Goal: Information Seeking & Learning: Check status

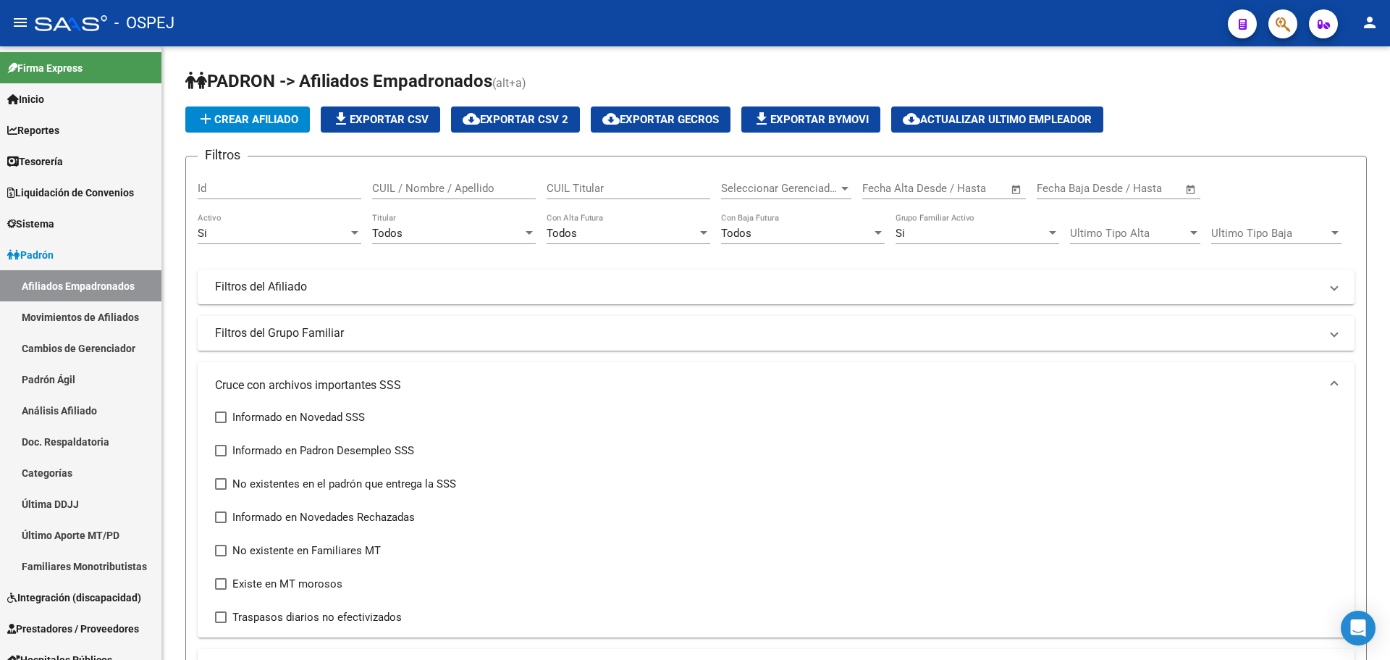
click at [1279, 18] on icon "button" at bounding box center [1283, 24] width 14 height 17
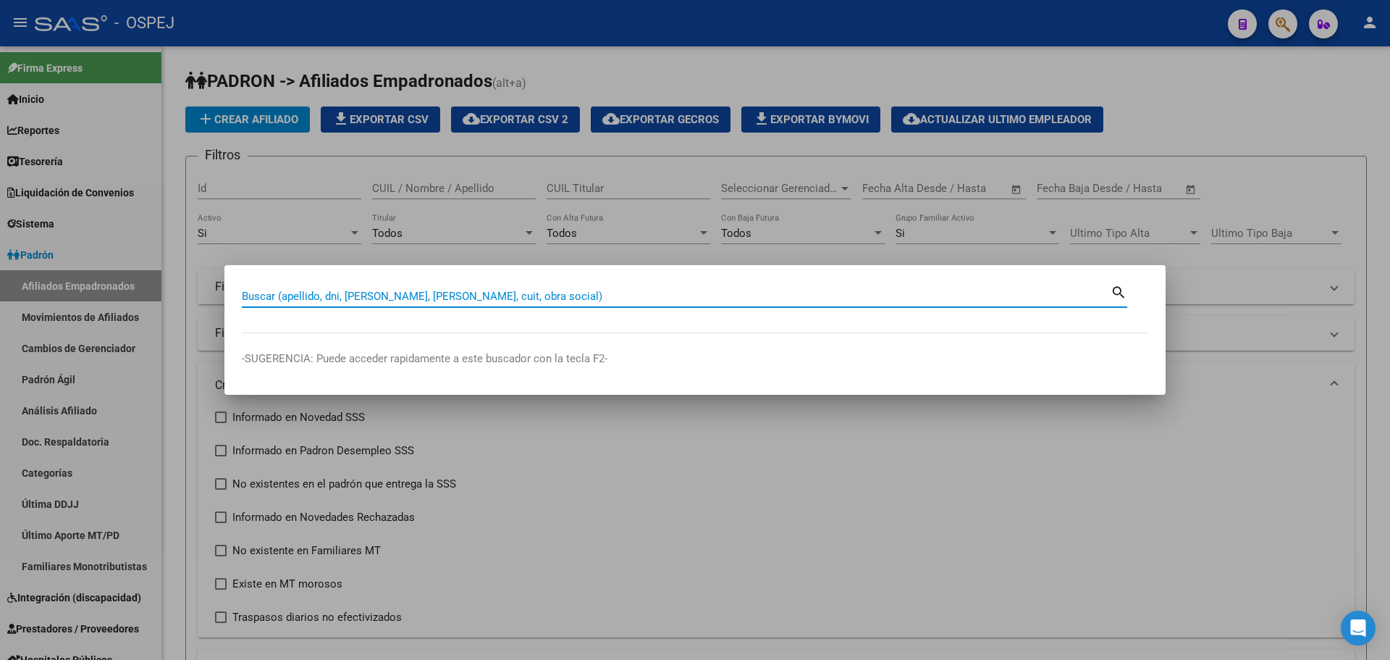
paste input "35475866"
type input "35475866"
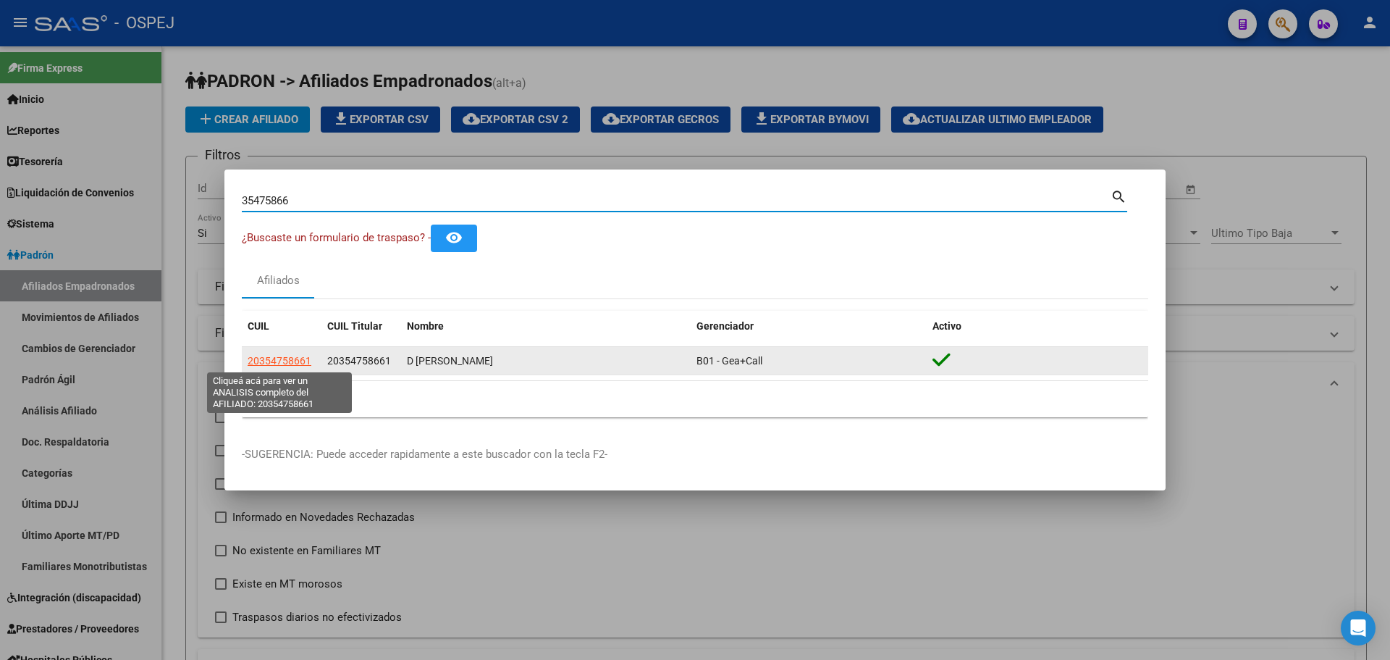
click at [266, 363] on span "20354758661" at bounding box center [280, 361] width 64 height 12
type textarea "20354758661"
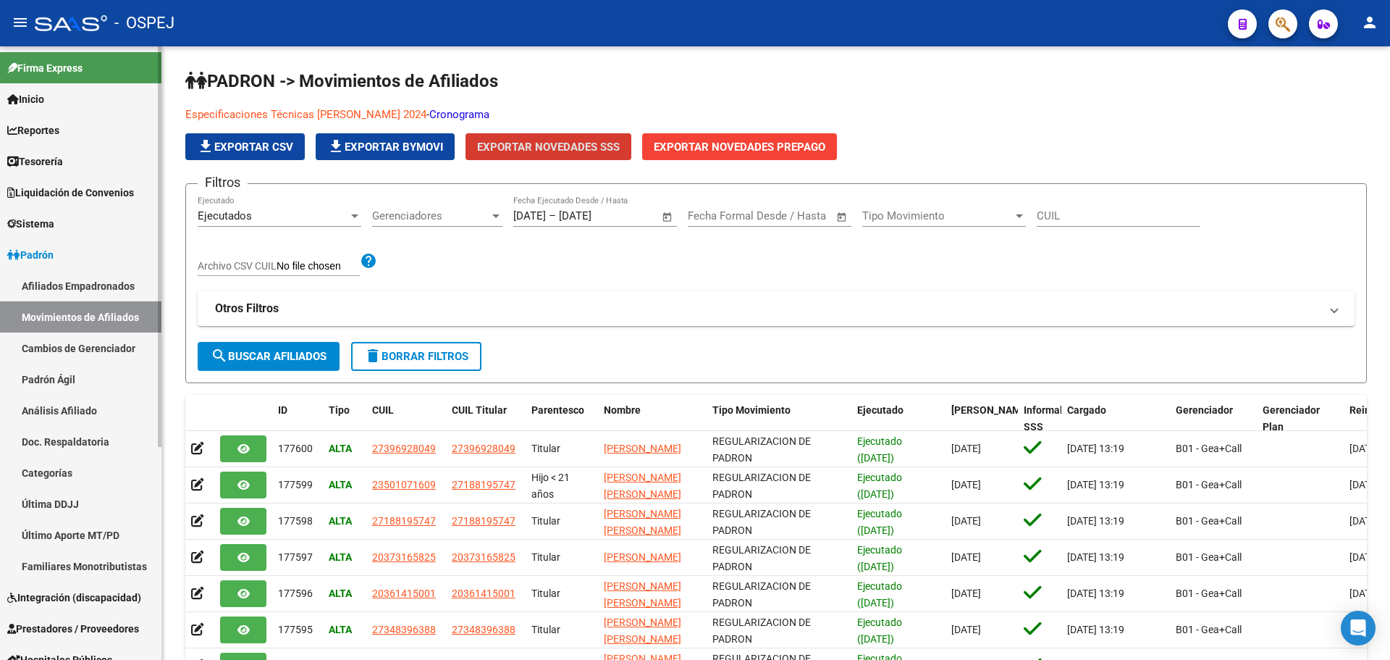
click at [51, 134] on span "Reportes" at bounding box center [33, 130] width 52 height 16
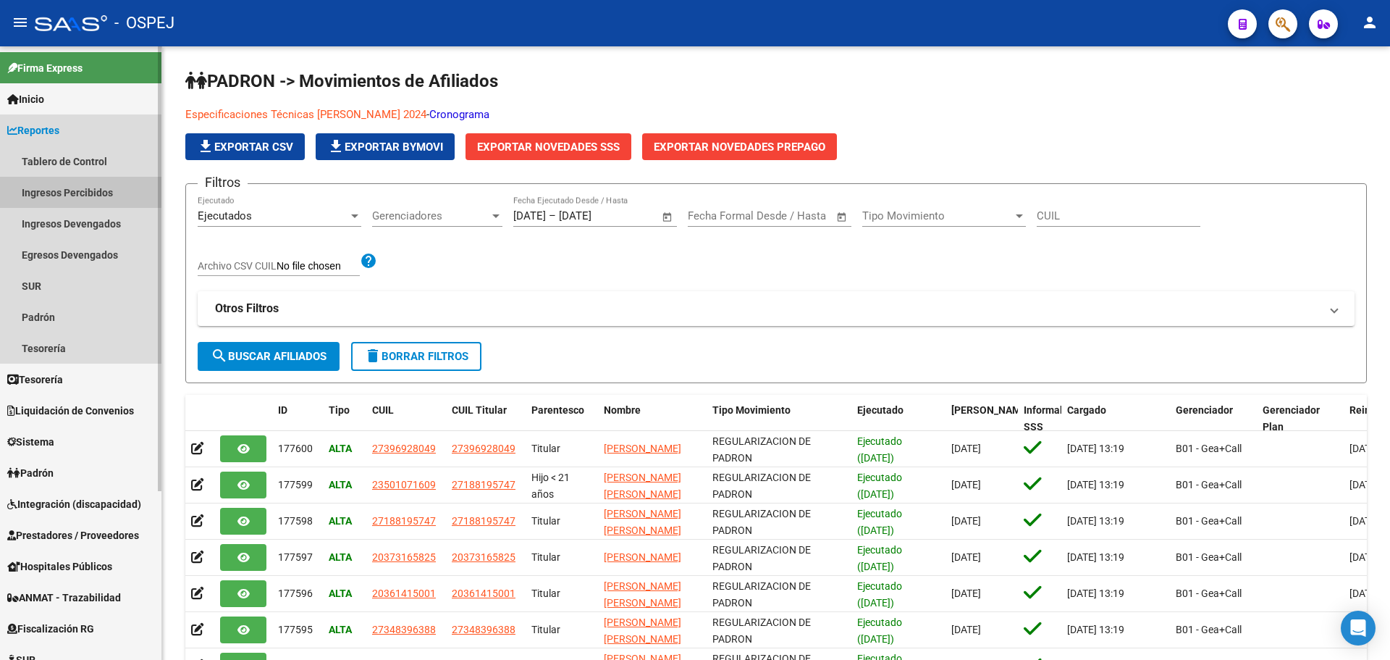
click at [77, 189] on link "Ingresos Percibidos" at bounding box center [80, 192] width 161 height 31
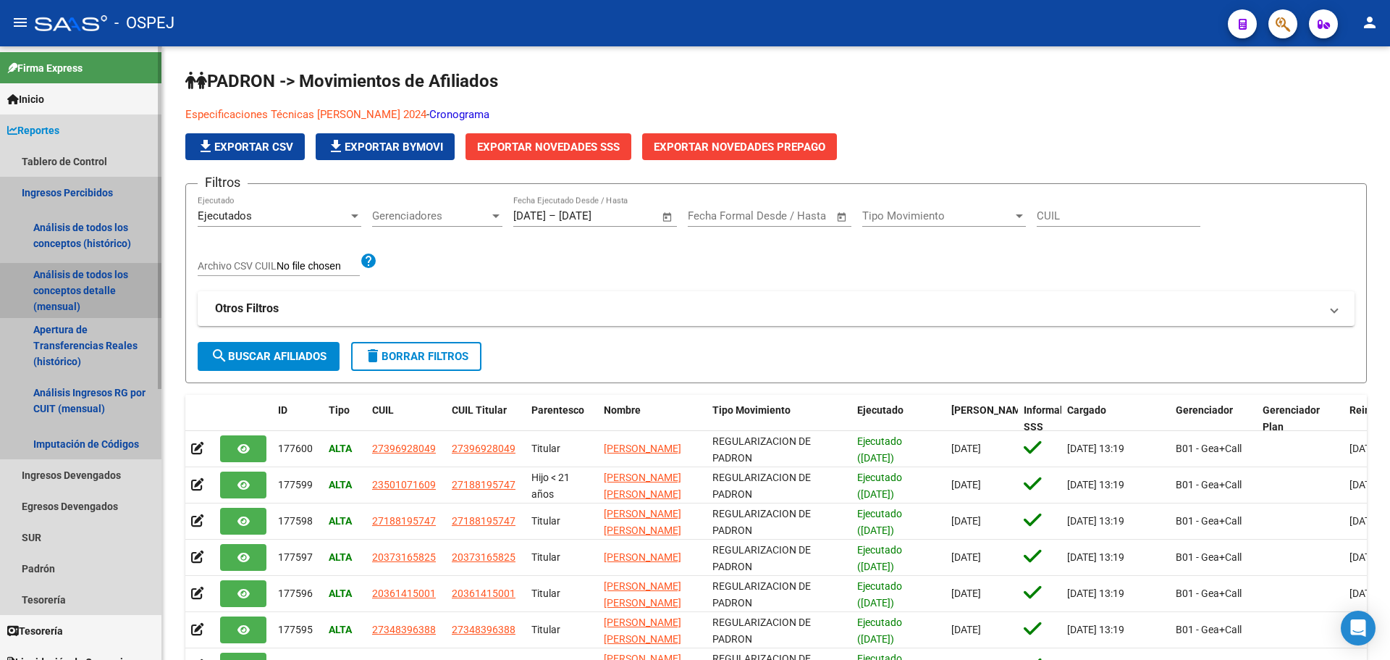
click at [105, 300] on link "Análisis de todos los conceptos detalle (mensual)" at bounding box center [80, 290] width 161 height 55
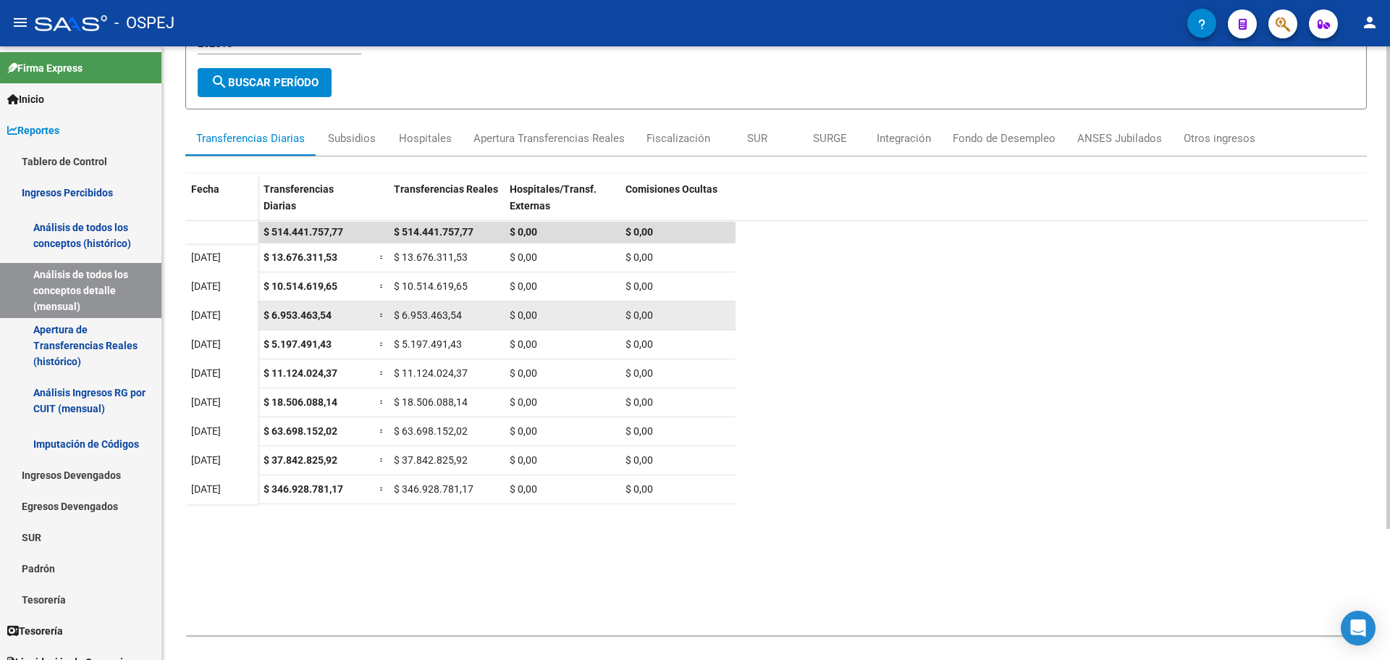
scroll to position [167, 0]
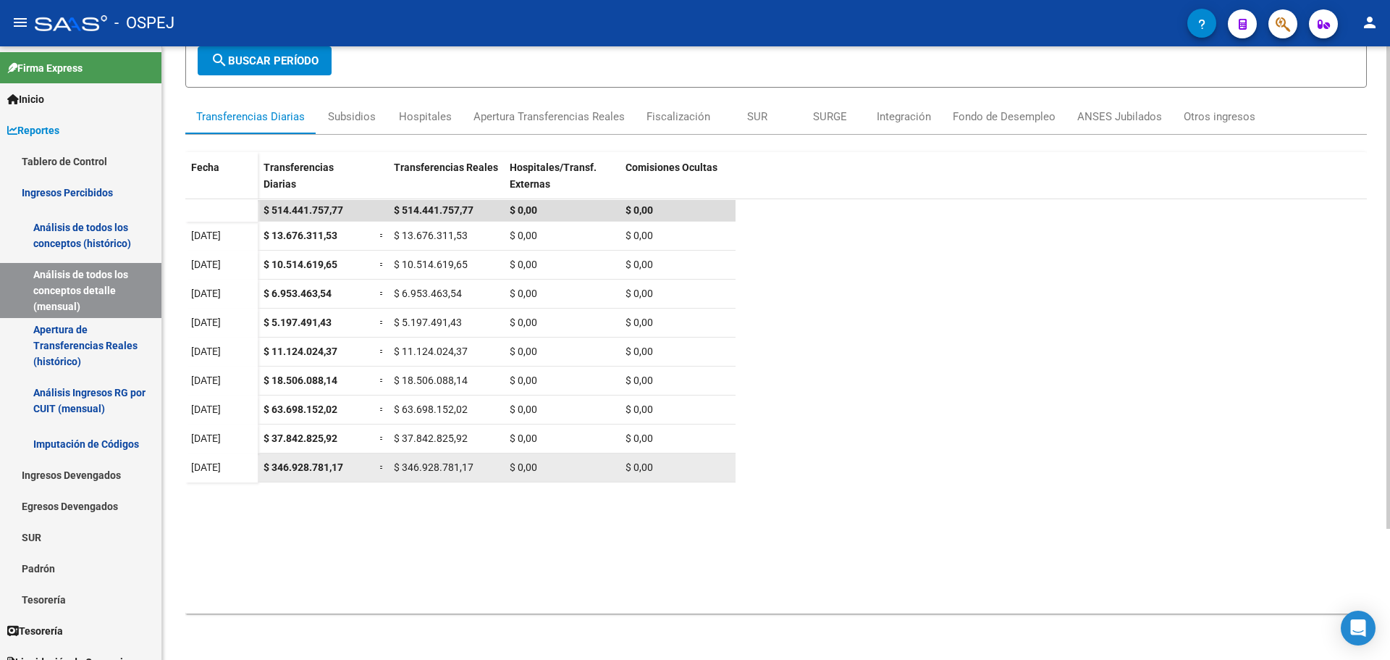
click at [284, 467] on span "$ 346.928.781,17" at bounding box center [304, 467] width 80 height 12
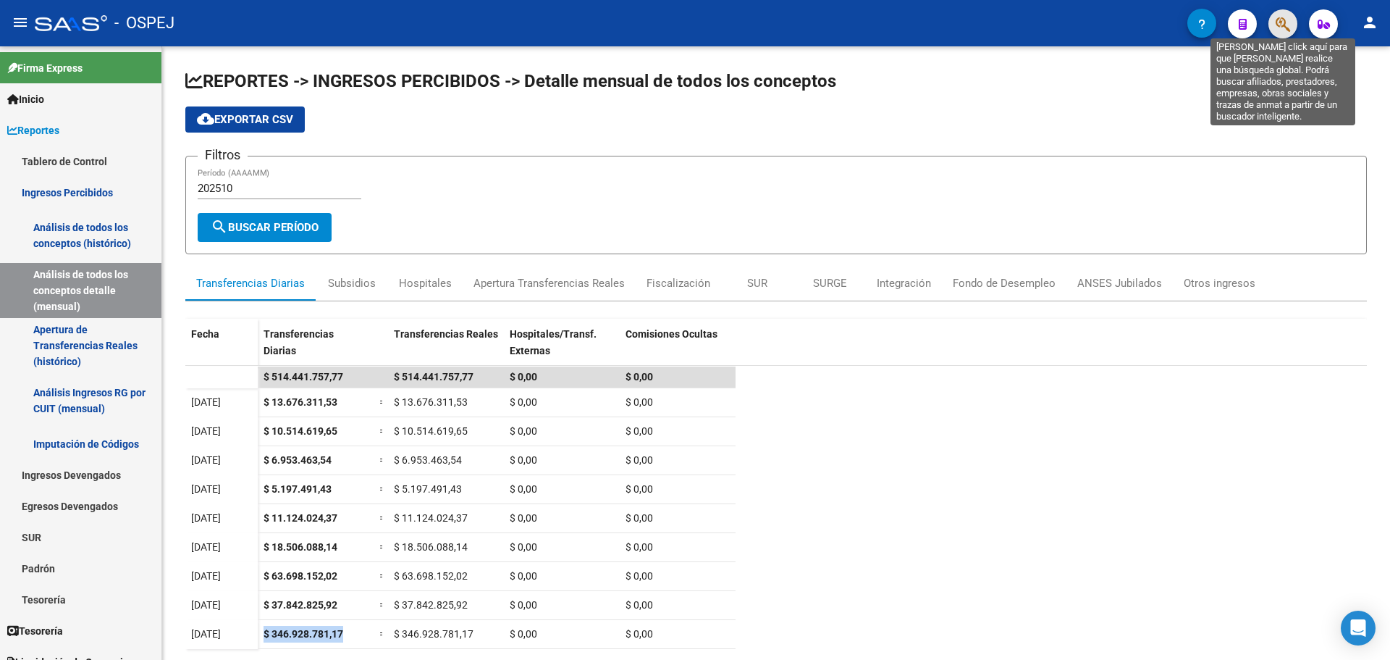
click at [1285, 27] on icon "button" at bounding box center [1283, 24] width 14 height 17
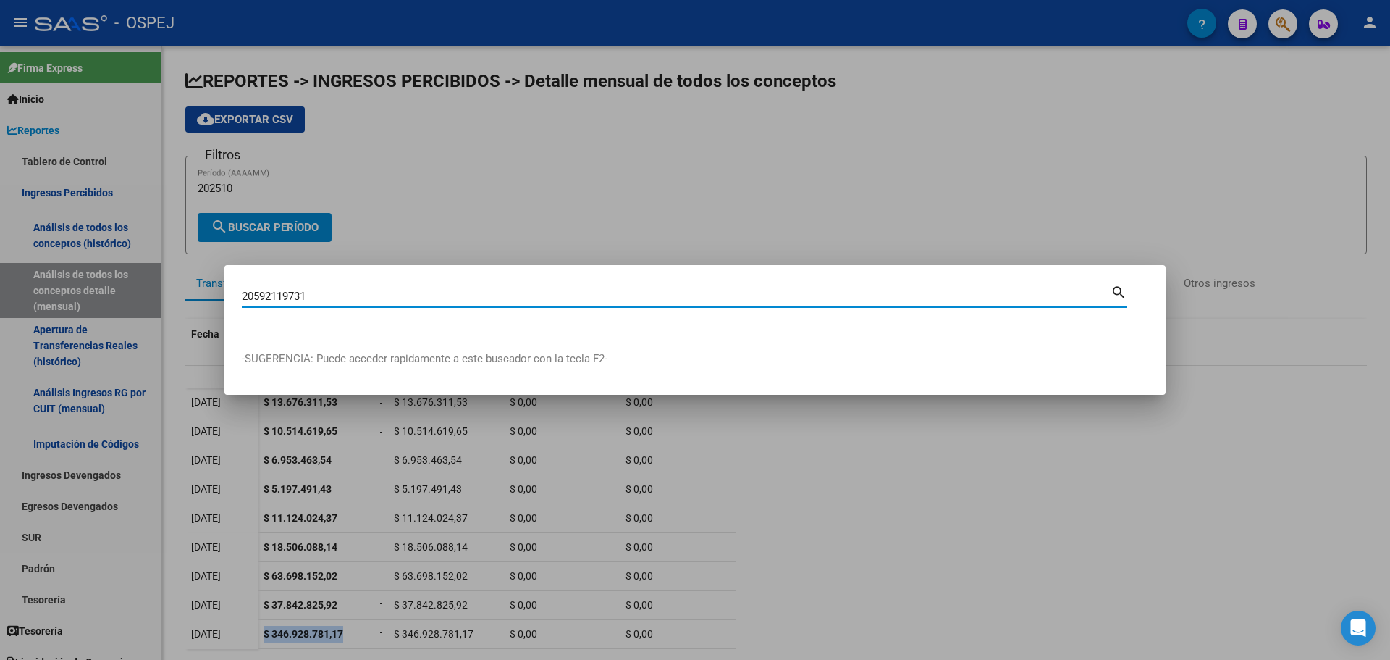
type input "20592119731"
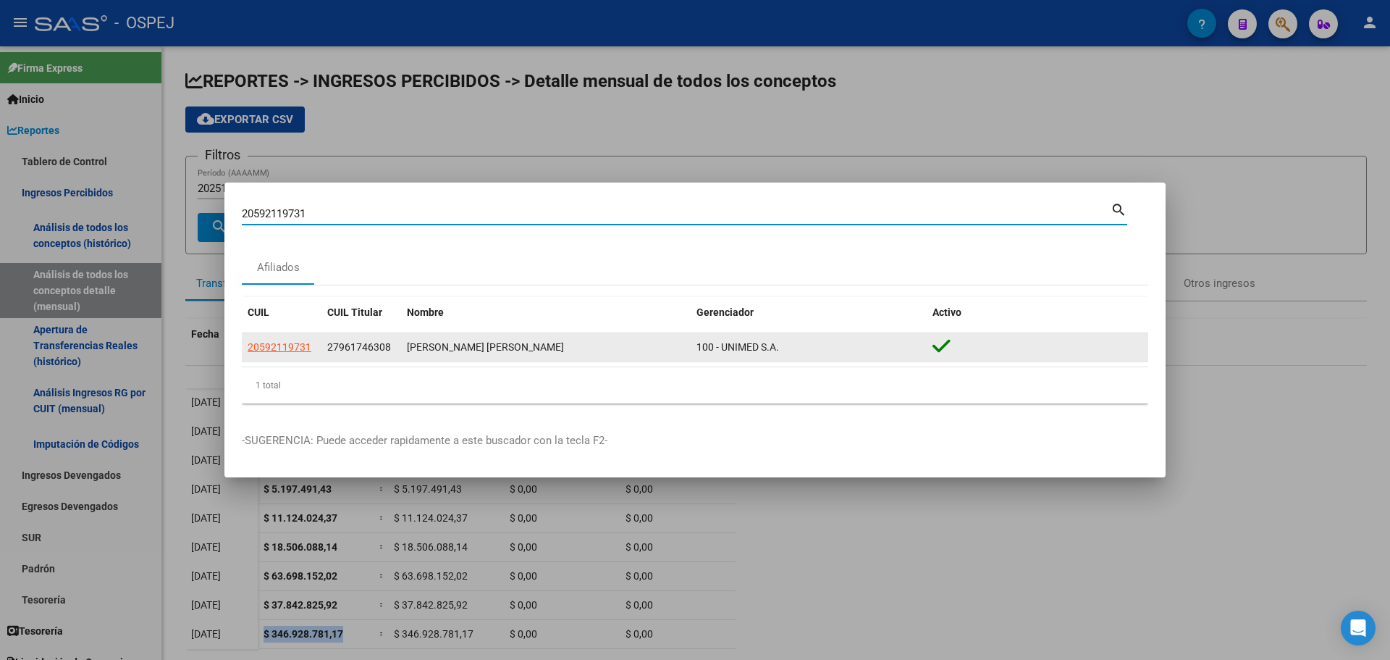
click at [293, 340] on app-link-go-to "20592119731" at bounding box center [280, 347] width 64 height 17
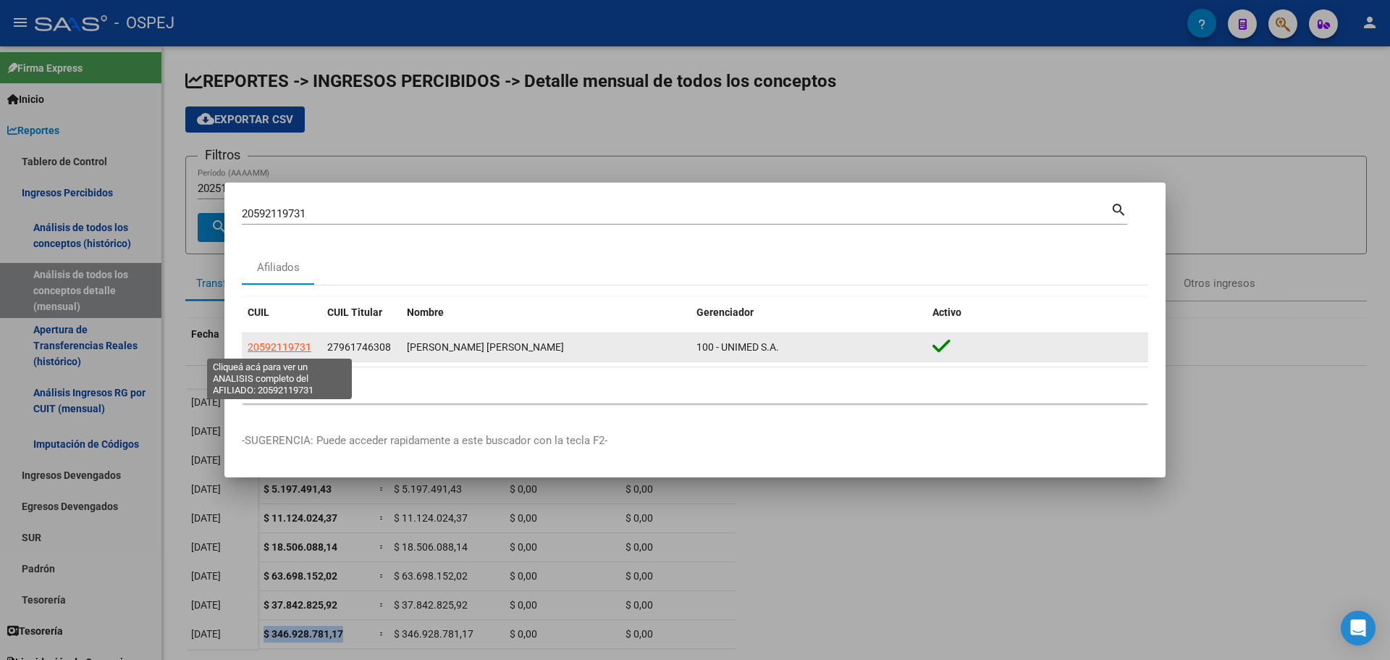
click at [290, 344] on span "20592119731" at bounding box center [280, 347] width 64 height 12
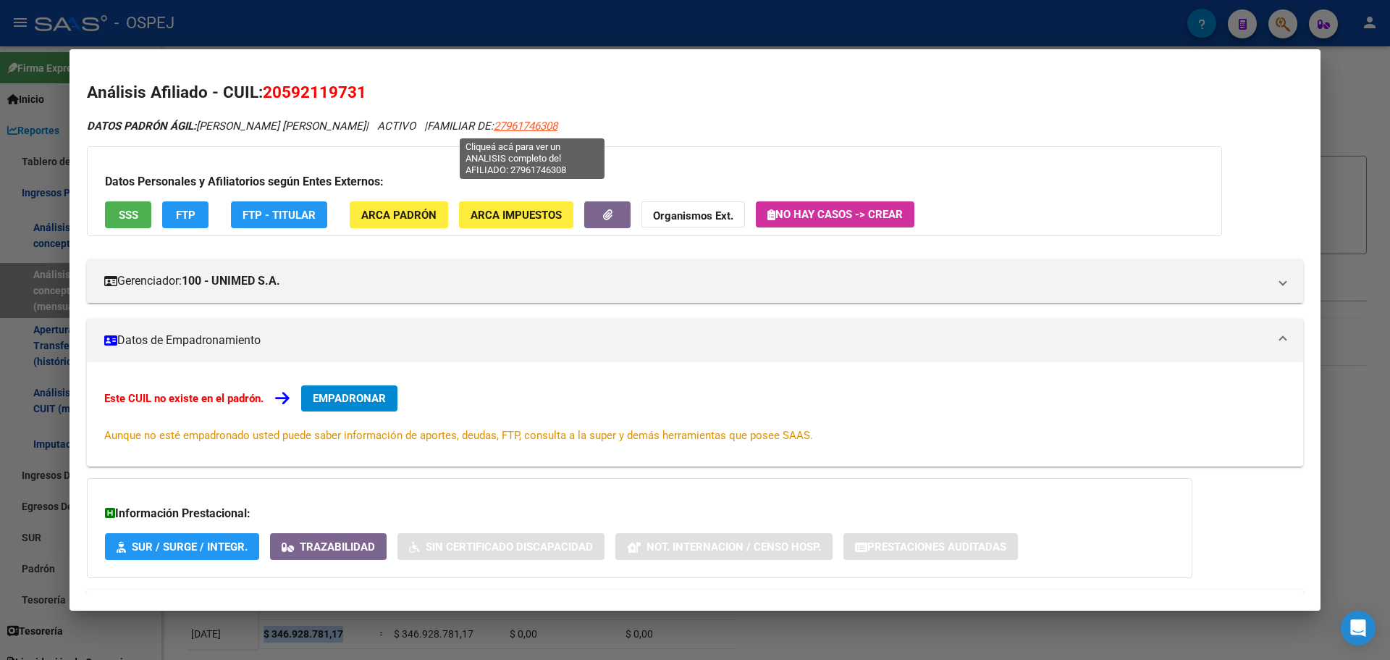
click at [540, 125] on span "27961746308" at bounding box center [526, 125] width 64 height 13
type textarea "27961746308"
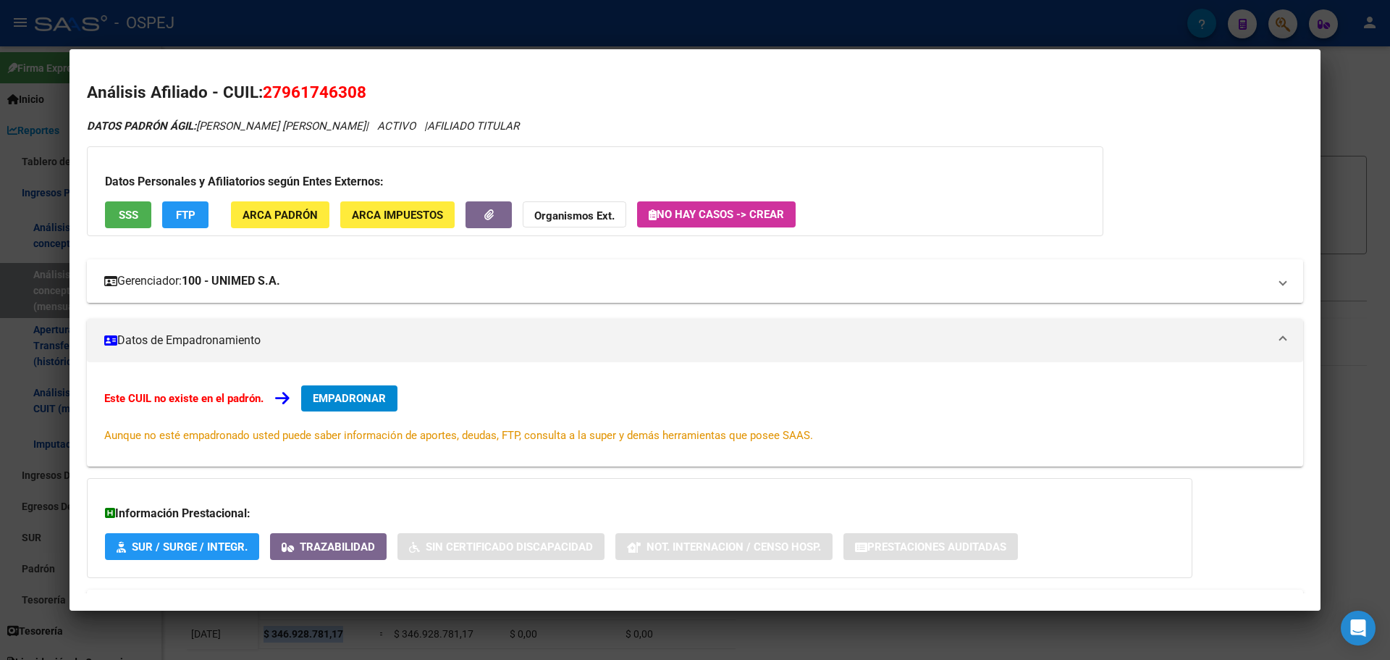
scroll to position [64, 0]
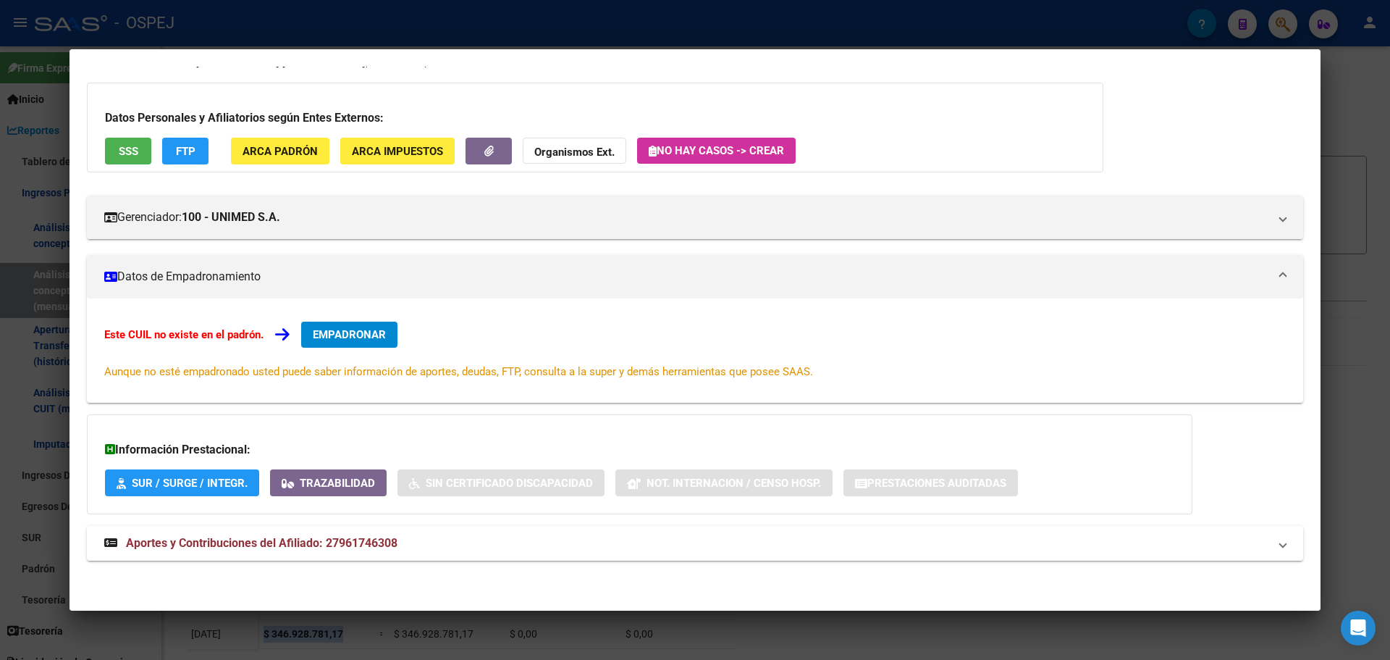
click at [466, 16] on div at bounding box center [695, 330] width 1390 height 660
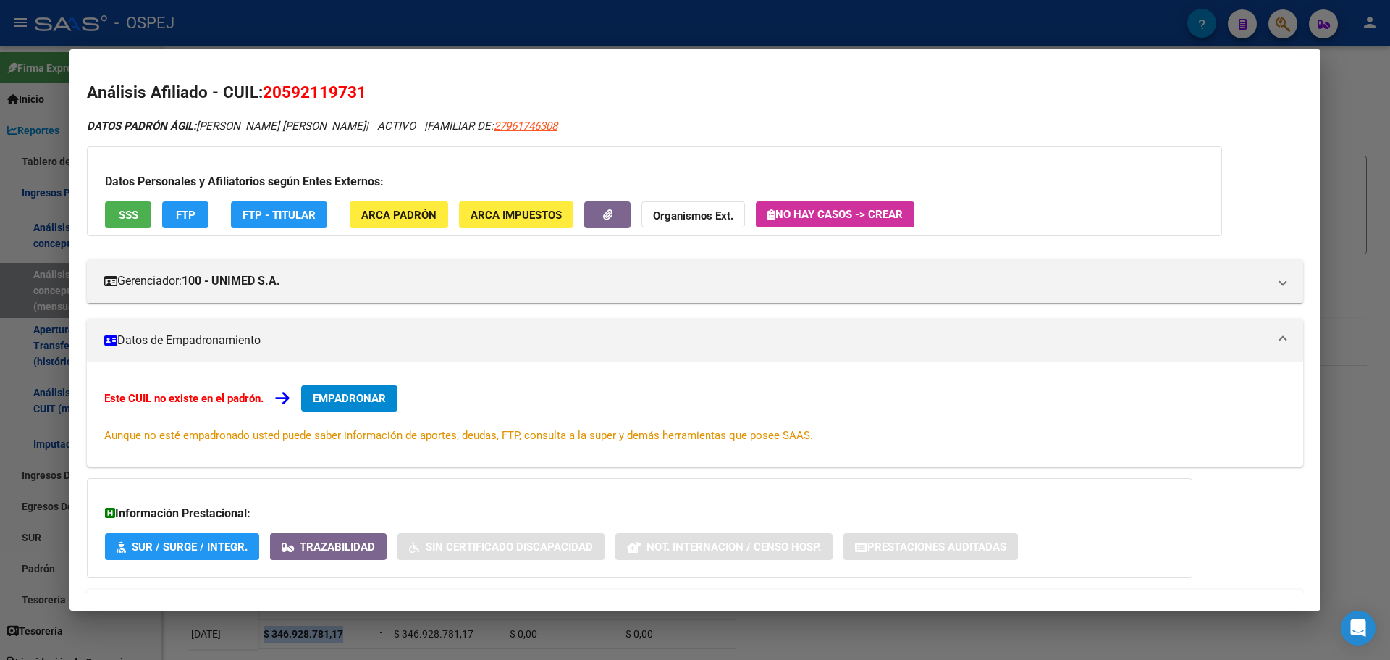
drag, startPoint x: 288, startPoint y: 91, endPoint x: 361, endPoint y: 96, distance: 72.6
click at [361, 96] on span "20592119731" at bounding box center [315, 92] width 104 height 19
copy span "59211973"
click at [435, 14] on div at bounding box center [695, 330] width 1390 height 660
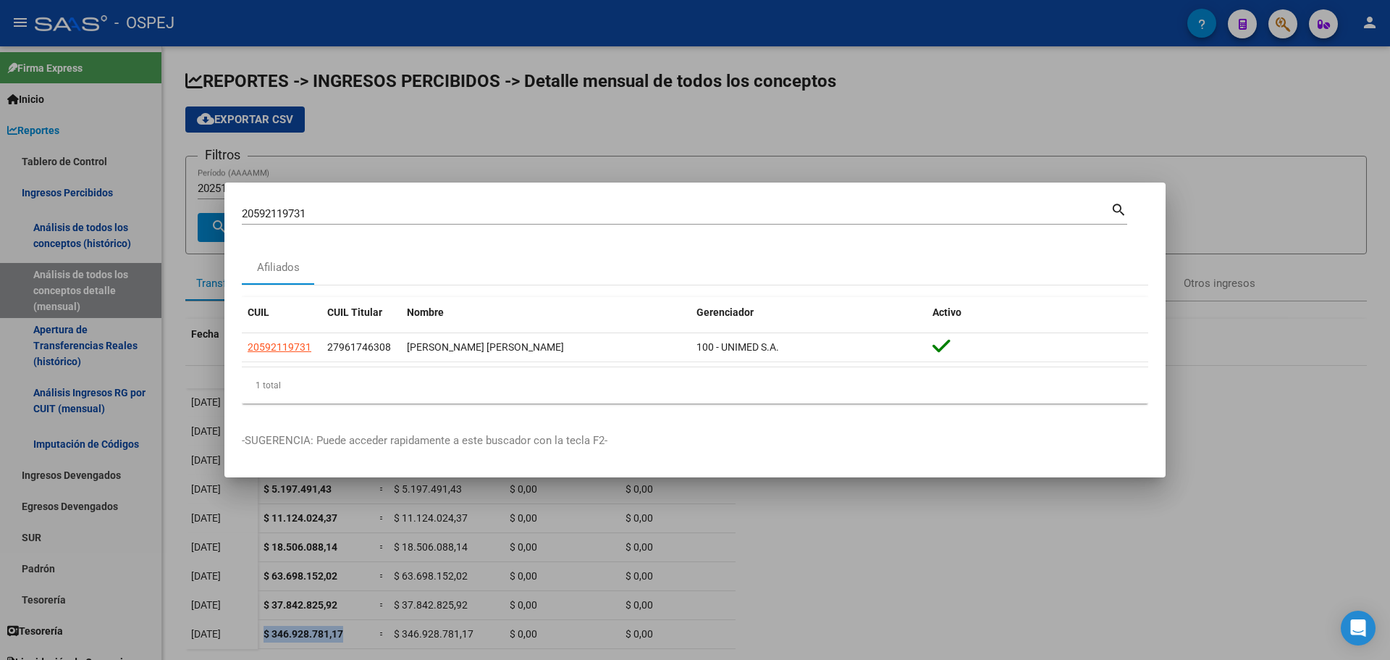
click at [283, 211] on input "20592119731" at bounding box center [676, 213] width 869 height 13
paste input "59211973"
type input "59211973"
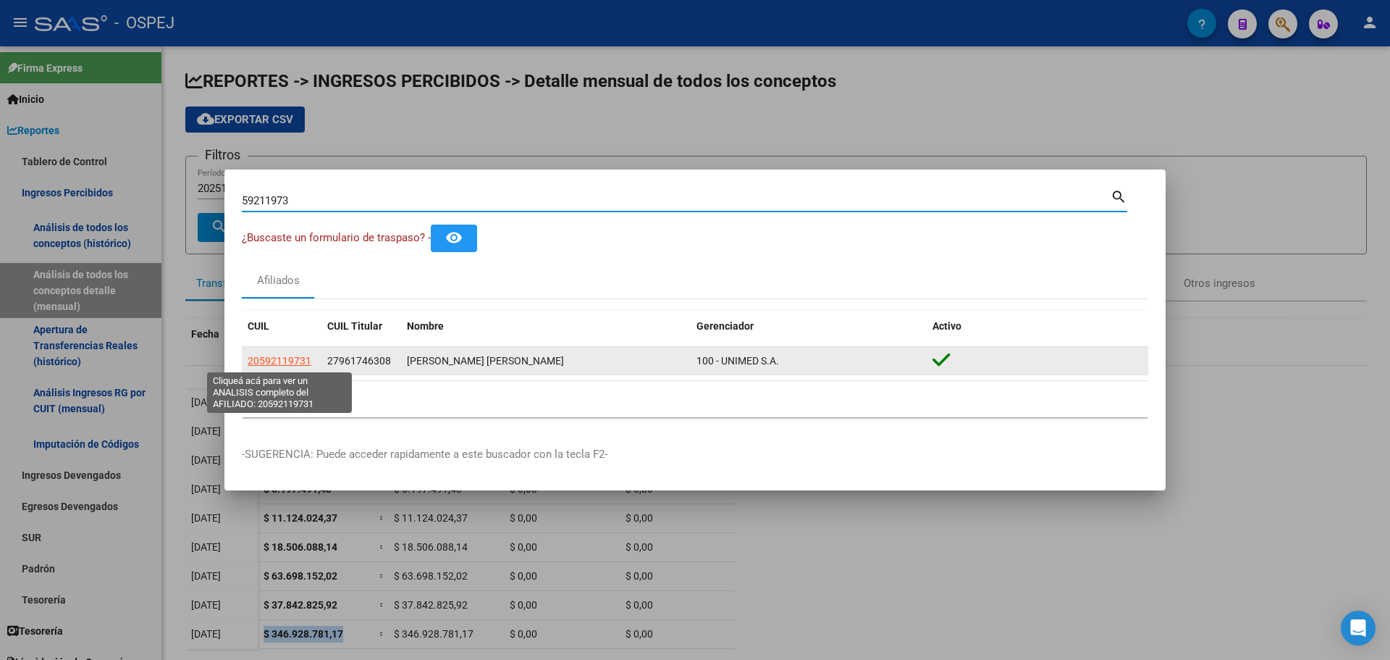
click at [308, 357] on span "20592119731" at bounding box center [280, 361] width 64 height 12
type textarea "20592119731"
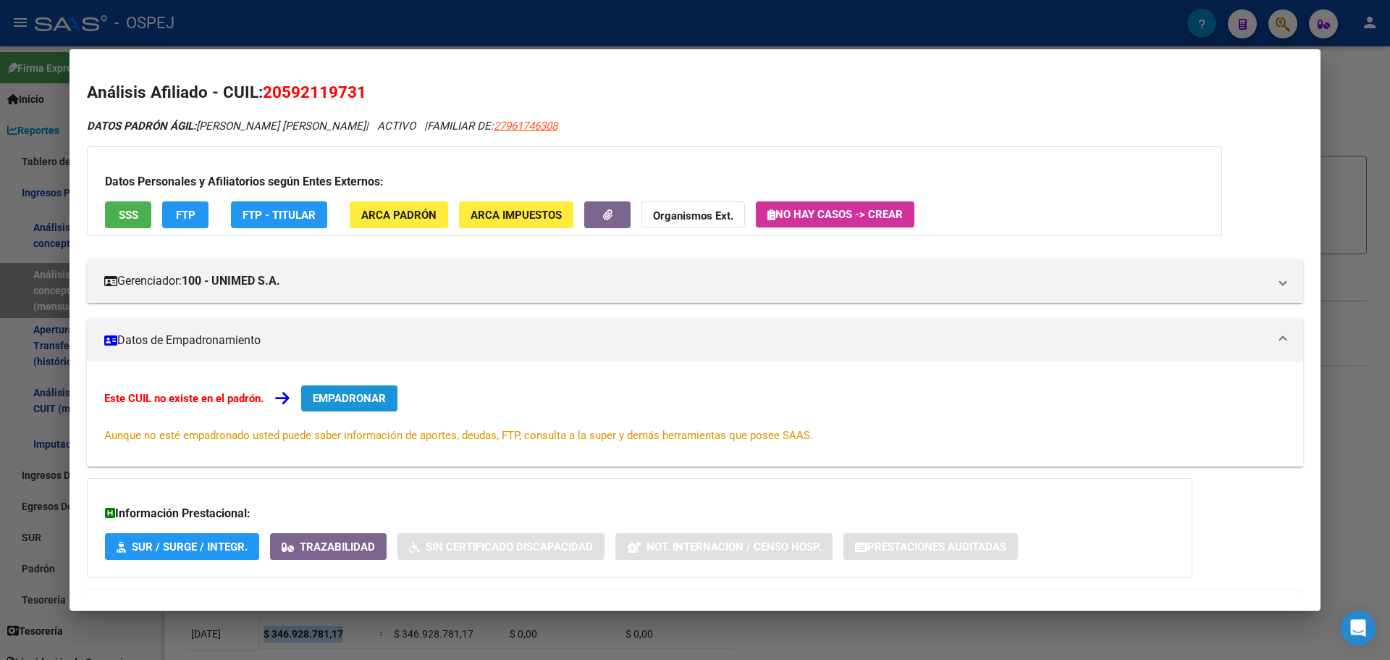
click at [338, 398] on span "EMPADRONAR" at bounding box center [349, 398] width 73 height 13
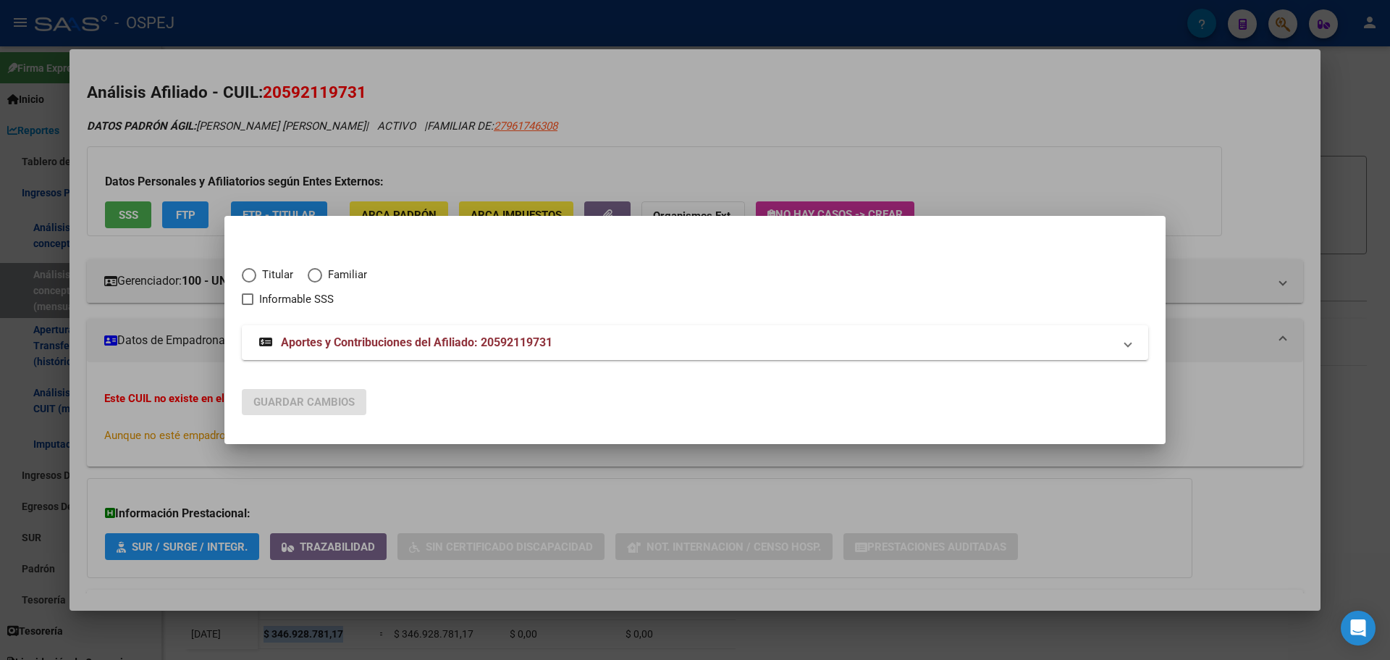
click at [317, 278] on span "Elija una opción" at bounding box center [315, 275] width 14 height 14
click at [317, 278] on input "Familiar" at bounding box center [315, 275] width 14 height 14
radio input "true"
checkbox input "true"
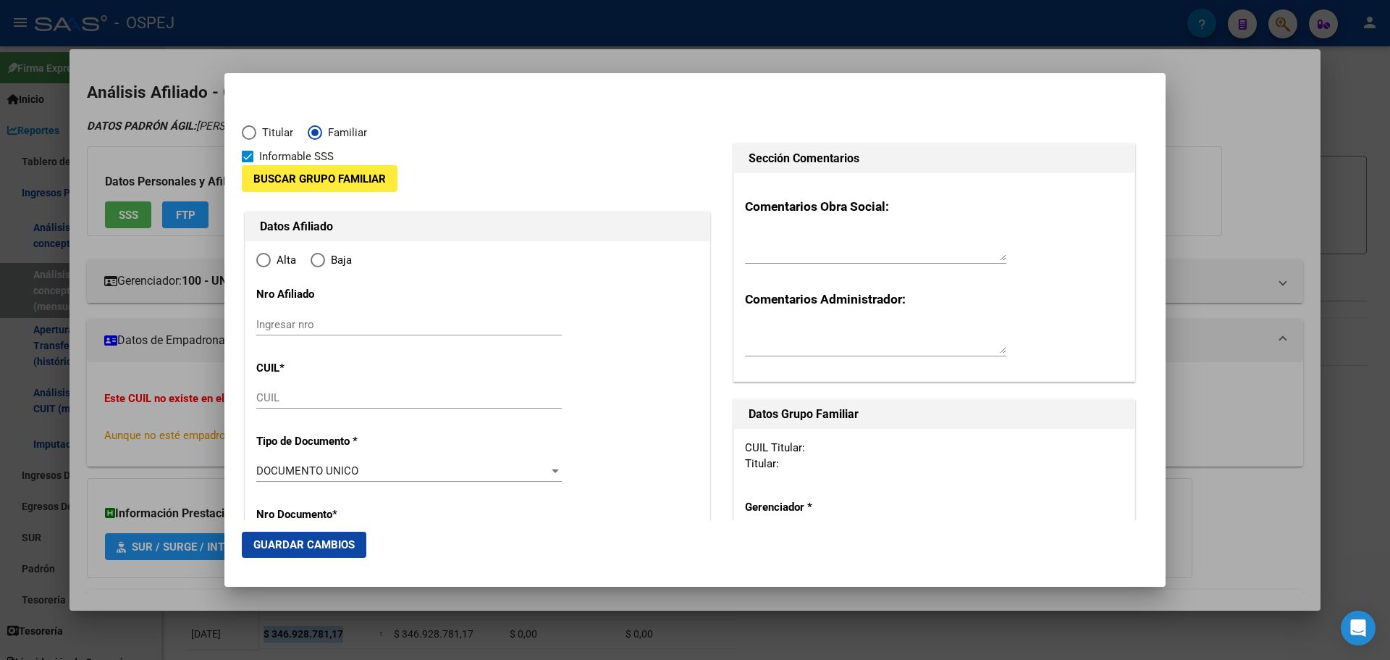
type input "20-59211973-1"
type input "59211973"
type input "[PERSON_NAME]"
type input "[DATE]"
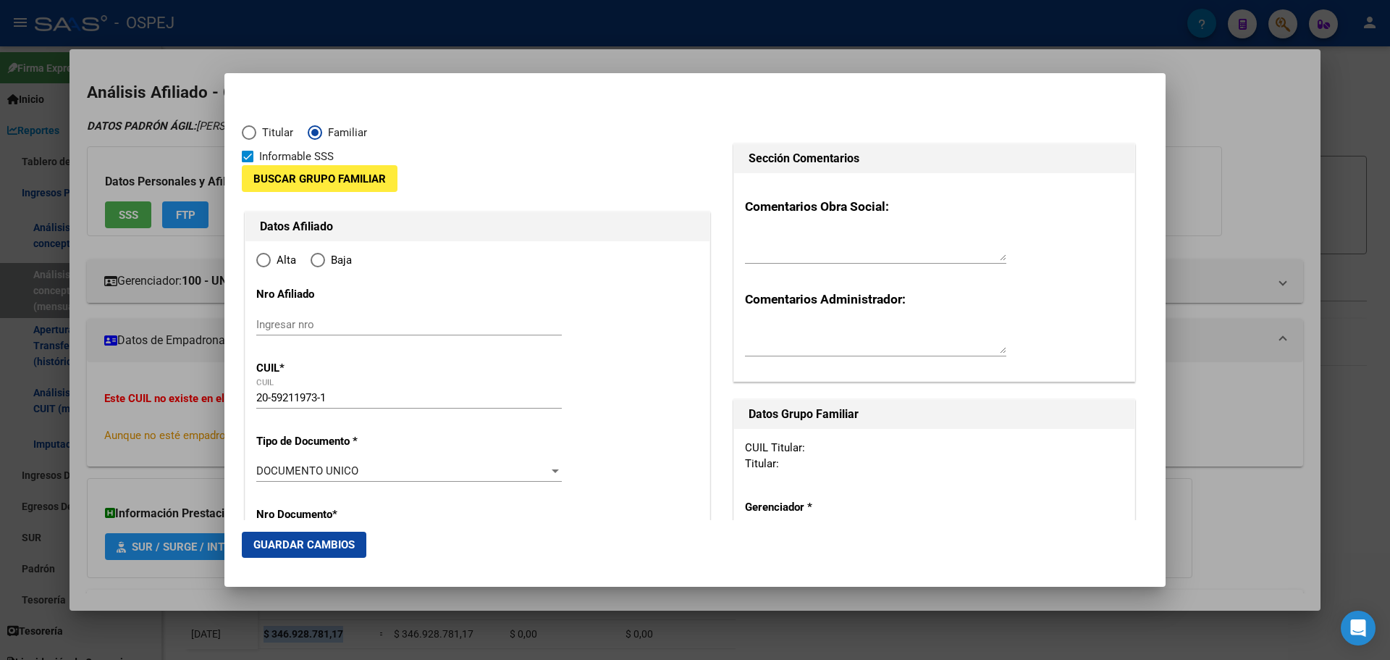
type input "ARROYITO"
type input "2434"
type input "CASEROS"
type input "289"
radio input "true"
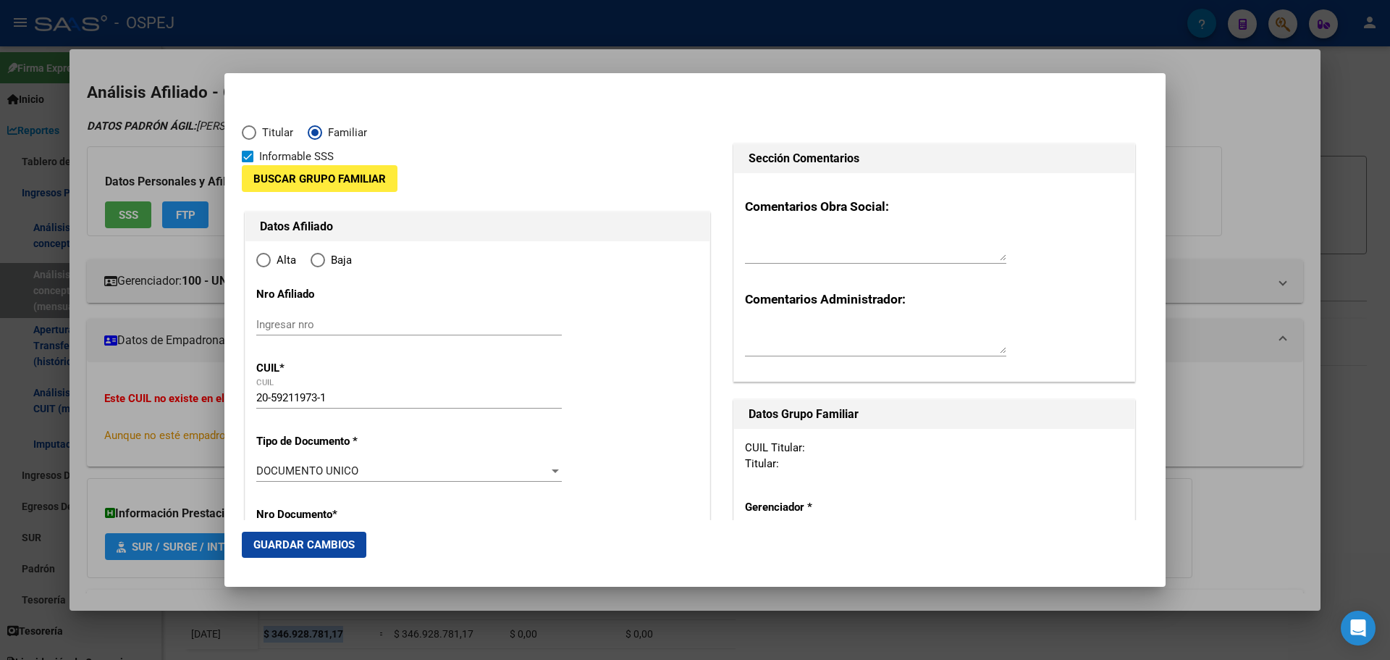
type input "ARROYITO"
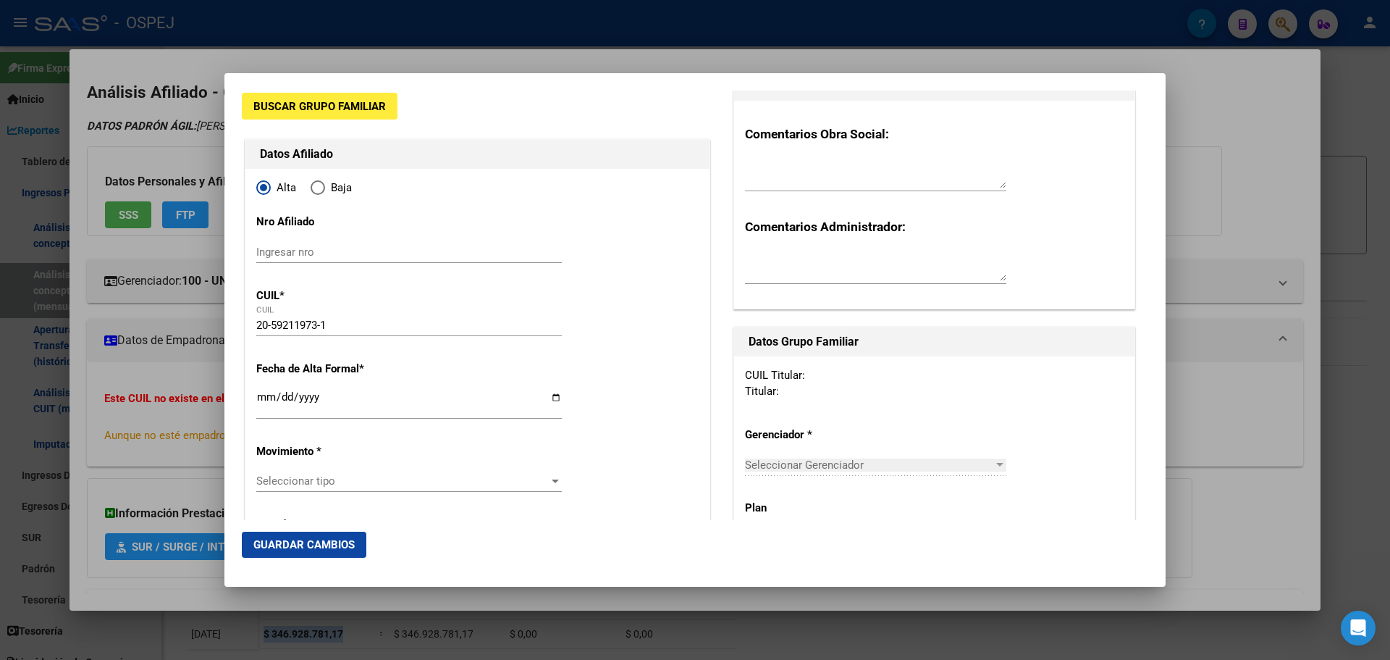
scroll to position [0, 0]
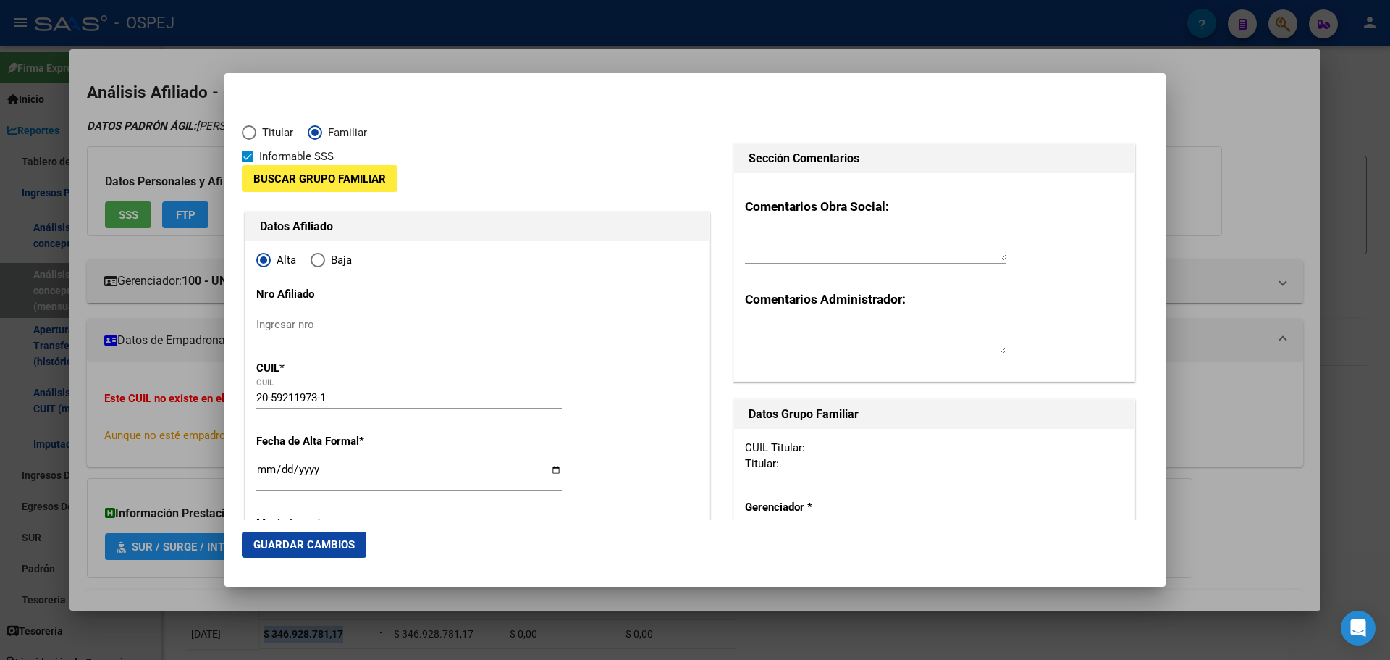
click at [308, 173] on span "Buscar Grupo Familiar" at bounding box center [319, 178] width 133 height 13
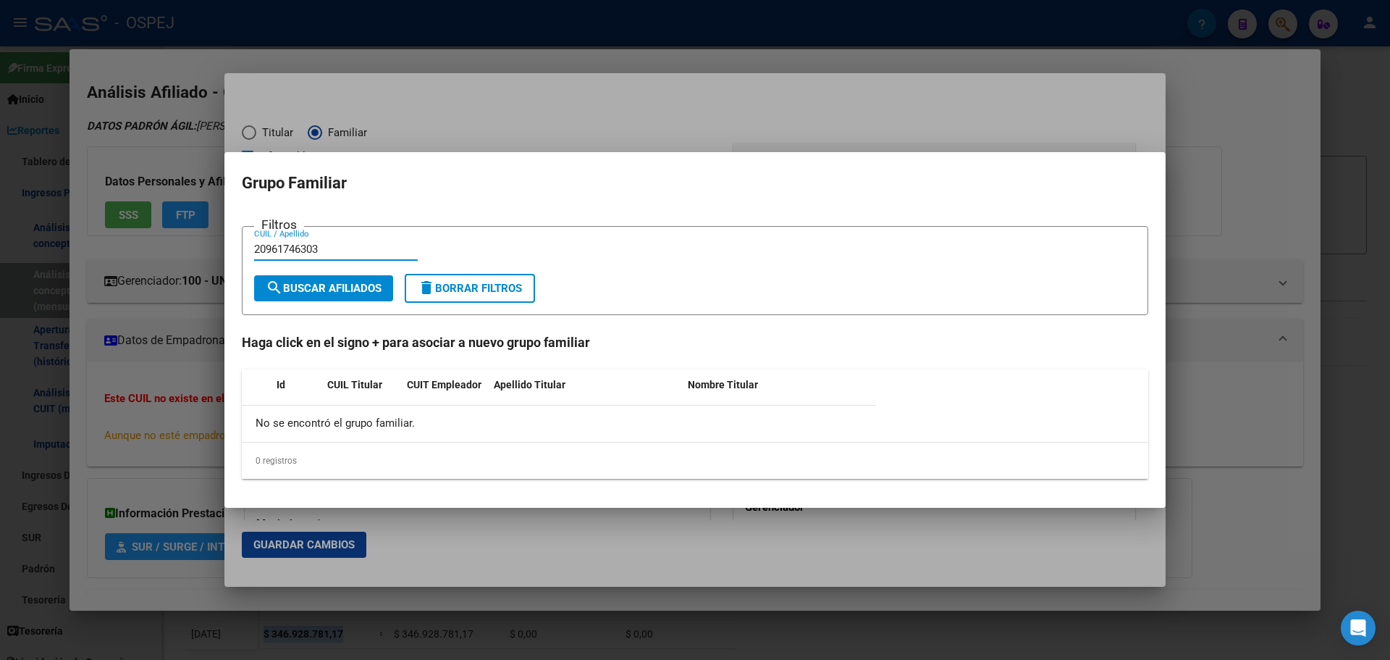
type input "20961746303"
click at [332, 297] on button "search Buscar Afiliados" at bounding box center [323, 288] width 139 height 26
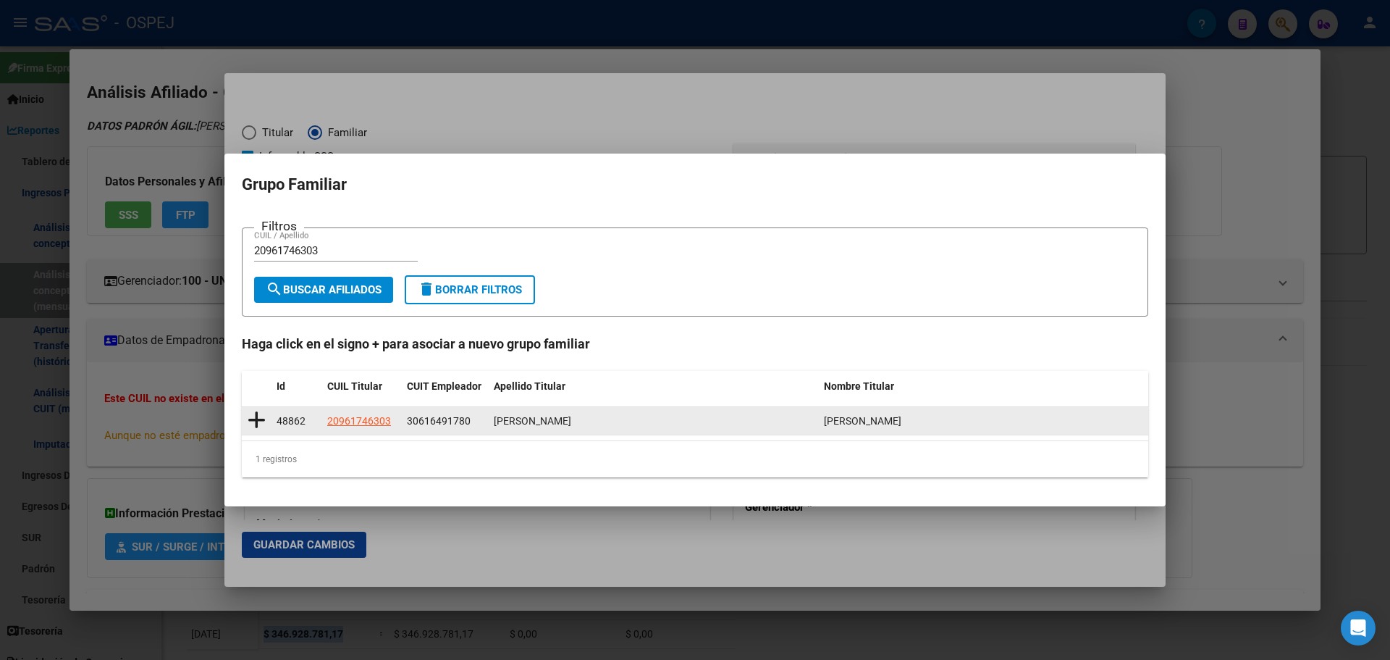
click at [260, 421] on icon at bounding box center [257, 420] width 18 height 20
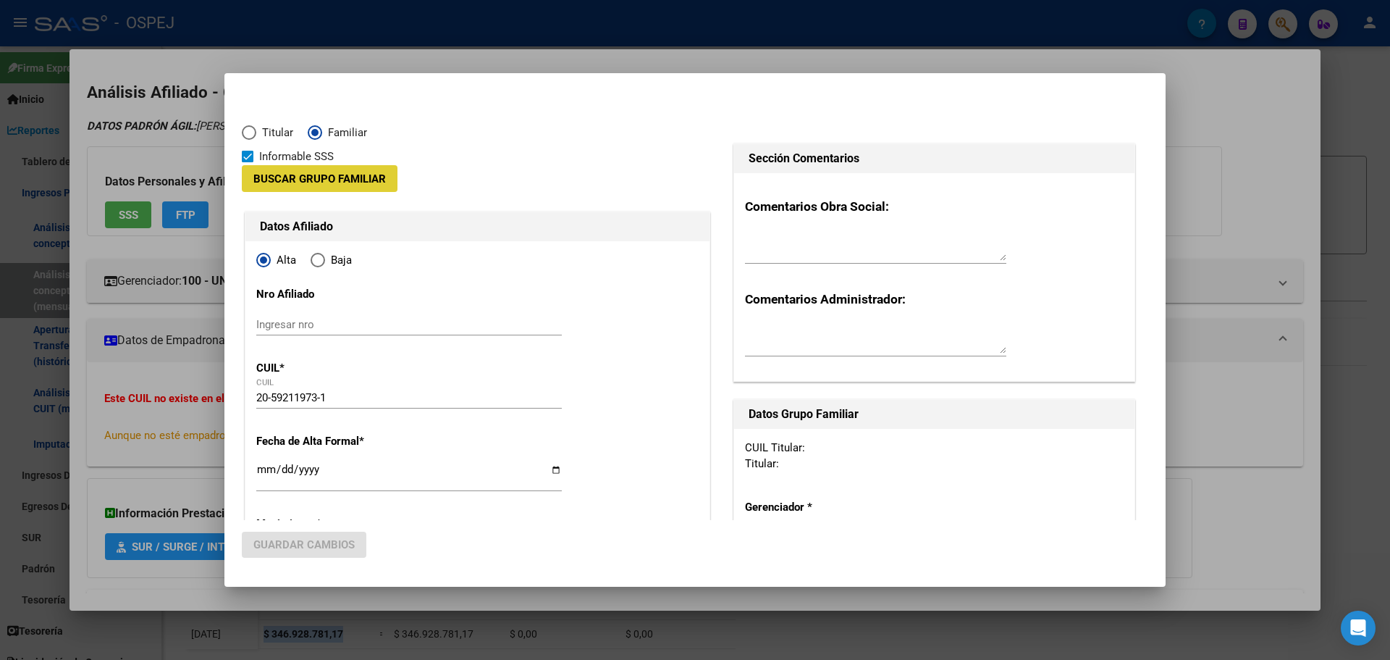
type input "30-61649178-0"
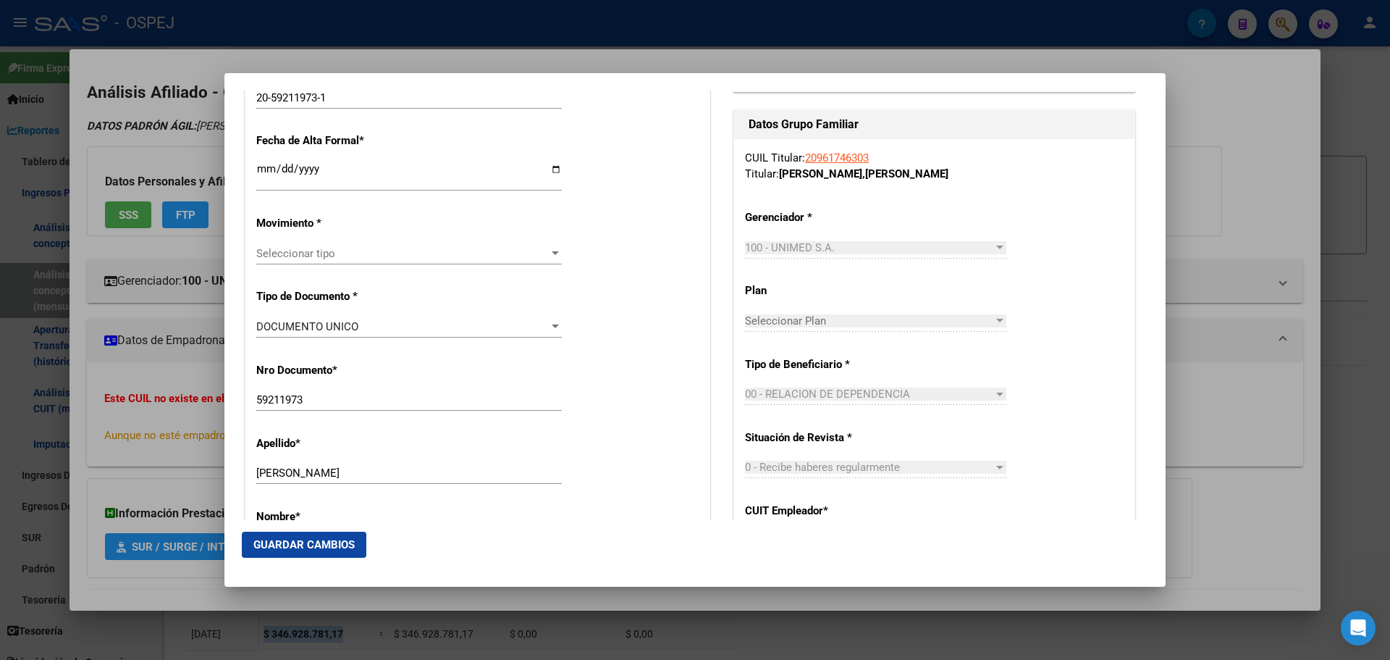
scroll to position [217, 0]
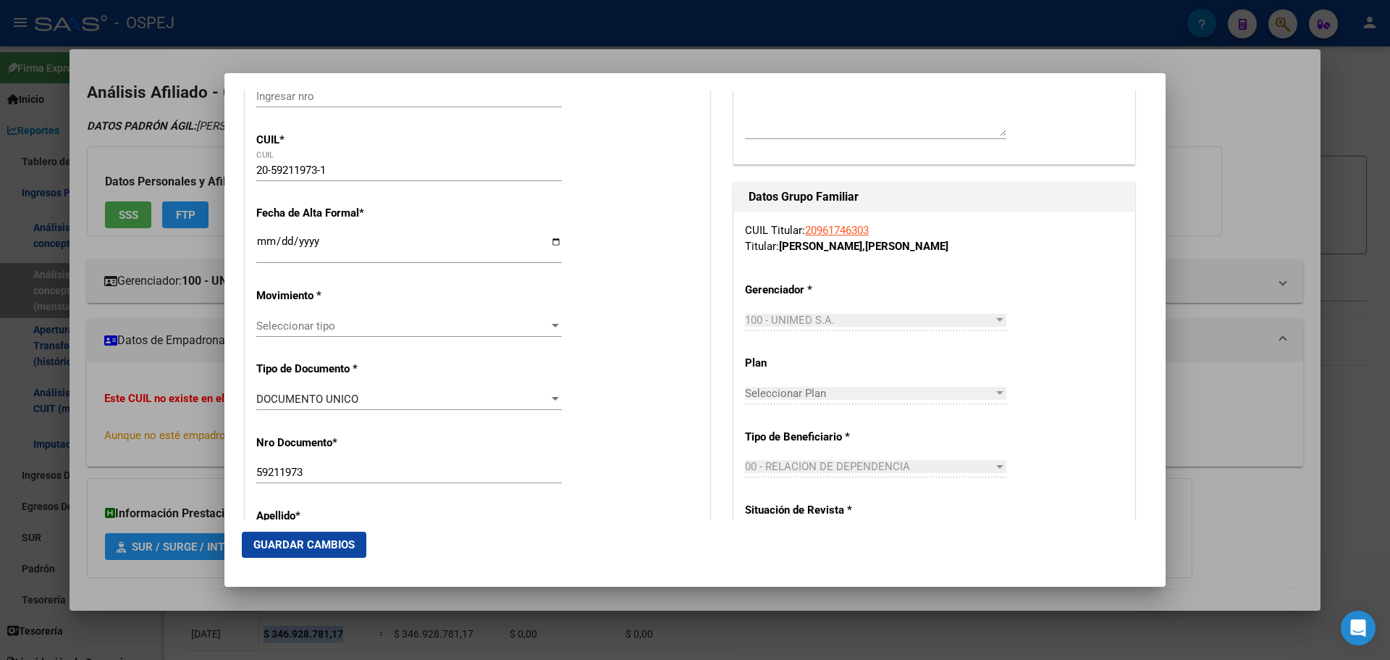
click at [265, 242] on input "Ingresar fecha" at bounding box center [409, 246] width 306 height 23
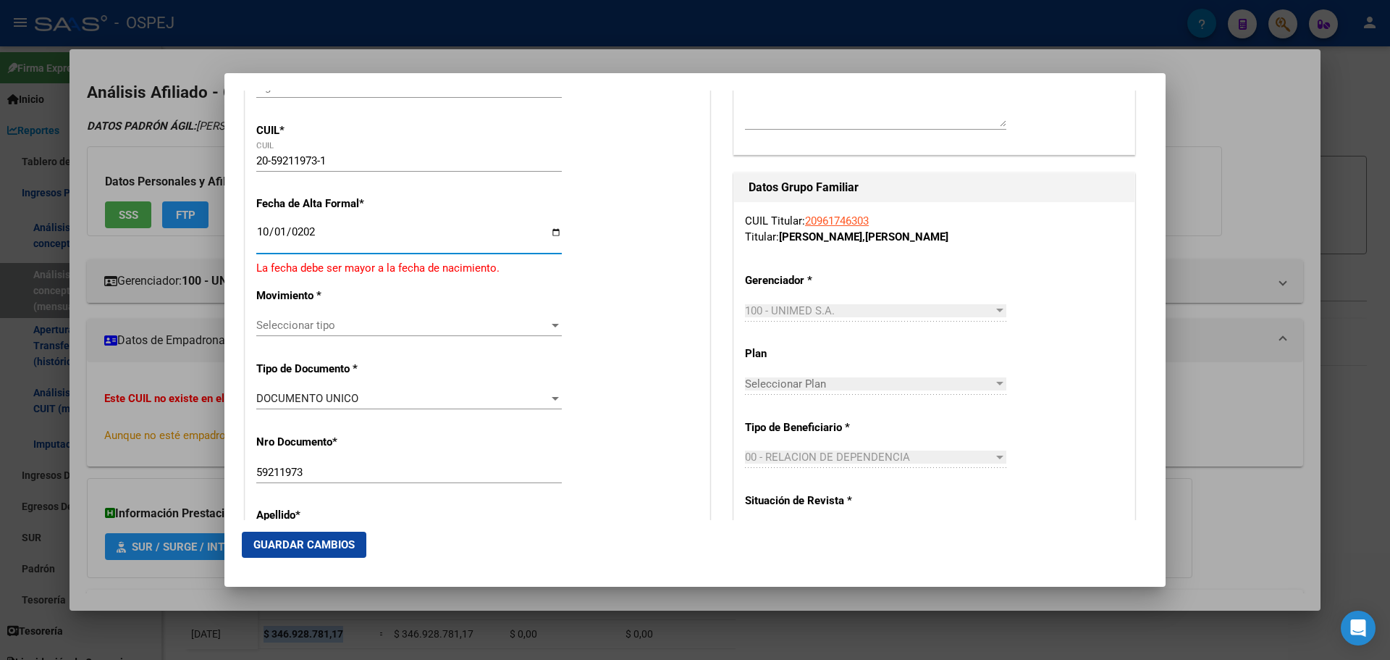
type input "[DATE]"
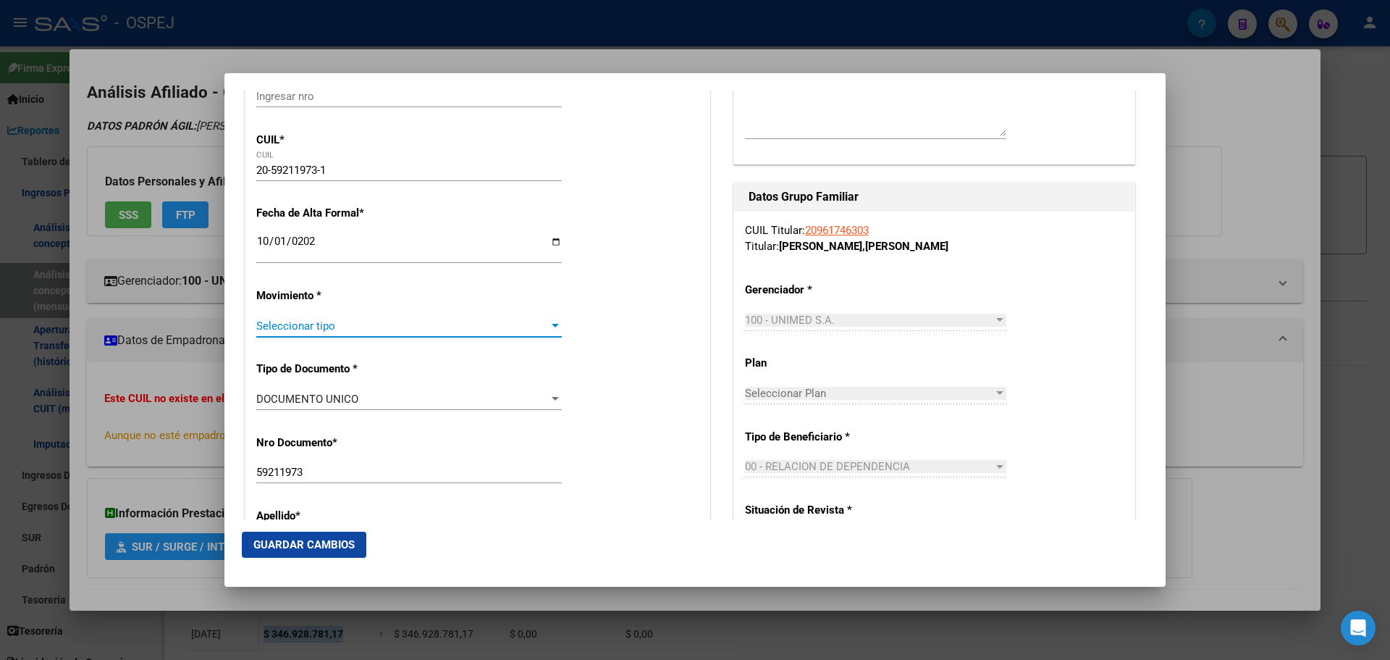
click at [307, 319] on span "Seleccionar tipo" at bounding box center [402, 325] width 293 height 13
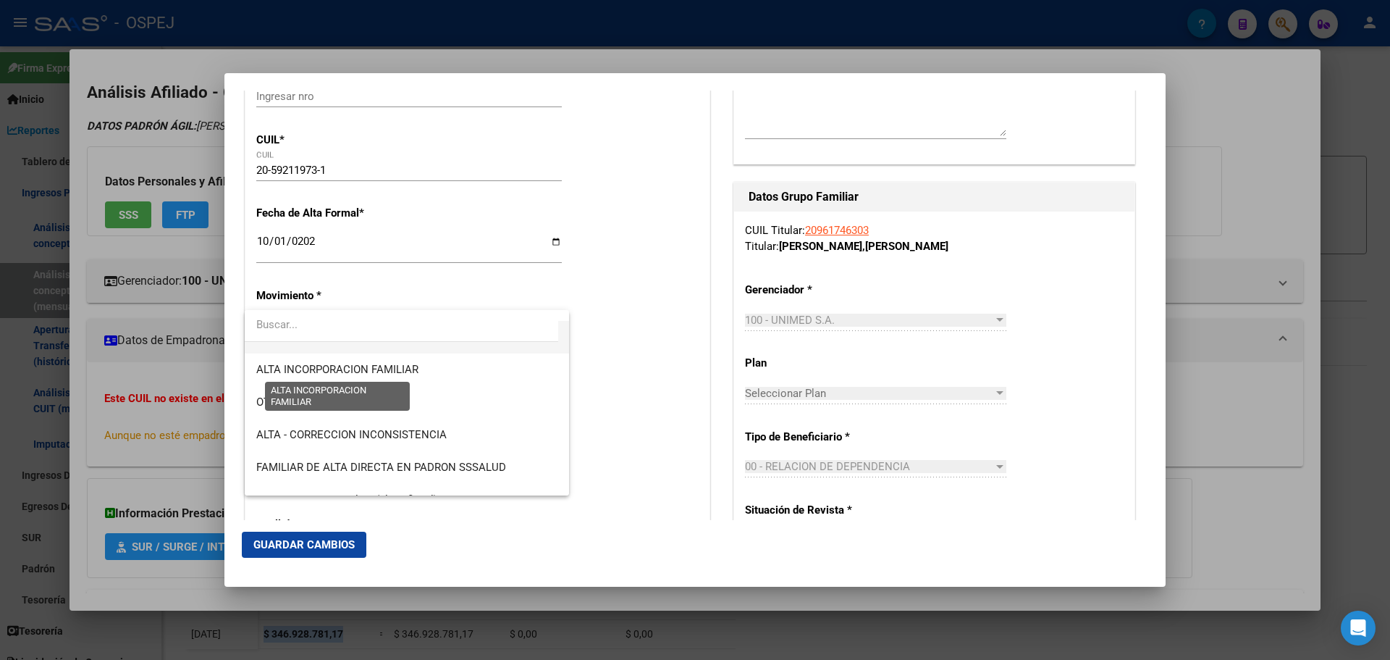
scroll to position [145, 0]
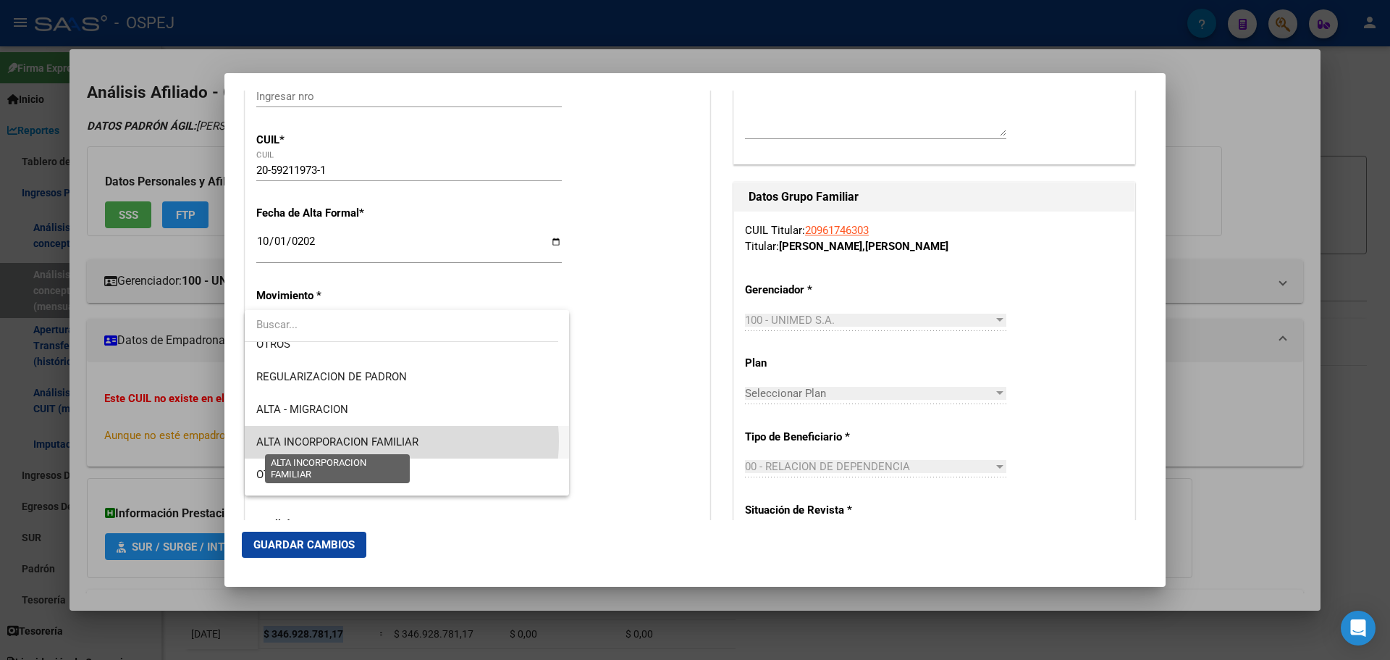
click at [391, 441] on span "ALTA INCORPORACION FAMILIAR" at bounding box center [337, 441] width 162 height 13
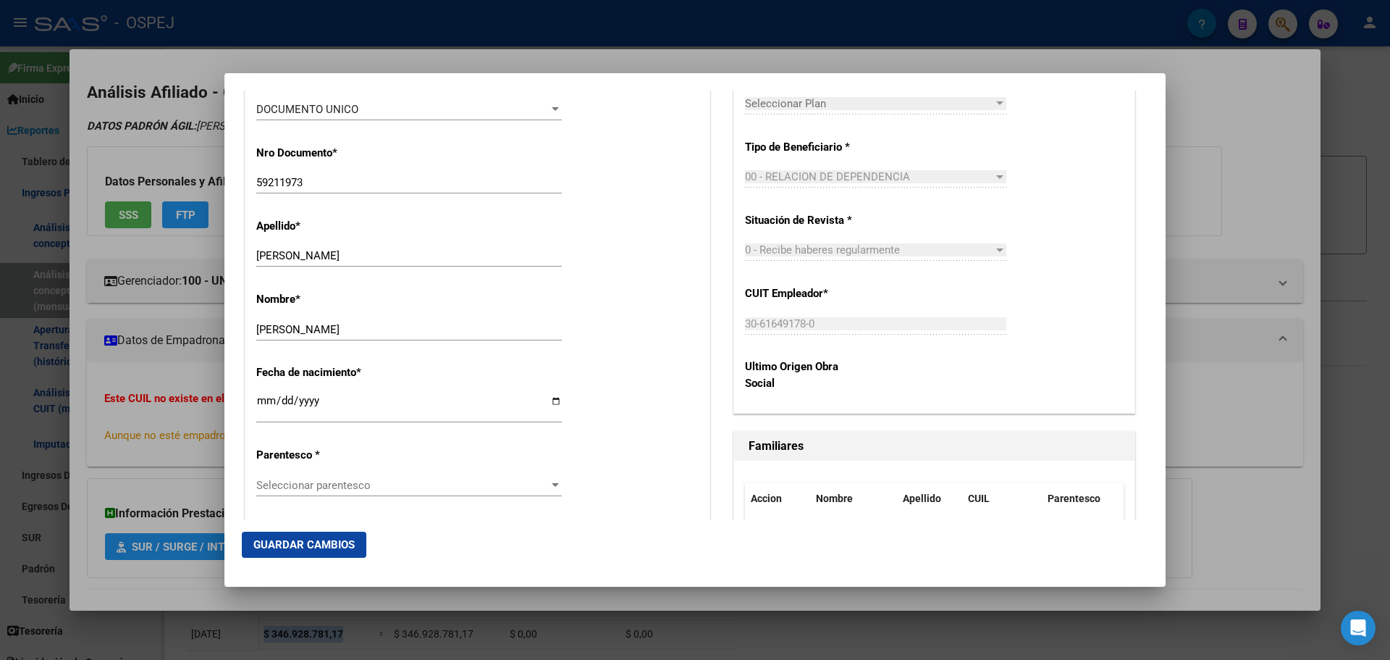
scroll to position [652, 0]
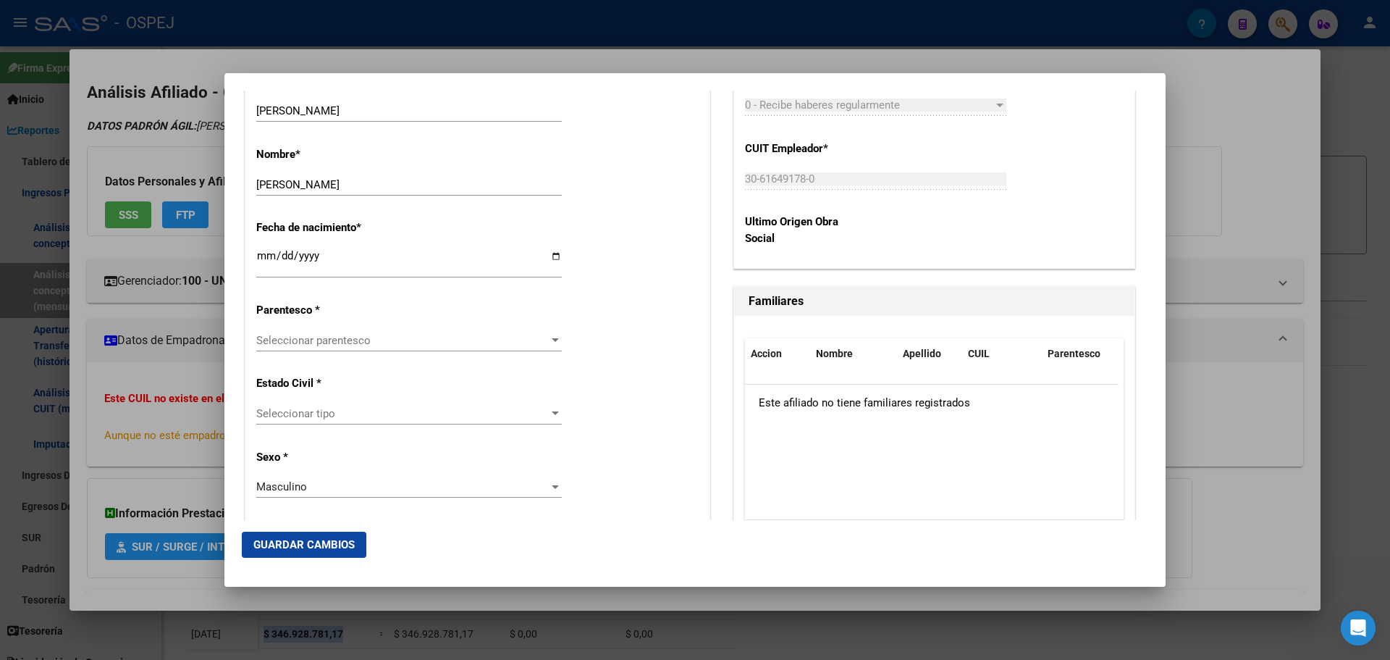
click at [345, 322] on div "Alta Baja Nro Afiliado Ingresar nro CUIL * 20-59211973-1 CUIL ARCA [PERSON_NAME…" at bounding box center [477, 613] width 464 height 2068
click at [345, 340] on span "Seleccionar parentesco" at bounding box center [402, 340] width 293 height 13
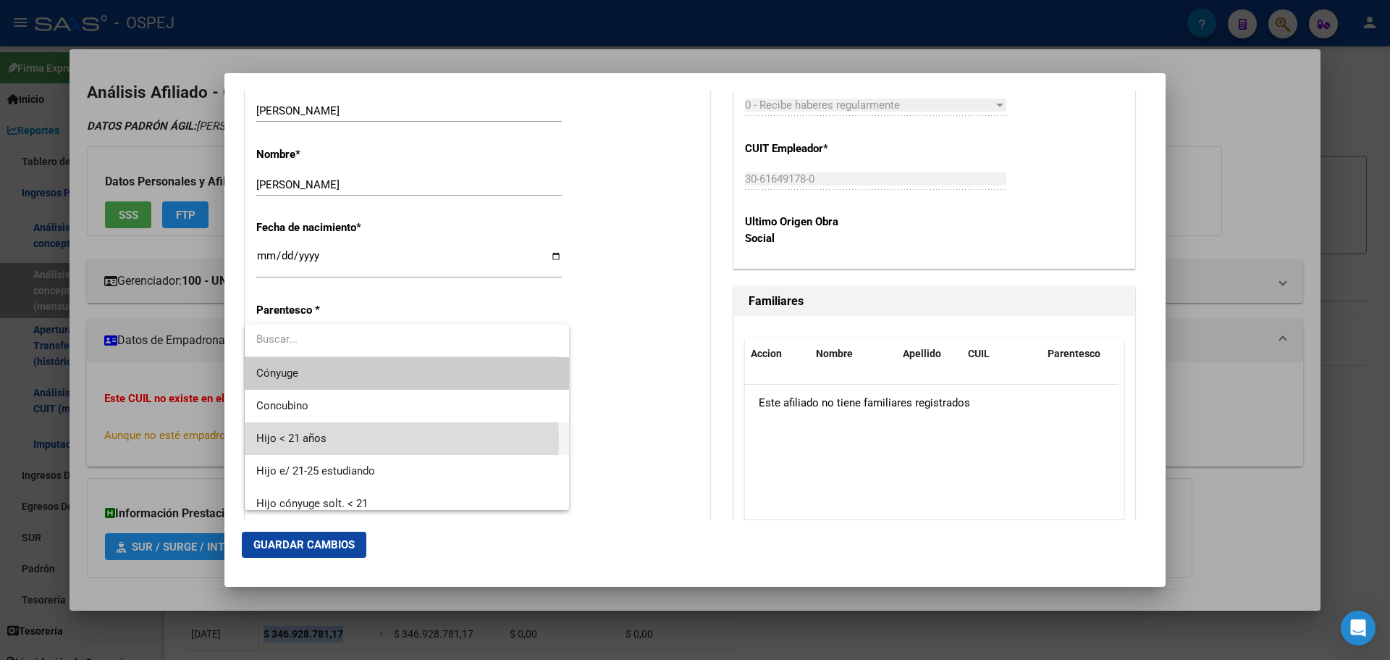
click at [343, 439] on span "Hijo < 21 años" at bounding box center [406, 438] width 301 height 33
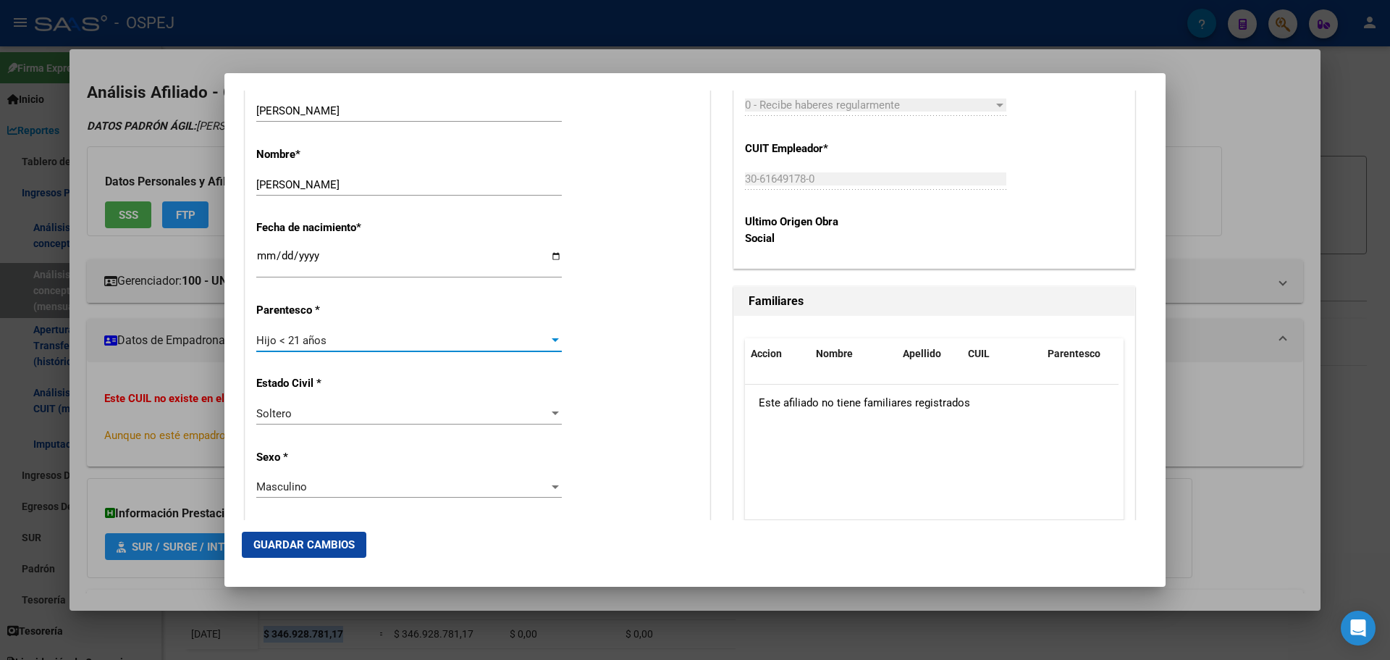
click at [322, 550] on span "Guardar Cambios" at bounding box center [303, 544] width 101 height 13
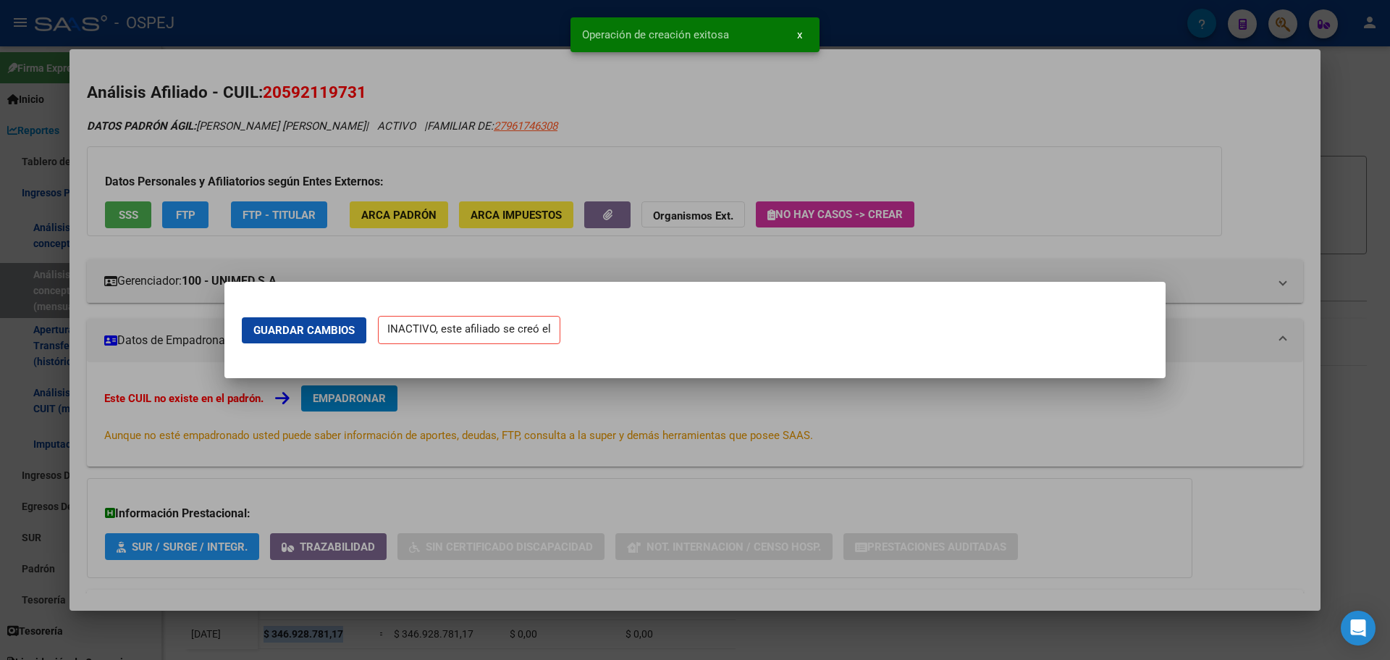
scroll to position [0, 0]
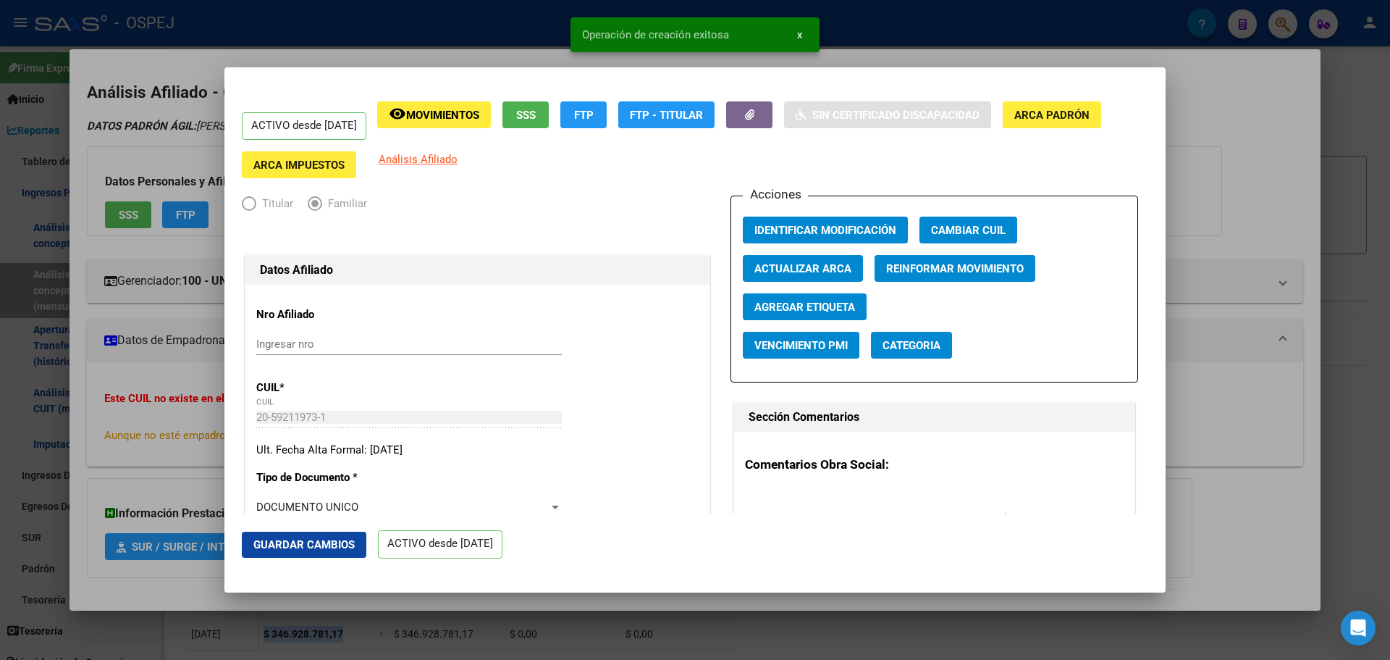
click at [405, 22] on div at bounding box center [695, 330] width 1390 height 660
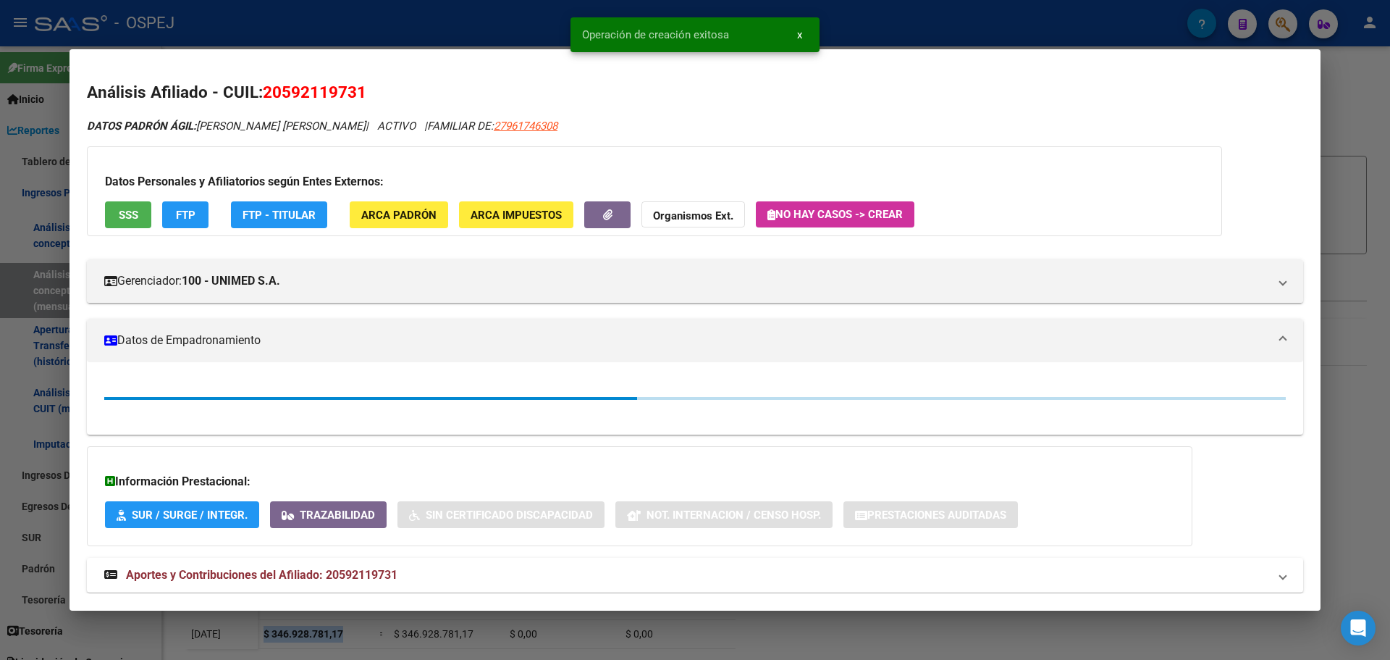
click at [405, 22] on div at bounding box center [695, 330] width 1390 height 660
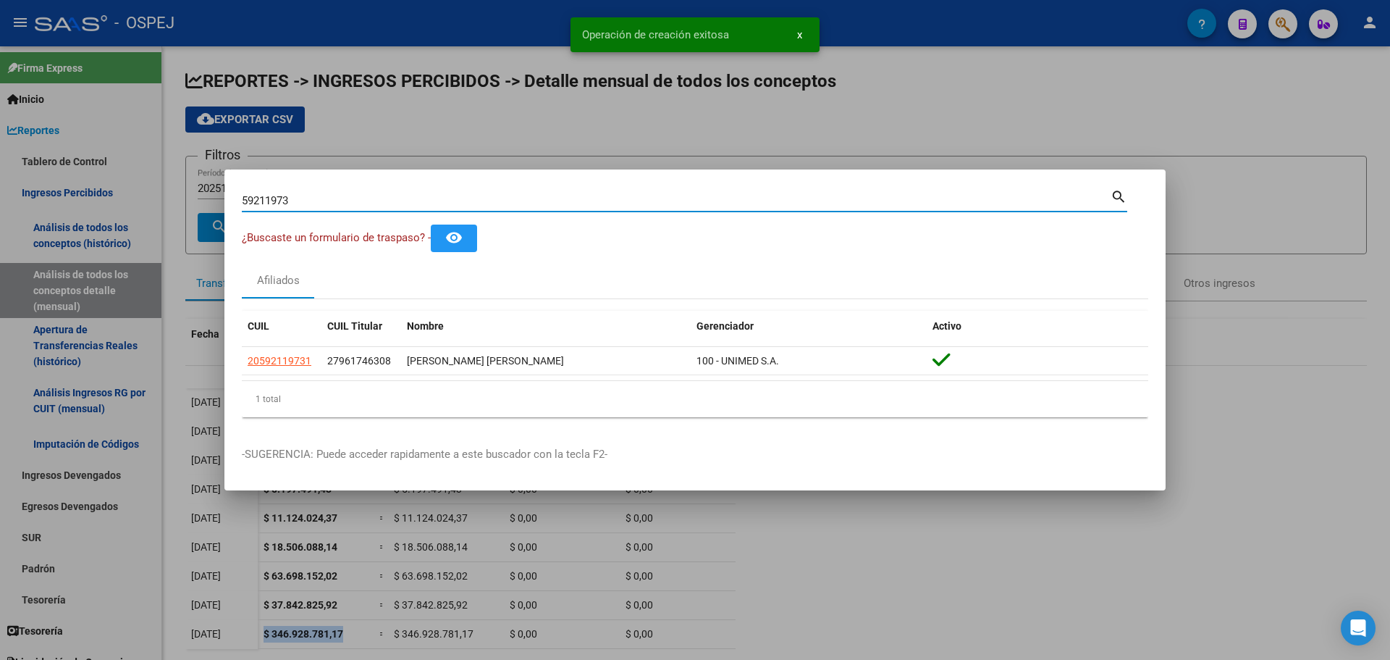
click at [299, 196] on input "59211973" at bounding box center [676, 200] width 869 height 13
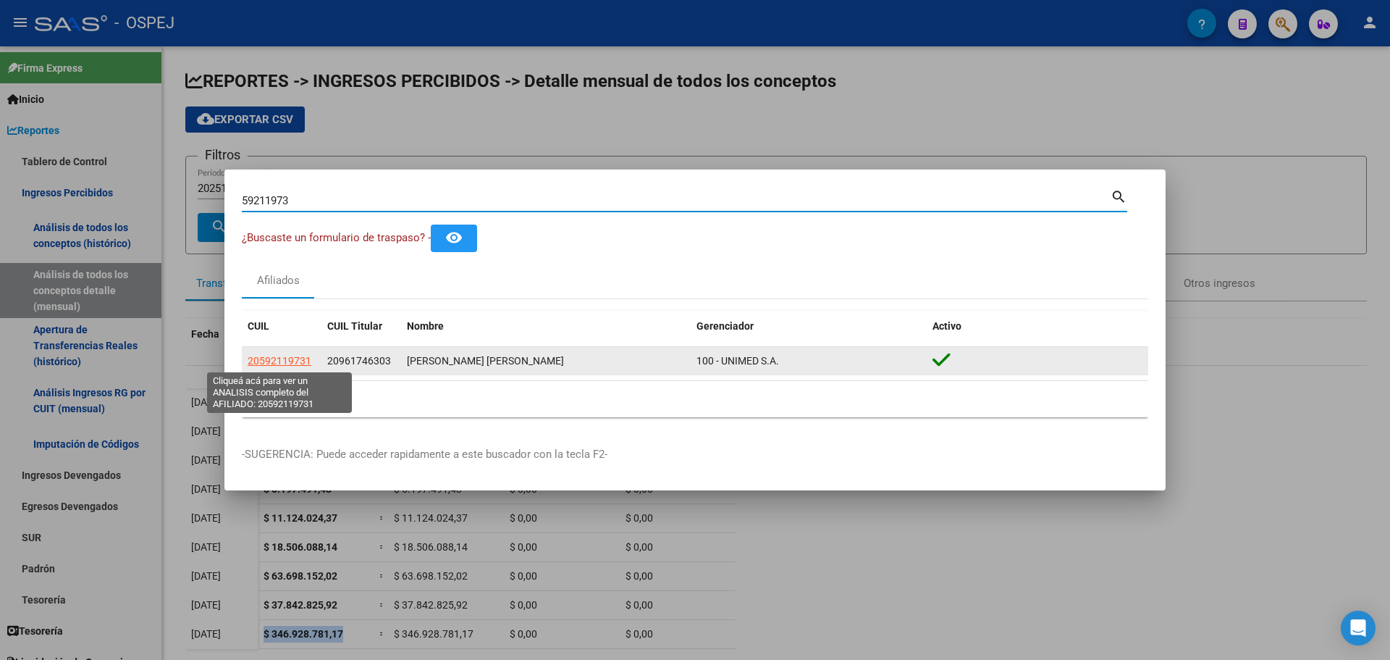
click at [287, 361] on span "20592119731" at bounding box center [280, 361] width 64 height 12
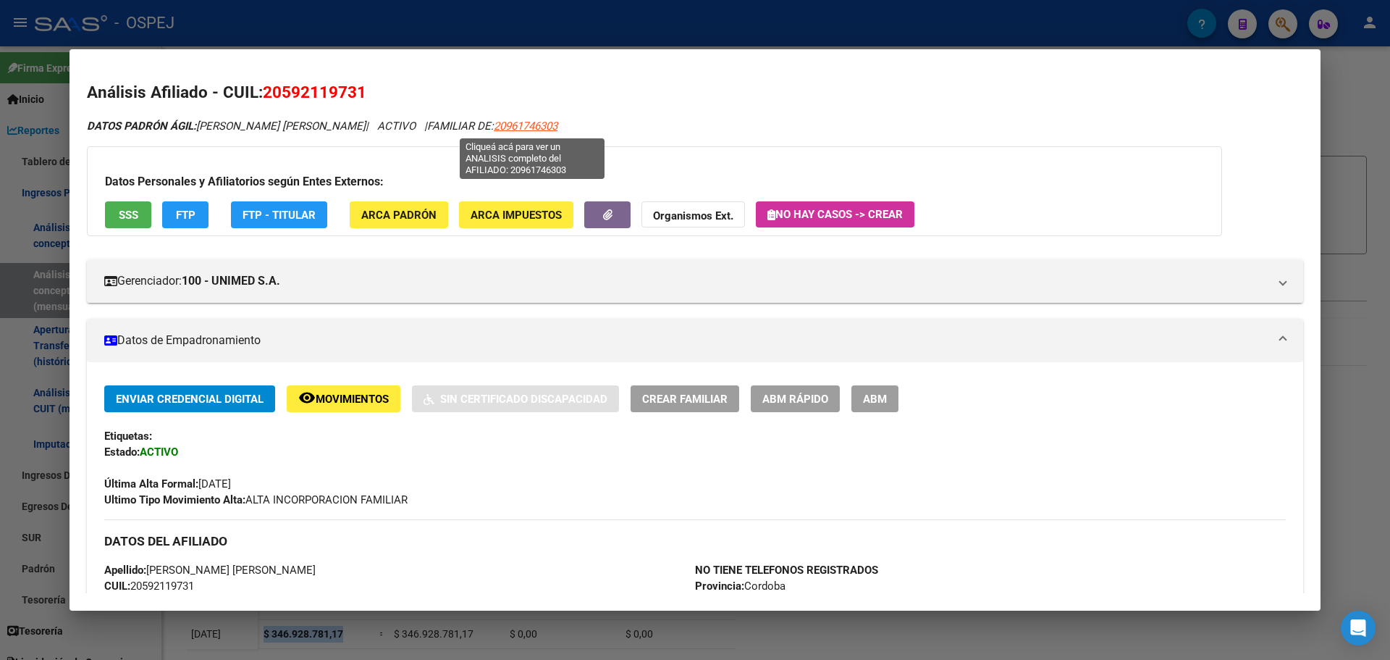
click at [517, 125] on span "20961746303" at bounding box center [526, 125] width 64 height 13
type textarea "20961746303"
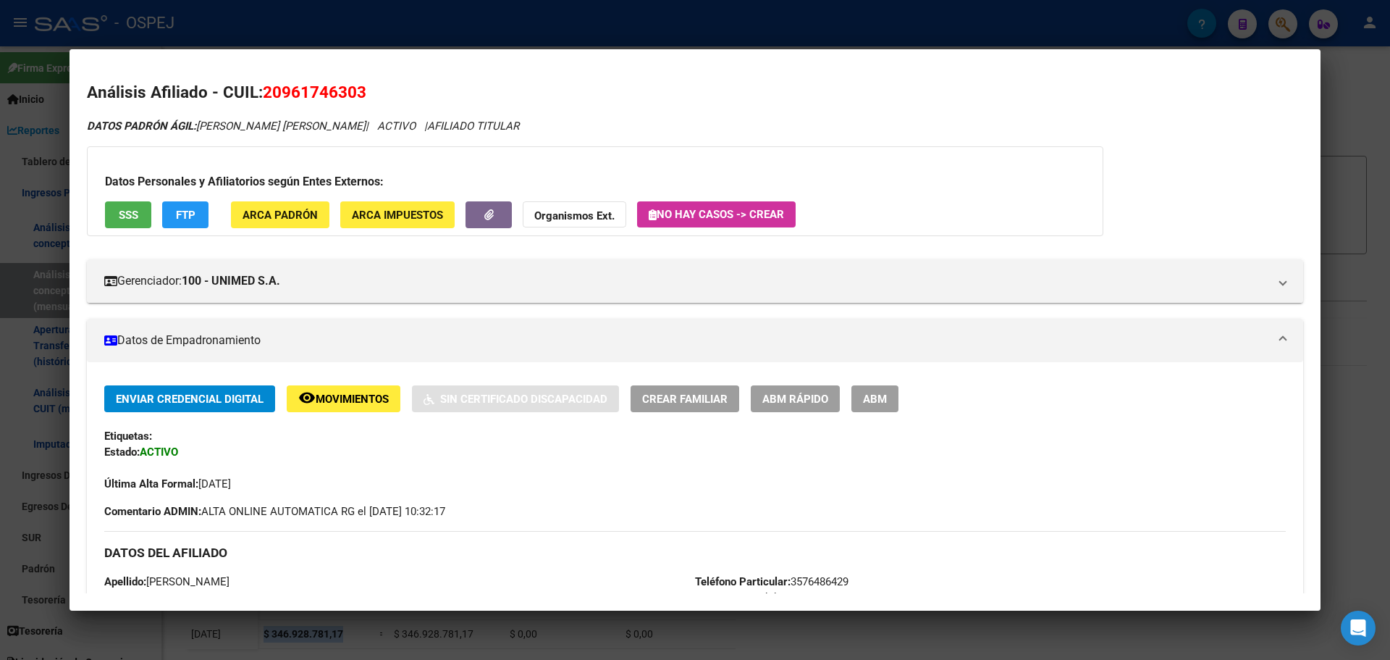
click at [580, 24] on div at bounding box center [695, 330] width 1390 height 660
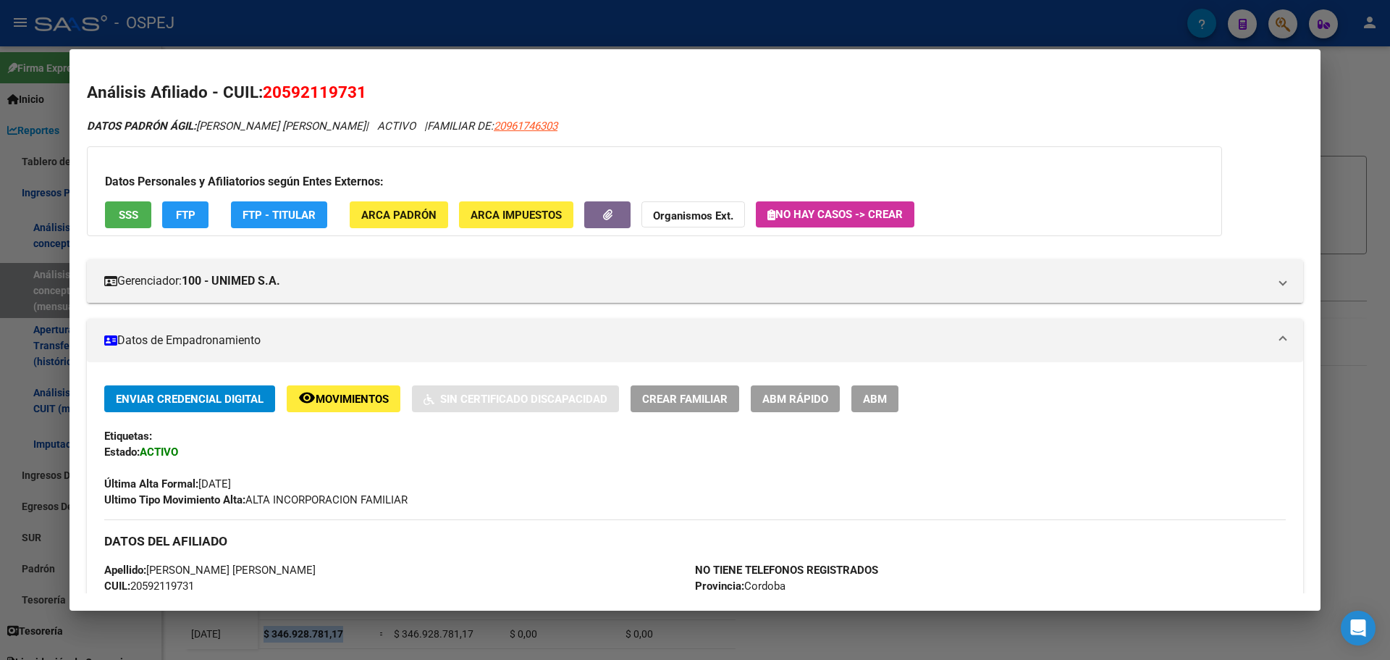
click at [580, 24] on div at bounding box center [695, 330] width 1390 height 660
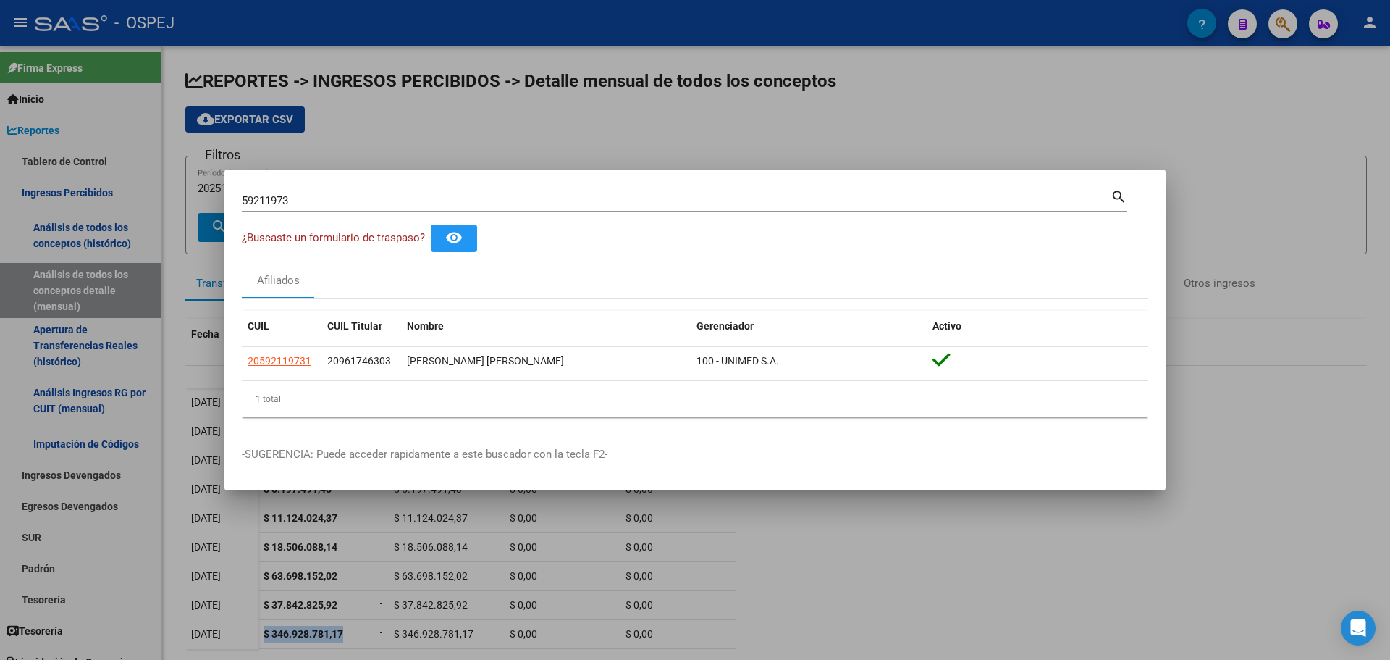
click at [287, 201] on input "59211973" at bounding box center [676, 200] width 869 height 13
click at [426, 113] on div at bounding box center [695, 330] width 1390 height 660
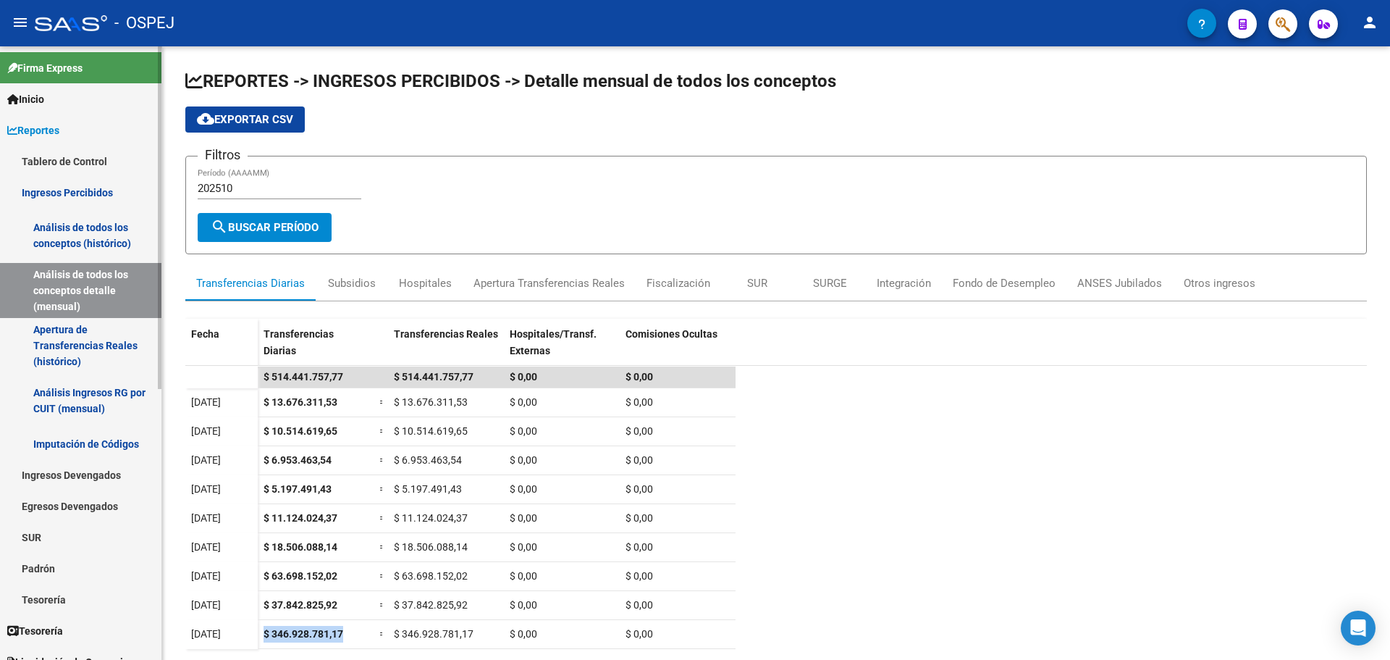
click at [46, 143] on link "Reportes" at bounding box center [80, 129] width 161 height 31
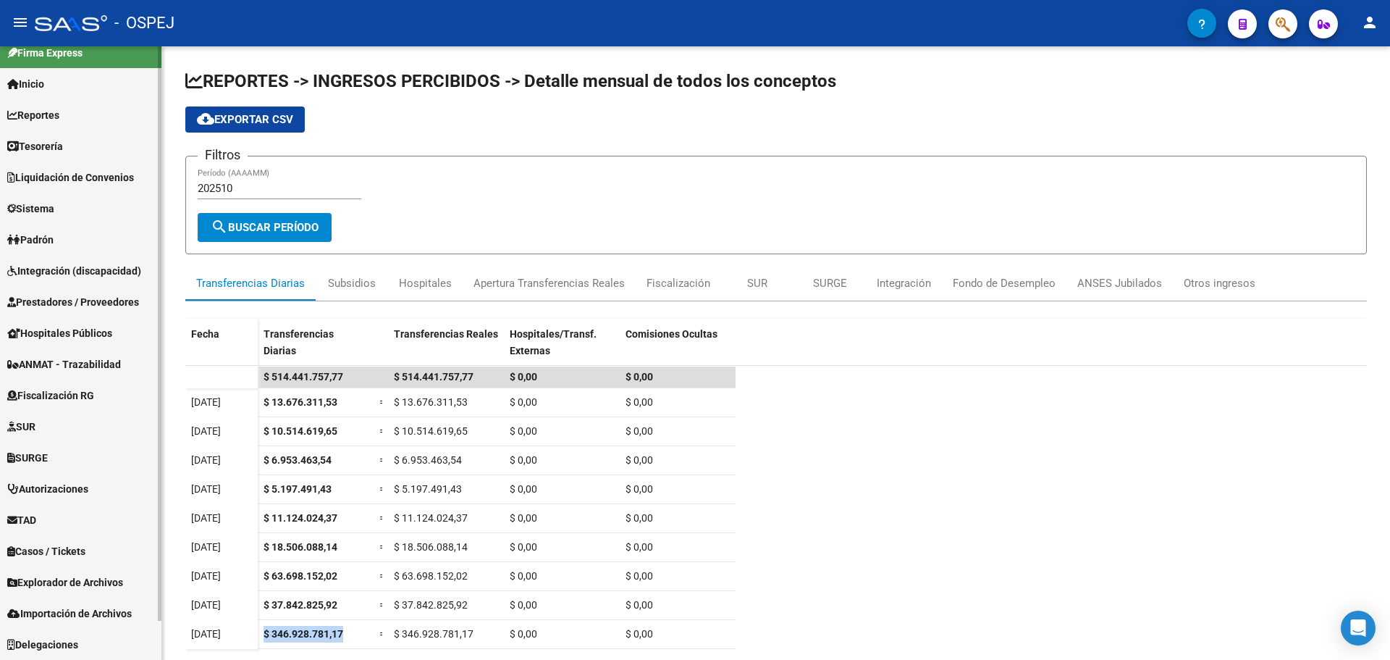
scroll to position [15, 0]
click at [46, 248] on link "Padrón" at bounding box center [80, 239] width 161 height 31
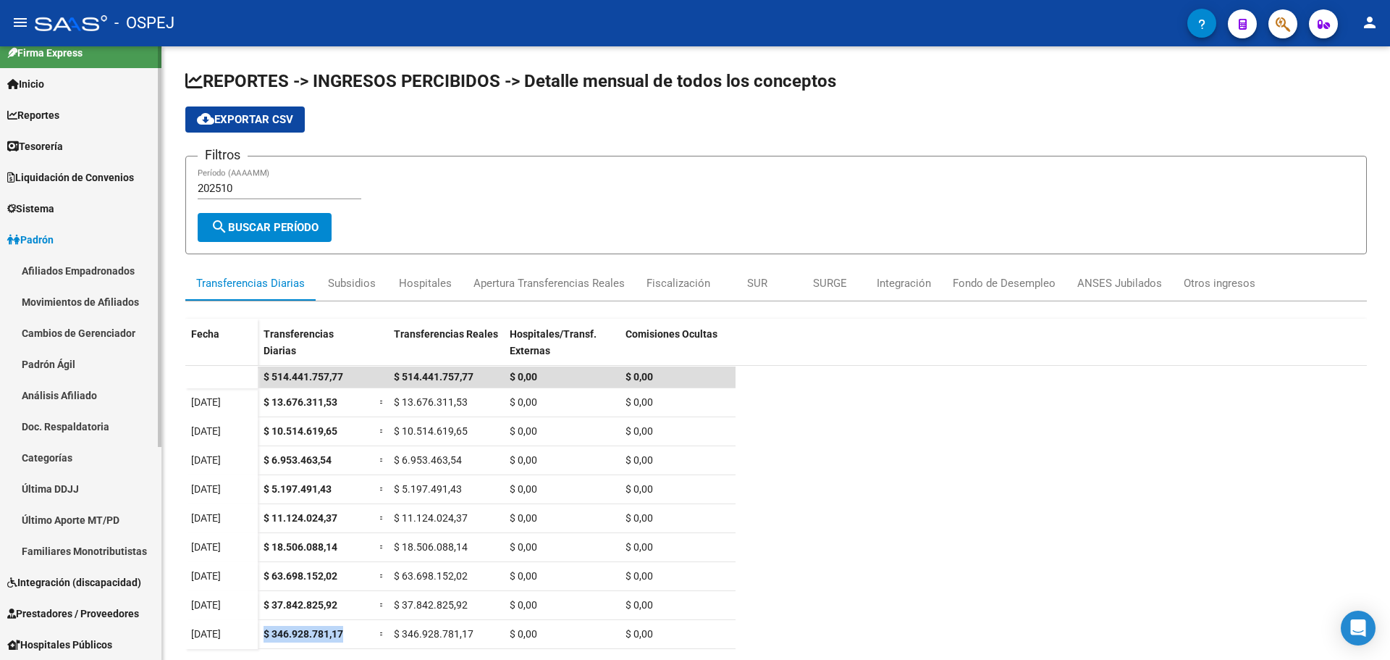
click at [70, 277] on link "Afiliados Empadronados" at bounding box center [80, 270] width 161 height 31
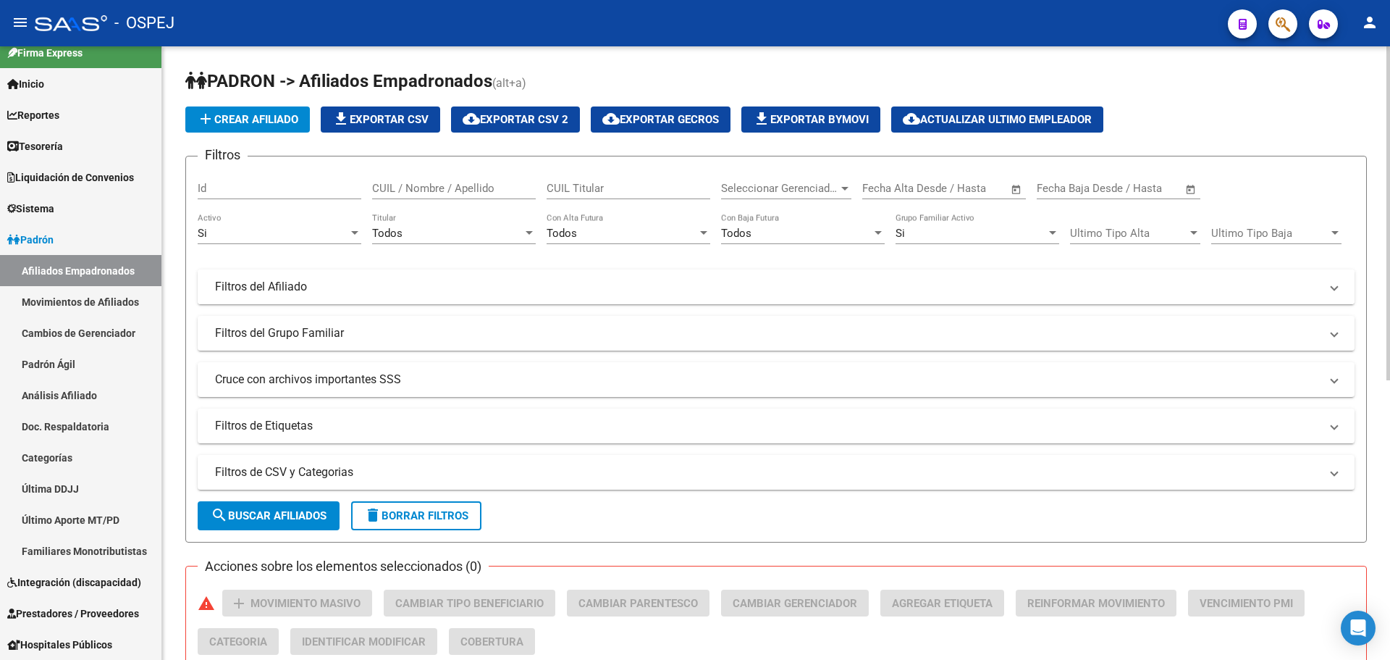
click at [583, 295] on mat-expansion-panel-header "Filtros del Afiliado" at bounding box center [776, 286] width 1157 height 35
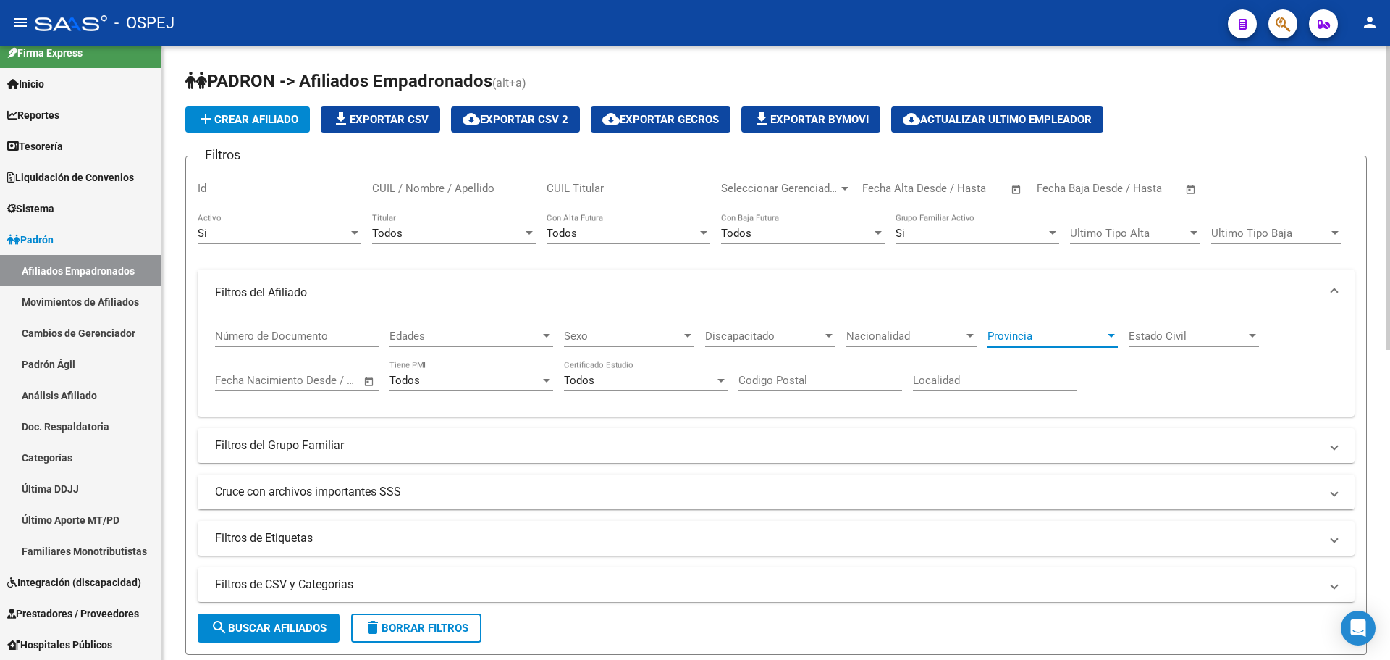
click at [1067, 337] on span "Provincia" at bounding box center [1046, 335] width 117 height 13
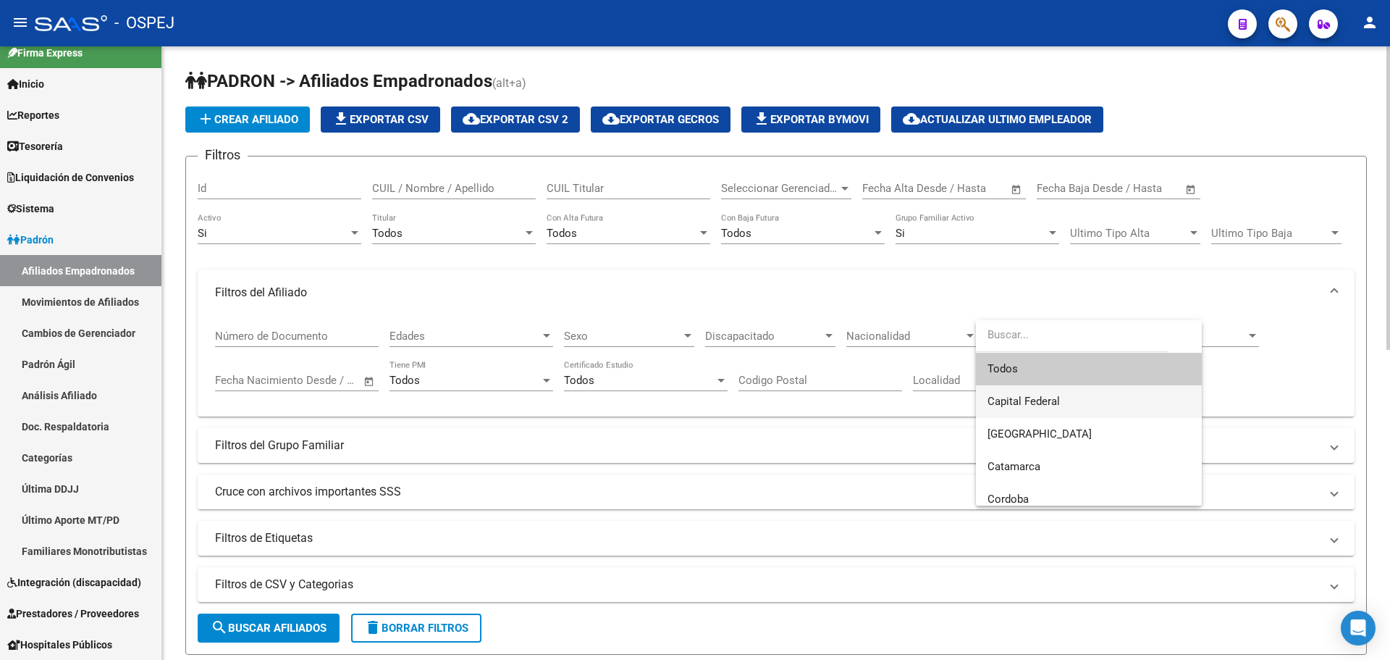
click at [1075, 399] on span "Capital Federal" at bounding box center [1089, 401] width 203 height 33
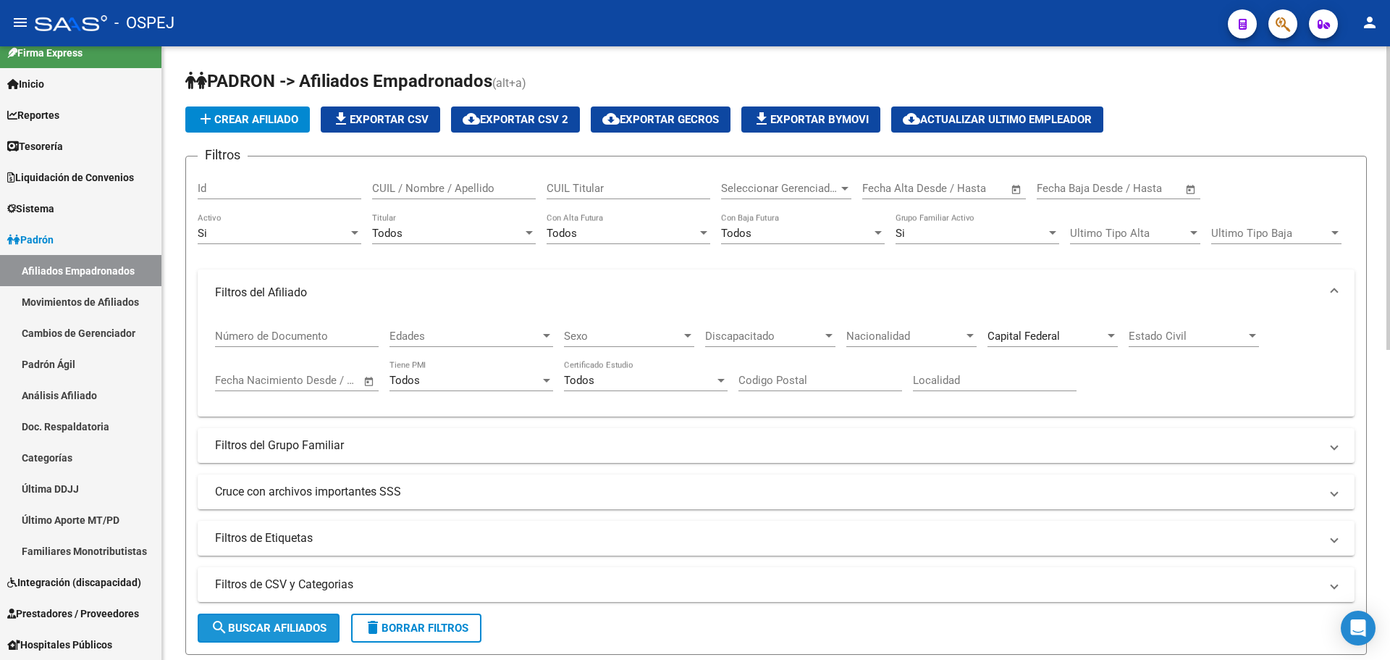
click at [278, 631] on span "search Buscar Afiliados" at bounding box center [269, 627] width 116 height 13
click at [397, 227] on span "Todos" at bounding box center [387, 233] width 30 height 13
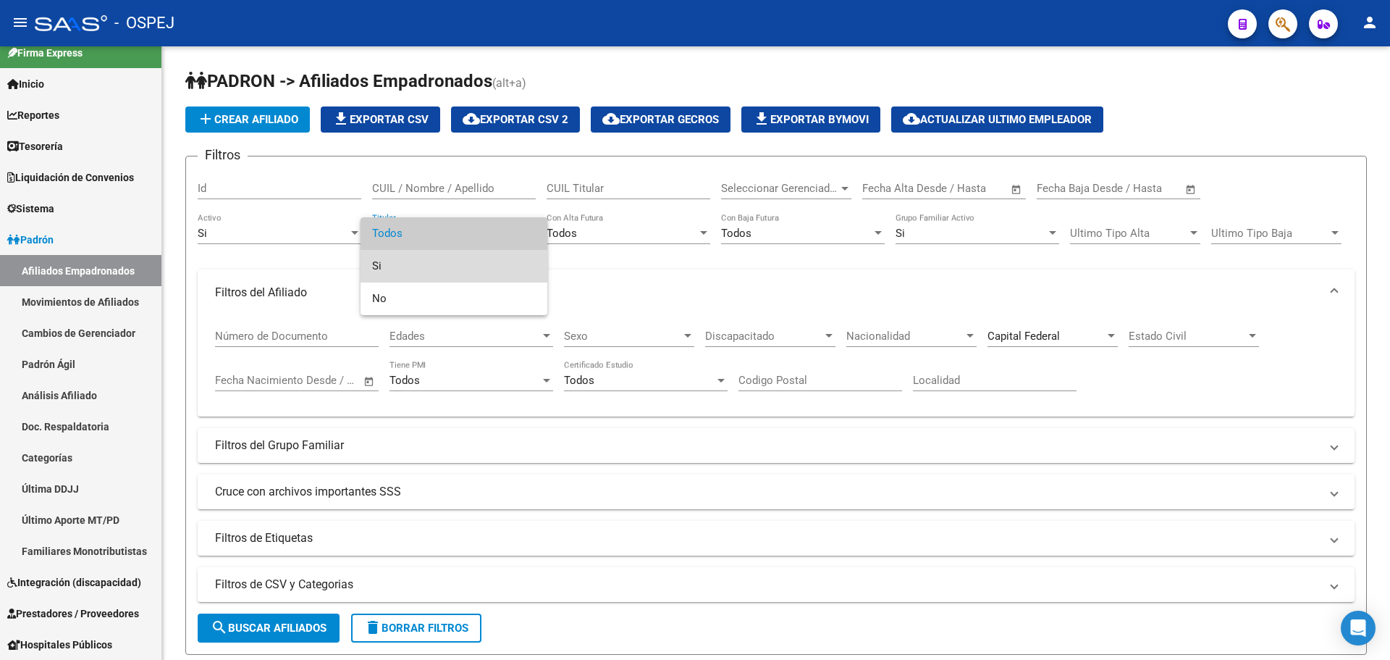
click at [408, 272] on span "Si" at bounding box center [454, 266] width 164 height 33
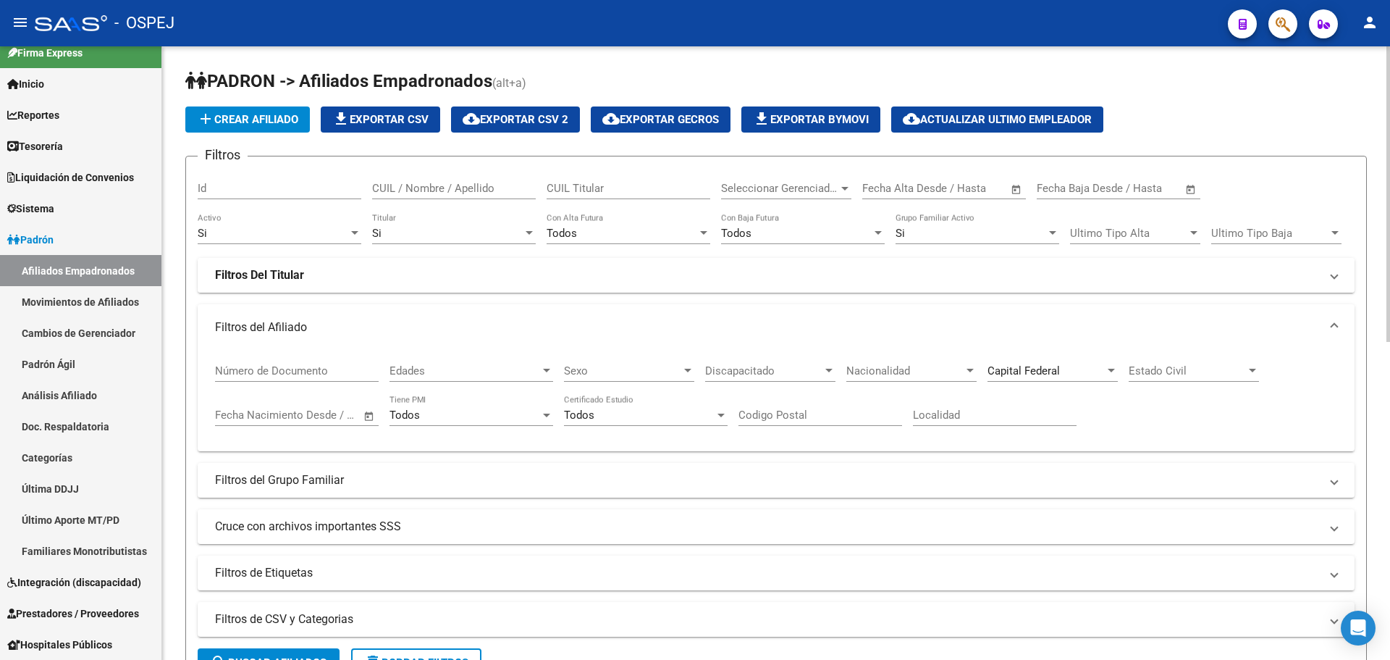
click at [363, 274] on mat-panel-title "Filtros Del Titular" at bounding box center [767, 275] width 1105 height 16
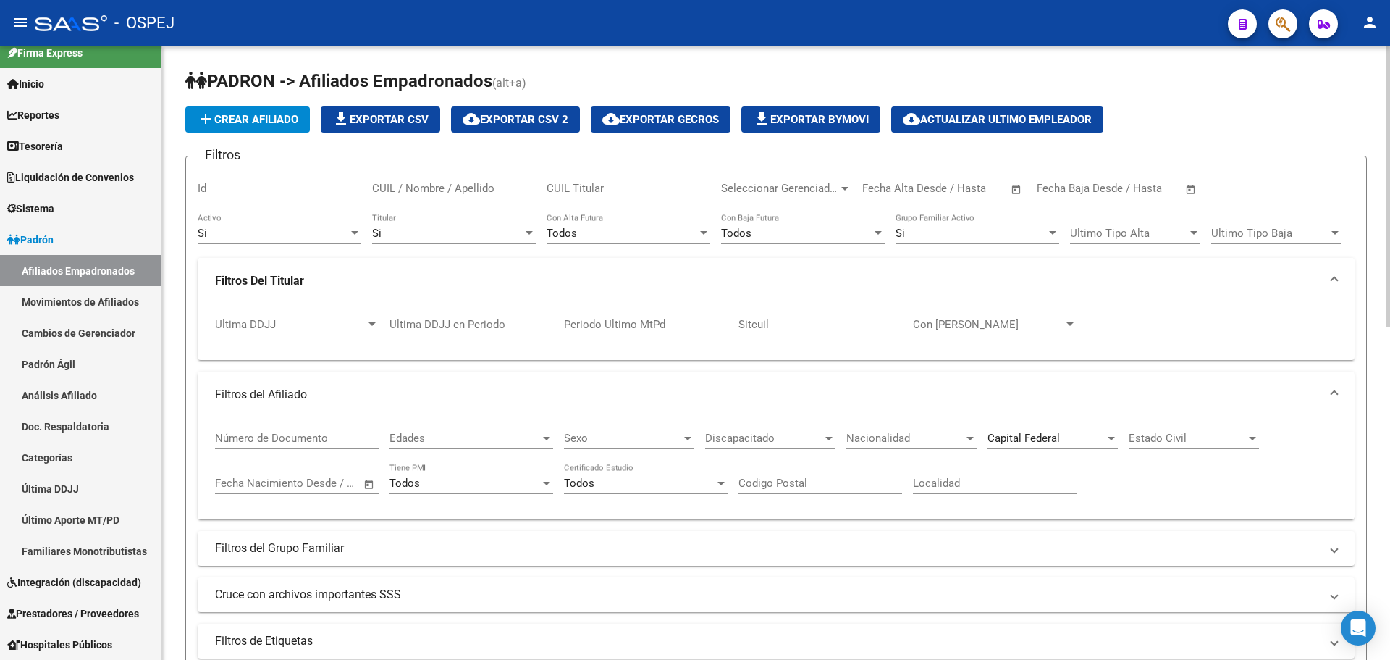
click at [363, 274] on mat-panel-title "Filtros Del Titular" at bounding box center [767, 281] width 1105 height 16
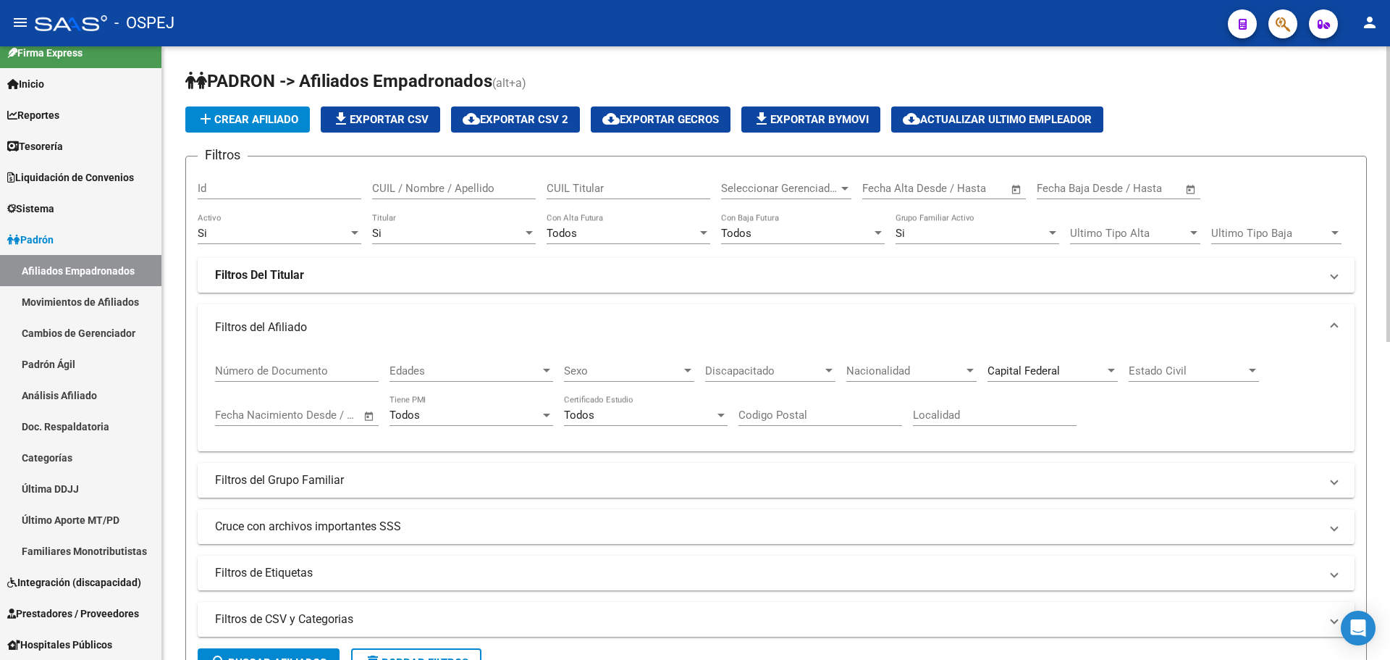
click at [394, 243] on div "Si Titular" at bounding box center [454, 228] width 164 height 31
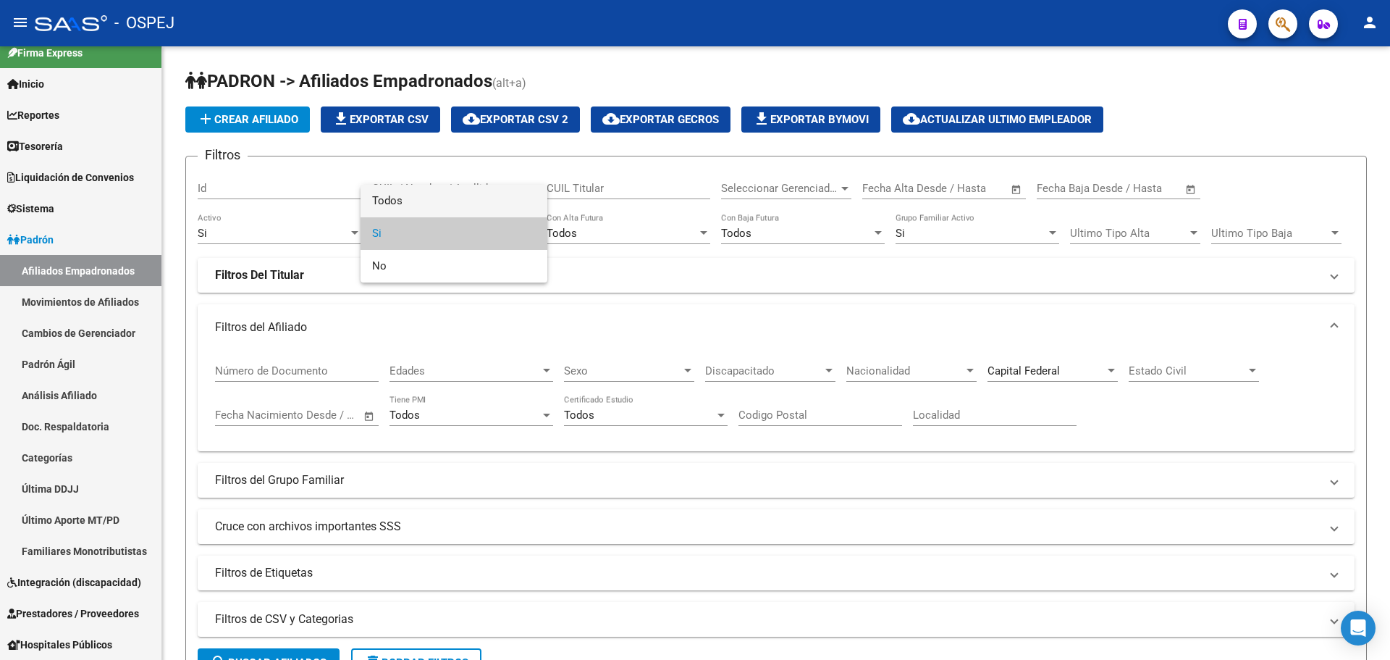
click at [405, 204] on span "Todos" at bounding box center [454, 201] width 164 height 33
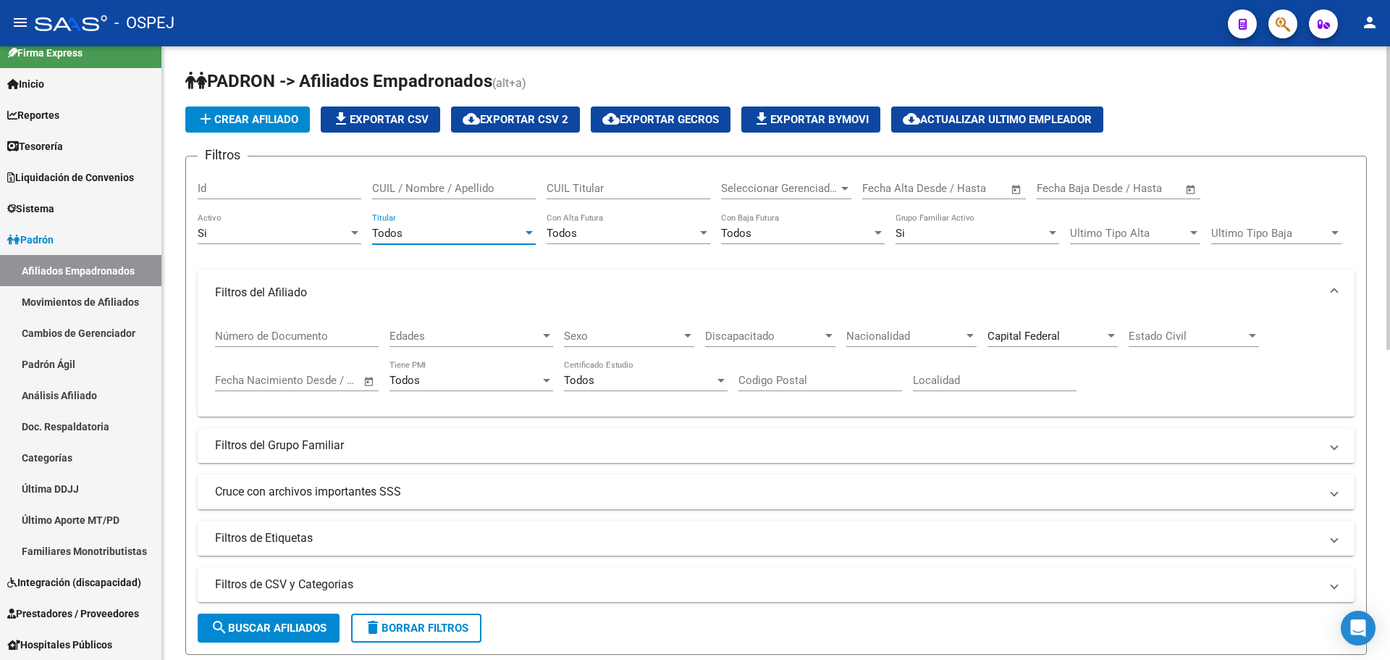
click at [342, 458] on mat-expansion-panel-header "Filtros del Grupo Familiar" at bounding box center [776, 445] width 1157 height 35
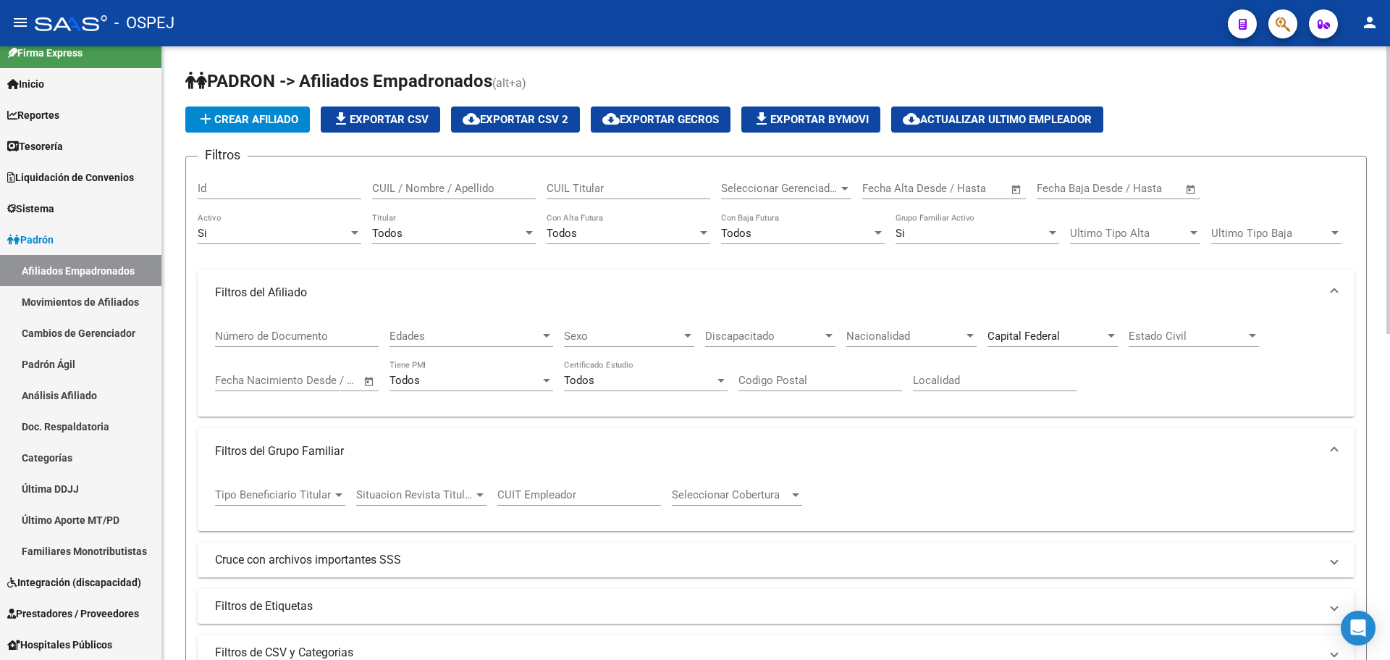
click at [300, 498] on span "Tipo Beneficiario Titular" at bounding box center [273, 494] width 117 height 13
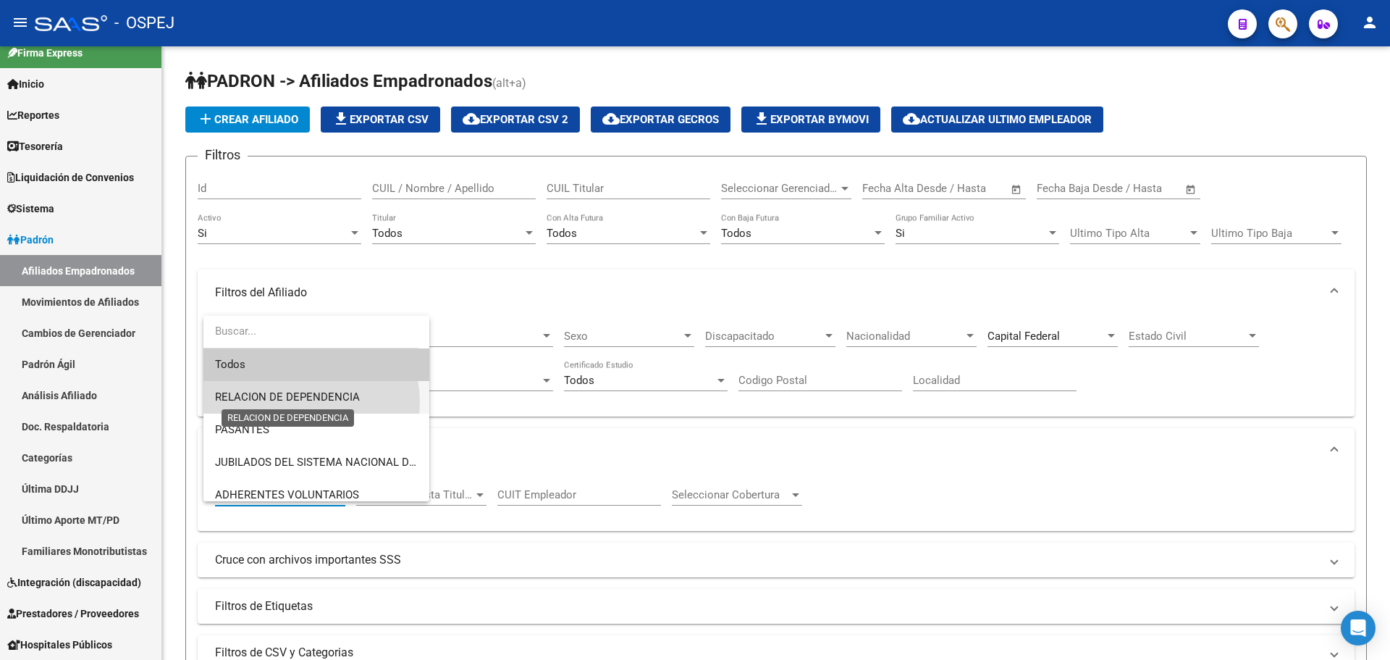
click at [287, 403] on span "RELACION DE DEPENDENCIA" at bounding box center [287, 396] width 145 height 13
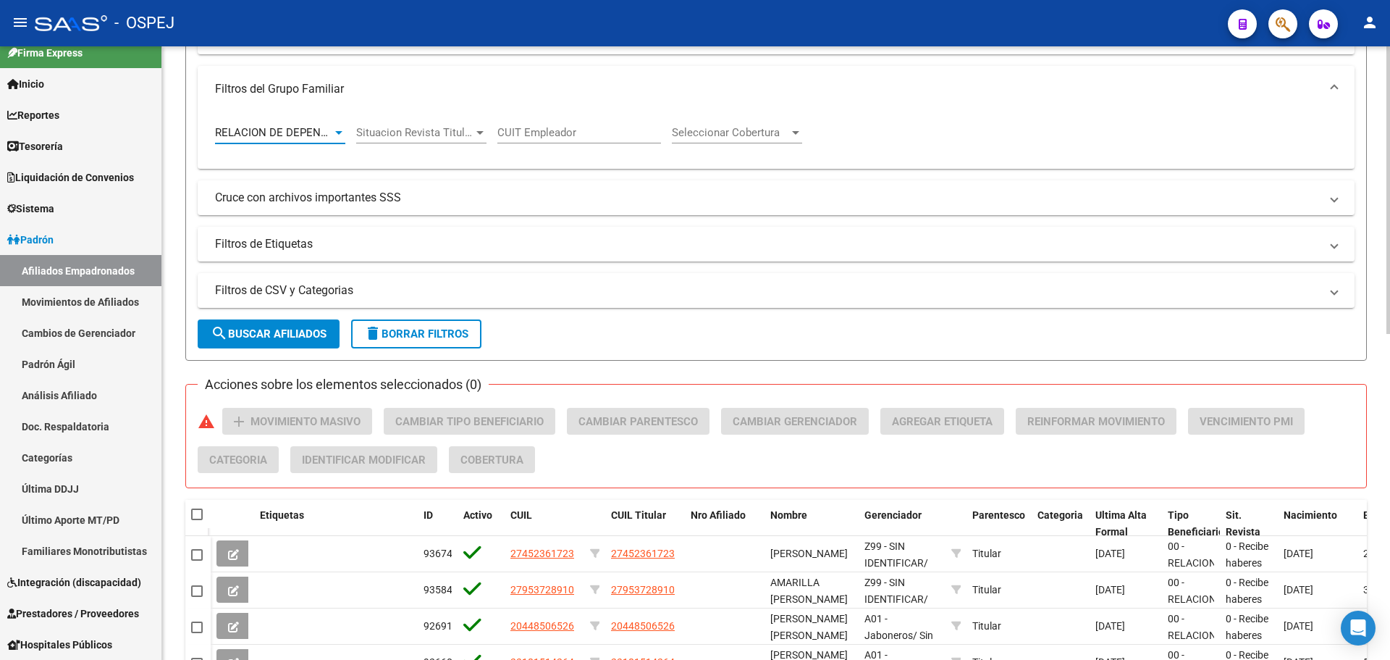
scroll to position [434, 0]
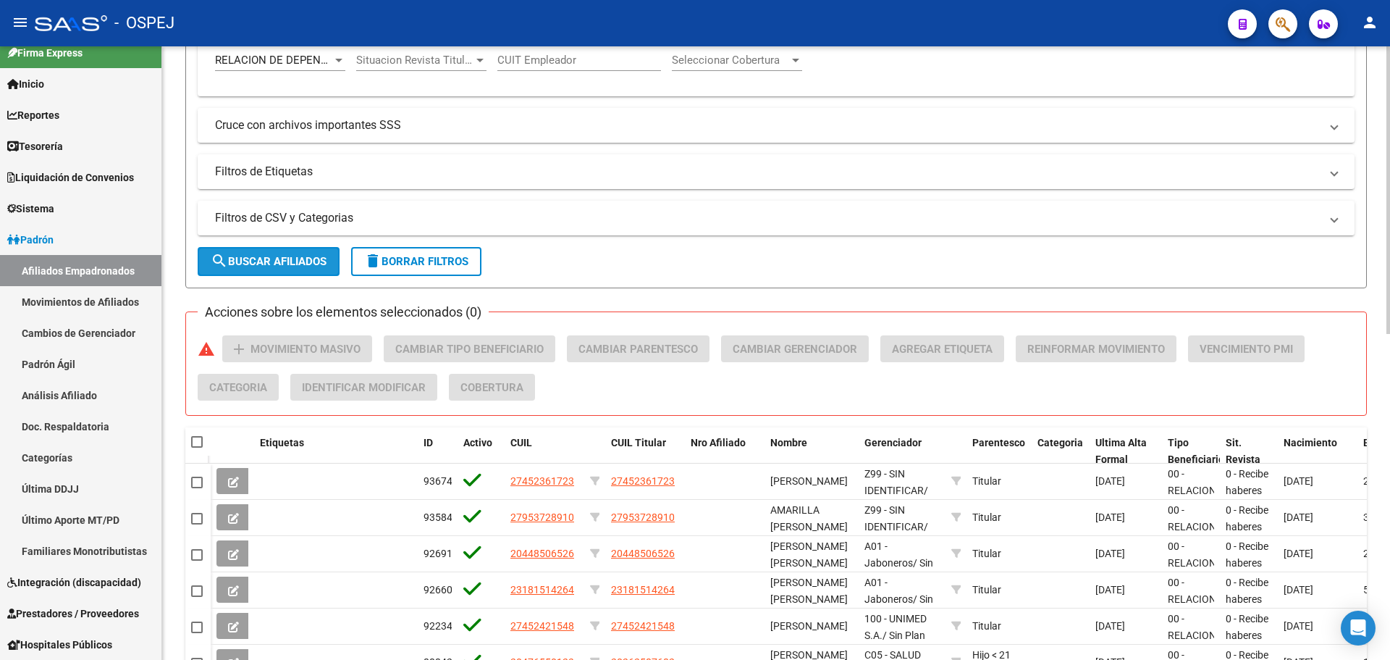
click at [314, 263] on span "search Buscar Afiliados" at bounding box center [269, 261] width 116 height 13
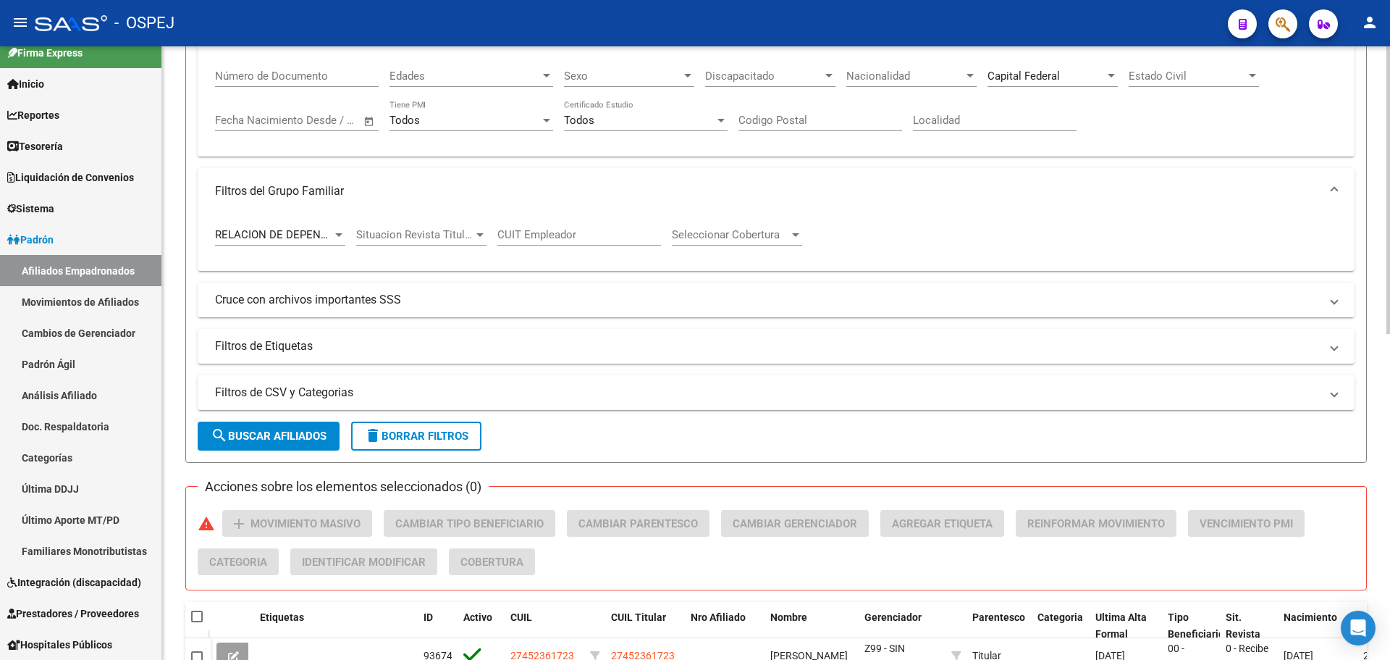
scroll to position [0, 0]
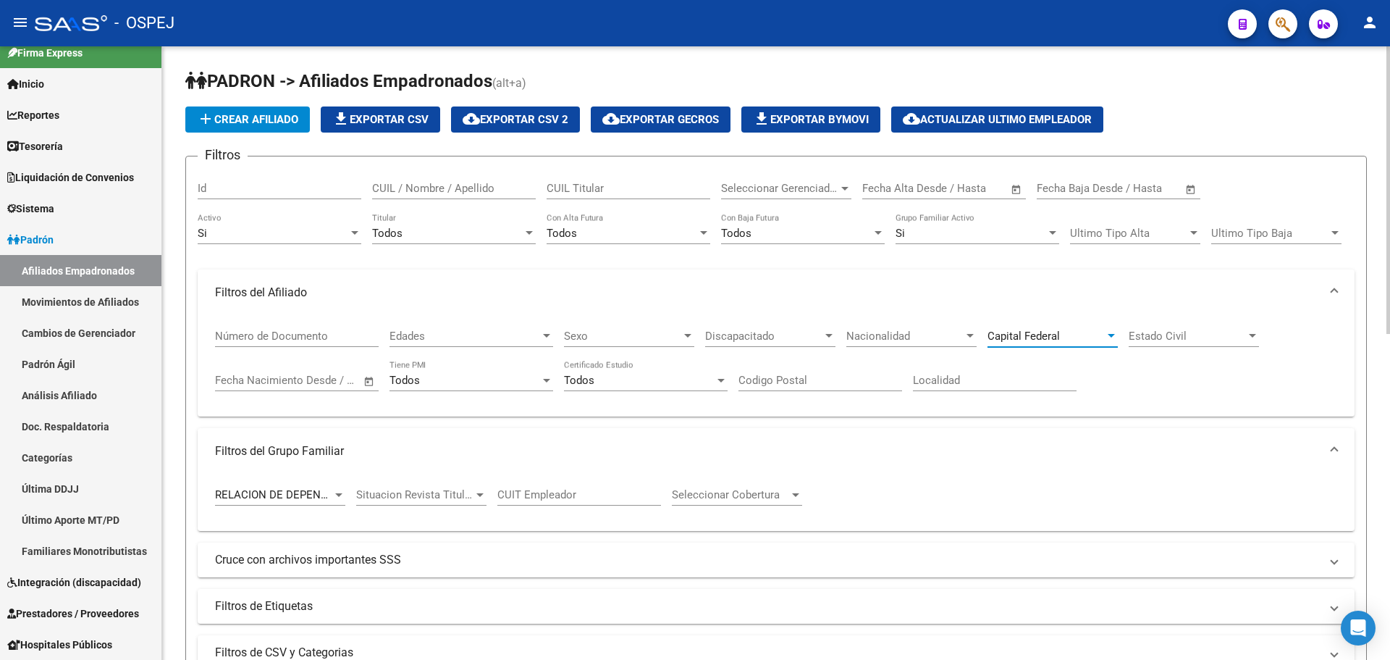
click at [1048, 335] on span "Capital Federal" at bounding box center [1024, 335] width 72 height 13
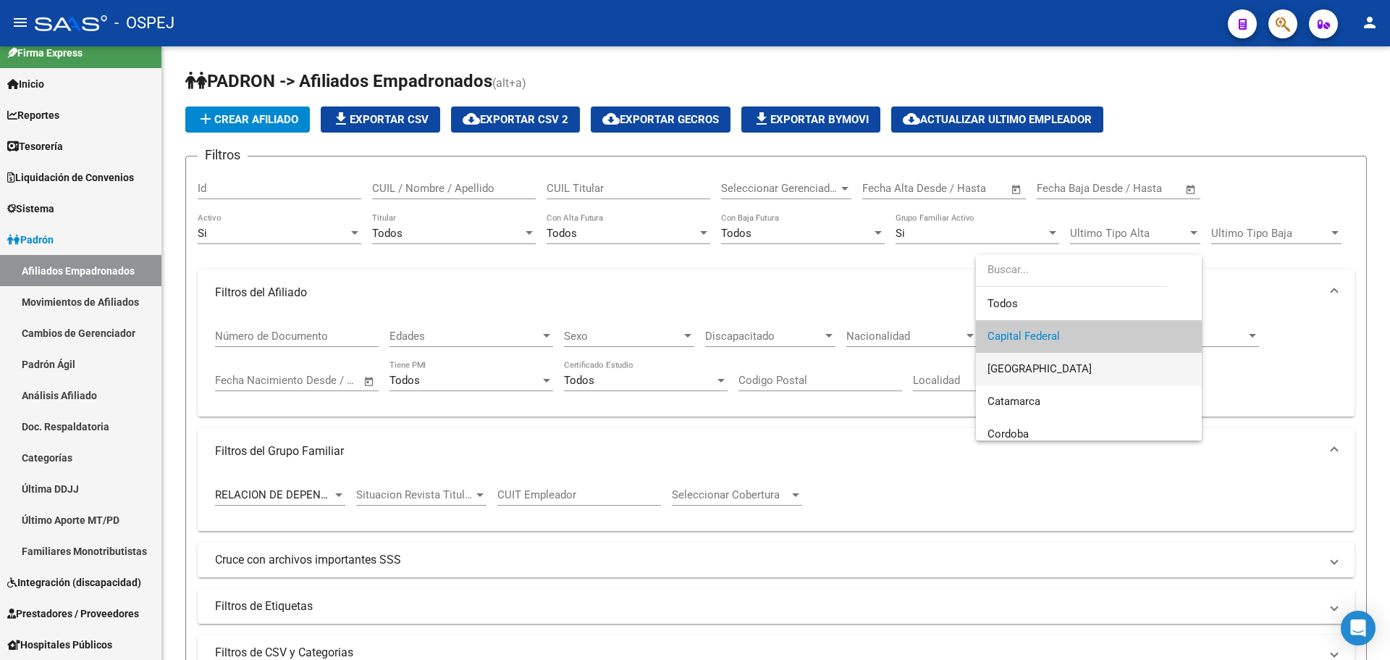
click at [1075, 374] on span "[GEOGRAPHIC_DATA]" at bounding box center [1089, 369] width 203 height 33
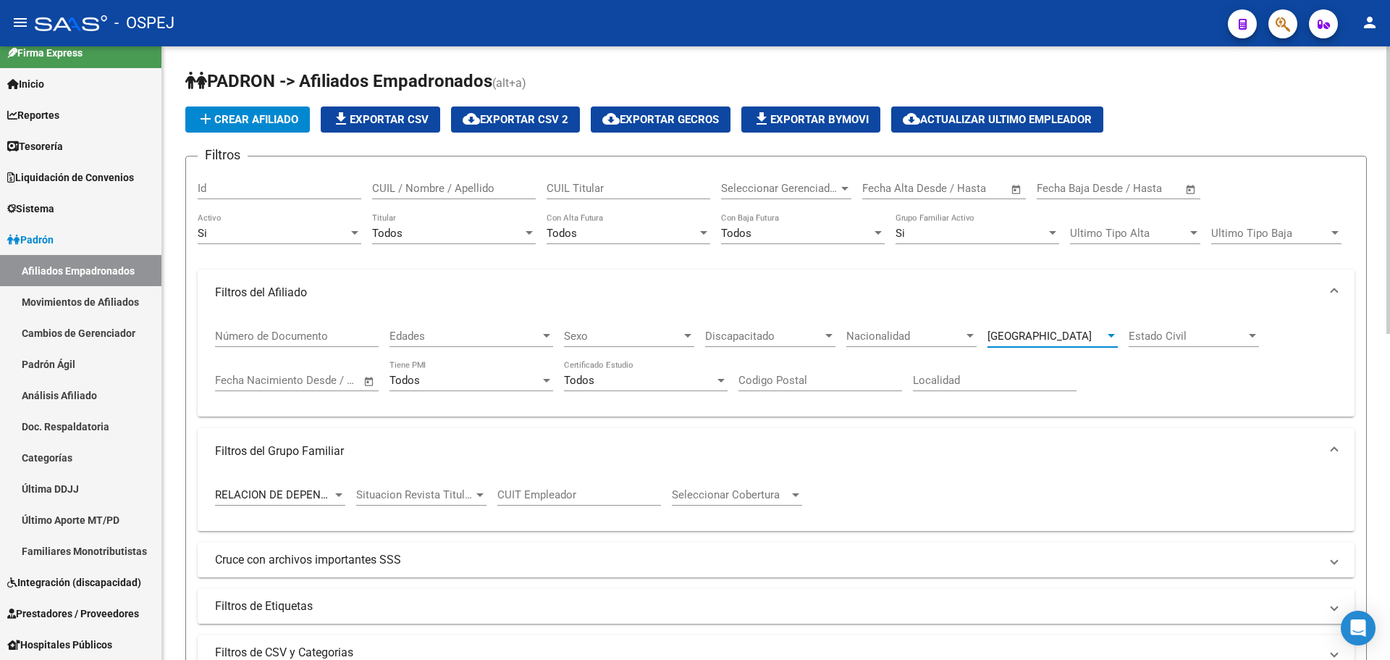
scroll to position [217, 0]
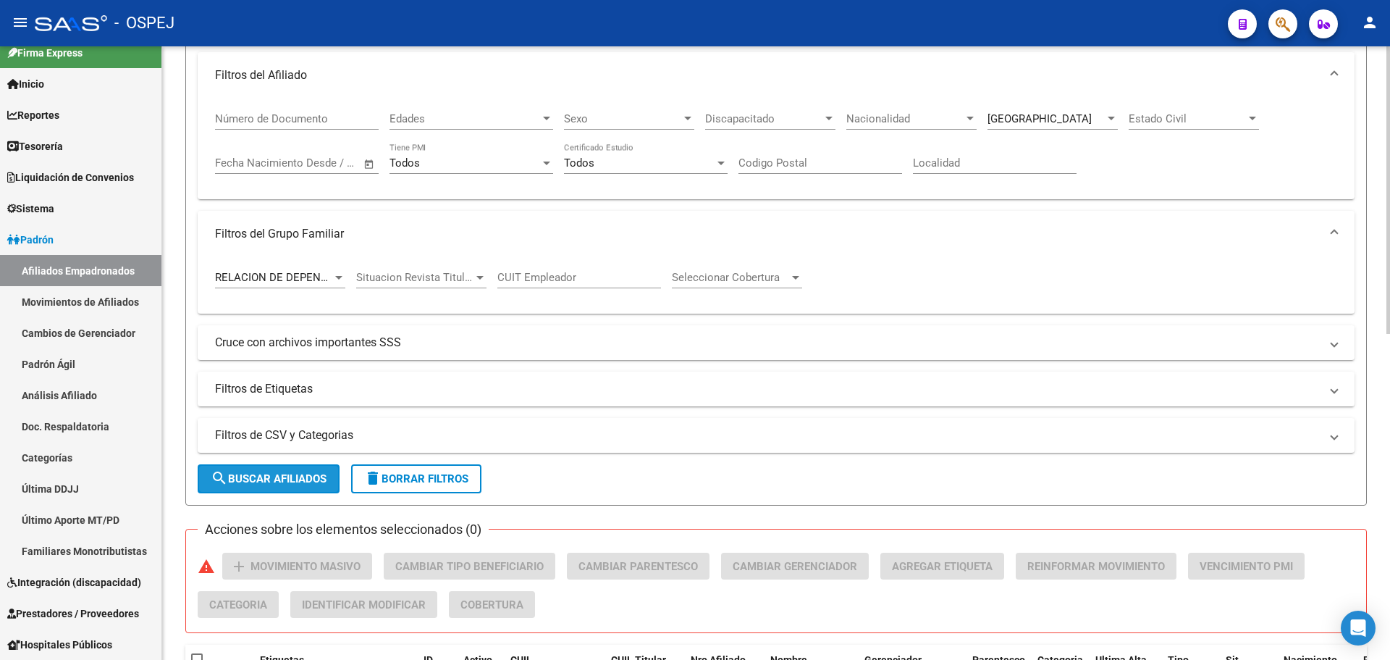
click at [287, 484] on span "search Buscar Afiliados" at bounding box center [269, 478] width 116 height 13
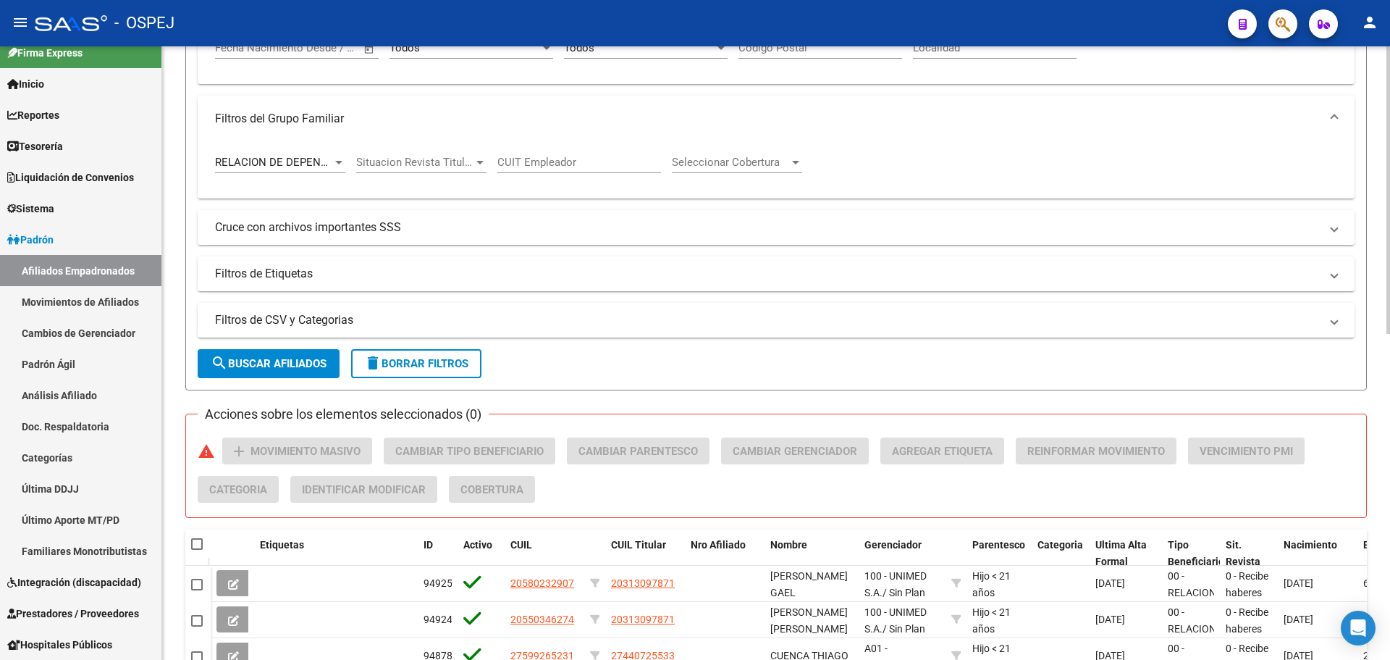
scroll to position [0, 0]
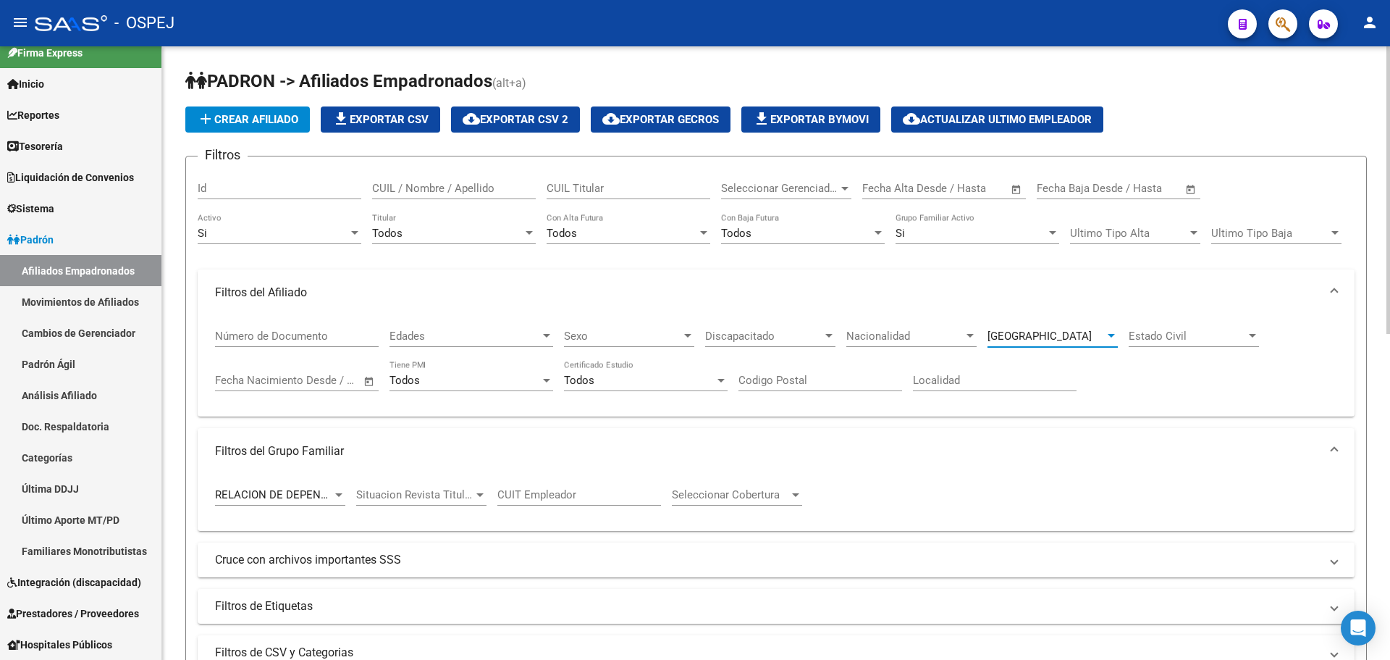
click at [1030, 332] on span "[GEOGRAPHIC_DATA]" at bounding box center [1040, 335] width 104 height 13
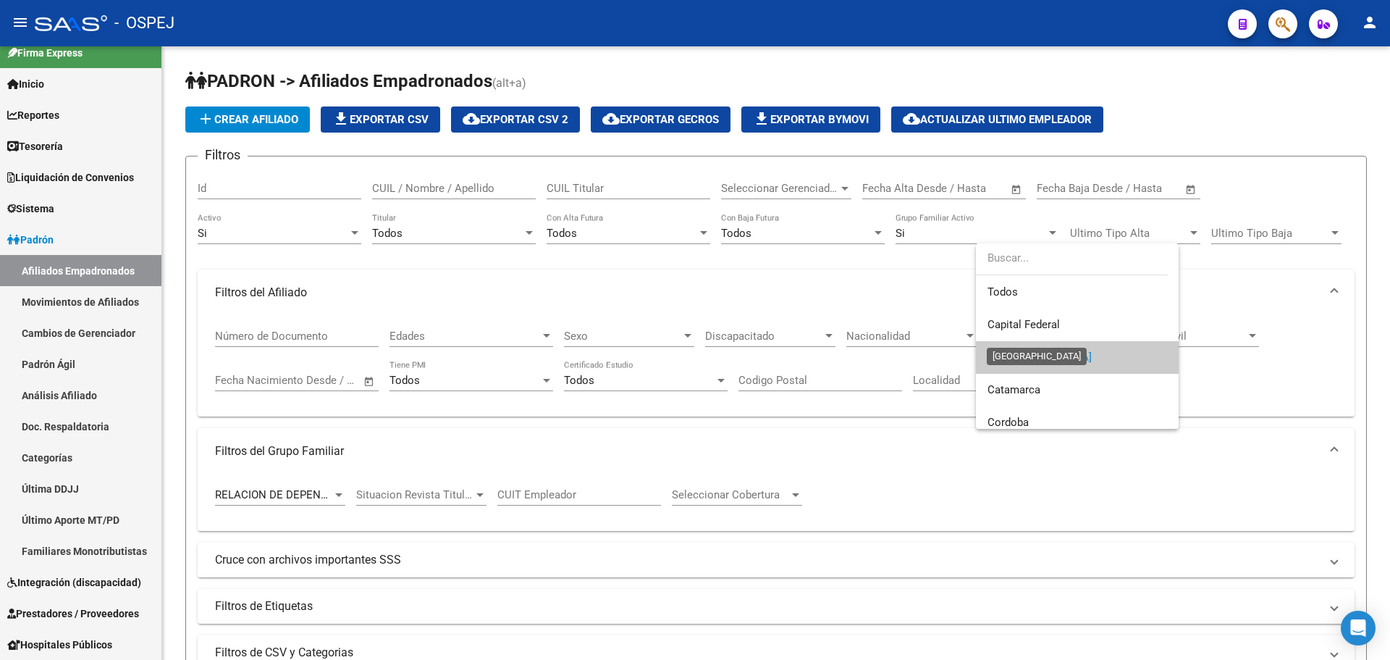
scroll to position [22, 0]
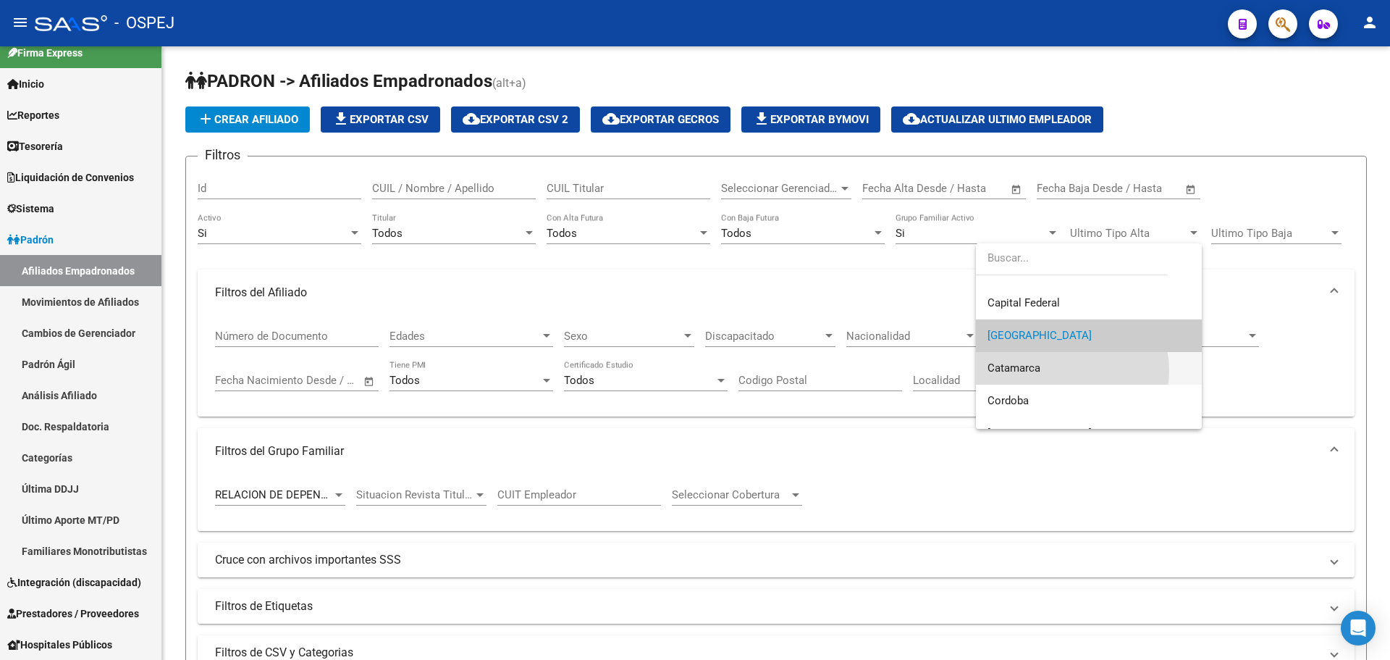
click at [1068, 370] on span "Catamarca" at bounding box center [1089, 368] width 203 height 33
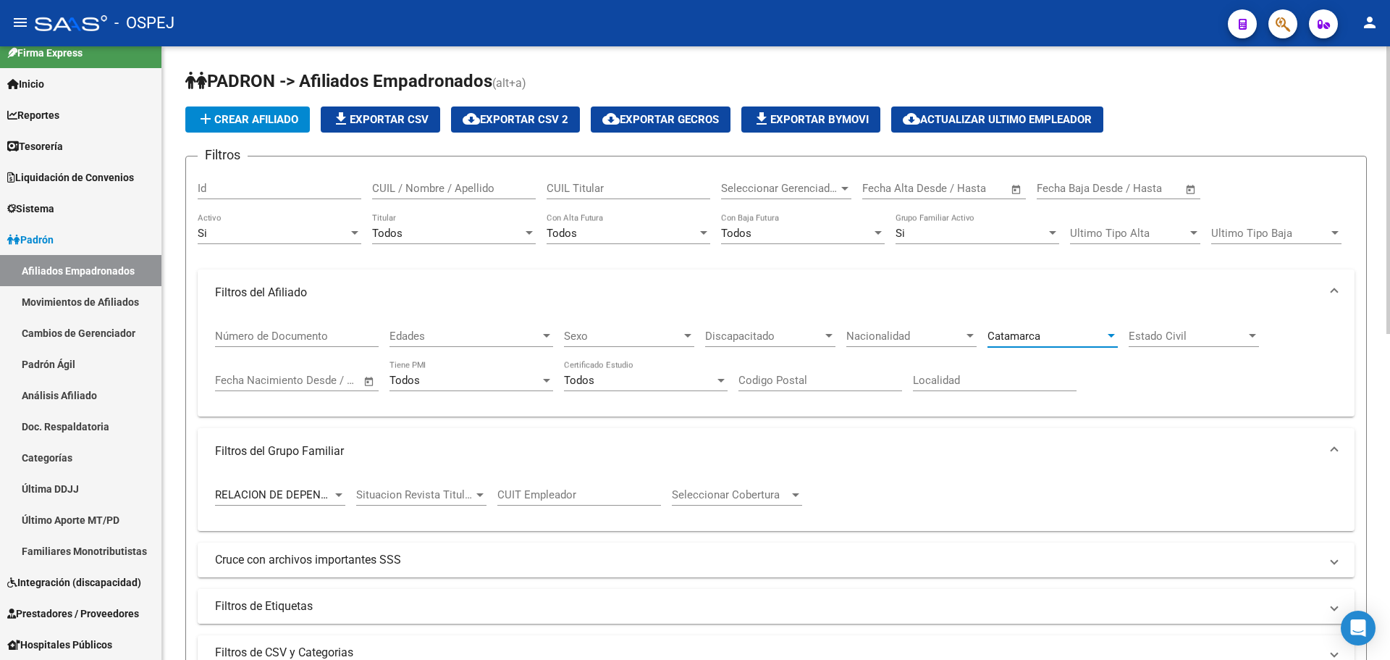
scroll to position [217, 0]
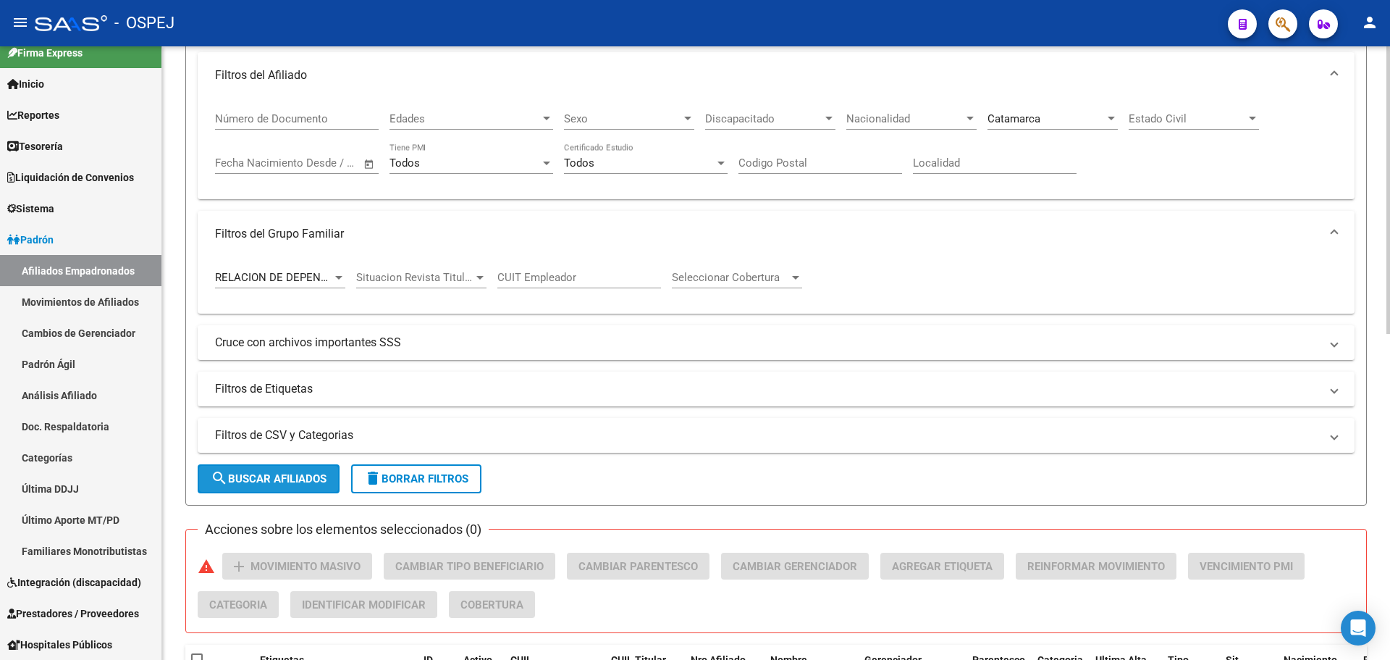
drag, startPoint x: 324, startPoint y: 491, endPoint x: 387, endPoint y: 496, distance: 63.2
click at [332, 490] on button "search Buscar Afiliados" at bounding box center [269, 478] width 142 height 29
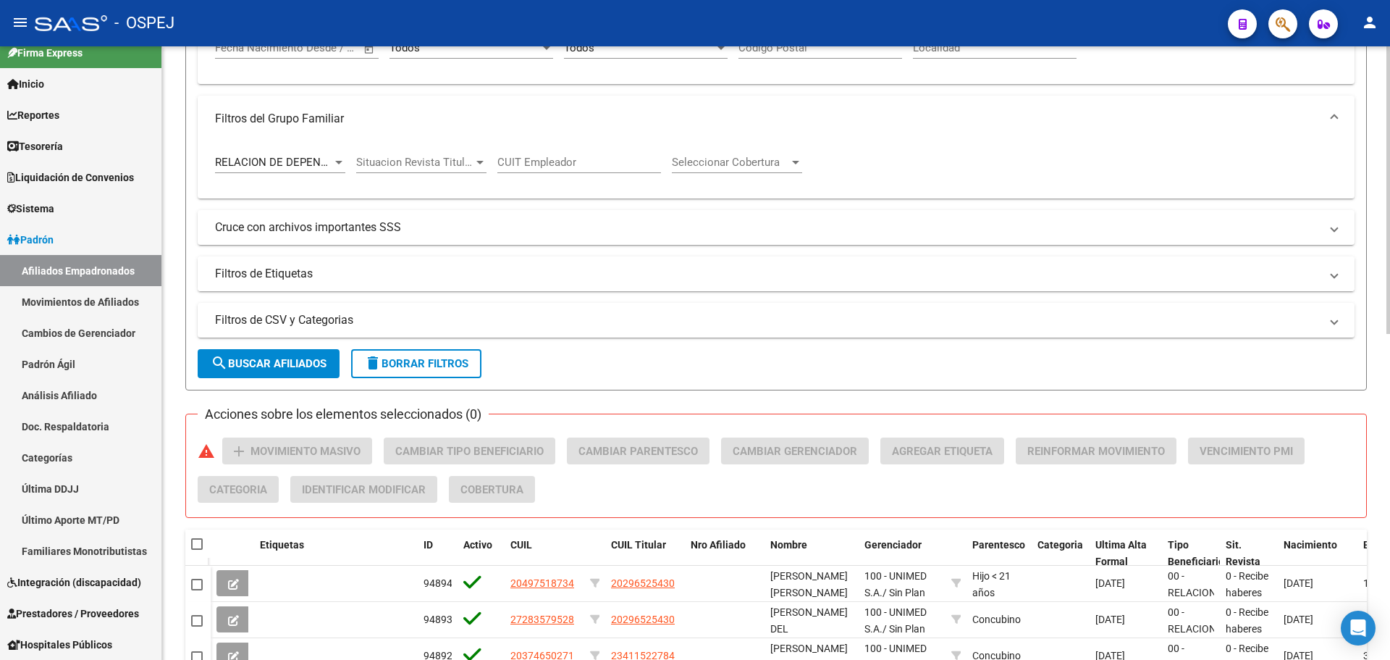
scroll to position [43, 0]
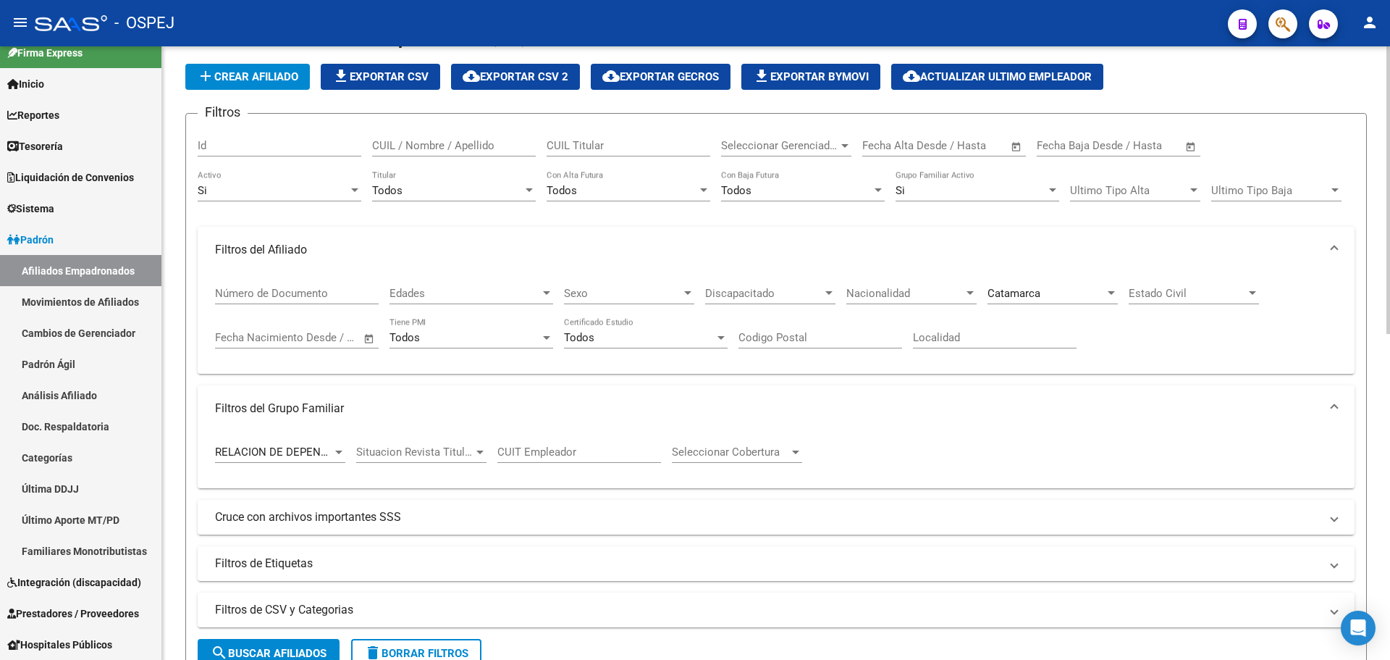
click at [1030, 294] on span "Catamarca" at bounding box center [1014, 293] width 53 height 13
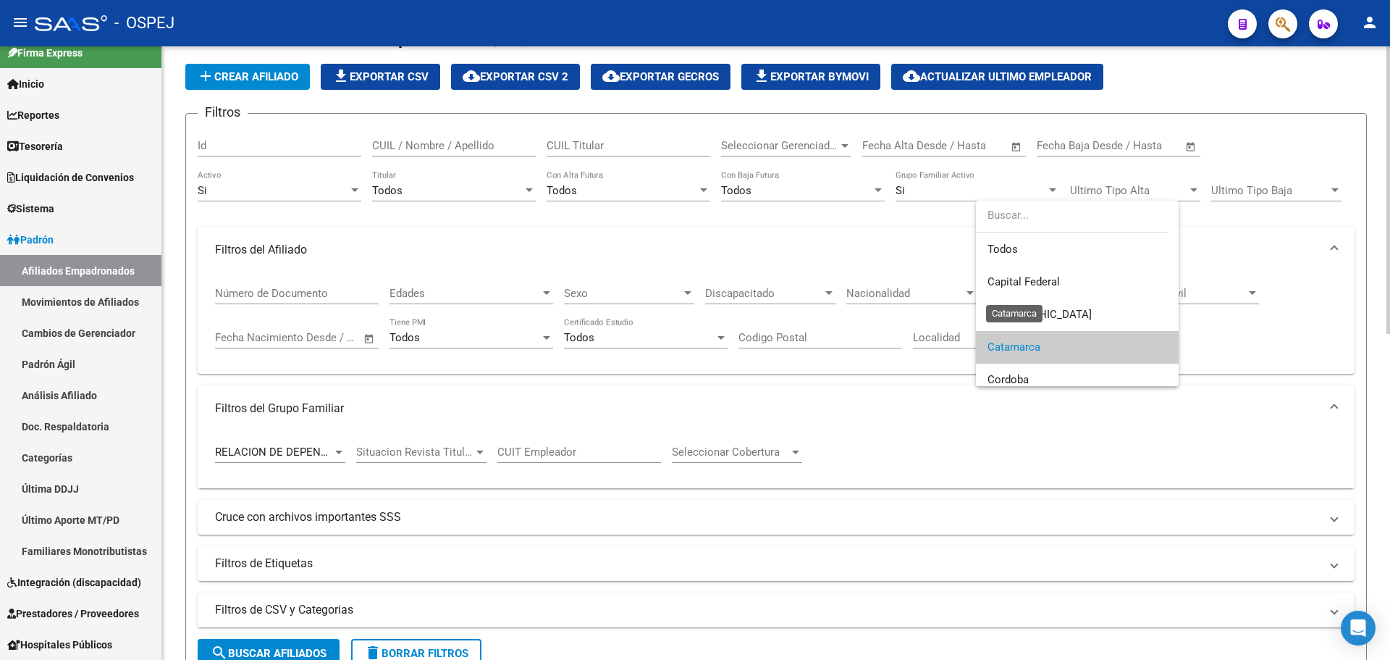
scroll to position [54, 0]
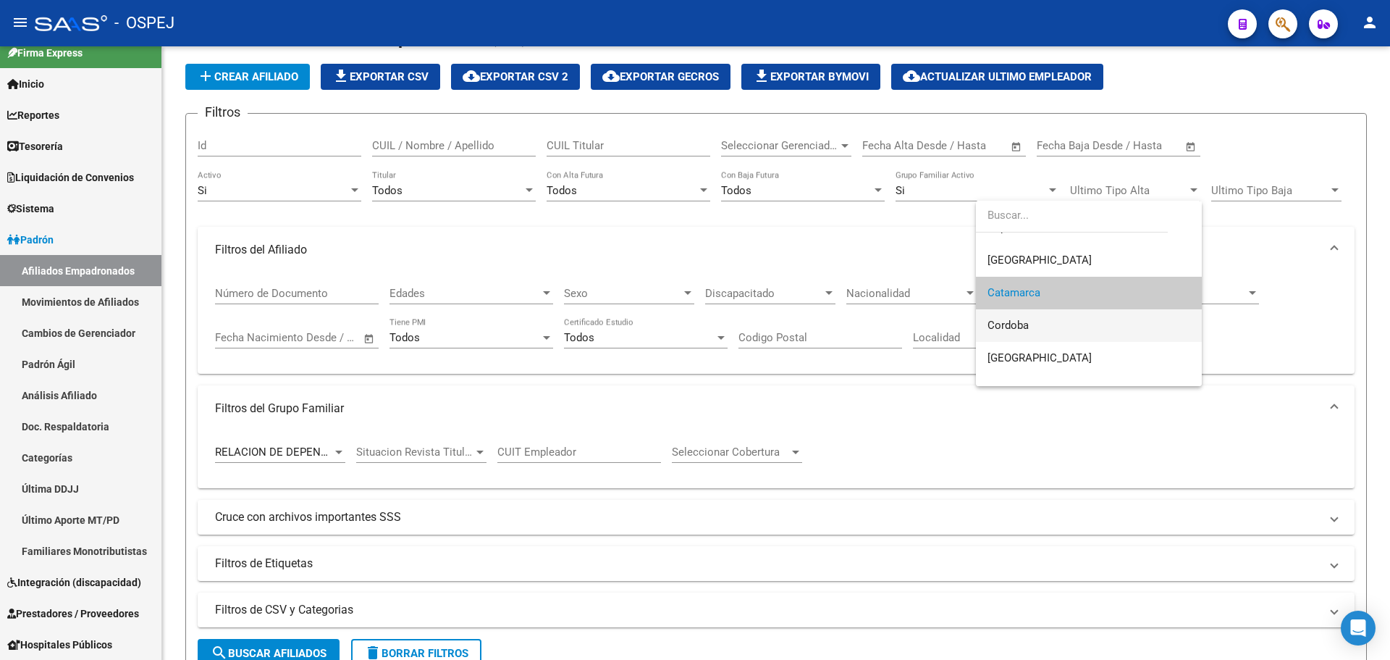
click at [1030, 316] on span "Cordoba" at bounding box center [1089, 325] width 203 height 33
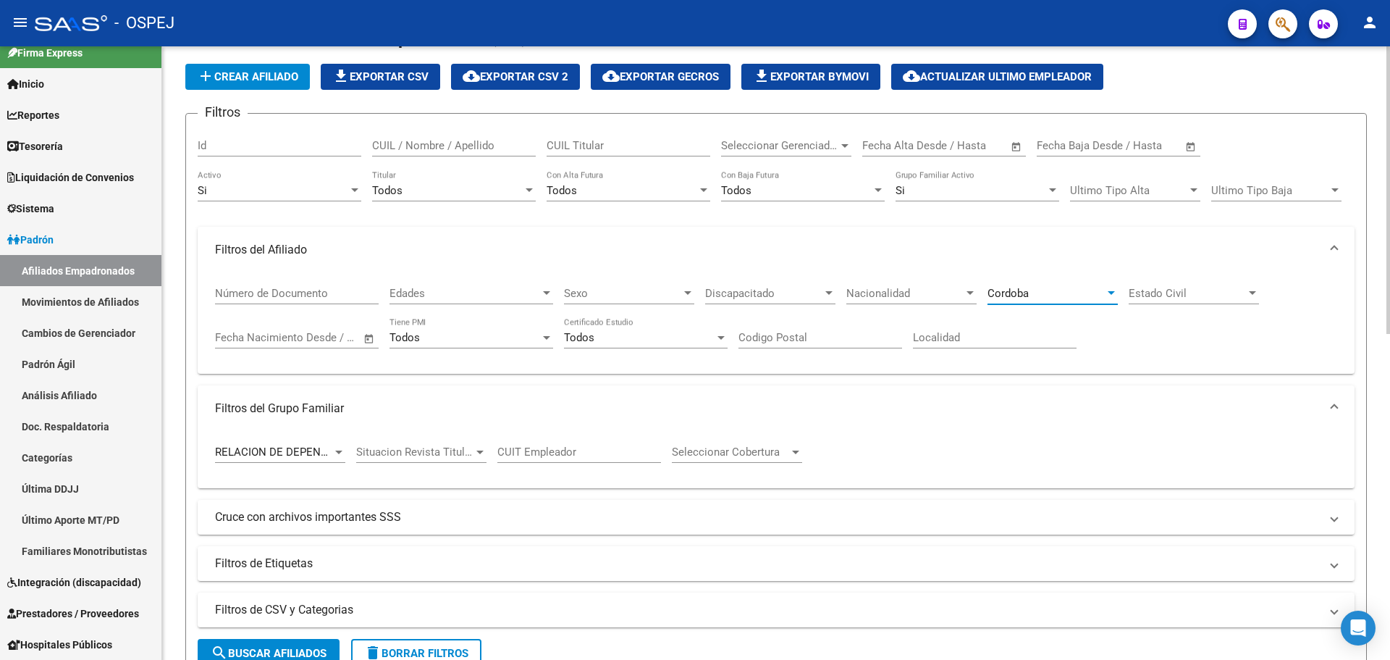
click at [312, 634] on form "Filtros Id CUIL / Nombre / Apellido CUIL Titular Seleccionar Gerenciador Selecc…" at bounding box center [776, 396] width 1182 height 567
click at [311, 642] on button "search Buscar Afiliados" at bounding box center [269, 653] width 142 height 29
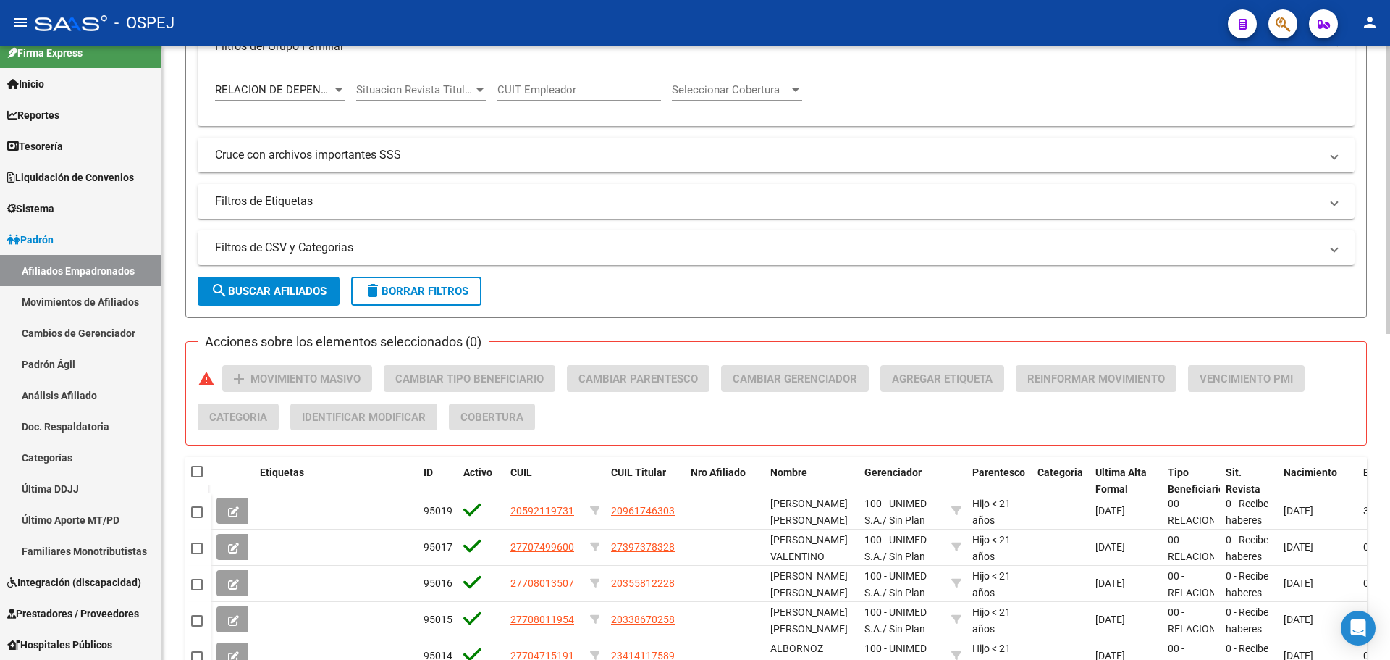
scroll to position [115, 0]
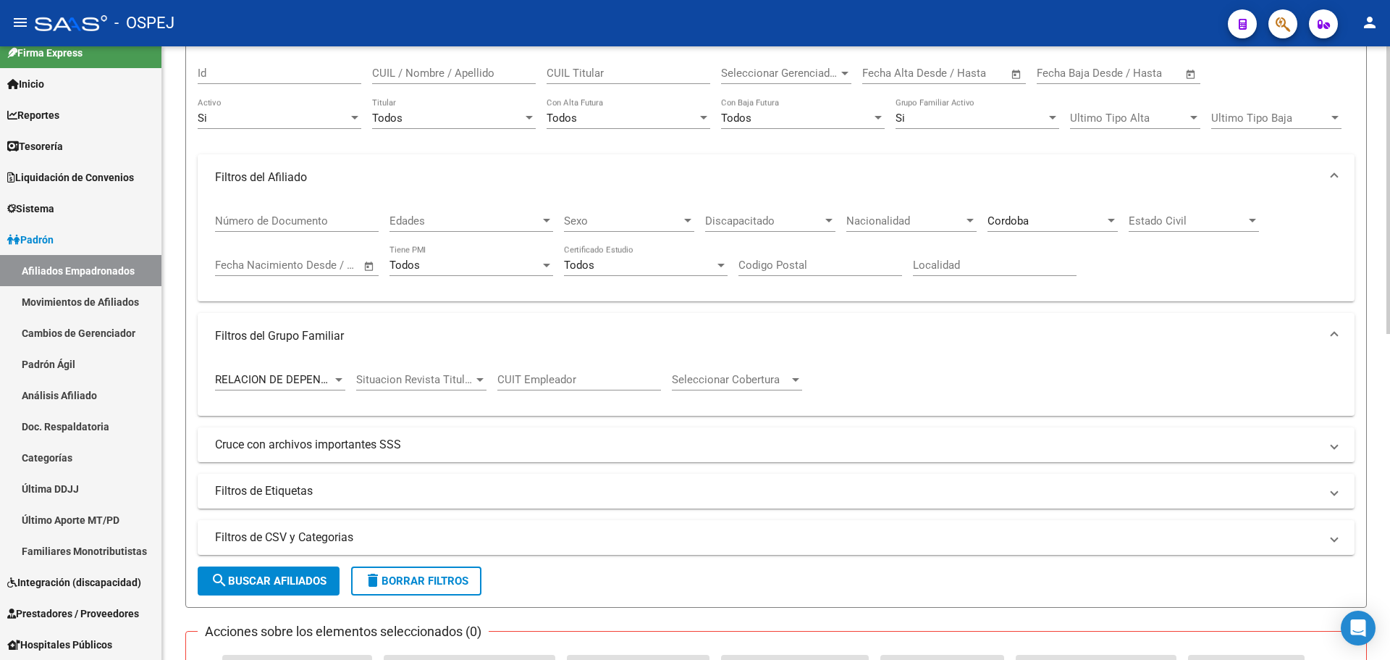
click at [1046, 216] on div "Cordoba" at bounding box center [1046, 220] width 117 height 13
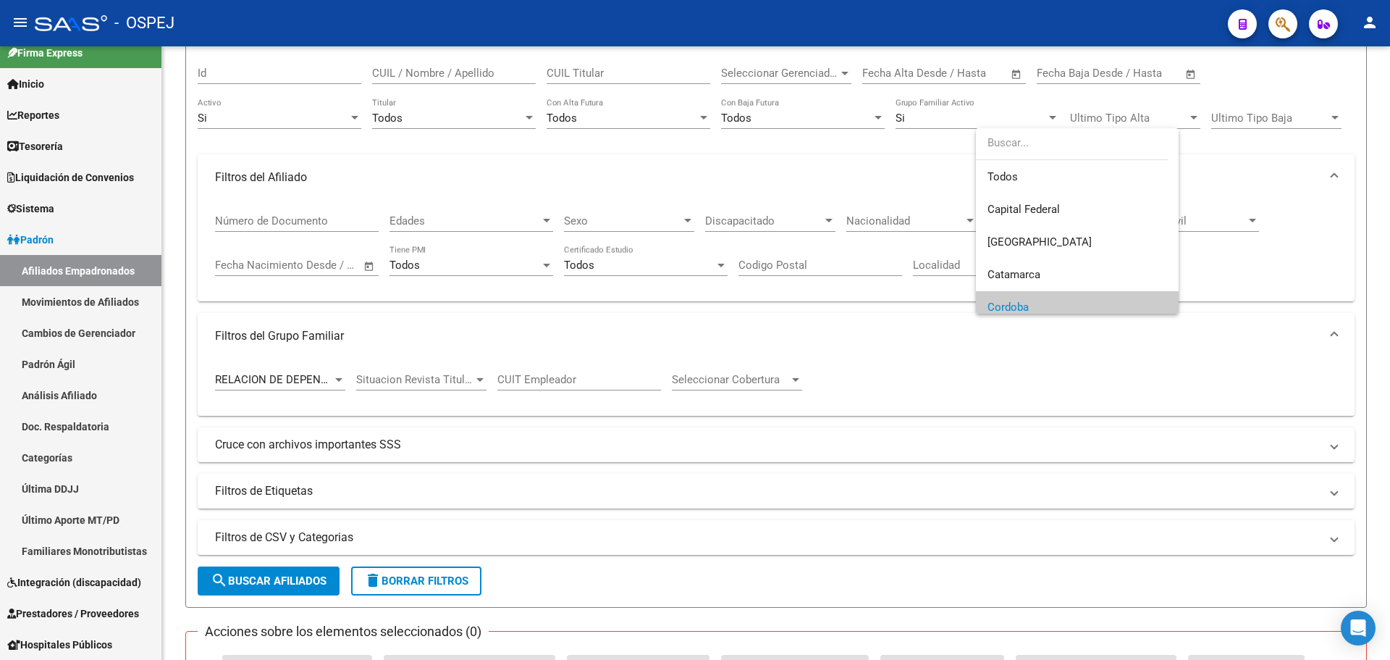
scroll to position [87, 0]
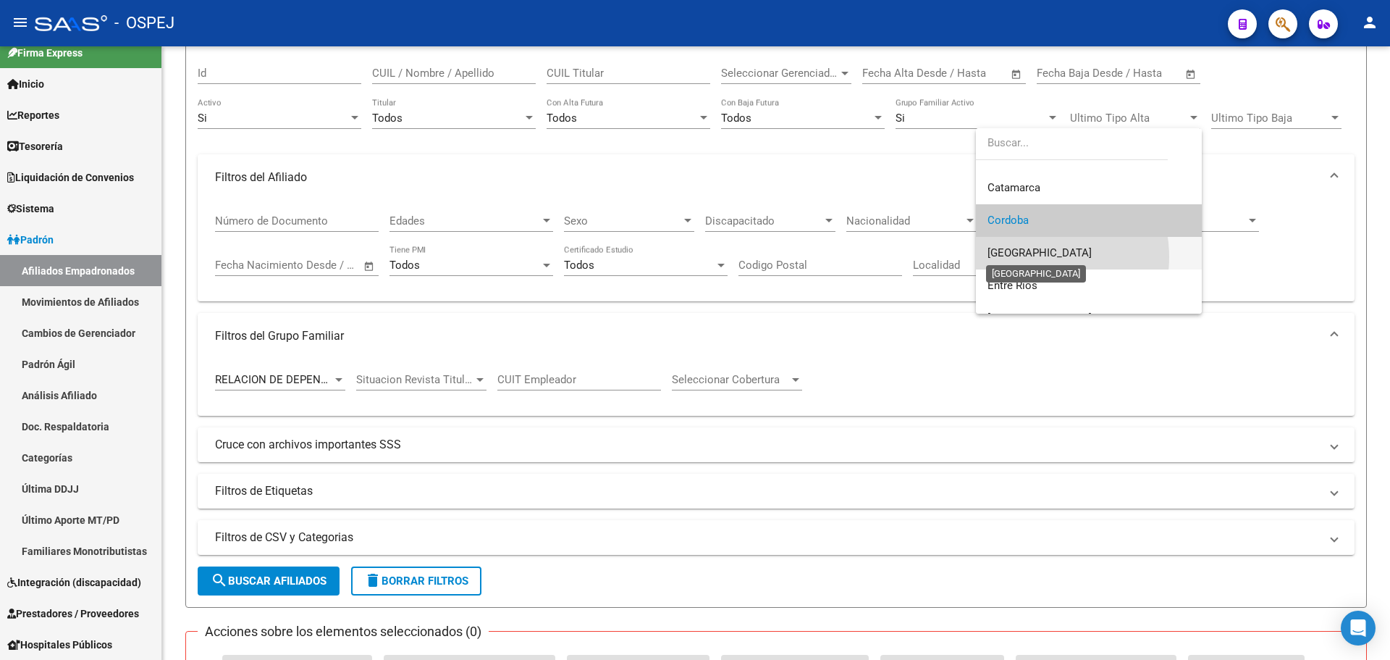
click at [1031, 257] on span "[GEOGRAPHIC_DATA]" at bounding box center [1040, 252] width 104 height 13
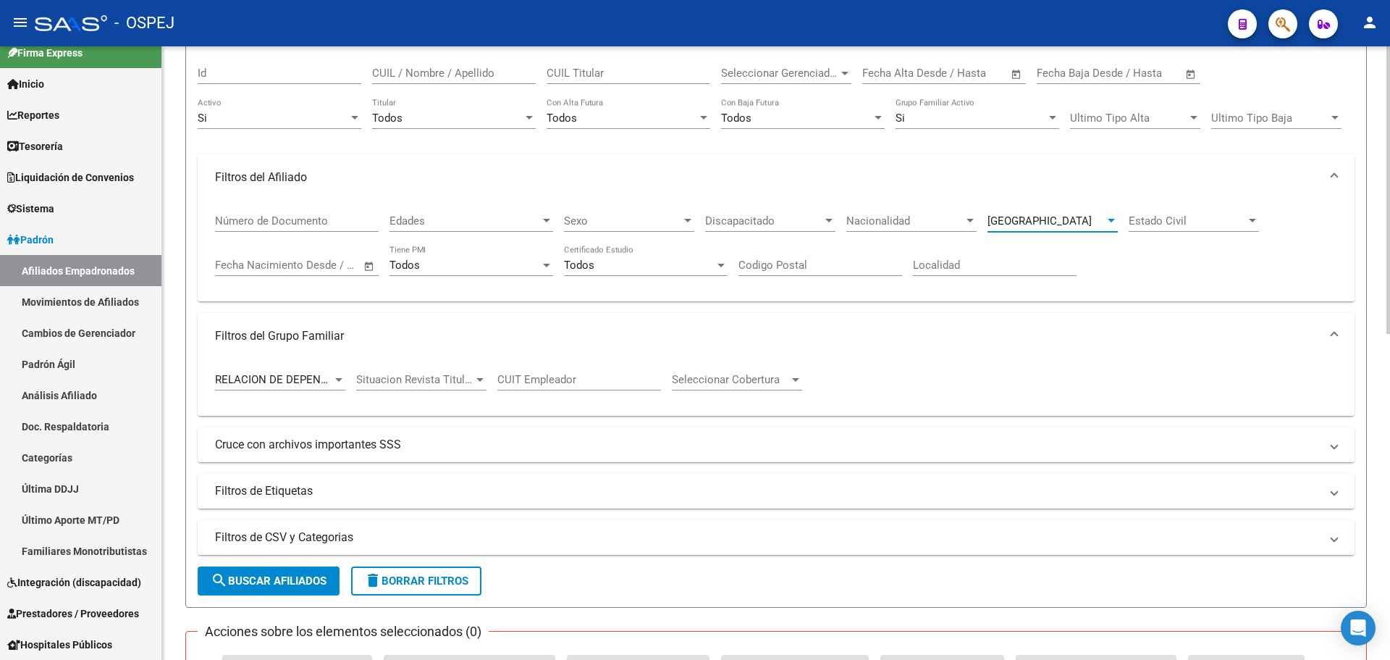
scroll to position [405, 0]
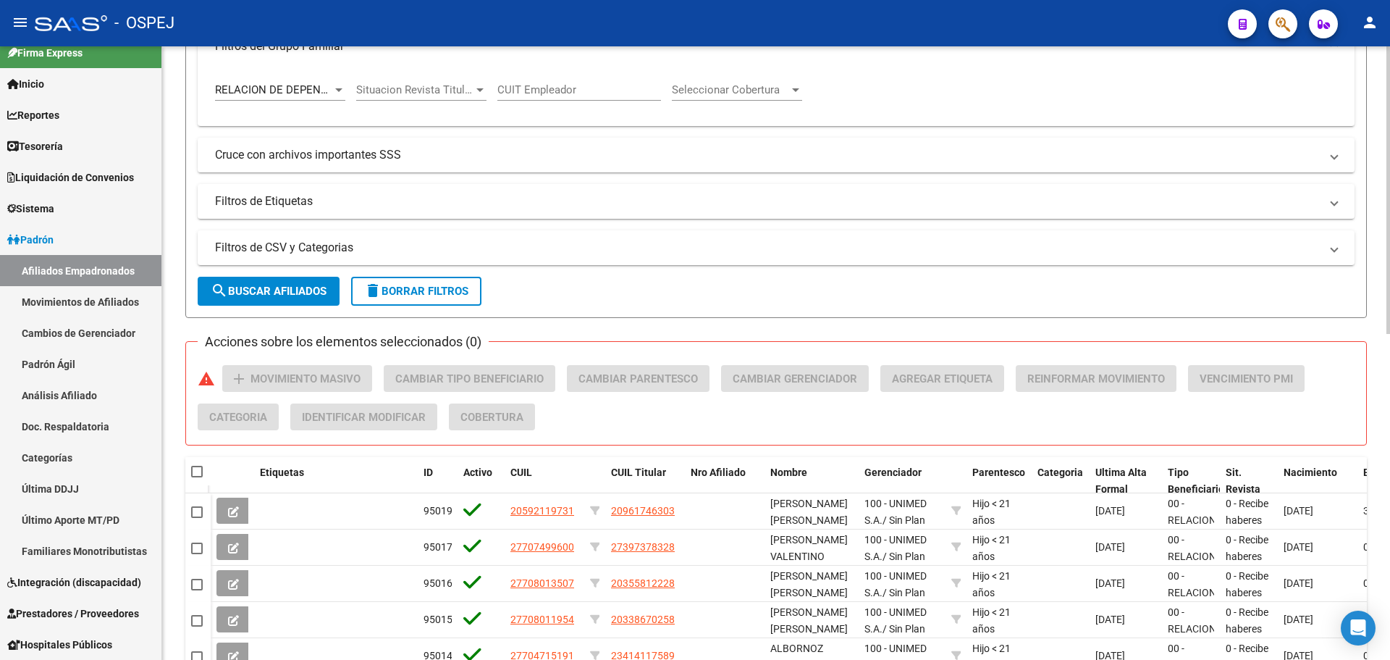
click at [287, 287] on span "search Buscar Afiliados" at bounding box center [269, 291] width 116 height 13
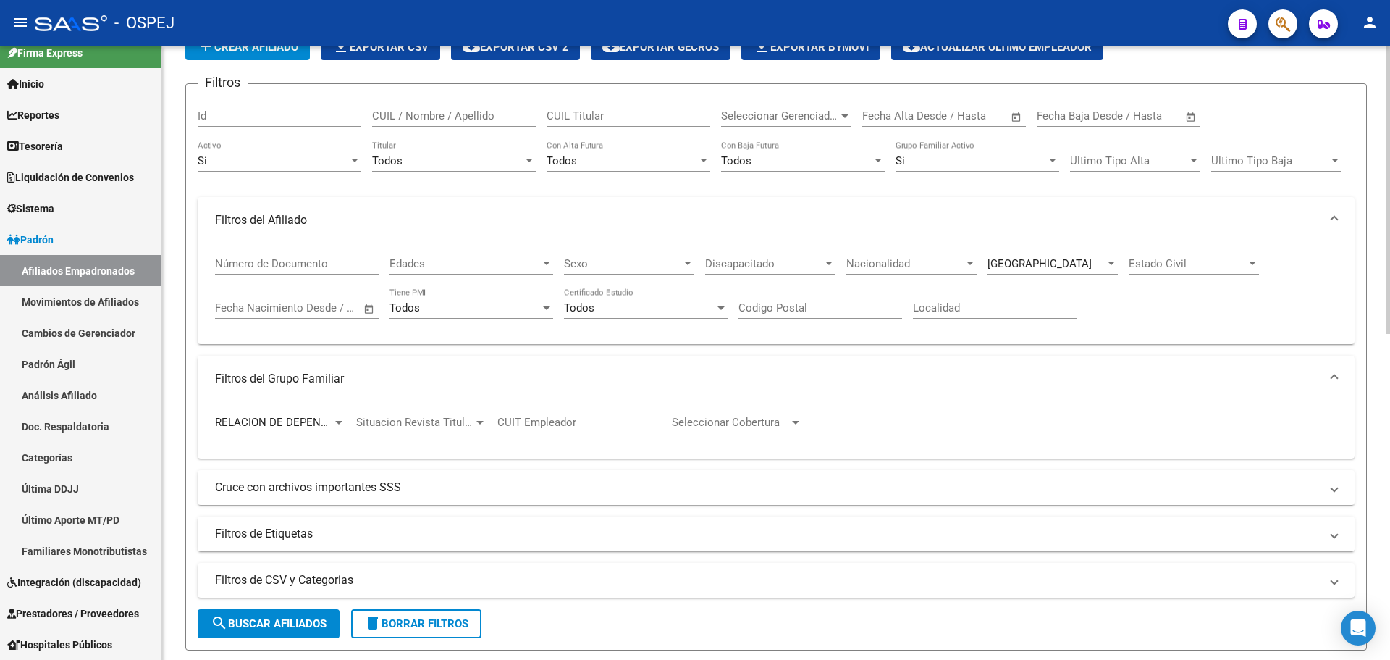
scroll to position [0, 0]
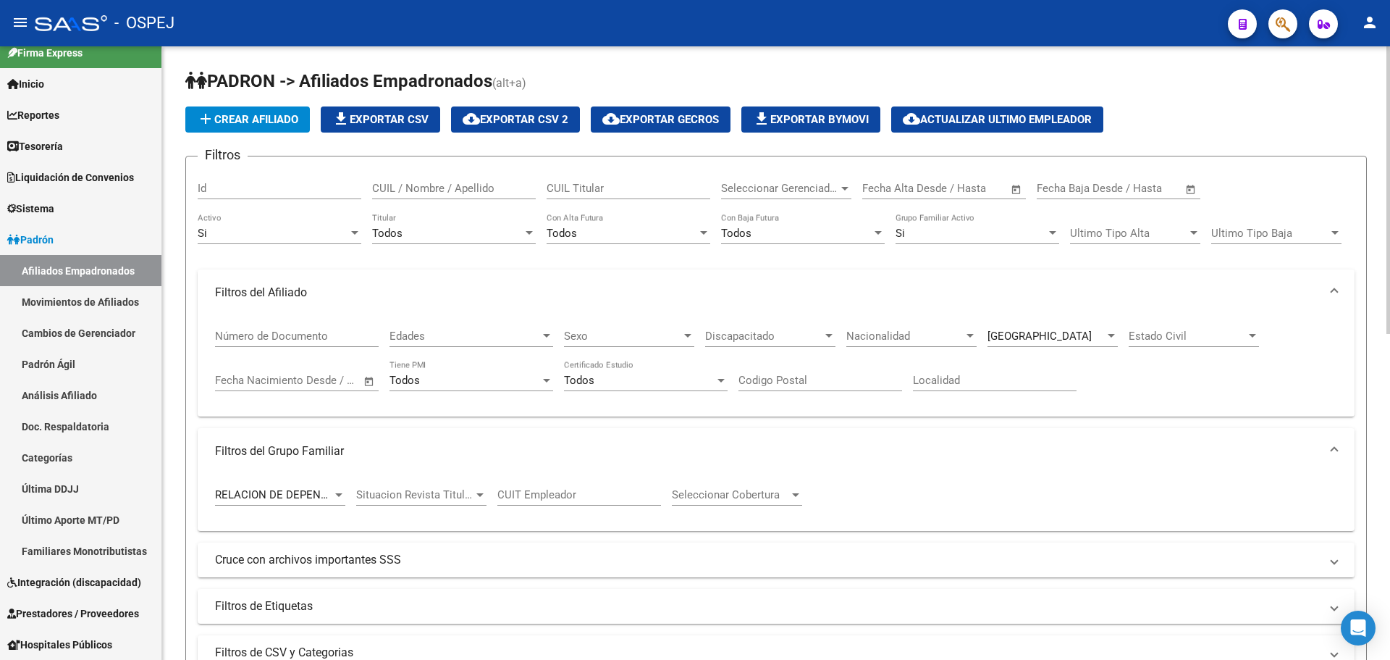
click at [1056, 327] on div "Corrientes Provincia" at bounding box center [1053, 331] width 130 height 31
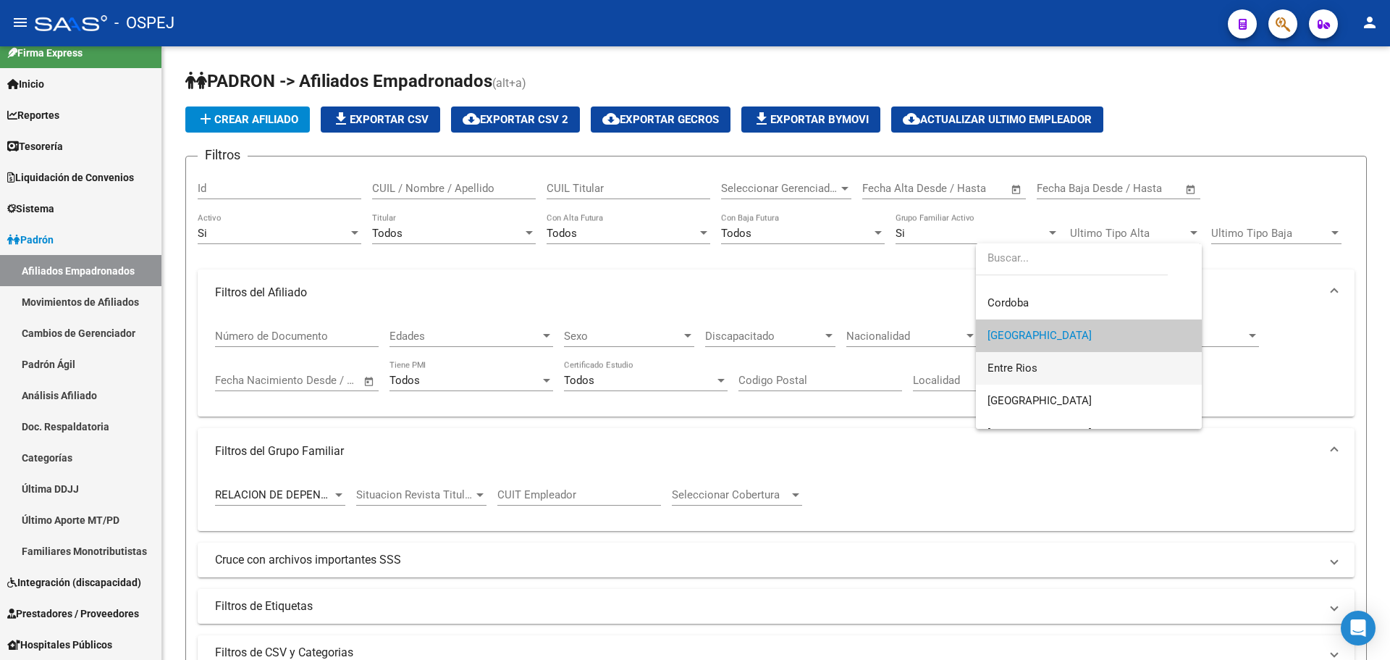
click at [1064, 375] on span "Entre Rios" at bounding box center [1089, 368] width 203 height 33
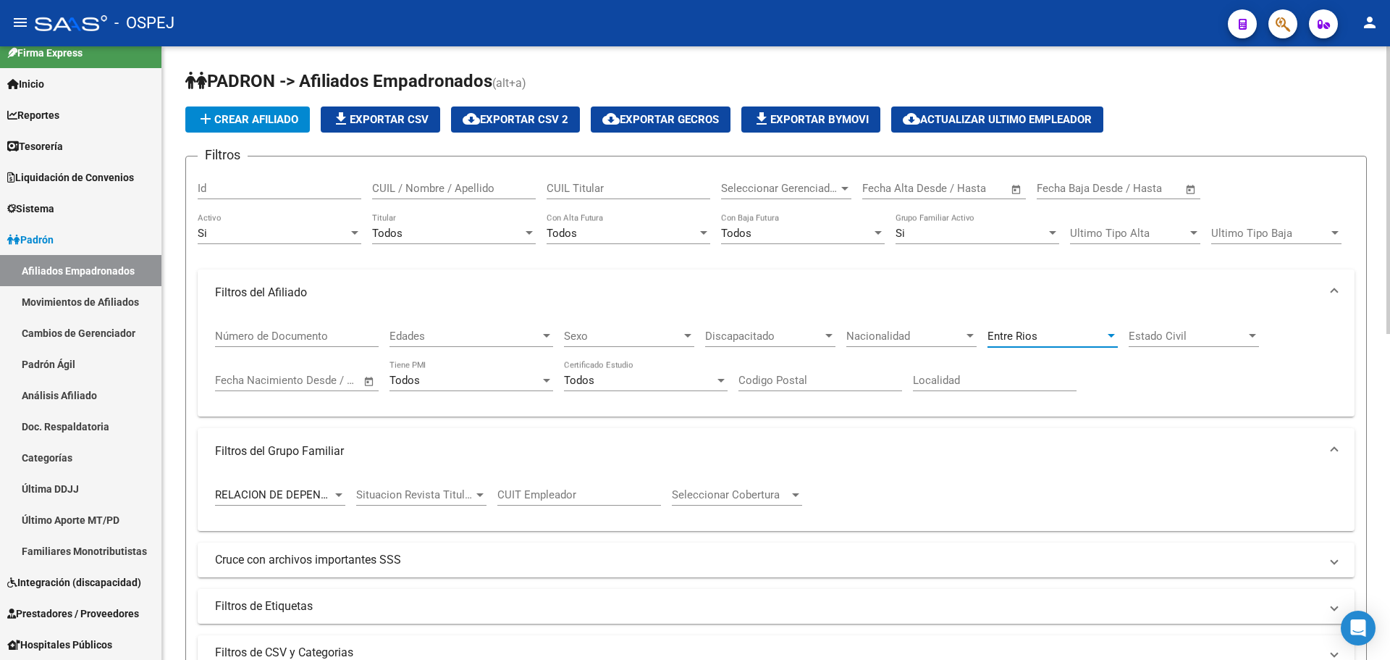
scroll to position [290, 0]
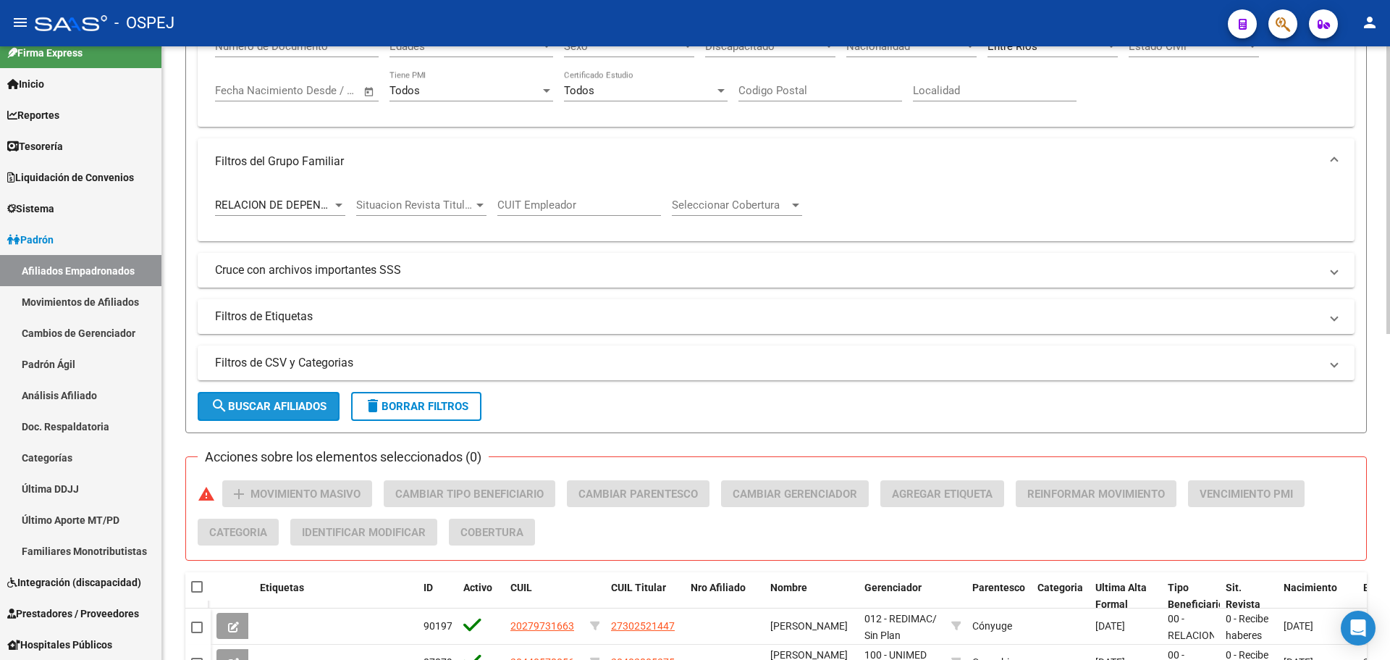
click at [298, 400] on span "search Buscar Afiliados" at bounding box center [269, 406] width 116 height 13
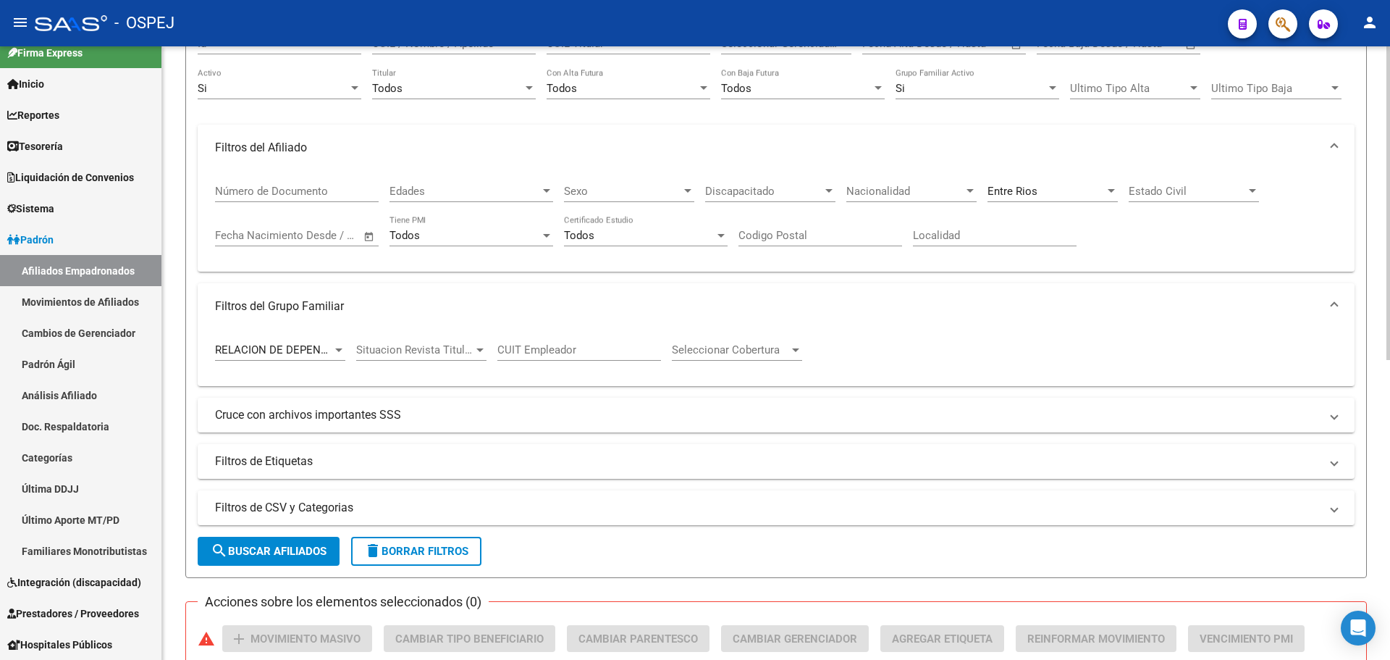
scroll to position [0, 0]
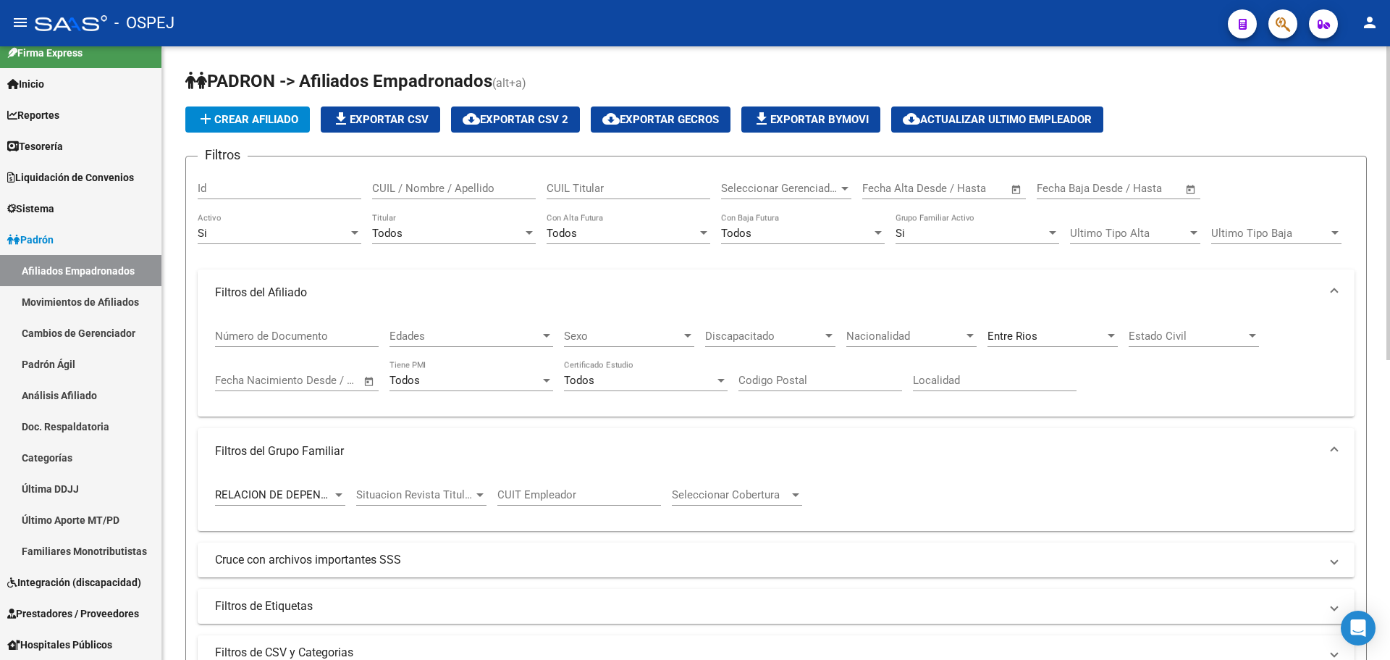
click at [1072, 323] on div "Entre [PERSON_NAME] Provincia" at bounding box center [1053, 331] width 130 height 31
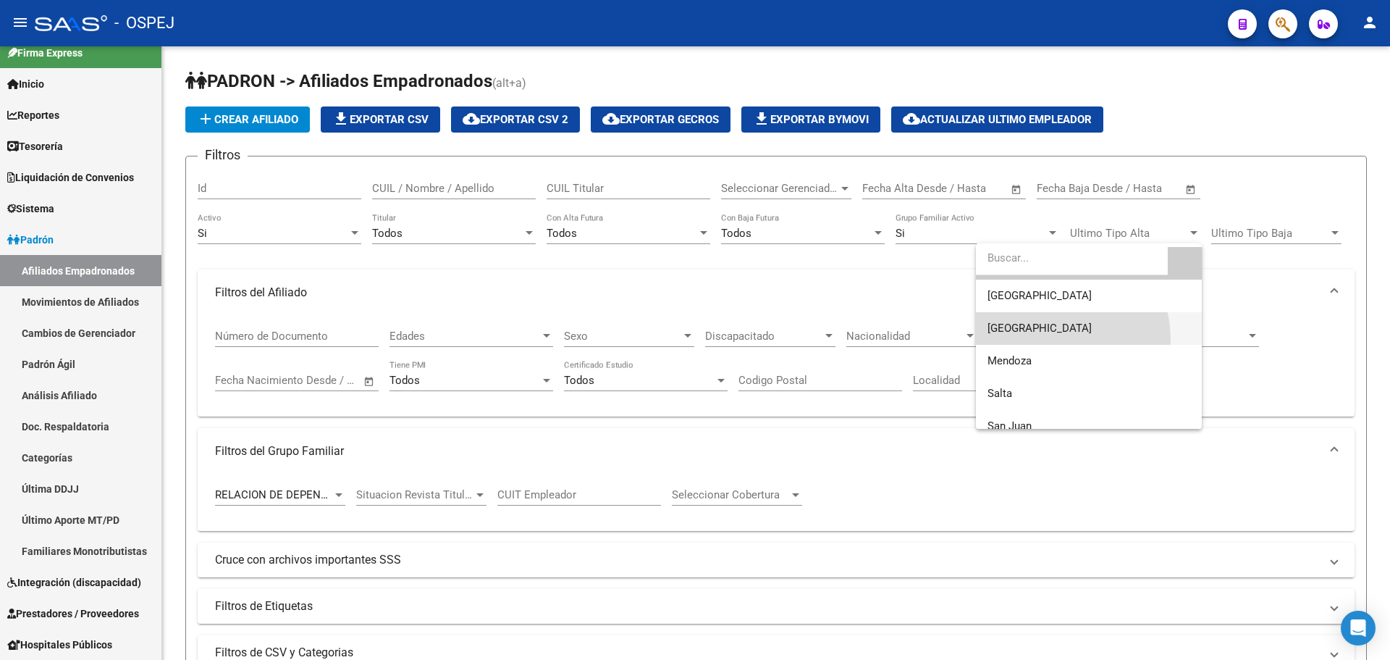
click at [1055, 339] on span "[GEOGRAPHIC_DATA]" at bounding box center [1089, 328] width 203 height 33
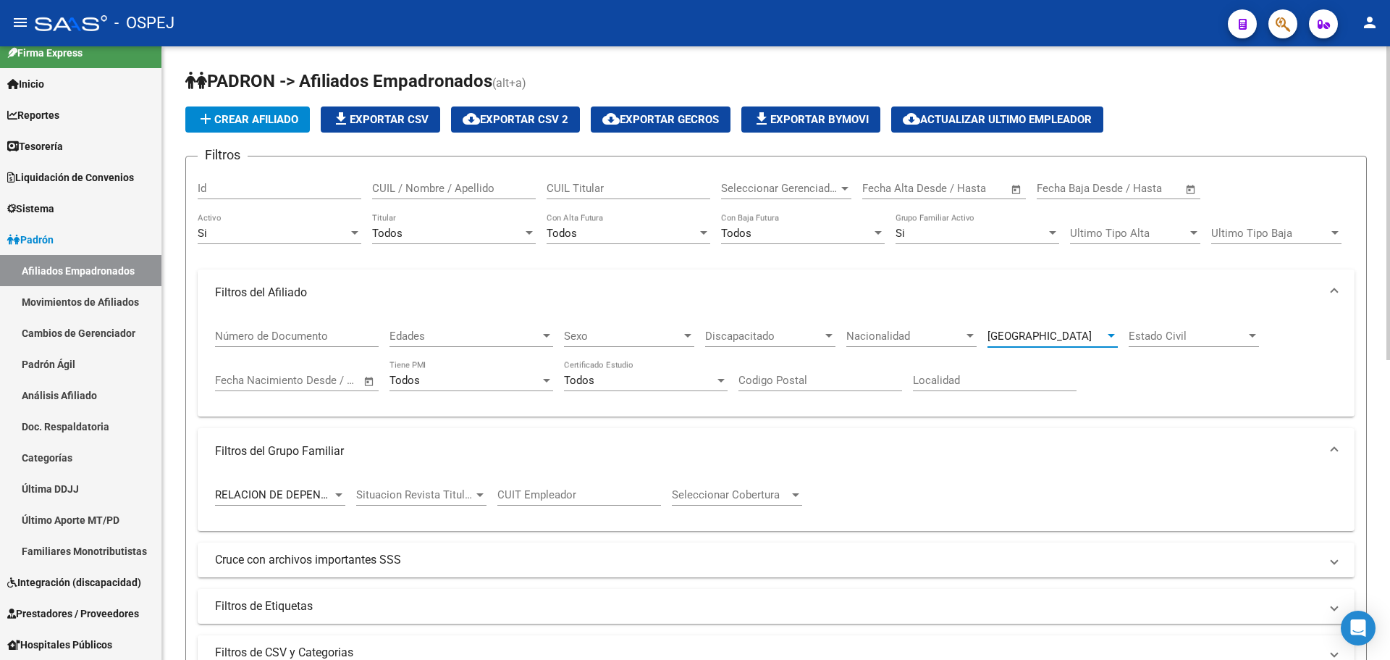
scroll to position [217, 0]
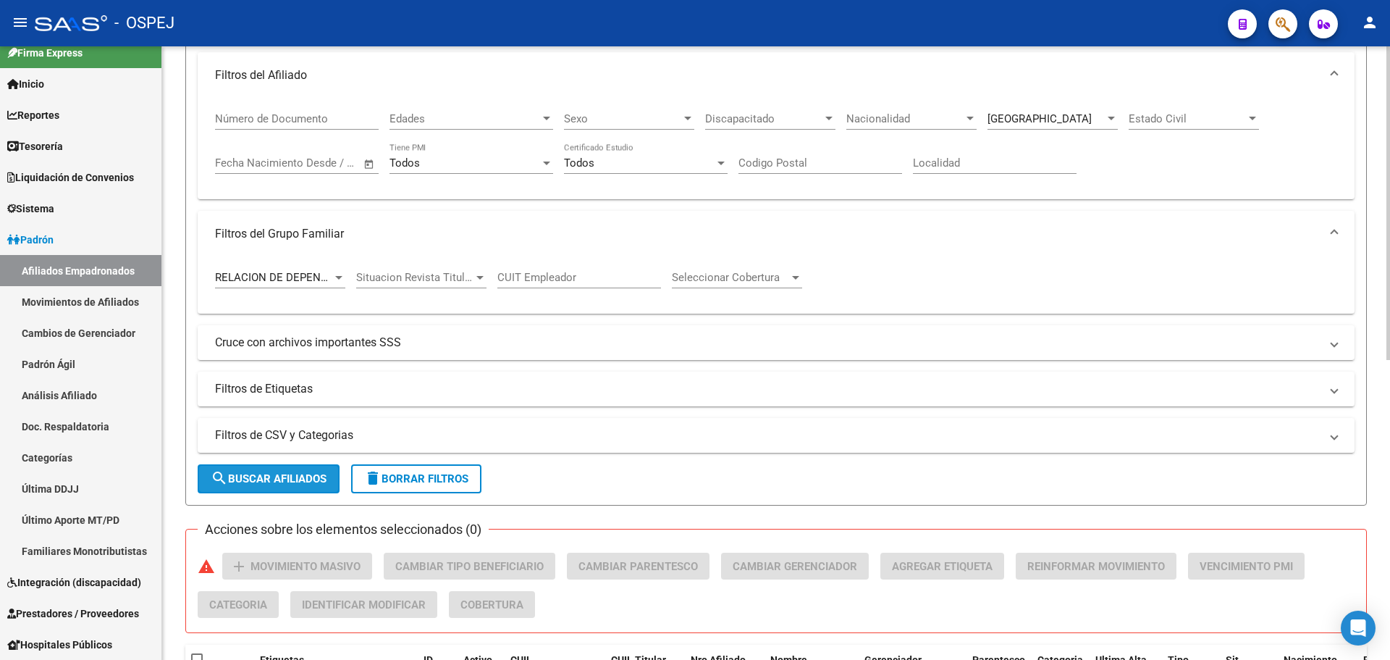
click at [306, 481] on span "search Buscar Afiliados" at bounding box center [269, 478] width 116 height 13
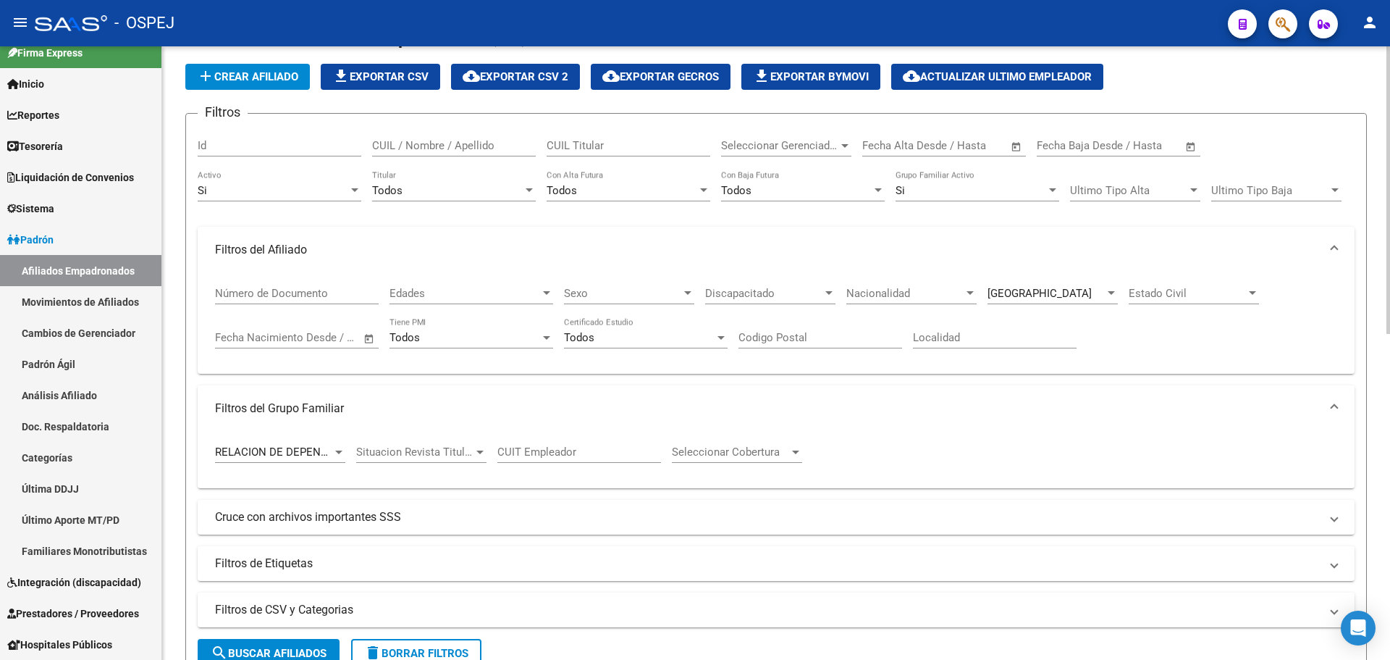
scroll to position [0, 0]
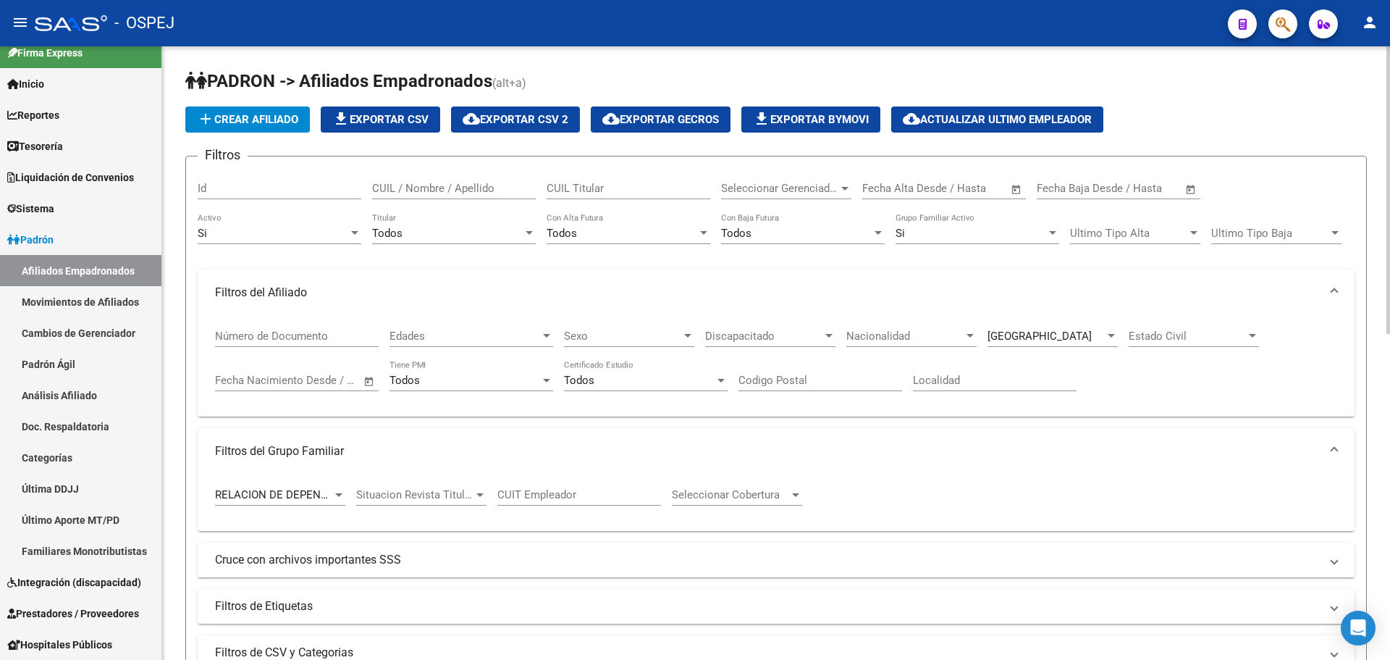
click at [1003, 335] on span "[GEOGRAPHIC_DATA]" at bounding box center [1040, 335] width 104 height 13
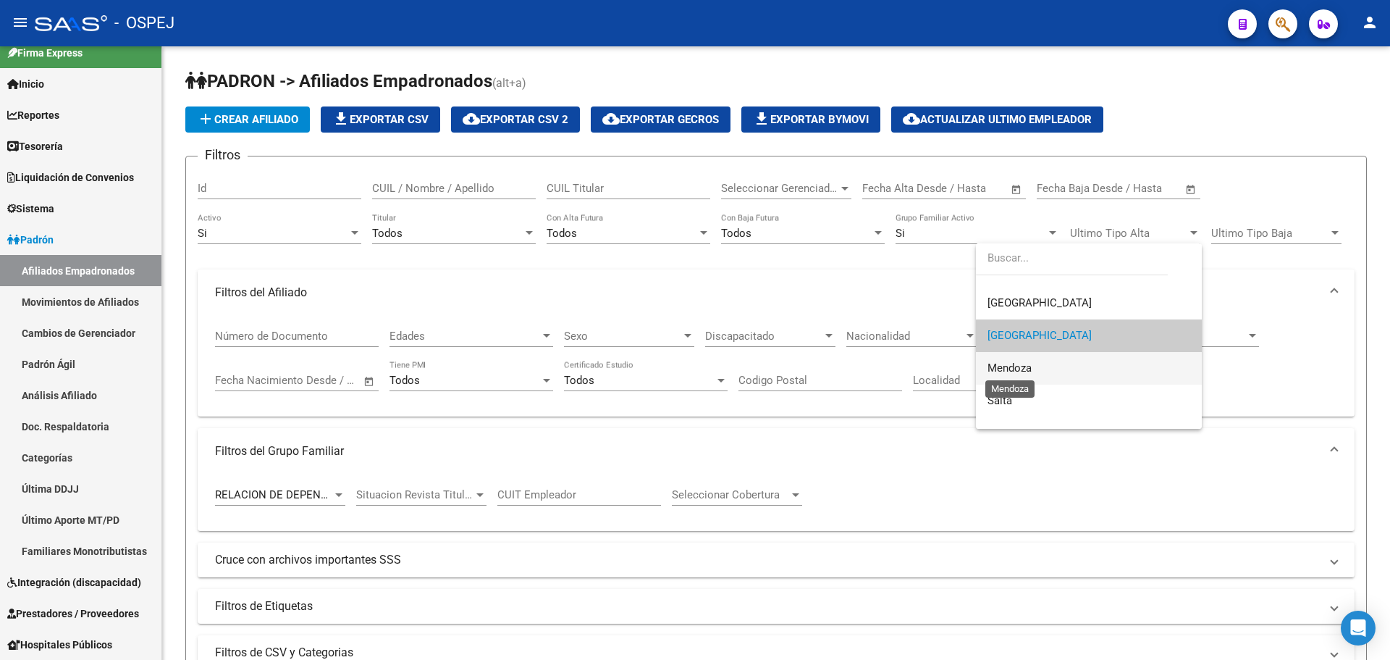
click at [1027, 362] on span "Mendoza" at bounding box center [1010, 367] width 44 height 13
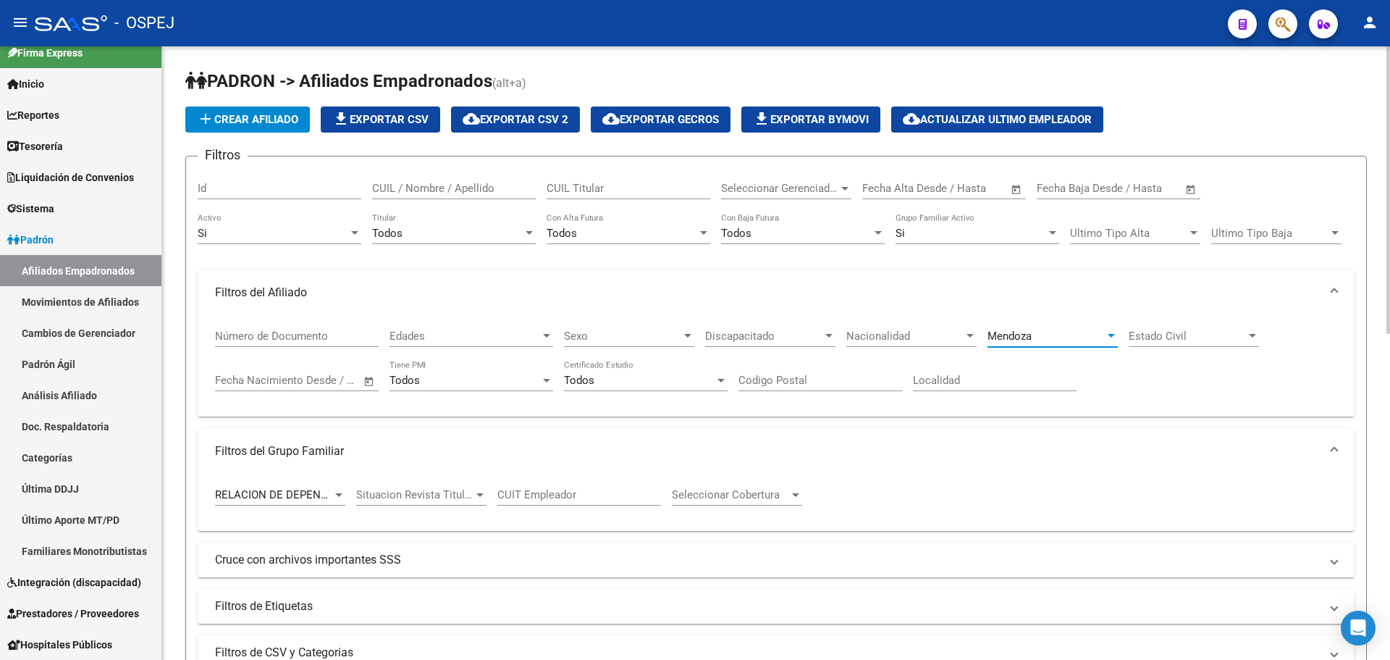
scroll to position [290, 0]
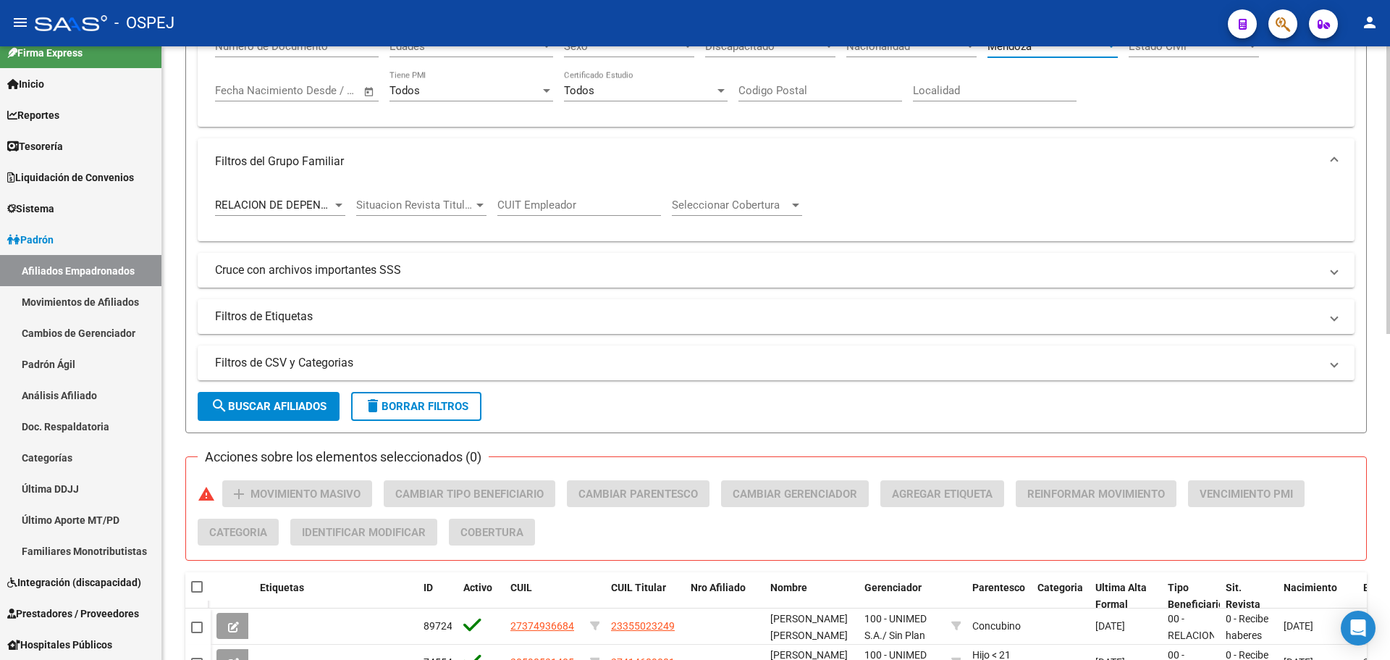
click at [256, 410] on span "search Buscar Afiliados" at bounding box center [269, 406] width 116 height 13
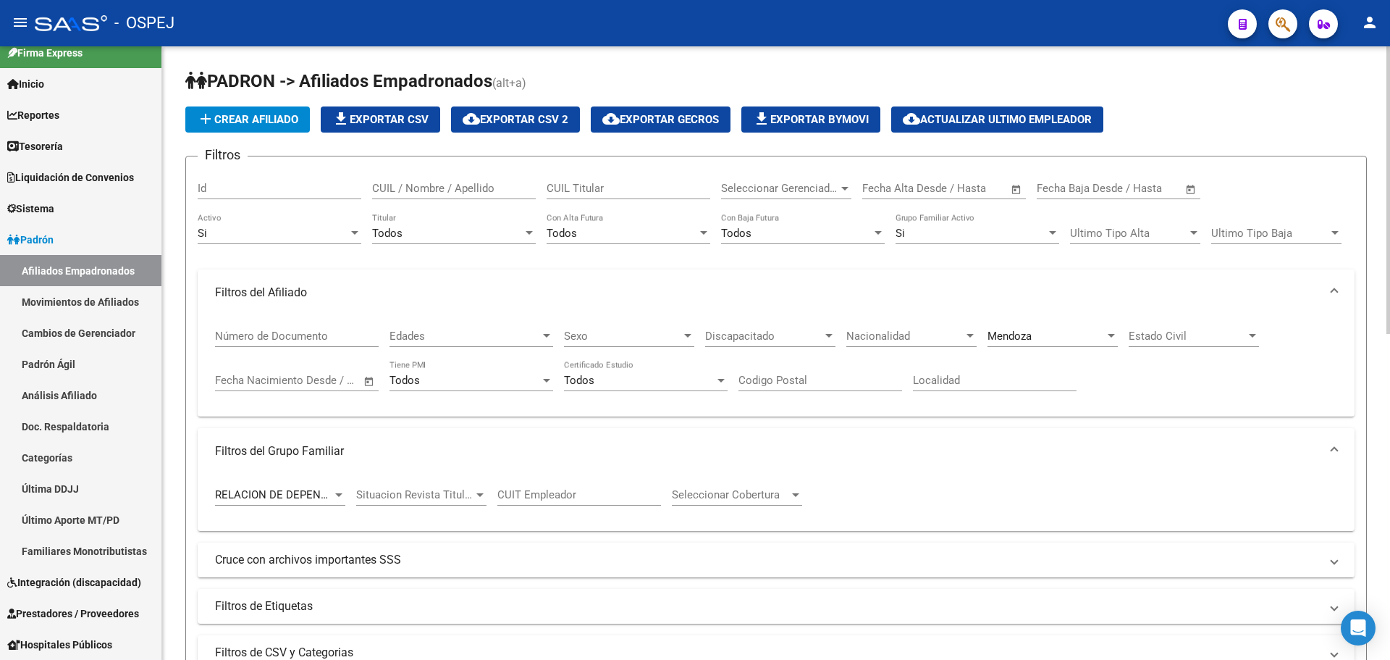
scroll to position [72, 0]
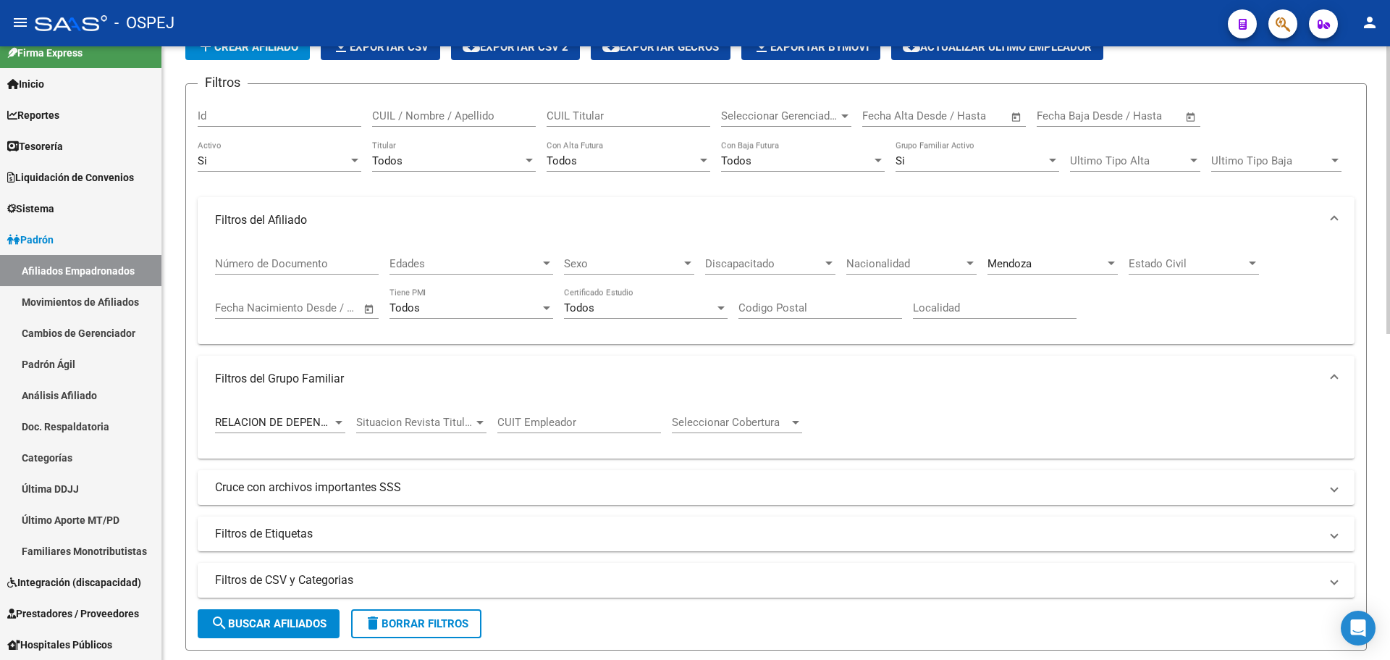
click at [1060, 271] on div "[PERSON_NAME] Provincia" at bounding box center [1053, 258] width 130 height 31
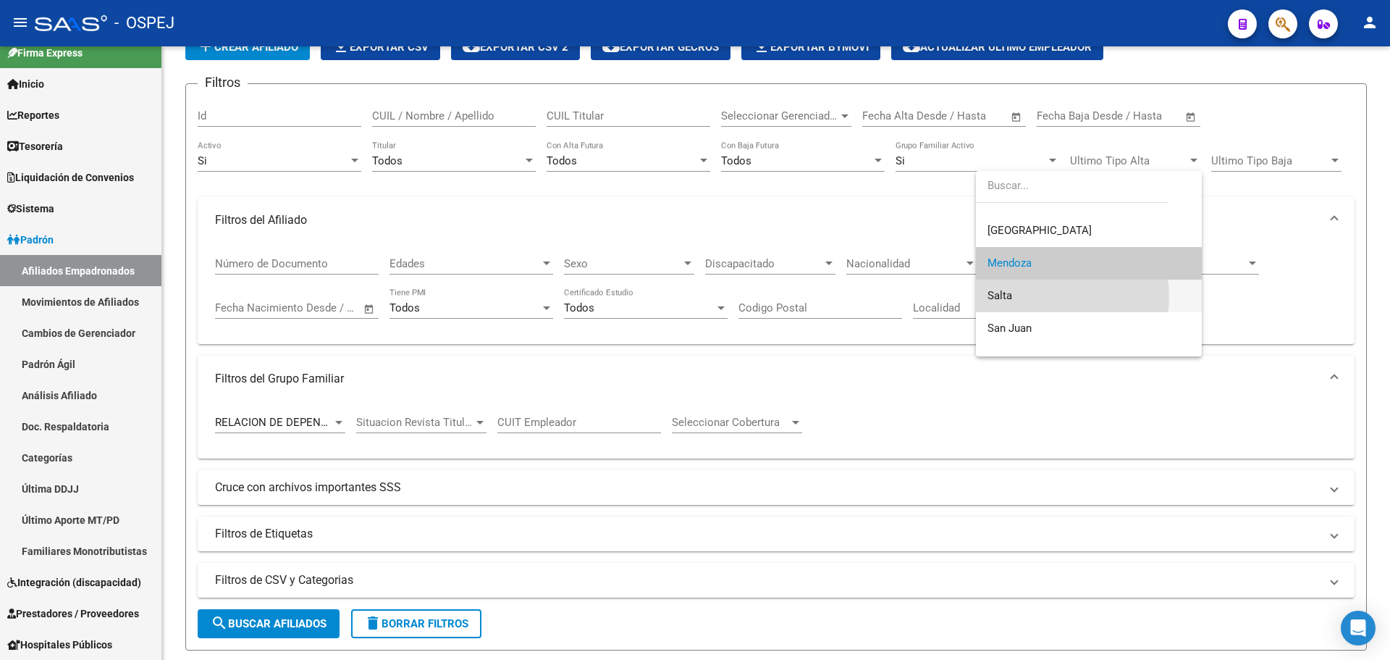
click at [1059, 297] on span "Salta" at bounding box center [1089, 295] width 203 height 33
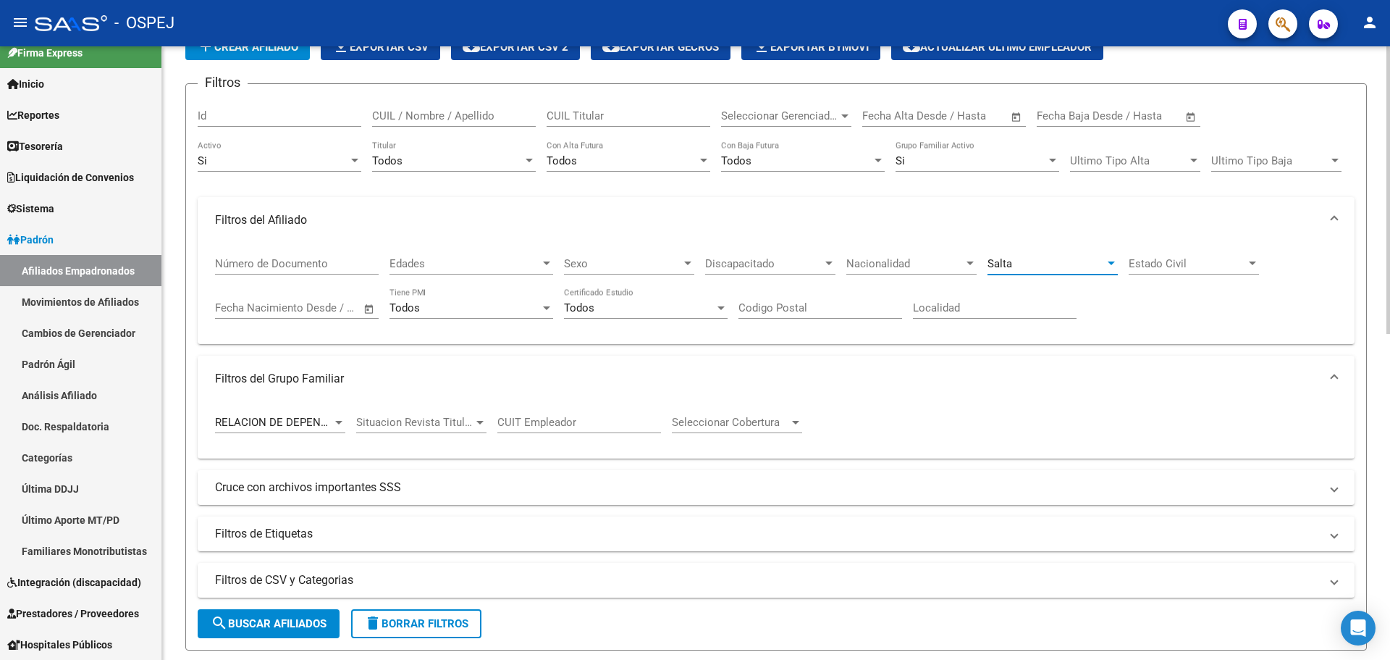
scroll to position [362, 0]
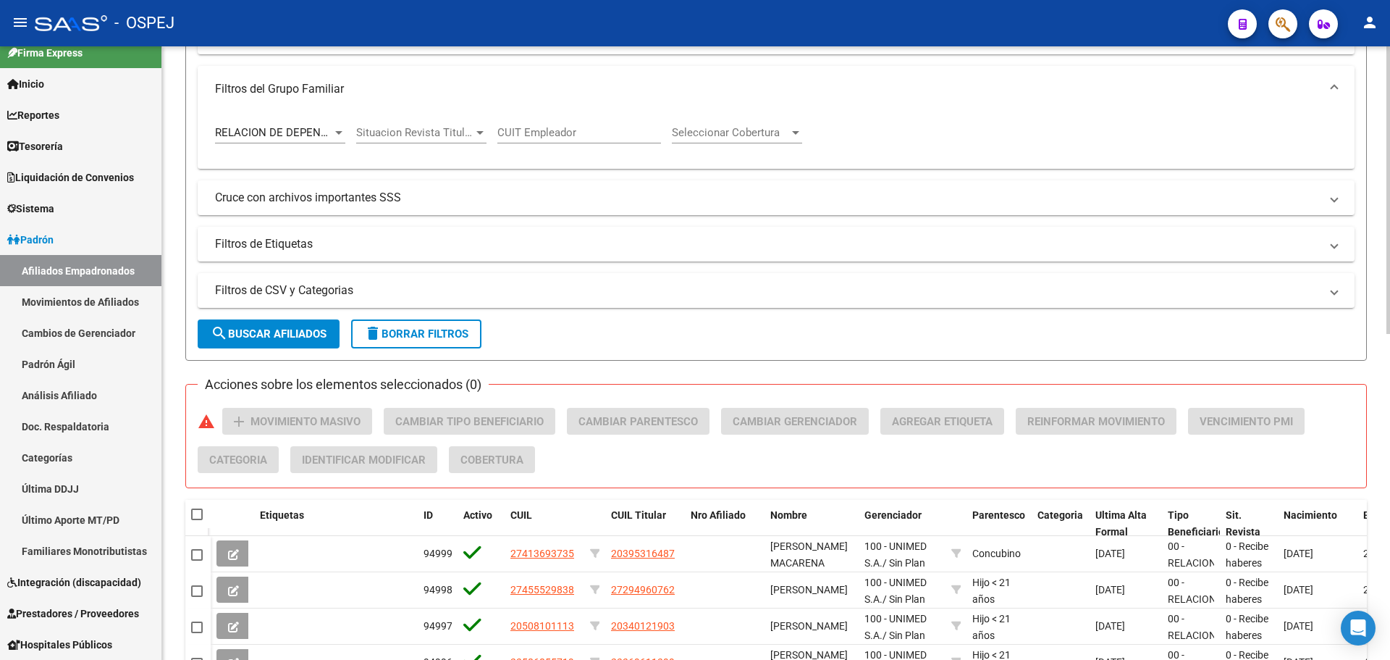
click at [323, 336] on span "search Buscar Afiliados" at bounding box center [269, 333] width 116 height 13
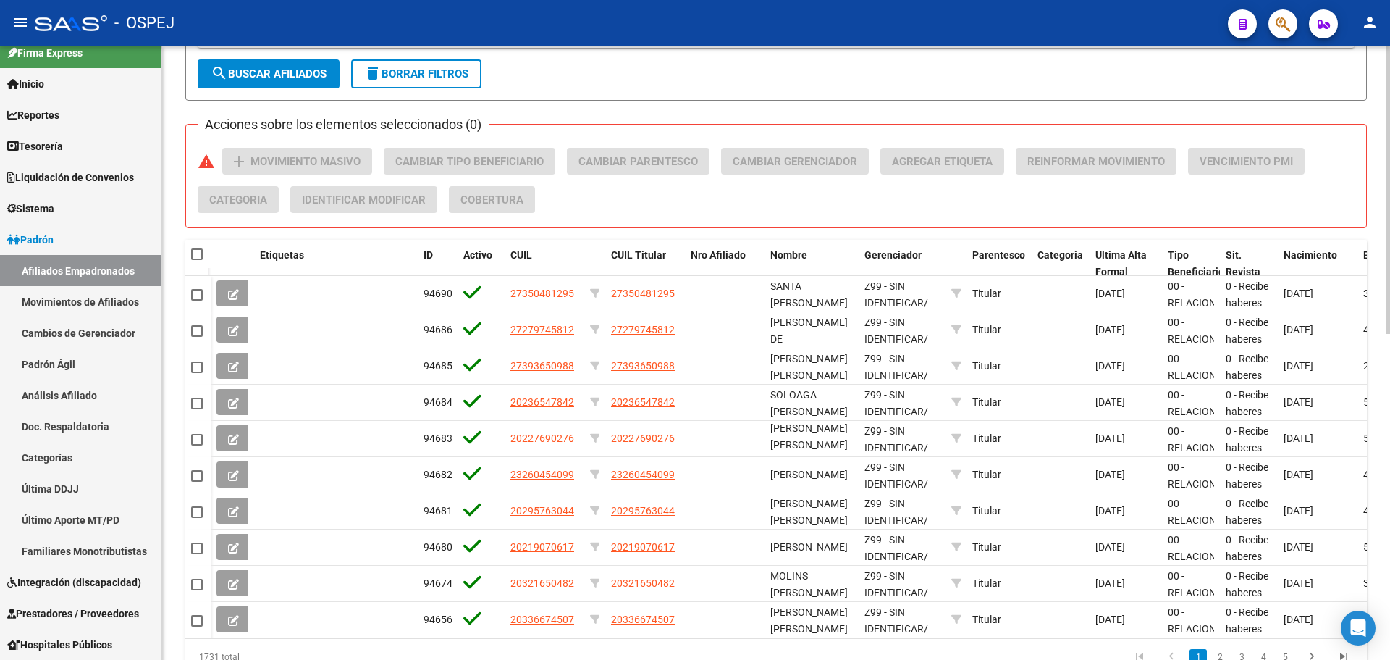
scroll to position [188, 0]
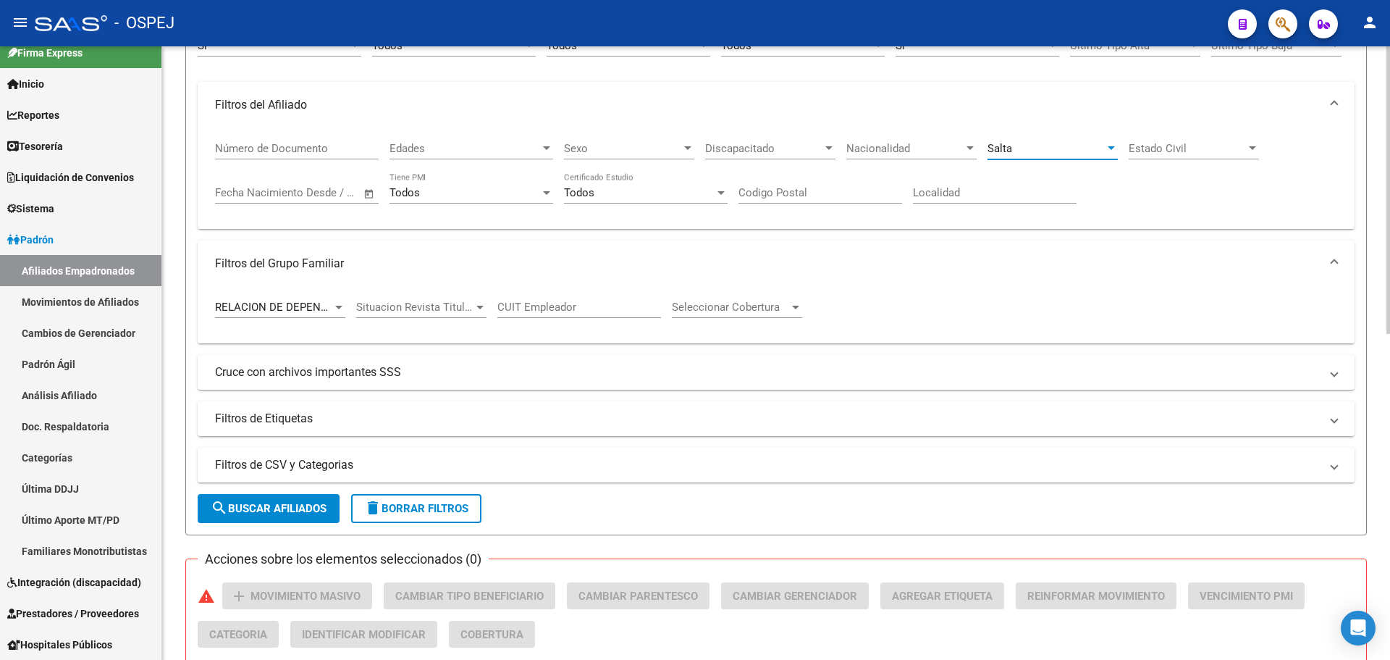
click at [1018, 152] on div "Salta" at bounding box center [1046, 148] width 117 height 13
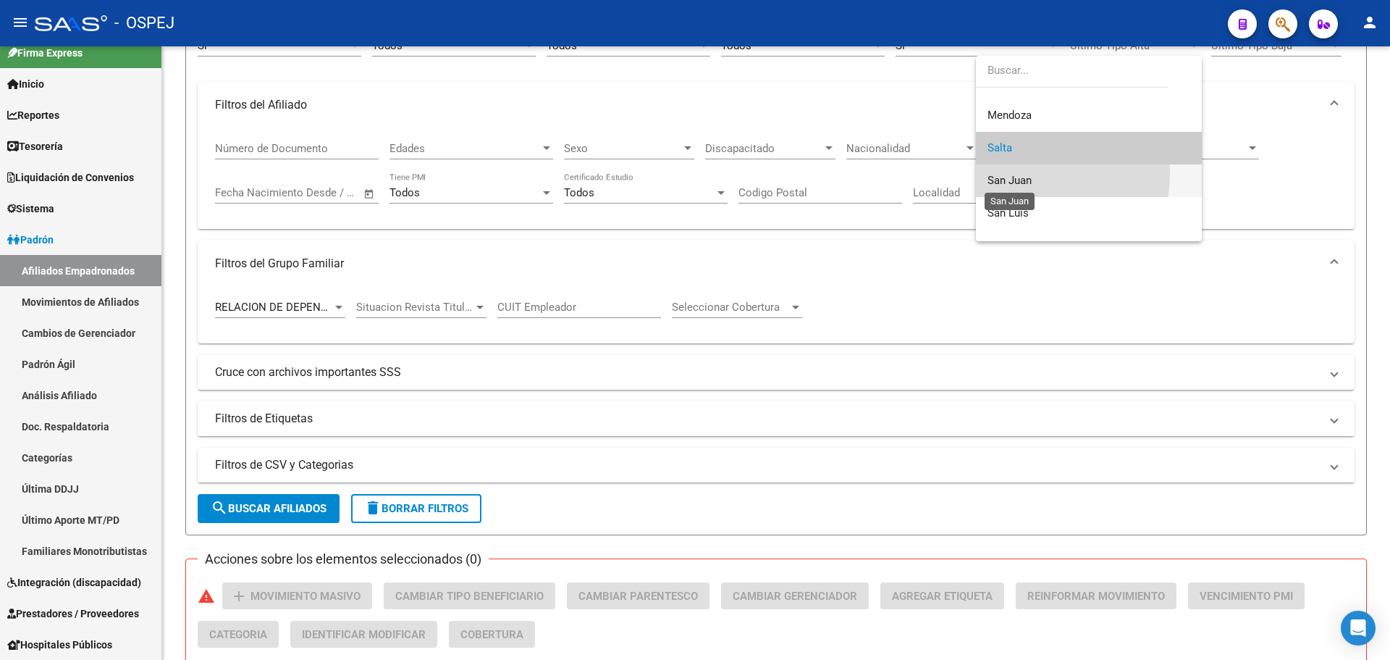
click at [1022, 174] on span "San Juan" at bounding box center [1010, 180] width 44 height 13
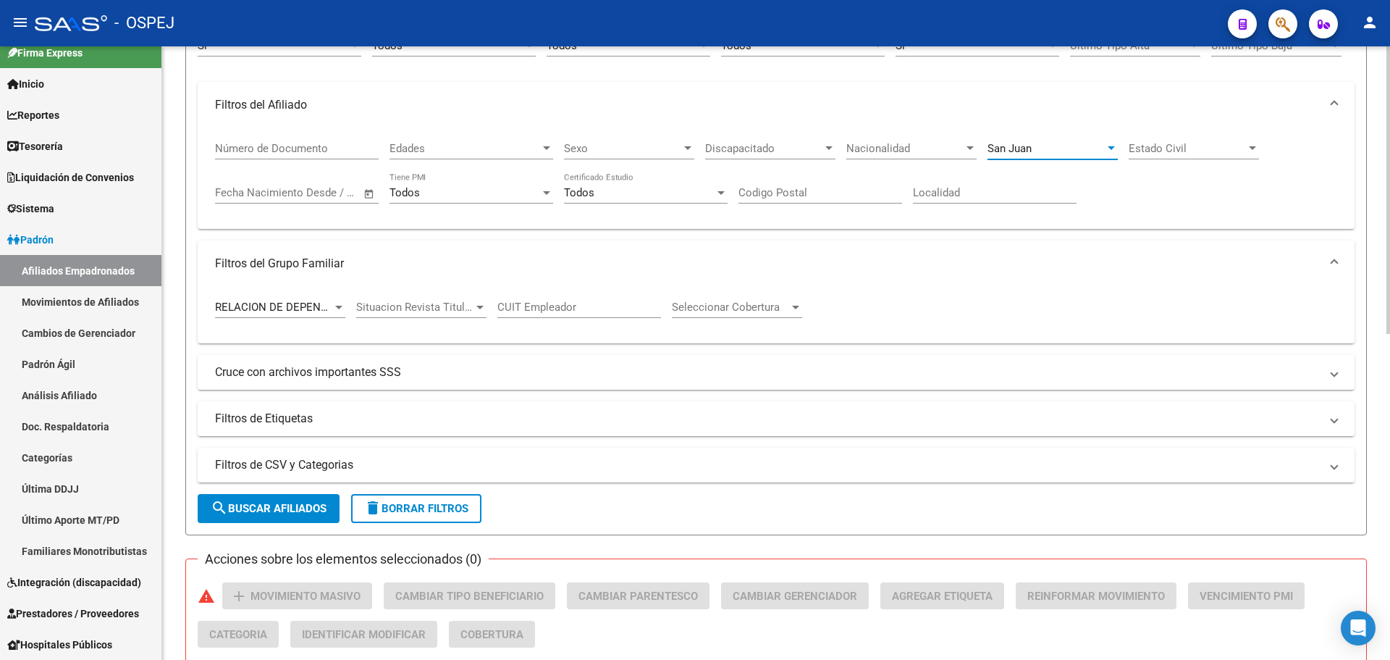
click at [250, 516] on button "search Buscar Afiliados" at bounding box center [269, 508] width 142 height 29
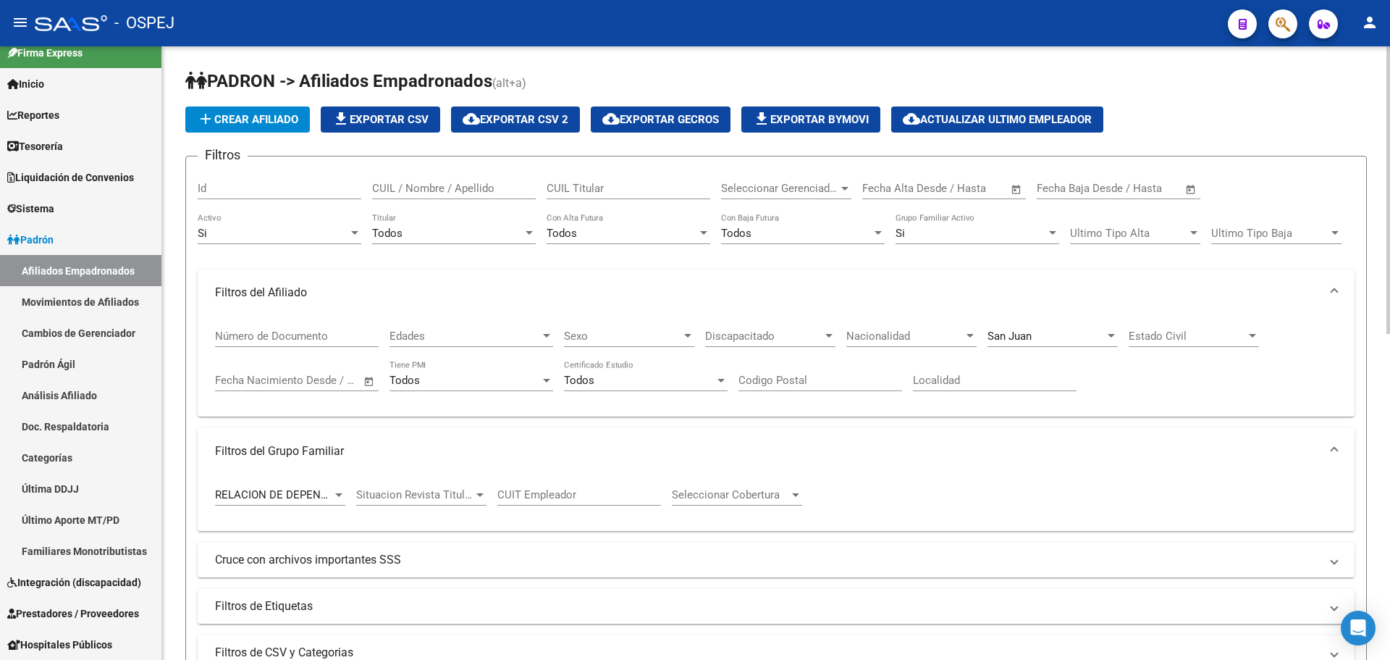
click at [1051, 336] on div "San Juan" at bounding box center [1046, 335] width 117 height 13
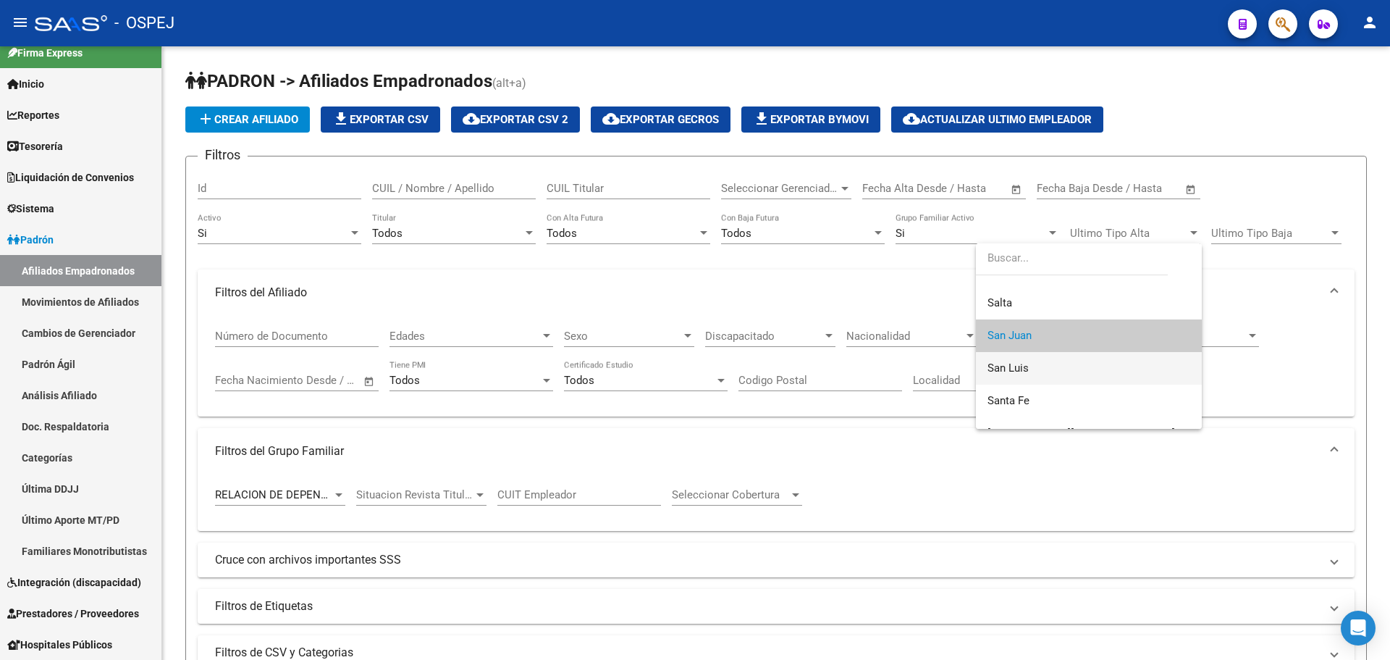
click at [1042, 368] on span "San Luis" at bounding box center [1089, 368] width 203 height 33
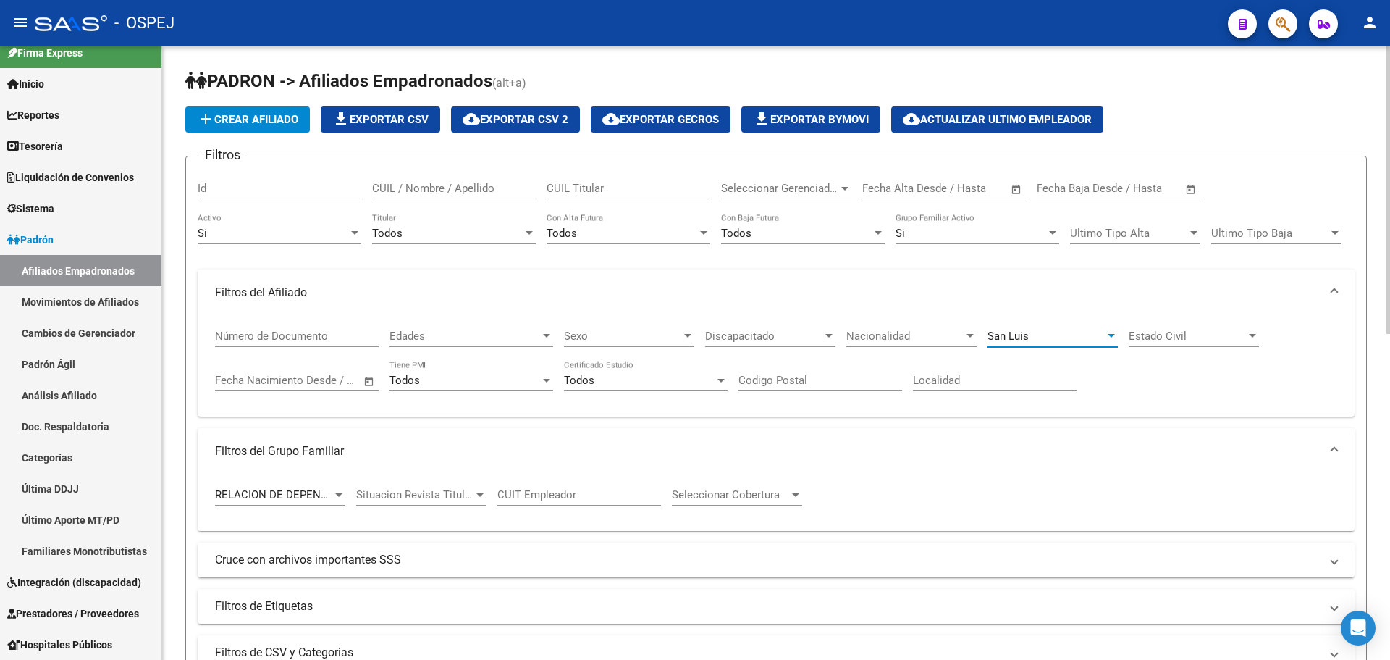
scroll to position [434, 0]
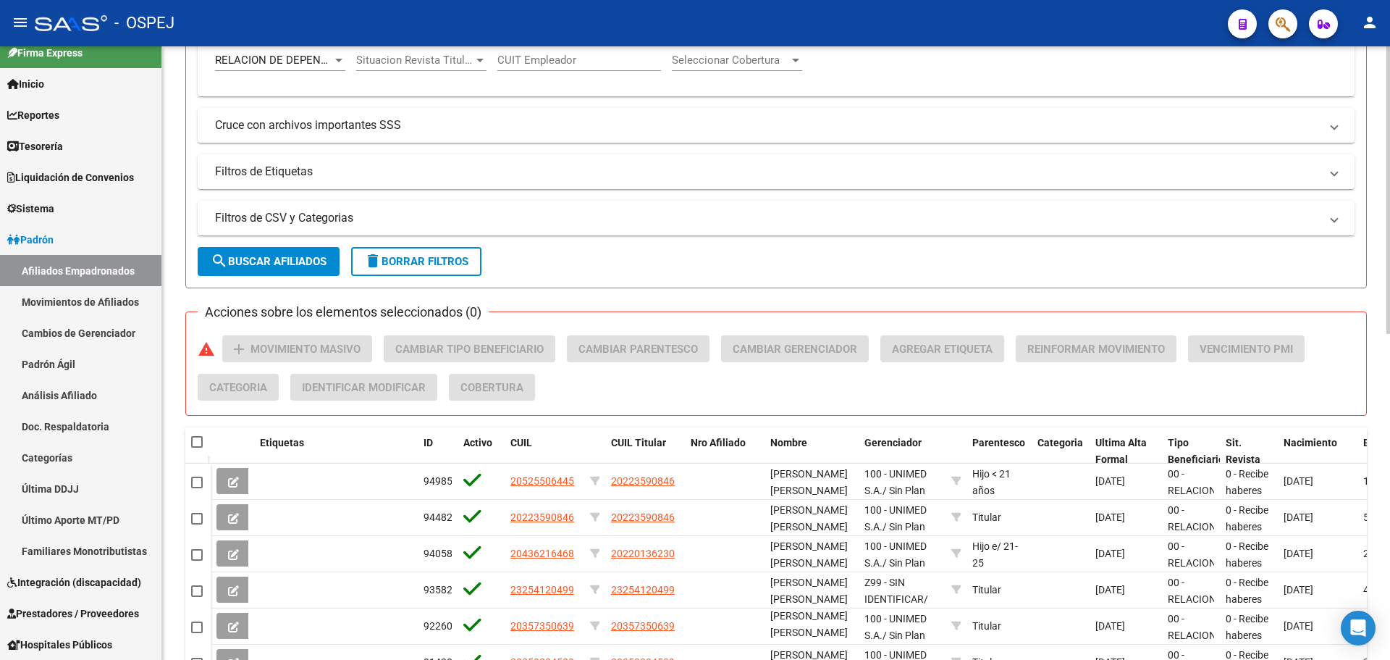
click at [278, 258] on span "search Buscar Afiliados" at bounding box center [269, 261] width 116 height 13
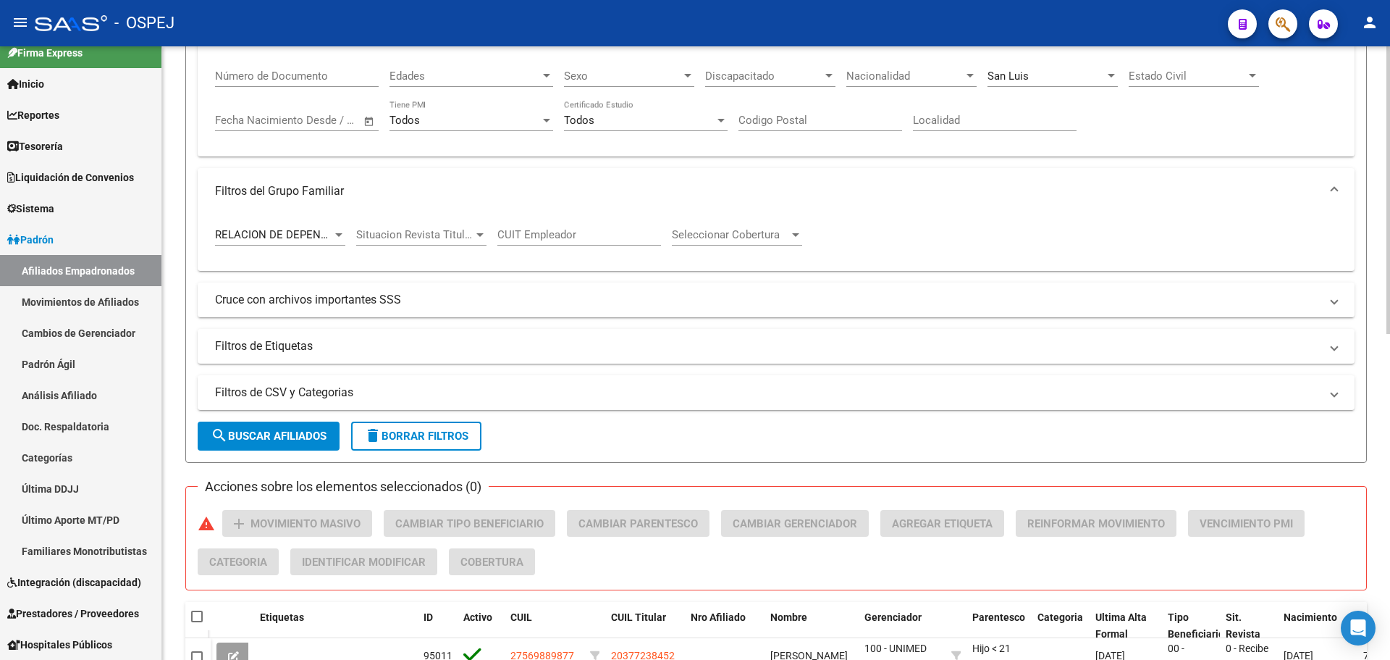
scroll to position [43, 0]
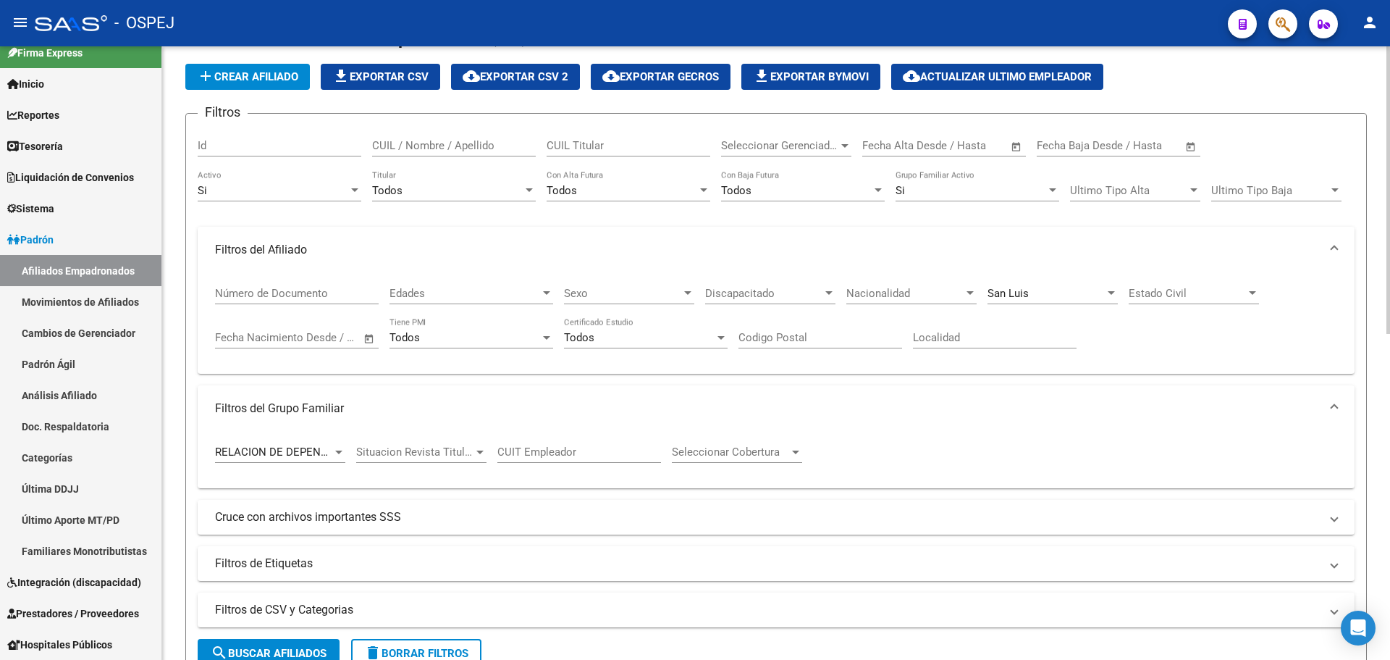
click at [1006, 303] on div "[GEOGRAPHIC_DATA][PERSON_NAME]" at bounding box center [1053, 288] width 130 height 31
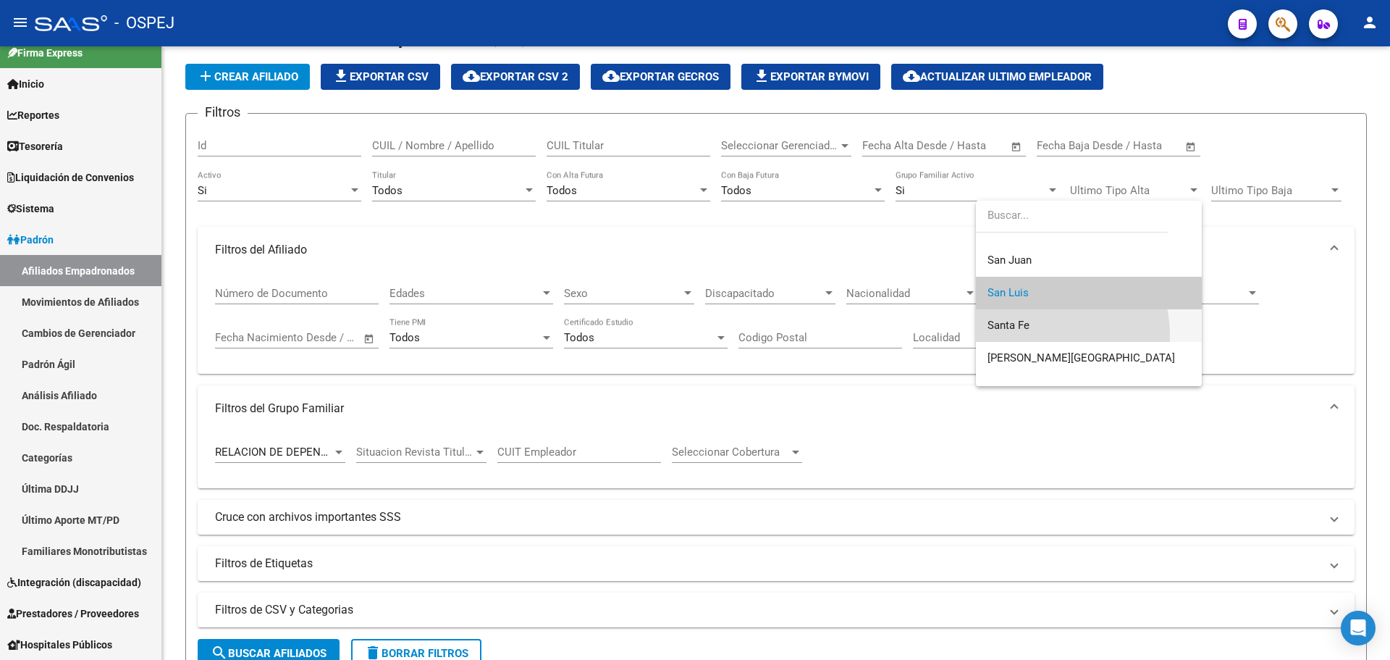
click at [1022, 336] on span "Santa Fe" at bounding box center [1089, 325] width 203 height 33
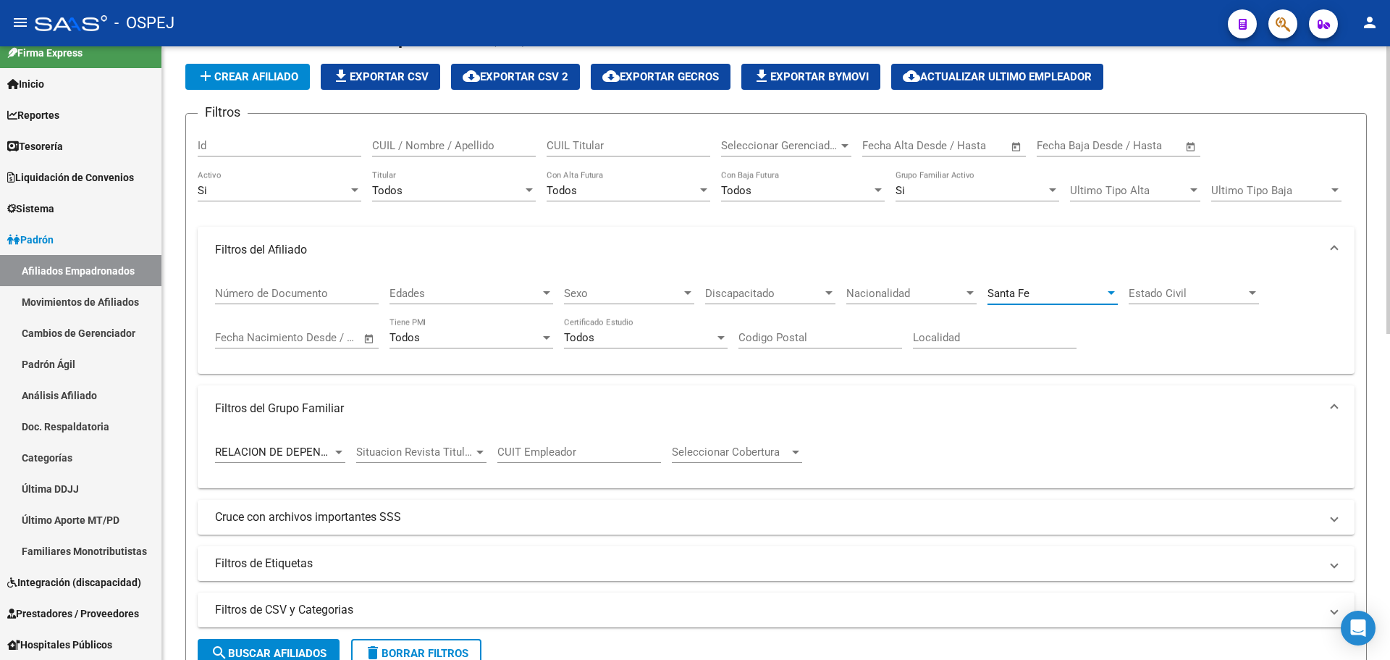
scroll to position [405, 0]
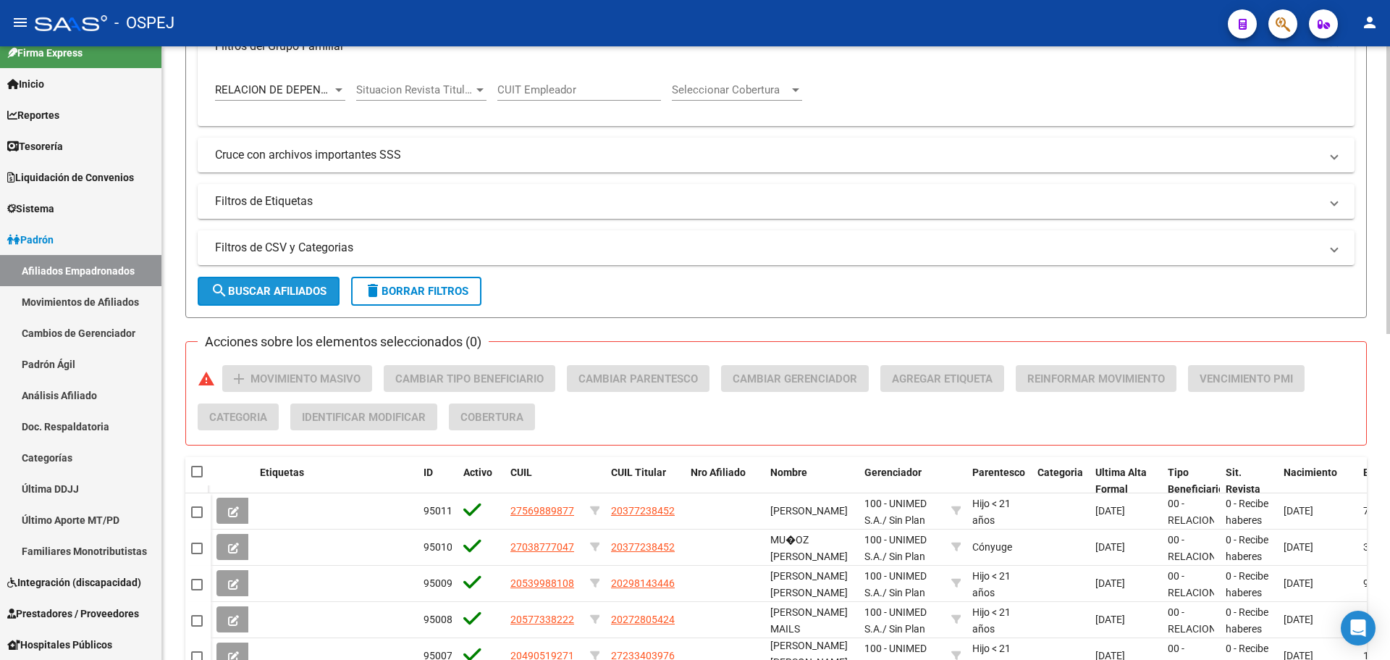
click at [272, 295] on span "search Buscar Afiliados" at bounding box center [269, 291] width 116 height 13
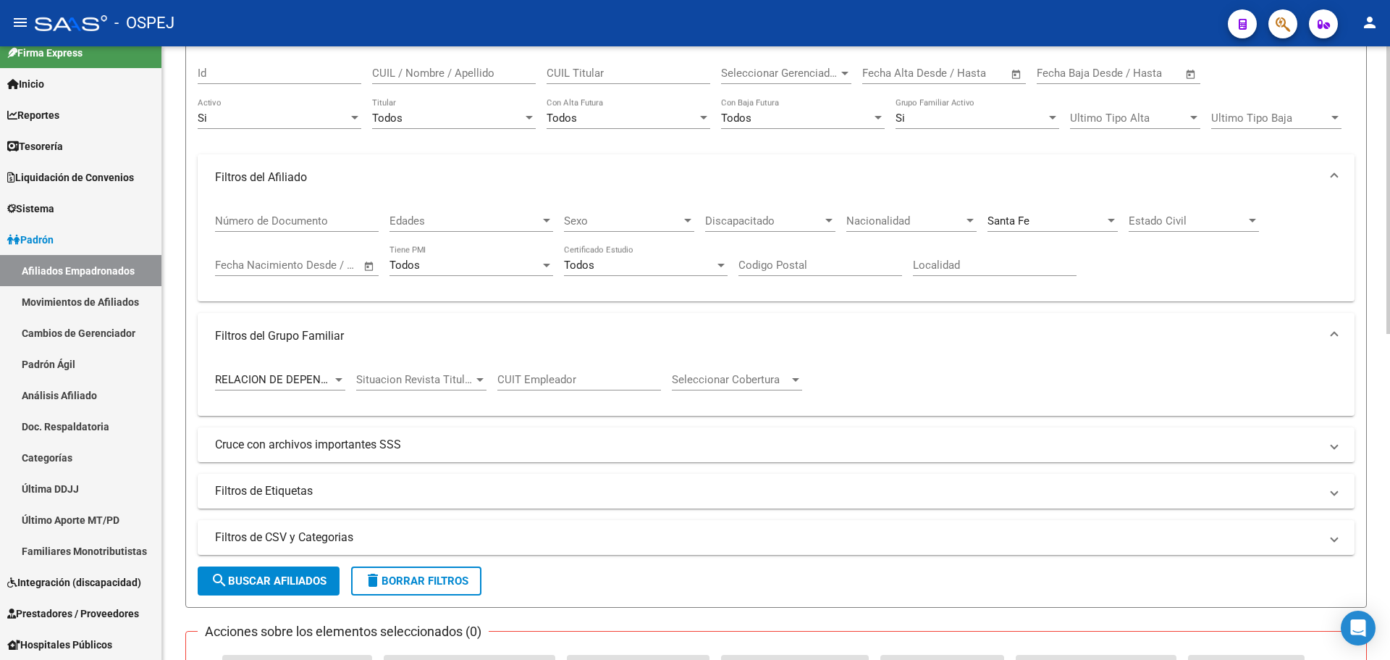
scroll to position [43, 0]
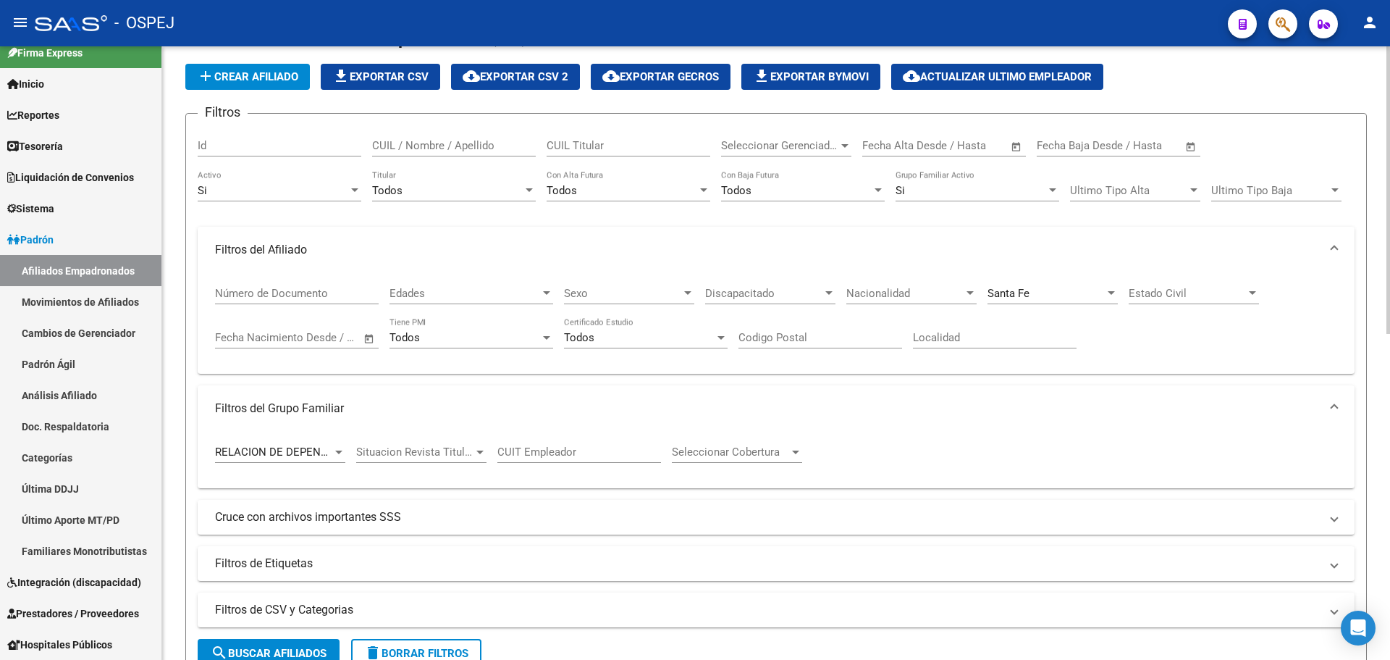
click at [1046, 282] on div "[GEOGRAPHIC_DATA]" at bounding box center [1053, 288] width 130 height 31
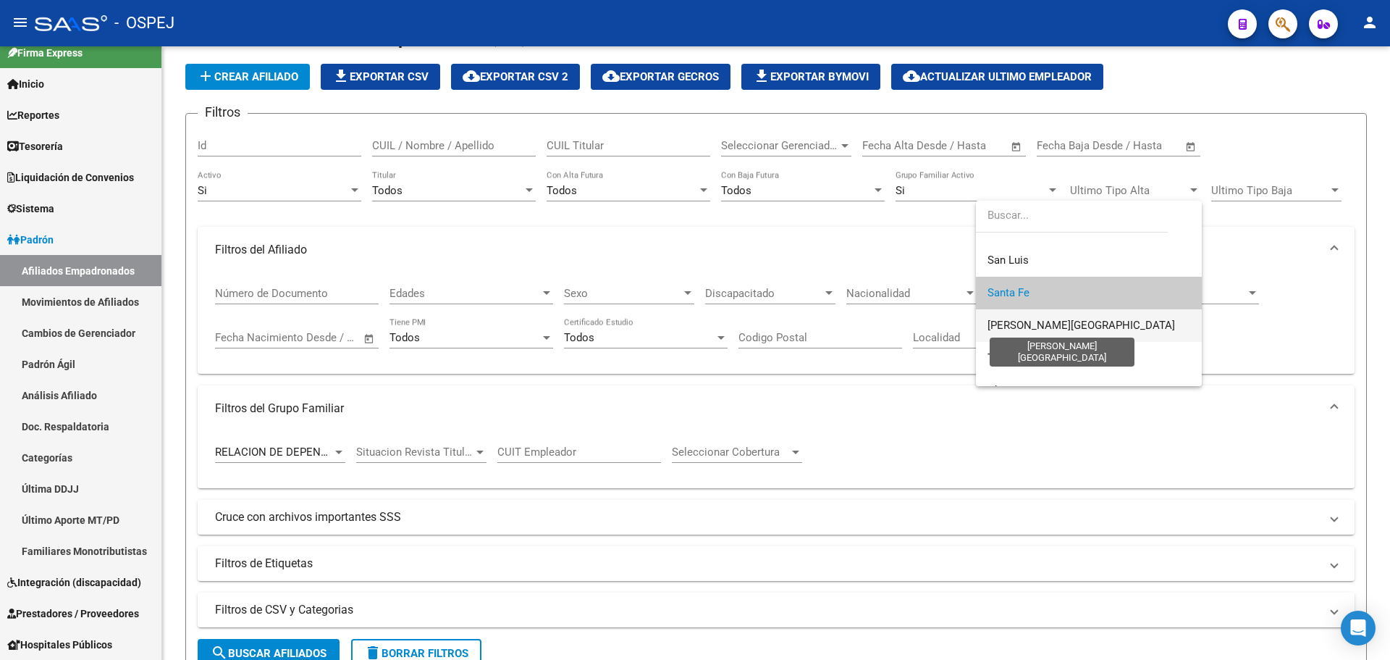
click at [1054, 329] on span "[PERSON_NAME][GEOGRAPHIC_DATA]" at bounding box center [1082, 325] width 188 height 13
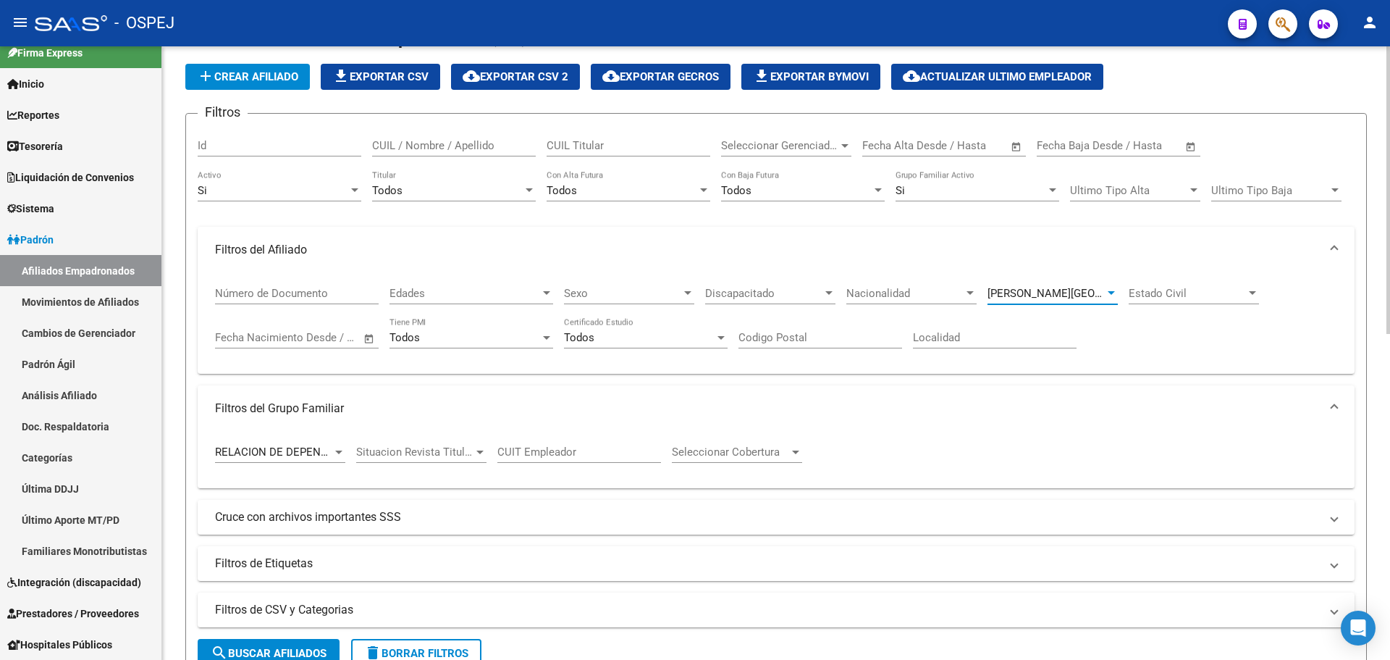
scroll to position [477, 0]
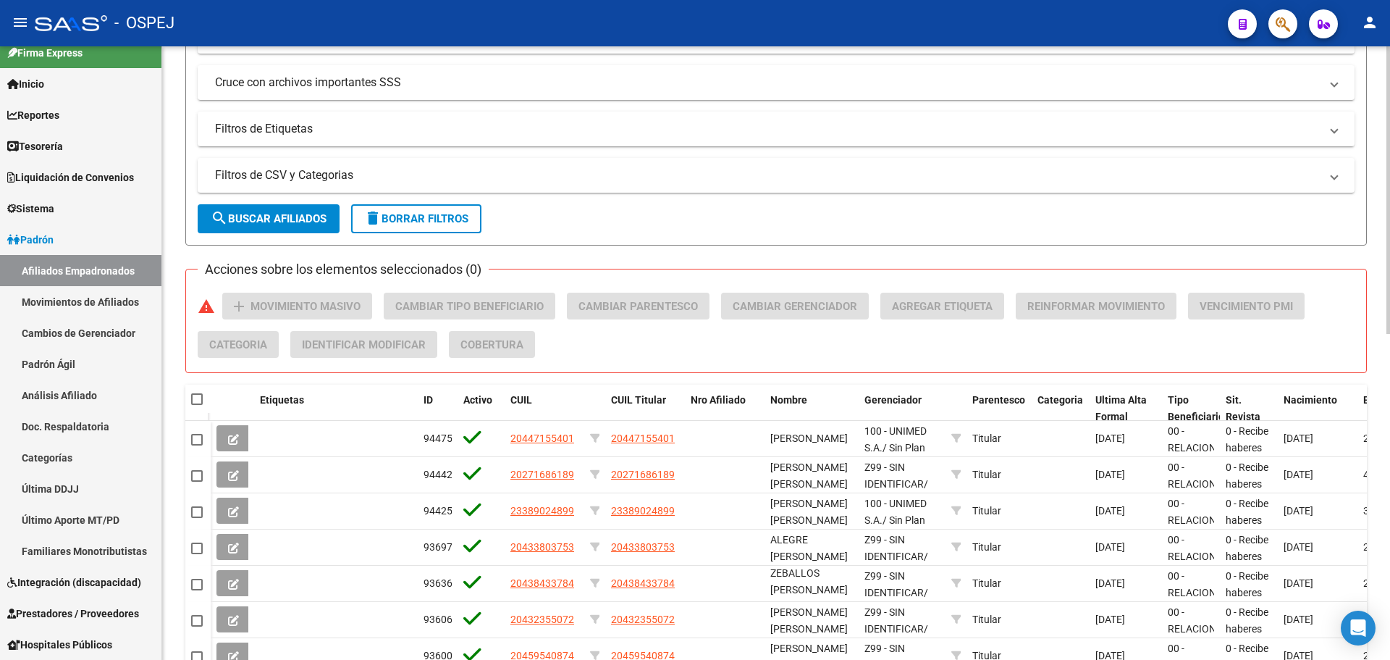
click at [280, 224] on span "search Buscar Afiliados" at bounding box center [269, 218] width 116 height 13
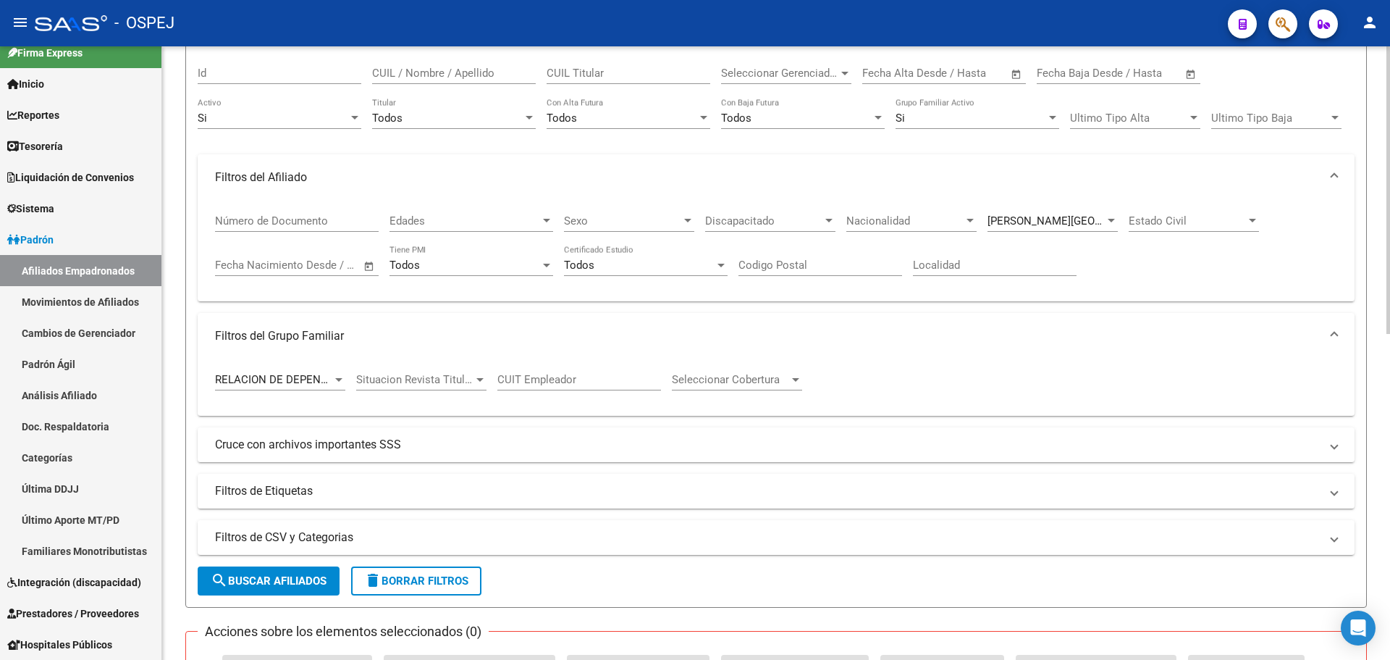
scroll to position [0, 0]
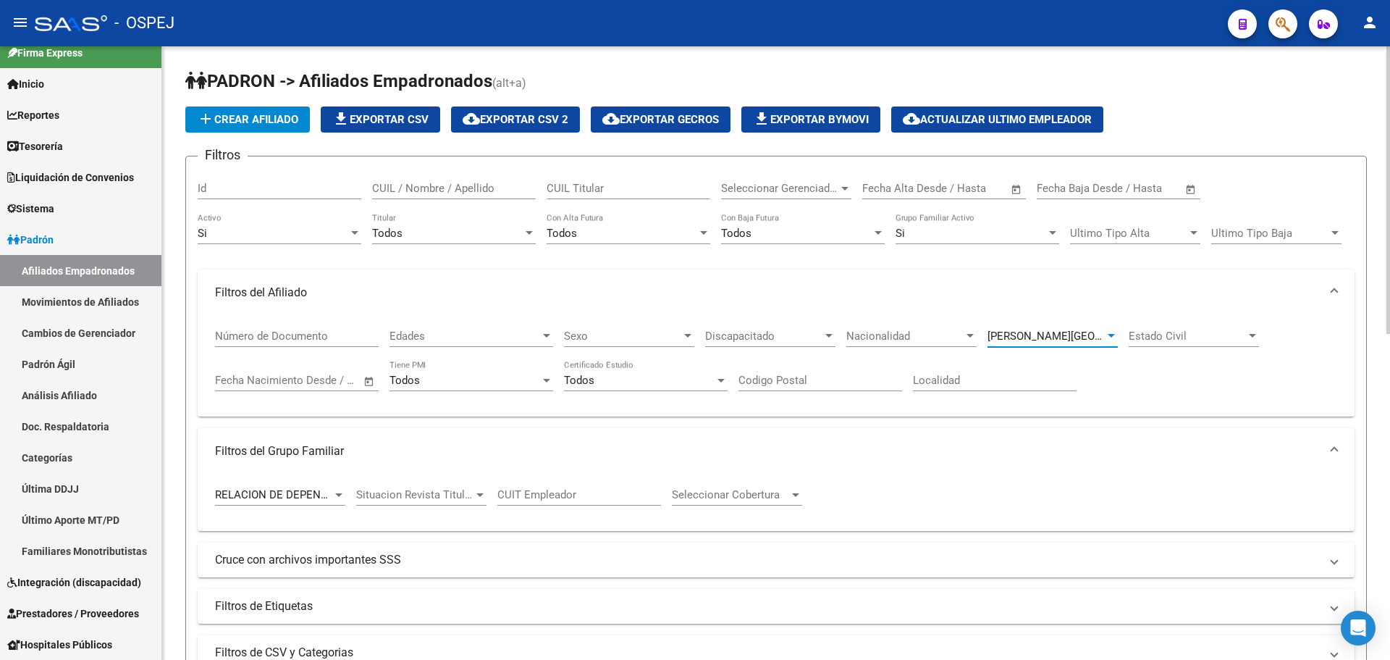
click at [1039, 340] on span "[PERSON_NAME][GEOGRAPHIC_DATA]" at bounding box center [1082, 335] width 188 height 13
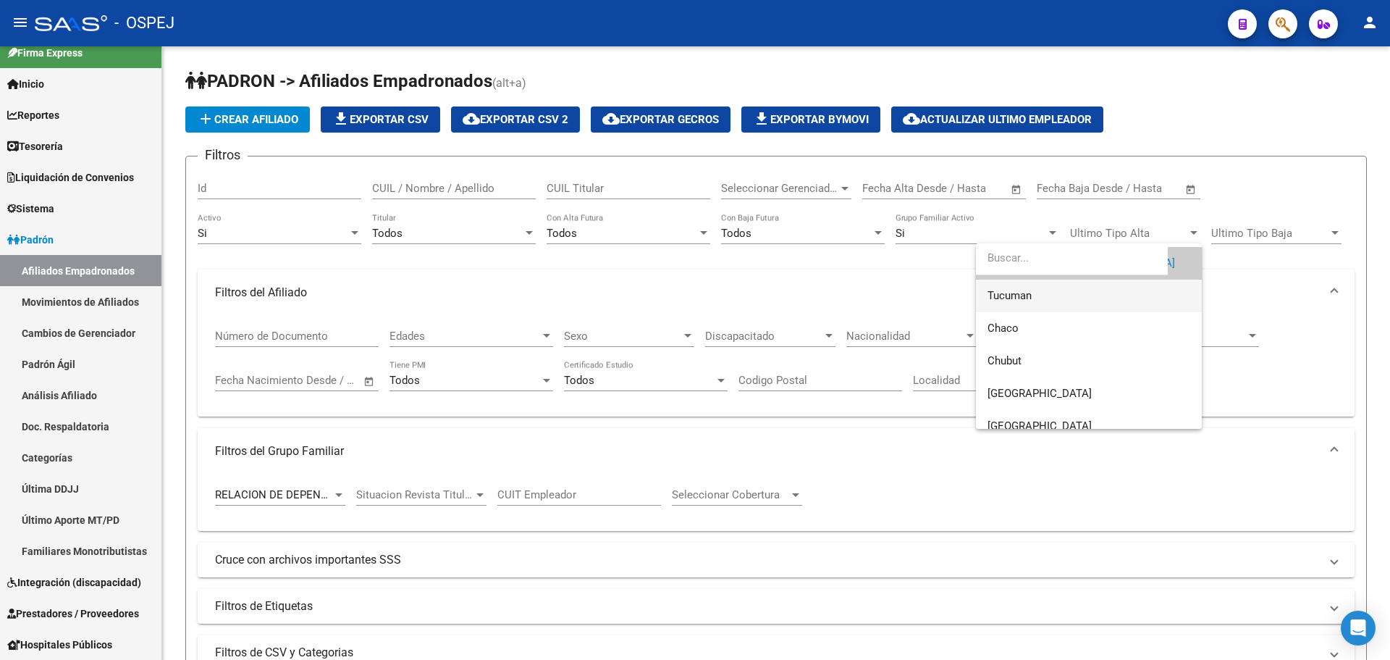
click at [1046, 300] on span "Tucuman" at bounding box center [1089, 295] width 203 height 33
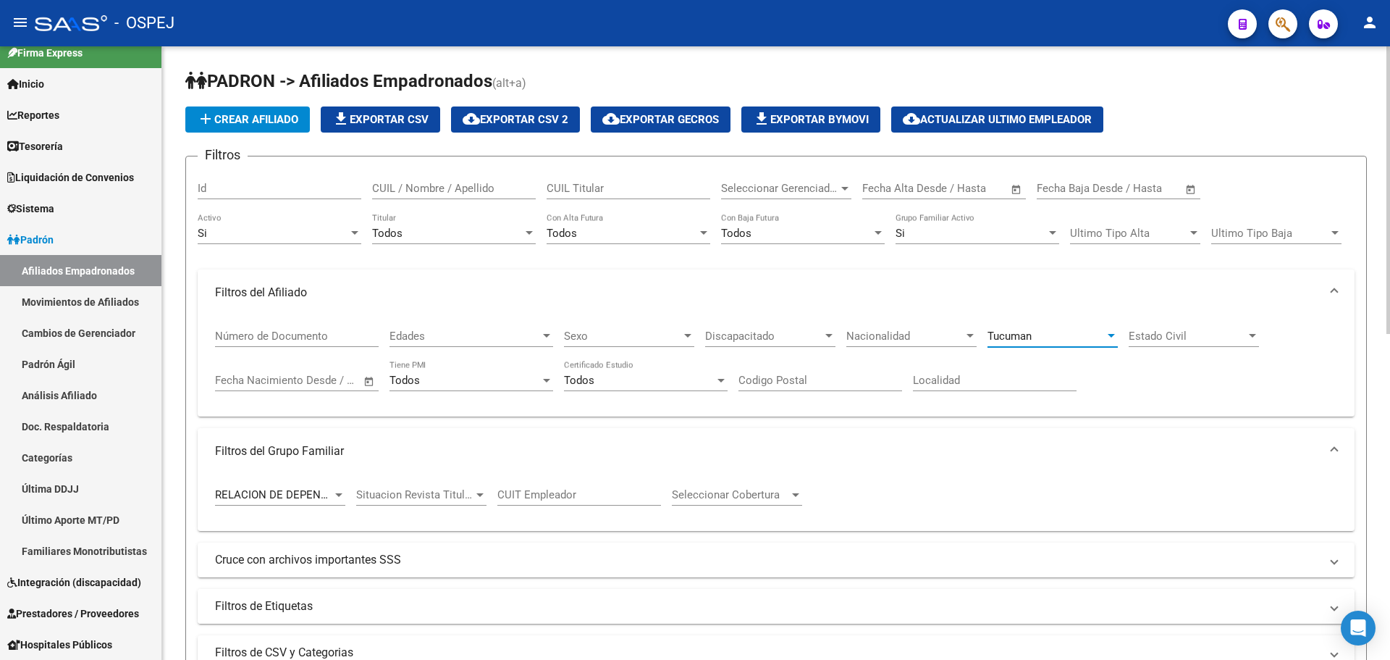
scroll to position [145, 0]
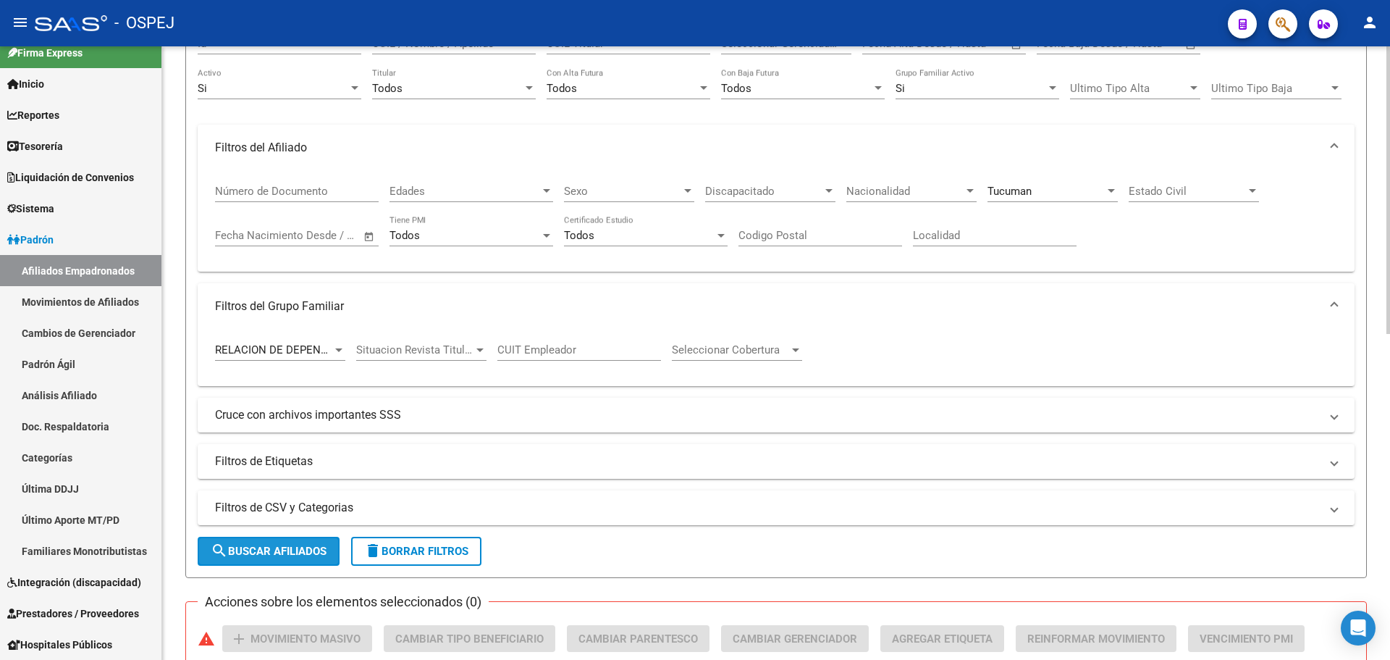
click at [300, 549] on span "search Buscar Afiliados" at bounding box center [269, 551] width 116 height 13
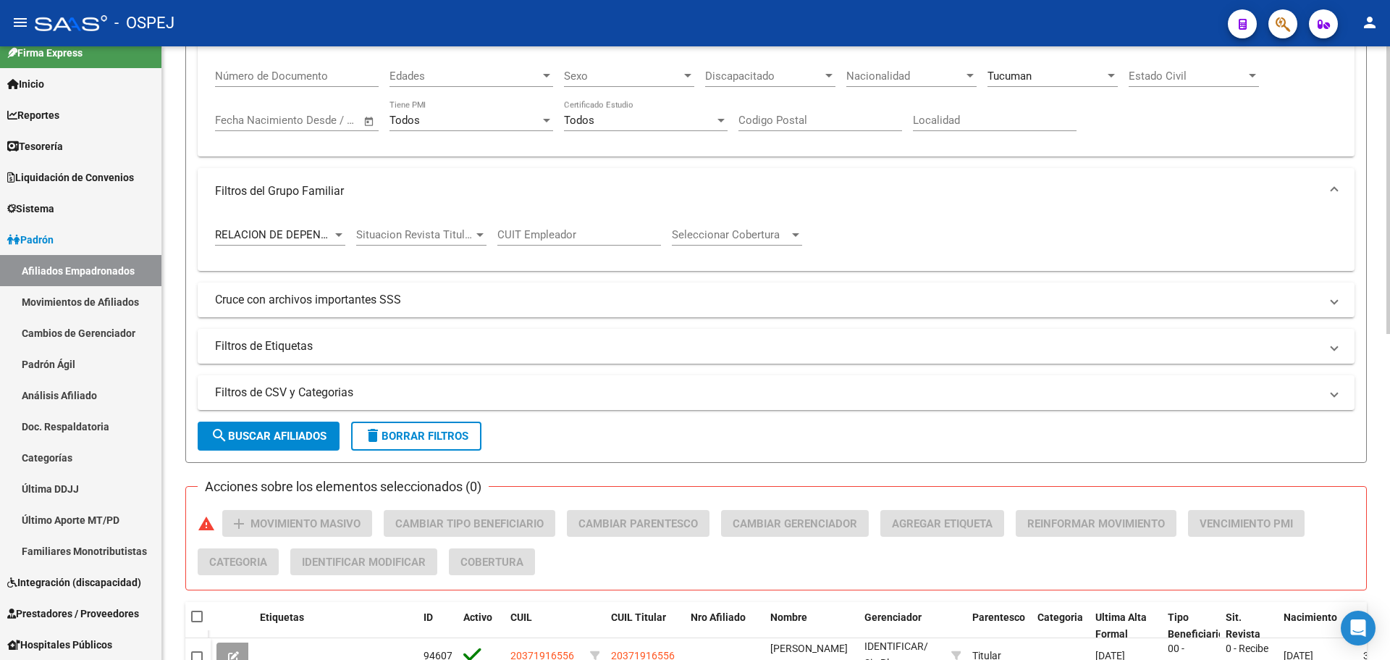
scroll to position [0, 0]
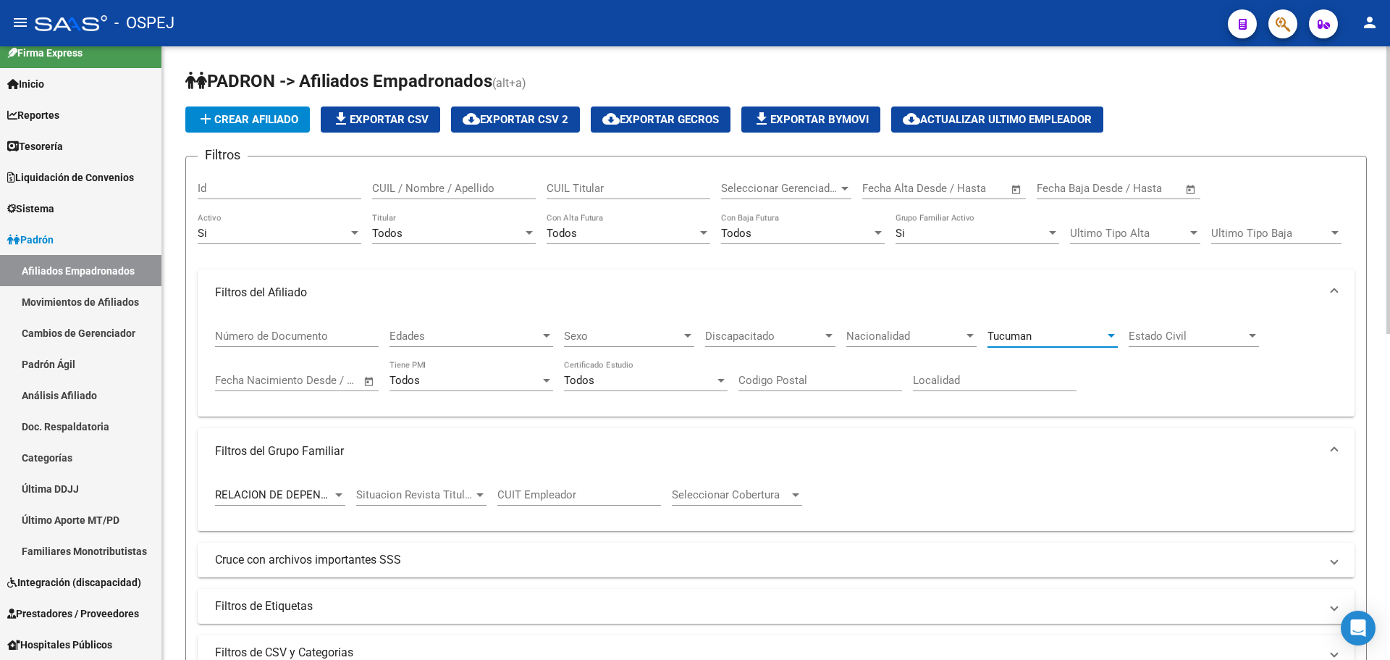
click at [1020, 332] on span "Tucuman" at bounding box center [1010, 335] width 44 height 13
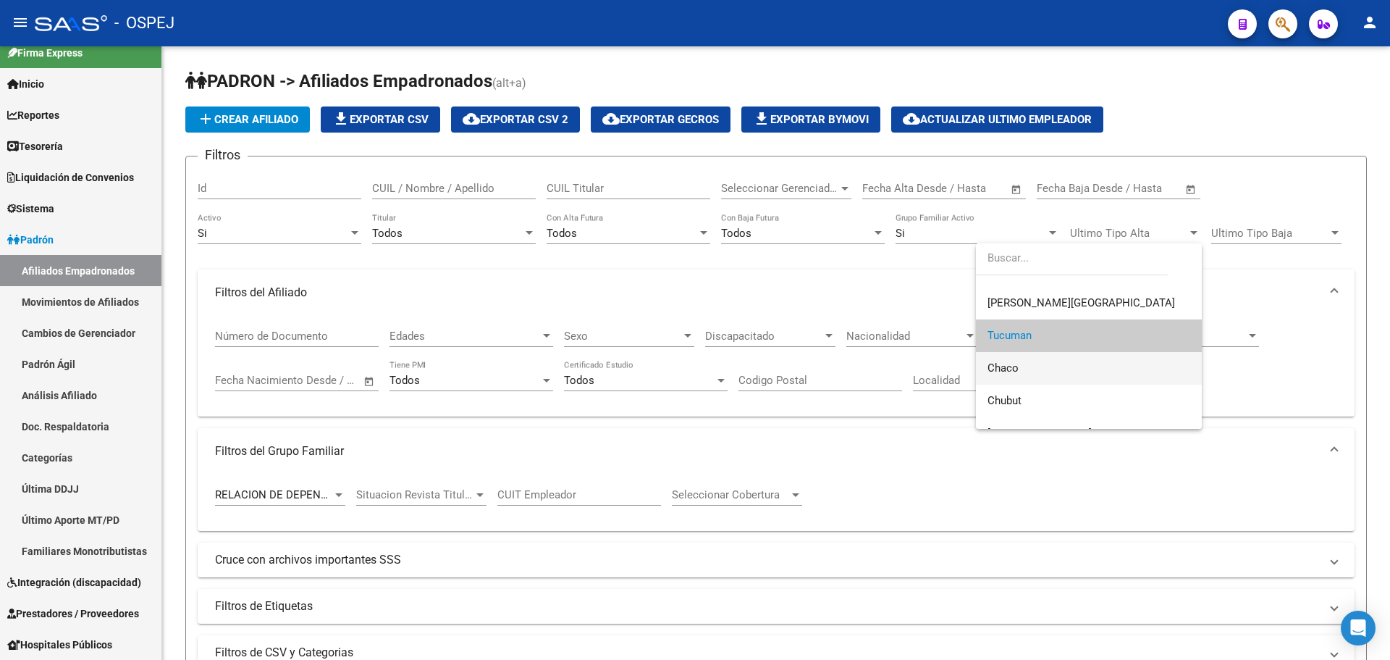
click at [1034, 364] on span "Chaco" at bounding box center [1089, 368] width 203 height 33
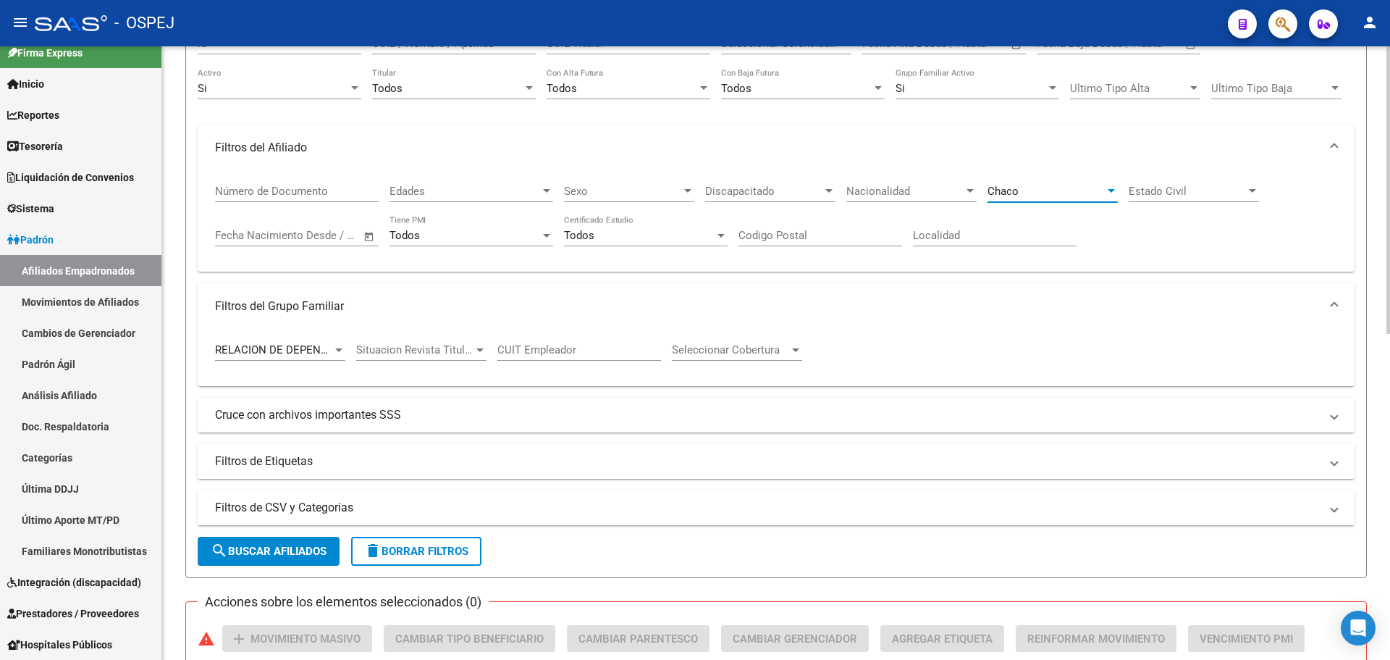
scroll to position [217, 0]
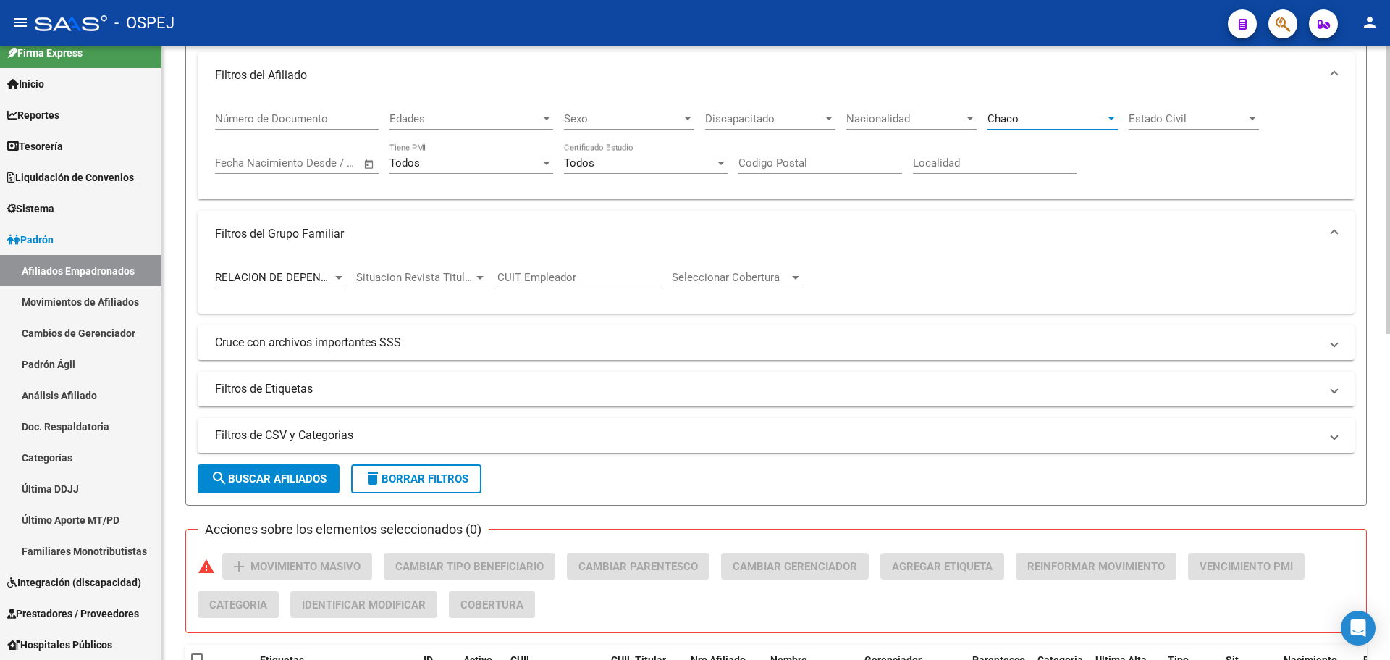
click at [306, 487] on button "search Buscar Afiliados" at bounding box center [269, 478] width 142 height 29
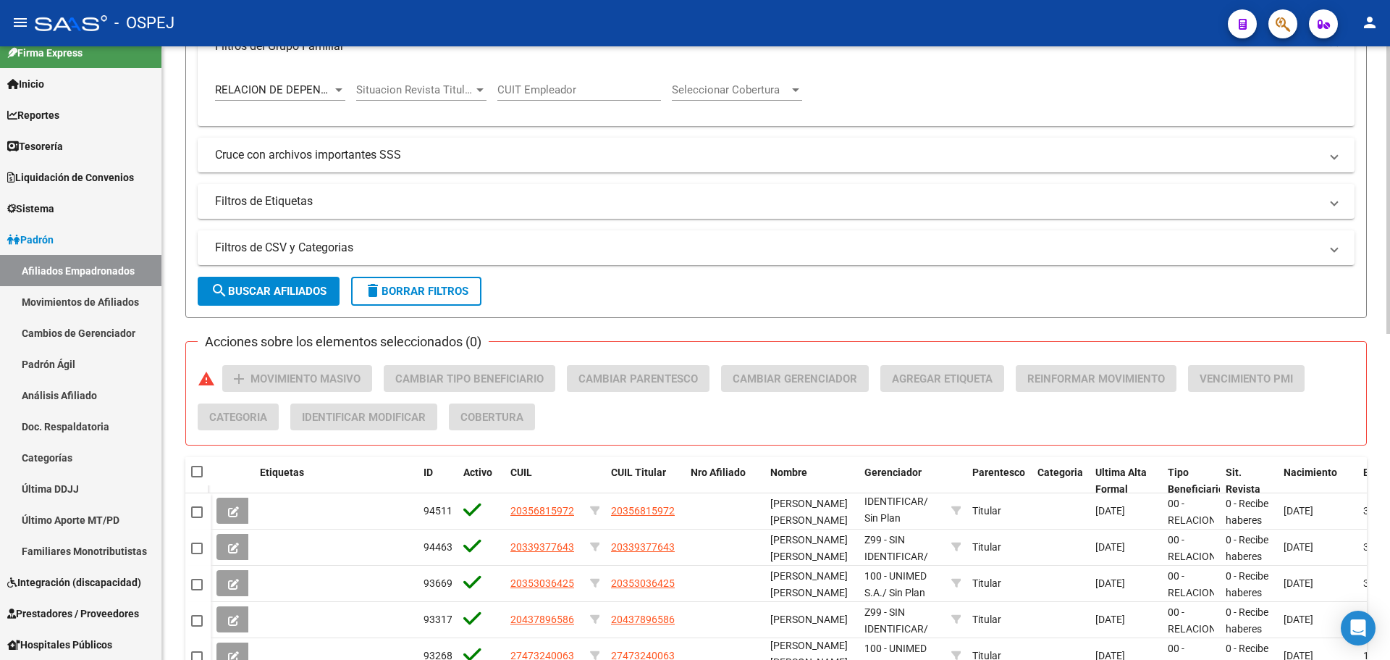
scroll to position [0, 0]
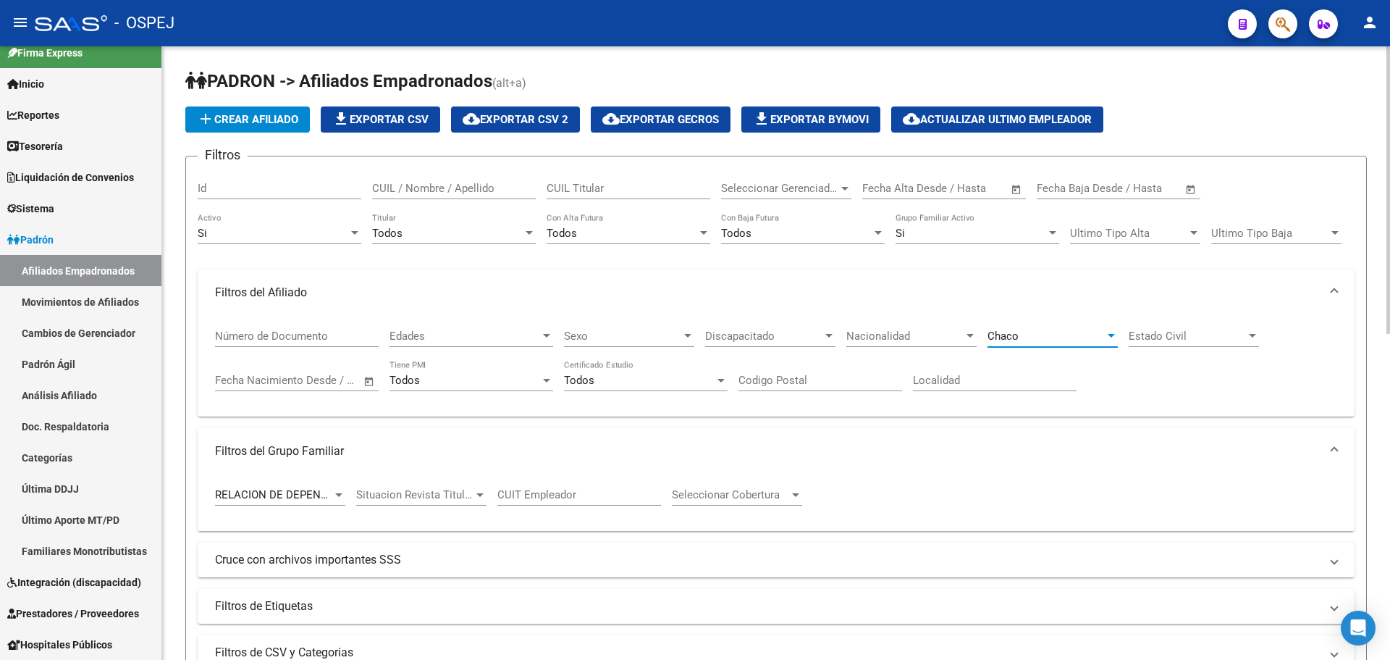
click at [1068, 338] on div "Chaco" at bounding box center [1046, 335] width 117 height 13
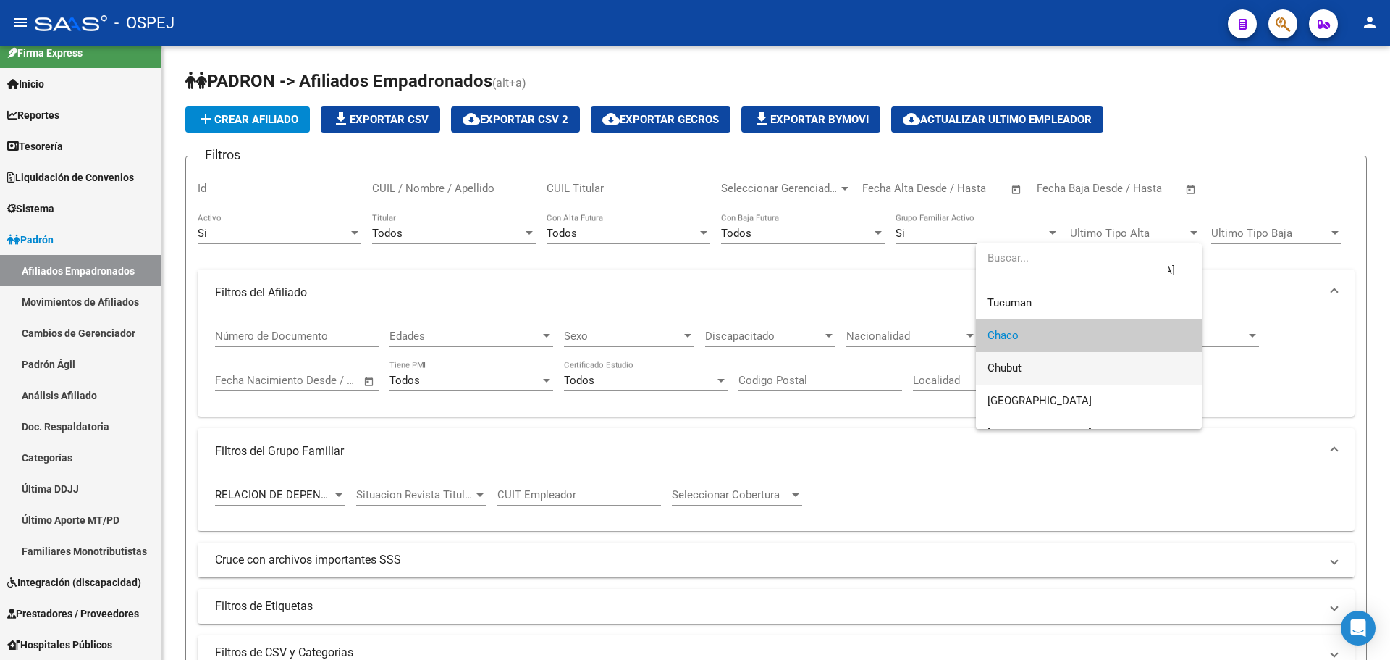
click at [1039, 374] on span "Chubut" at bounding box center [1089, 368] width 203 height 33
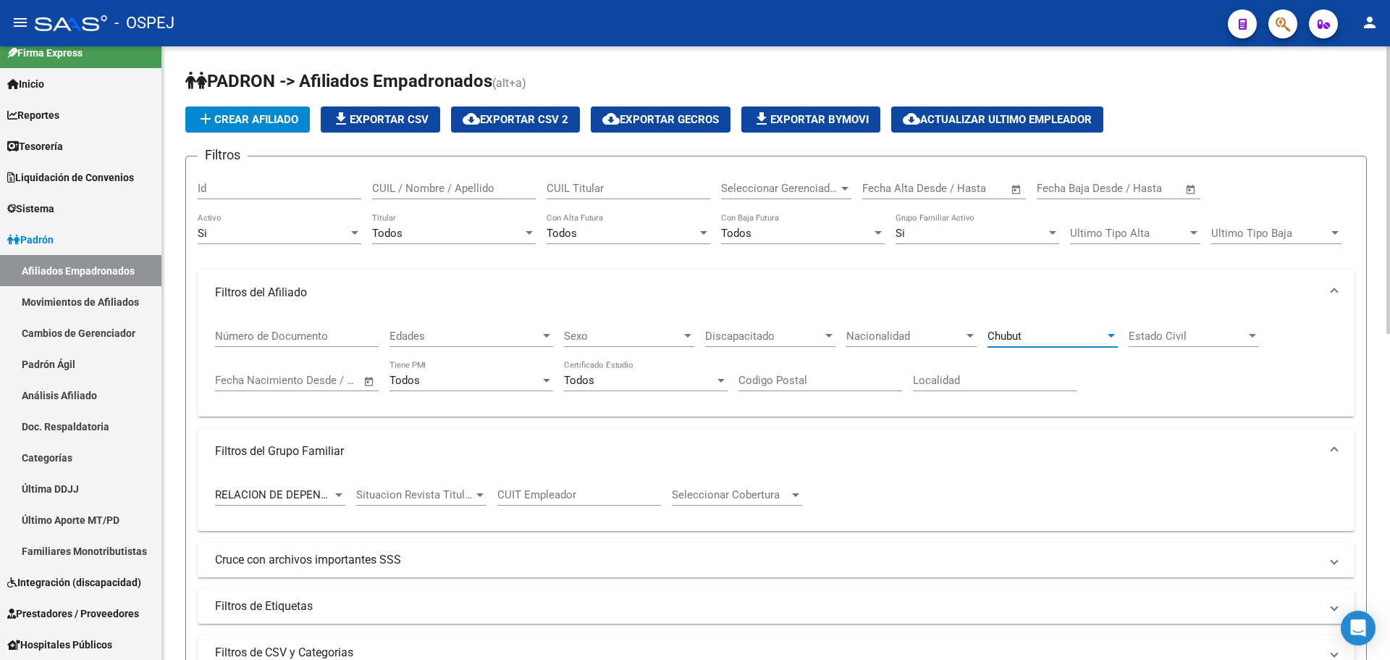
scroll to position [434, 0]
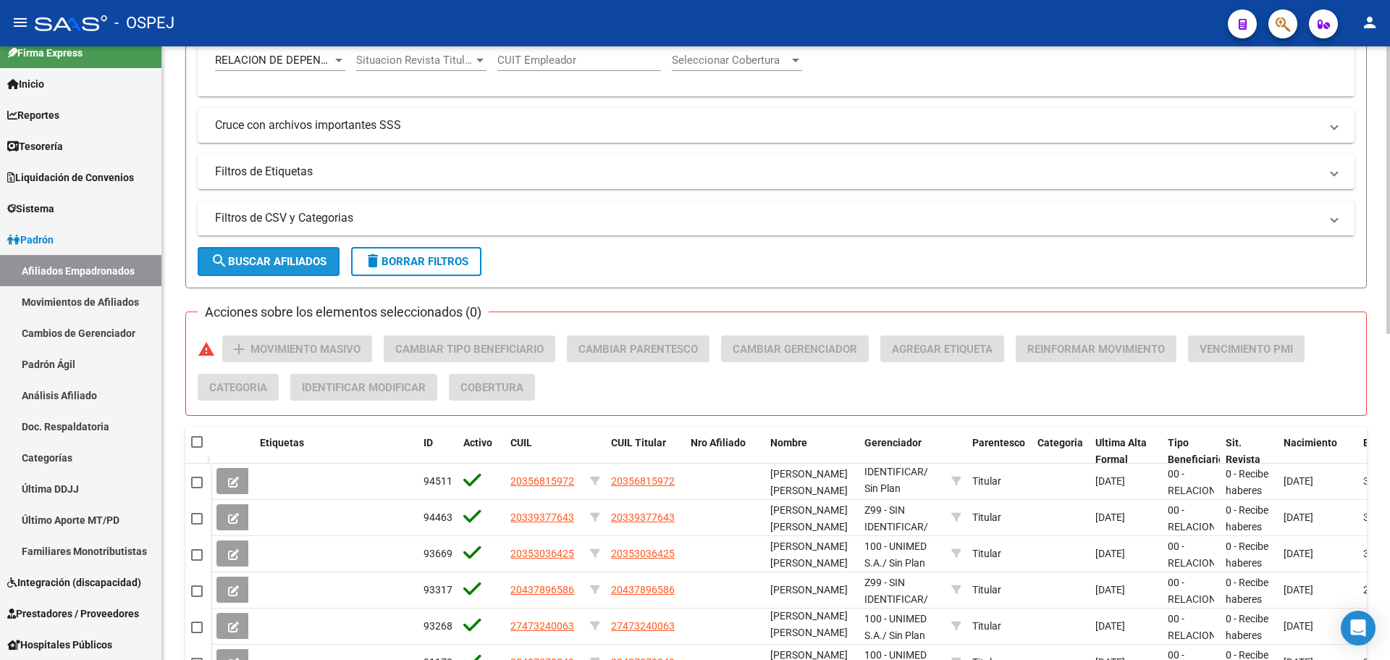
click at [274, 251] on button "search Buscar Afiliados" at bounding box center [269, 261] width 142 height 29
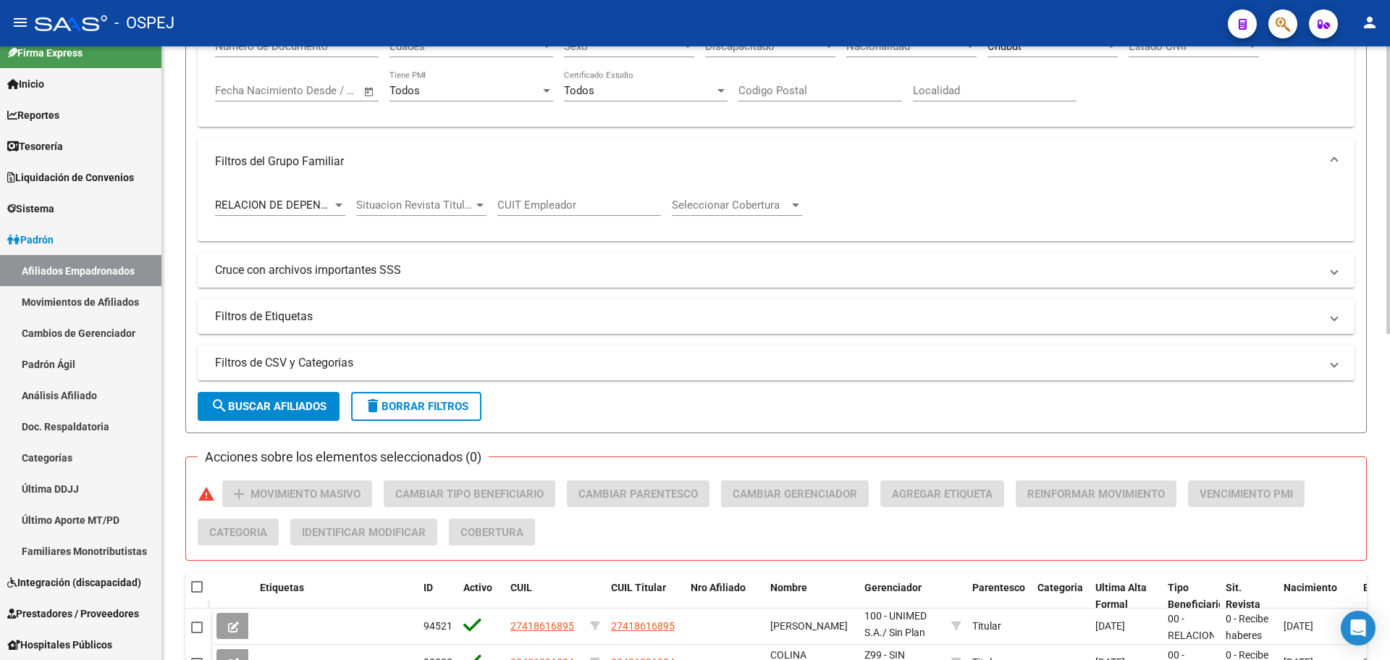
scroll to position [72, 0]
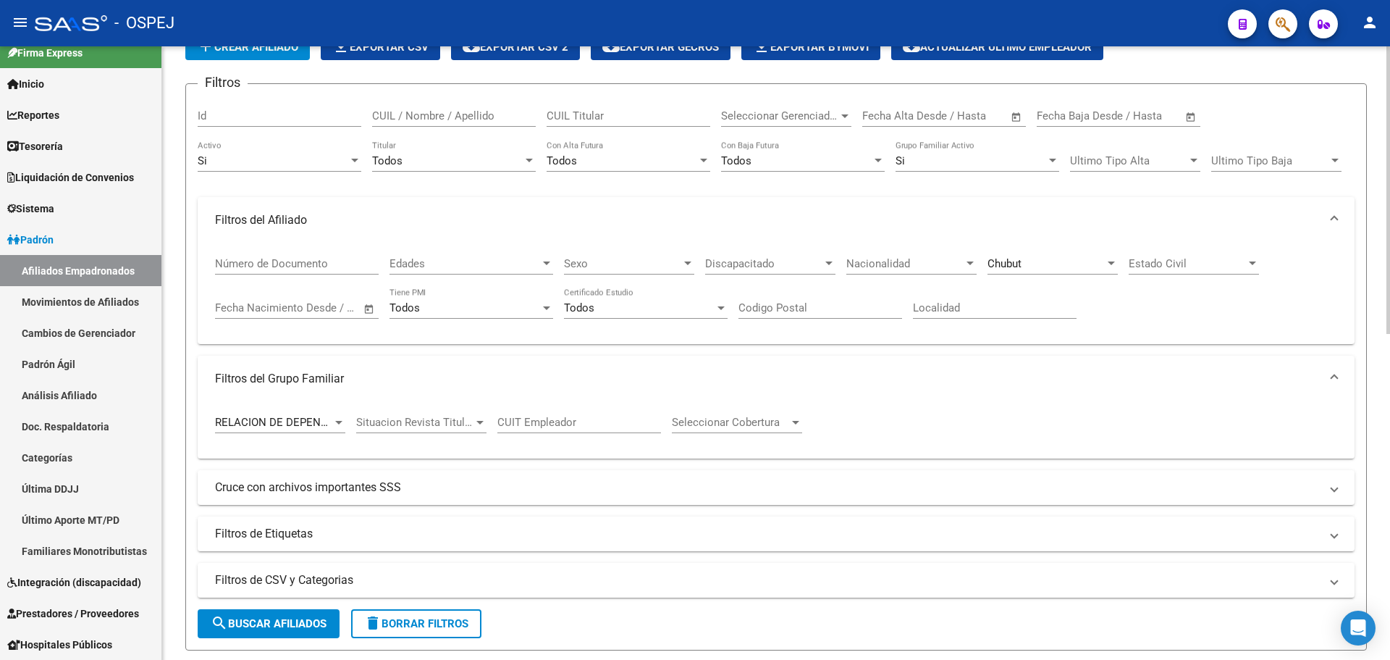
click at [1058, 261] on div "Chubut" at bounding box center [1046, 263] width 117 height 13
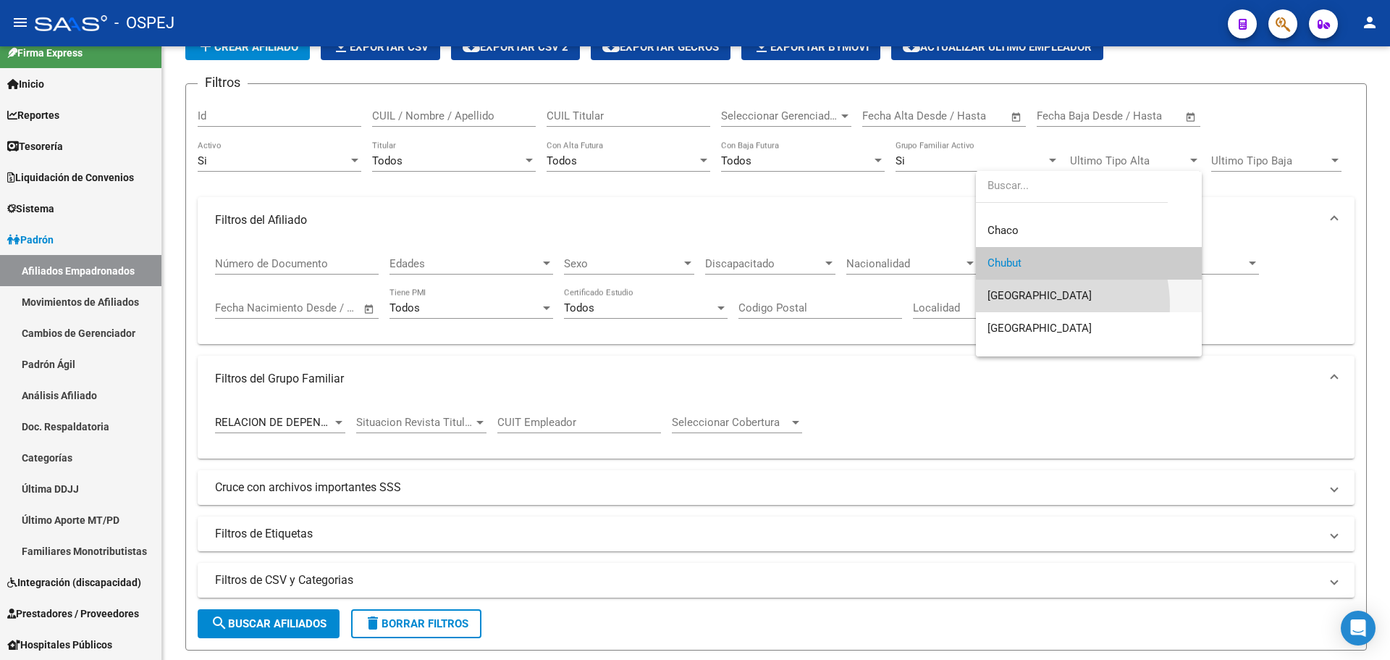
click at [1027, 306] on span "[GEOGRAPHIC_DATA]" at bounding box center [1089, 295] width 203 height 33
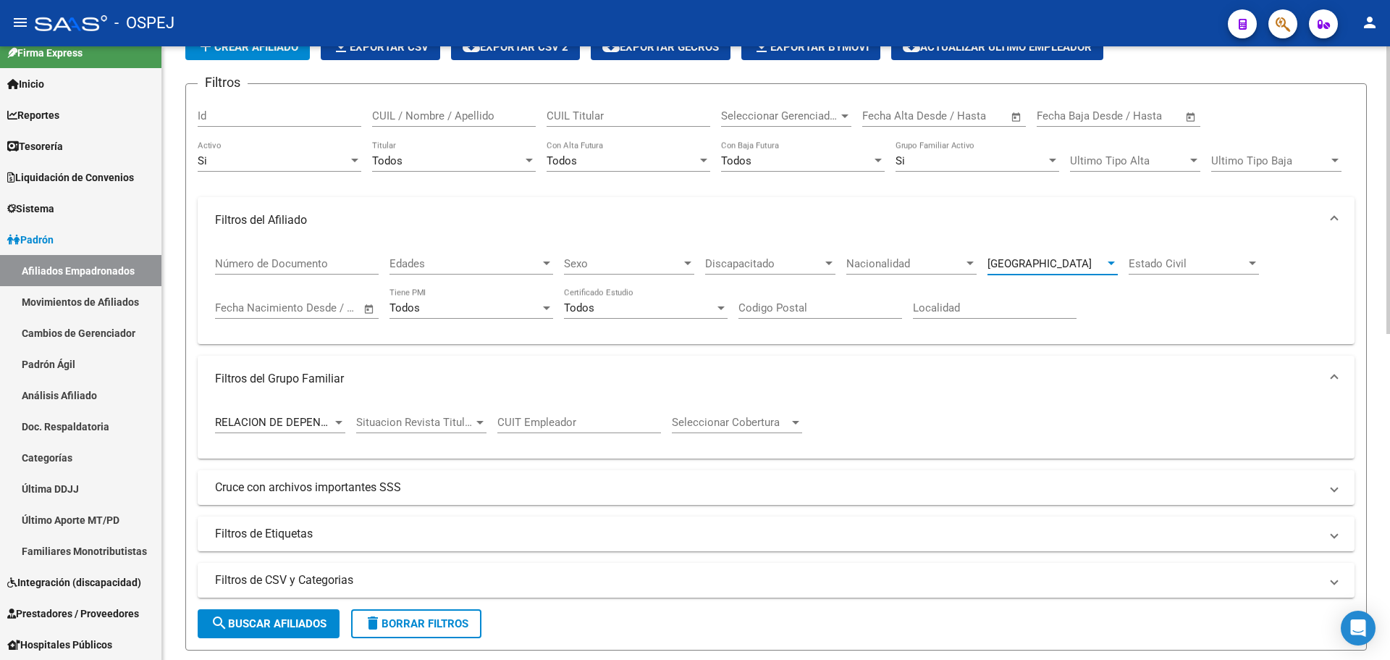
scroll to position [362, 0]
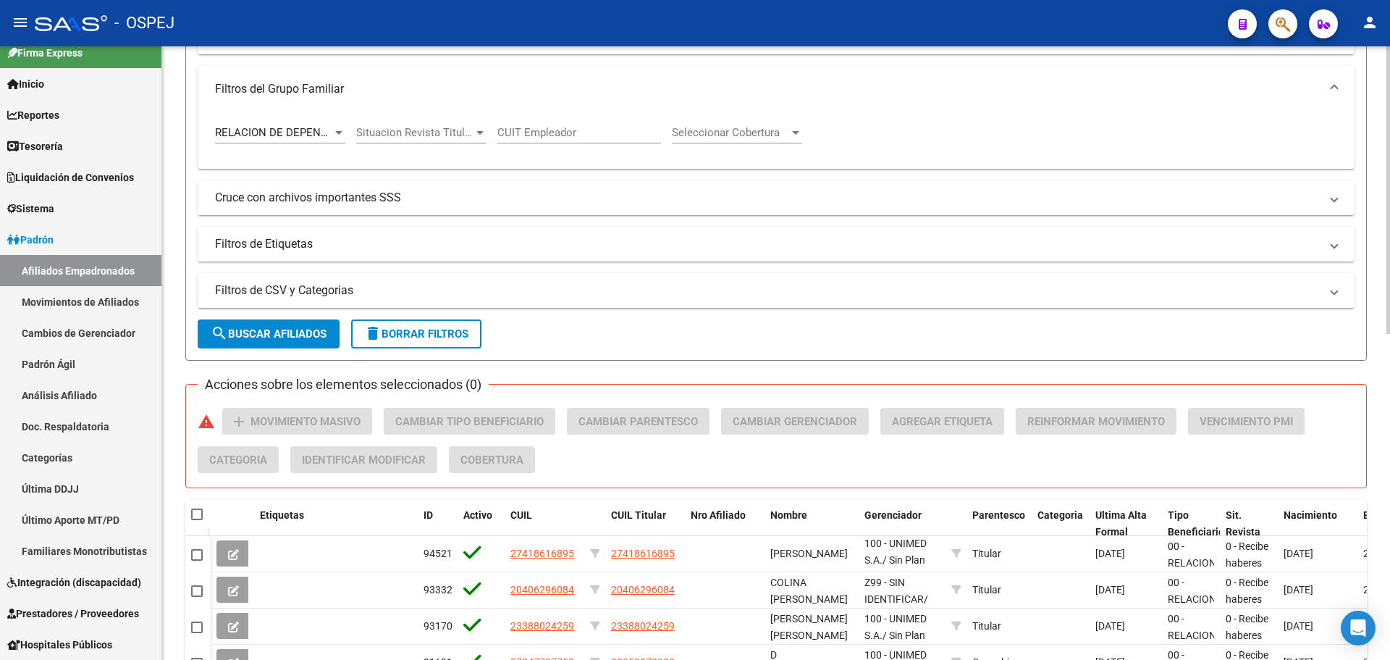
click at [241, 314] on form "Filtros Id CUIL / Nombre / Apellido CUIL Titular Seleccionar Gerenciador Selecc…" at bounding box center [776, 77] width 1182 height 567
click at [247, 339] on span "search Buscar Afiliados" at bounding box center [269, 333] width 116 height 13
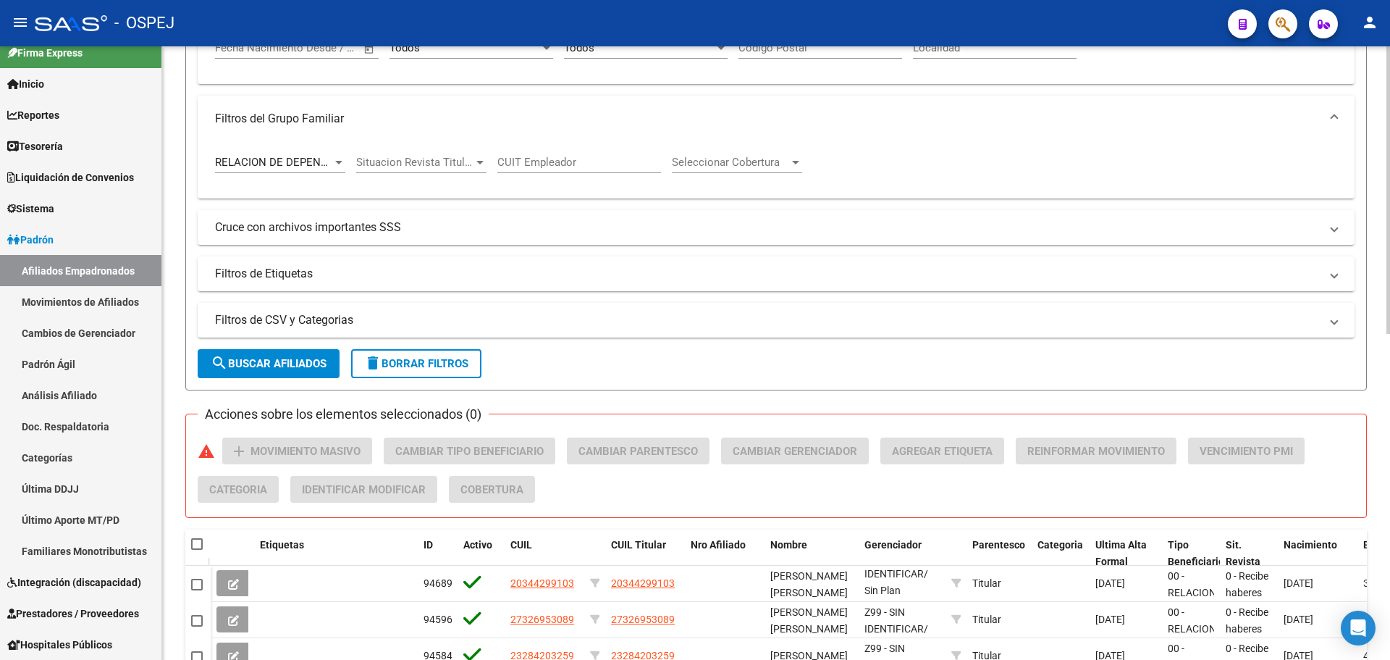
scroll to position [0, 0]
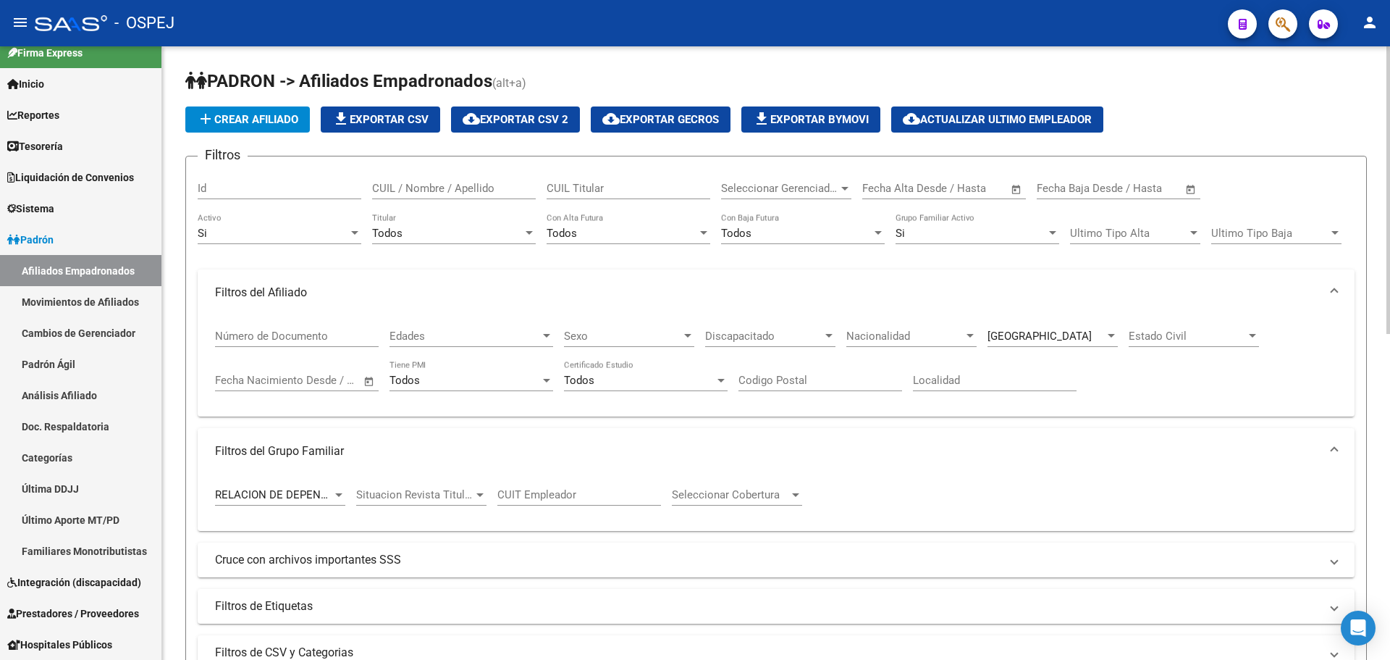
click at [1020, 335] on span "[GEOGRAPHIC_DATA]" at bounding box center [1040, 335] width 104 height 13
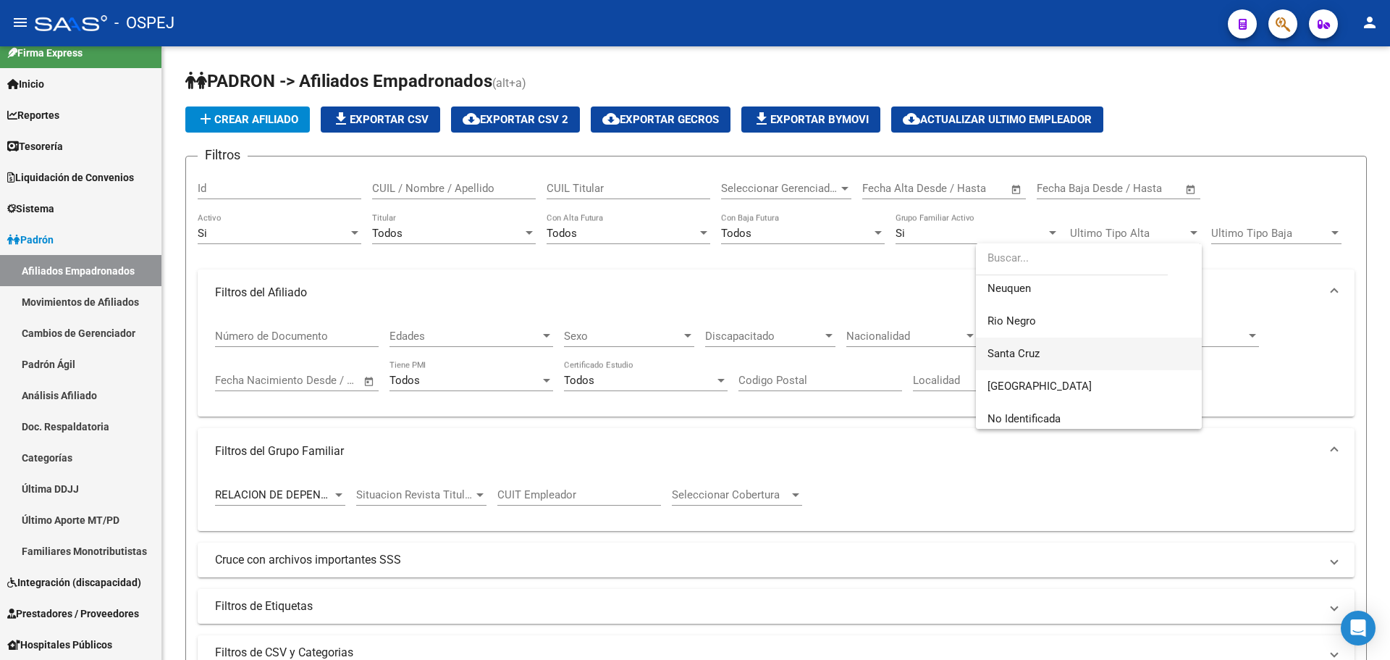
scroll to position [694, 0]
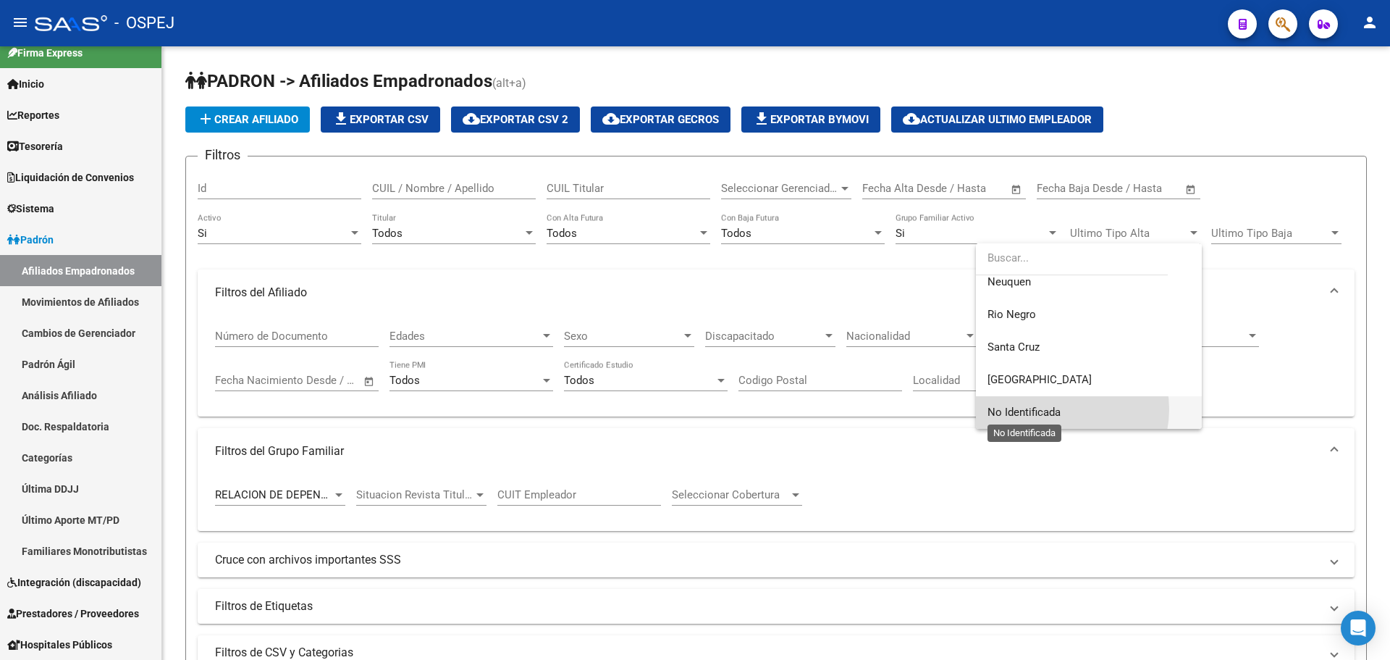
click at [1060, 409] on span "No Identificada" at bounding box center [1024, 411] width 73 height 13
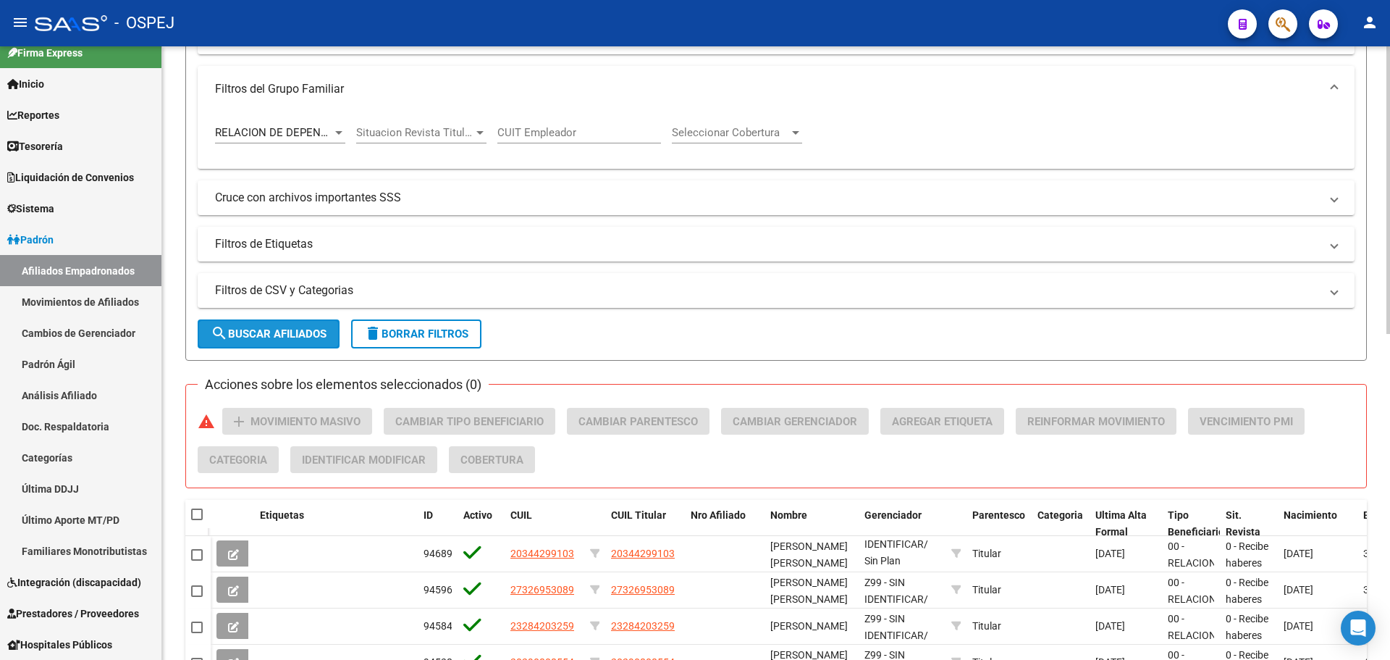
click at [287, 332] on span "search Buscar Afiliados" at bounding box center [269, 333] width 116 height 13
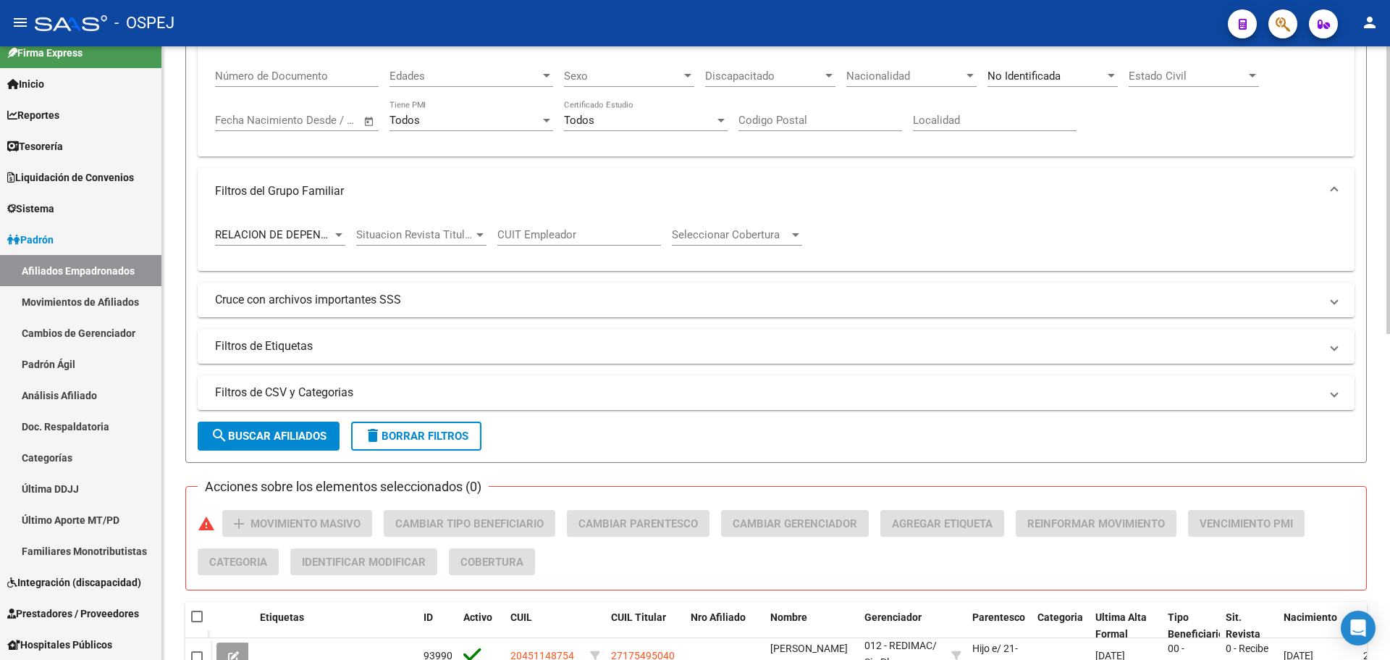
scroll to position [0, 0]
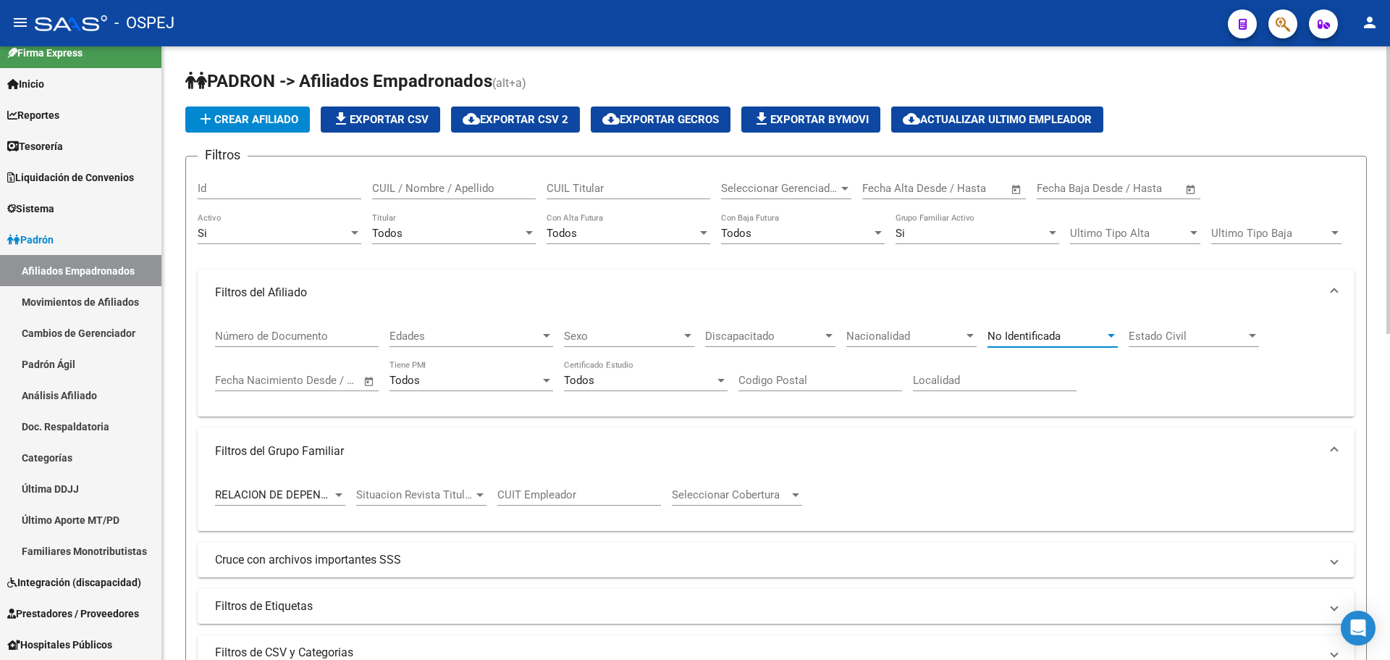
click at [1056, 335] on span "No Identificada" at bounding box center [1024, 335] width 73 height 13
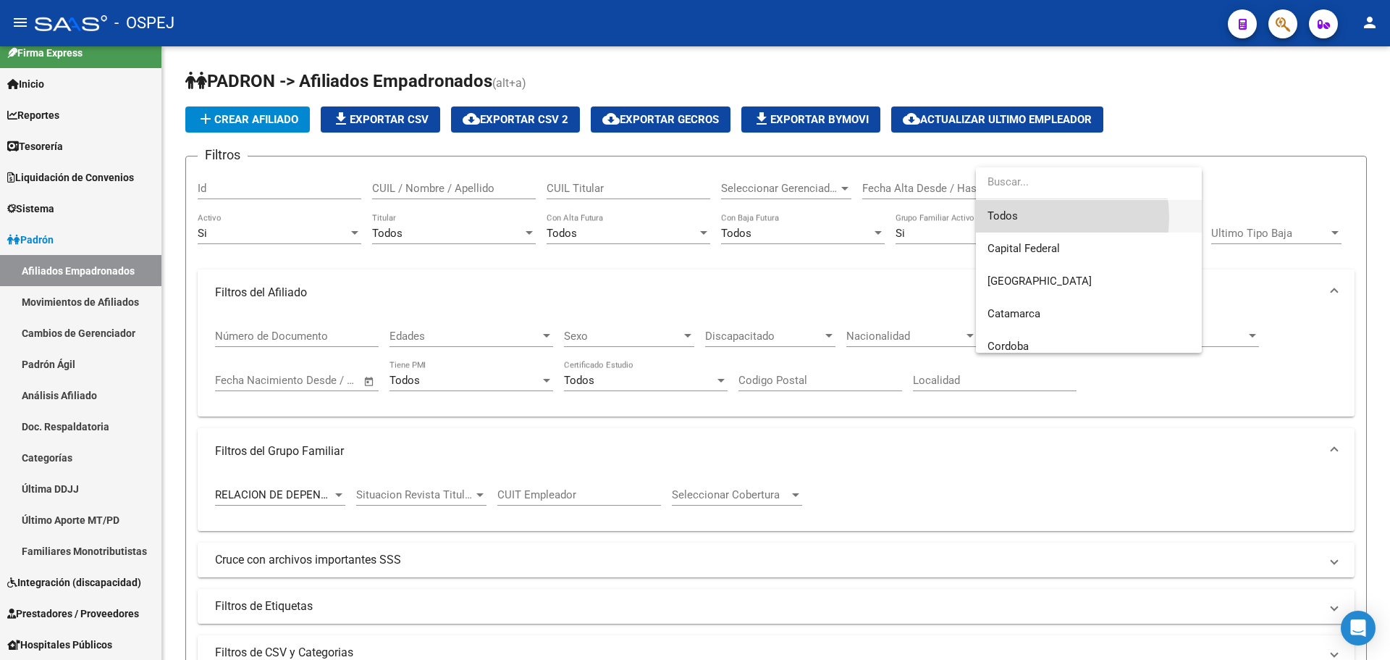
click at [1042, 217] on span "Todos" at bounding box center [1089, 216] width 203 height 33
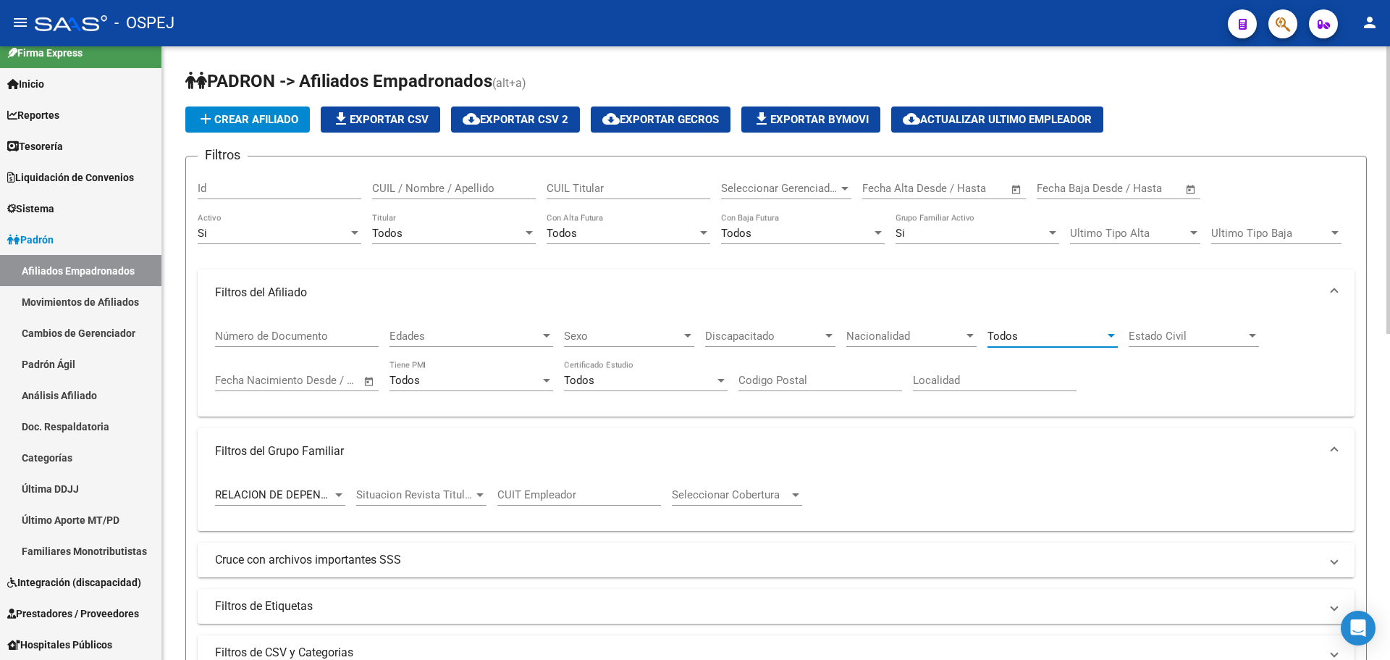
scroll to position [145, 0]
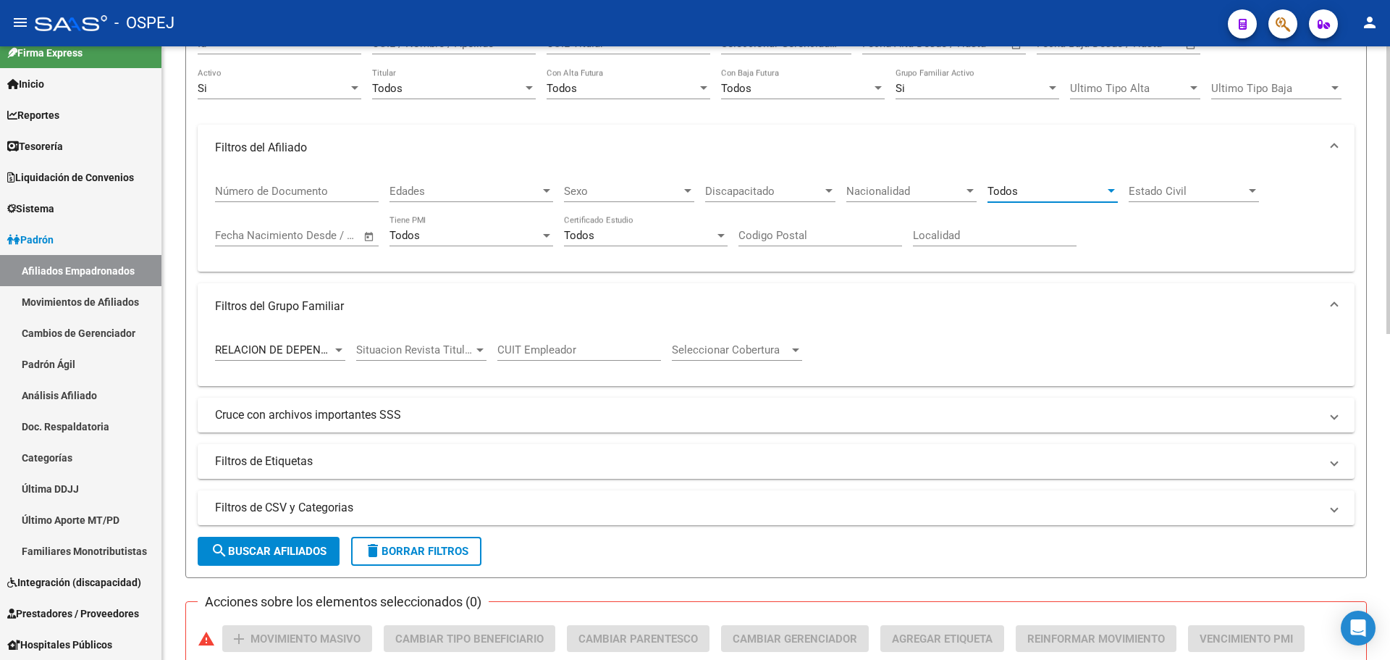
drag, startPoint x: 313, startPoint y: 335, endPoint x: 313, endPoint y: 346, distance: 11.6
click at [313, 346] on div "RELACION DE DEPENDENCIA Tipo Beneficiario Titular" at bounding box center [280, 344] width 130 height 31
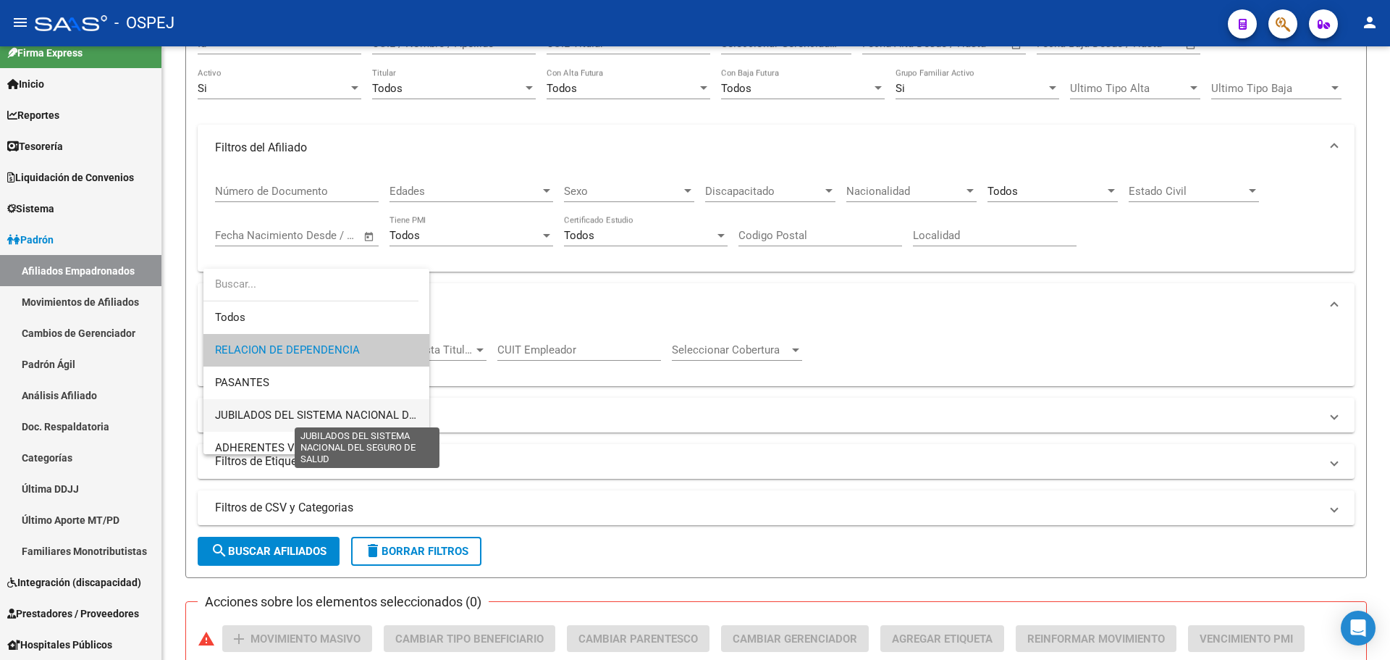
click at [342, 413] on span "JUBILADOS DEL SISTEMA NACIONAL DEL SEGURO DE SALUD" at bounding box center [367, 414] width 304 height 13
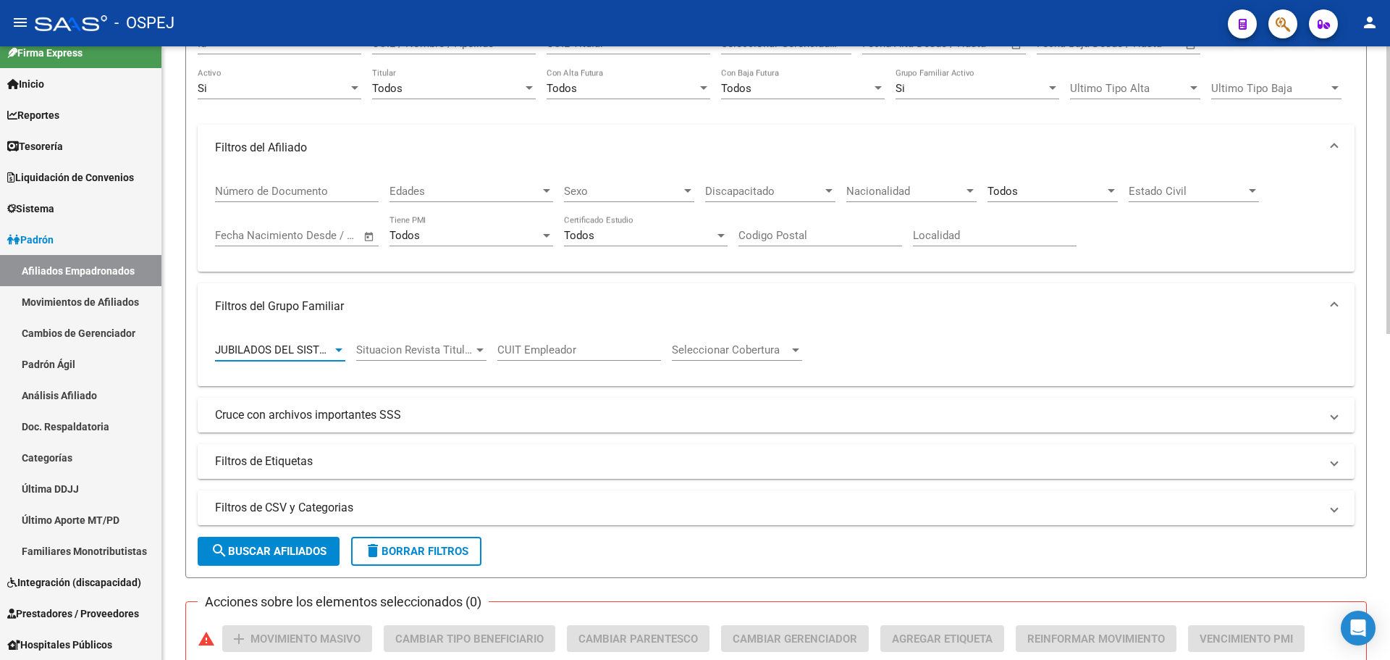
scroll to position [290, 0]
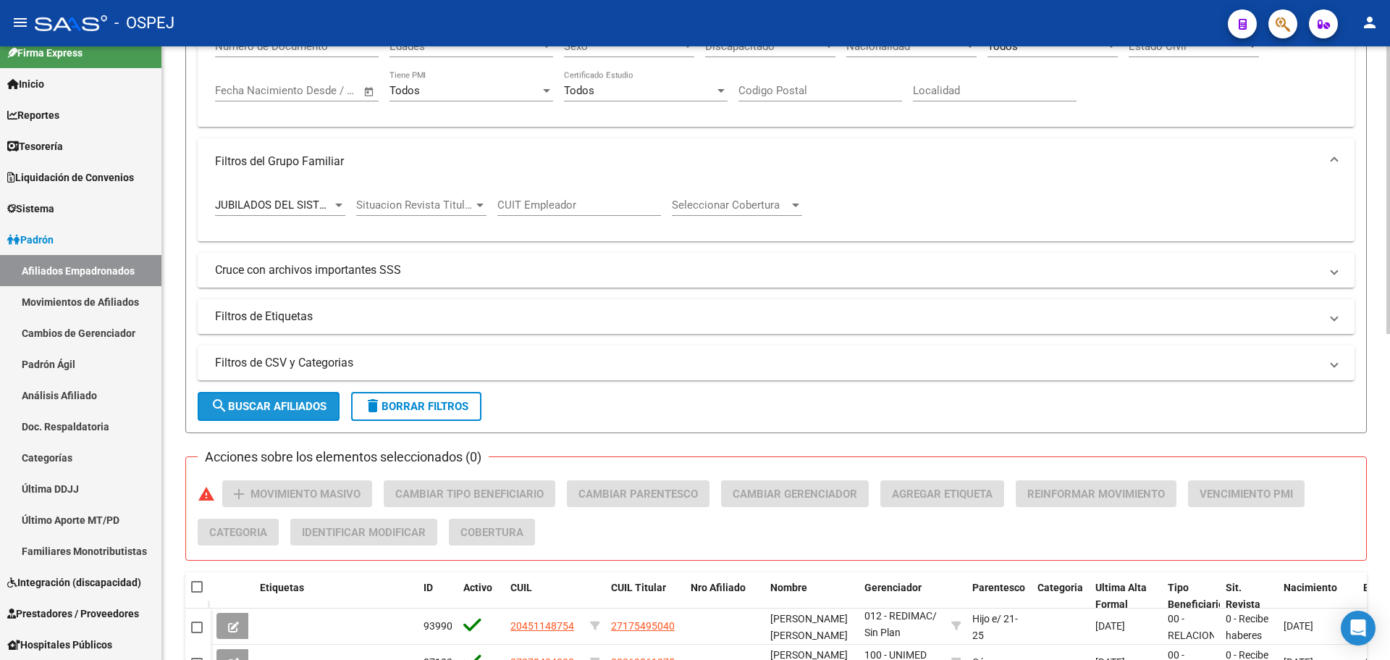
click at [297, 403] on span "search Buscar Afiliados" at bounding box center [269, 406] width 116 height 13
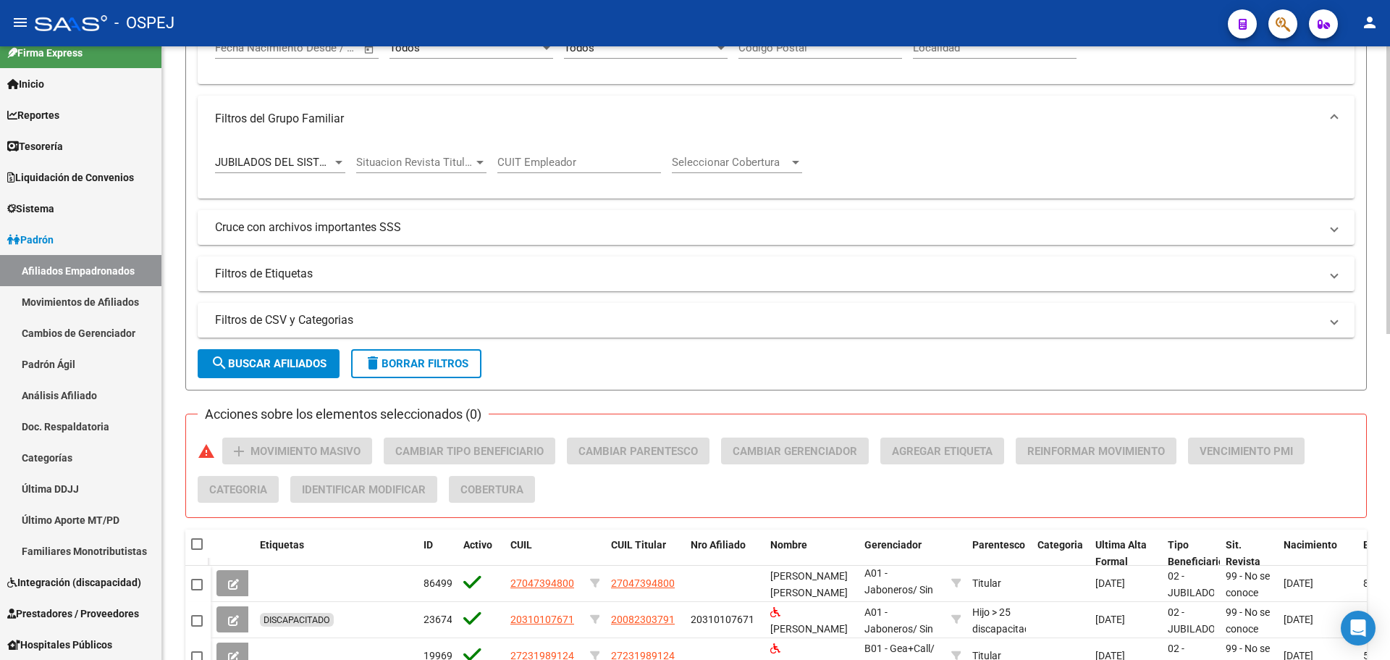
scroll to position [0, 0]
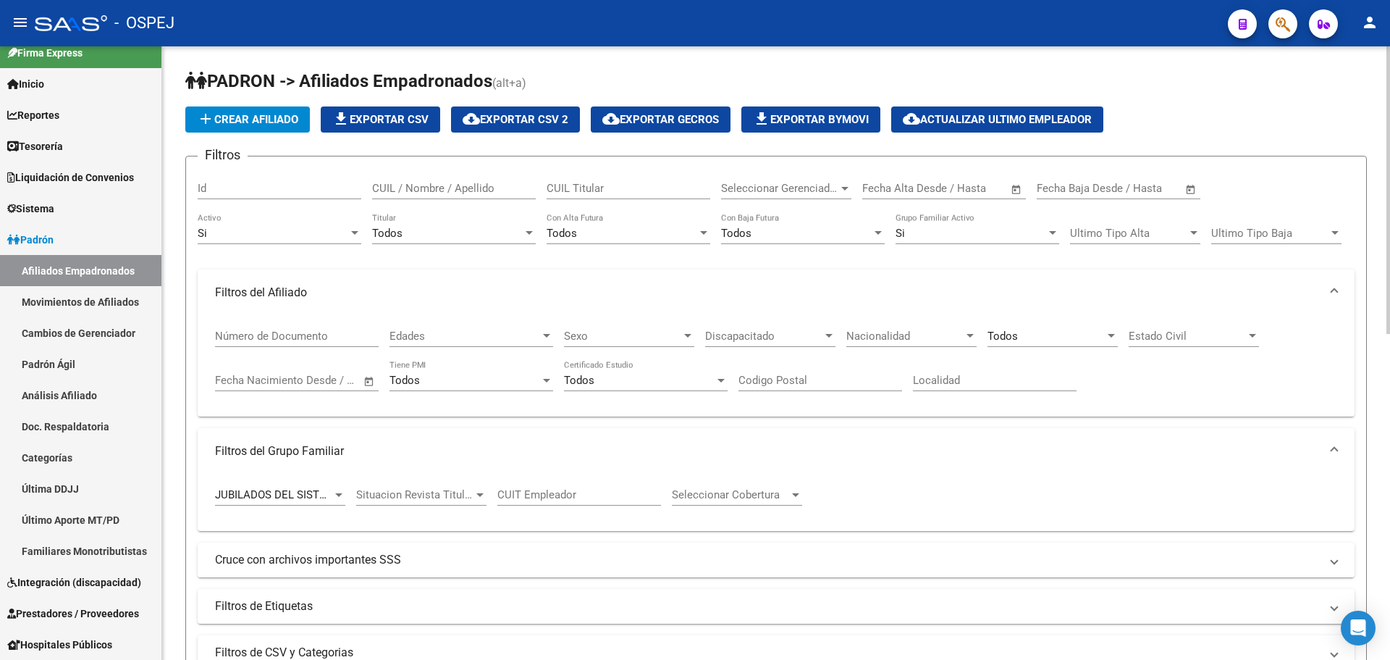
click at [1060, 333] on div "Todos" at bounding box center [1046, 335] width 117 height 13
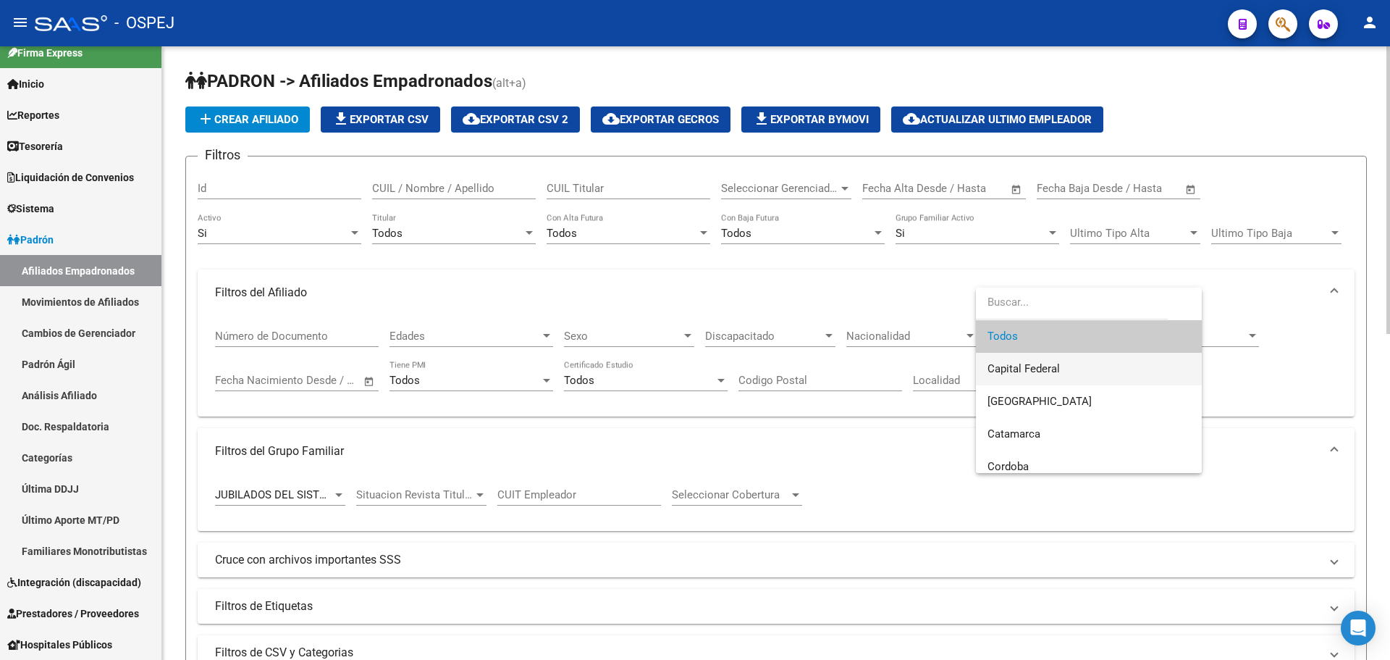
drag, startPoint x: 1055, startPoint y: 360, endPoint x: 720, endPoint y: 333, distance: 336.3
click at [1052, 355] on span "Capital Federal" at bounding box center [1089, 369] width 203 height 33
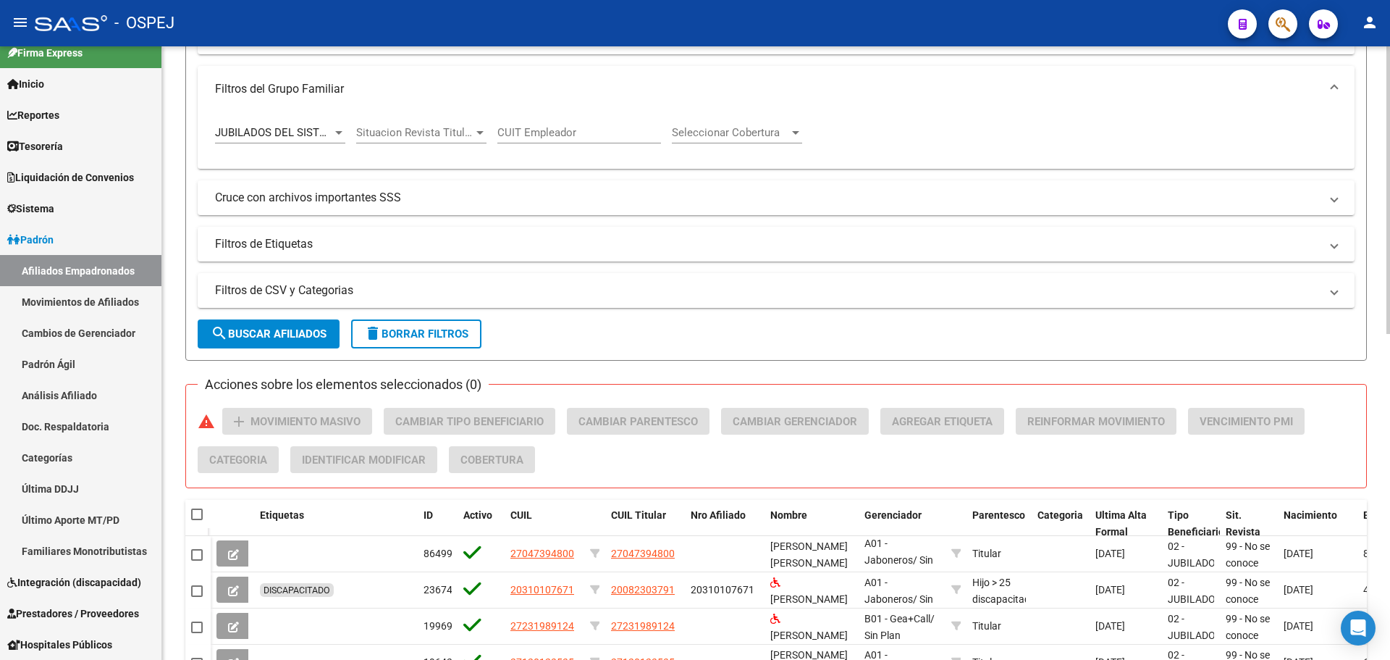
click at [300, 335] on span "search Buscar Afiliados" at bounding box center [269, 333] width 116 height 13
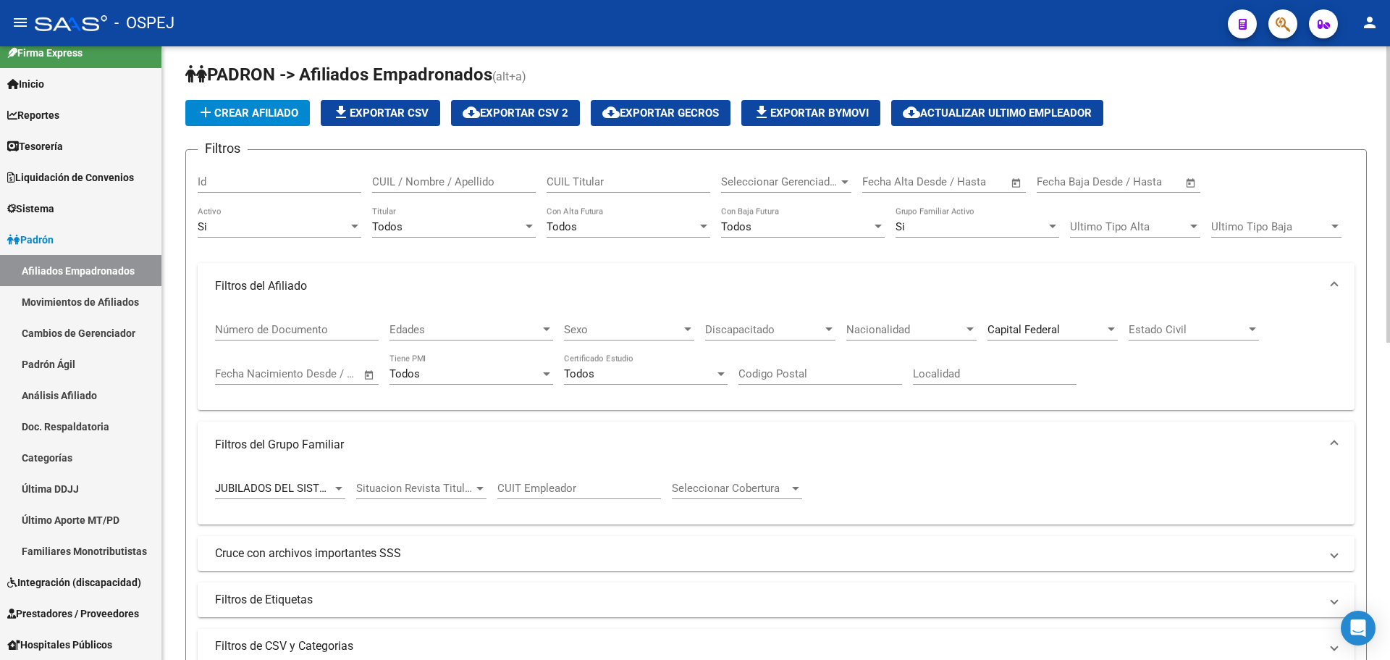
scroll to position [151, 0]
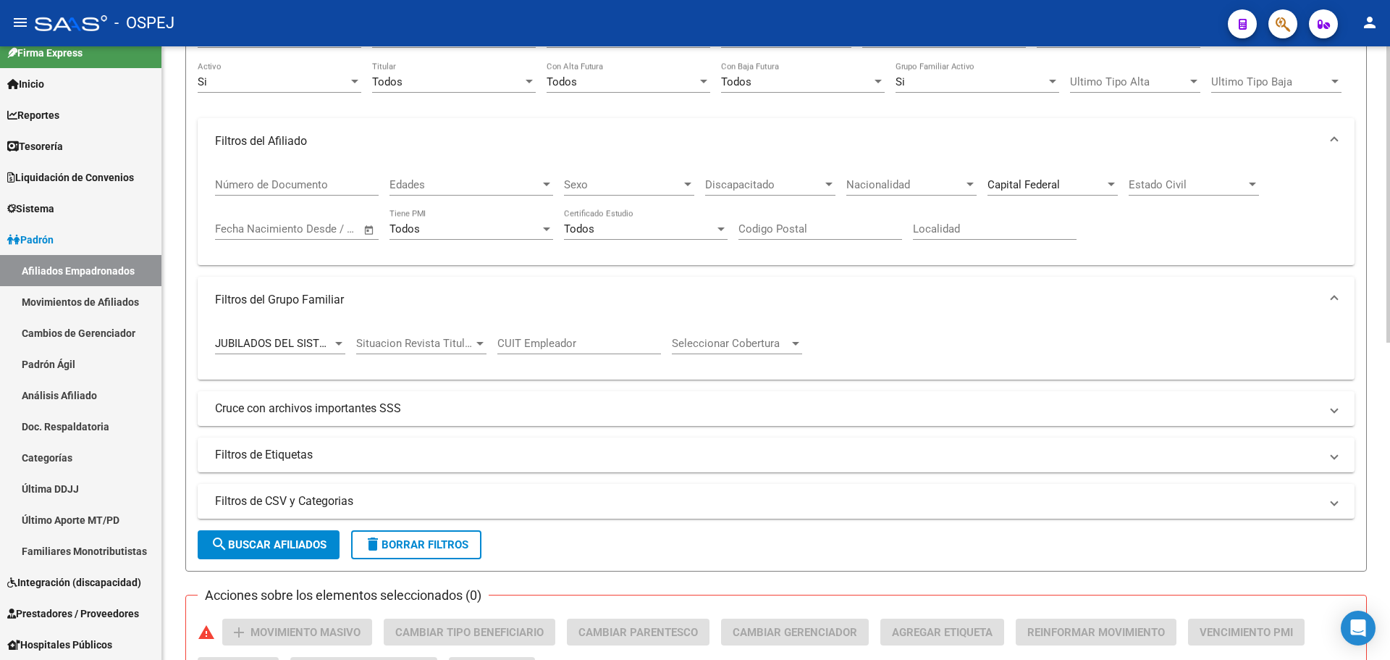
click at [316, 334] on div "JUBILADOS DEL SISTEMA NACIONAL DEL SEGURO DE SALUD Tipo Beneficiario Titular" at bounding box center [280, 338] width 130 height 31
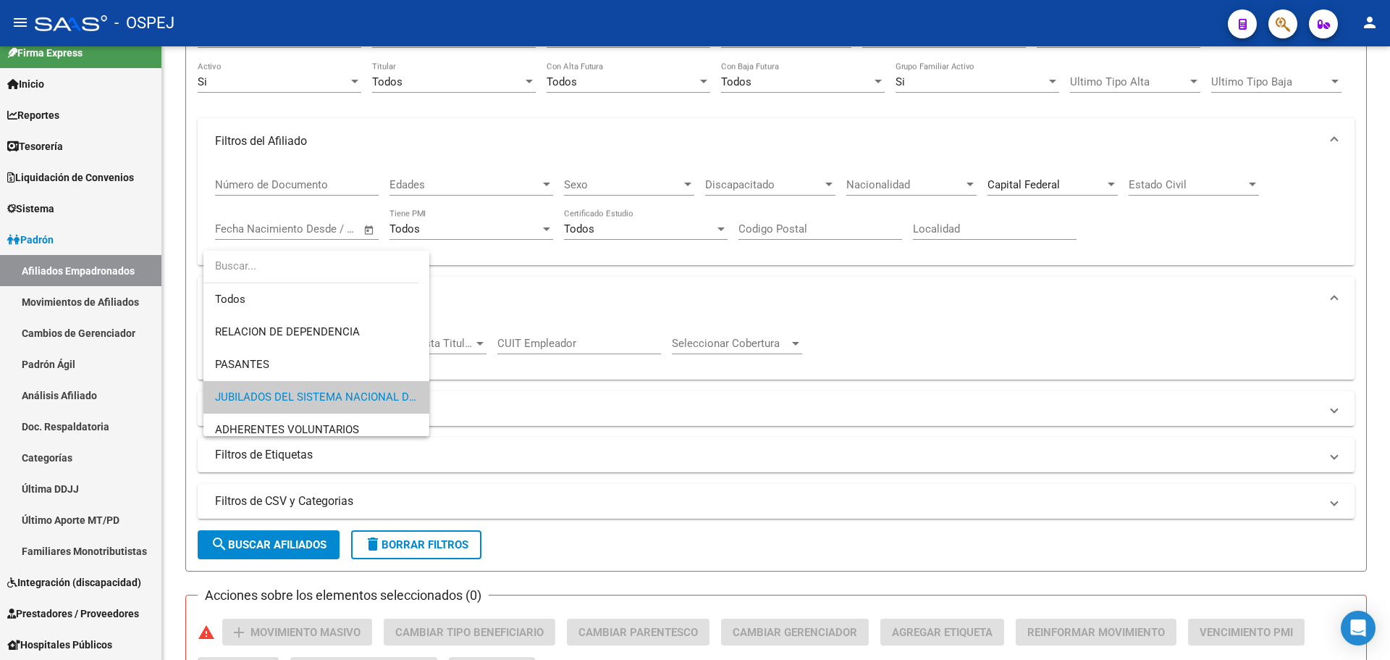
scroll to position [54, 0]
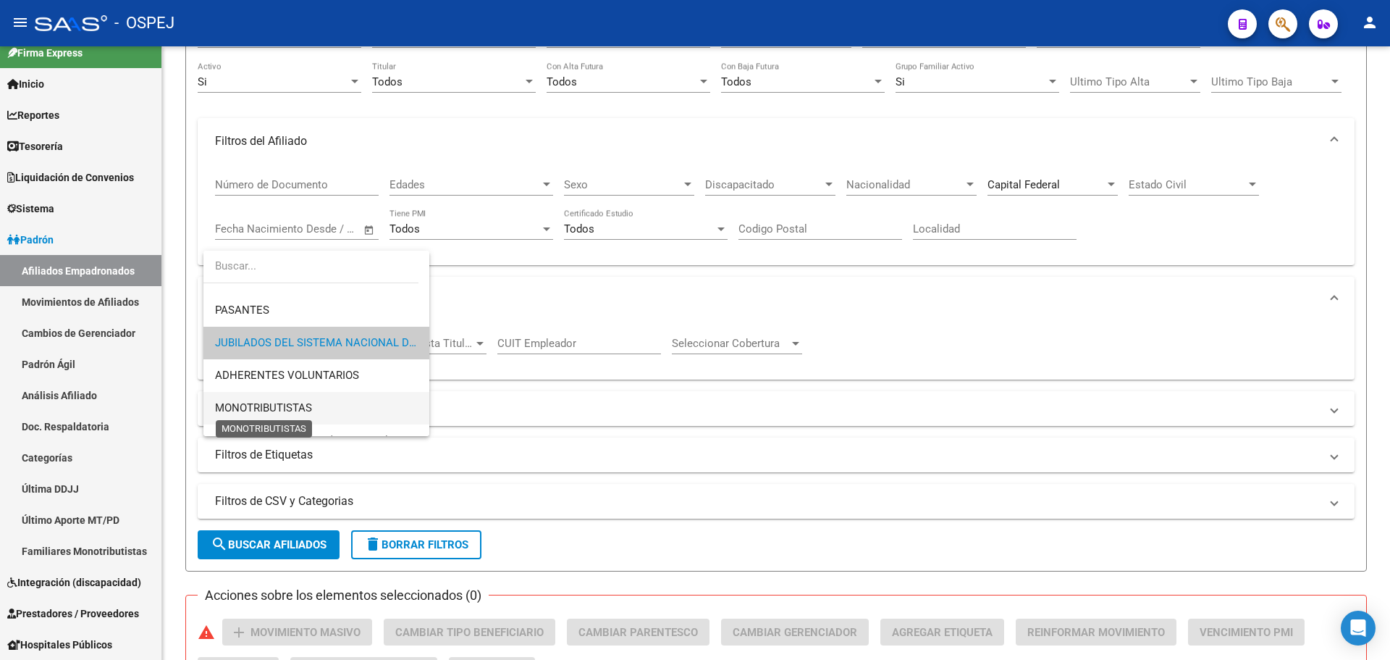
click at [293, 402] on span "MONOTRIBUTISTAS" at bounding box center [263, 407] width 97 height 13
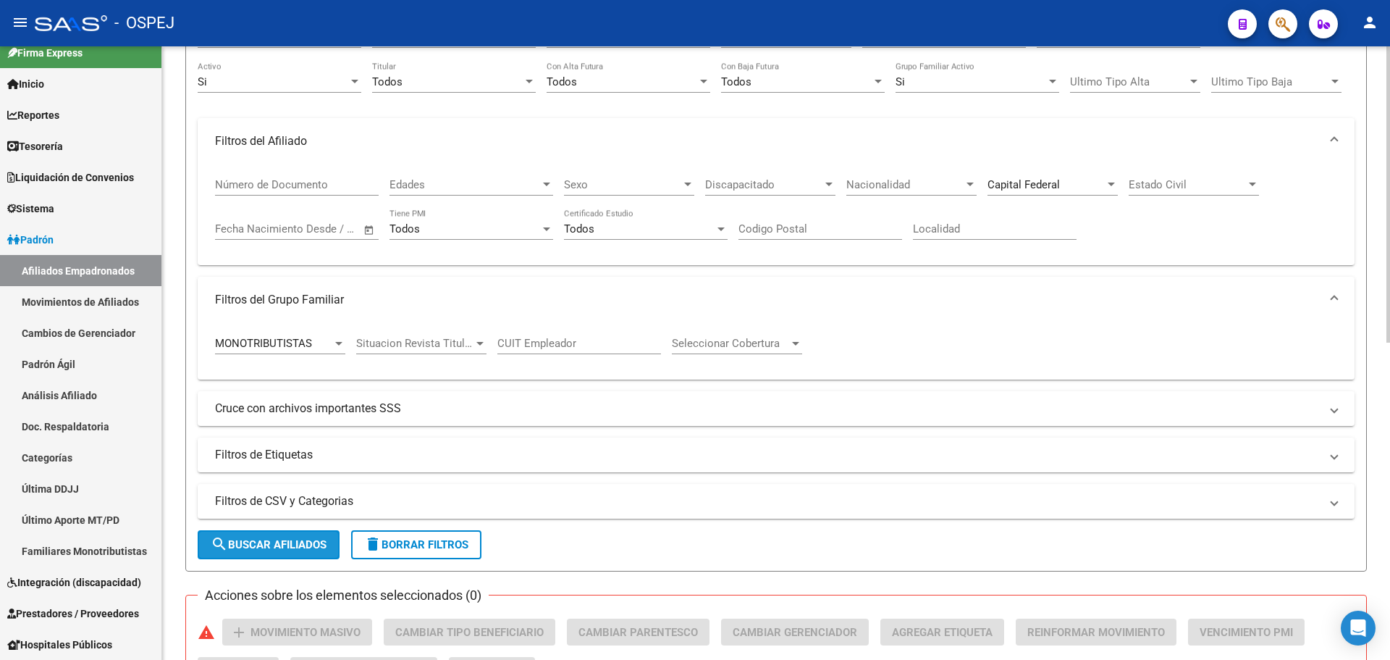
click at [293, 533] on button "search Buscar Afiliados" at bounding box center [269, 544] width 142 height 29
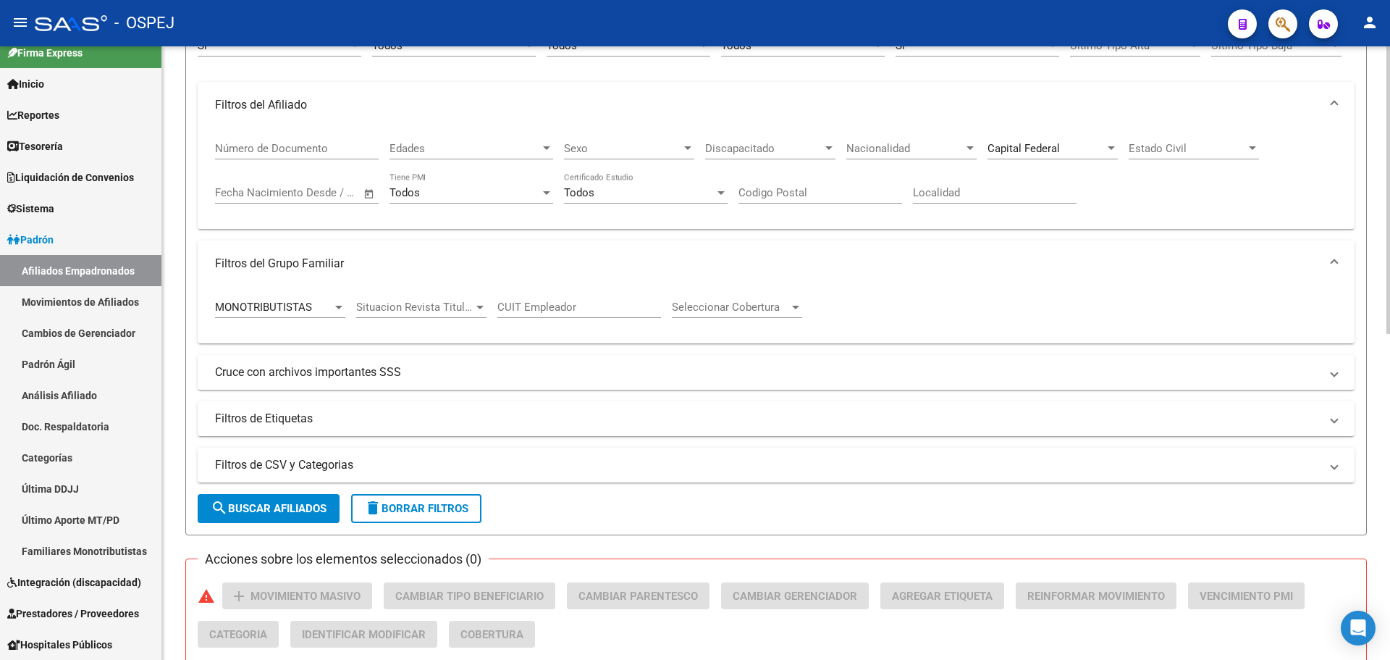
scroll to position [115, 0]
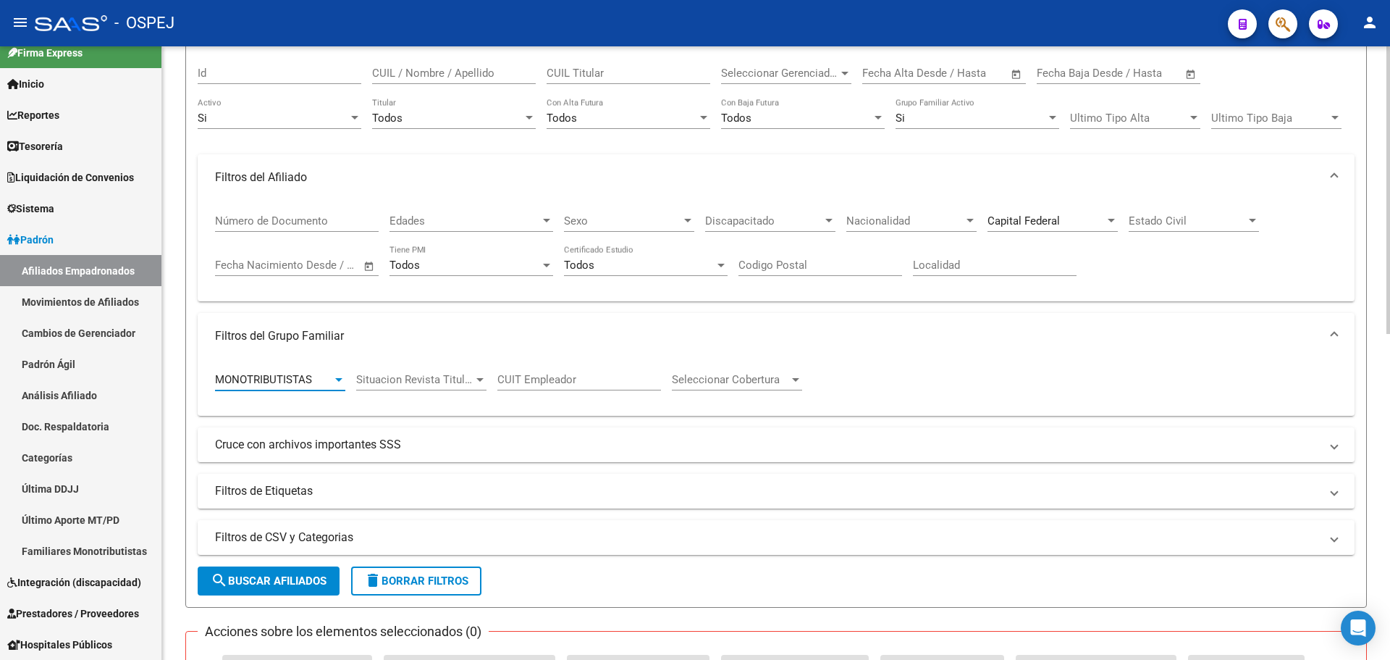
click at [315, 384] on div "MONOTRIBUTISTAS" at bounding box center [273, 379] width 117 height 13
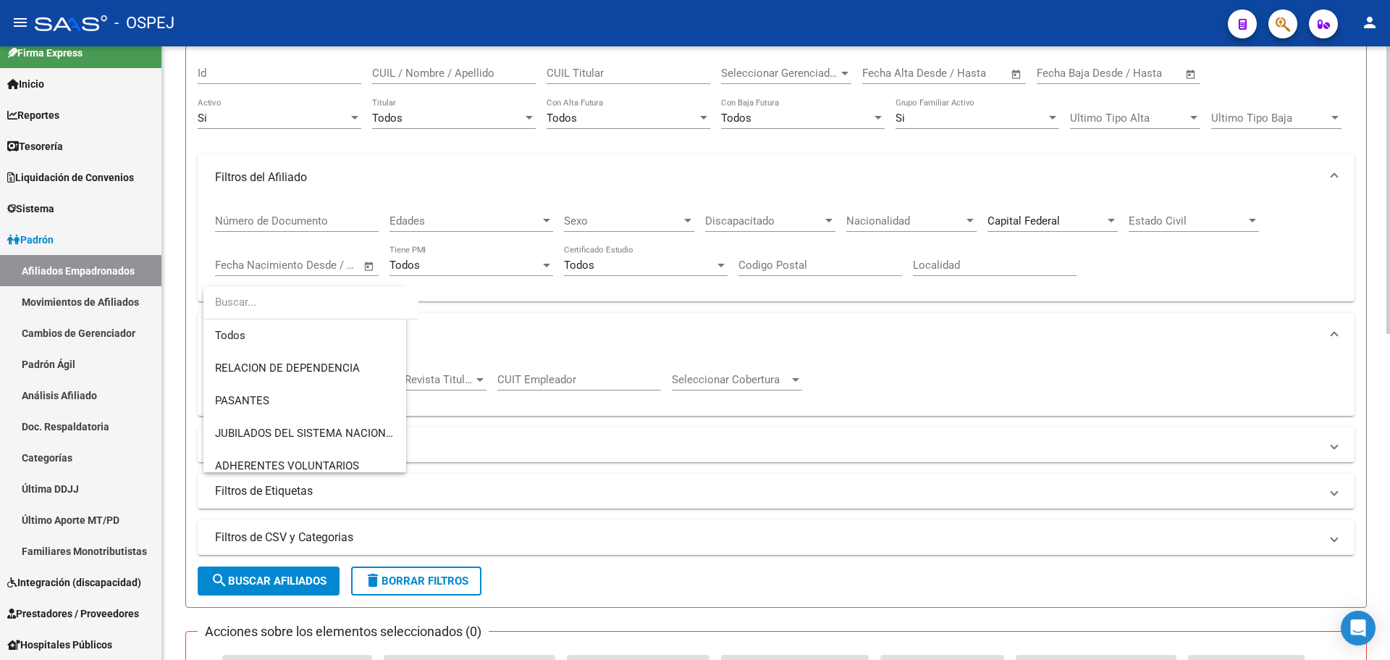
scroll to position [119, 0]
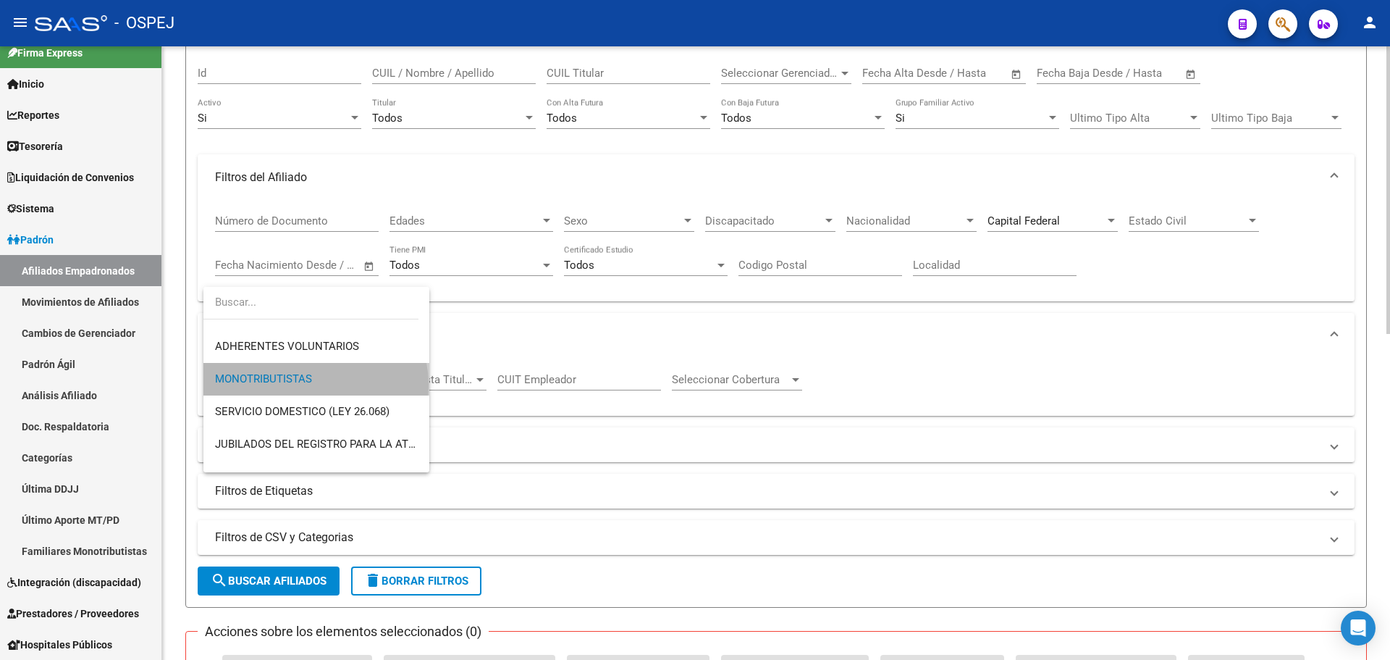
click at [315, 384] on span "MONOTRIBUTISTAS" at bounding box center [316, 379] width 203 height 33
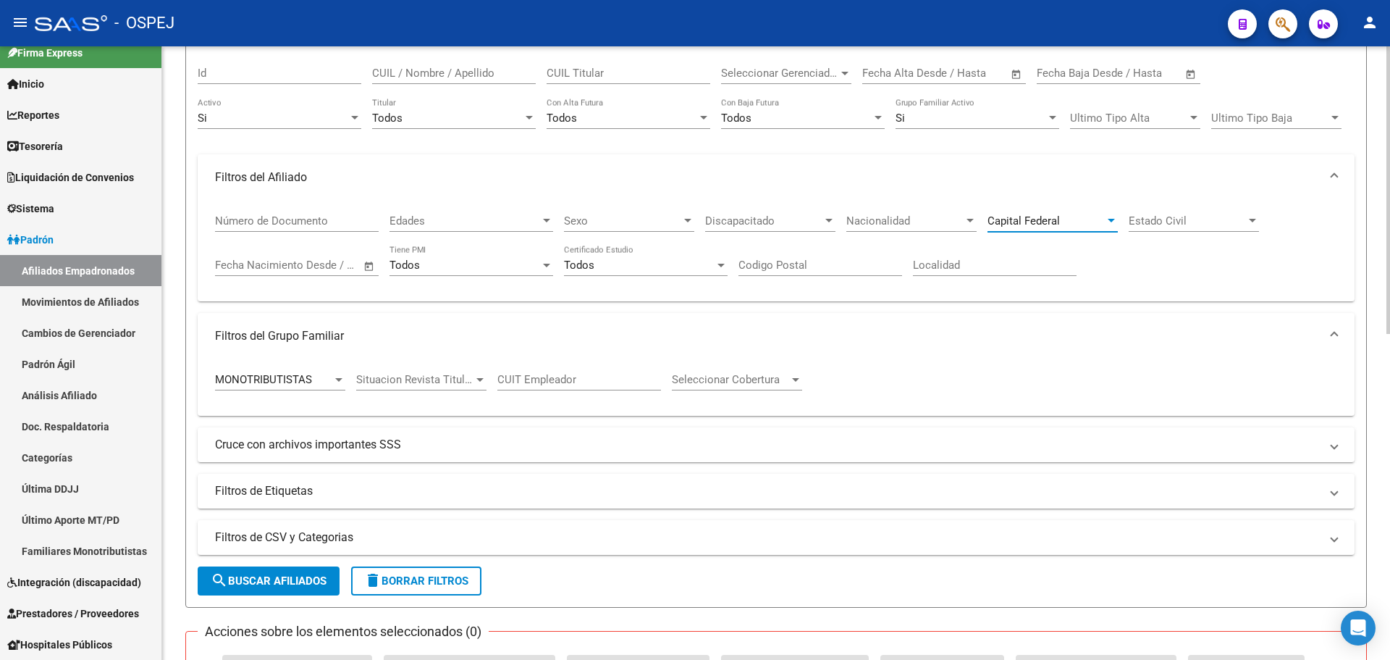
click at [1025, 222] on span "Capital Federal" at bounding box center [1024, 220] width 72 height 13
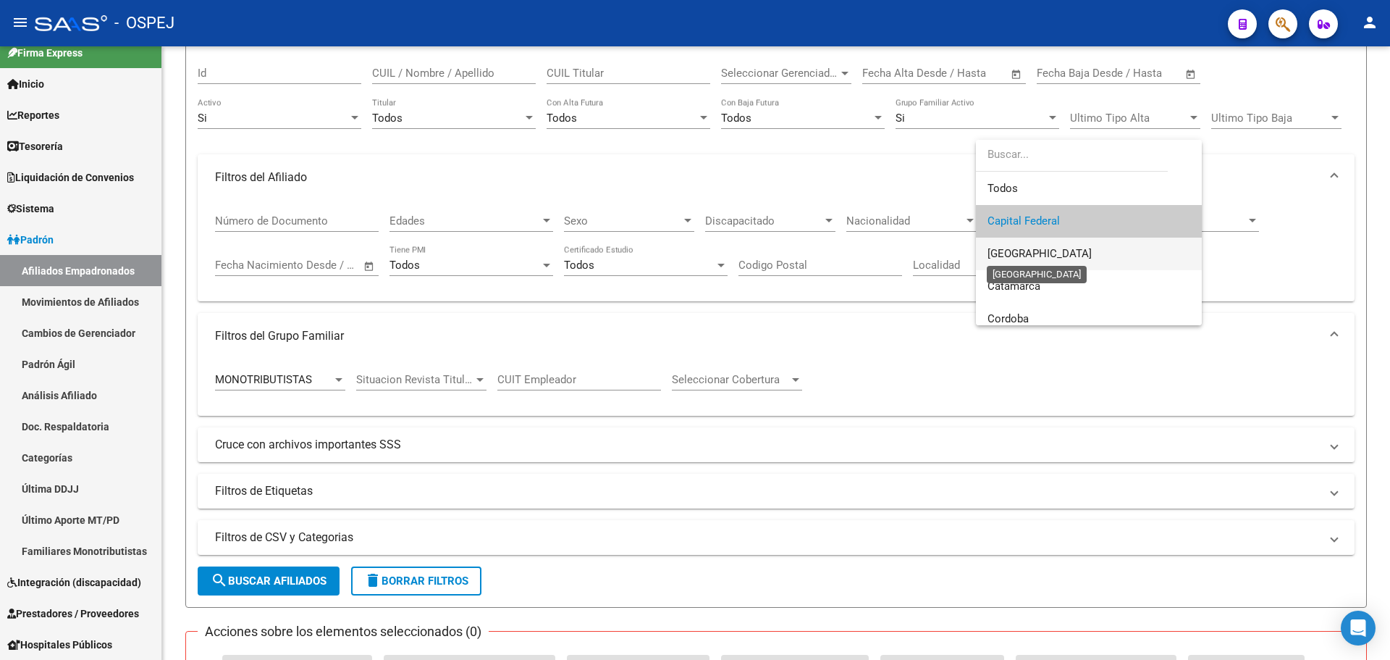
click at [1032, 255] on span "[GEOGRAPHIC_DATA]" at bounding box center [1040, 253] width 104 height 13
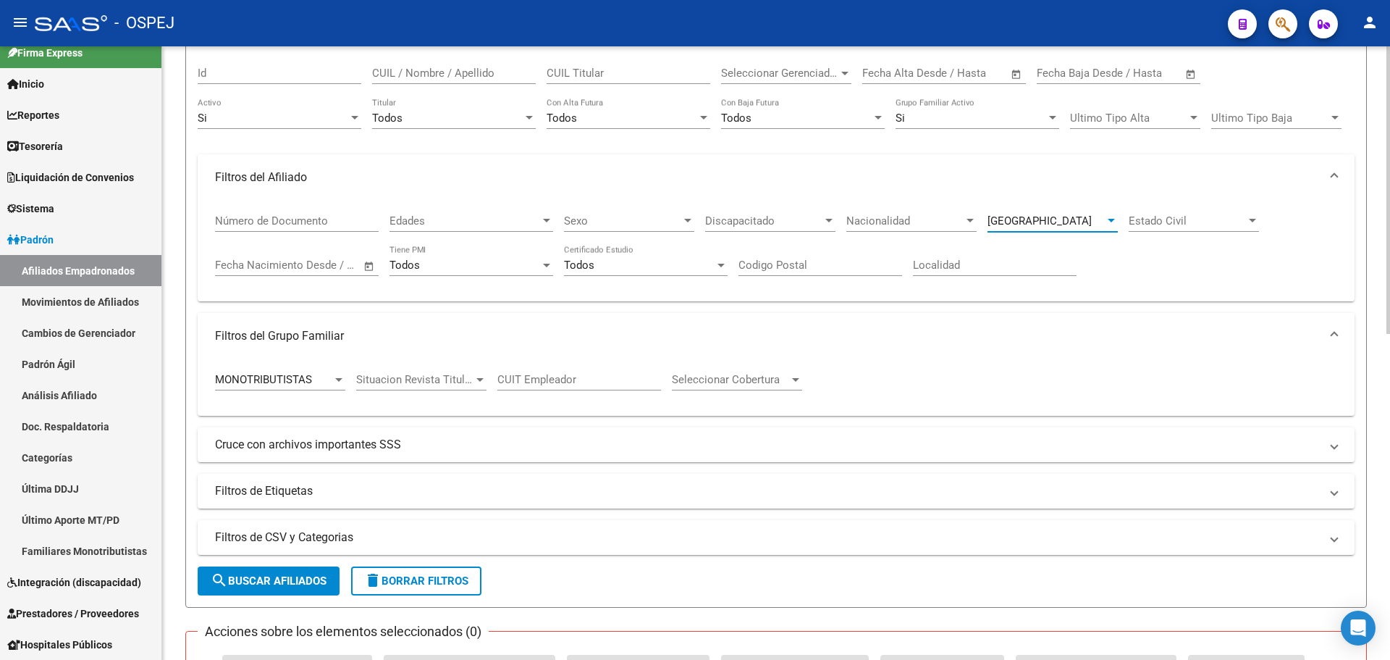
click at [245, 576] on span "search Buscar Afiliados" at bounding box center [269, 580] width 116 height 13
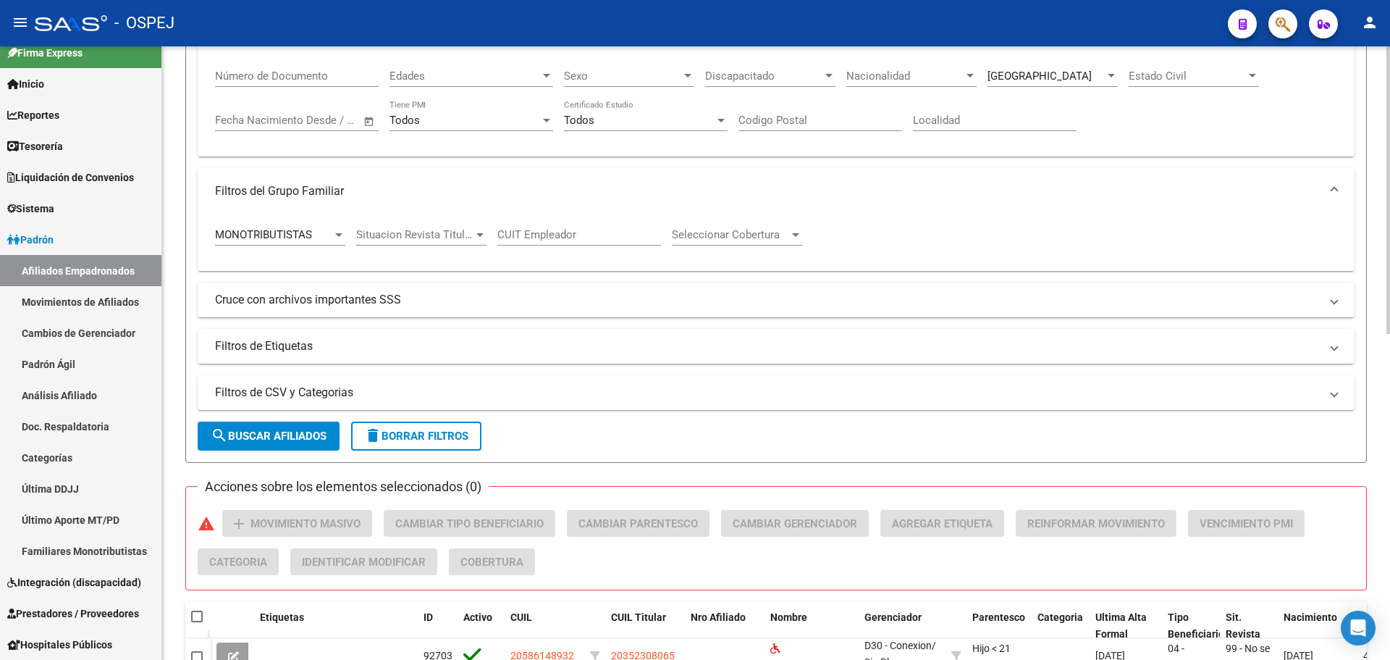
scroll to position [0, 0]
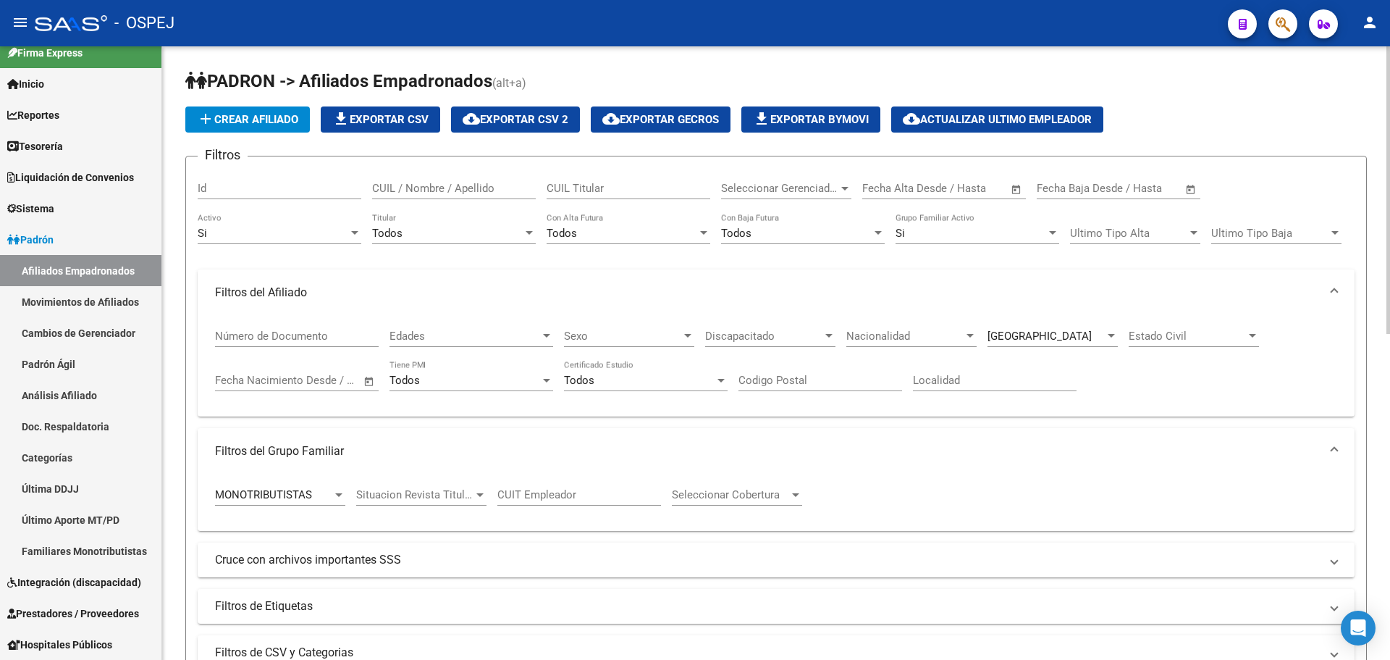
click at [1059, 328] on div "[GEOGRAPHIC_DATA]" at bounding box center [1053, 331] width 130 height 31
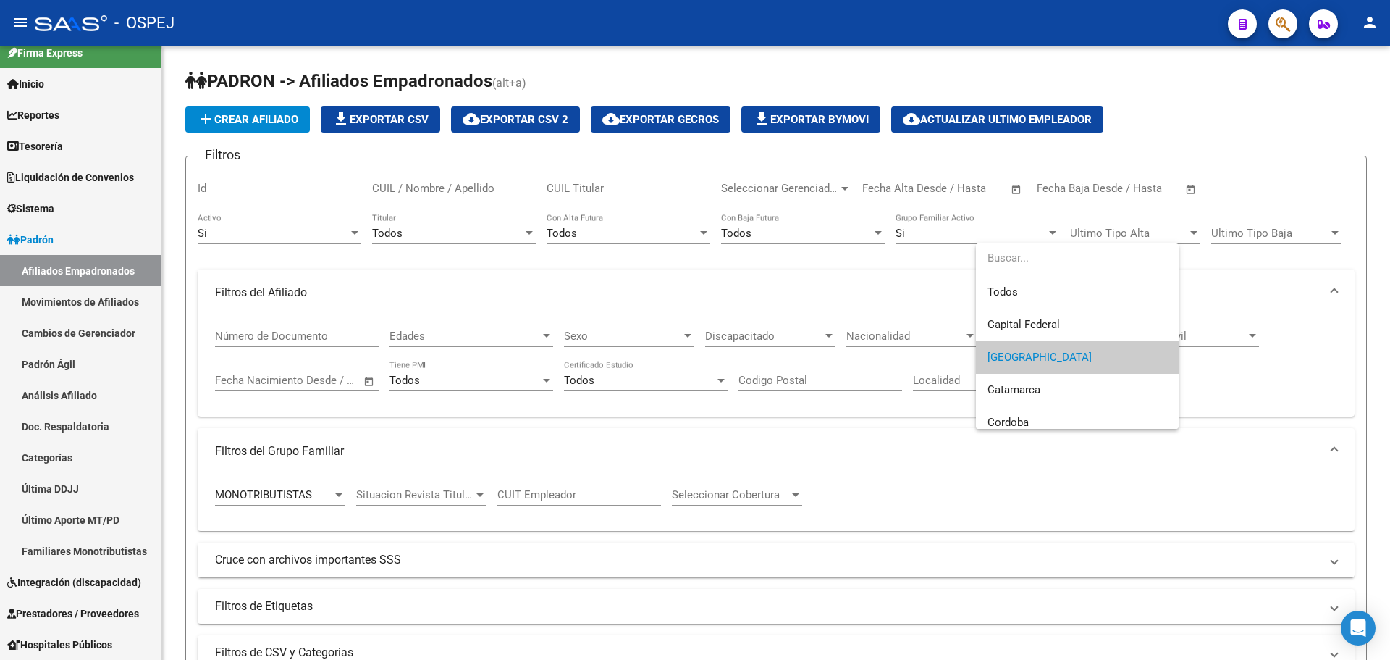
scroll to position [22, 0]
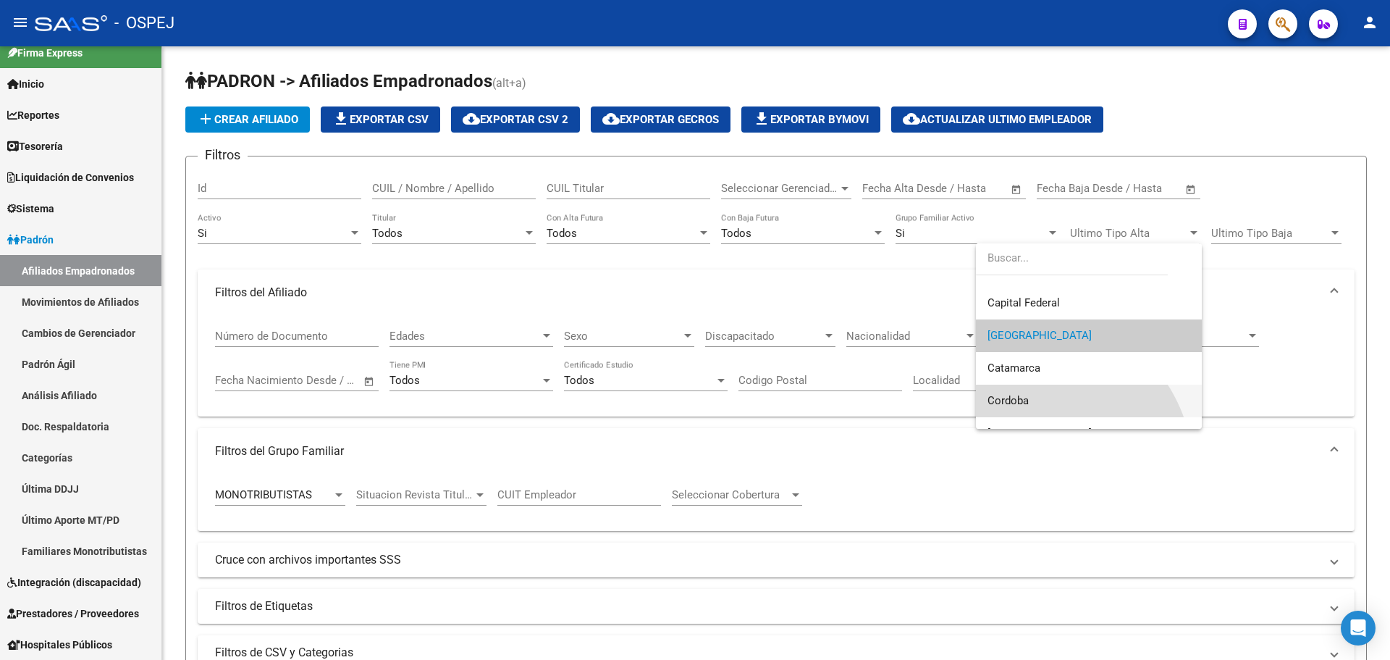
click at [1029, 398] on span "Cordoba" at bounding box center [1089, 400] width 203 height 33
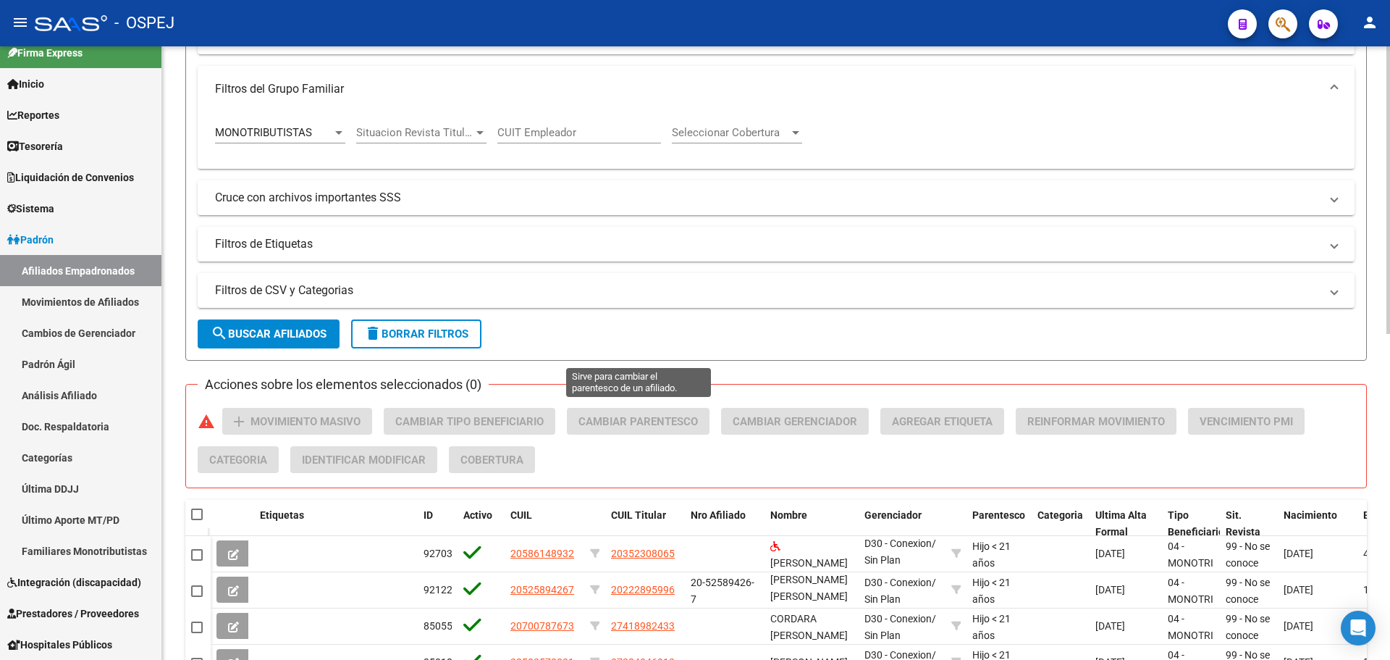
scroll to position [434, 0]
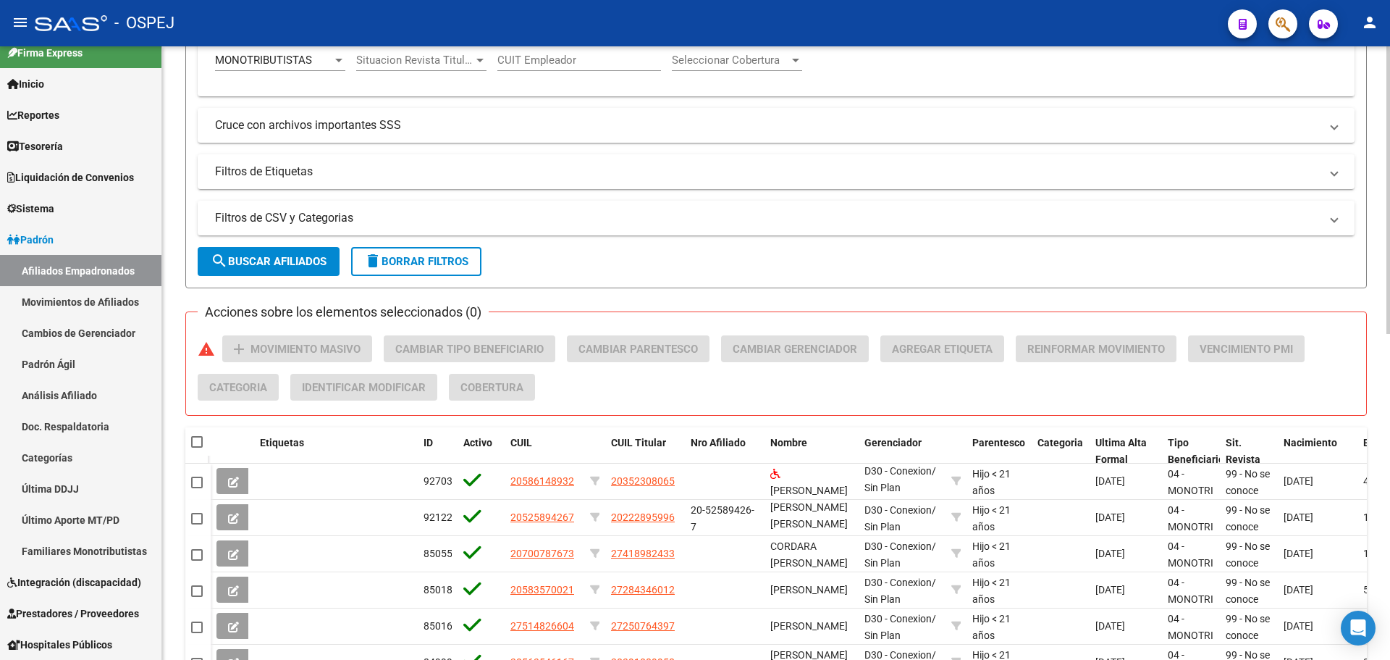
click at [290, 255] on span "search Buscar Afiliados" at bounding box center [269, 261] width 116 height 13
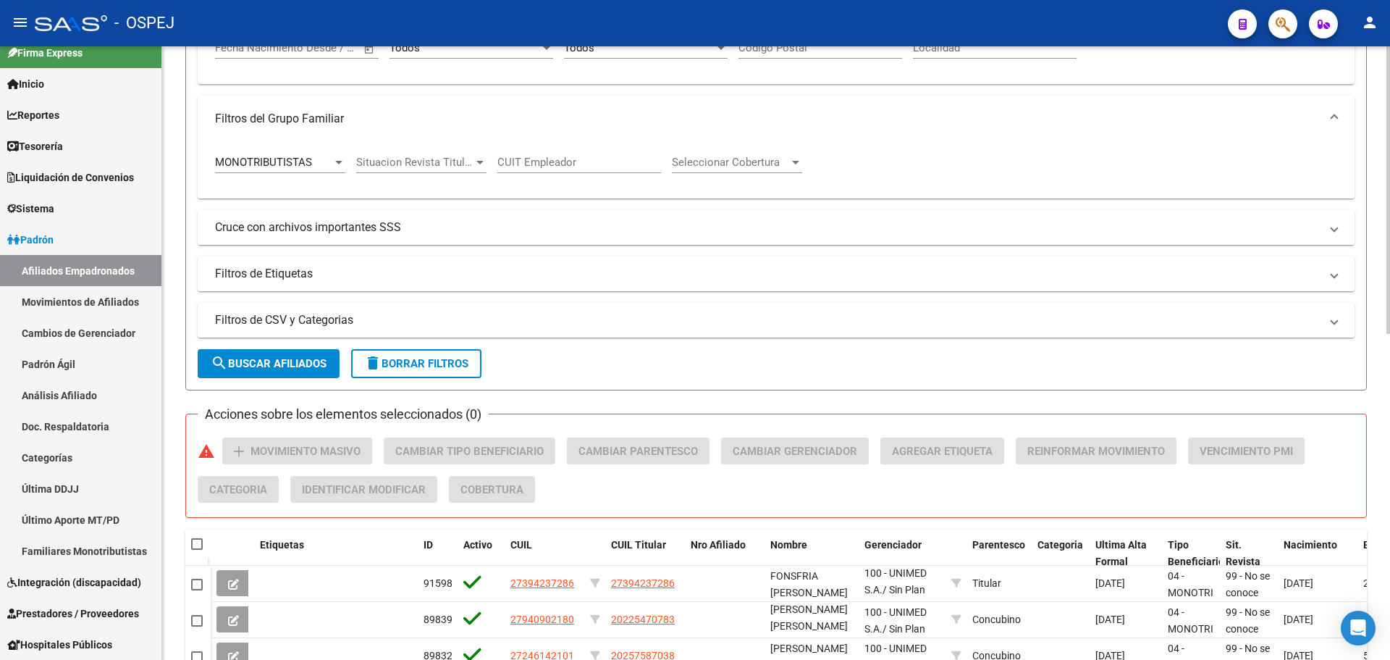
scroll to position [43, 0]
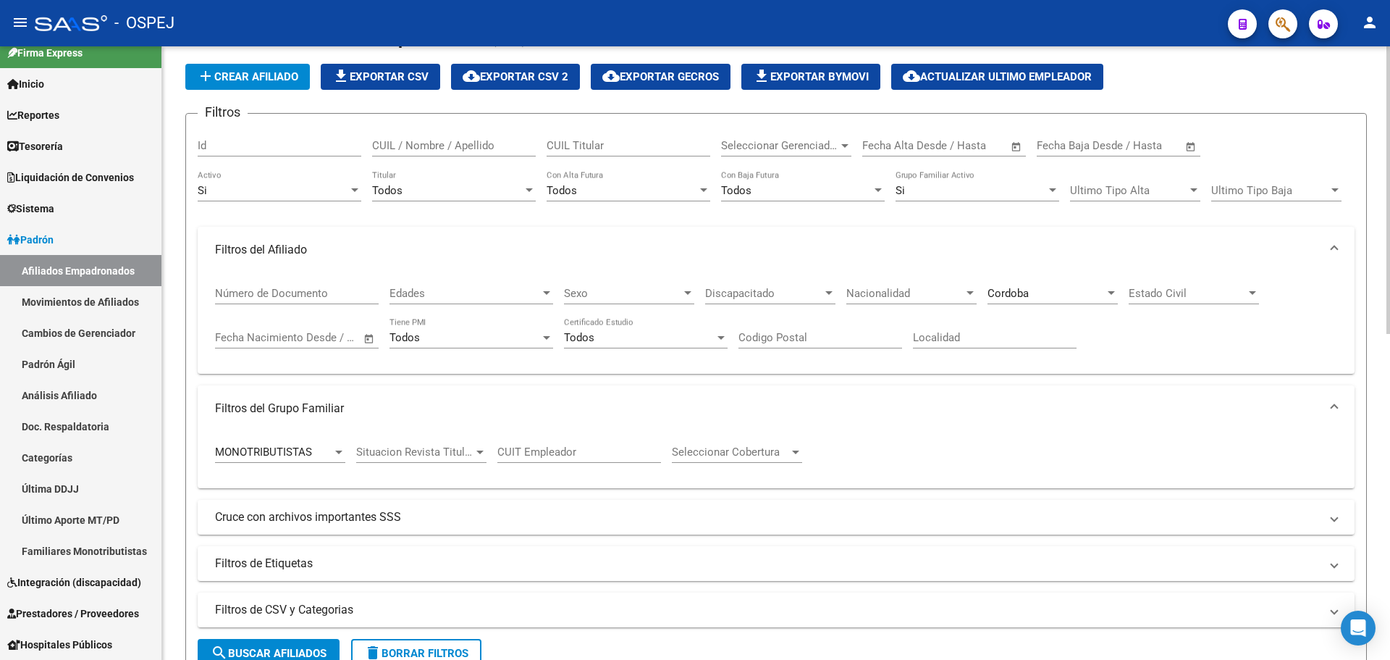
click at [1025, 300] on div "Cordoba Provincia" at bounding box center [1053, 288] width 130 height 31
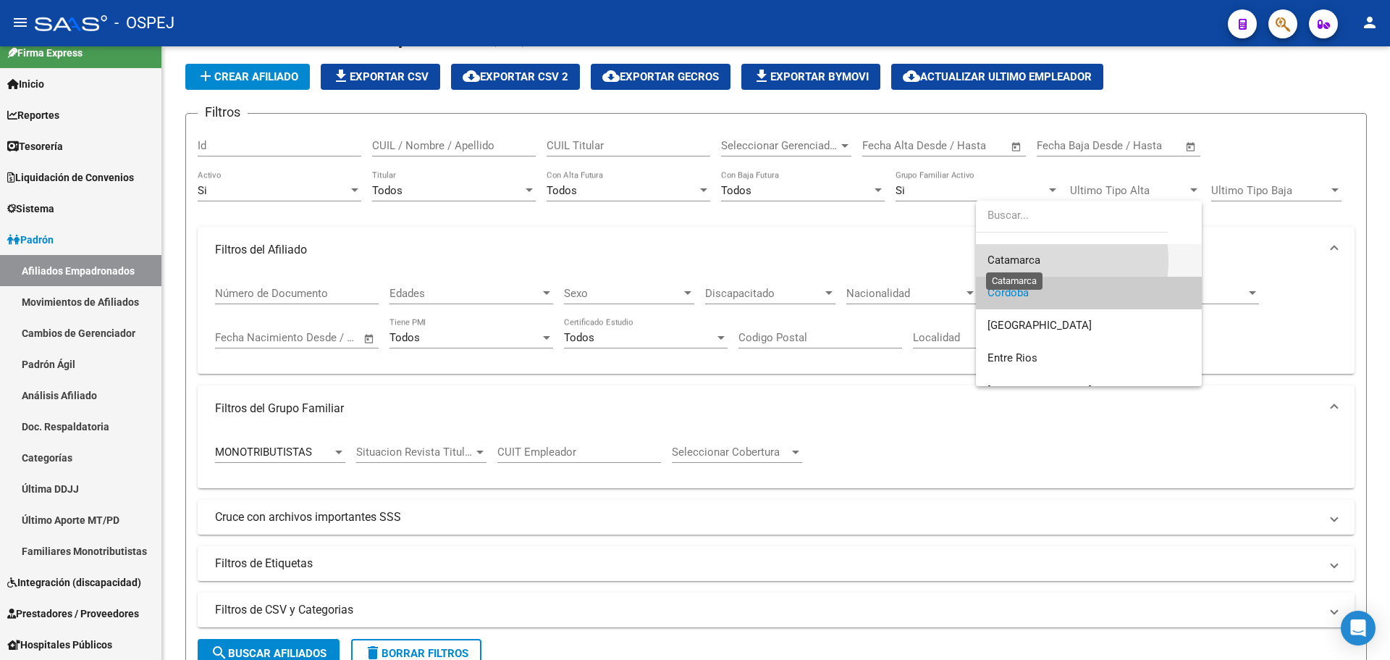
click at [1031, 261] on span "Catamarca" at bounding box center [1014, 259] width 53 height 13
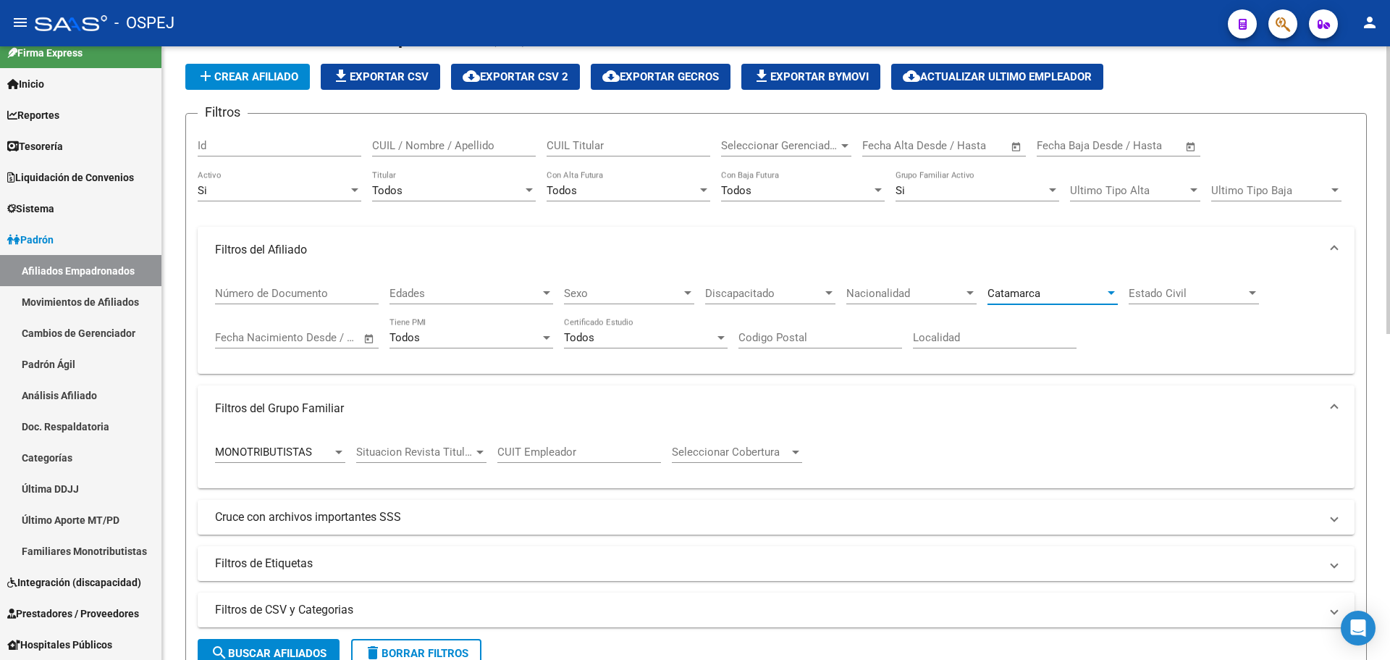
scroll to position [332, 0]
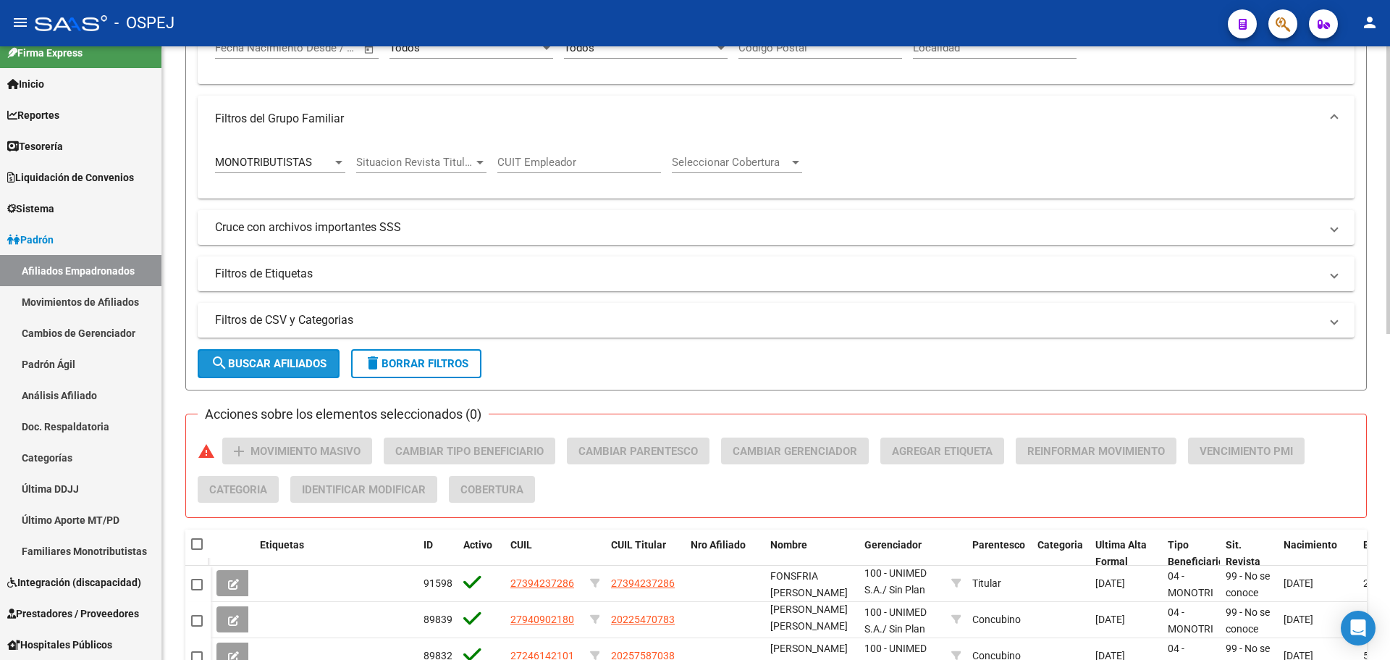
click at [285, 361] on span "search Buscar Afiliados" at bounding box center [269, 363] width 116 height 13
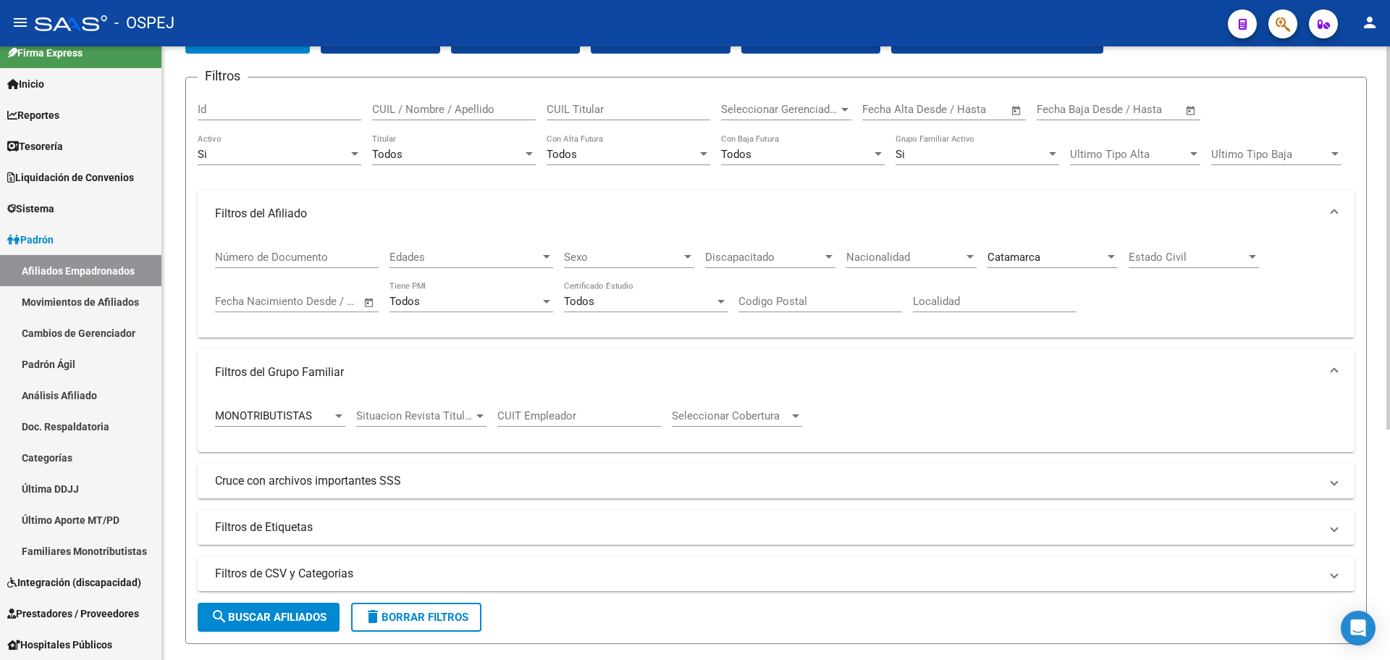
scroll to position [7, 0]
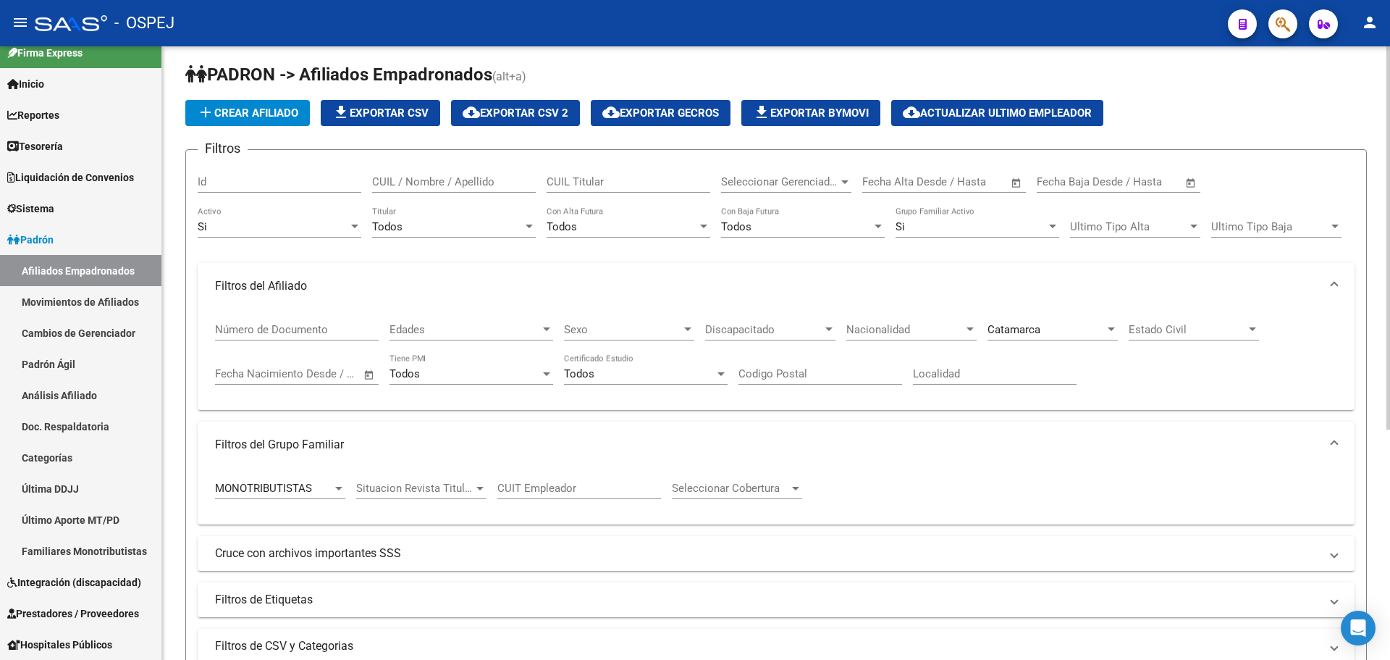
click at [1030, 337] on div "Catamarca Provincia" at bounding box center [1053, 324] width 130 height 31
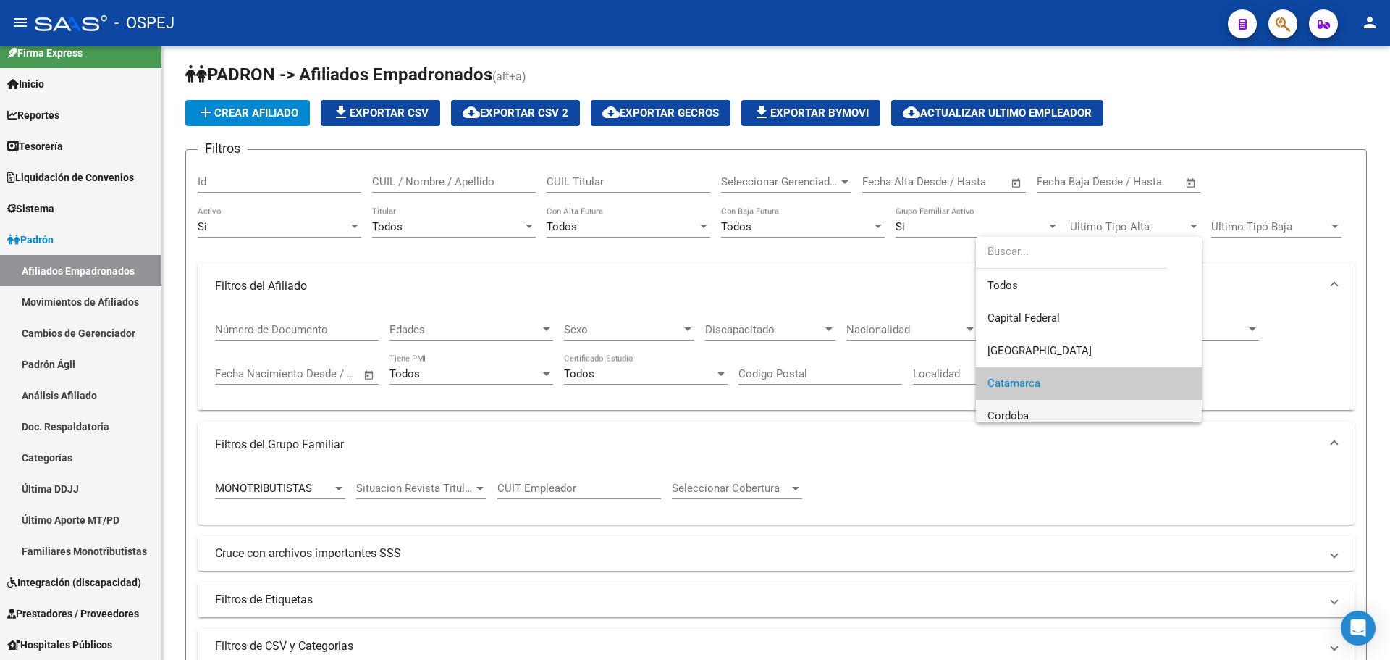
scroll to position [54, 0]
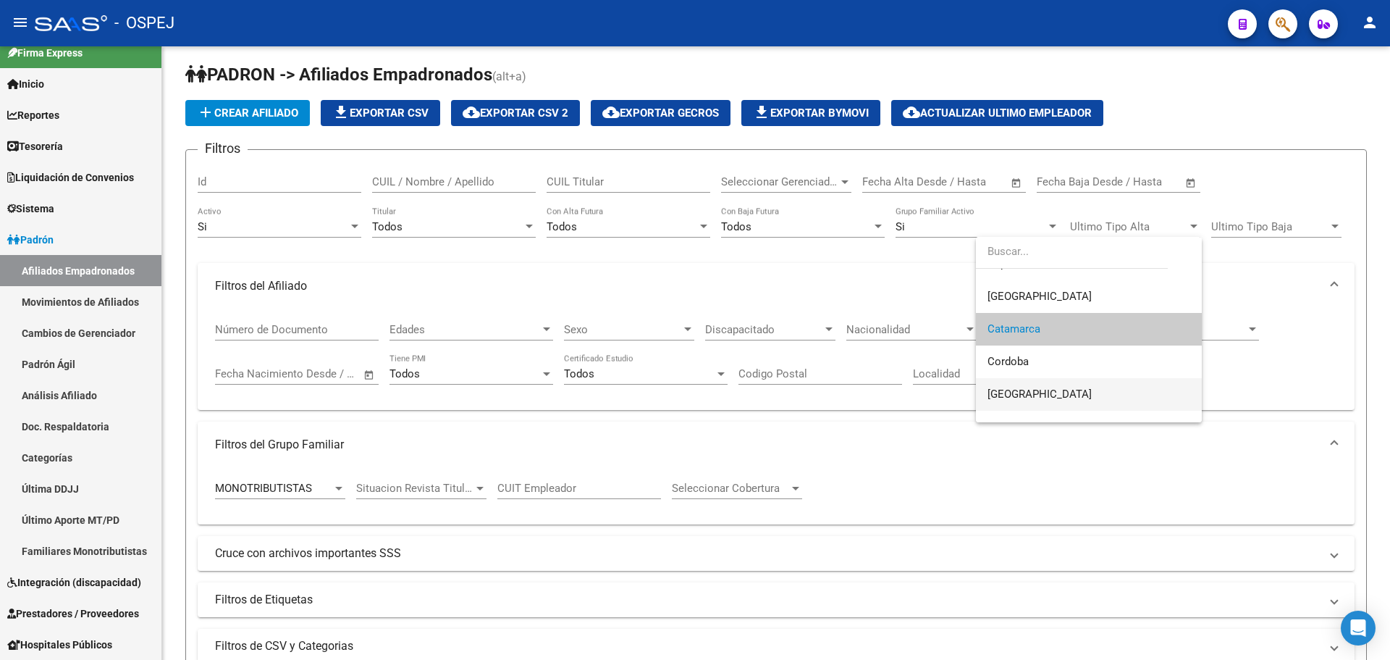
click at [1048, 385] on span "[GEOGRAPHIC_DATA]" at bounding box center [1089, 394] width 203 height 33
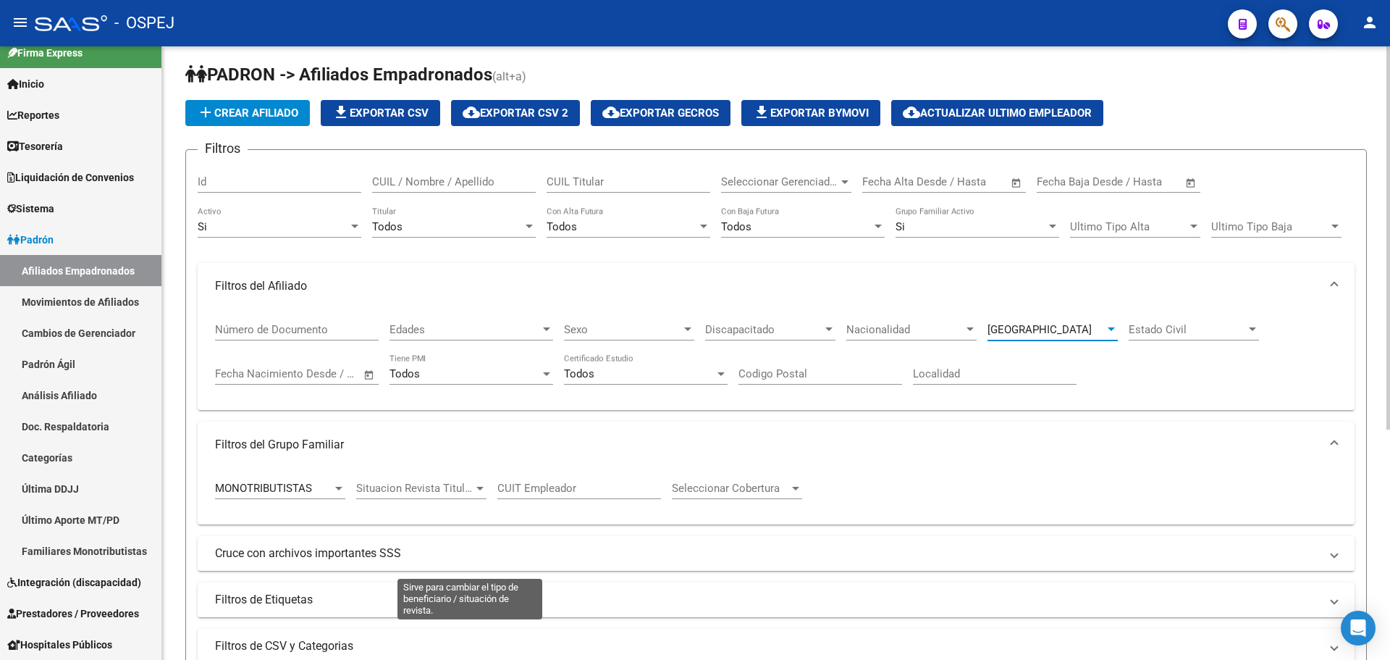
scroll to position [369, 0]
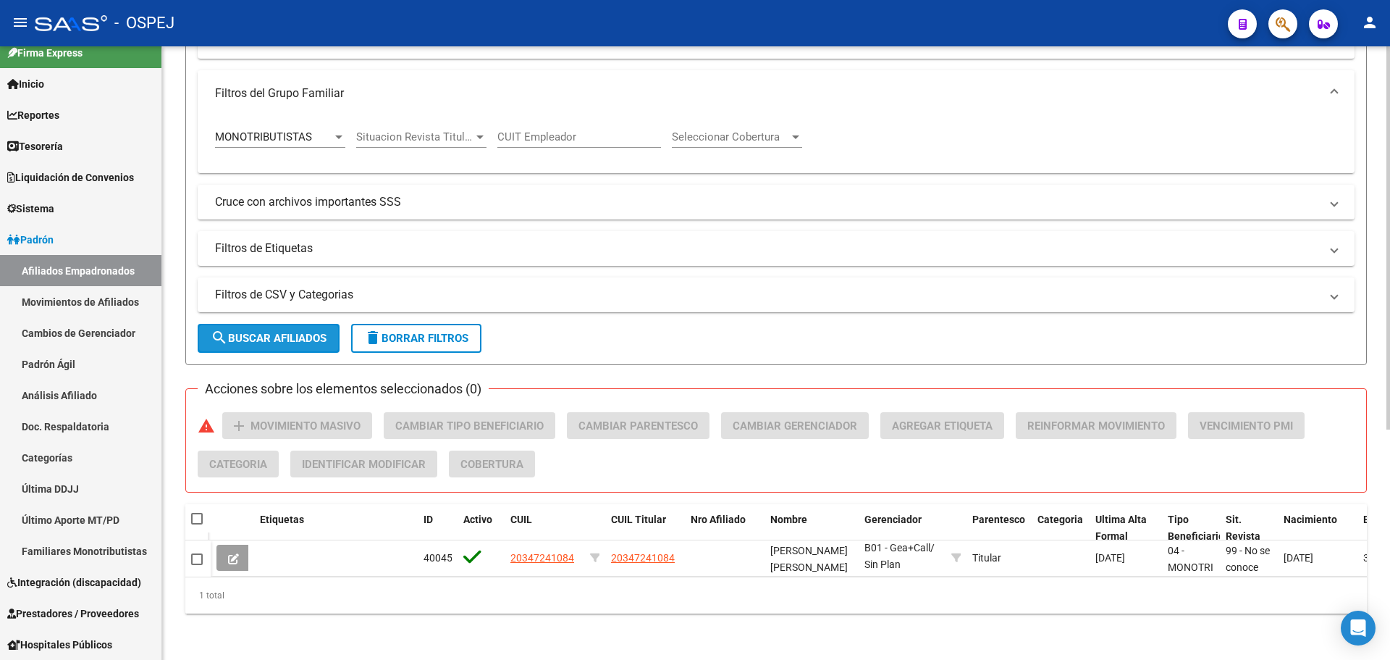
click at [287, 324] on button "search Buscar Afiliados" at bounding box center [269, 338] width 142 height 29
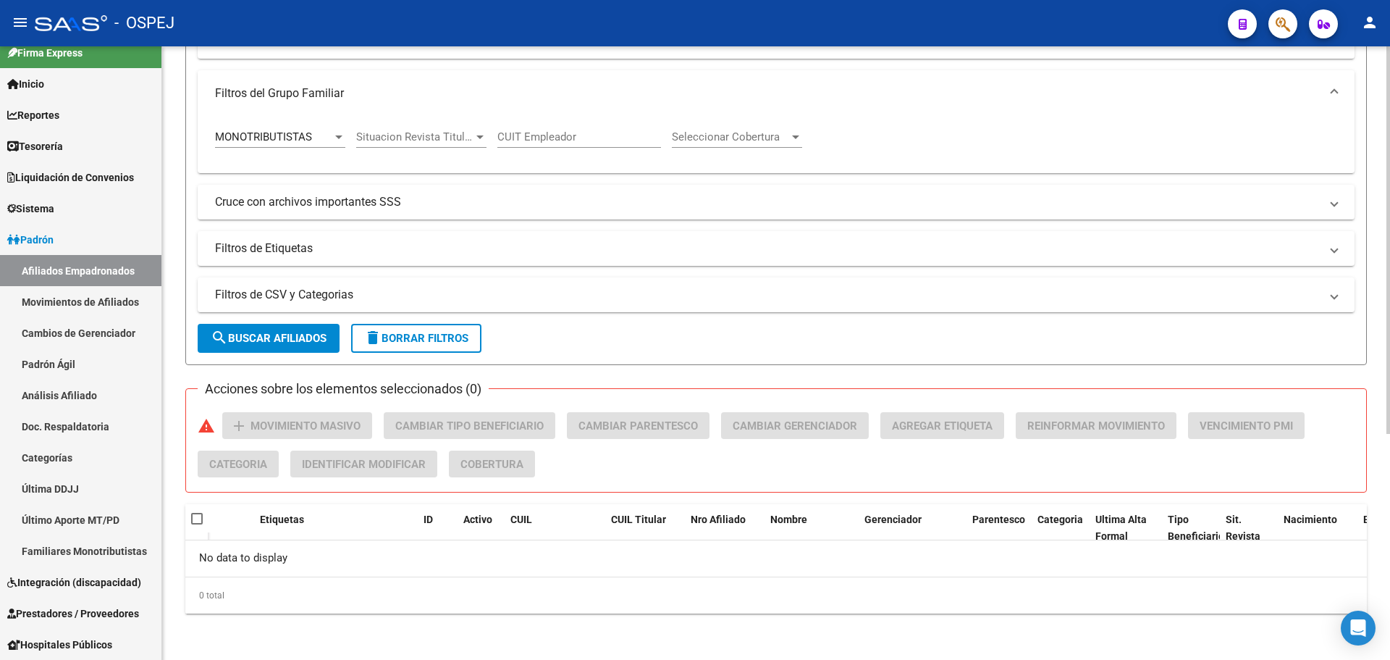
scroll to position [0, 0]
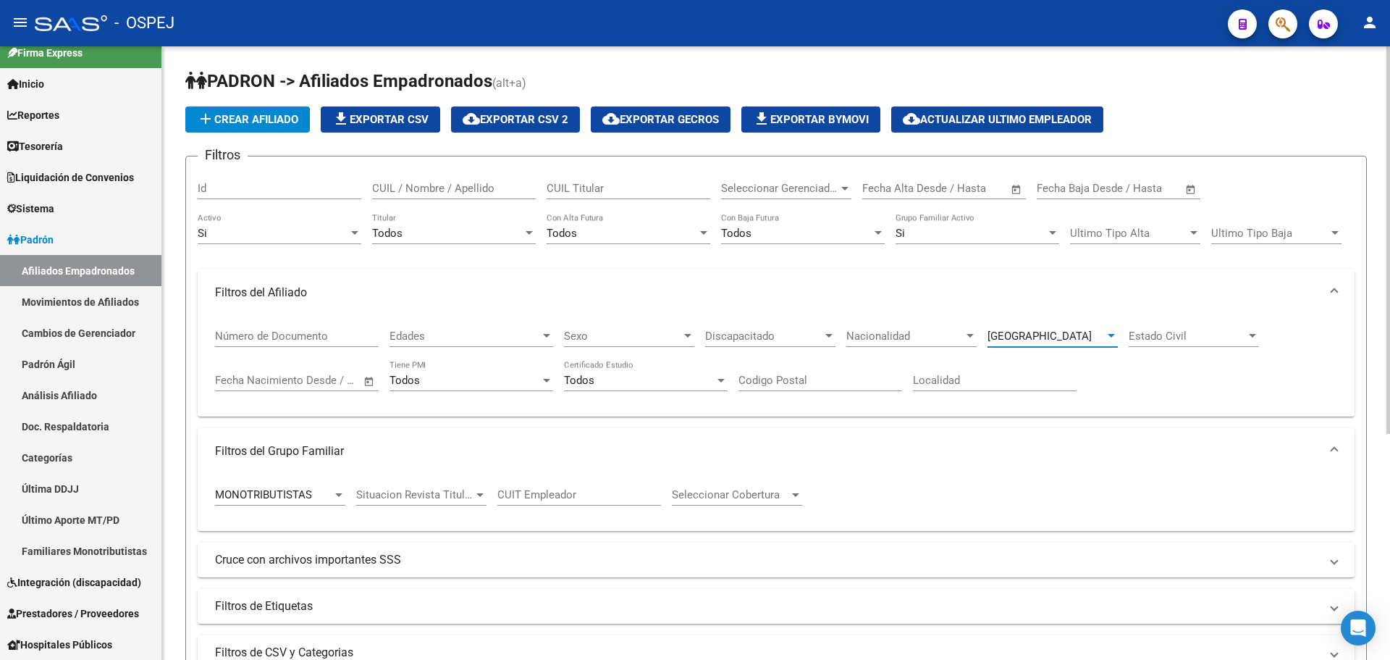
click at [1025, 334] on span "[GEOGRAPHIC_DATA]" at bounding box center [1040, 335] width 104 height 13
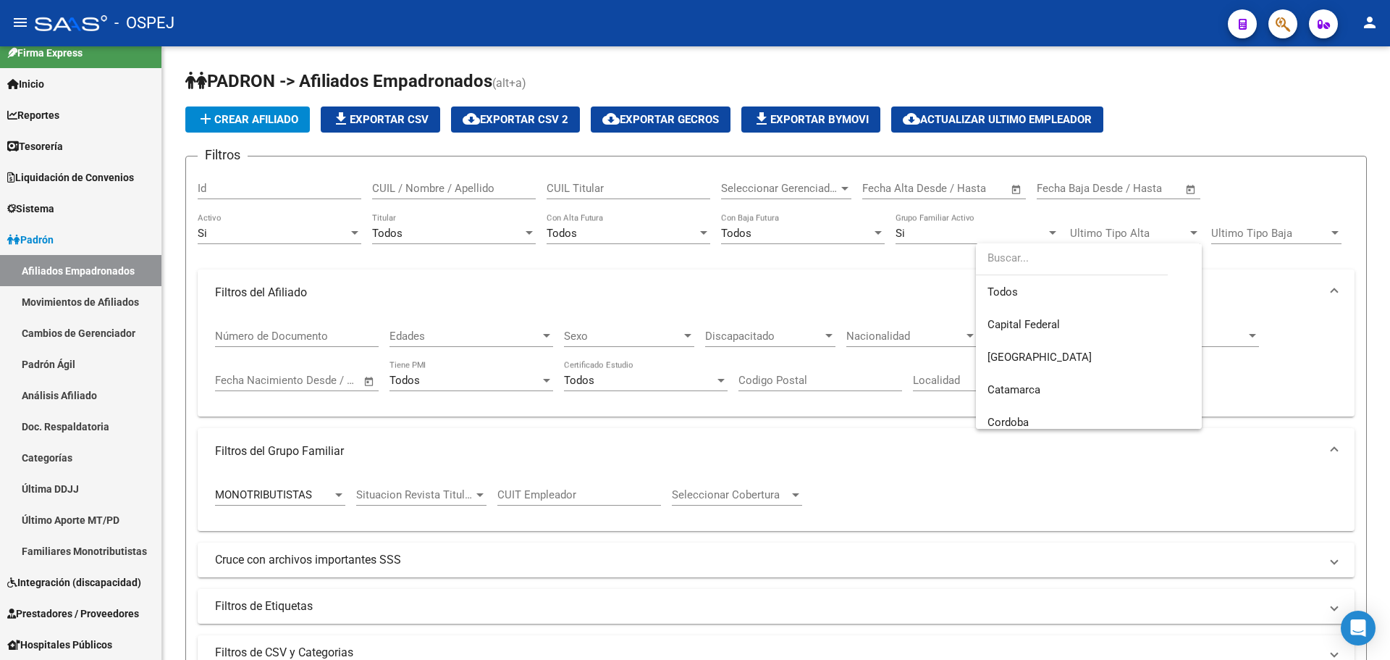
scroll to position [119, 0]
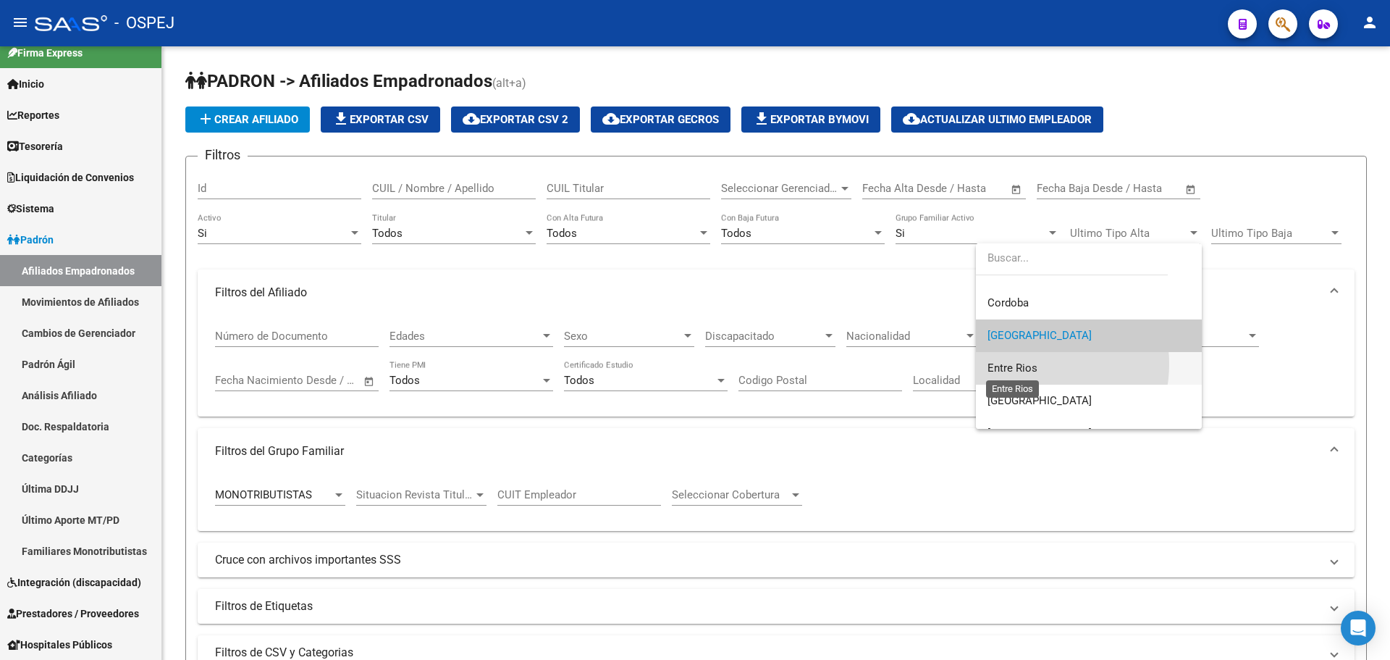
click at [1025, 363] on span "Entre Rios" at bounding box center [1013, 367] width 50 height 13
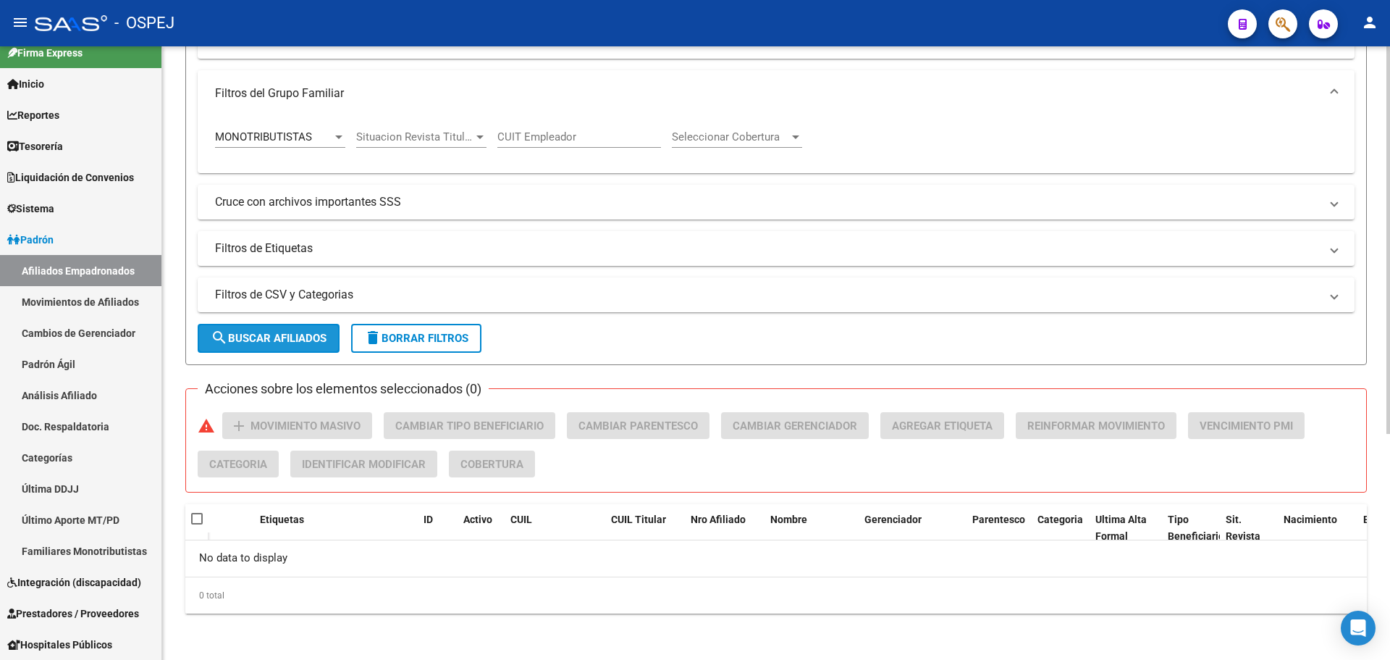
click at [253, 345] on button "search Buscar Afiliados" at bounding box center [269, 338] width 142 height 29
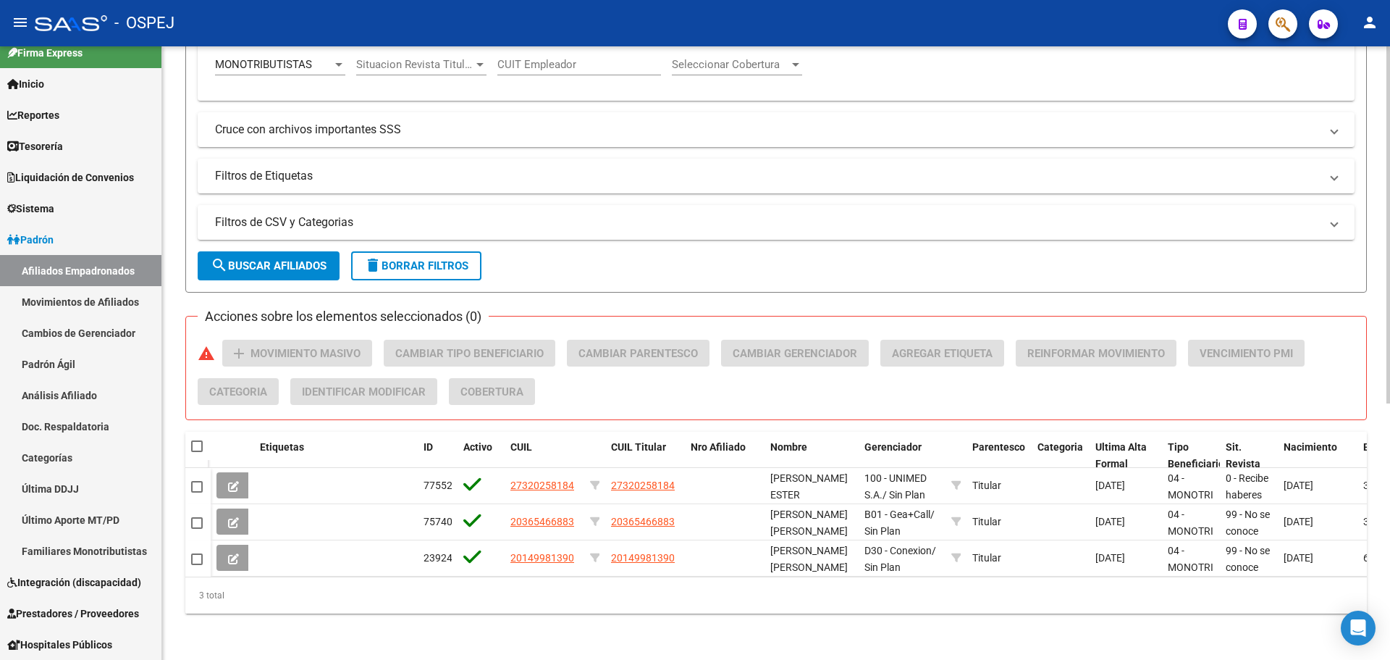
scroll to position [7, 0]
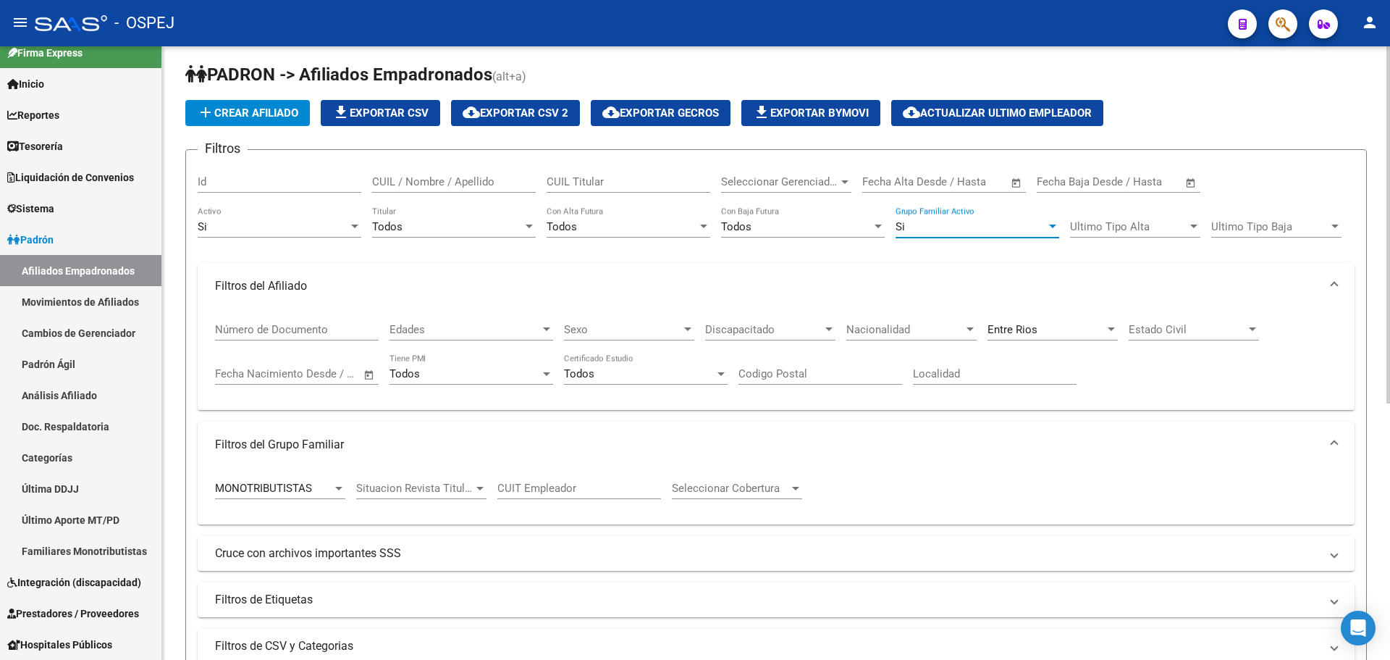
click at [955, 225] on div "Si" at bounding box center [971, 226] width 151 height 13
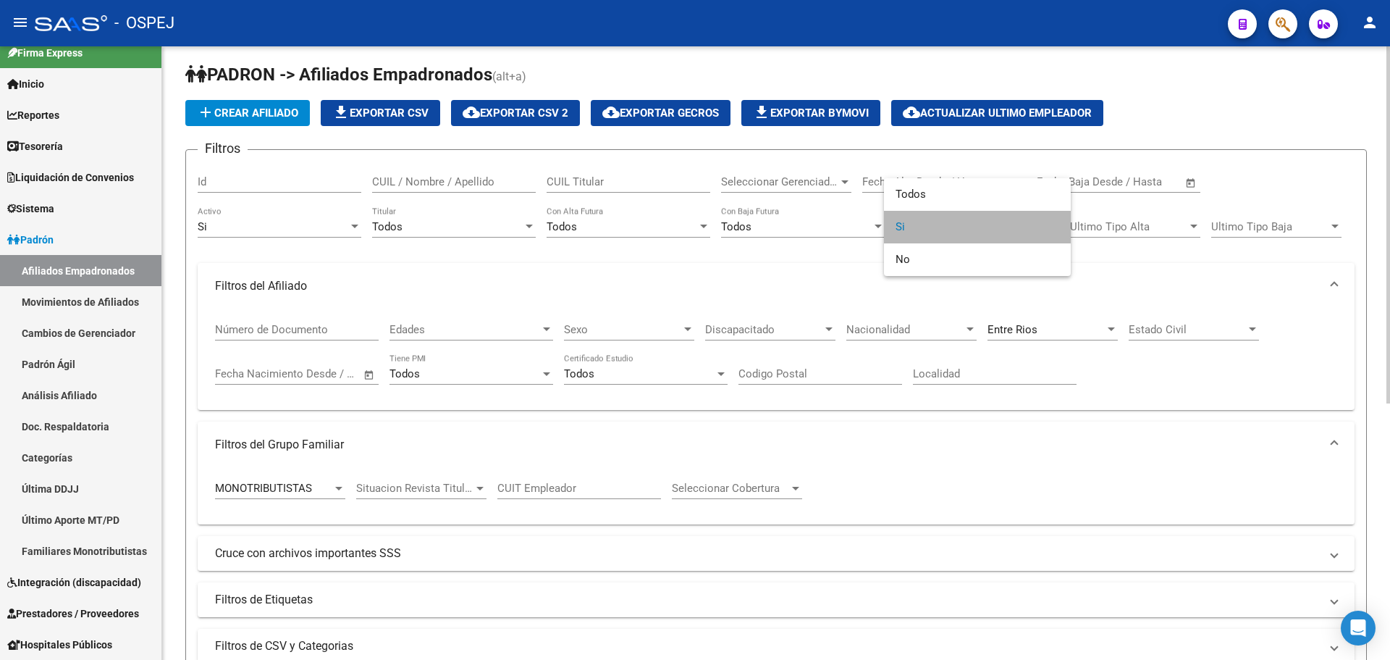
click at [955, 225] on span "Si" at bounding box center [978, 227] width 164 height 33
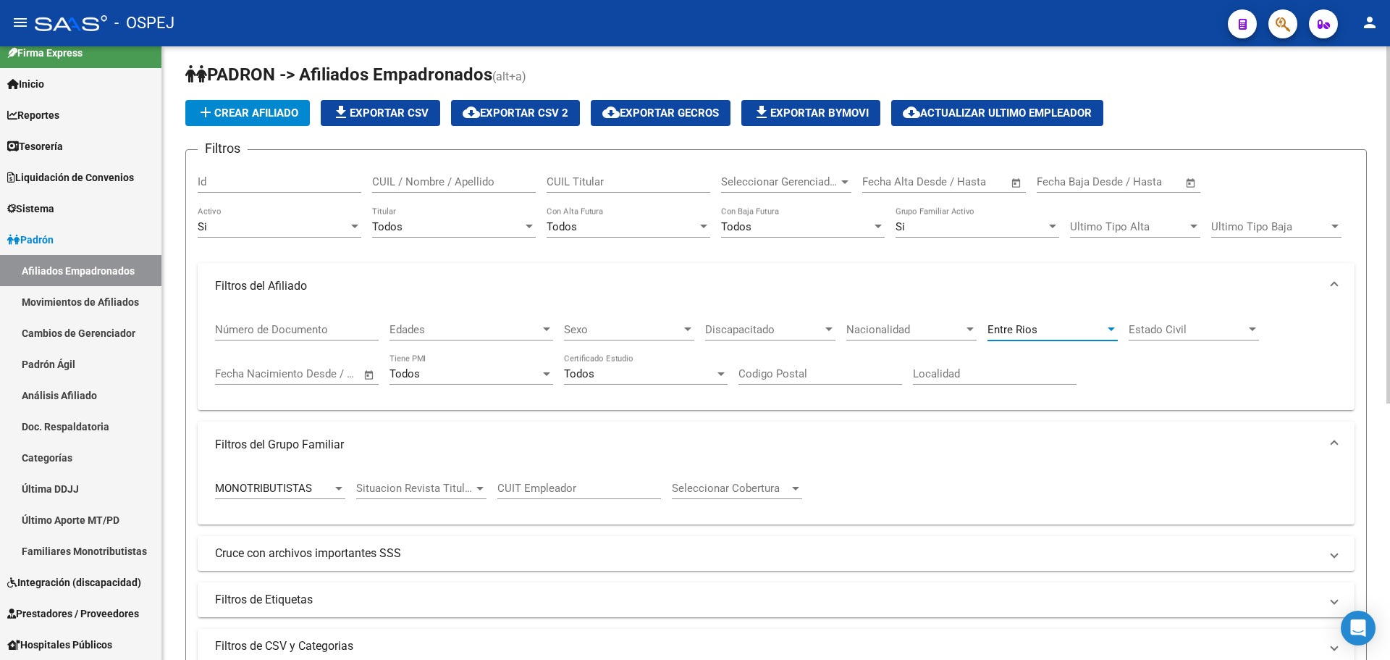
click at [1025, 323] on span "Entre Rios" at bounding box center [1013, 329] width 50 height 13
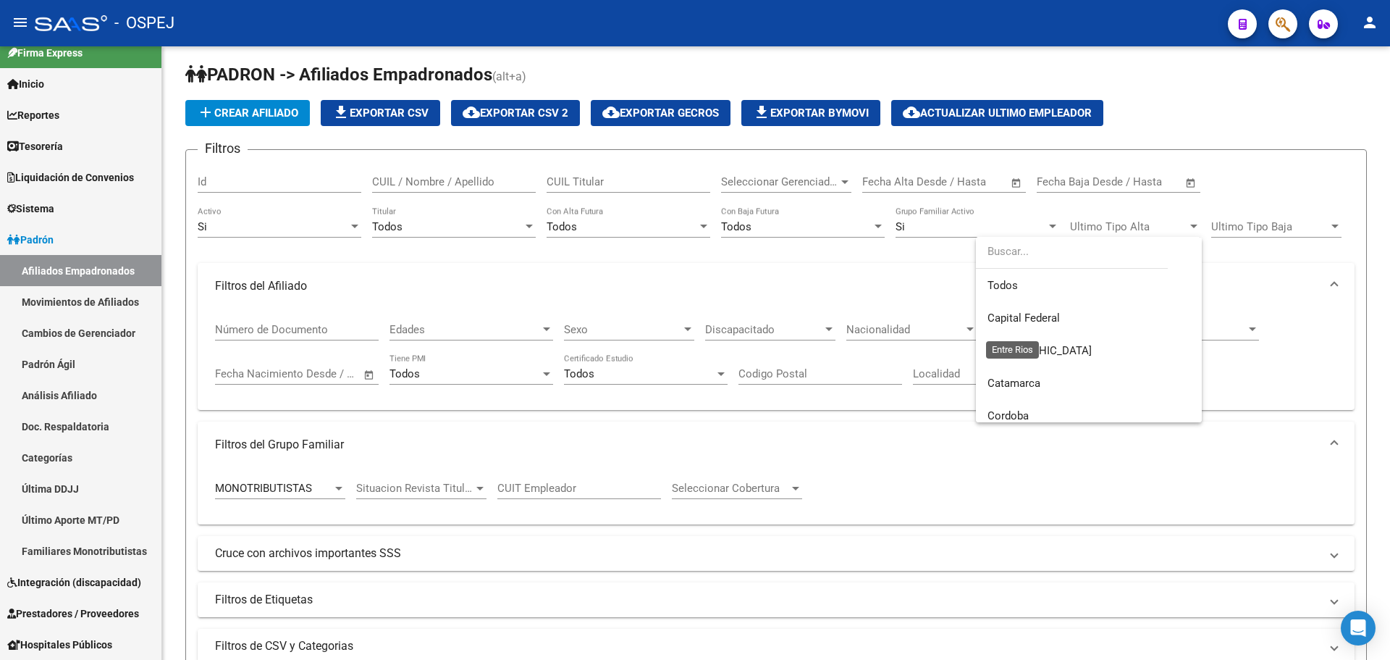
scroll to position [152, 0]
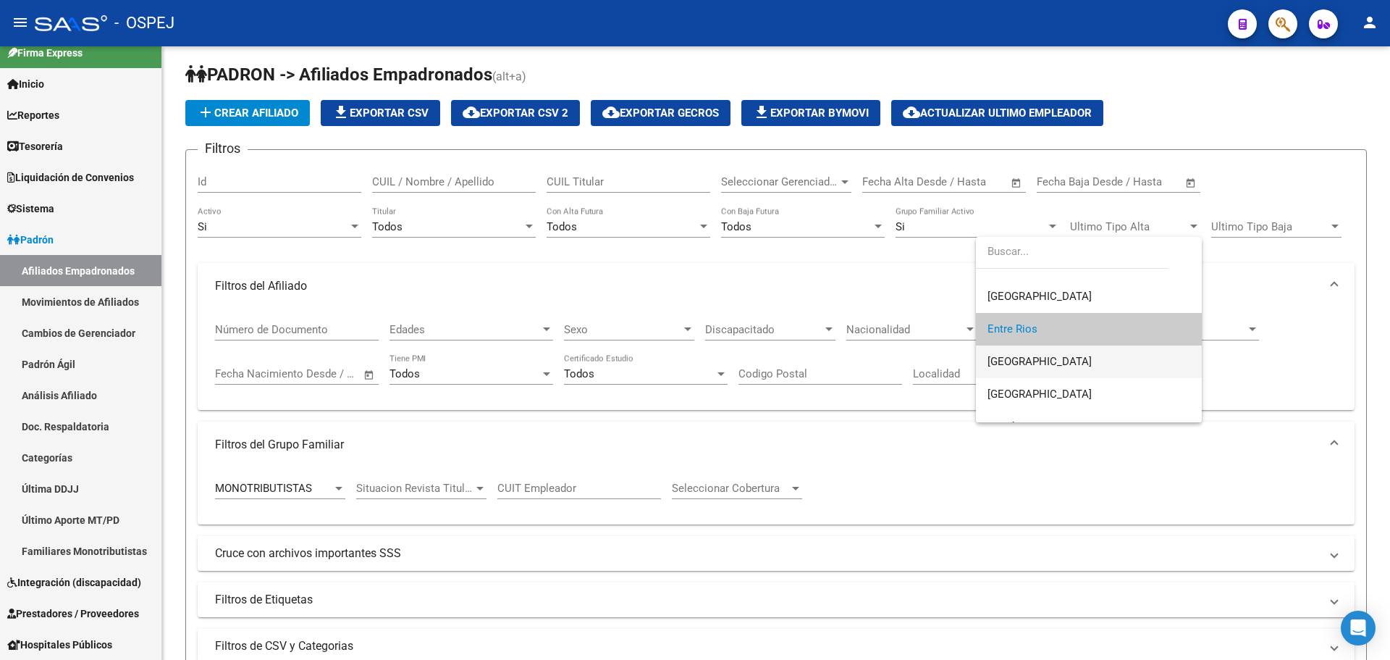
click at [1038, 361] on span "[GEOGRAPHIC_DATA]" at bounding box center [1089, 361] width 203 height 33
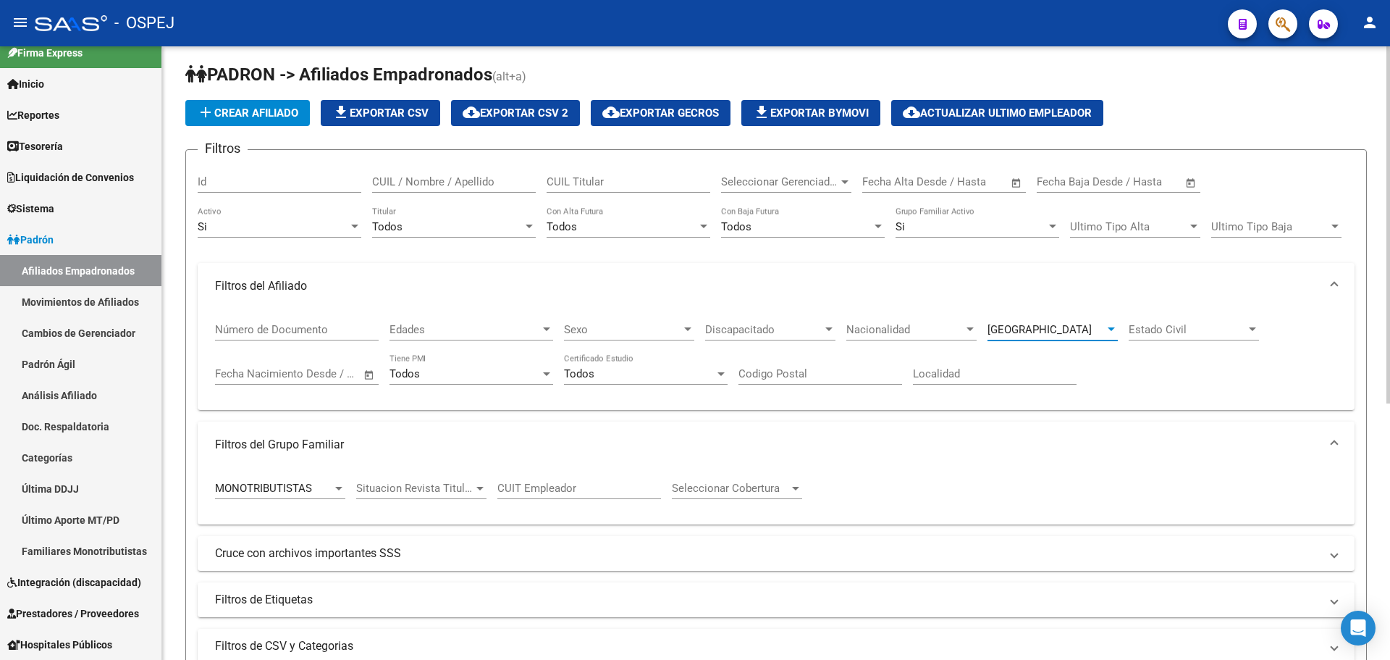
scroll to position [296, 0]
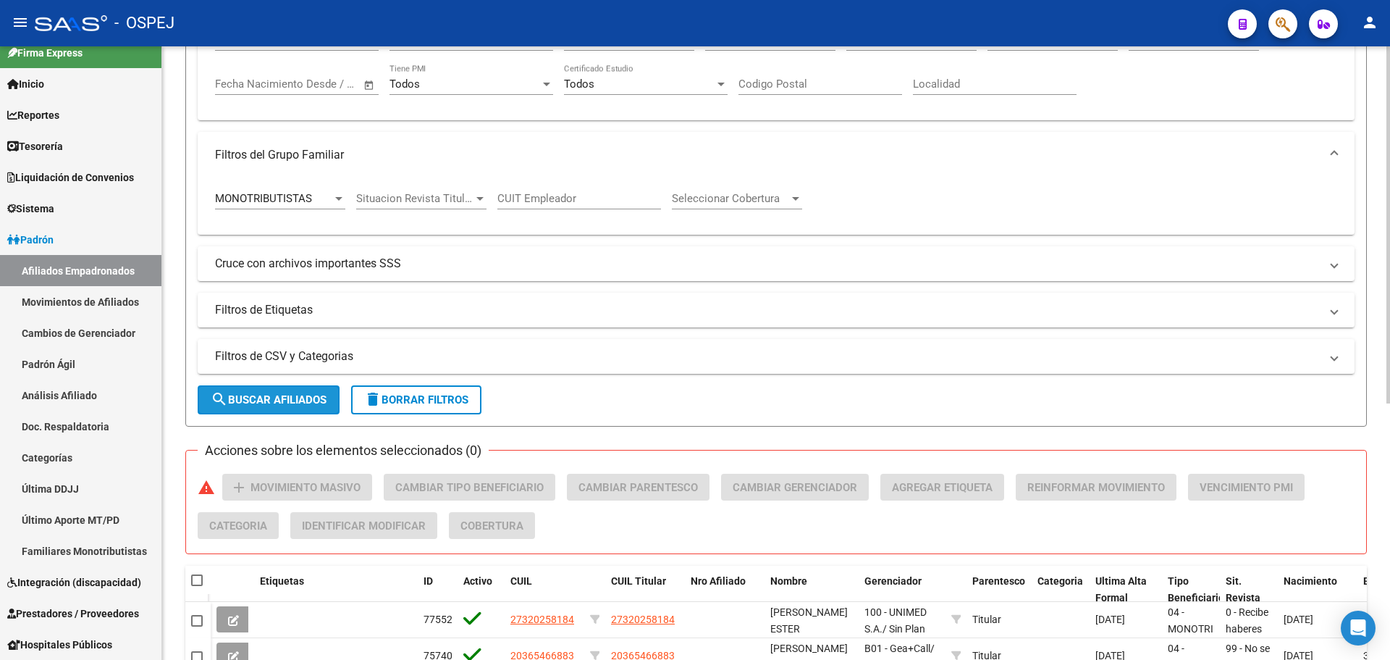
drag, startPoint x: 305, startPoint y: 392, endPoint x: 312, endPoint y: 402, distance: 12.5
click at [312, 402] on button "search Buscar Afiliados" at bounding box center [269, 399] width 142 height 29
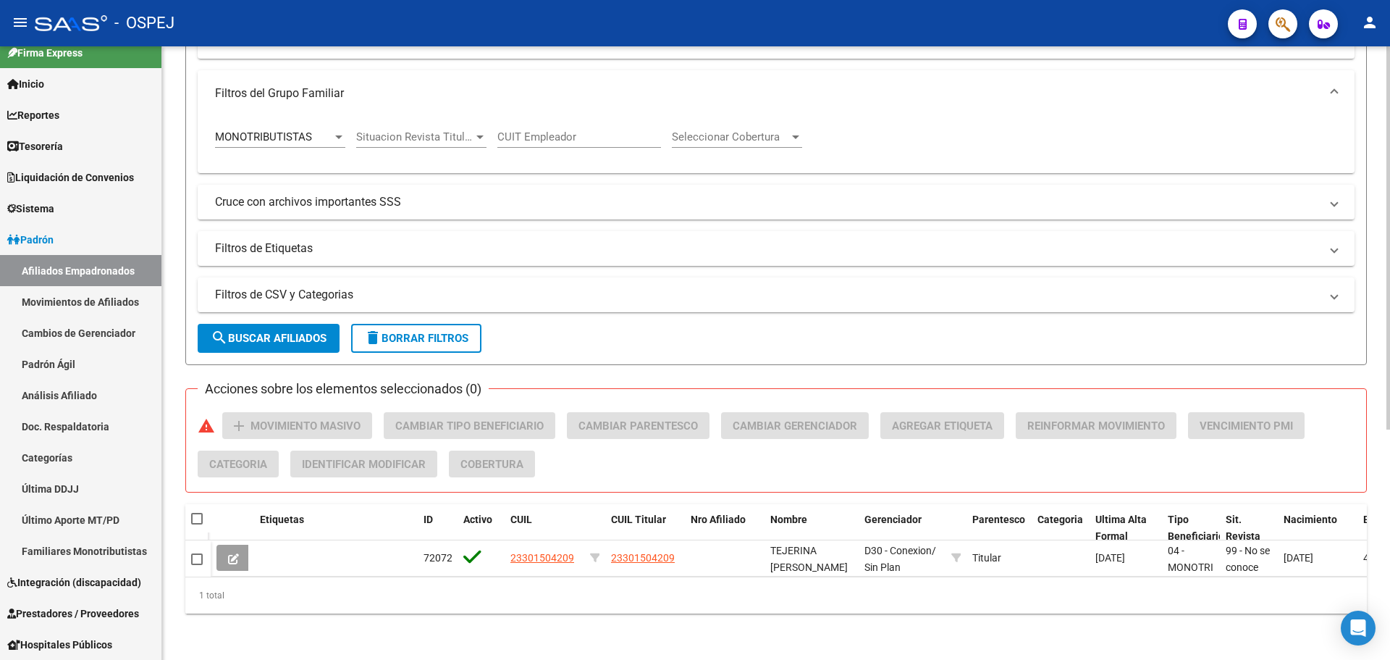
scroll to position [151, 0]
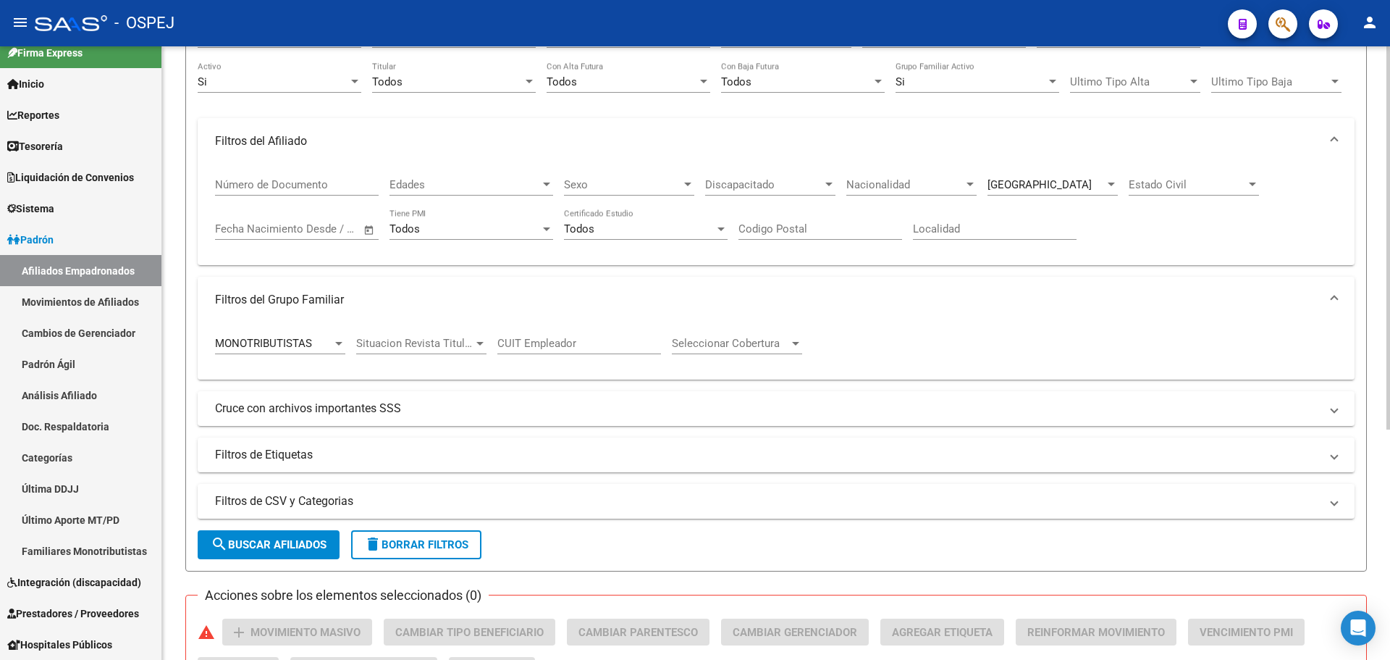
click at [1022, 192] on div "[GEOGRAPHIC_DATA] Provincia" at bounding box center [1053, 179] width 130 height 31
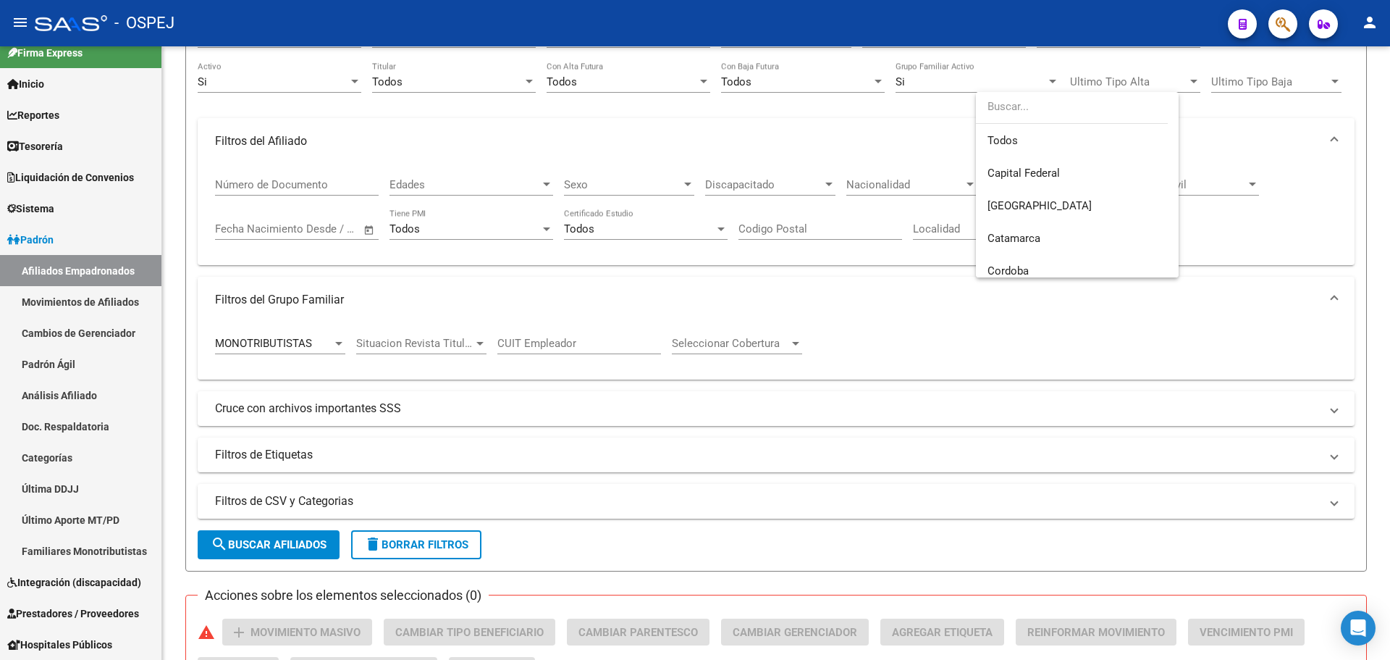
scroll to position [185, 0]
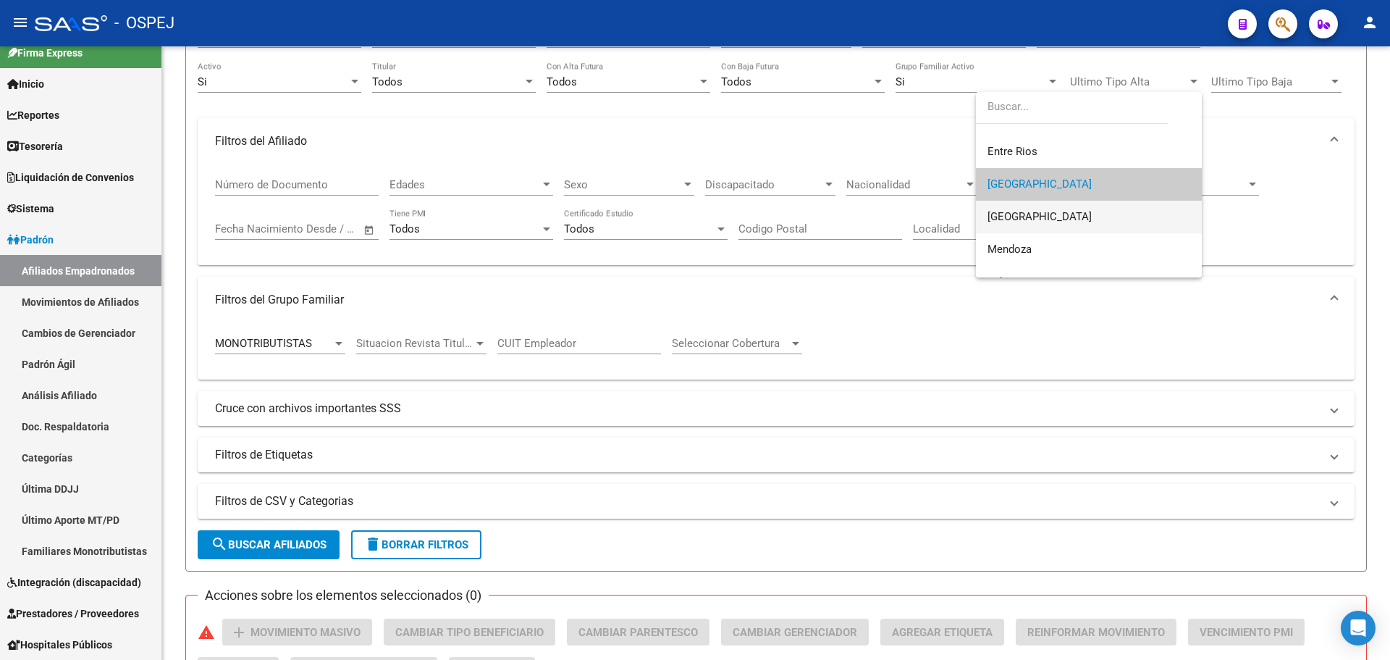
click at [1038, 216] on span "[GEOGRAPHIC_DATA]" at bounding box center [1089, 217] width 203 height 33
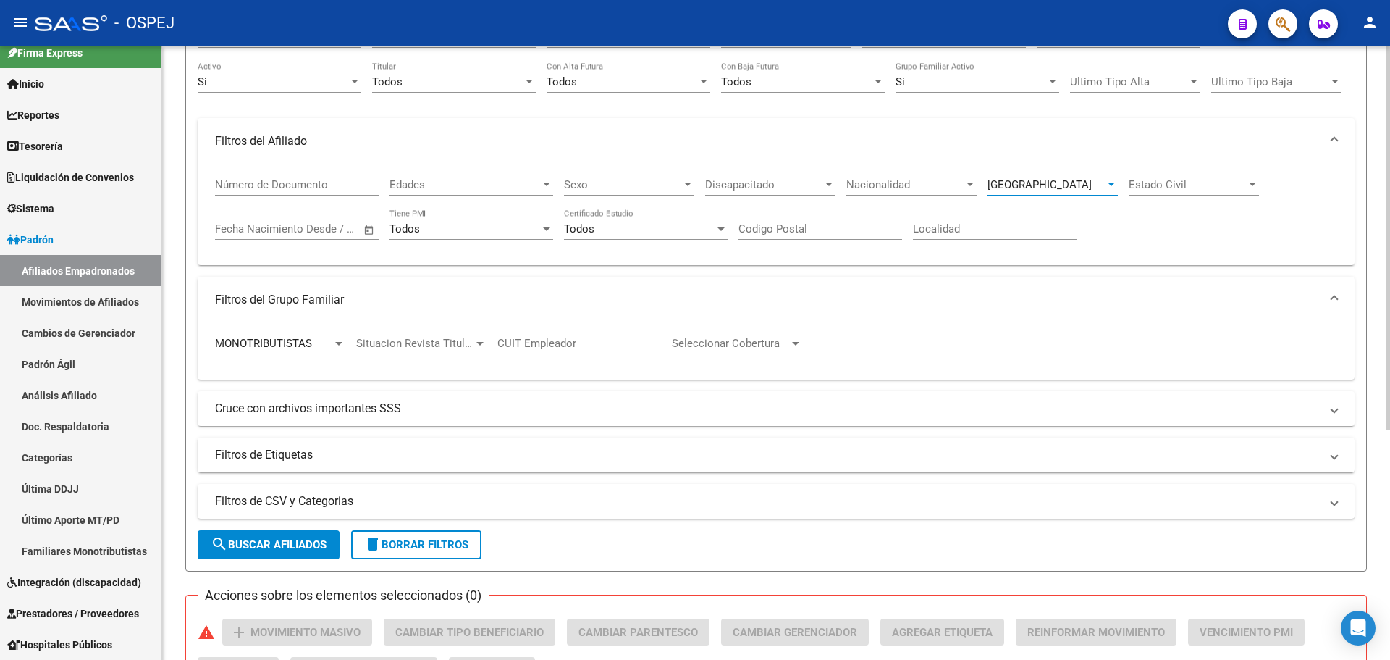
scroll to position [369, 0]
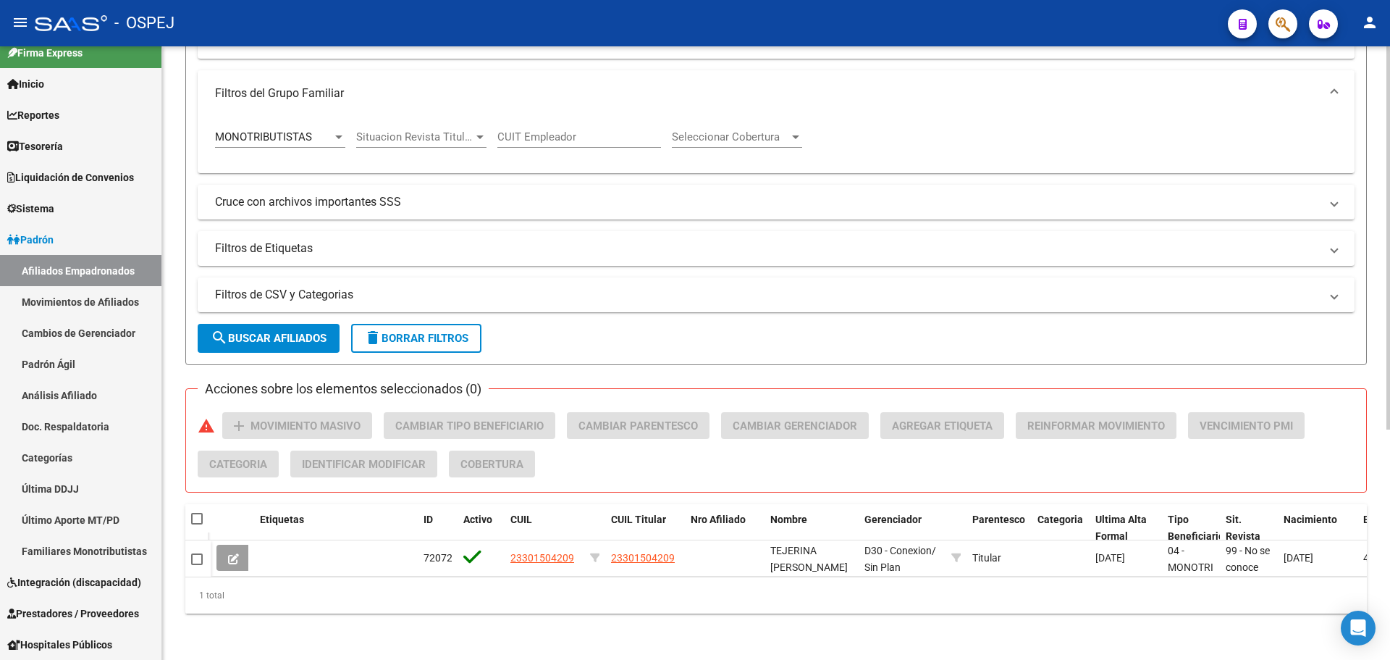
click at [273, 332] on span "search Buscar Afiliados" at bounding box center [269, 338] width 116 height 13
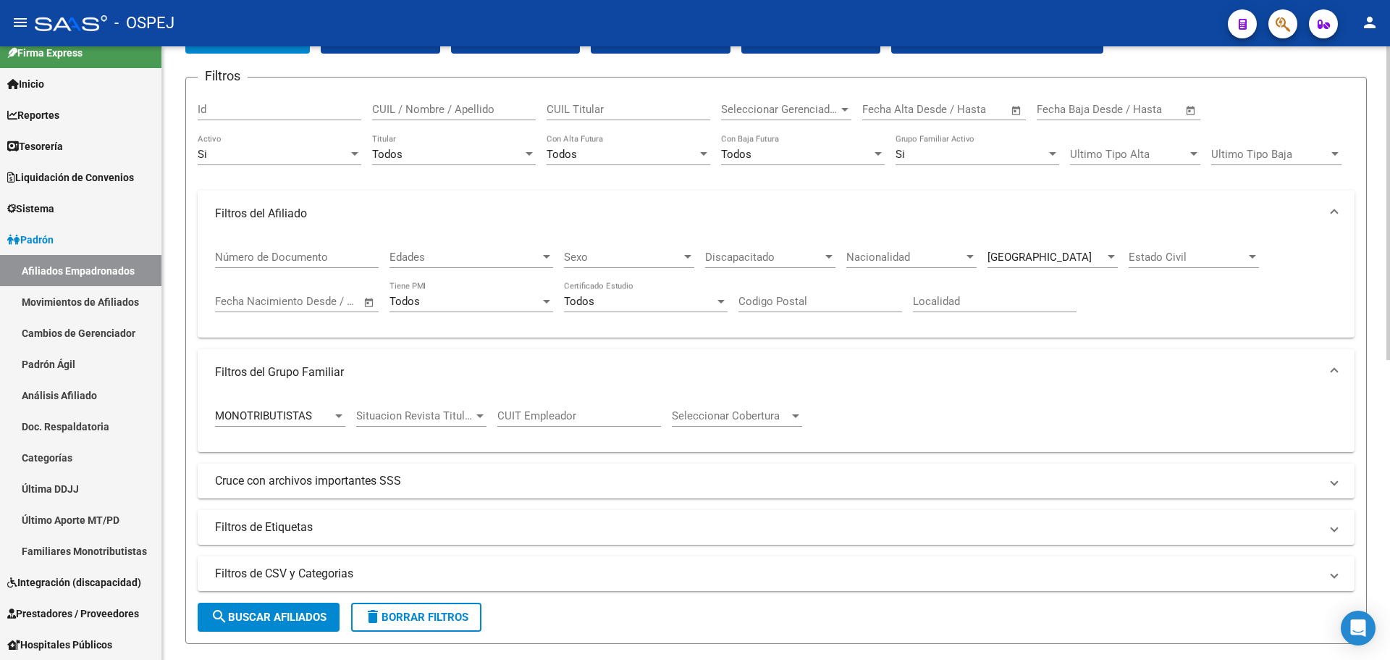
scroll to position [7, 0]
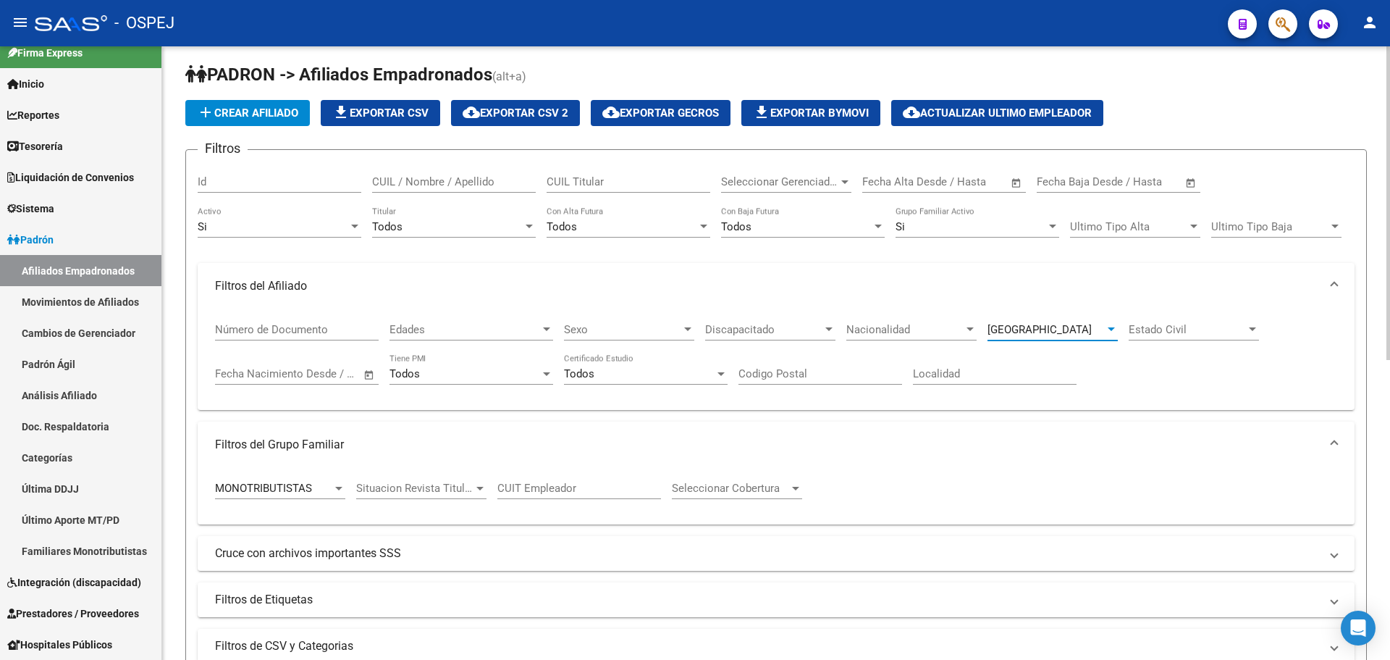
click at [1009, 330] on span "[GEOGRAPHIC_DATA]" at bounding box center [1040, 329] width 104 height 13
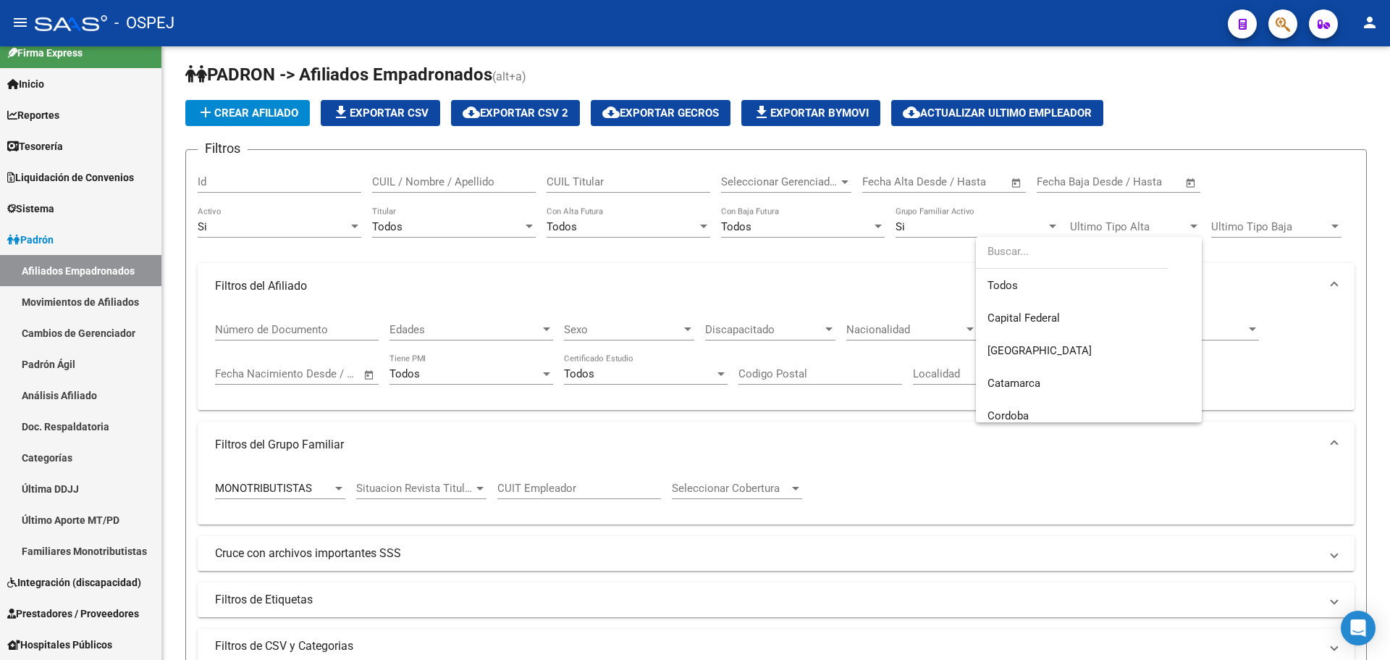
scroll to position [217, 0]
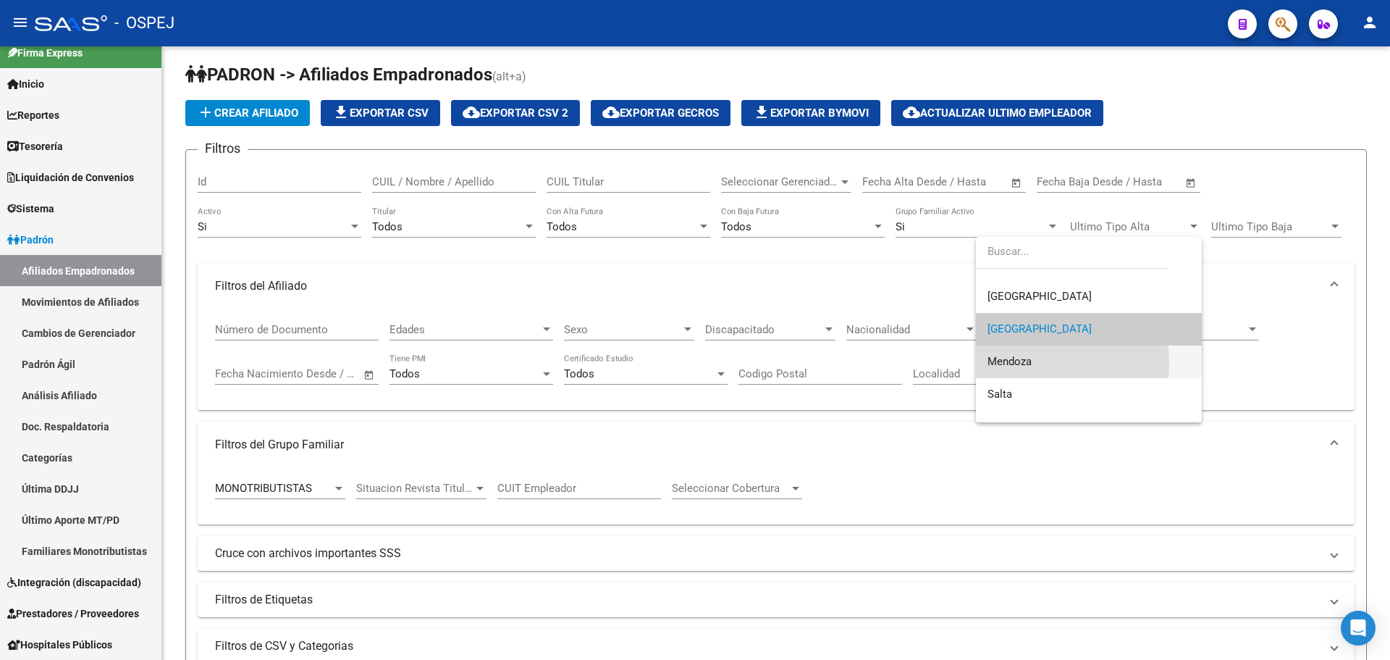
click at [1047, 362] on span "Mendoza" at bounding box center [1089, 361] width 203 height 33
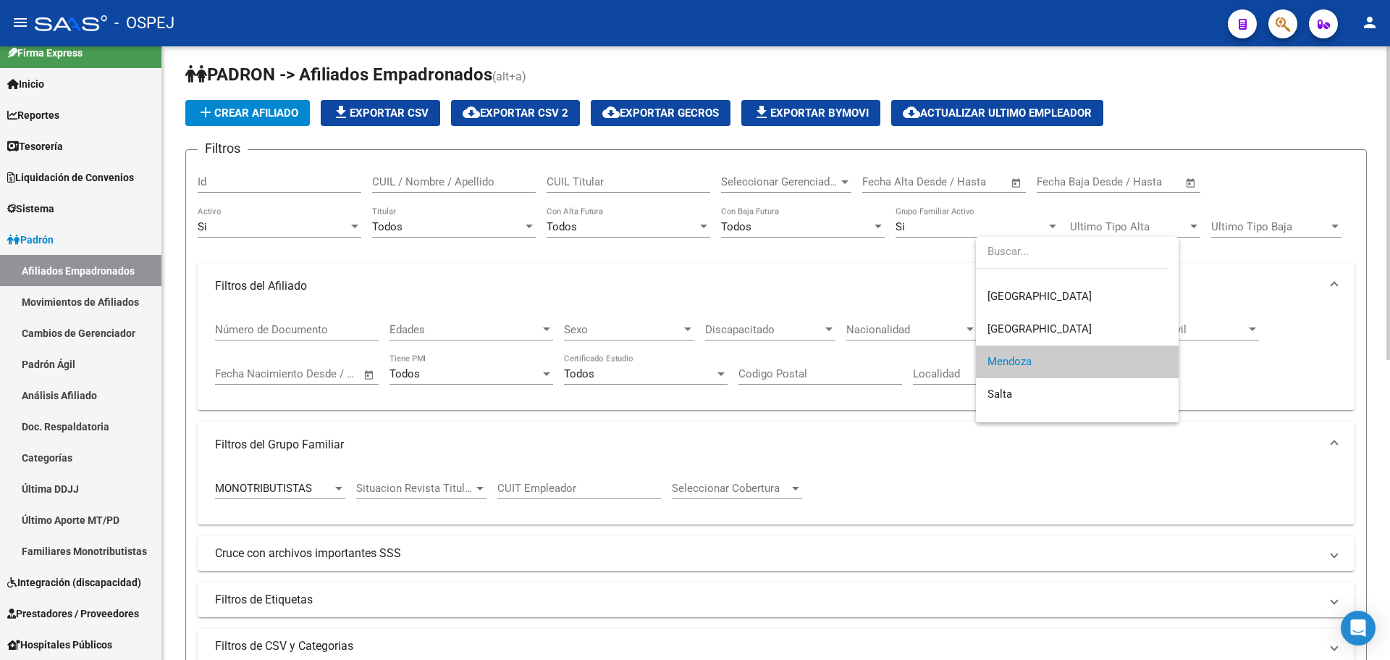
scroll to position [369, 0]
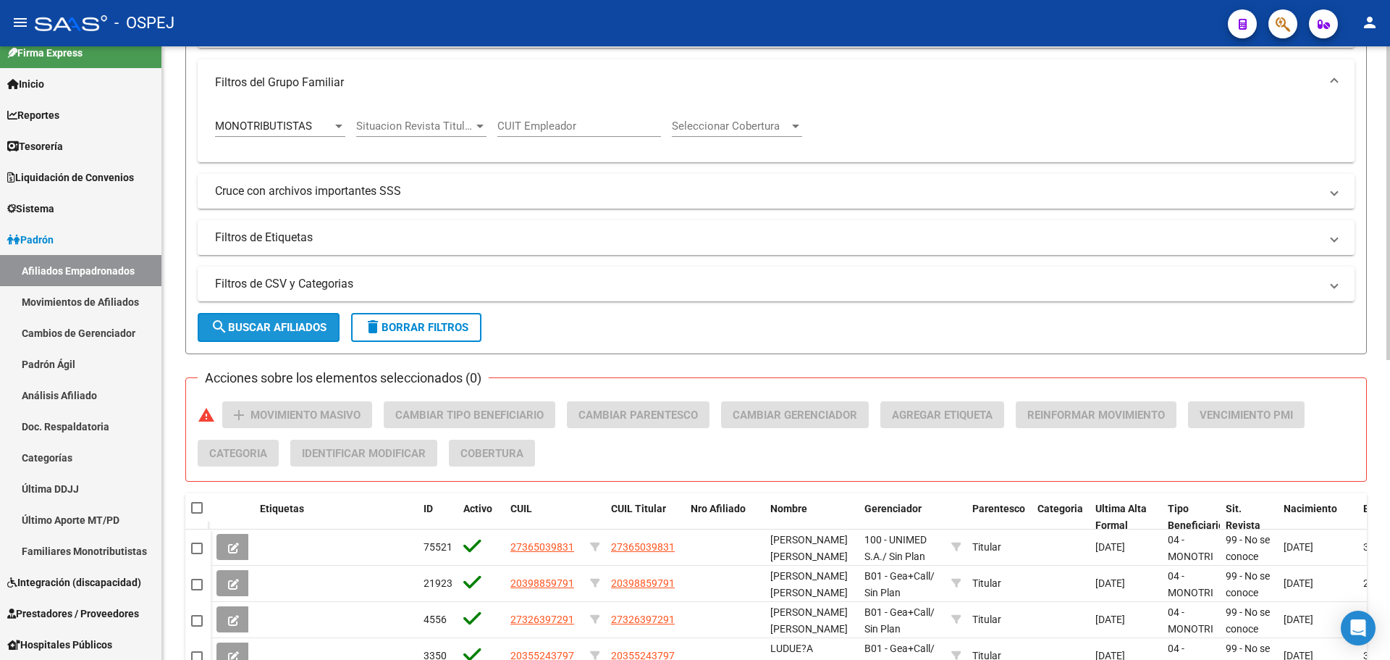
click at [309, 327] on span "search Buscar Afiliados" at bounding box center [269, 327] width 116 height 13
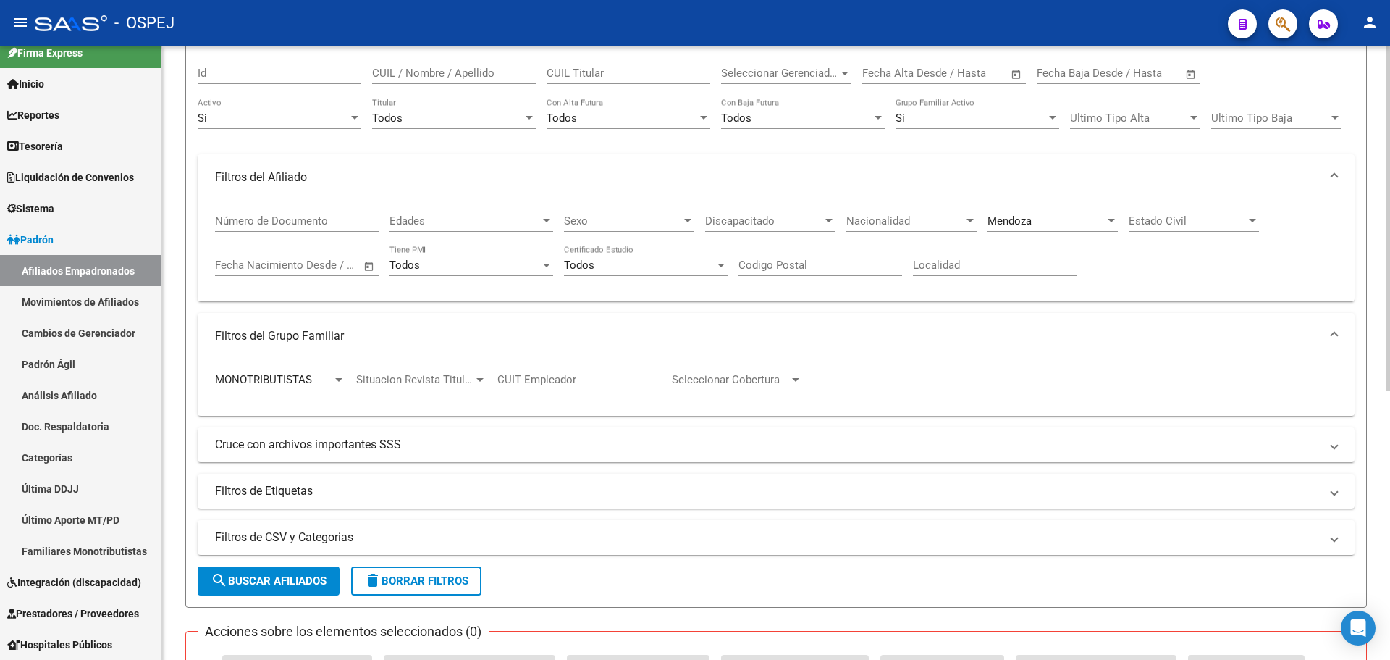
scroll to position [0, 0]
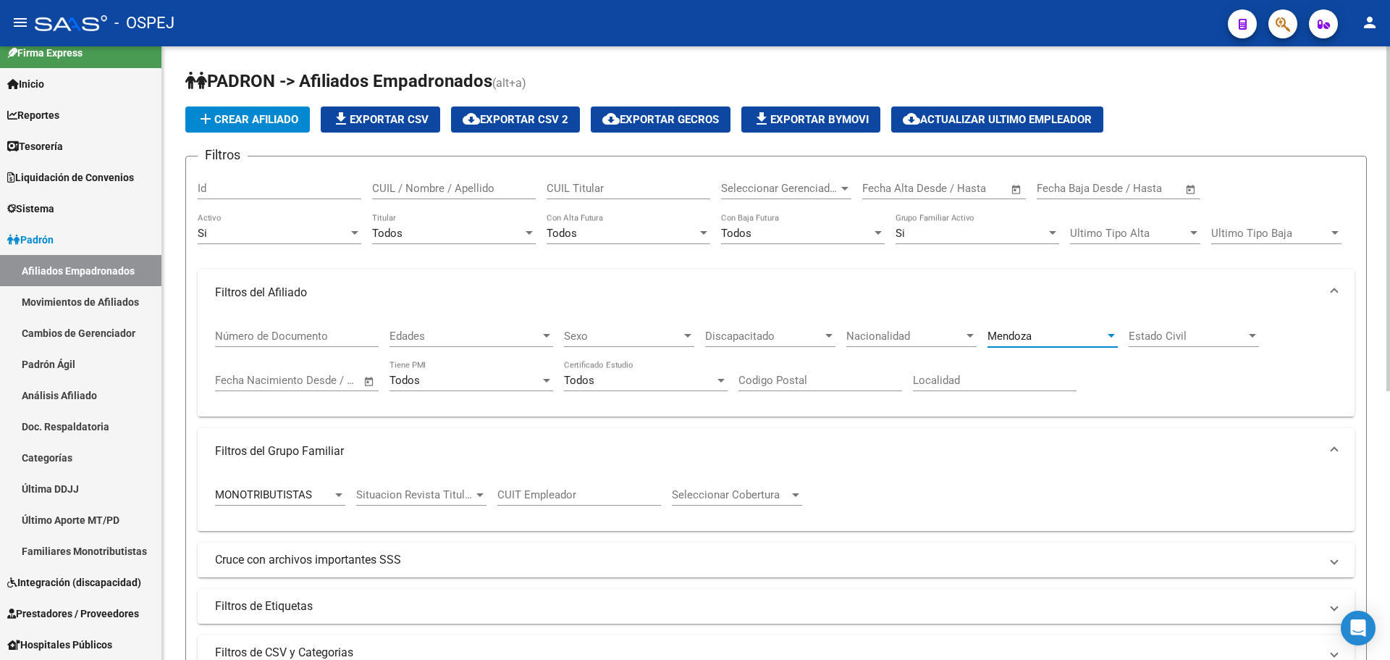
click at [1044, 336] on div "Mendoza" at bounding box center [1046, 335] width 117 height 13
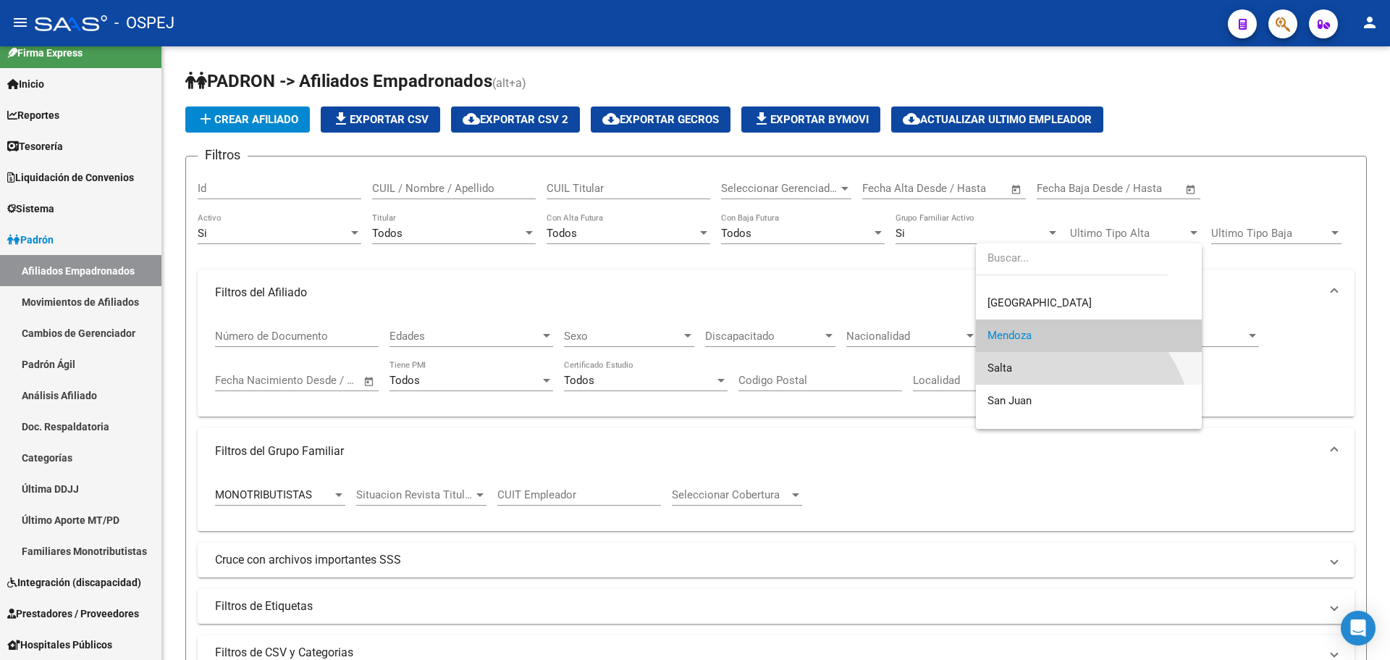
click at [1036, 367] on span "Salta" at bounding box center [1089, 368] width 203 height 33
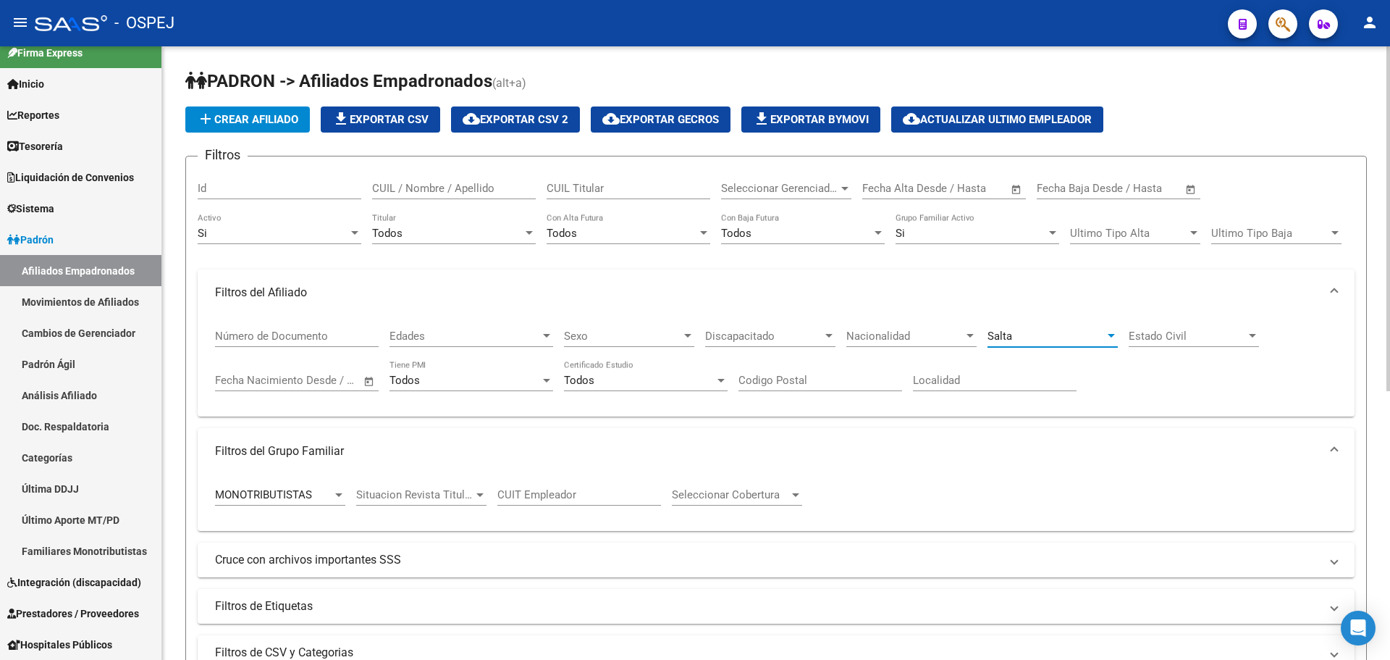
scroll to position [290, 0]
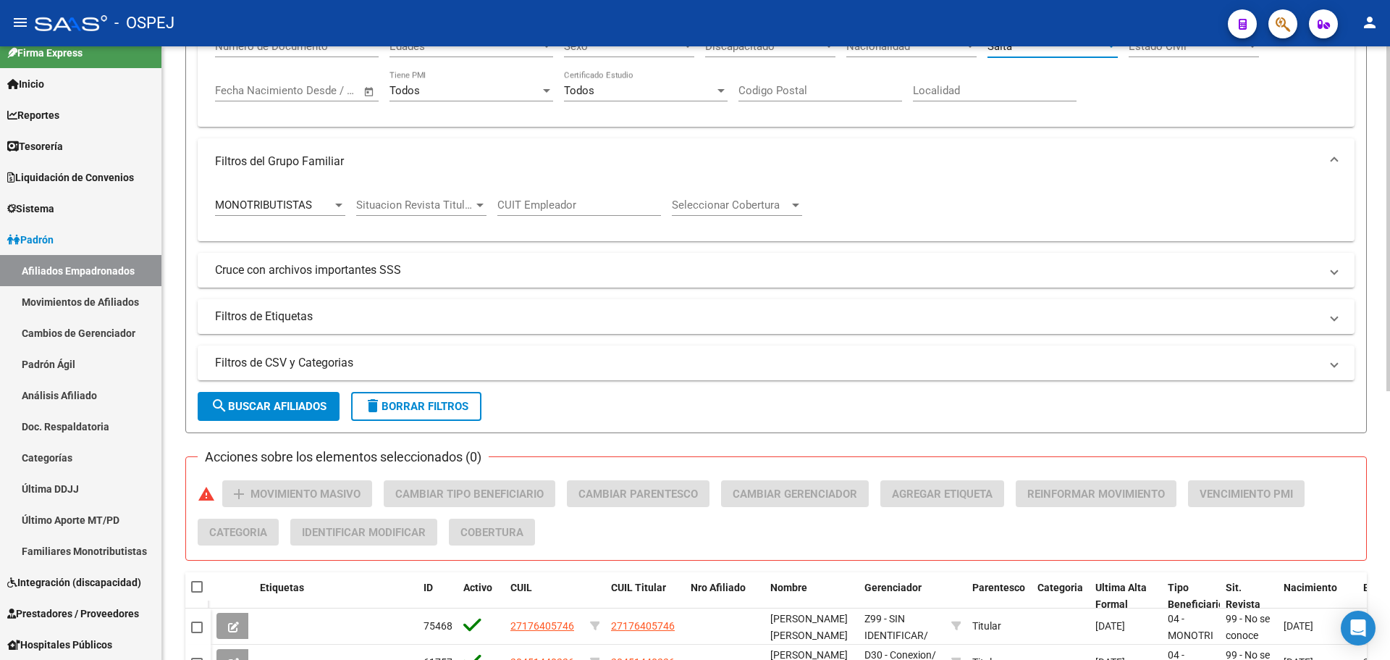
click at [316, 397] on button "search Buscar Afiliados" at bounding box center [269, 406] width 142 height 29
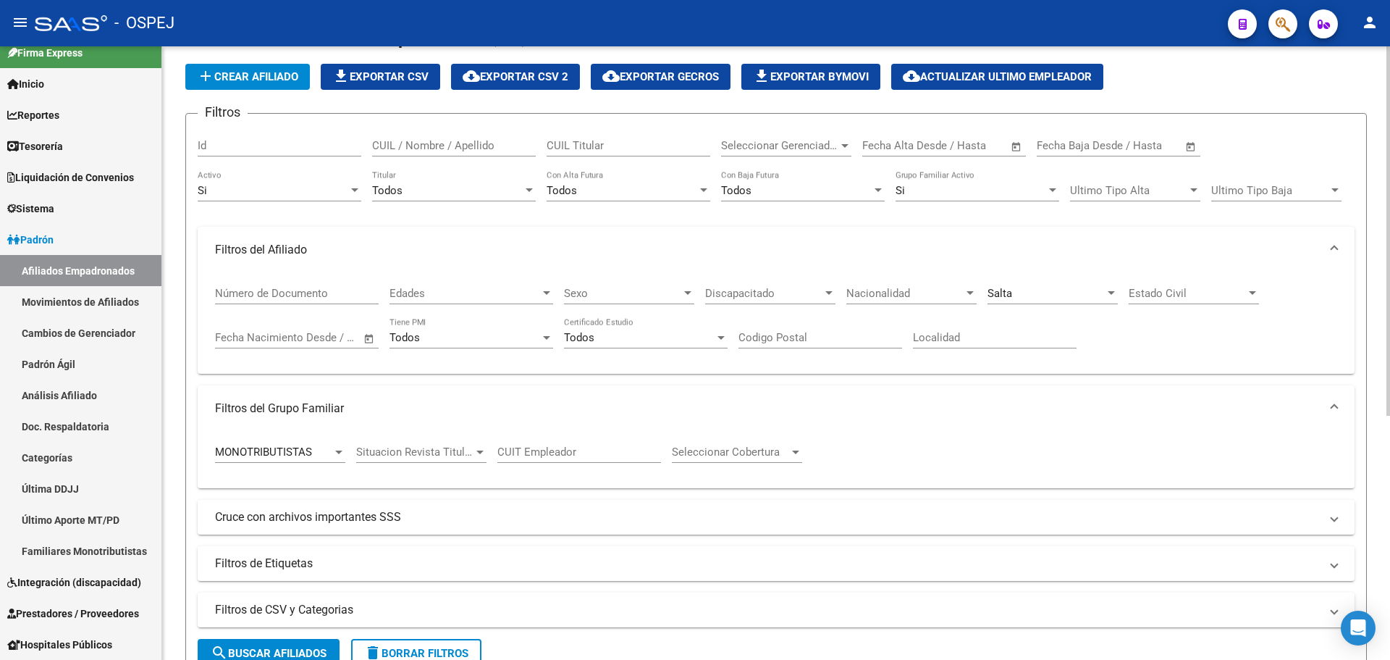
scroll to position [0, 0]
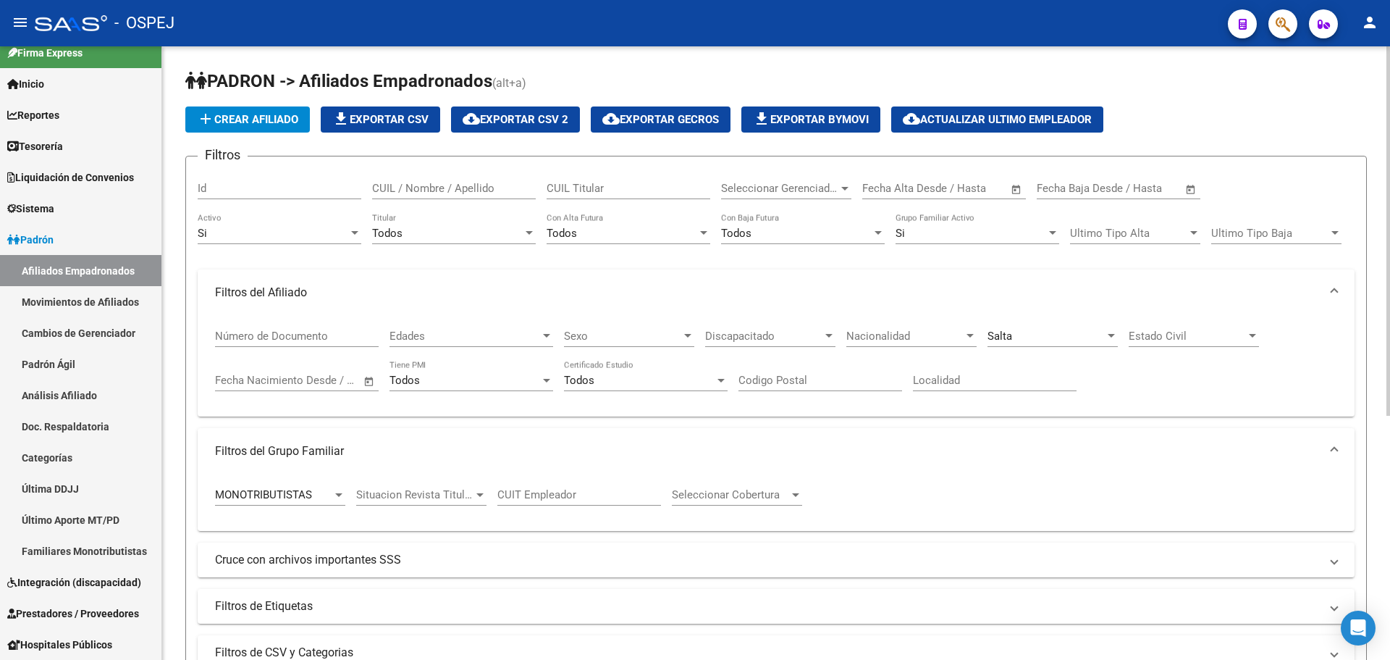
click at [1014, 345] on div "Salta Provincia" at bounding box center [1053, 331] width 130 height 31
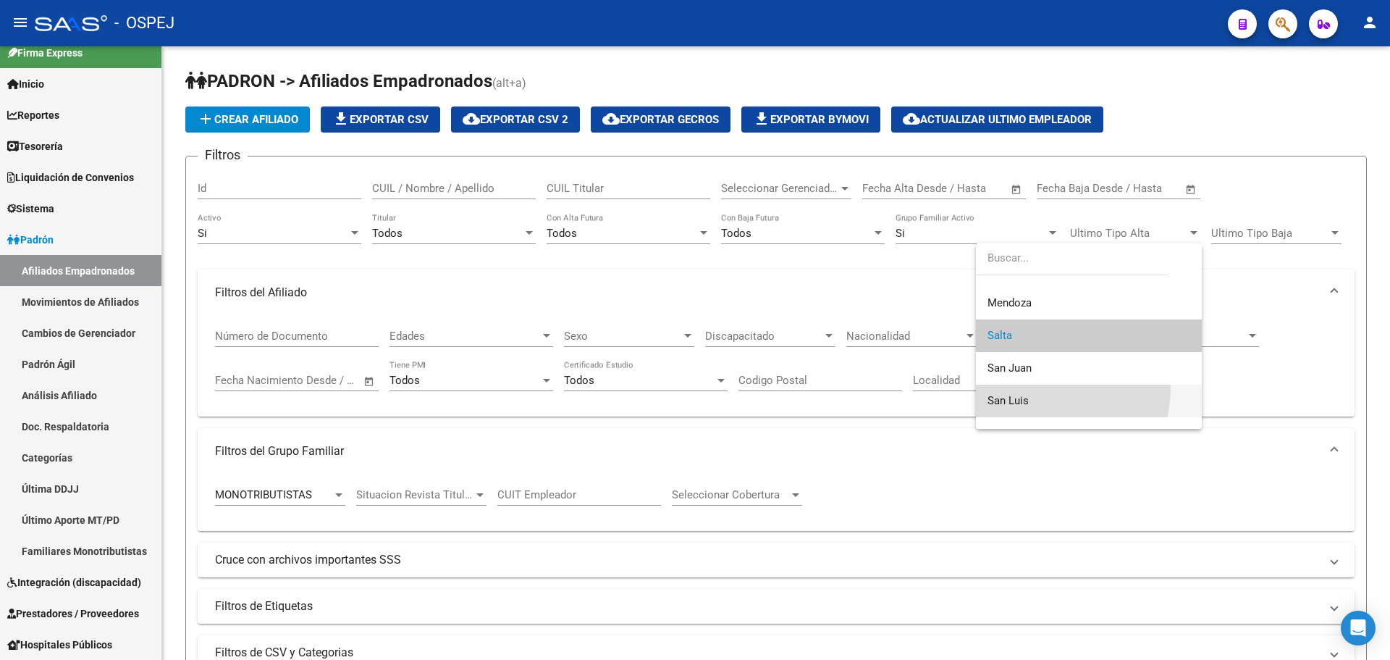
click at [1025, 386] on span "San Luis" at bounding box center [1089, 400] width 203 height 33
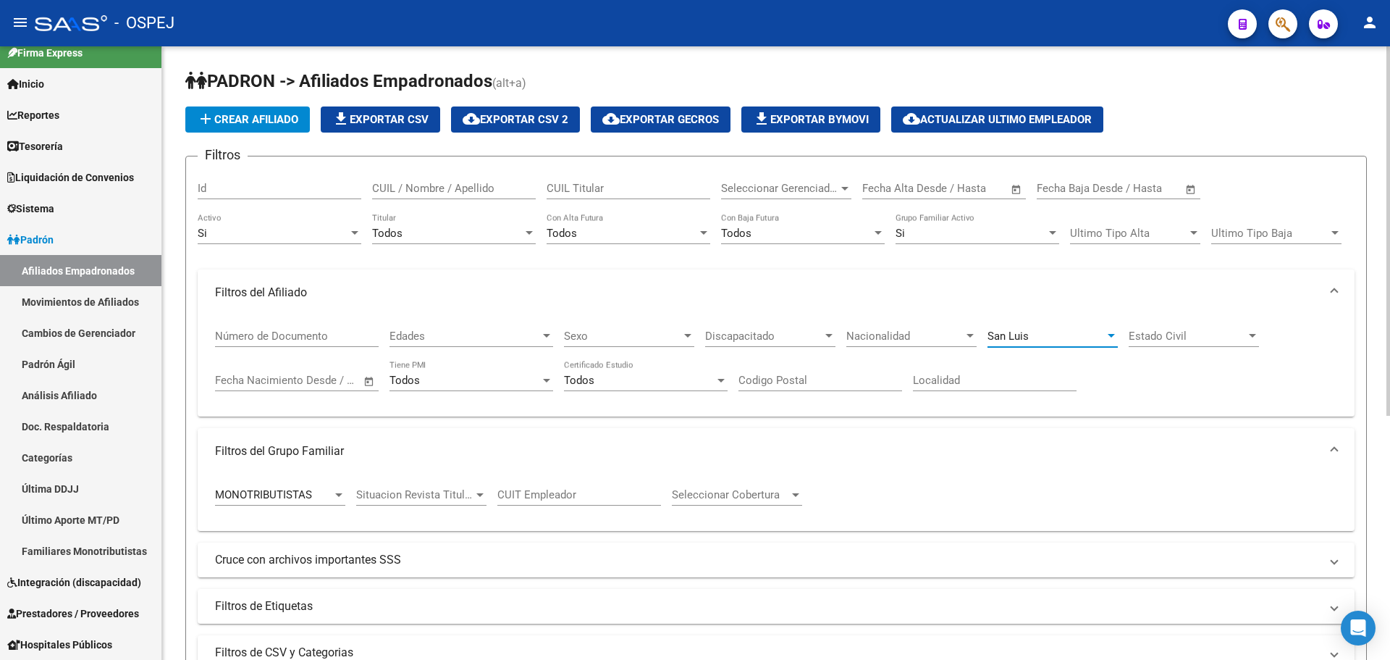
click at [920, 236] on div "Si Grupo Familiar Activo" at bounding box center [978, 228] width 164 height 31
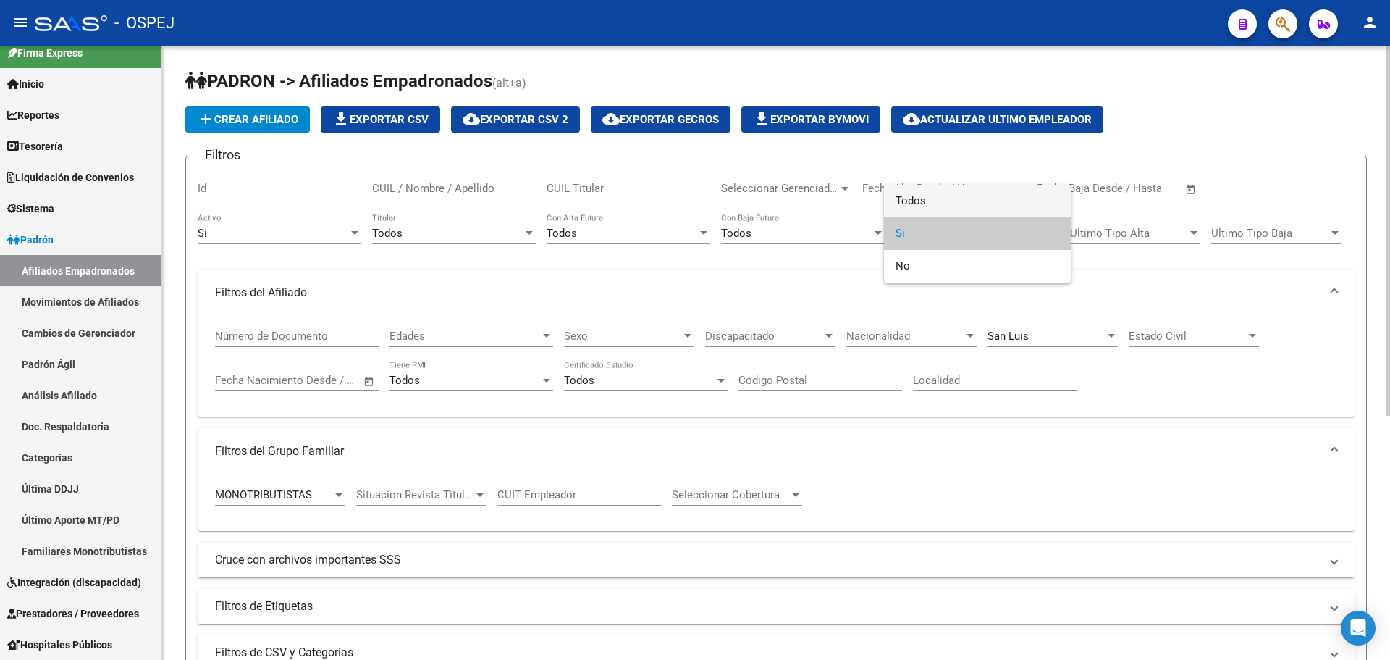
drag, startPoint x: 933, startPoint y: 198, endPoint x: 876, endPoint y: 215, distance: 59.8
click at [921, 202] on span "Todos" at bounding box center [978, 201] width 164 height 33
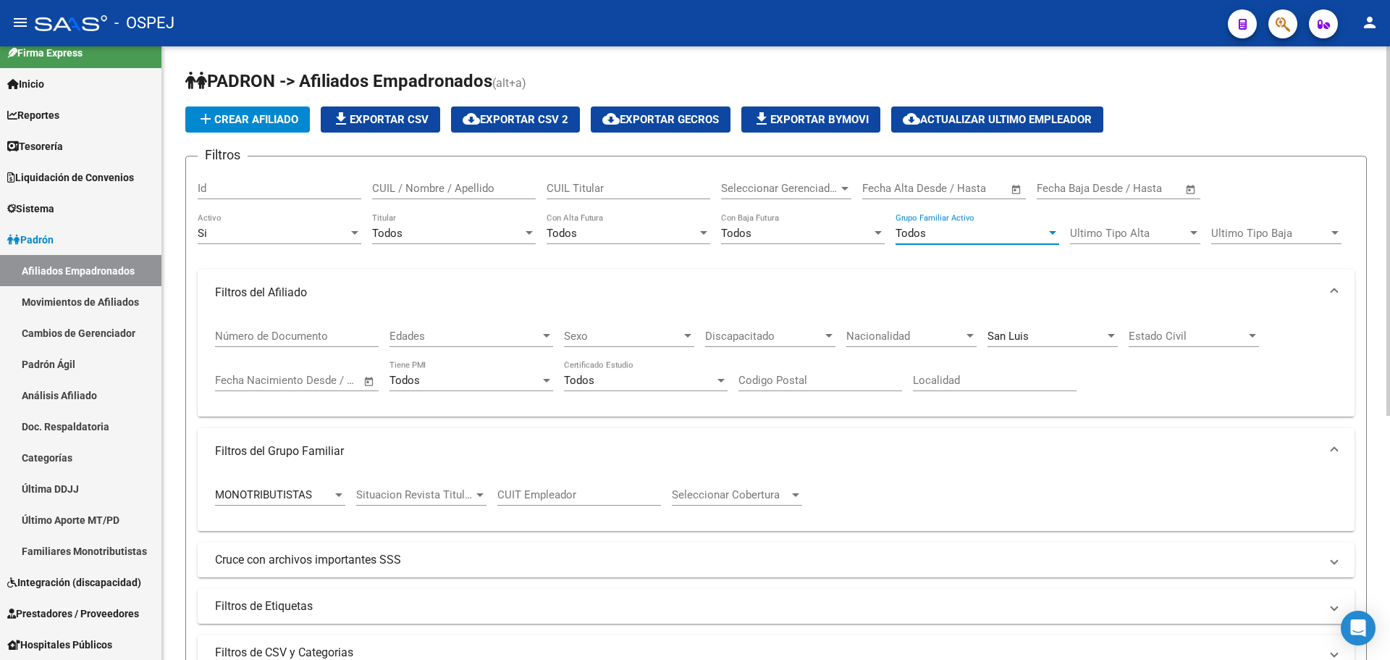
scroll to position [362, 0]
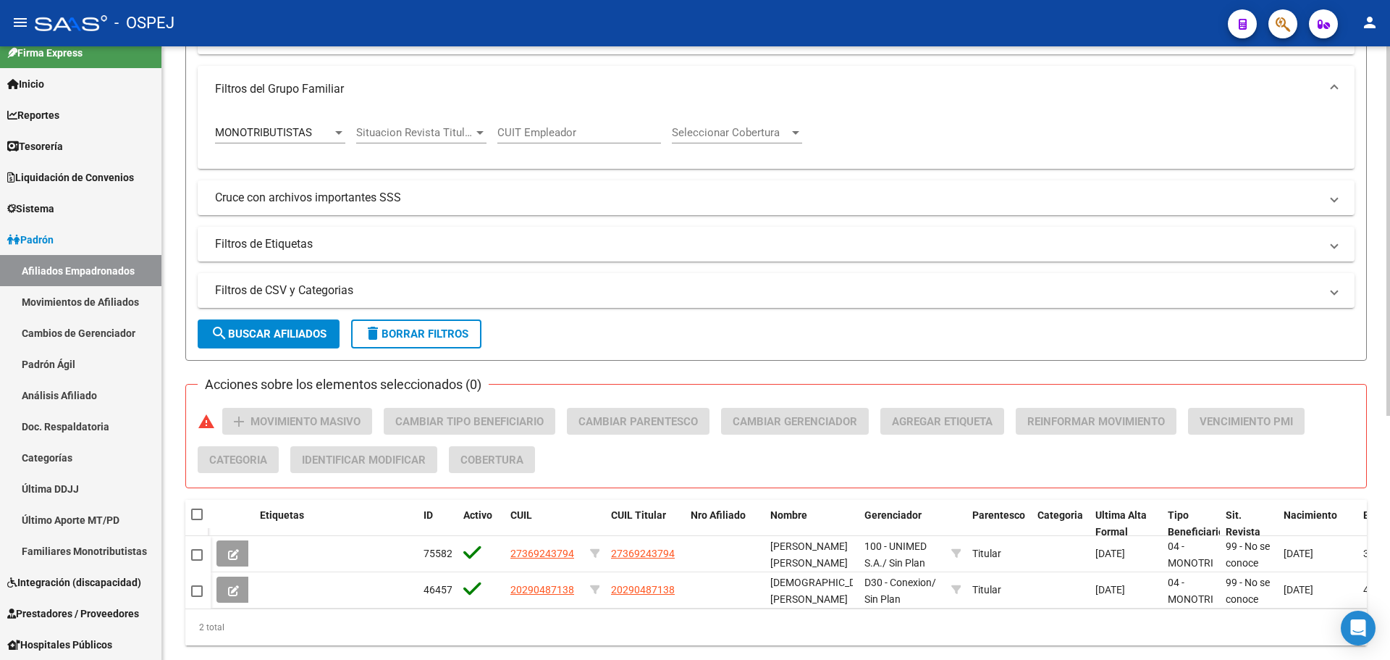
click at [310, 325] on form "Filtros Id CUIL / Nombre / Apellido CUIL Titular Seleccionar Gerenciador Selecc…" at bounding box center [776, 77] width 1182 height 567
click at [308, 330] on span "search Buscar Afiliados" at bounding box center [269, 333] width 116 height 13
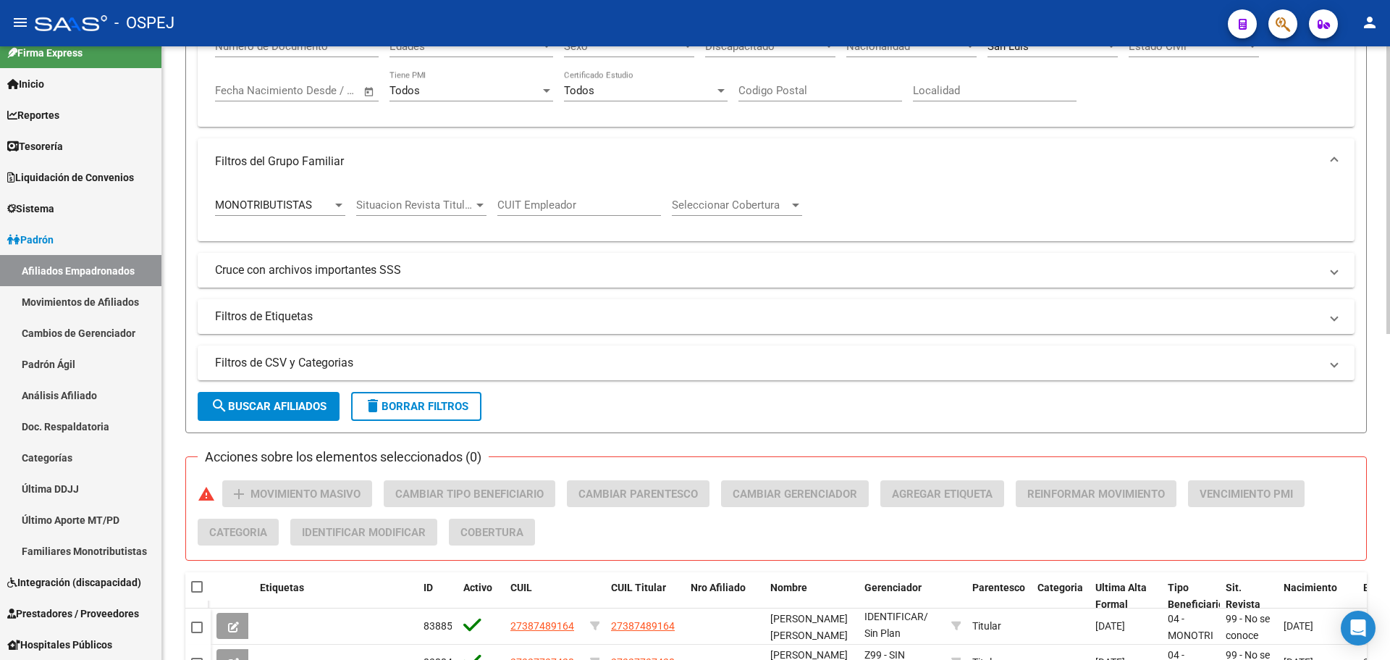
scroll to position [145, 0]
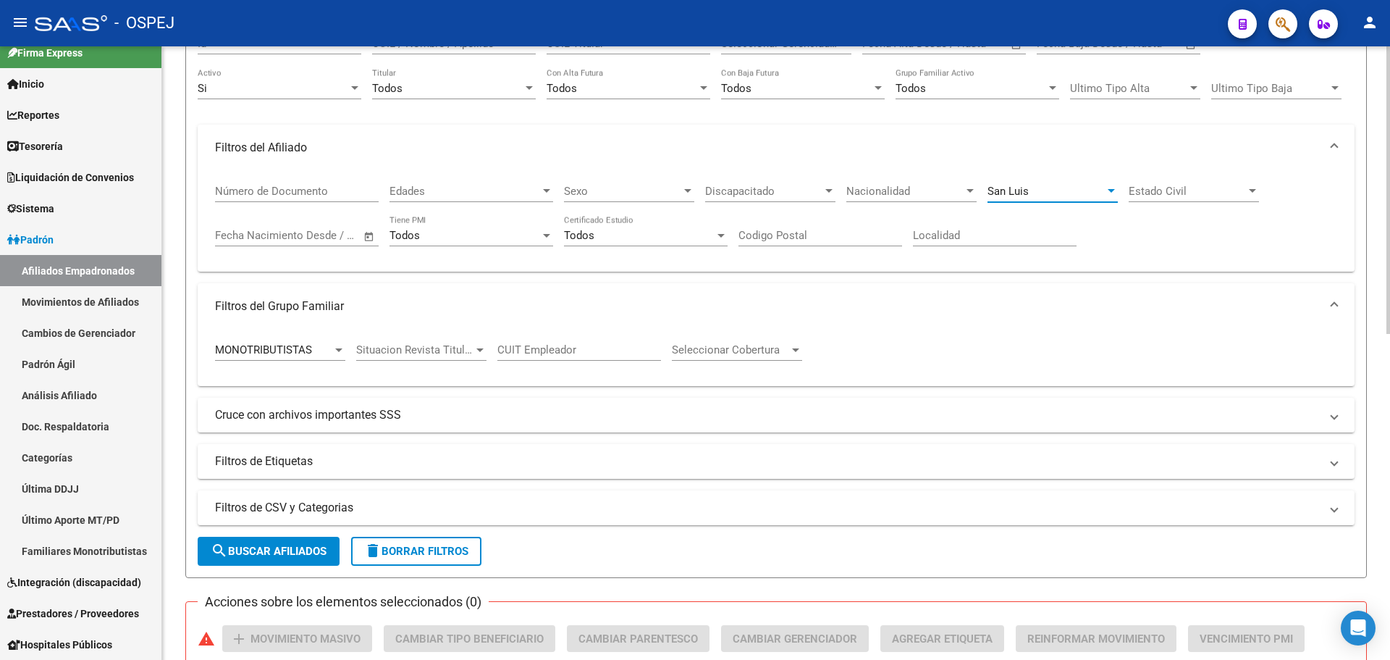
click at [1013, 185] on span "San Luis" at bounding box center [1008, 191] width 41 height 13
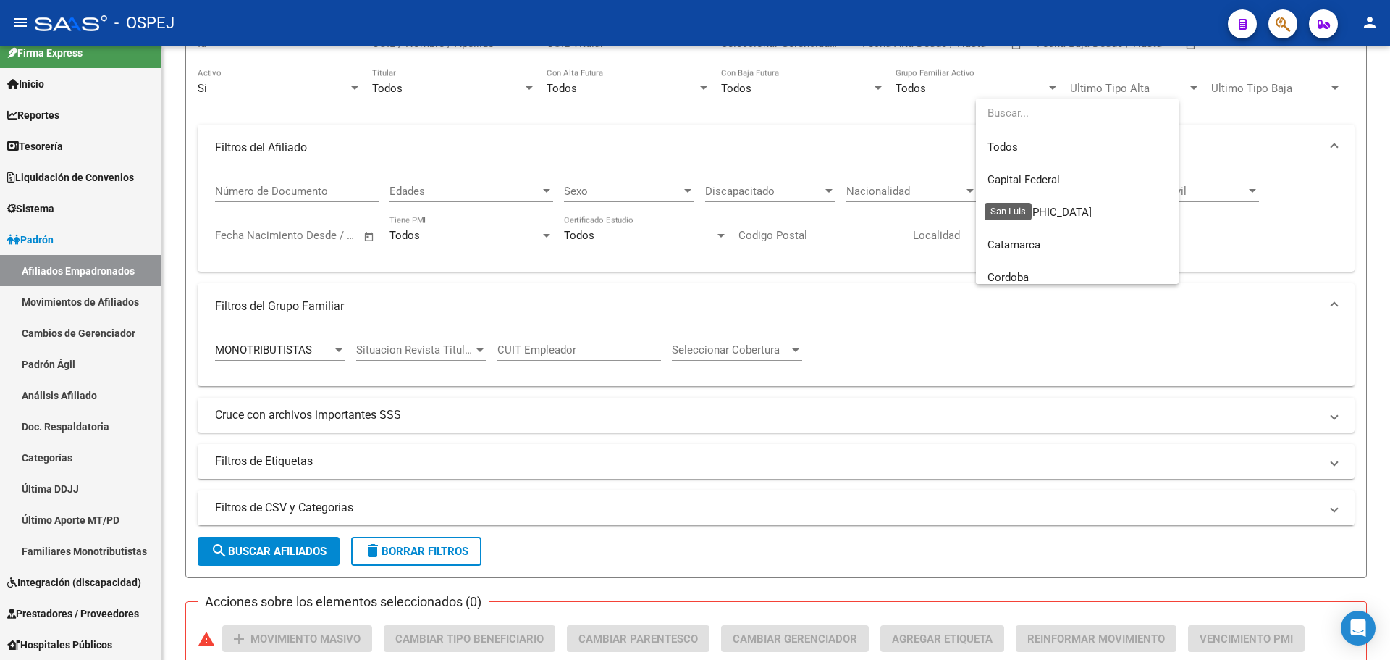
scroll to position [348, 0]
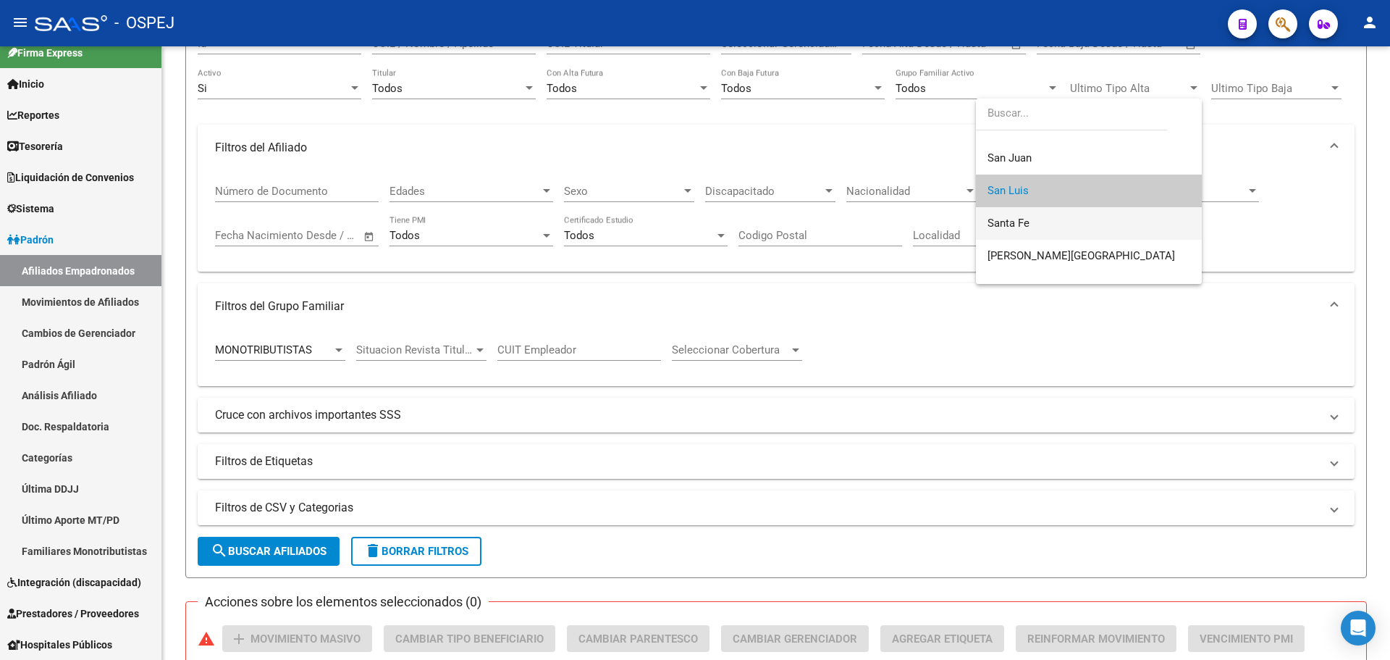
click at [1074, 222] on span "Santa Fe" at bounding box center [1089, 223] width 203 height 33
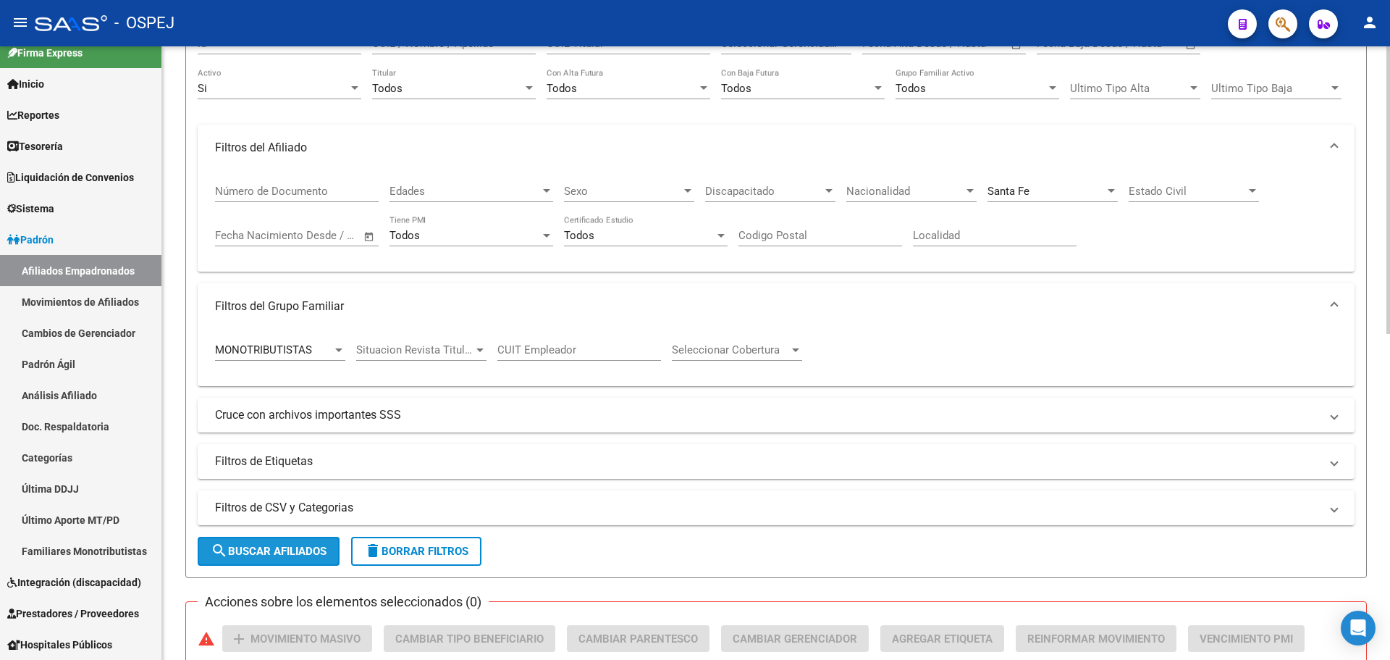
click at [326, 552] on span "search Buscar Afiliados" at bounding box center [269, 551] width 116 height 13
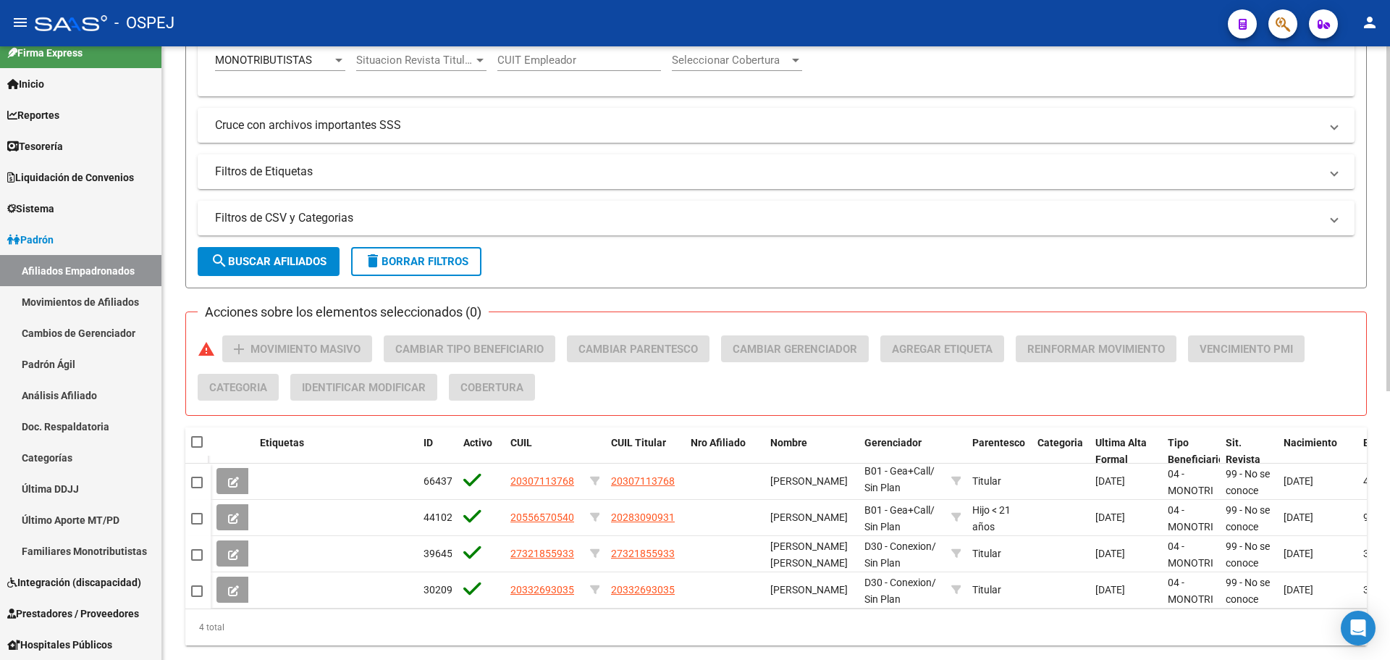
scroll to position [0, 0]
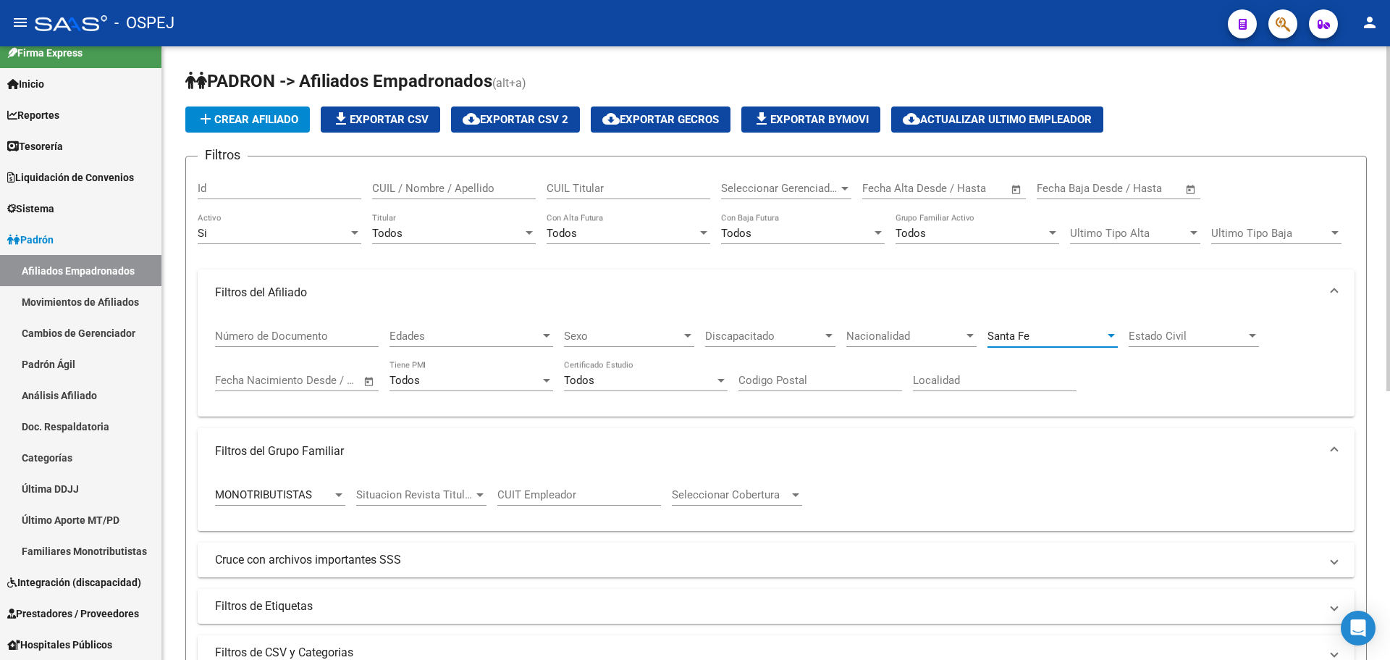
click at [1038, 338] on div "Santa Fe" at bounding box center [1046, 335] width 117 height 13
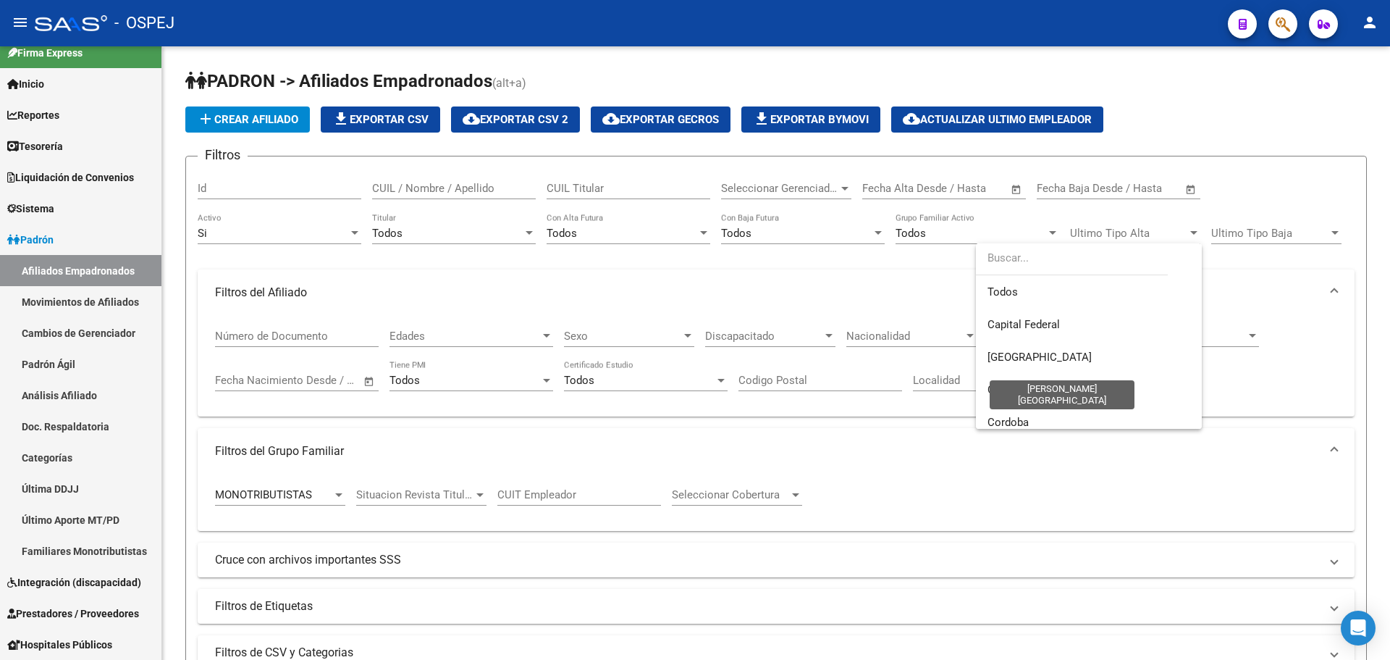
scroll to position [380, 0]
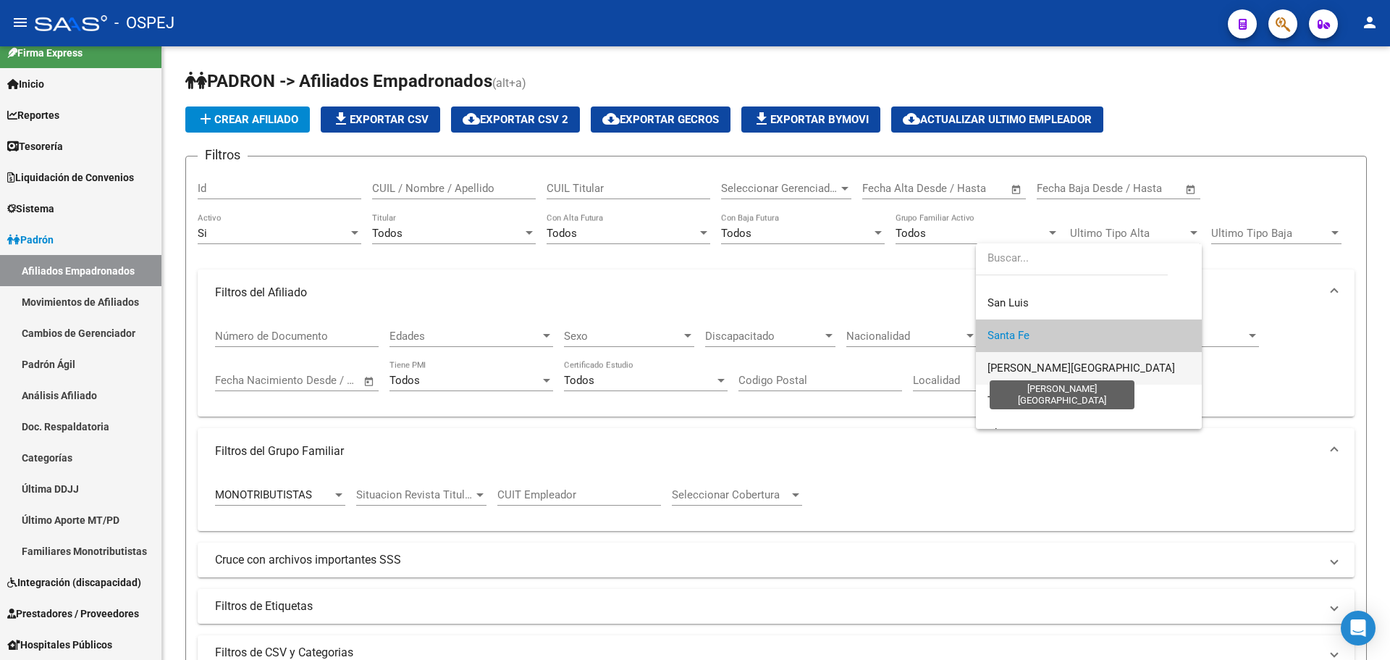
click at [1051, 371] on span "[PERSON_NAME][GEOGRAPHIC_DATA]" at bounding box center [1082, 367] width 188 height 13
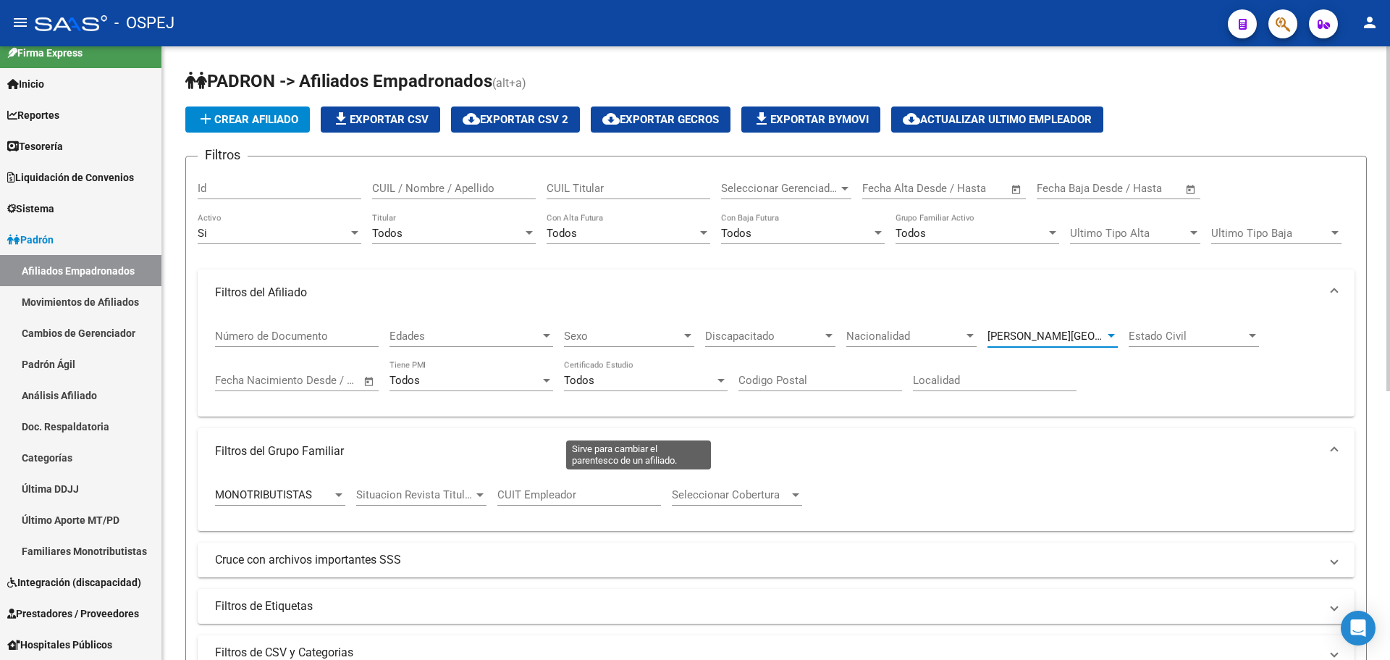
scroll to position [362, 0]
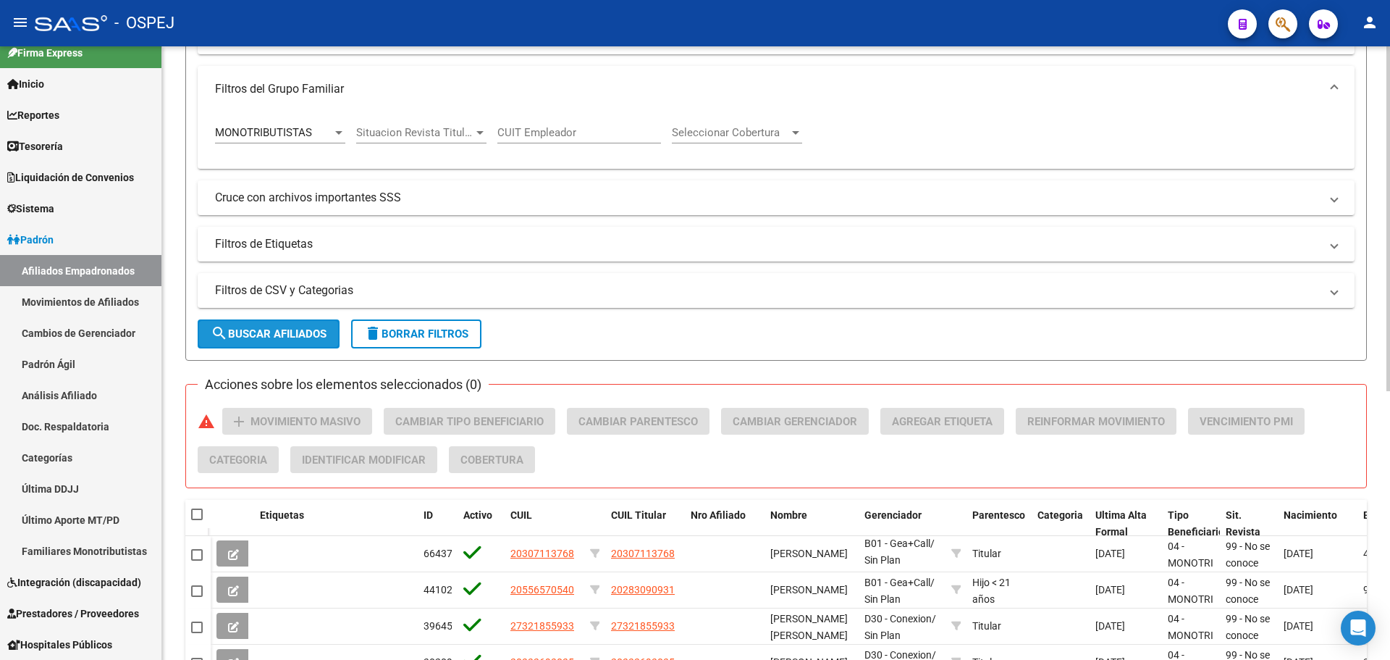
click at [285, 336] on span "search Buscar Afiliados" at bounding box center [269, 333] width 116 height 13
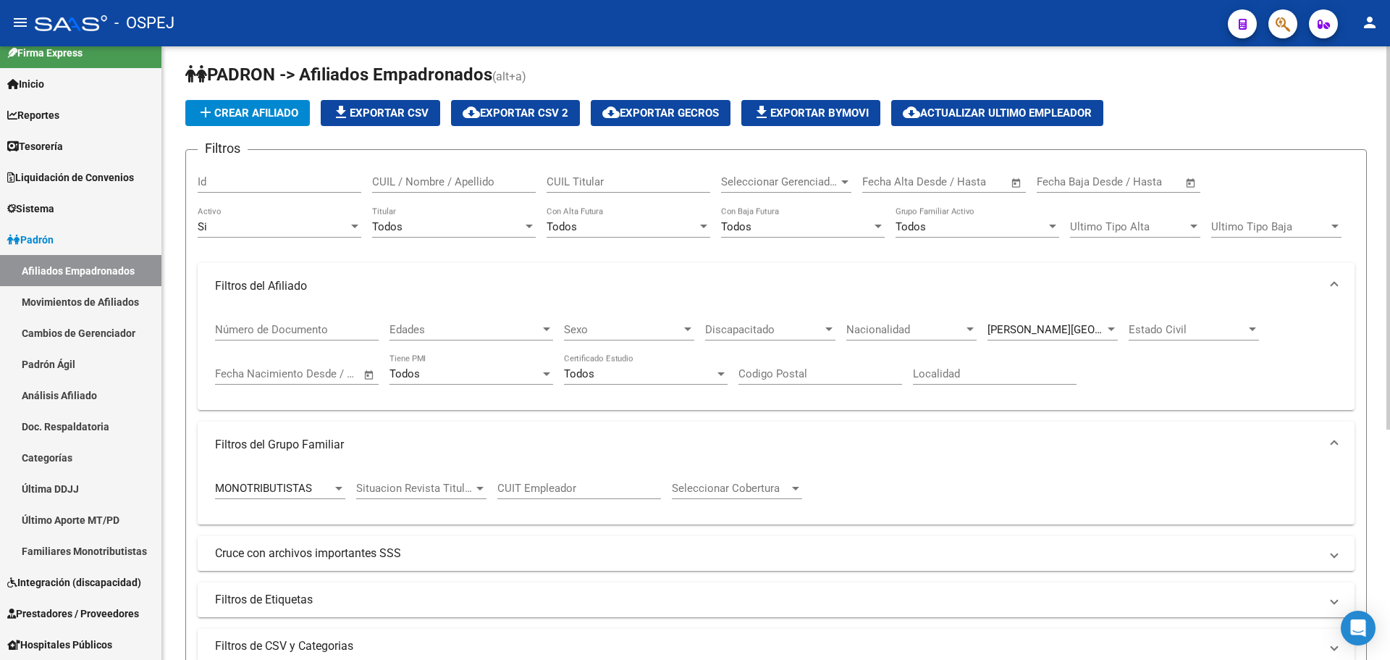
scroll to position [0, 0]
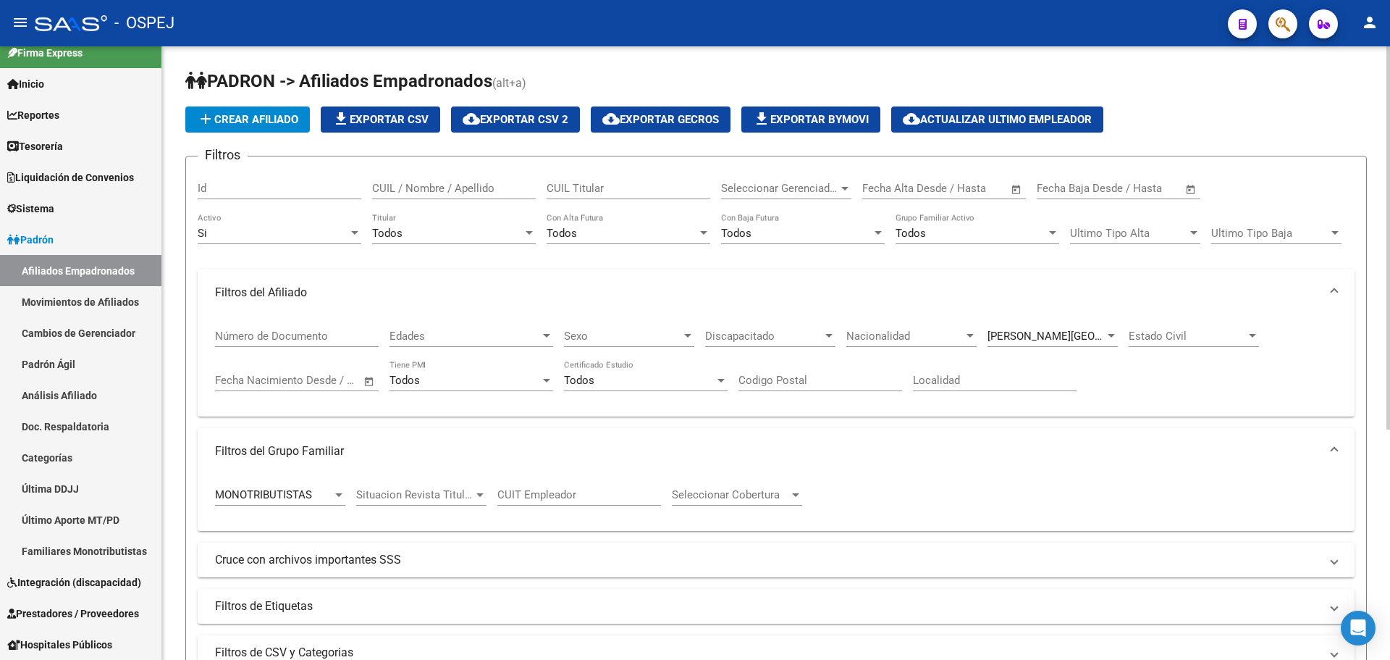
click at [1022, 322] on div "[PERSON_NAME][GEOGRAPHIC_DATA] Provincia" at bounding box center [1053, 331] width 130 height 31
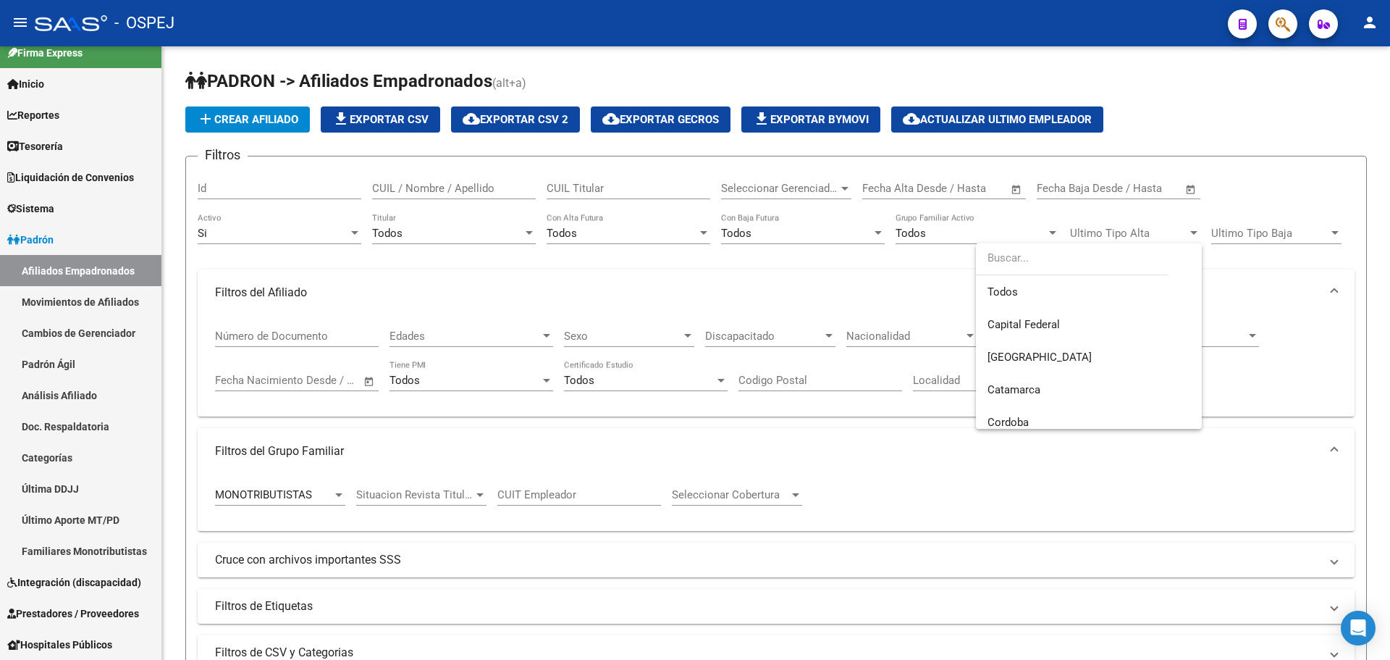
scroll to position [413, 0]
click at [1044, 365] on span "Tucuman" at bounding box center [1089, 368] width 203 height 33
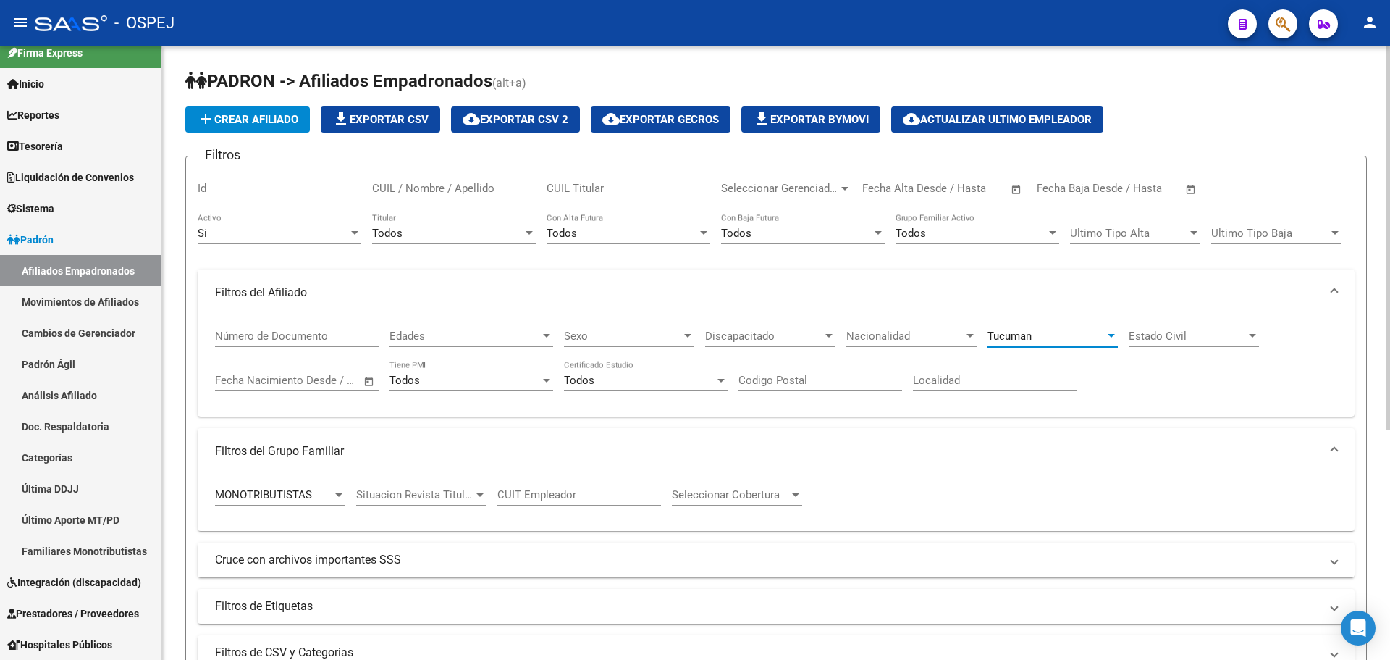
scroll to position [369, 0]
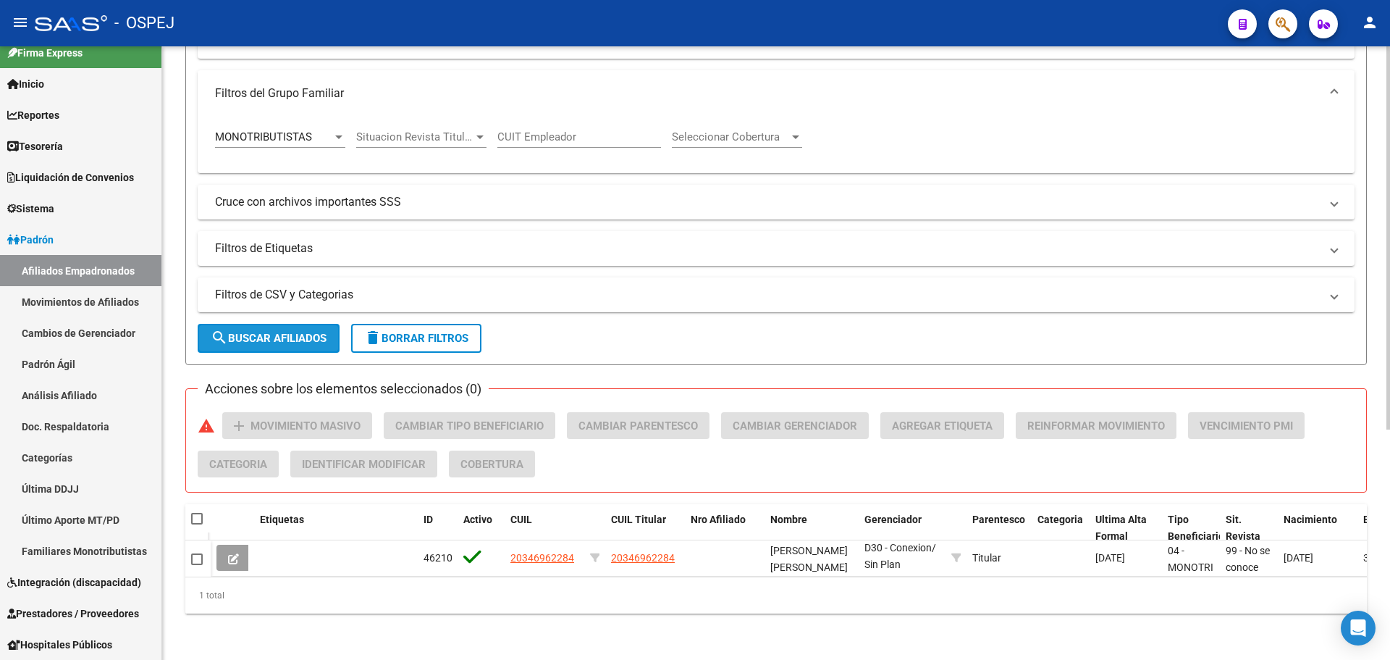
click at [216, 329] on mat-icon "search" at bounding box center [219, 337] width 17 height 17
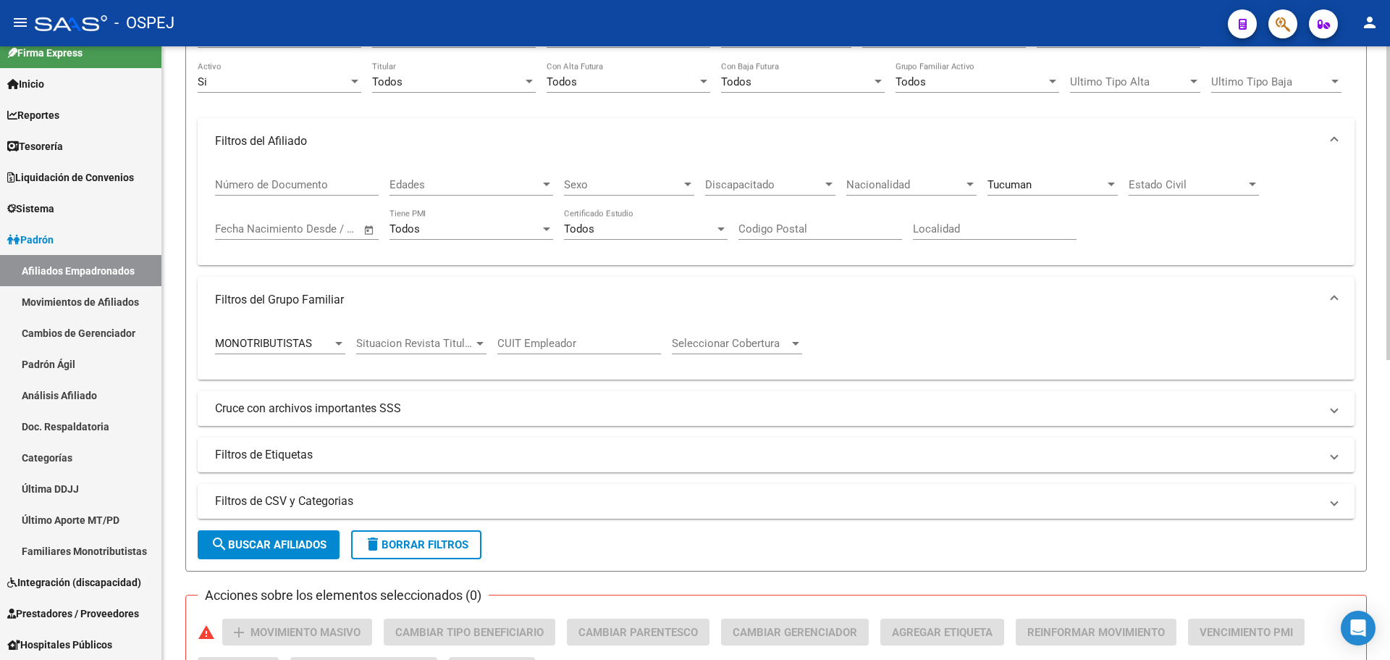
scroll to position [7, 0]
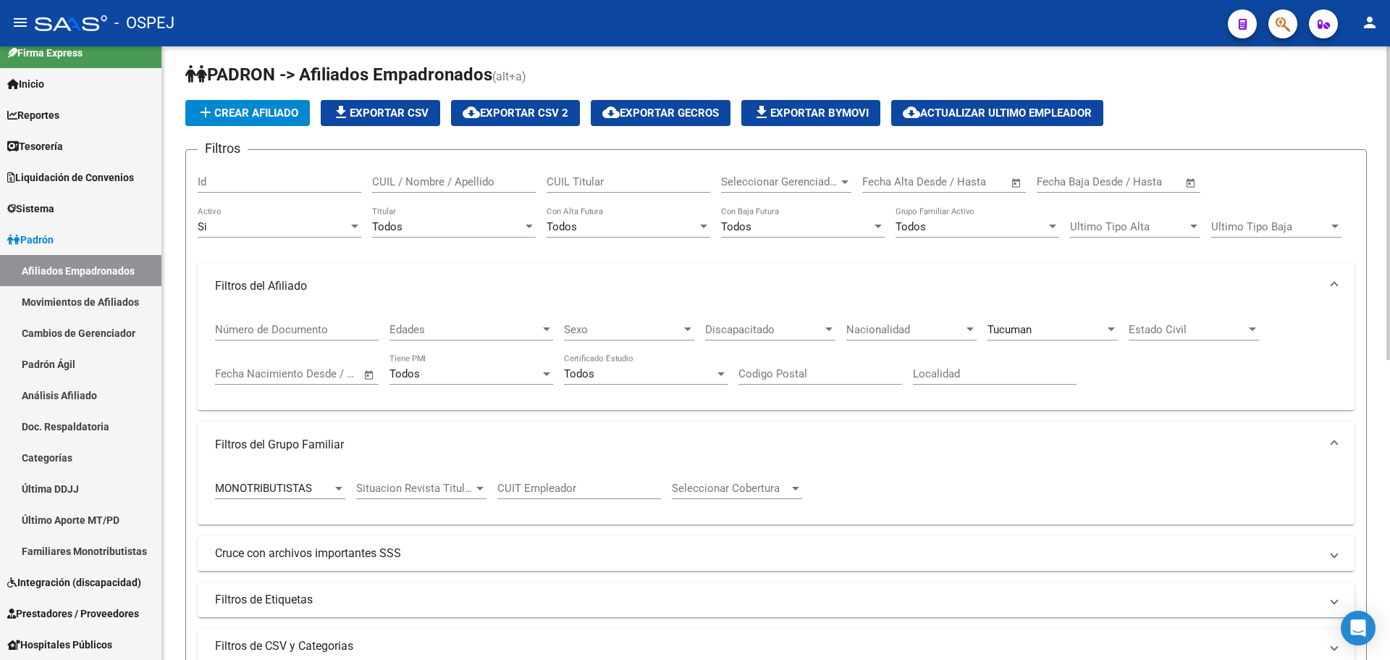
click at [312, 487] on div "MONOTRIBUTISTAS" at bounding box center [273, 488] width 117 height 13
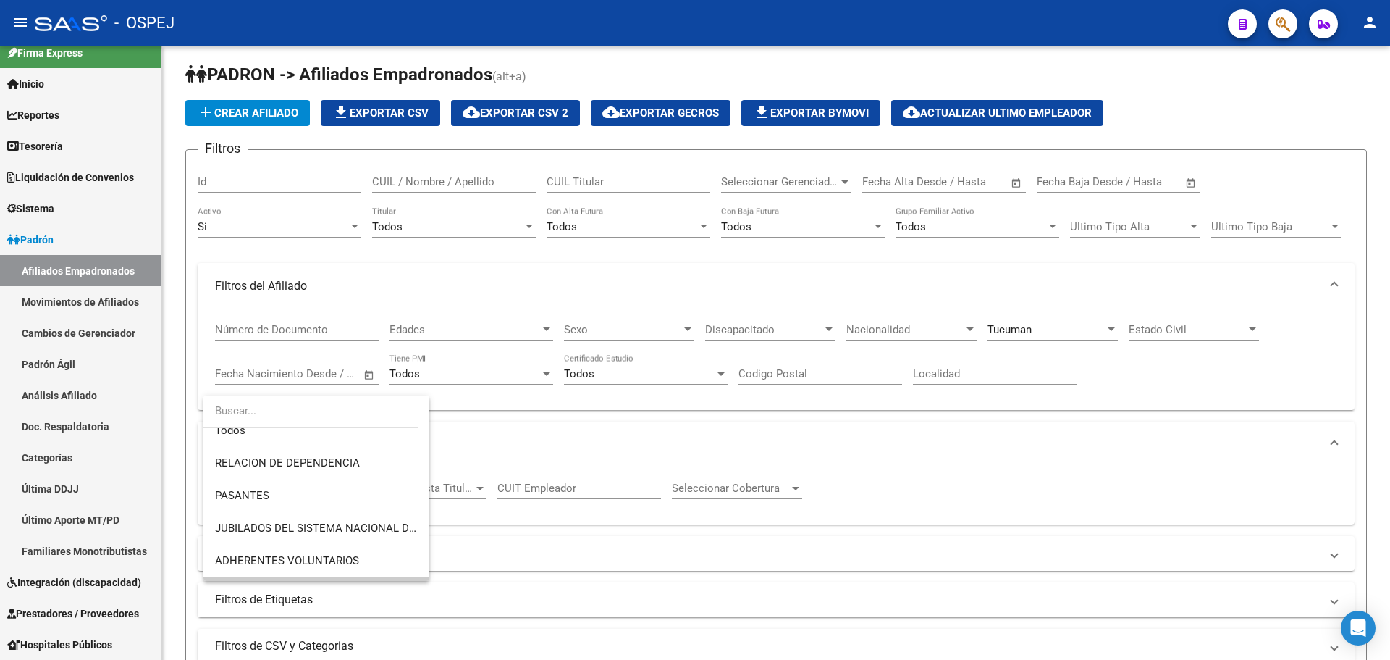
scroll to position [159, 0]
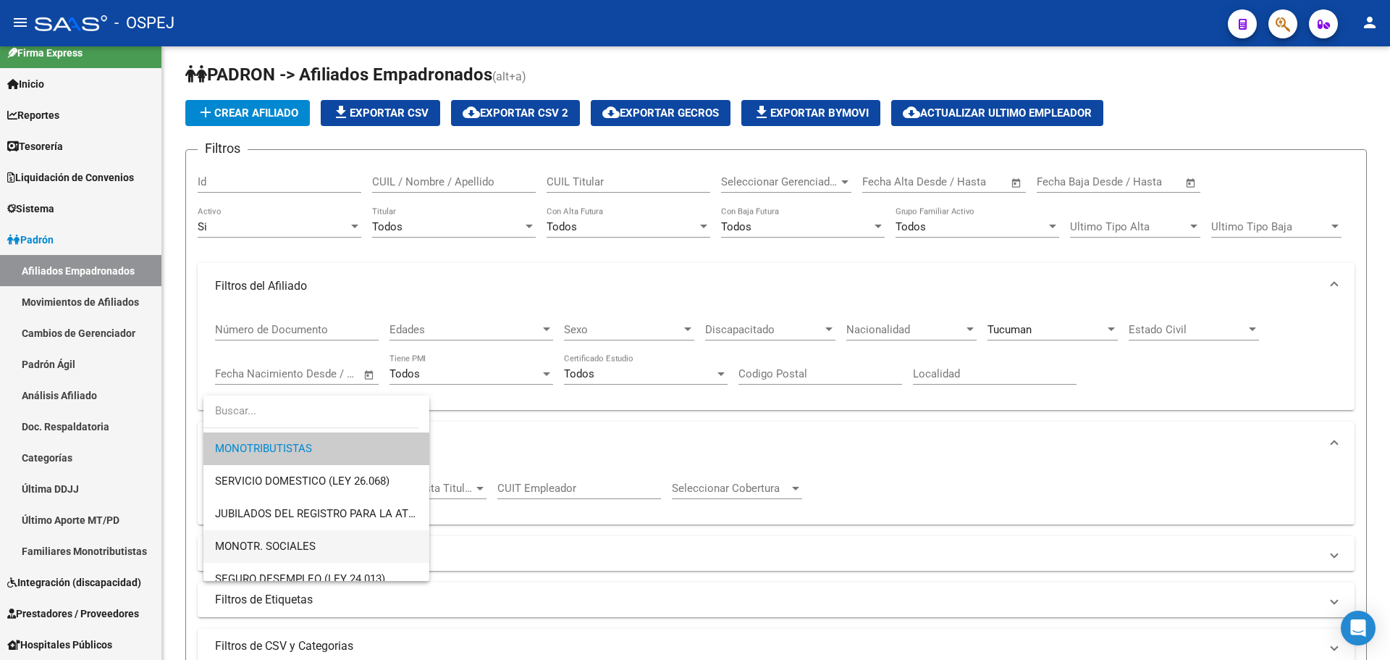
click at [321, 544] on span "MONOTR. SOCIALES" at bounding box center [316, 546] width 203 height 33
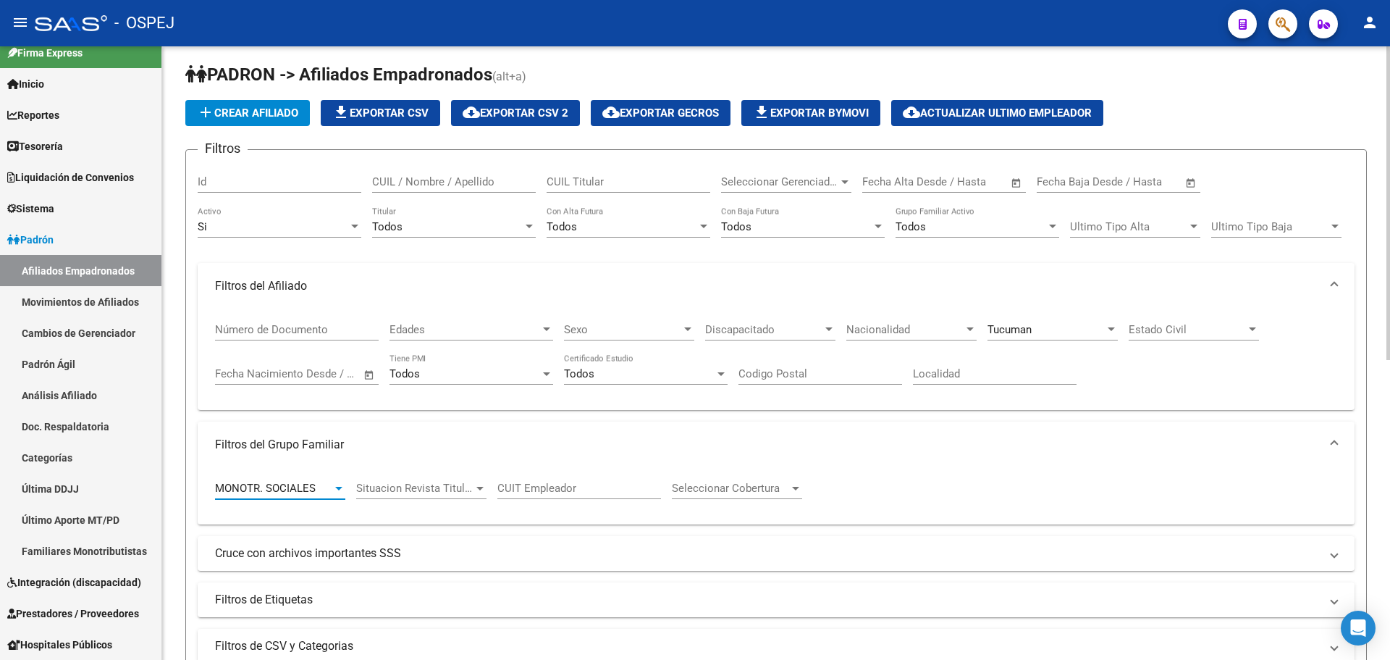
scroll to position [224, 0]
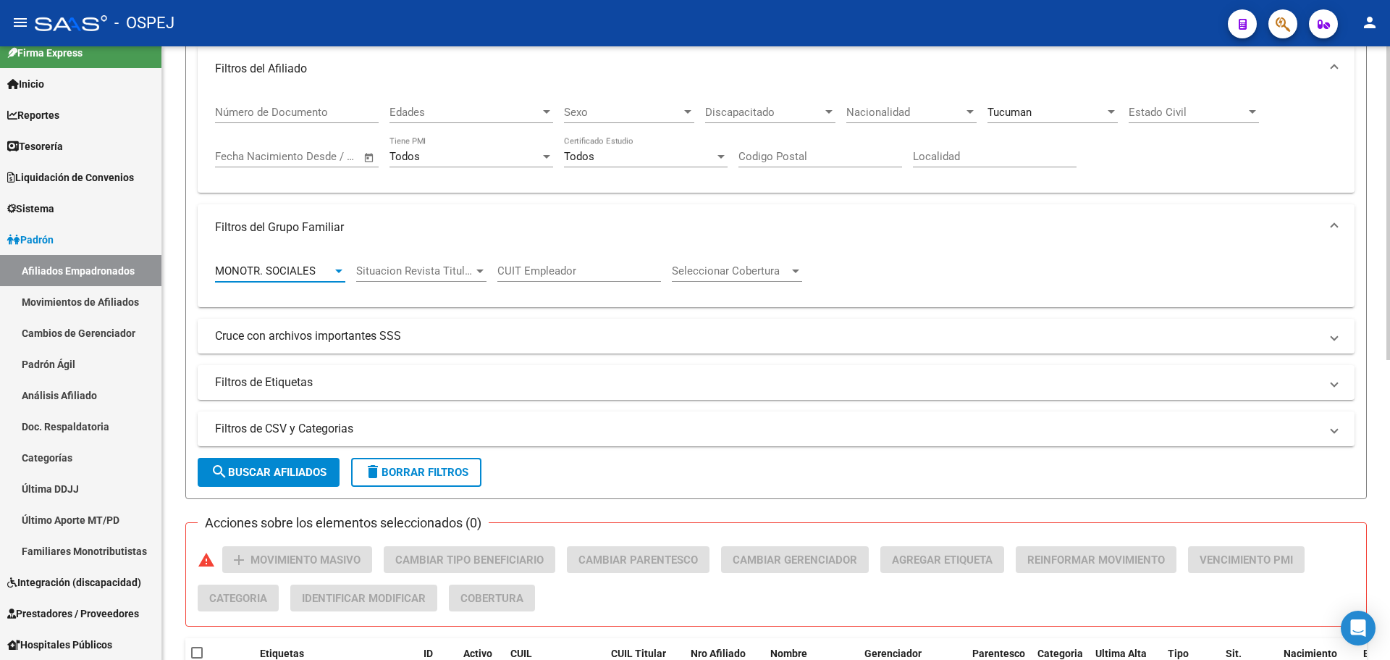
click at [287, 471] on span "search Buscar Afiliados" at bounding box center [269, 472] width 116 height 13
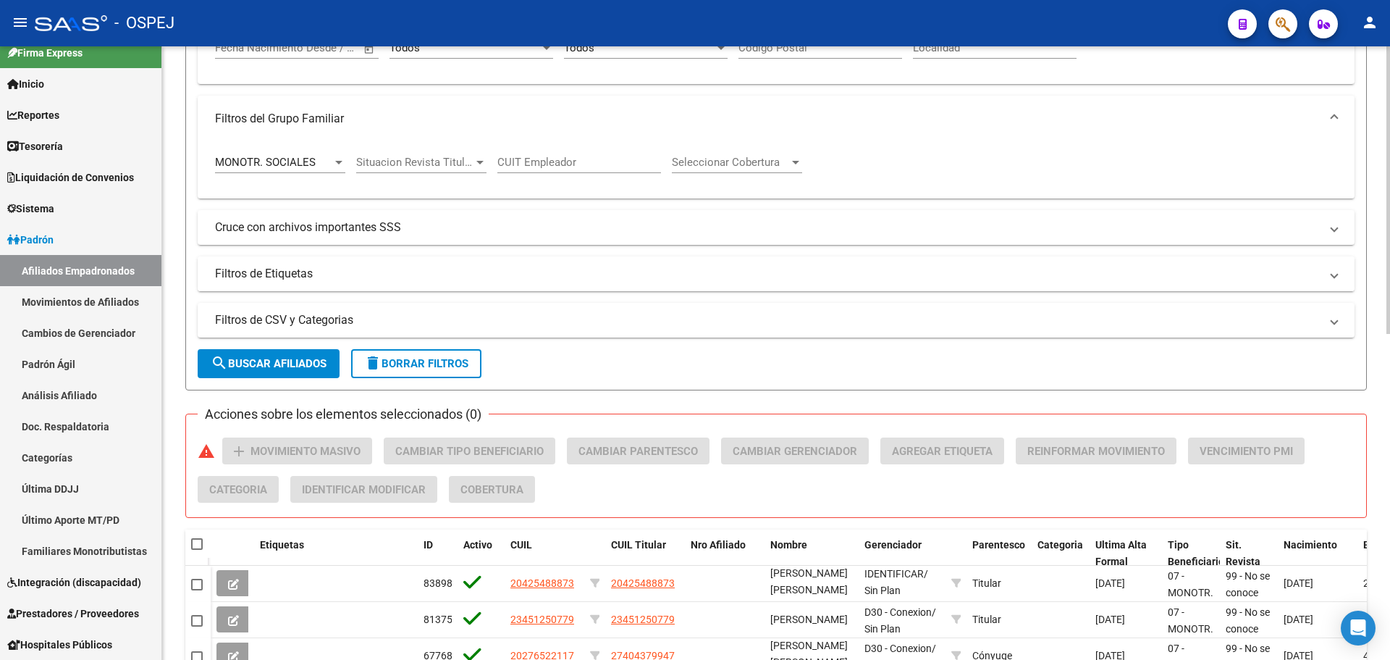
scroll to position [0, 0]
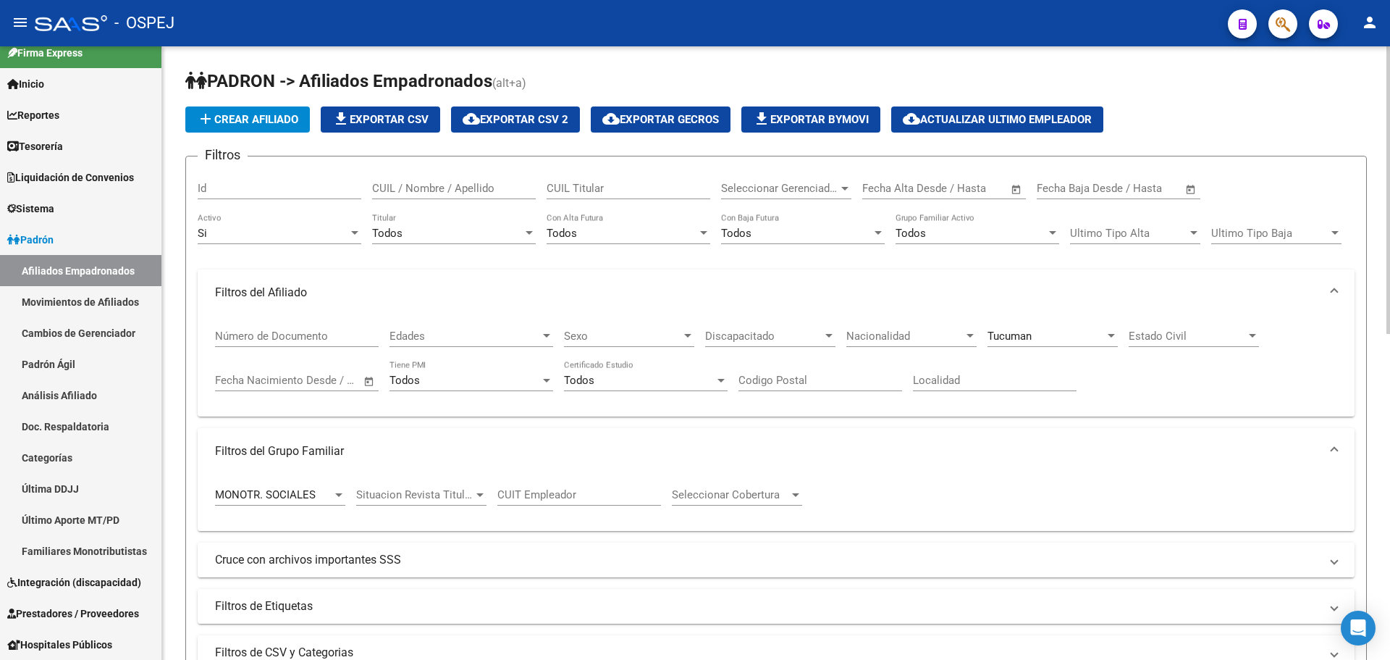
click at [1021, 341] on span "Tucuman" at bounding box center [1010, 335] width 44 height 13
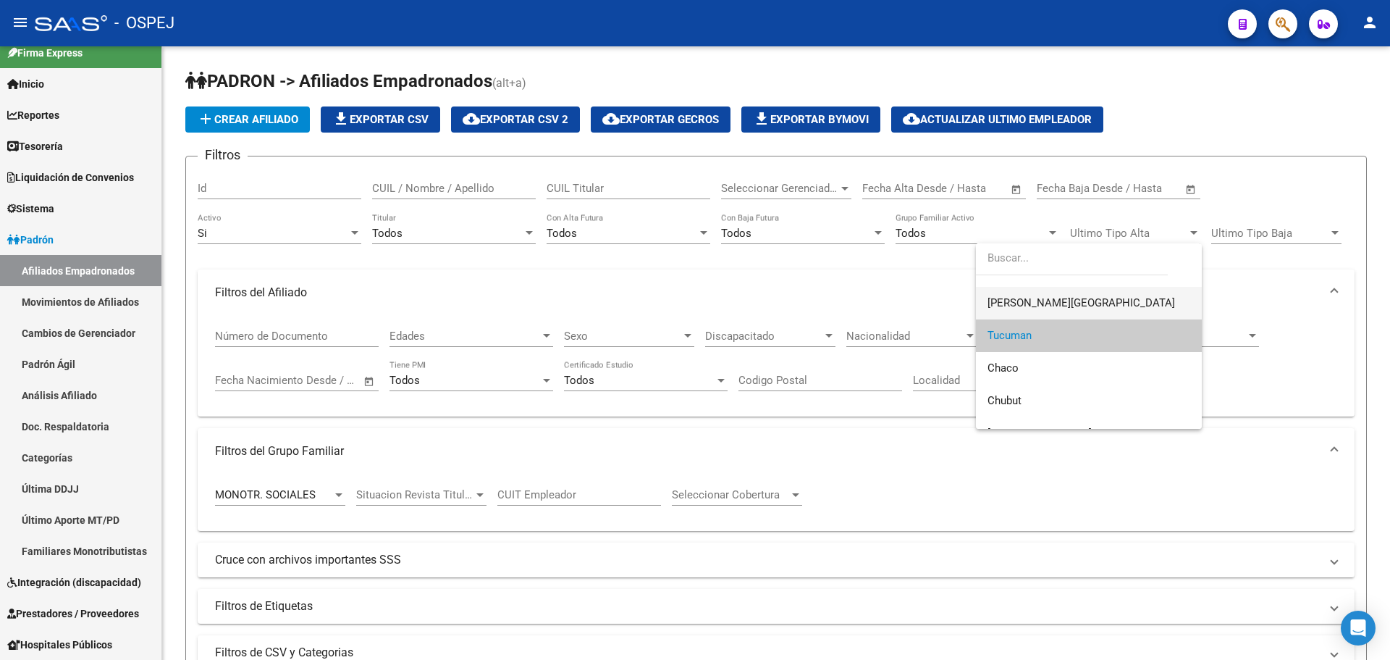
click at [1038, 303] on span "[PERSON_NAME][GEOGRAPHIC_DATA]" at bounding box center [1082, 302] width 188 height 13
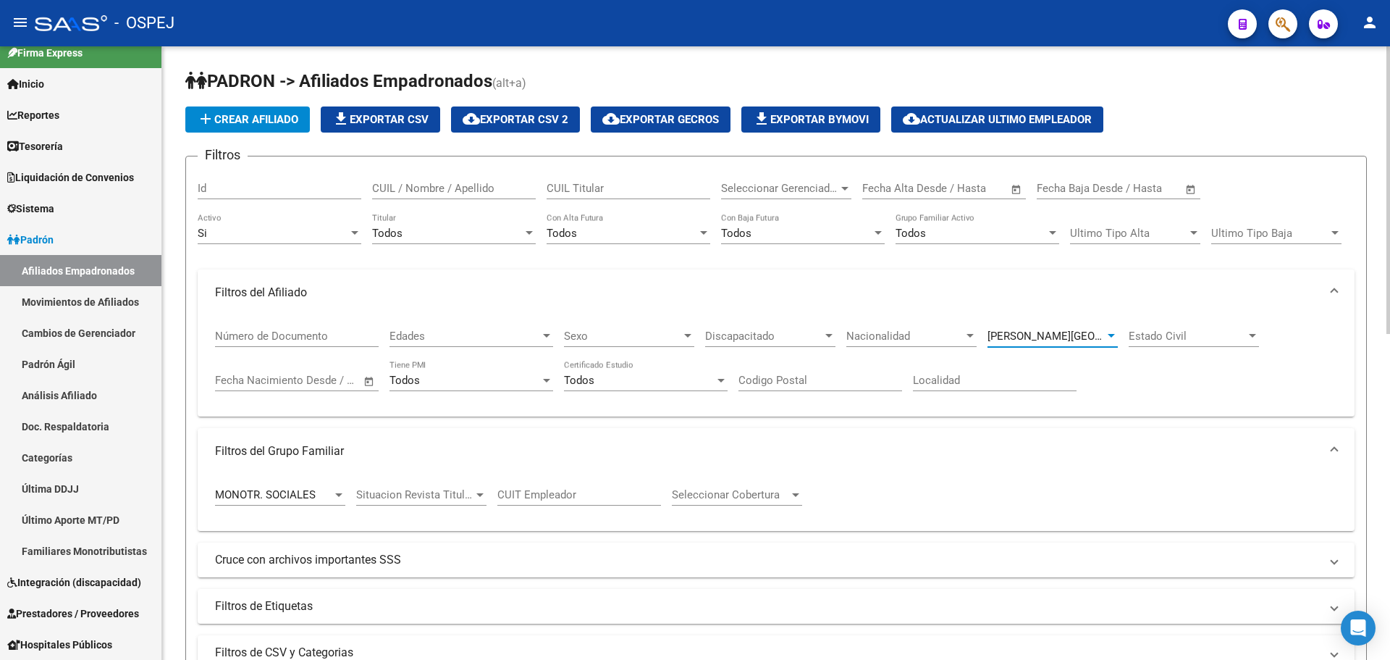
scroll to position [290, 0]
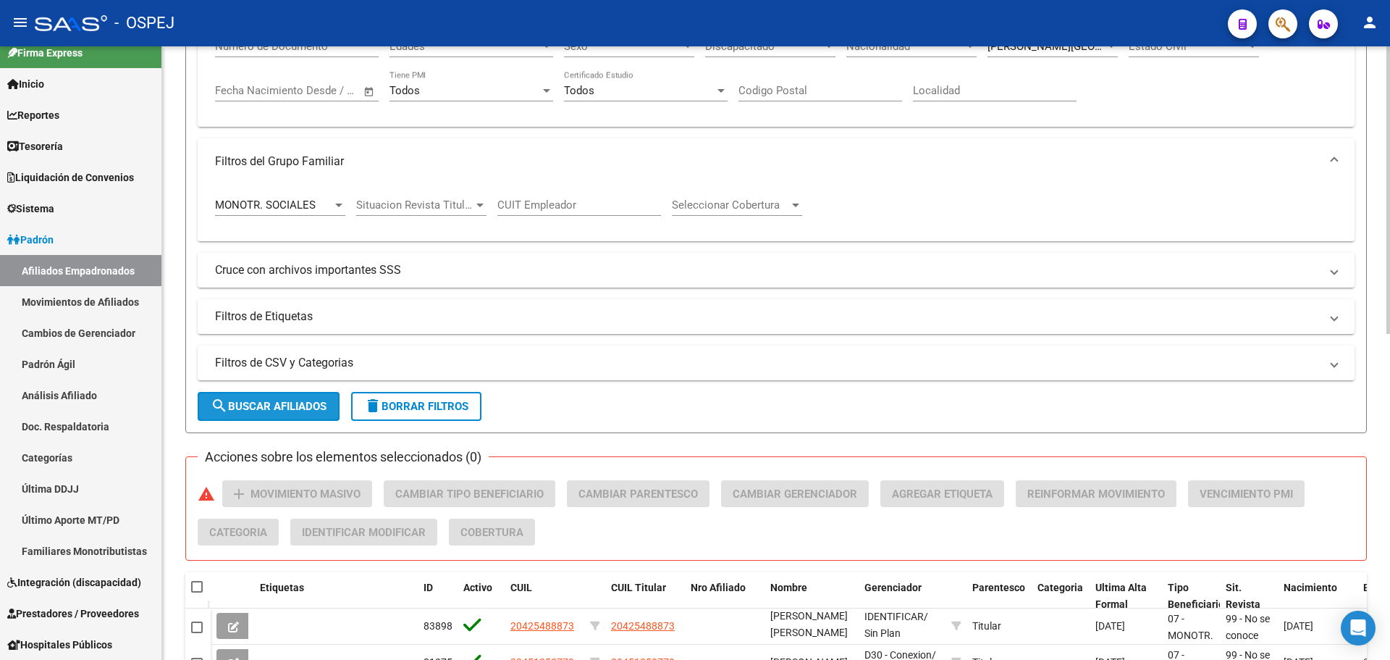
click at [296, 416] on button "search Buscar Afiliados" at bounding box center [269, 406] width 142 height 29
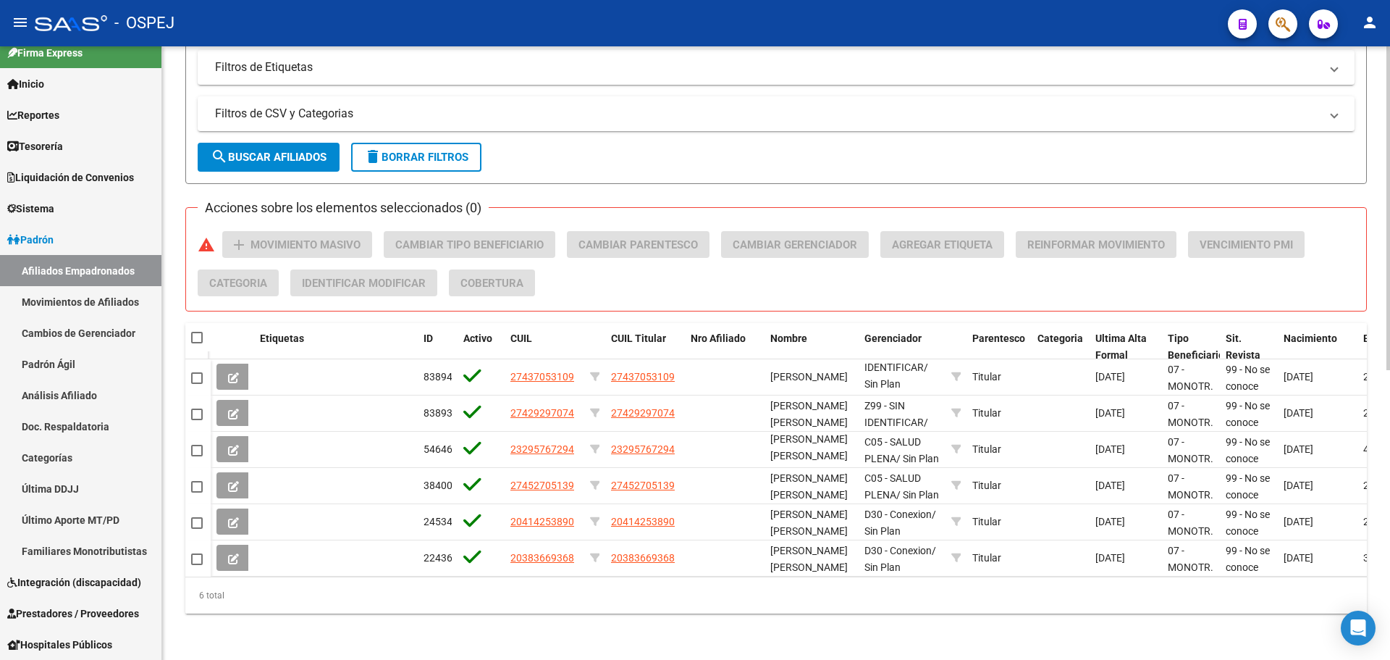
scroll to position [115, 0]
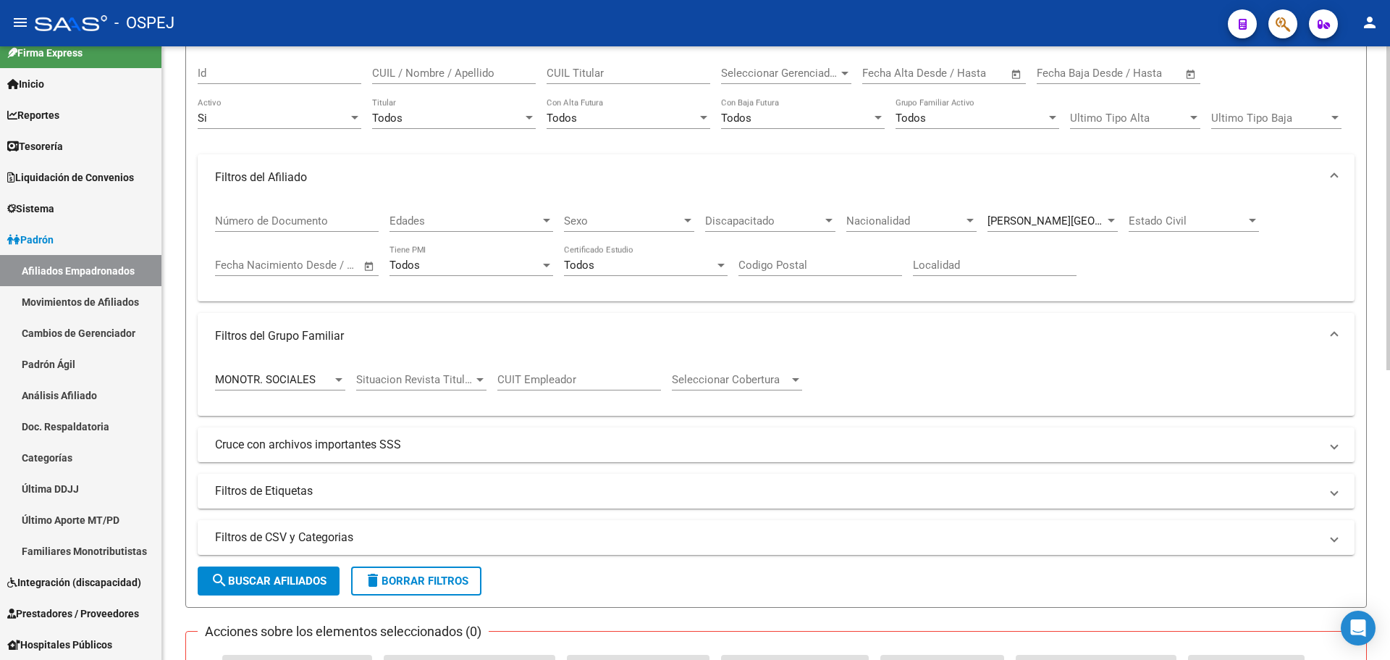
click at [1088, 222] on div "[PERSON_NAME][GEOGRAPHIC_DATA]" at bounding box center [1046, 220] width 117 height 13
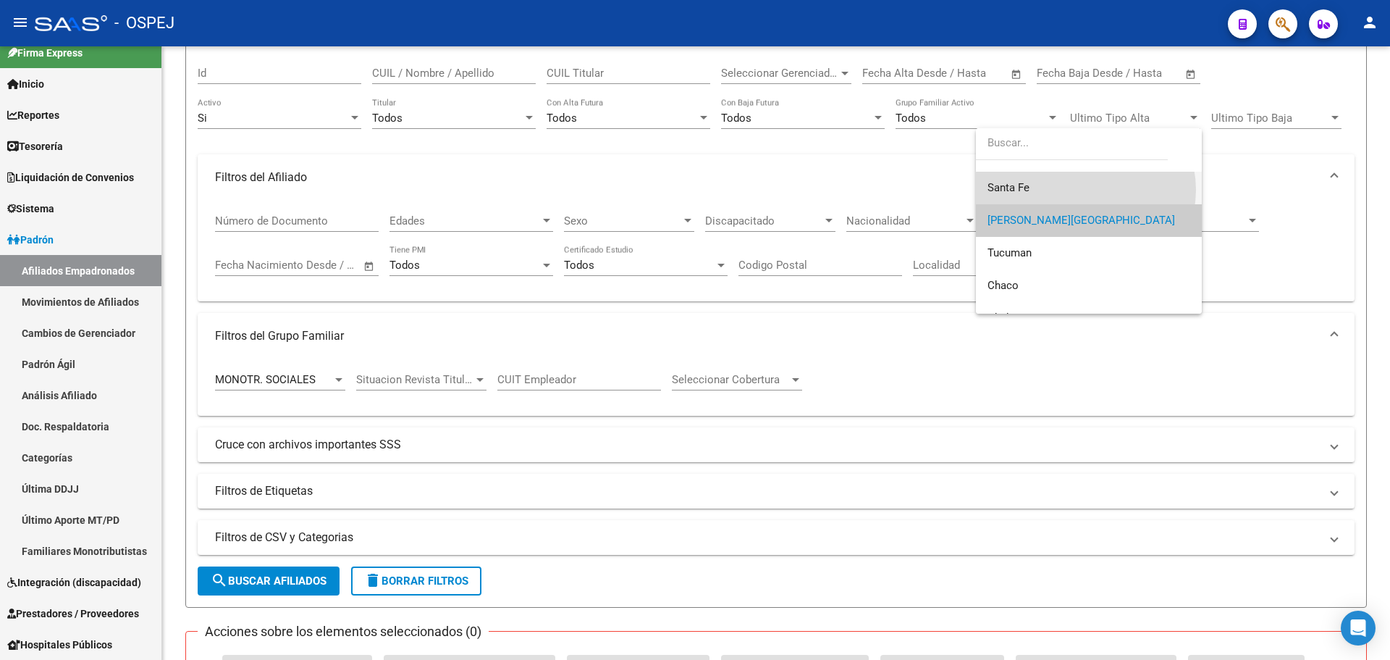
drag, startPoint x: 1085, startPoint y: 190, endPoint x: 788, endPoint y: 300, distance: 317.3
click at [1085, 189] on span "Santa Fe" at bounding box center [1089, 188] width 203 height 33
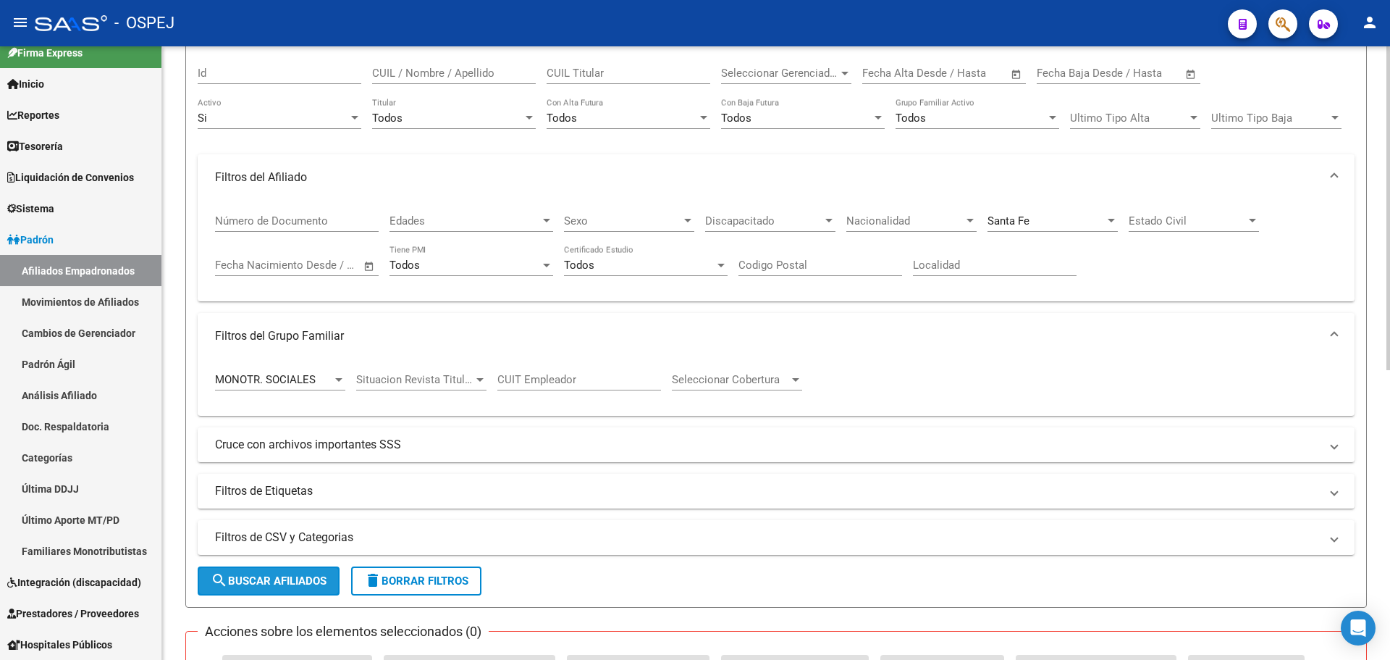
click at [269, 578] on span "search Buscar Afiliados" at bounding box center [269, 580] width 116 height 13
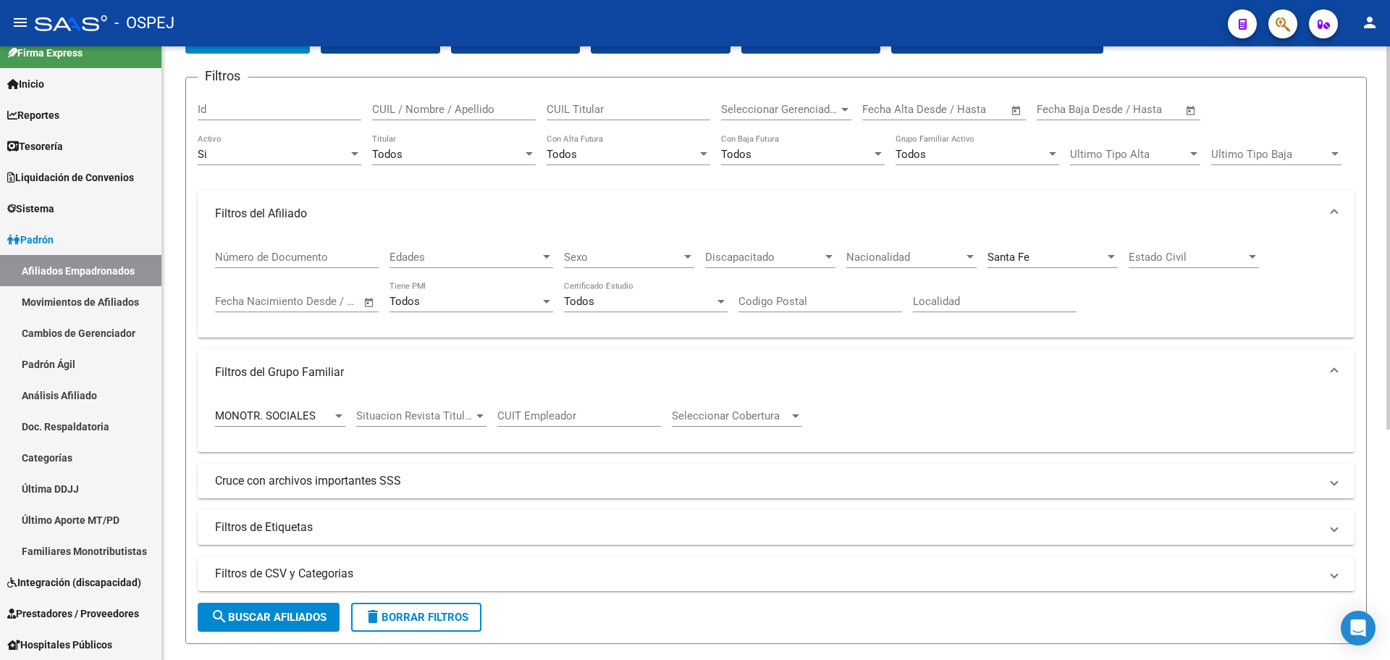
scroll to position [7, 0]
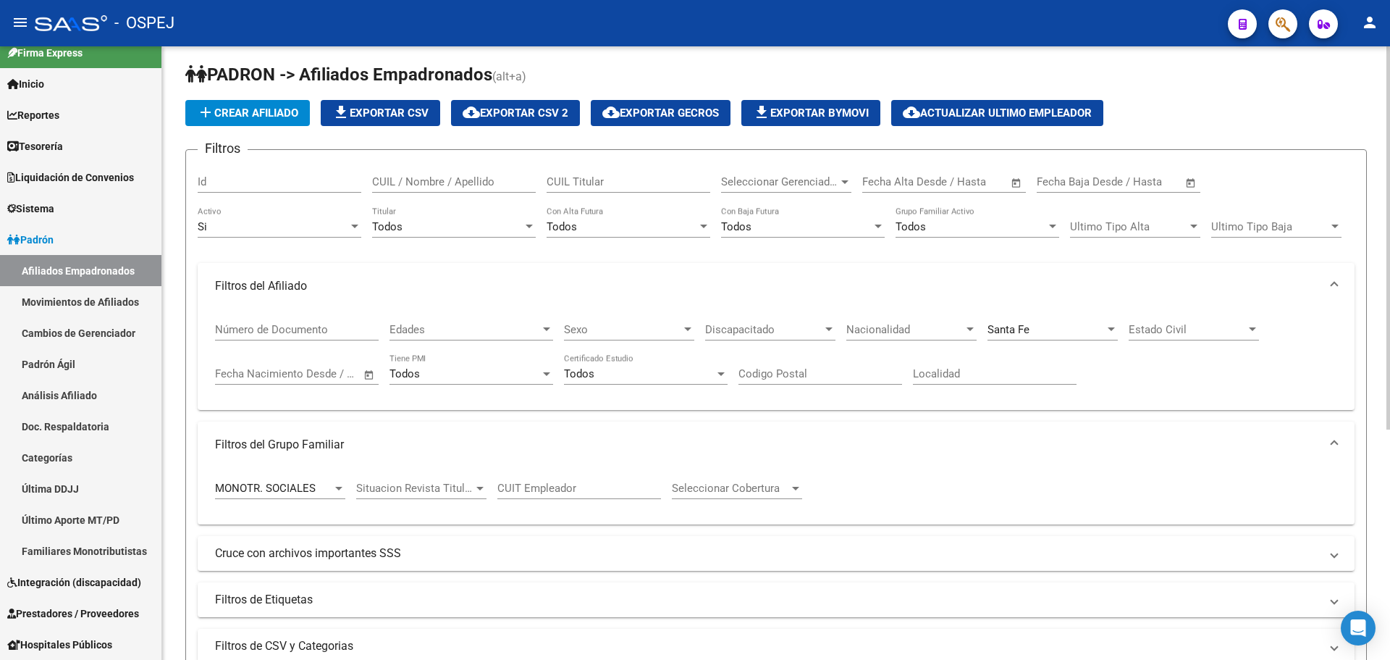
click at [1020, 327] on span "Santa Fe" at bounding box center [1009, 329] width 42 height 13
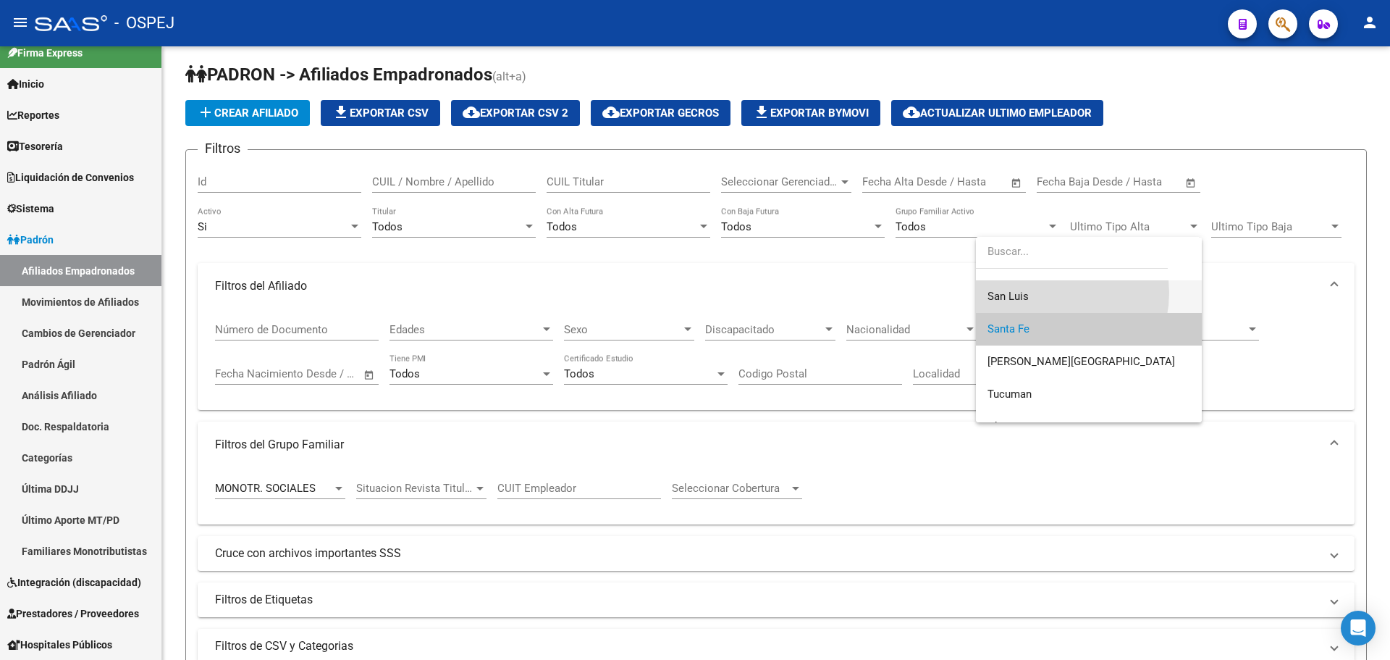
click at [1047, 293] on span "San Luis" at bounding box center [1089, 296] width 203 height 33
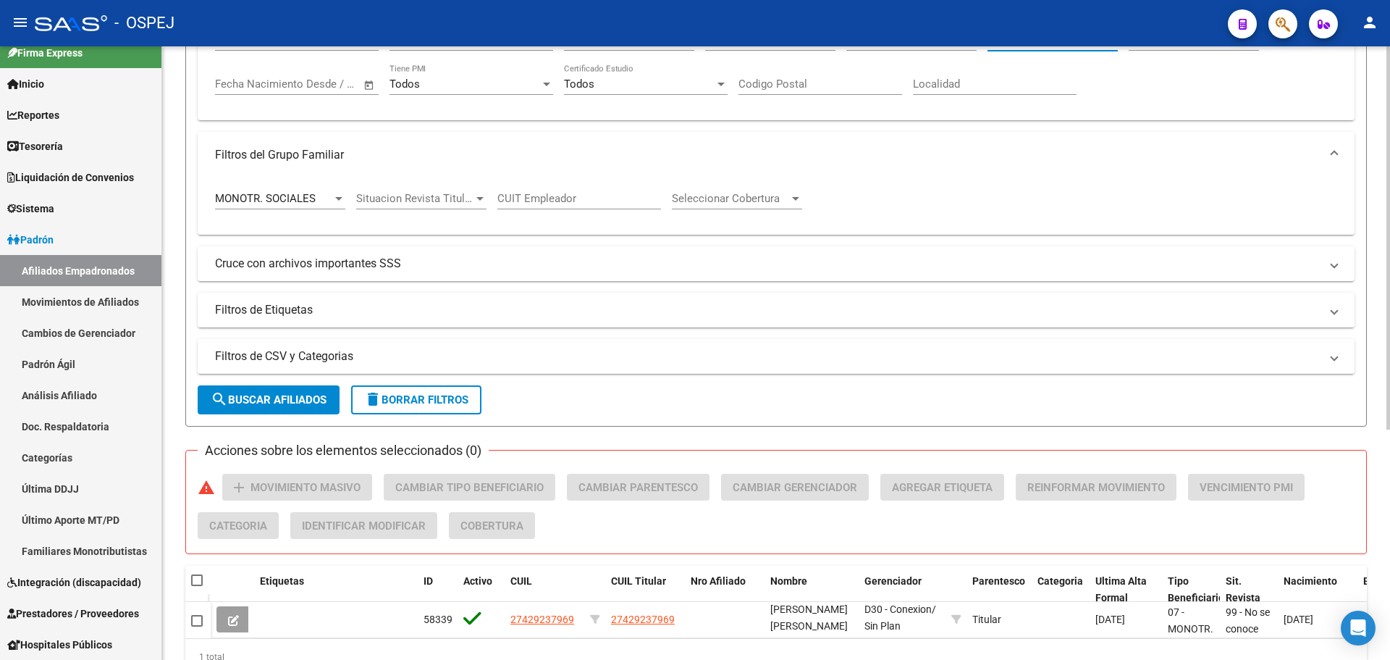
scroll to position [369, 0]
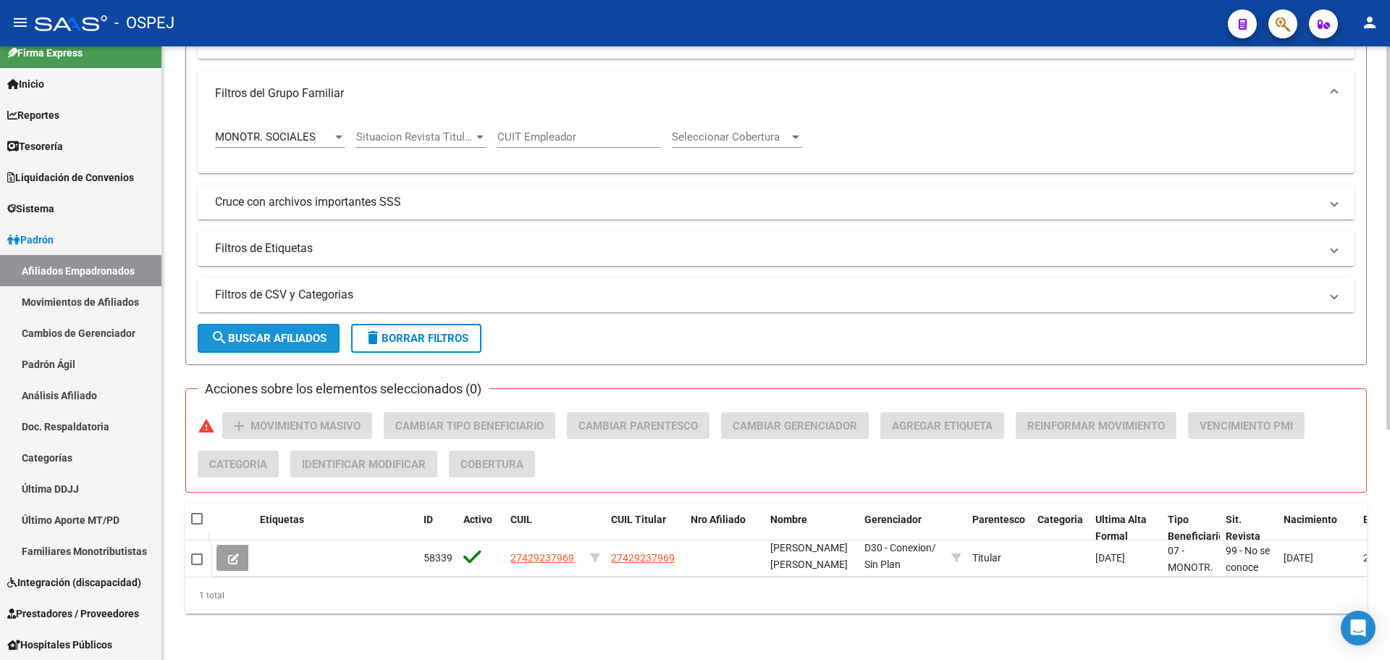
click at [300, 332] on span "search Buscar Afiliados" at bounding box center [269, 338] width 116 height 13
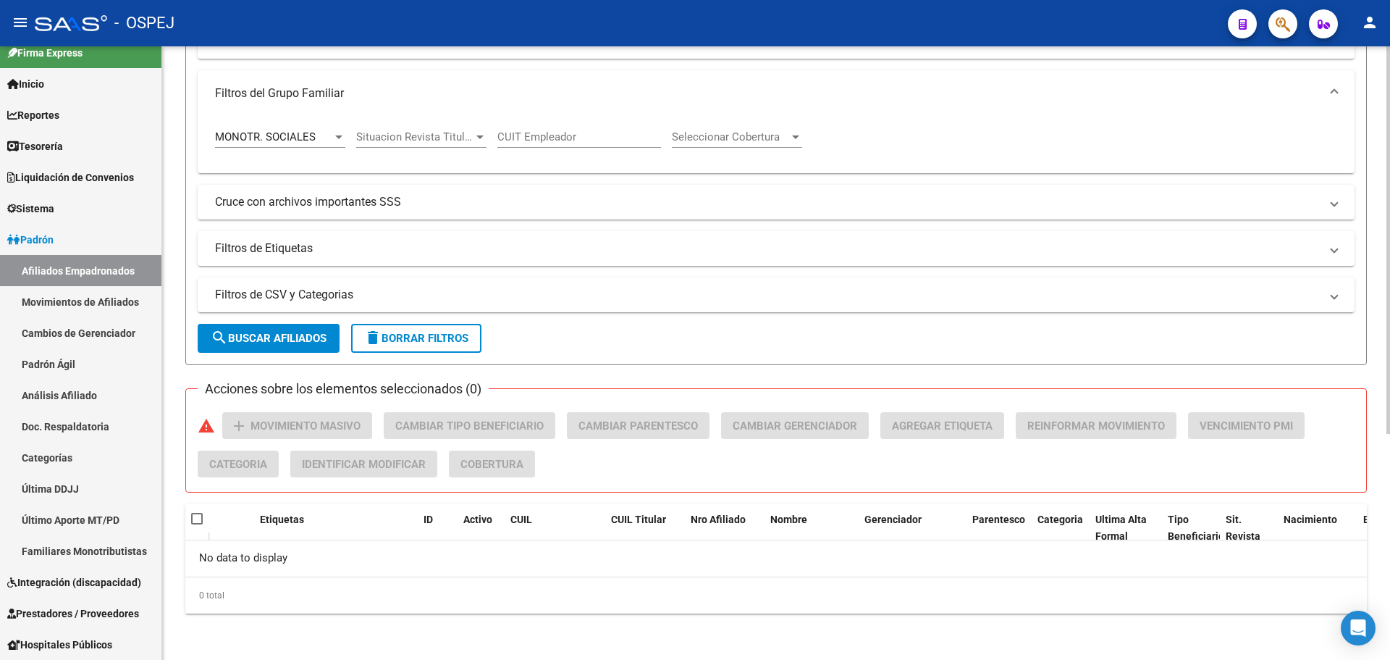
scroll to position [213, 0]
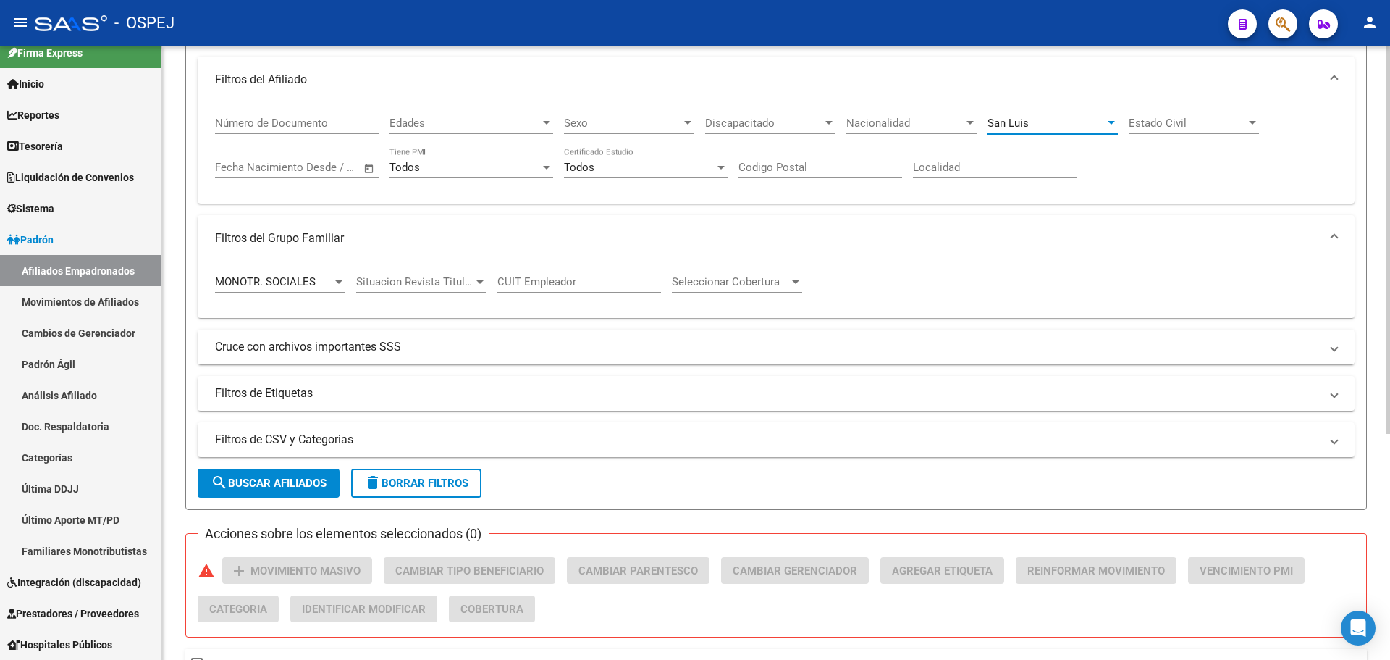
click at [1000, 128] on span "San Luis" at bounding box center [1008, 123] width 41 height 13
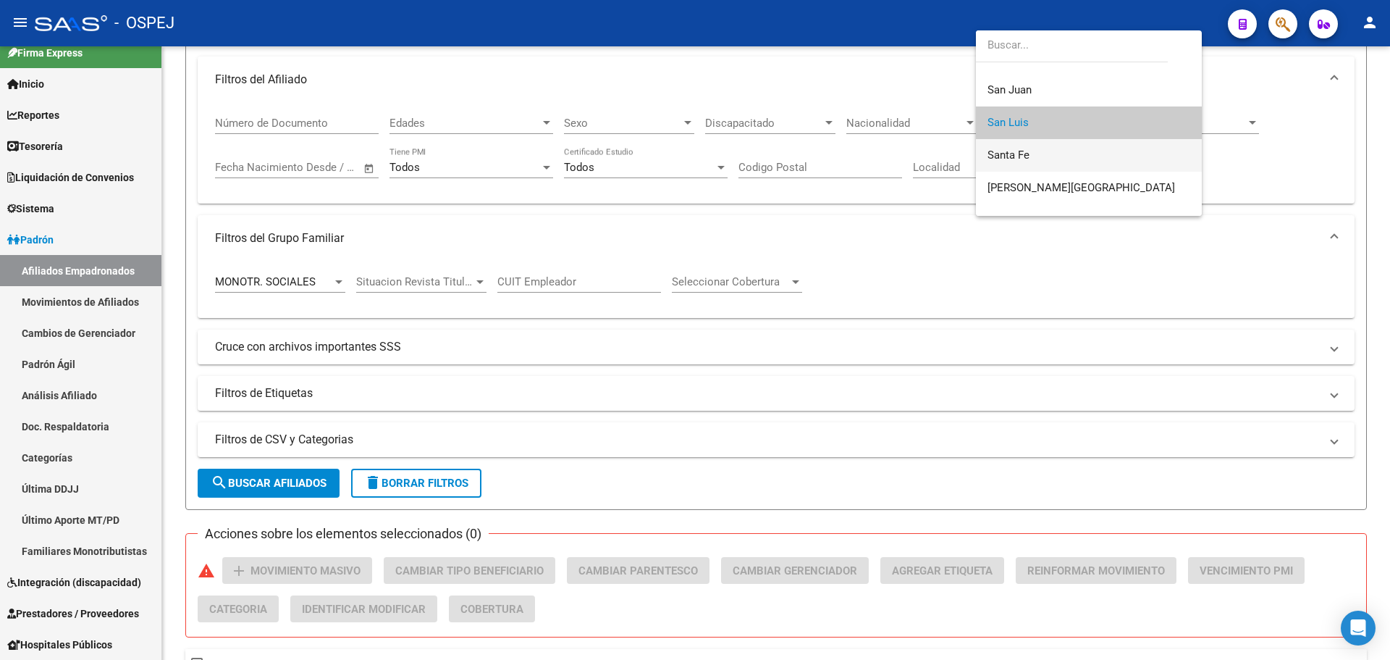
scroll to position [275, 0]
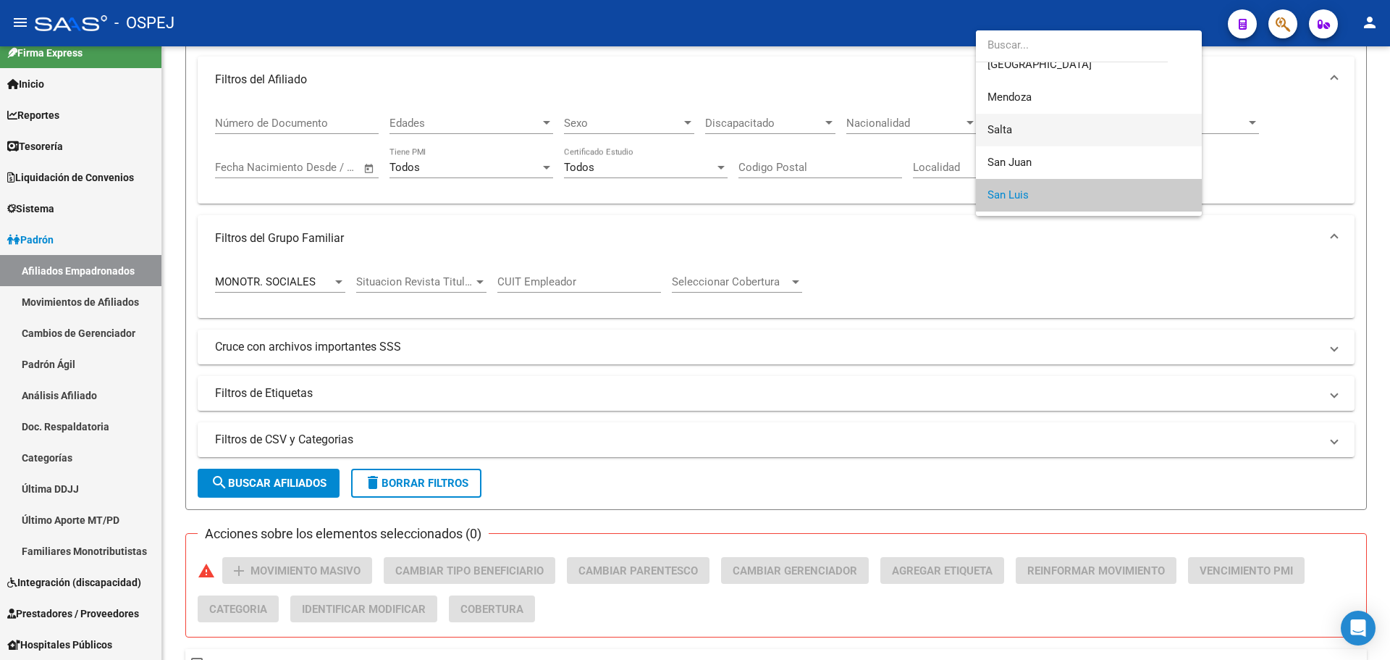
click at [1031, 130] on span "Salta" at bounding box center [1089, 130] width 203 height 33
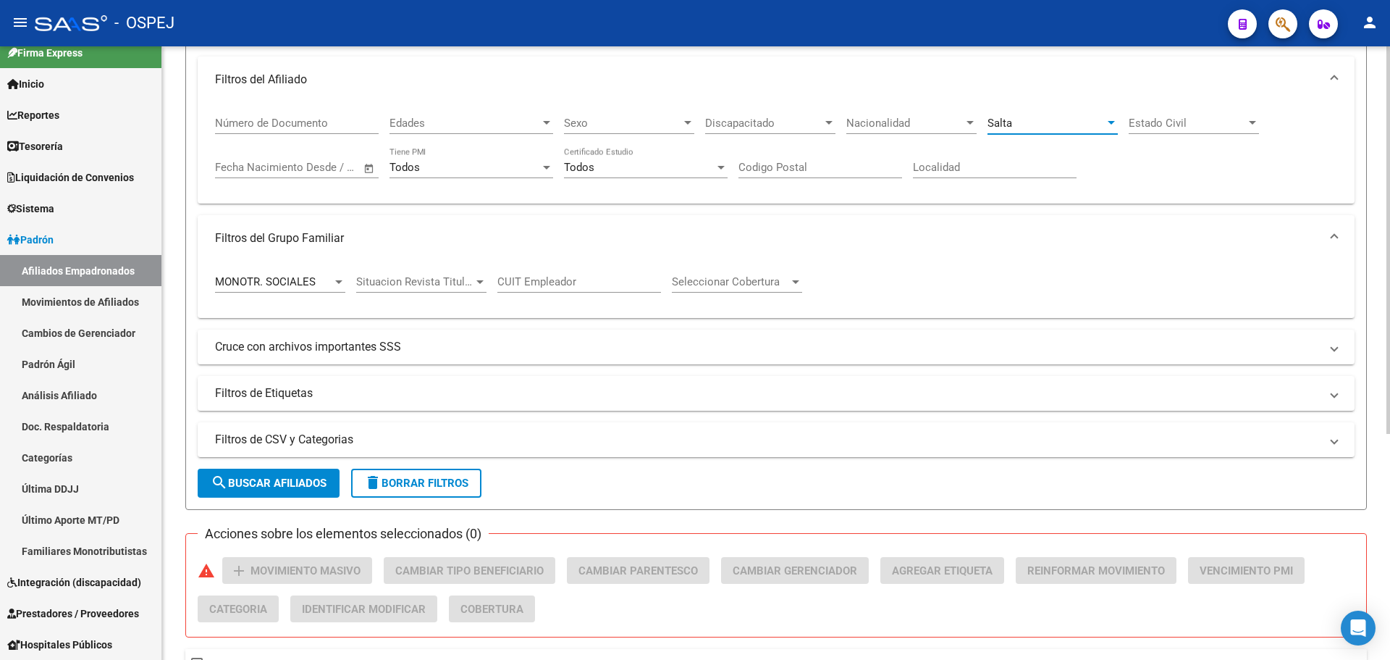
click at [291, 480] on span "search Buscar Afiliados" at bounding box center [269, 482] width 116 height 13
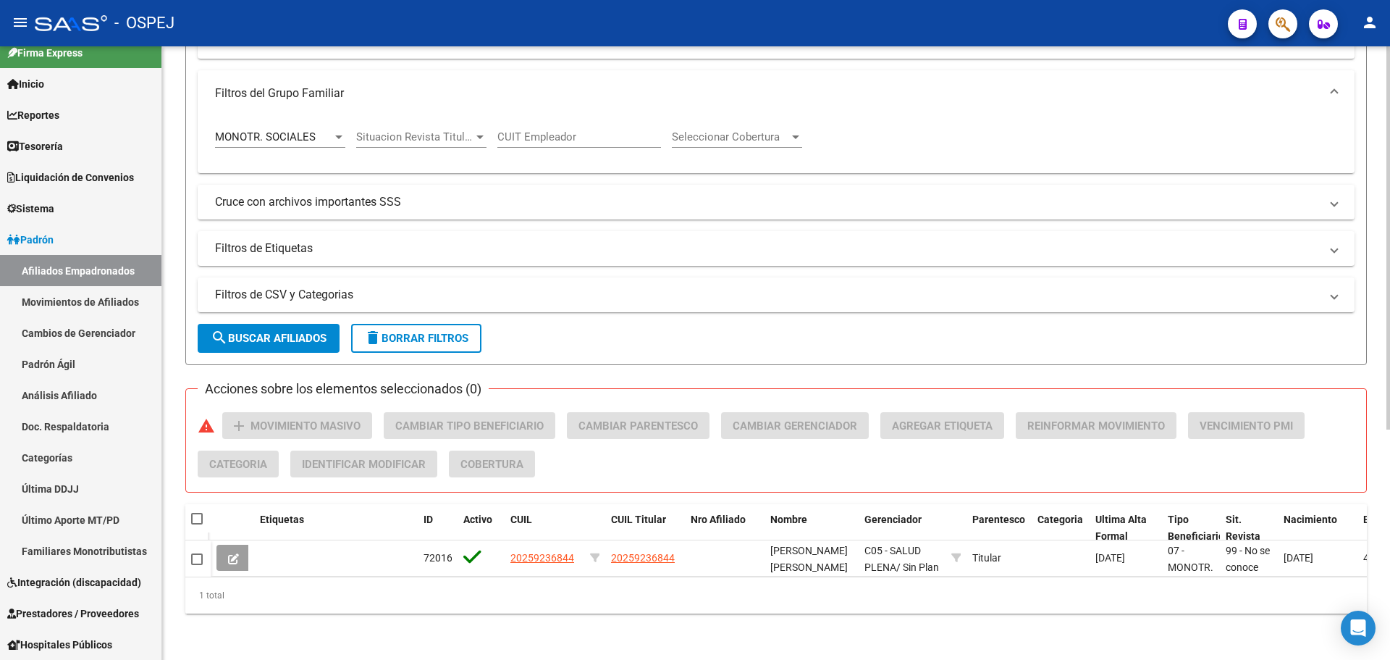
scroll to position [7, 0]
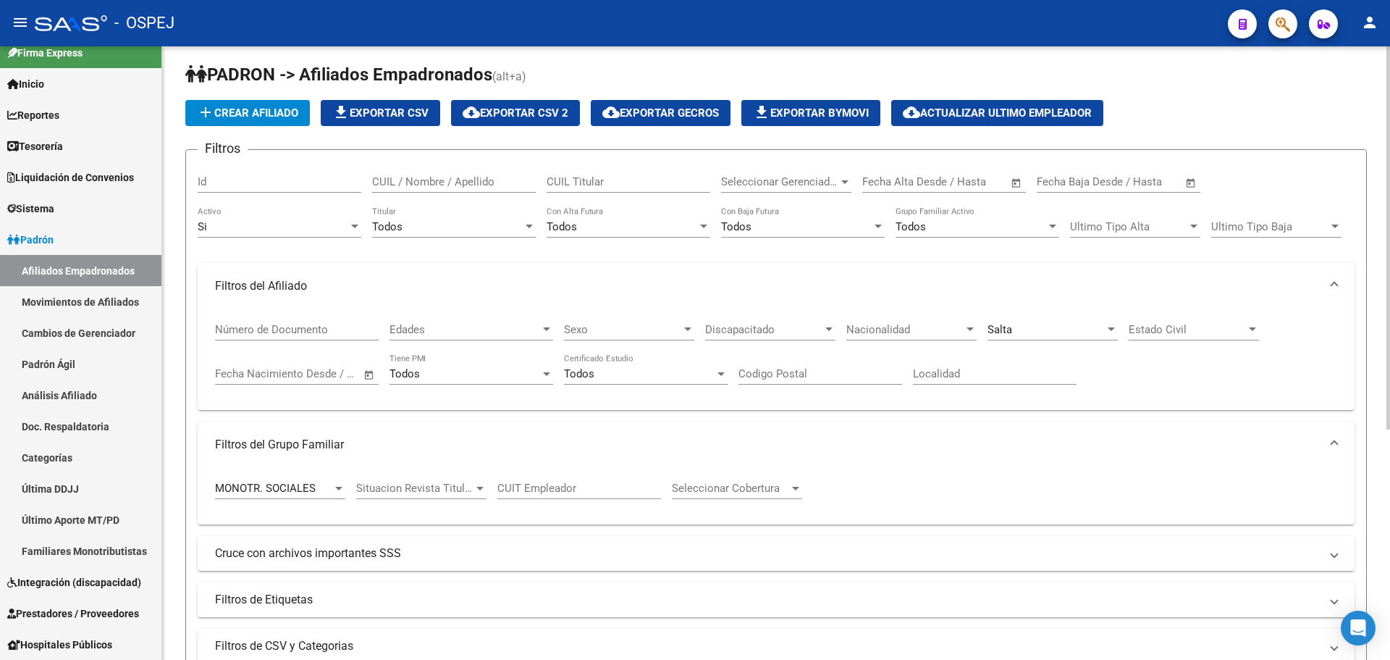
click at [1060, 320] on div "Salta Provincia" at bounding box center [1053, 324] width 130 height 31
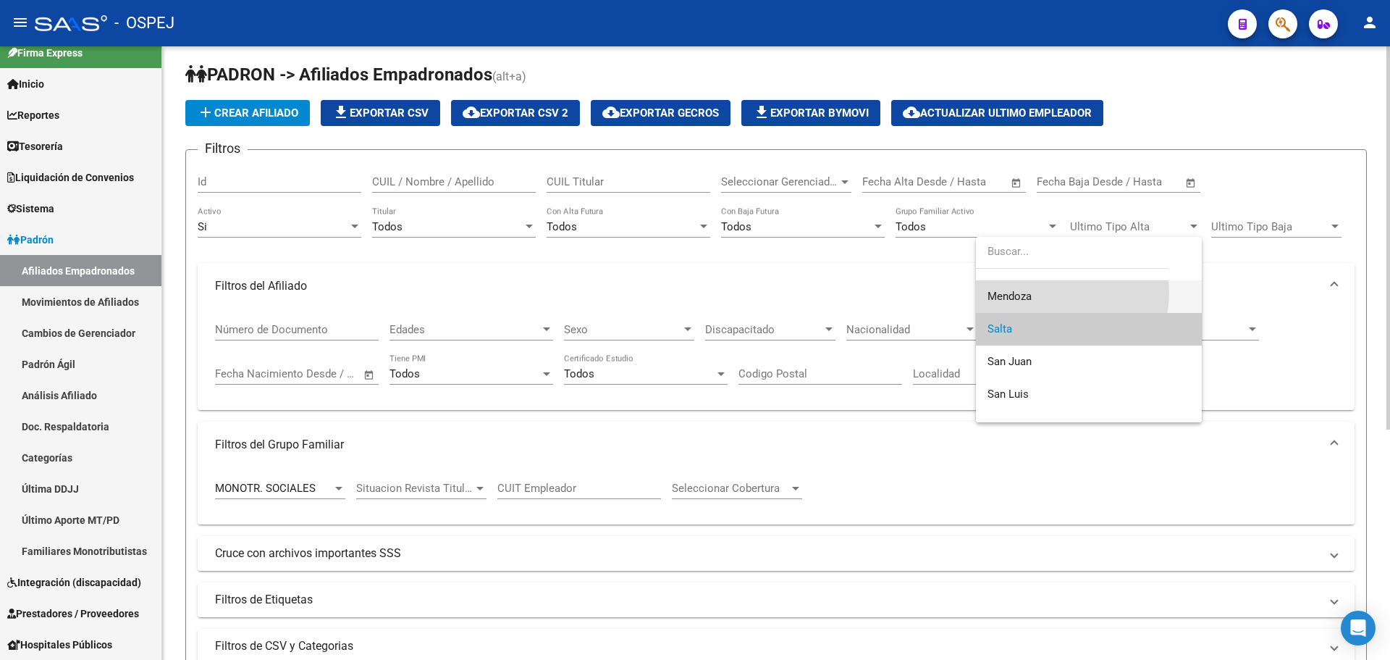
click at [1054, 292] on span "Mendoza" at bounding box center [1089, 296] width 203 height 33
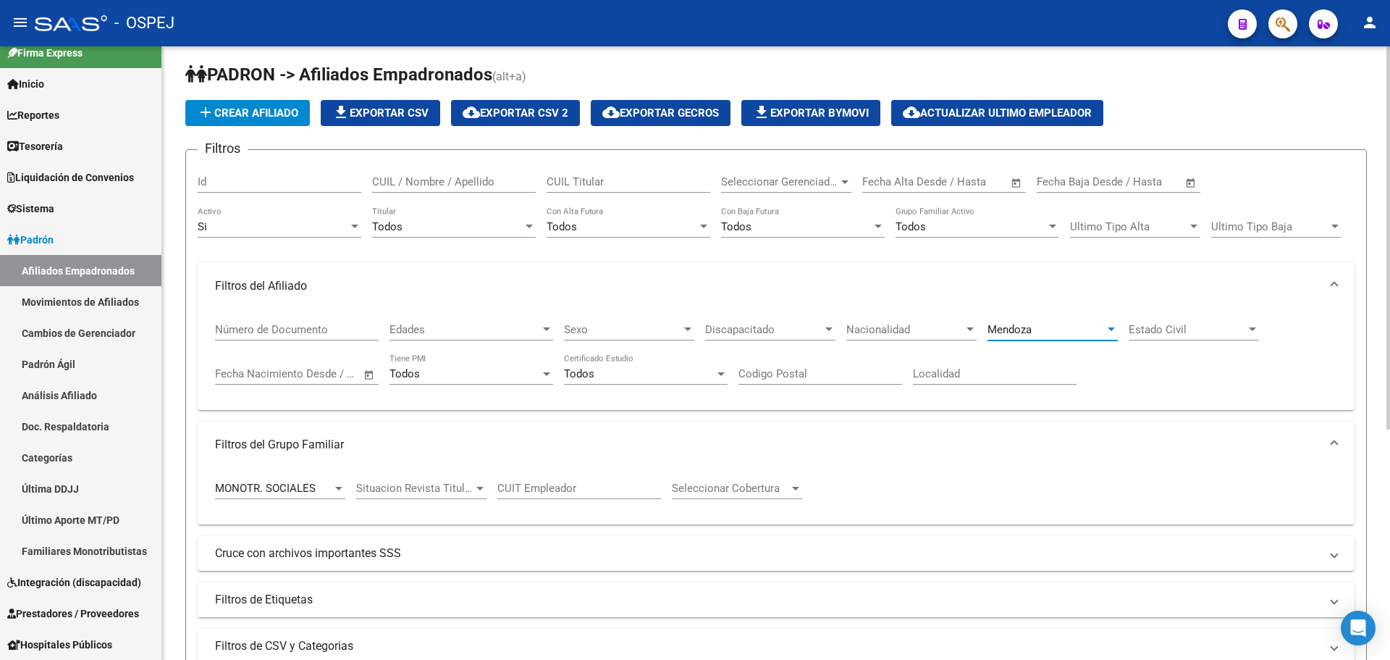
scroll to position [224, 0]
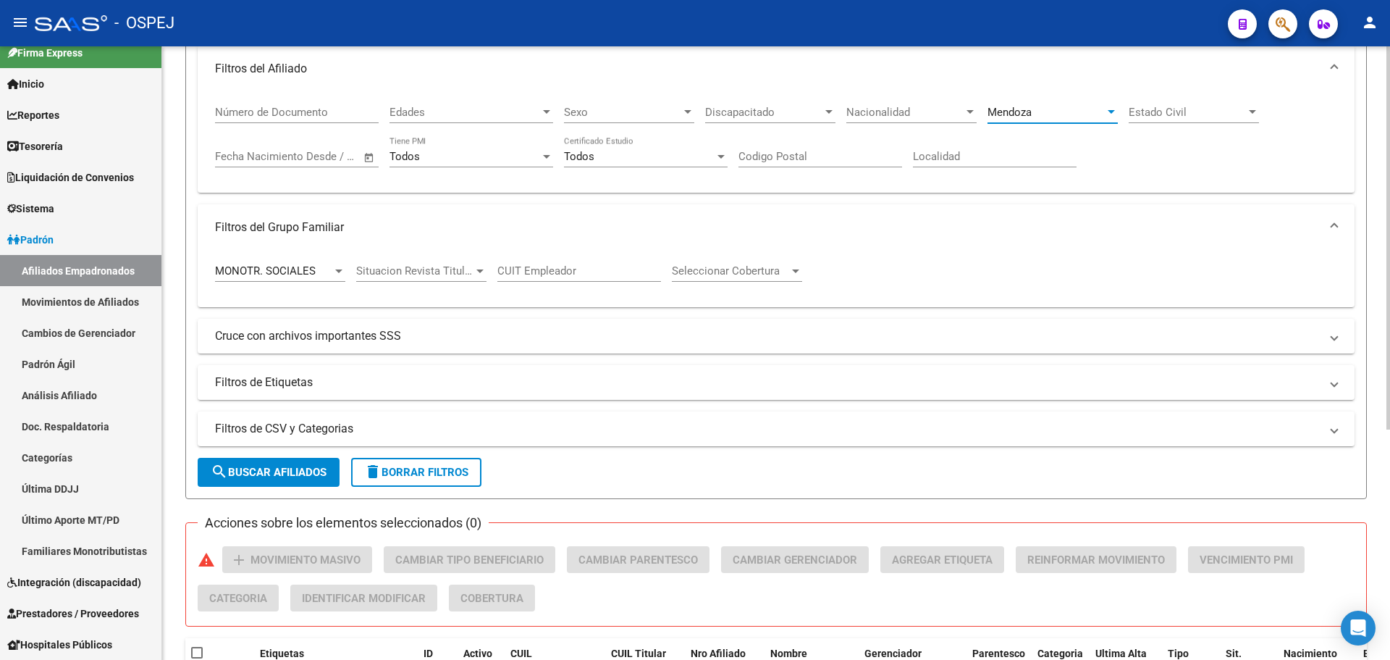
click at [300, 474] on span "search Buscar Afiliados" at bounding box center [269, 472] width 116 height 13
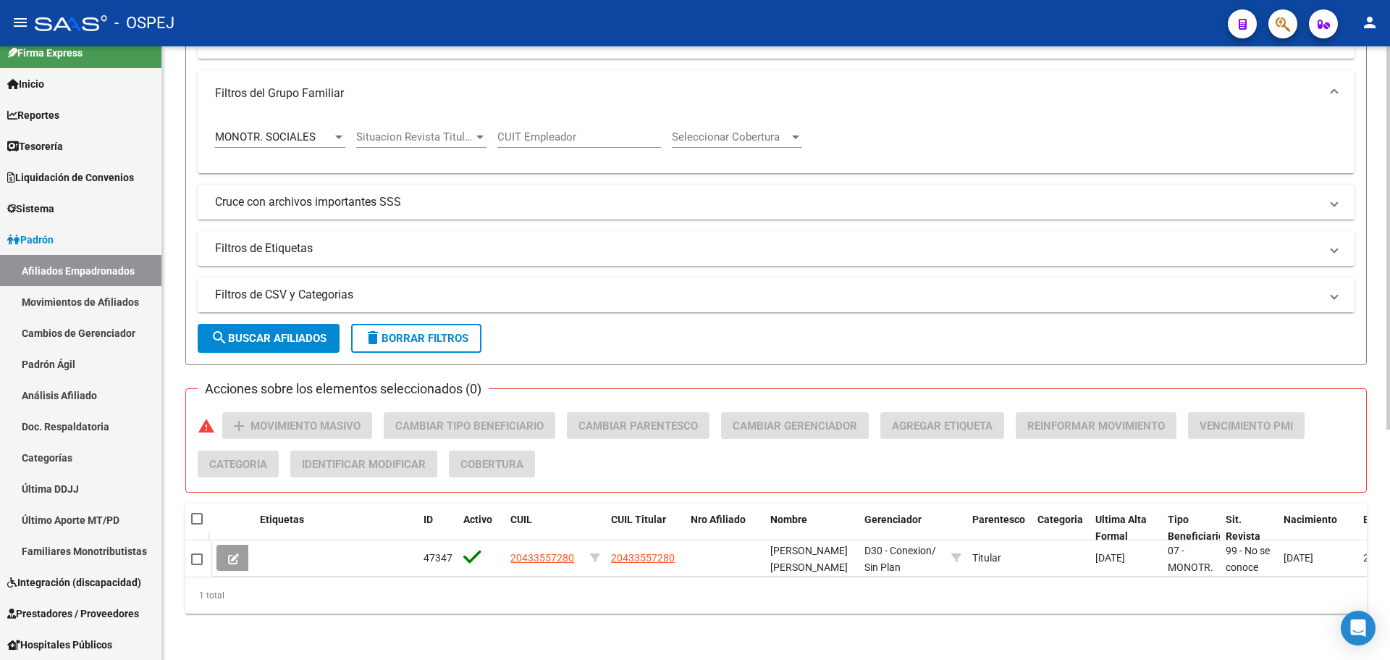
scroll to position [7, 0]
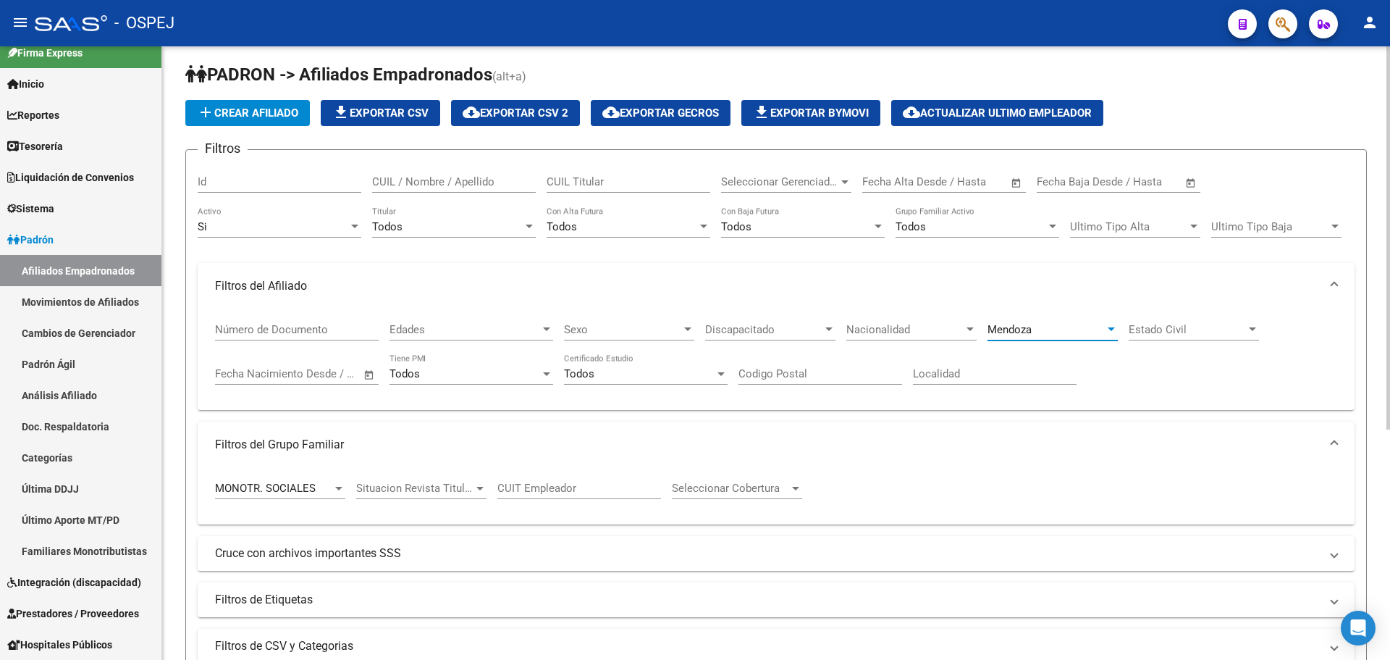
click at [1000, 329] on span "Mendoza" at bounding box center [1010, 329] width 44 height 13
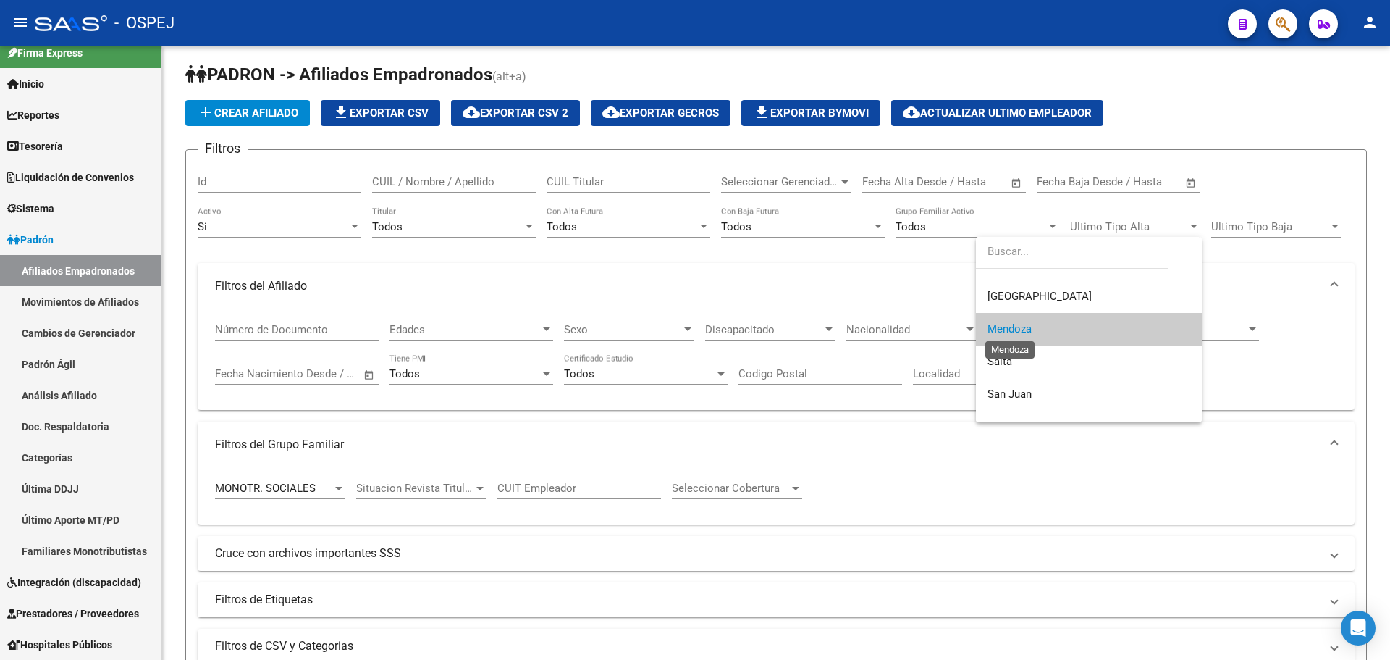
scroll to position [177, 0]
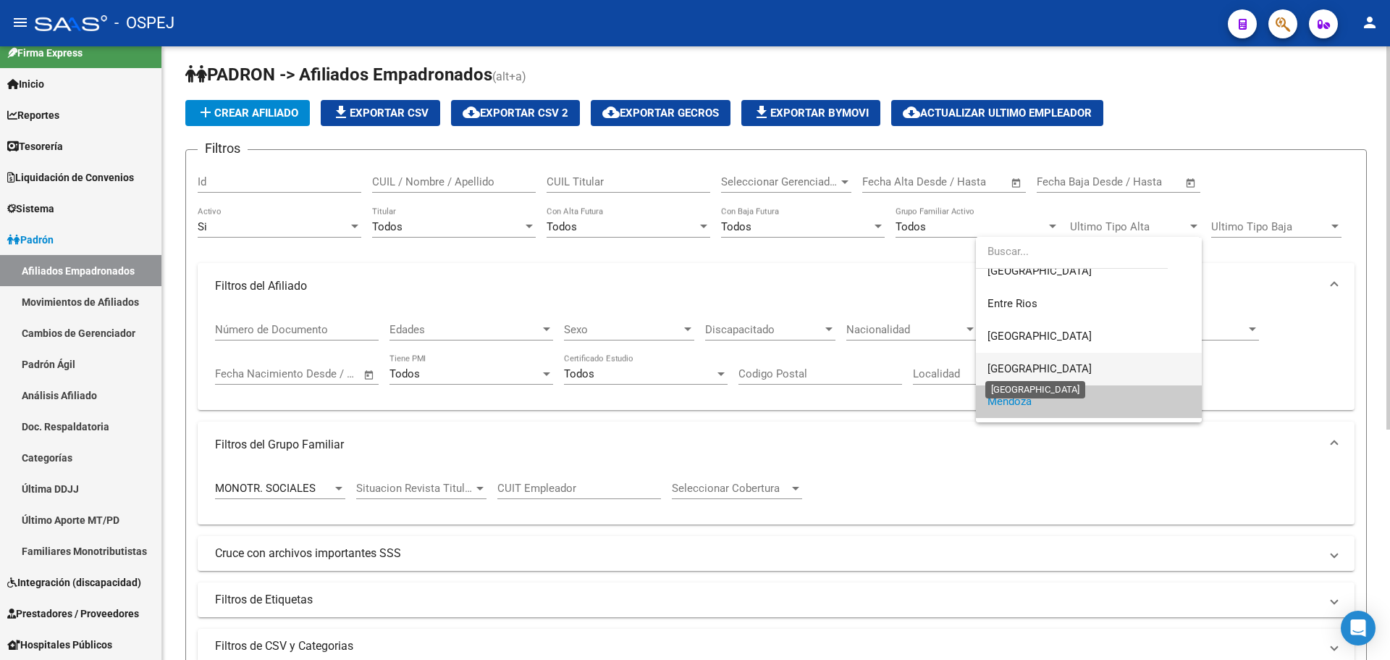
drag, startPoint x: 1020, startPoint y: 363, endPoint x: 867, endPoint y: 400, distance: 157.9
click at [1020, 363] on span "[GEOGRAPHIC_DATA]" at bounding box center [1040, 368] width 104 height 13
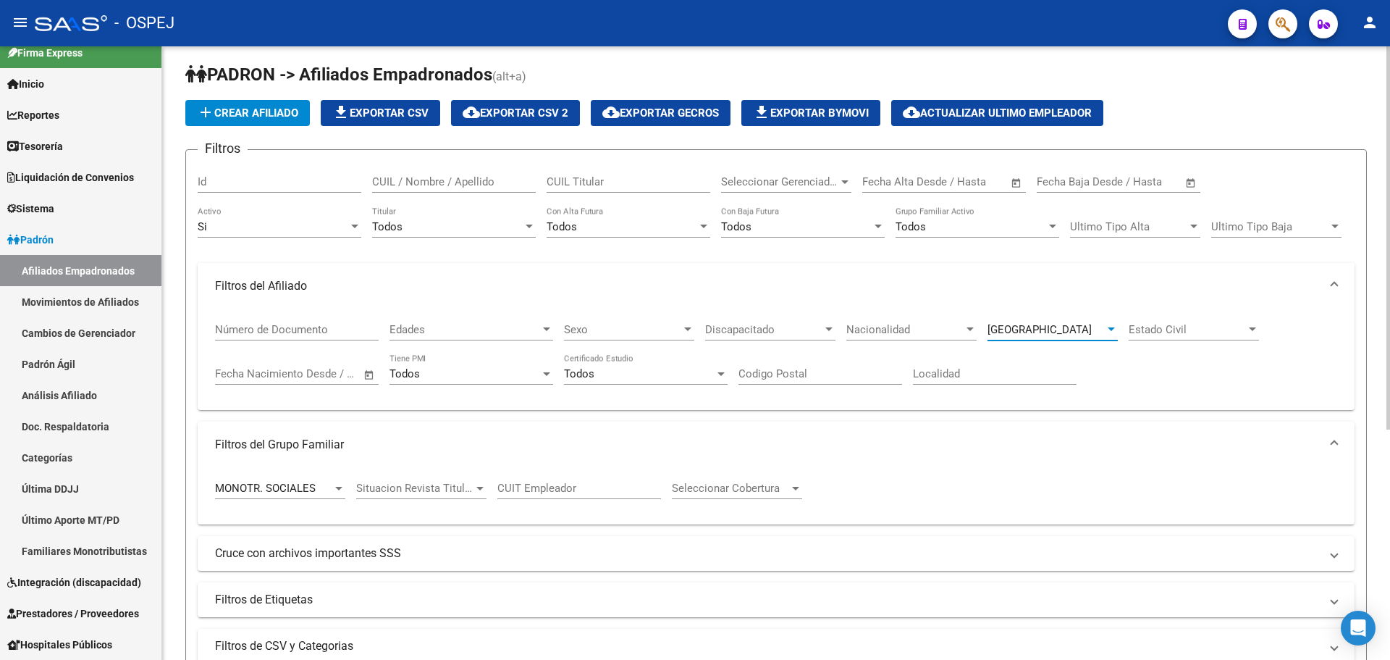
scroll to position [296, 0]
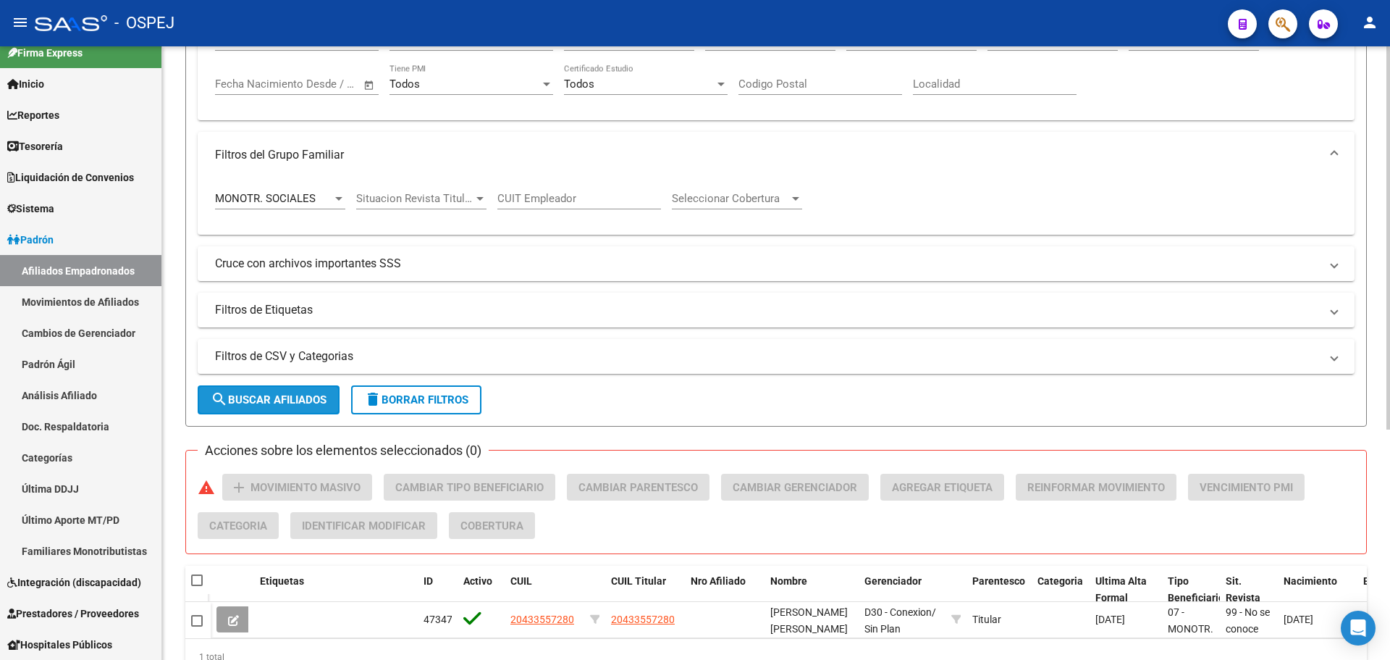
click at [326, 408] on button "search Buscar Afiliados" at bounding box center [269, 399] width 142 height 29
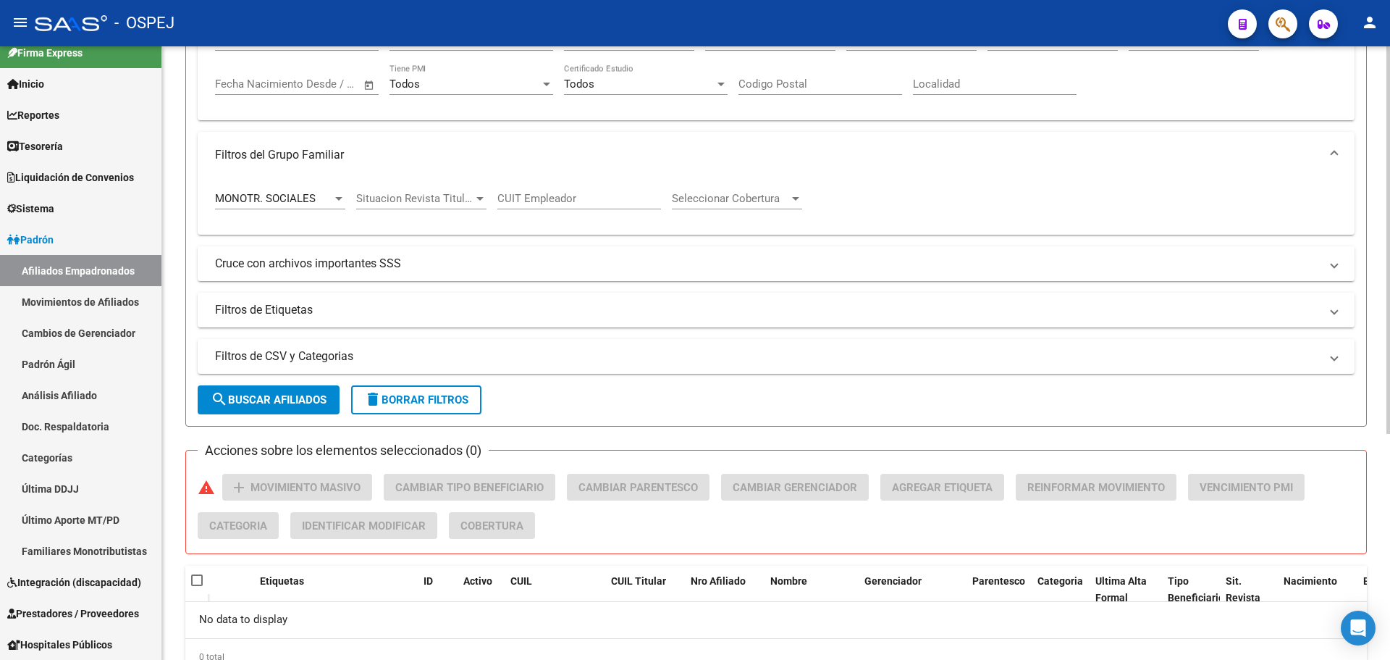
scroll to position [79, 0]
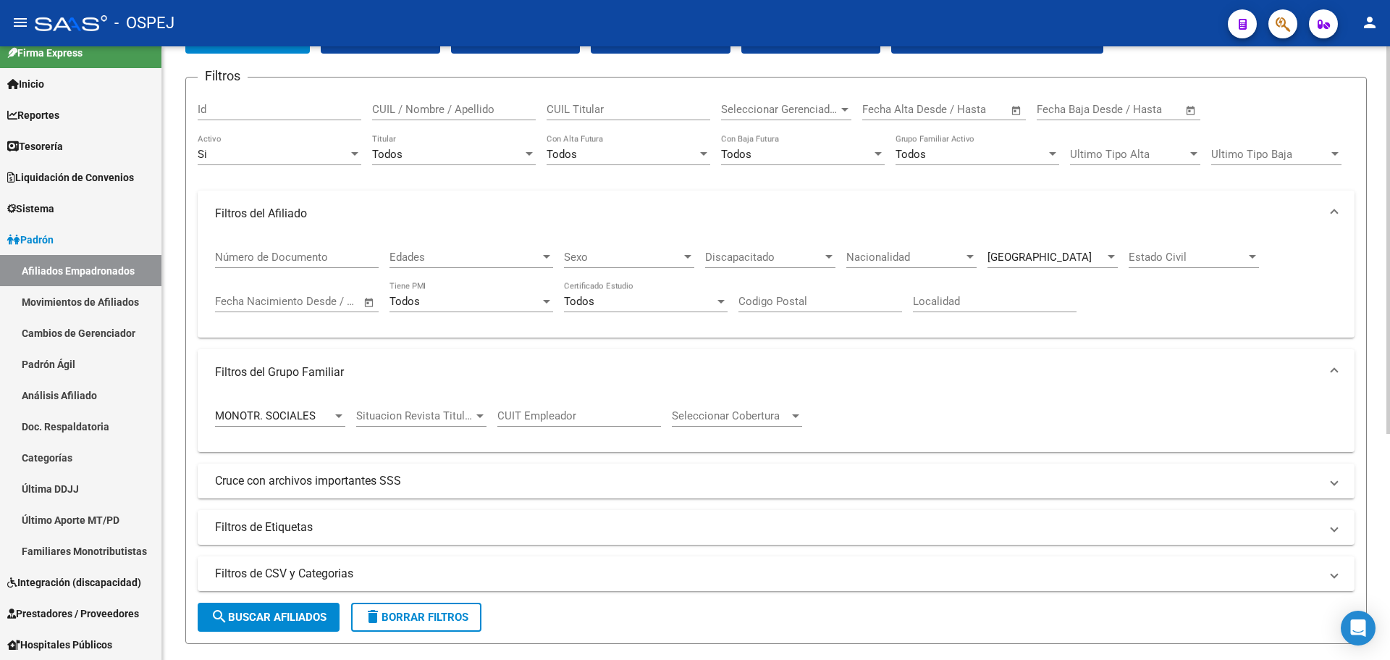
click at [1035, 251] on div "[GEOGRAPHIC_DATA]" at bounding box center [1046, 257] width 117 height 13
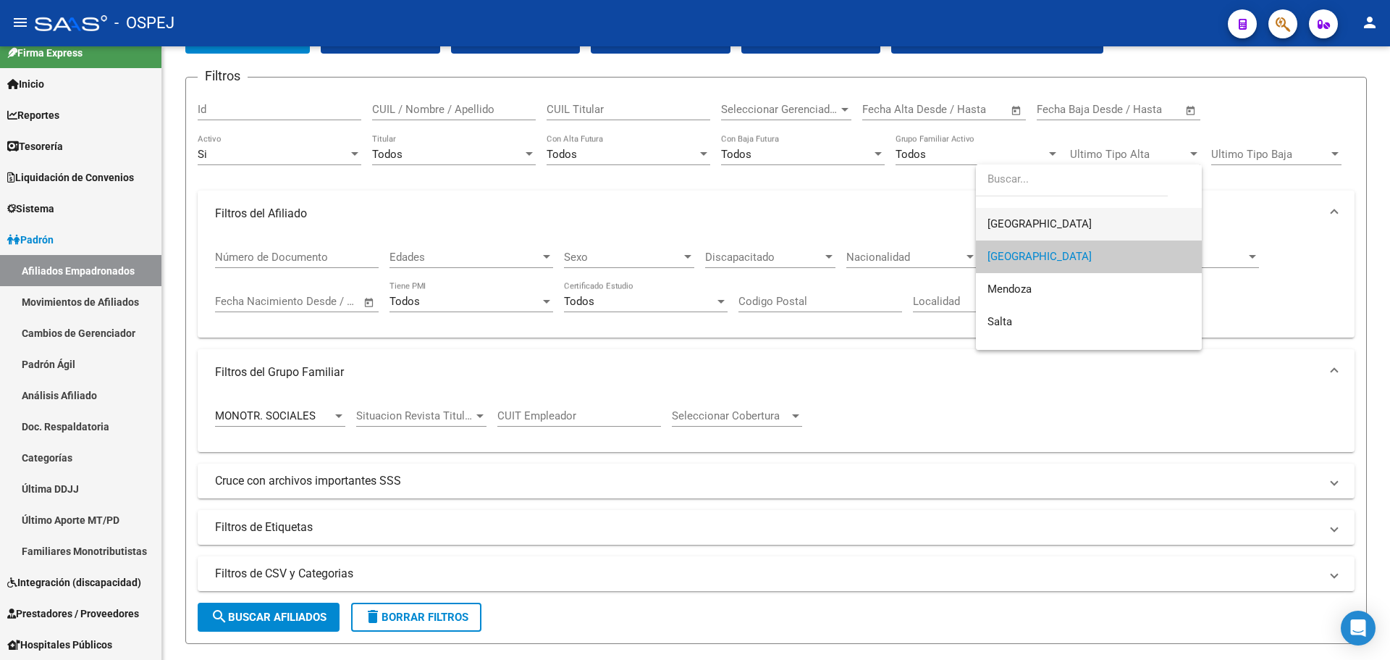
scroll to position [145, 0]
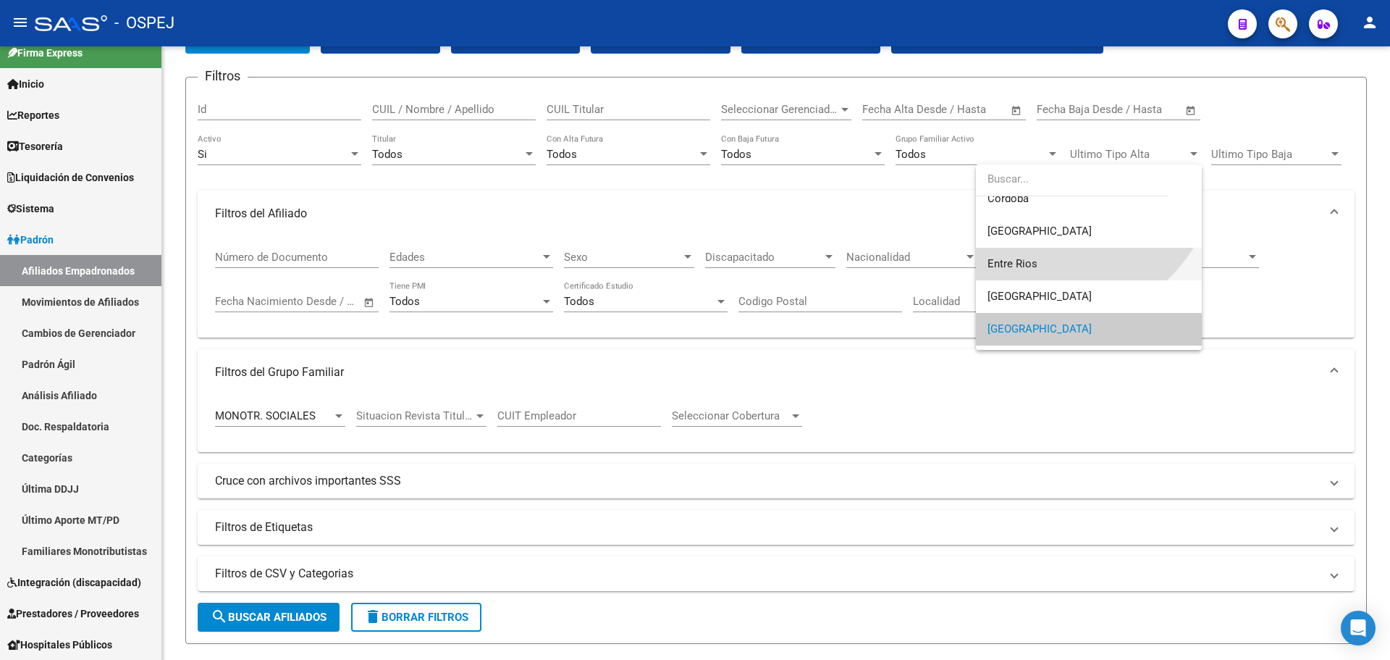
click at [1051, 261] on span "Entre Rios" at bounding box center [1089, 264] width 203 height 33
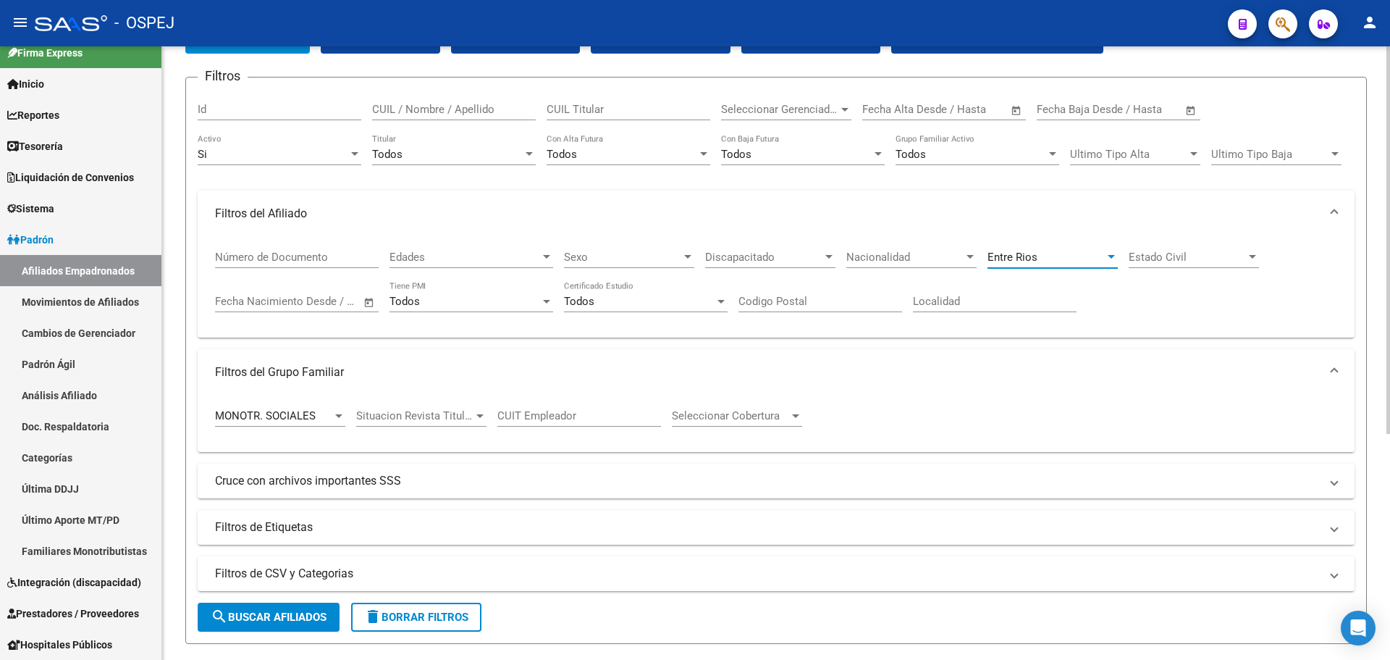
click at [327, 611] on span "search Buscar Afiliados" at bounding box center [269, 616] width 116 height 13
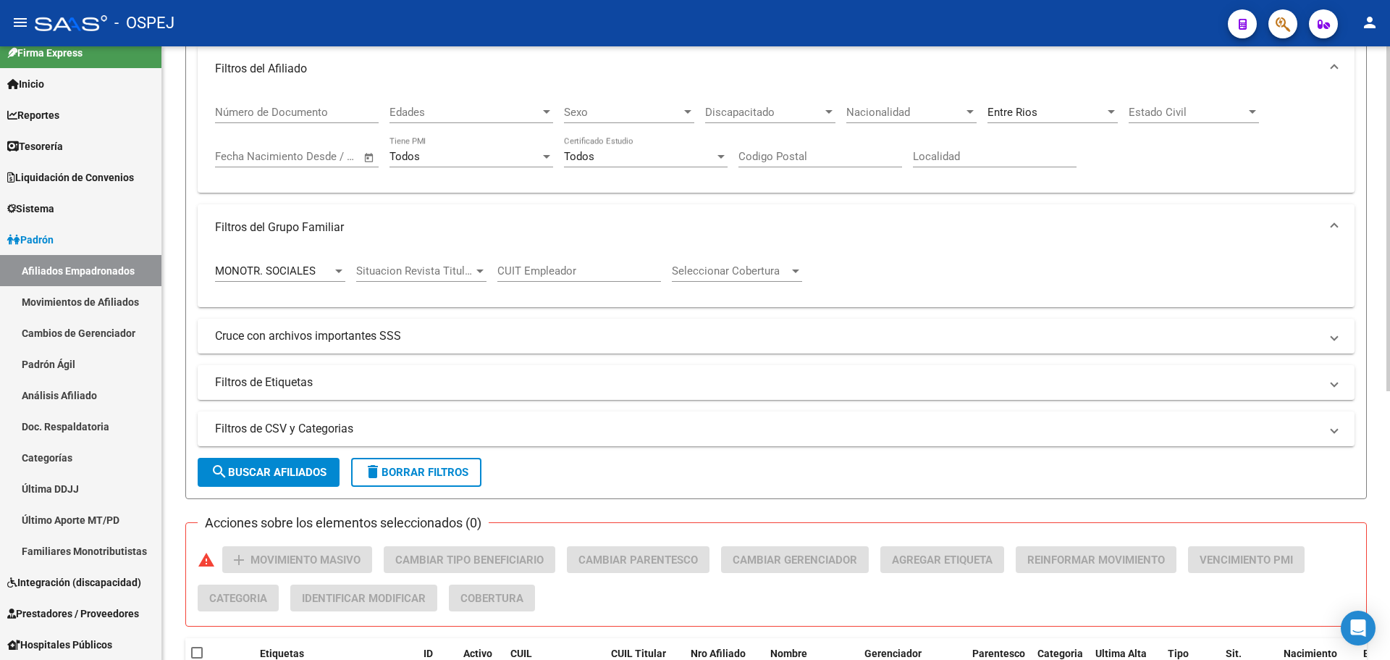
scroll to position [151, 0]
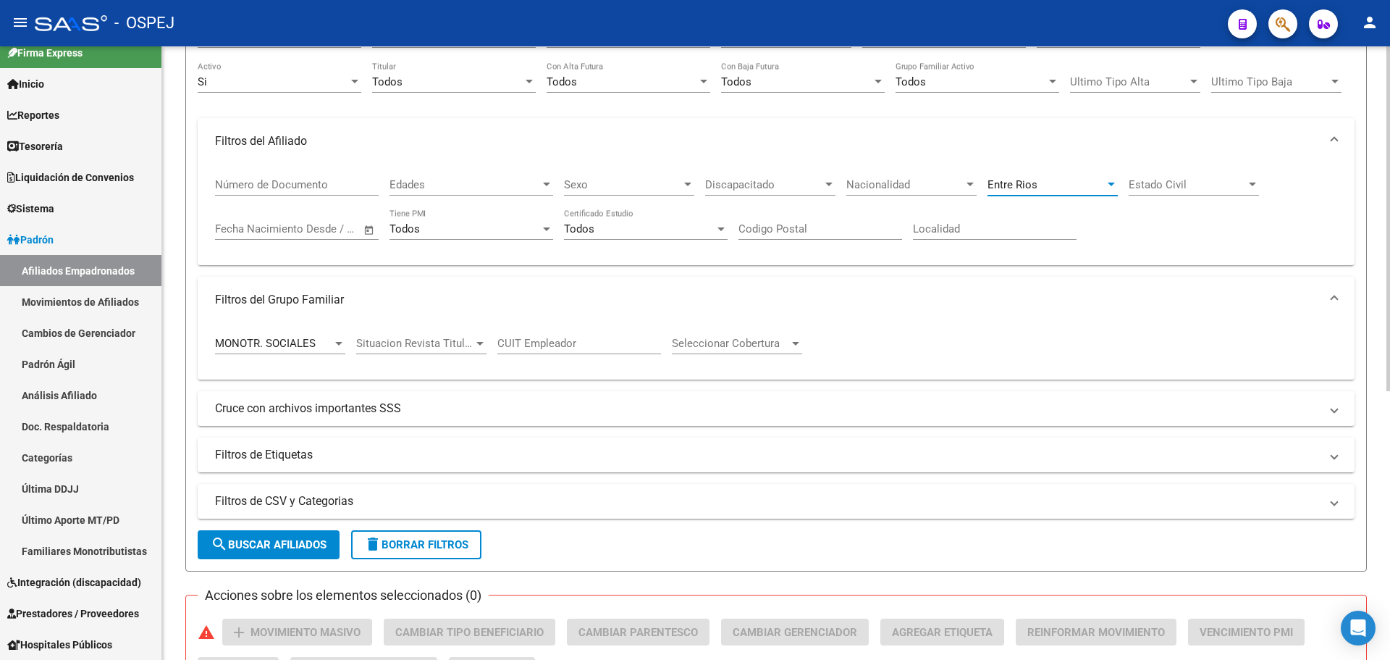
click at [1083, 181] on div "Entre Rios" at bounding box center [1046, 184] width 117 height 13
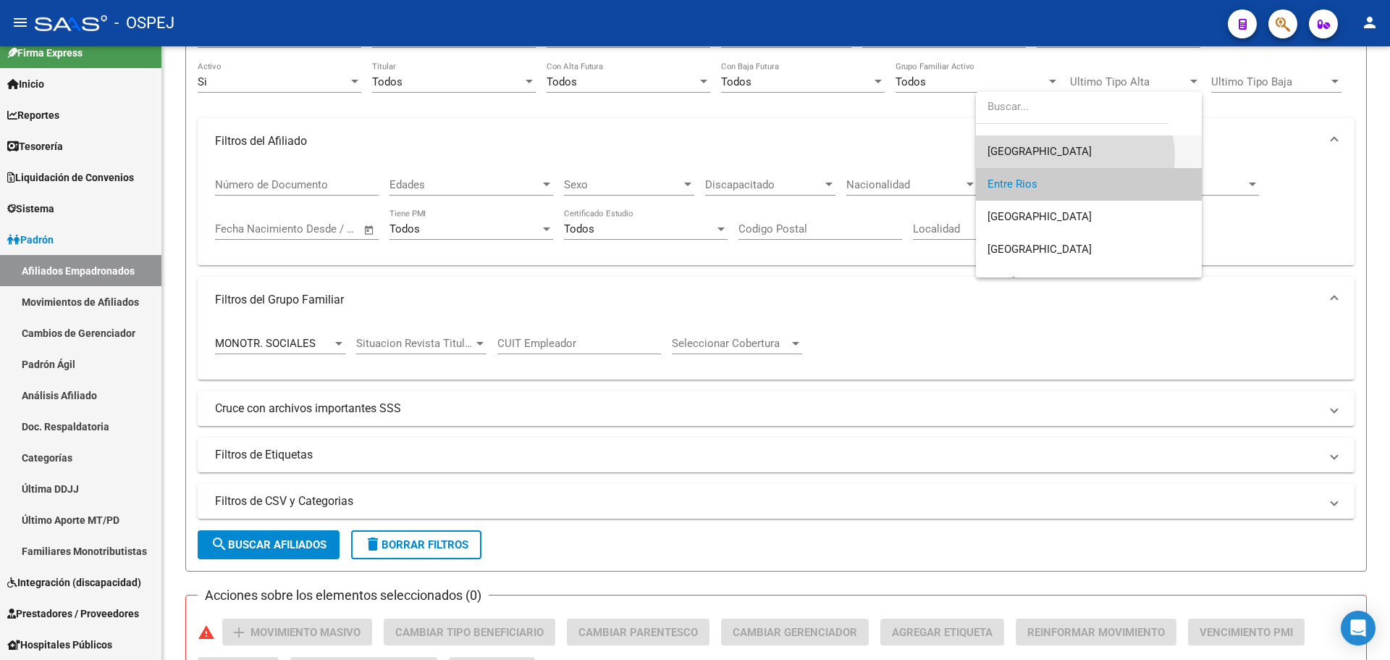
click at [1075, 156] on span "[GEOGRAPHIC_DATA]" at bounding box center [1089, 151] width 203 height 33
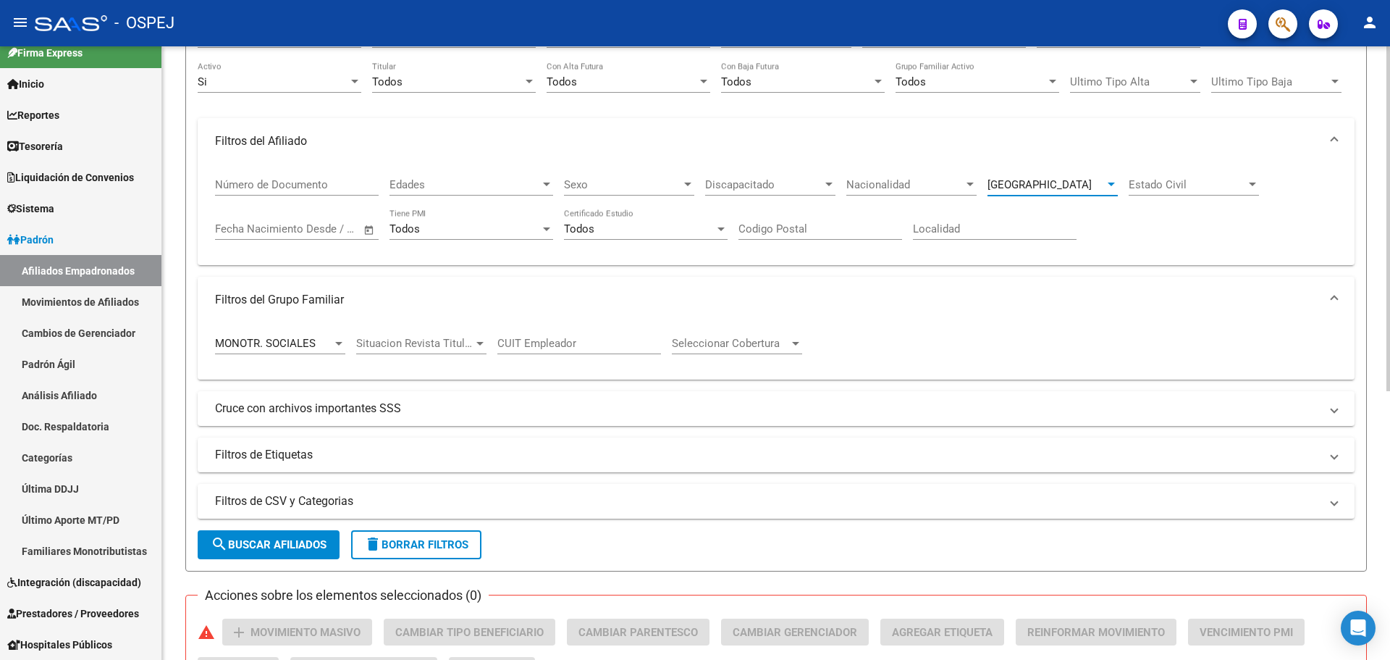
click at [334, 531] on button "search Buscar Afiliados" at bounding box center [269, 544] width 142 height 29
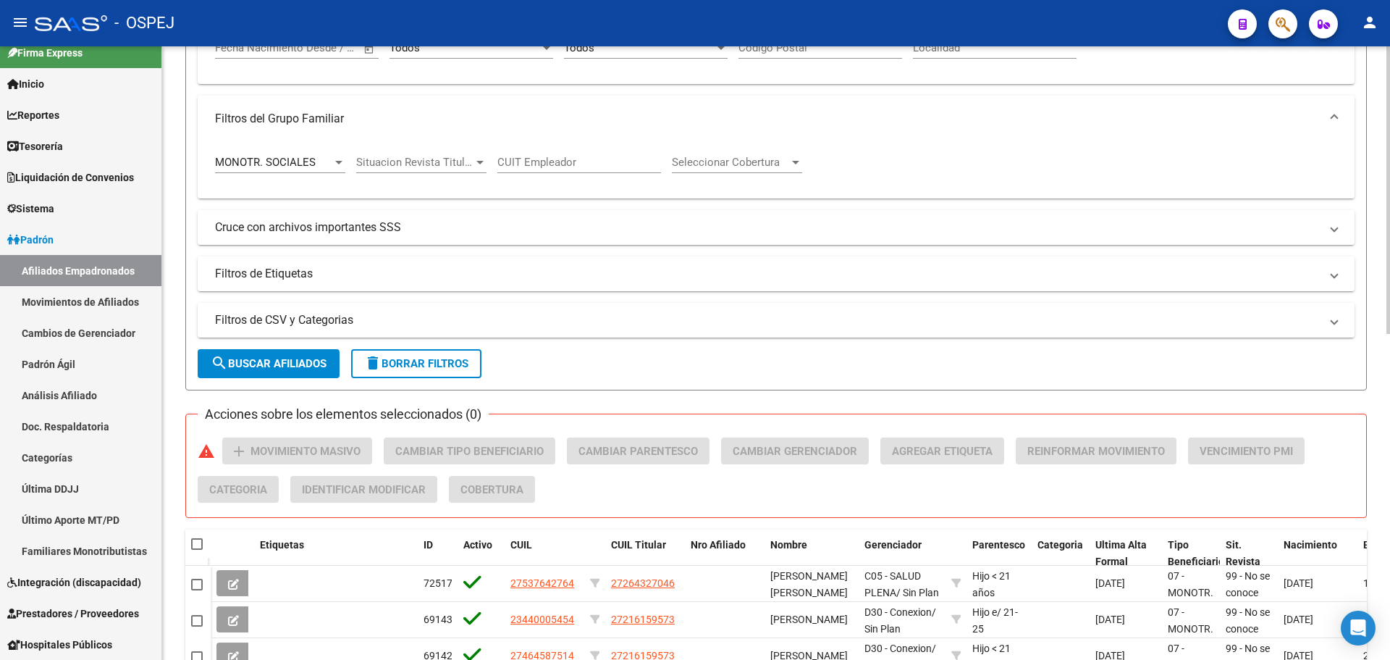
scroll to position [0, 0]
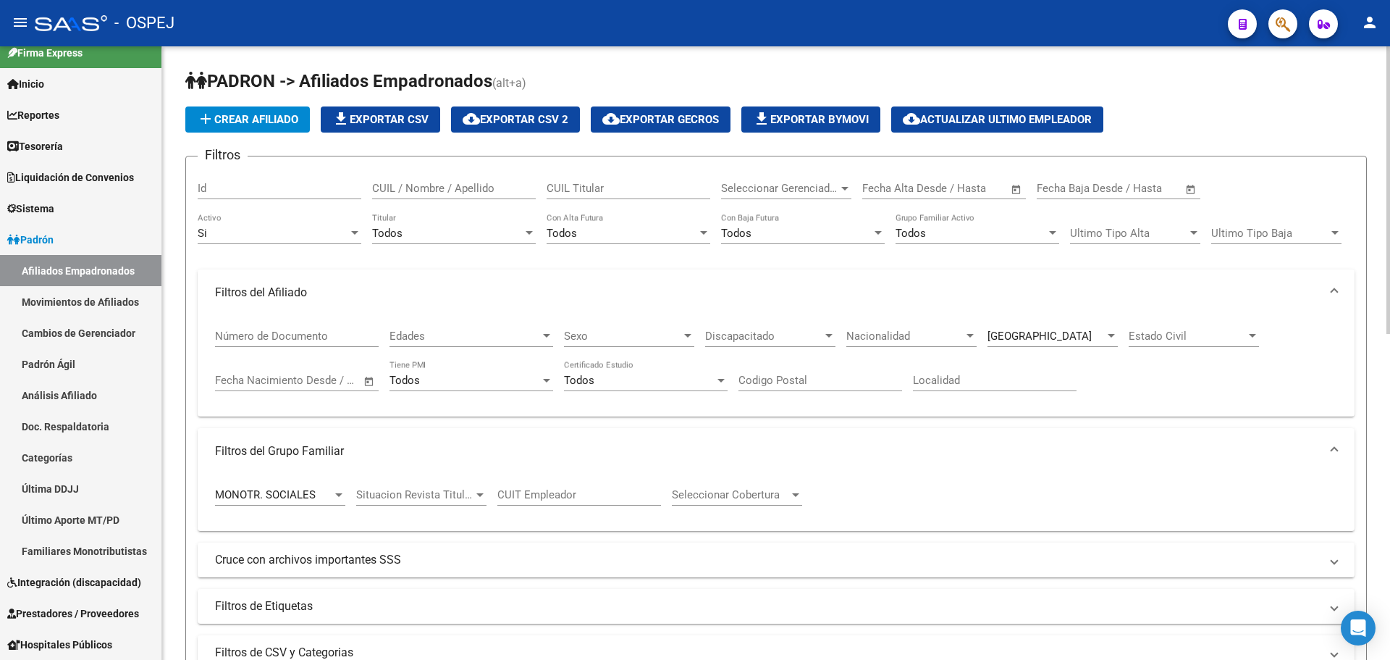
click at [1031, 322] on div "Corrientes Provincia" at bounding box center [1053, 331] width 130 height 31
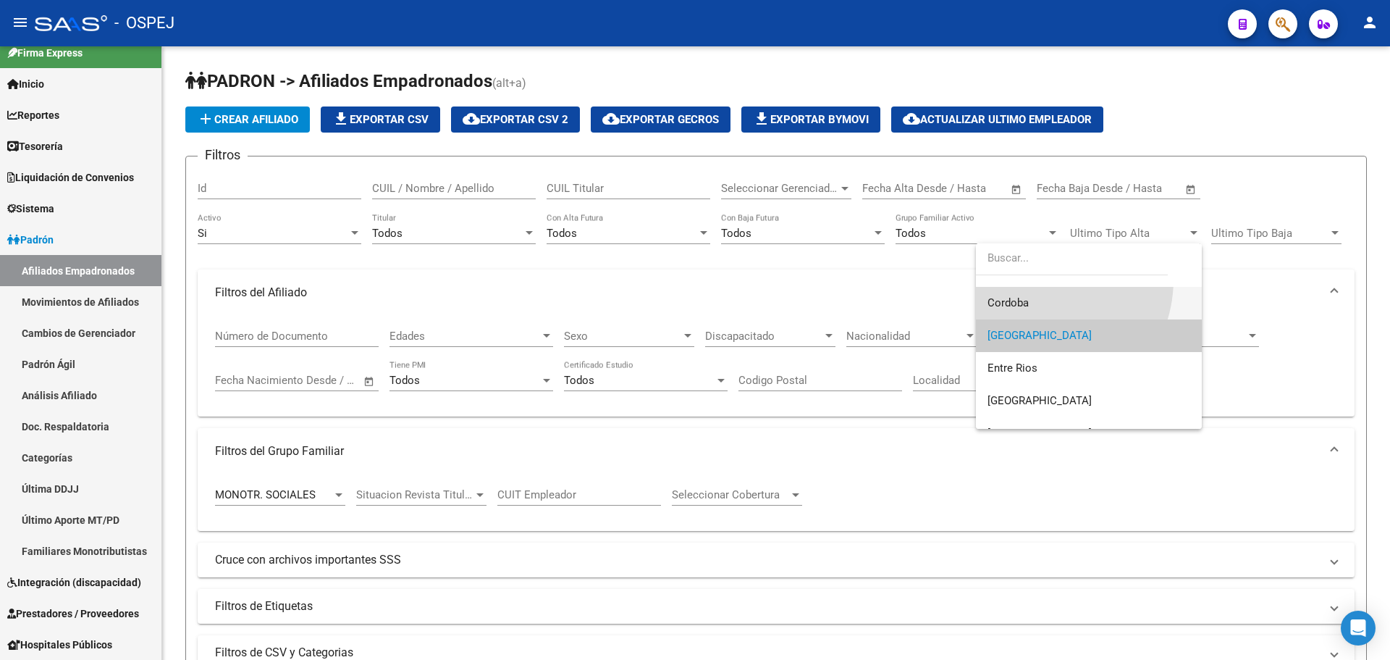
click at [1038, 302] on span "Cordoba" at bounding box center [1089, 303] width 203 height 33
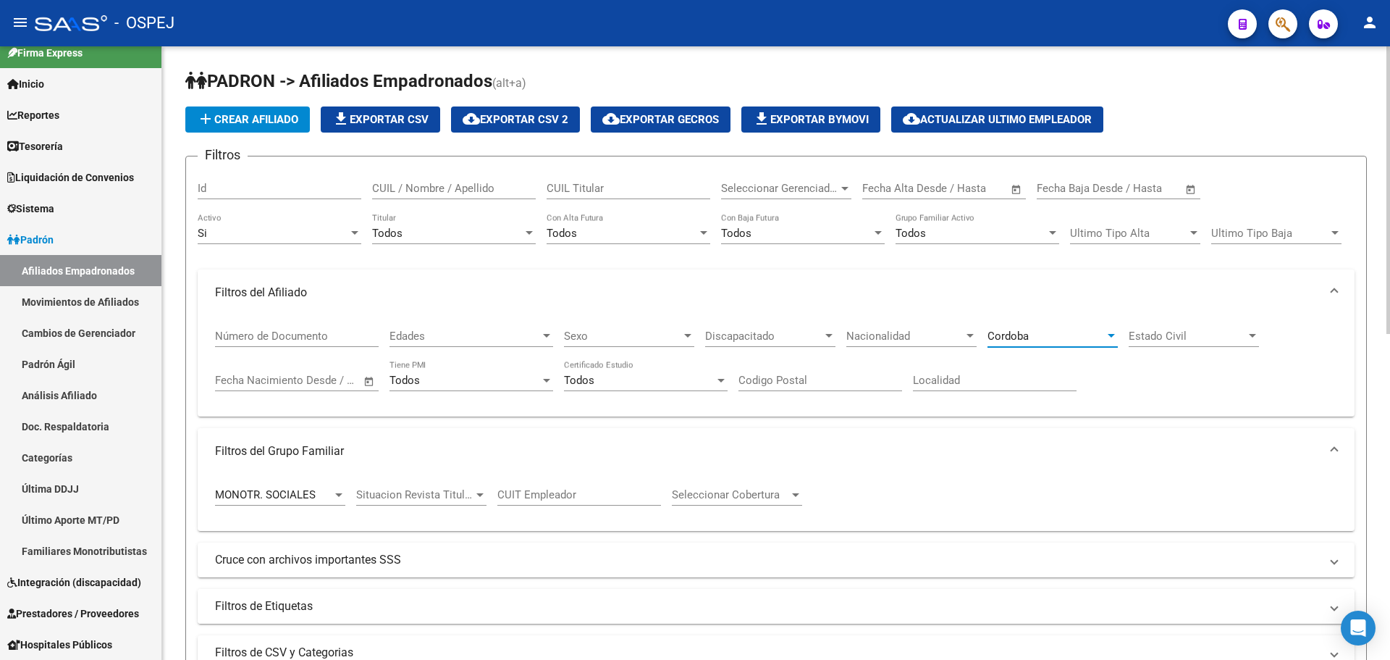
scroll to position [217, 0]
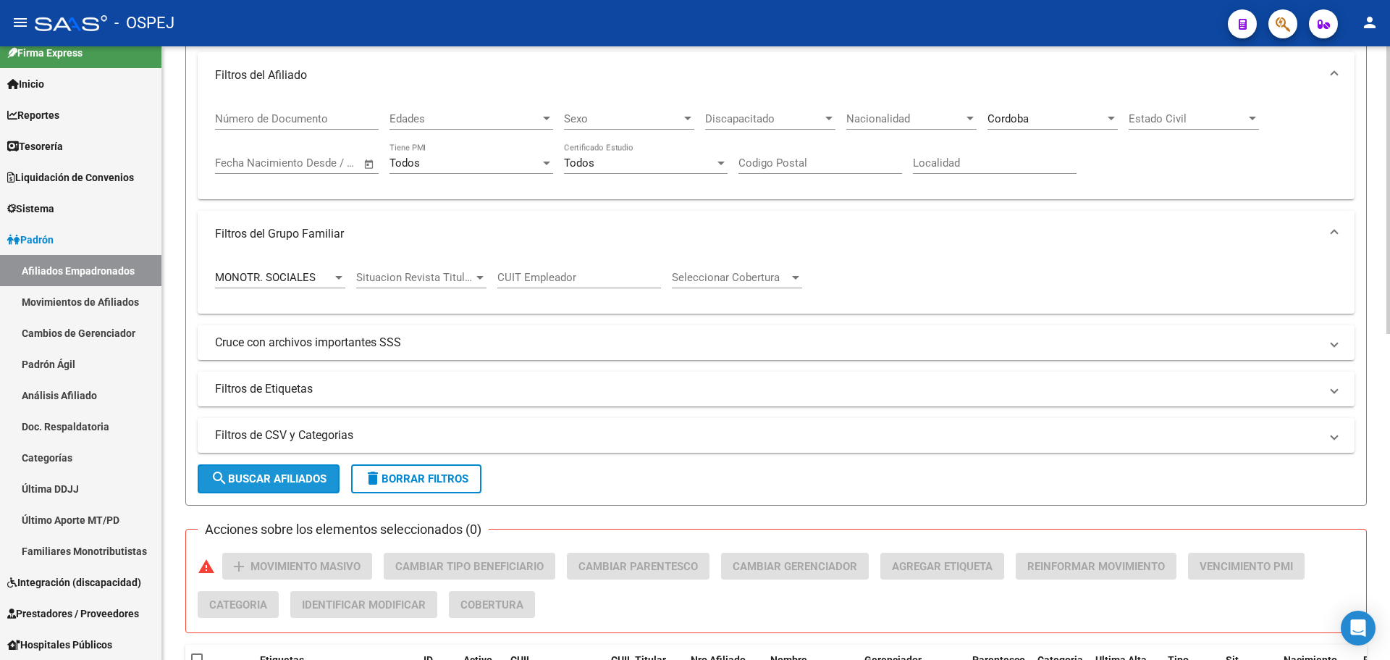
drag, startPoint x: 280, startPoint y: 475, endPoint x: 295, endPoint y: 472, distance: 14.8
click at [281, 474] on span "search Buscar Afiliados" at bounding box center [269, 478] width 116 height 13
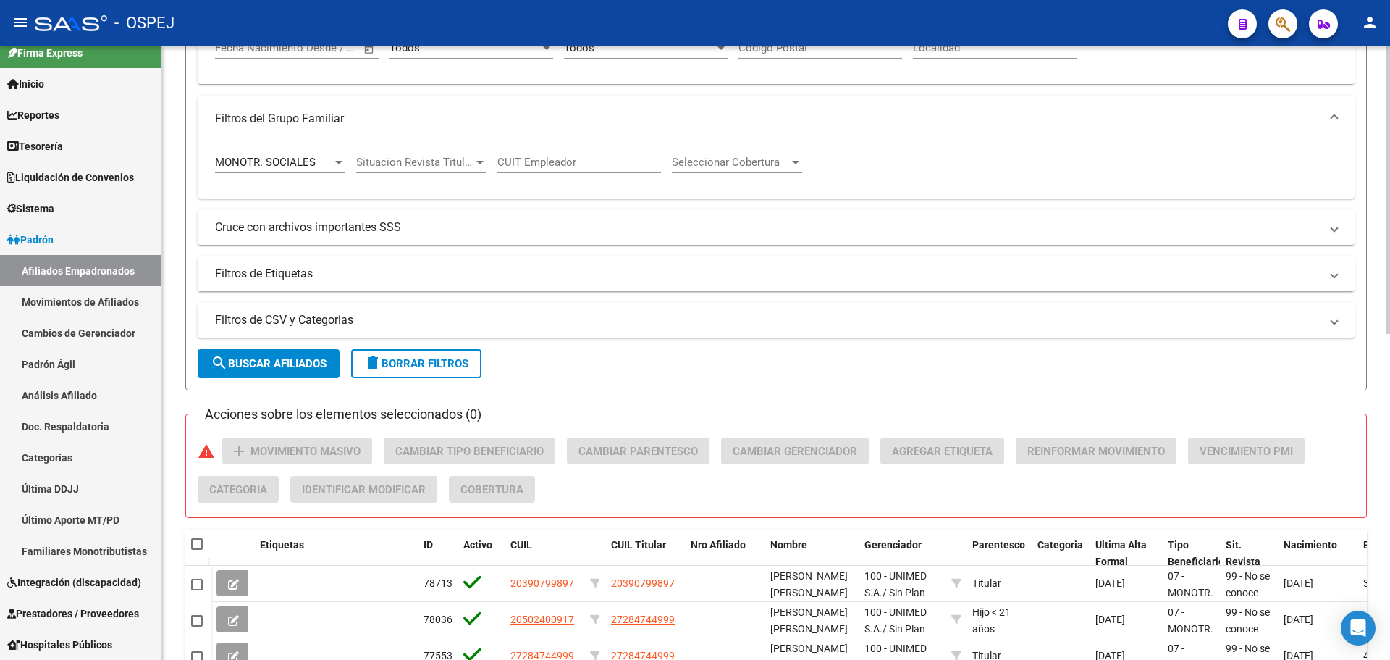
scroll to position [43, 0]
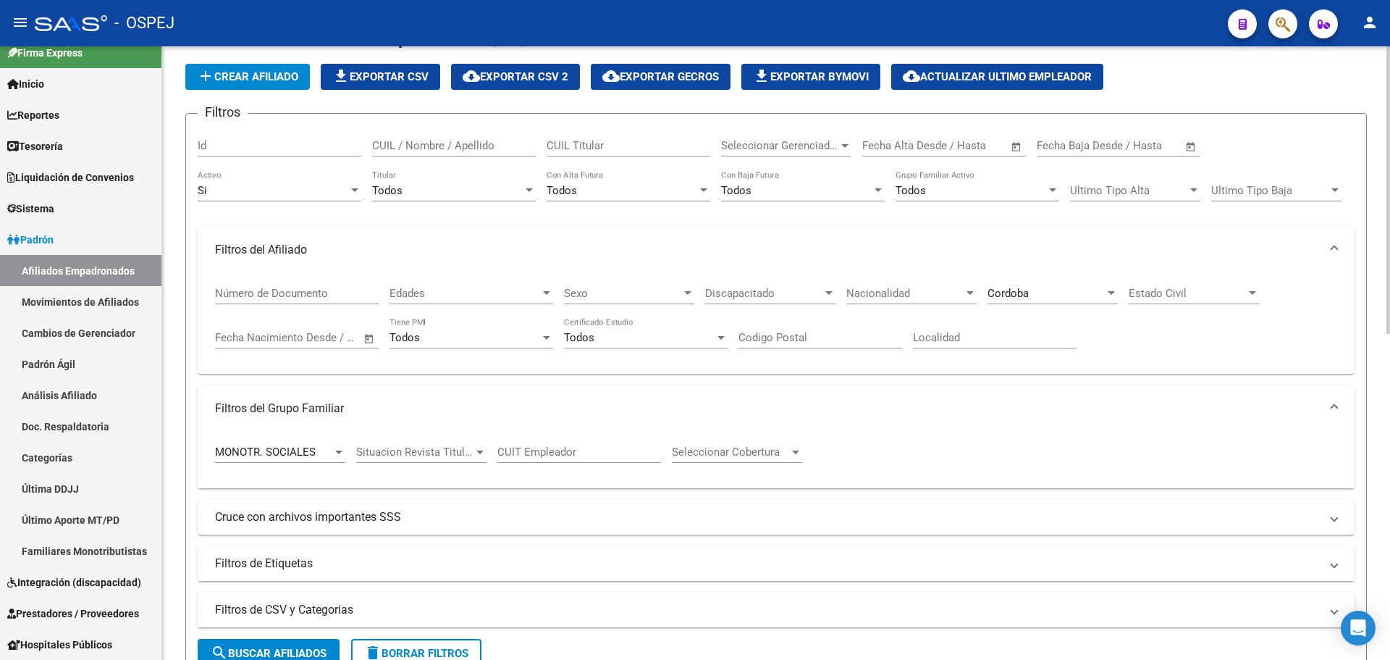
click at [1068, 300] on div "Cordoba Provincia" at bounding box center [1053, 288] width 130 height 31
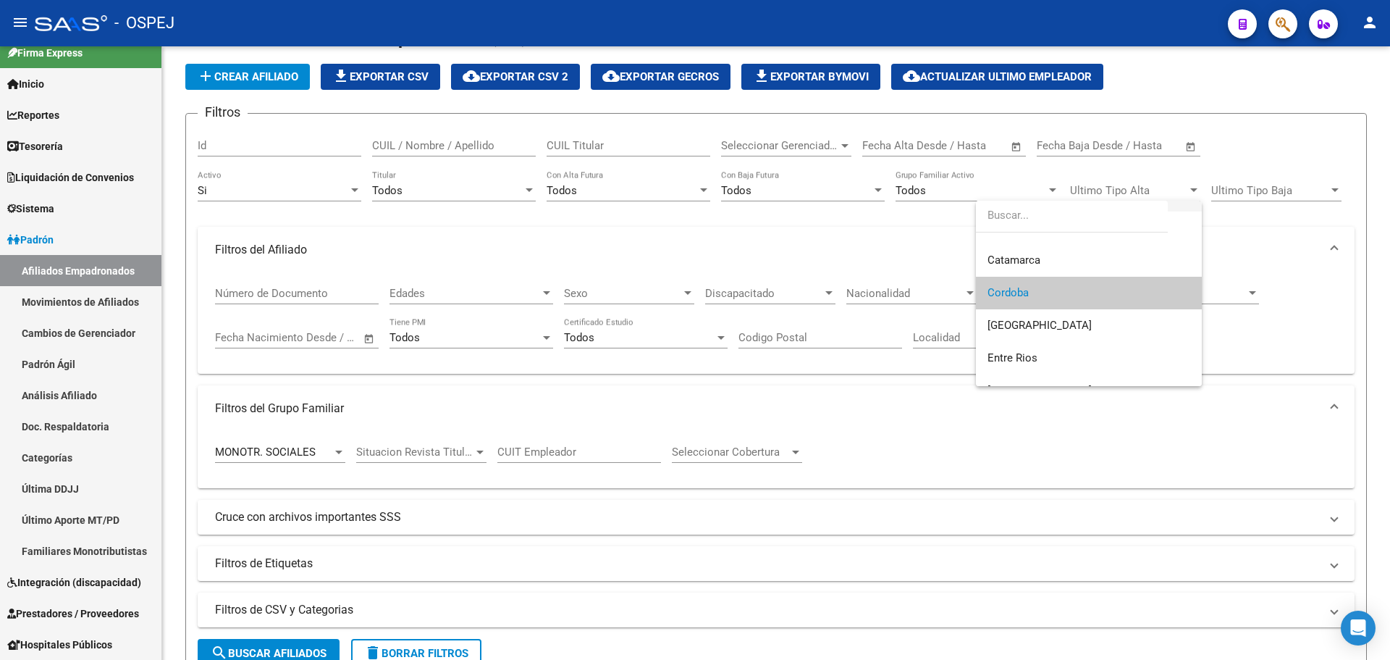
scroll to position [14, 0]
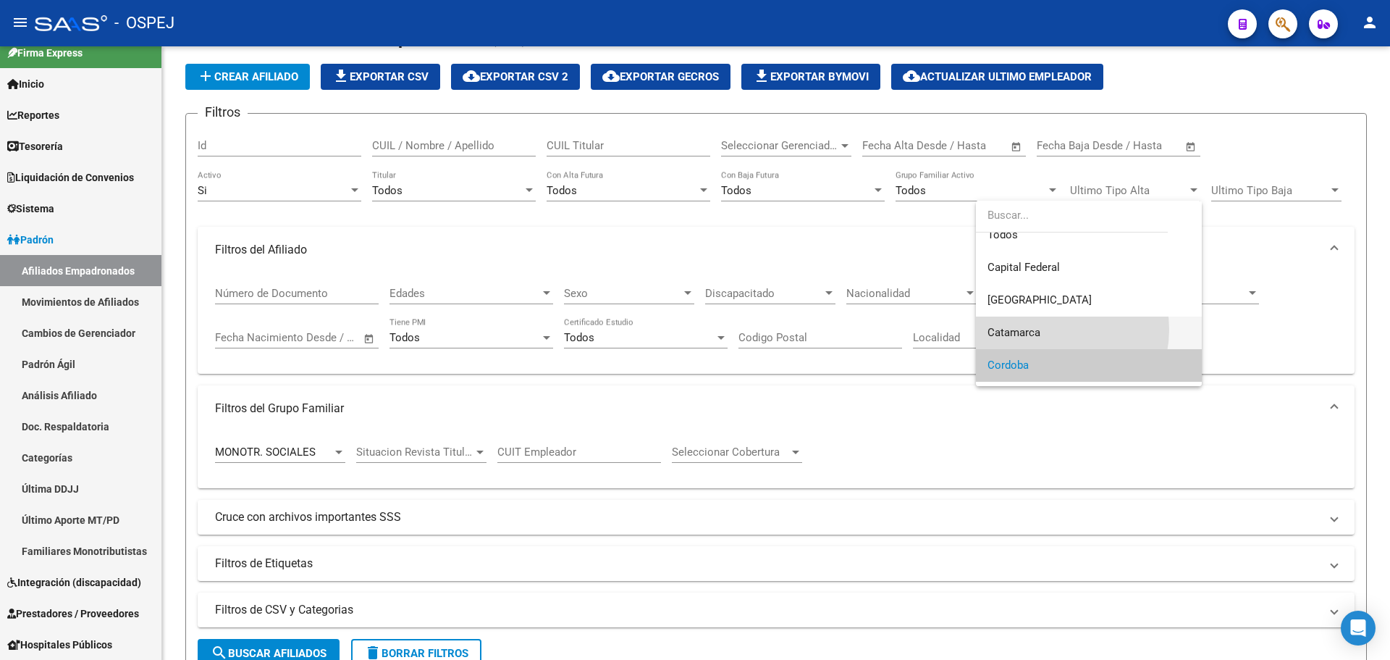
click at [1049, 329] on span "Catamarca" at bounding box center [1089, 332] width 203 height 33
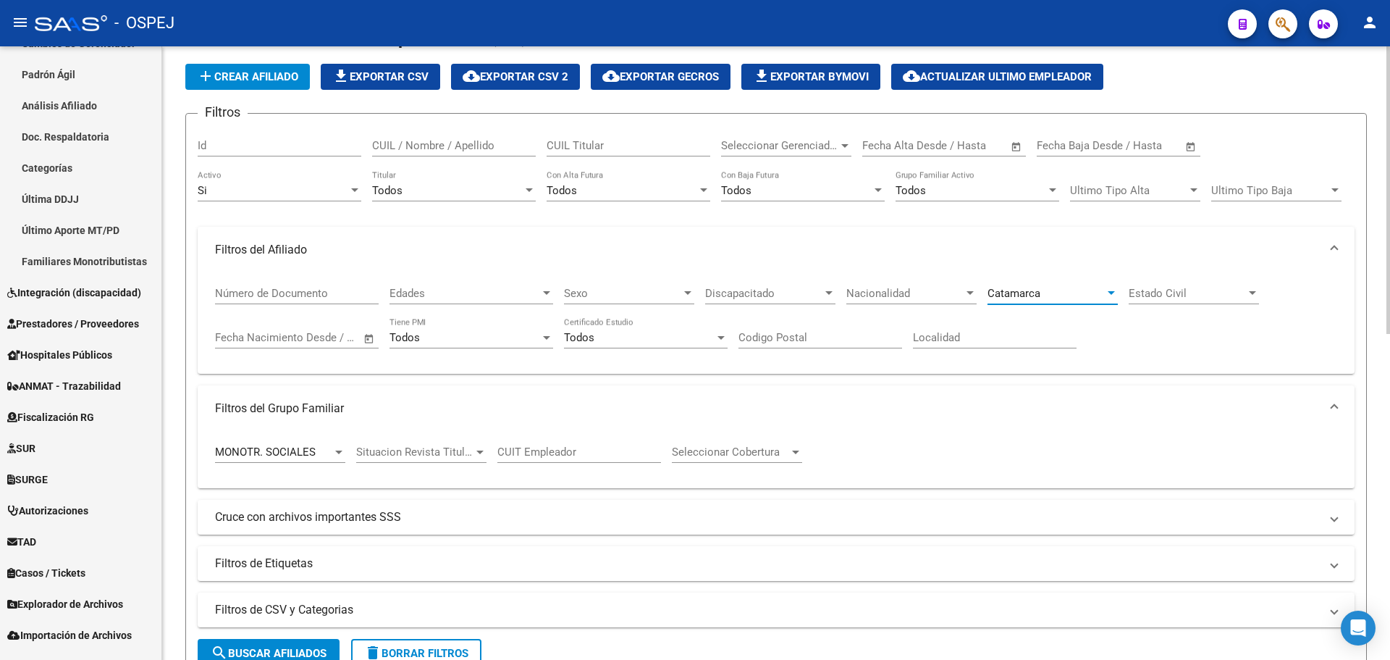
scroll to position [188, 0]
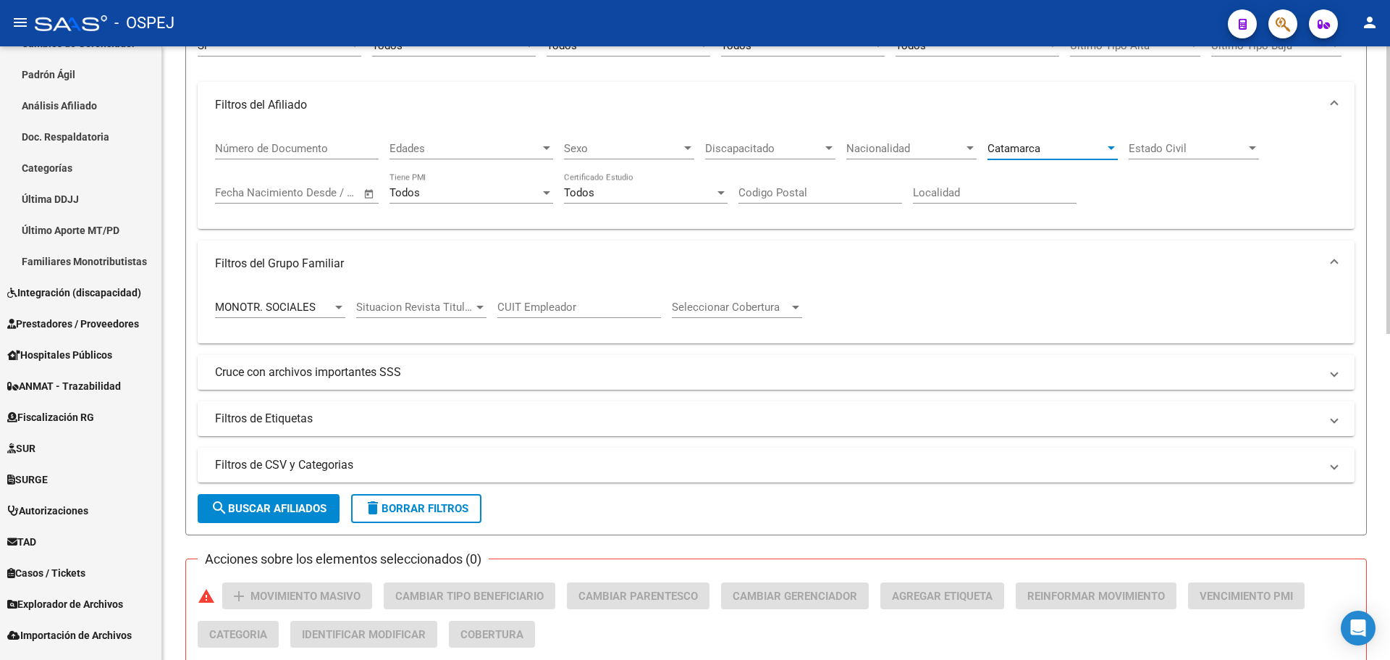
click at [278, 513] on span "search Buscar Afiliados" at bounding box center [269, 508] width 116 height 13
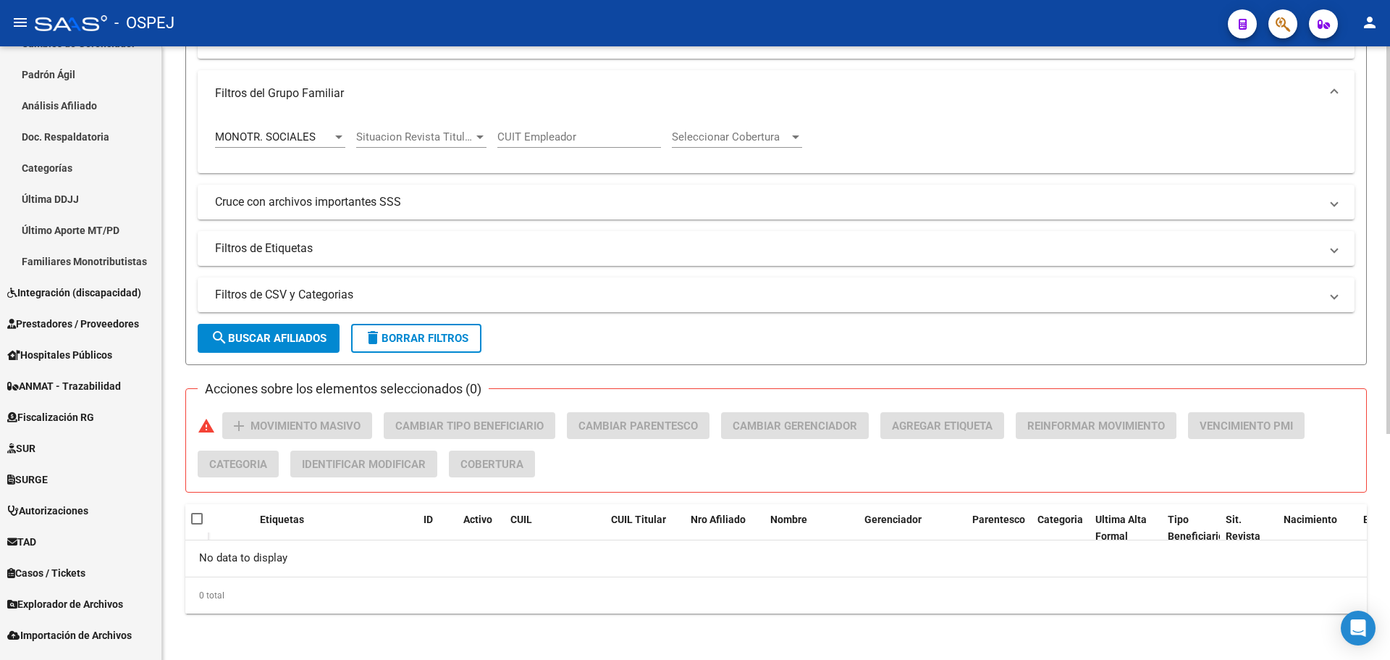
scroll to position [0, 0]
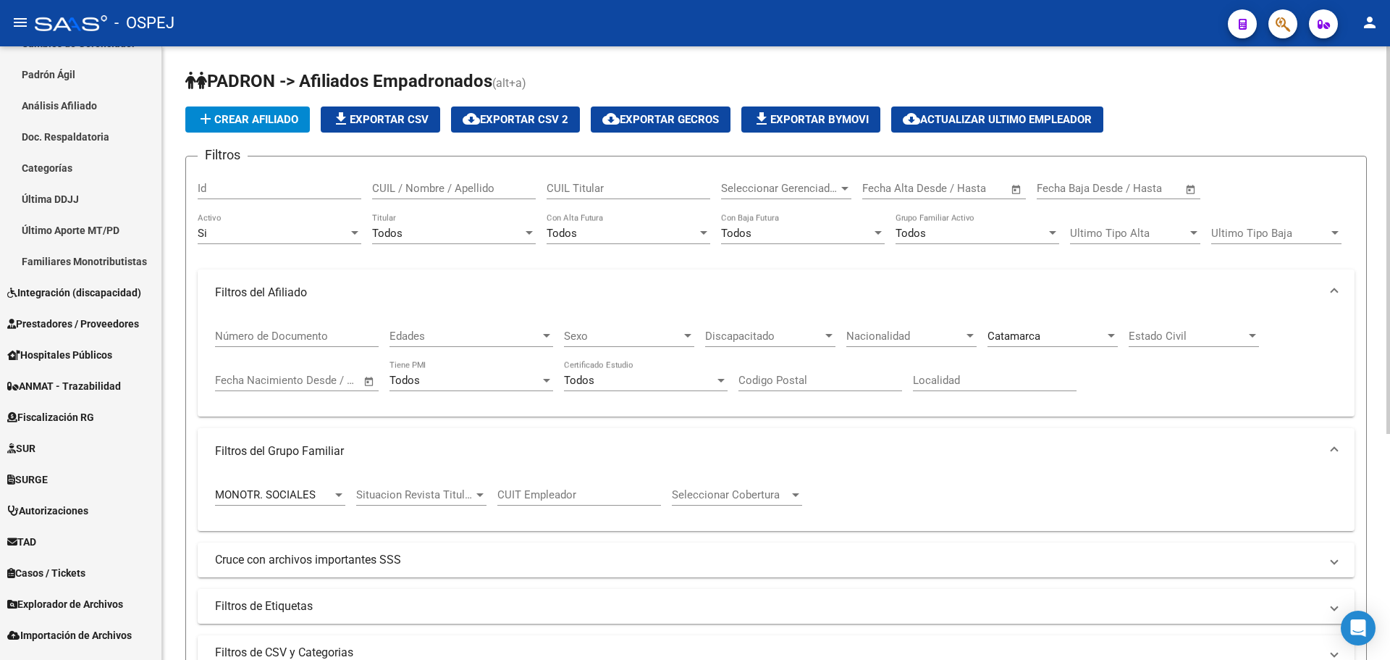
click at [1021, 324] on div "Catamarca Provincia" at bounding box center [1053, 331] width 130 height 31
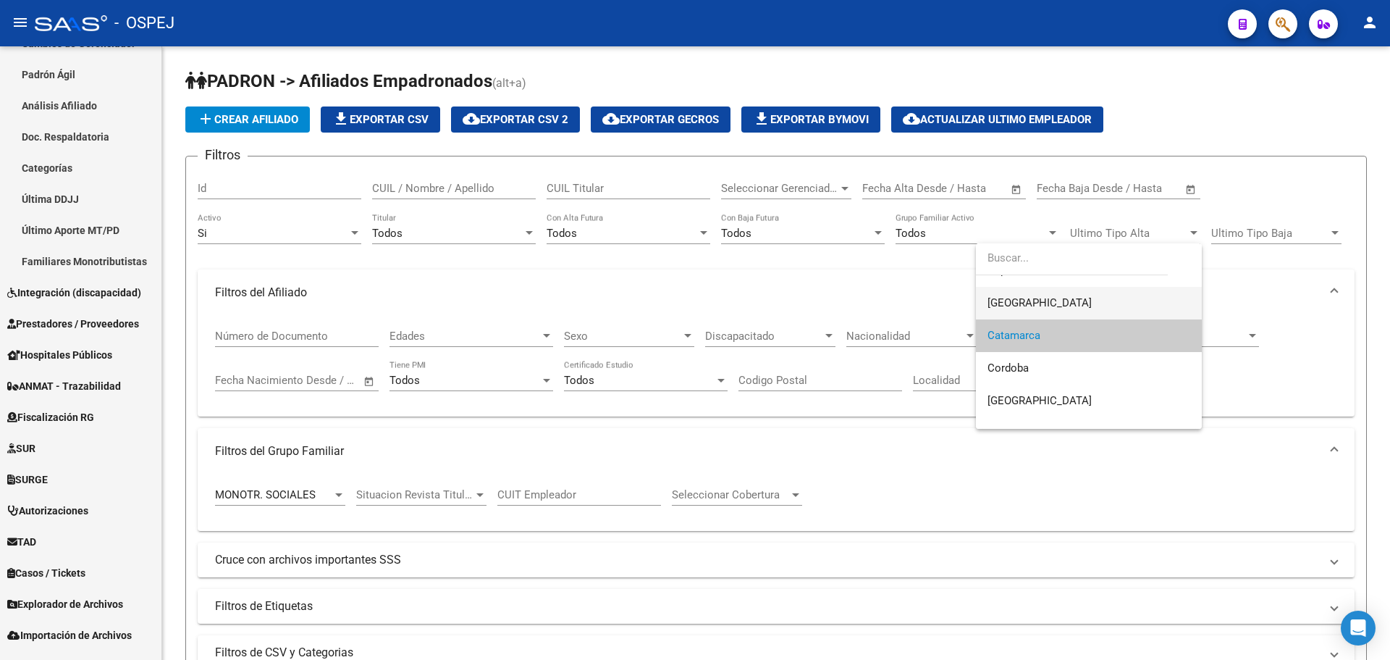
click at [1031, 306] on span "[GEOGRAPHIC_DATA]" at bounding box center [1040, 302] width 104 height 13
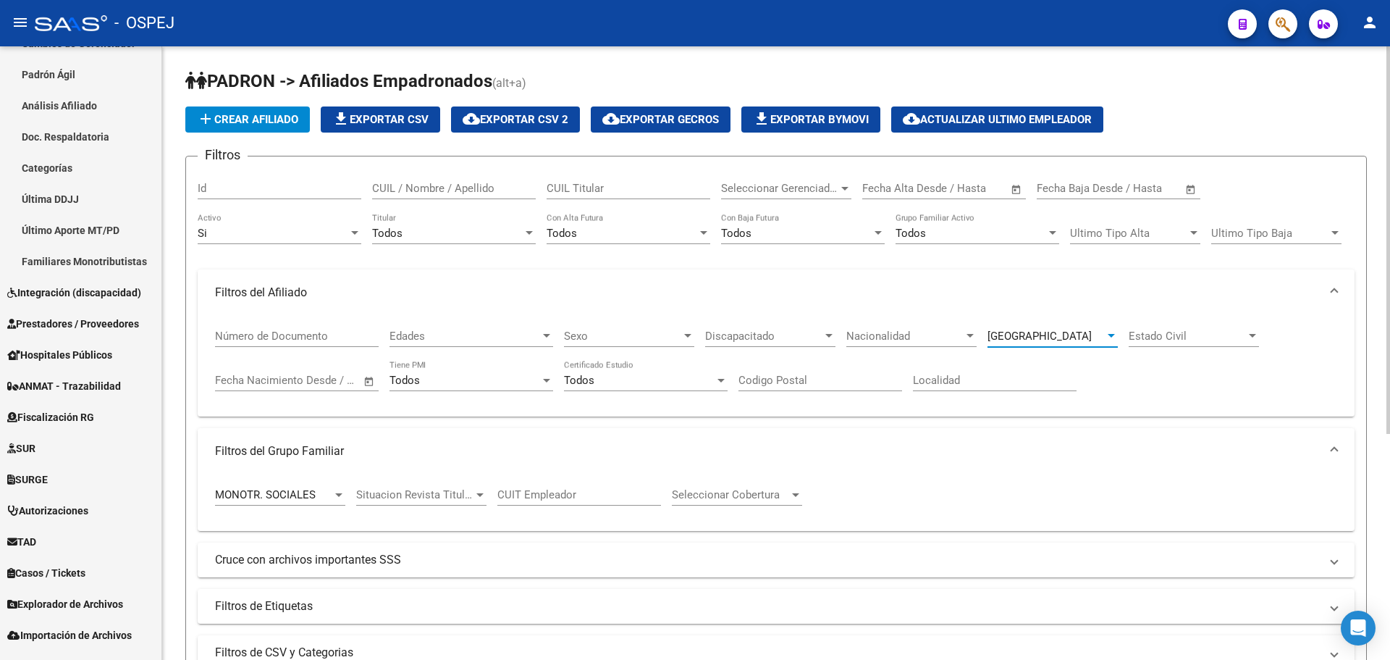
scroll to position [290, 0]
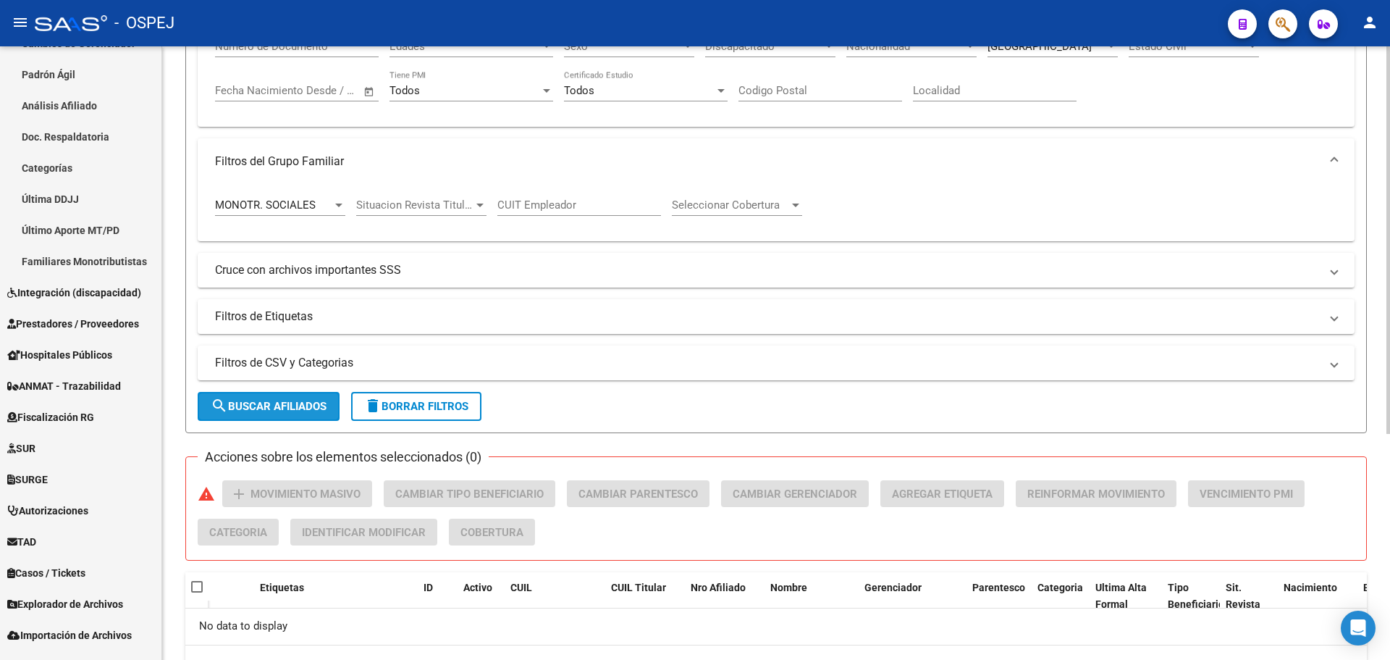
click at [281, 410] on span "search Buscar Afiliados" at bounding box center [269, 406] width 116 height 13
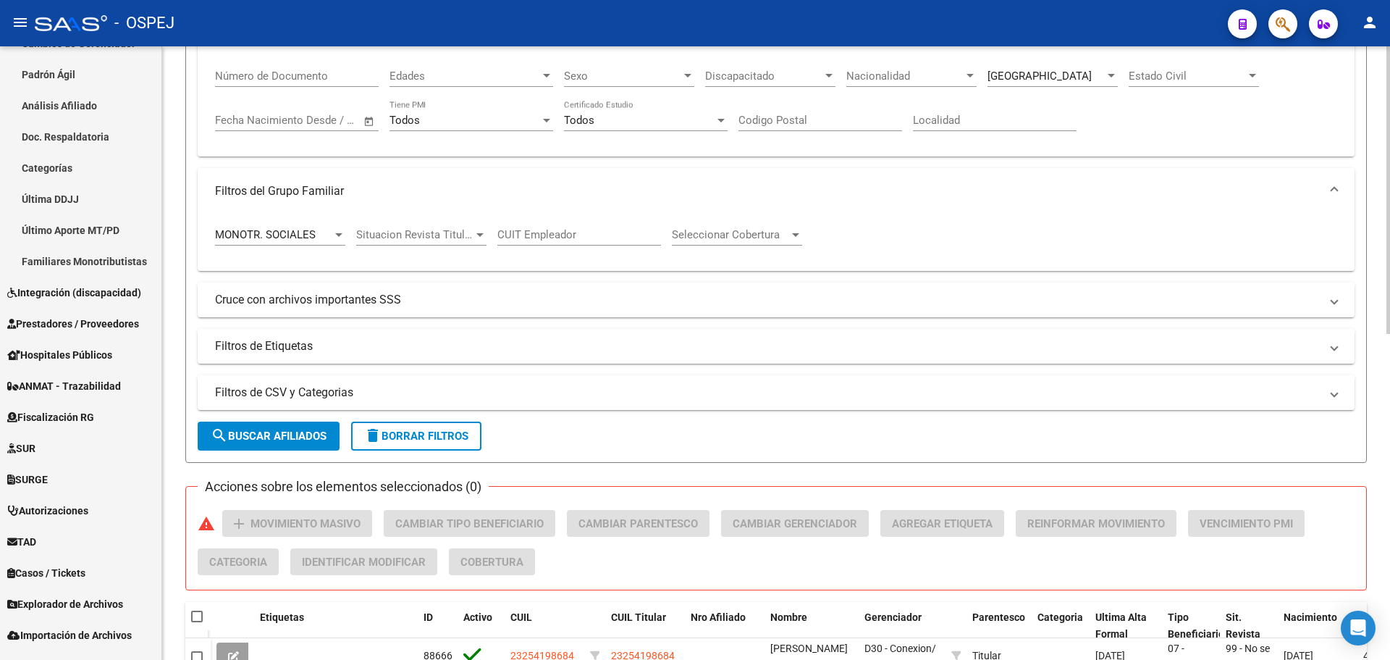
scroll to position [0, 0]
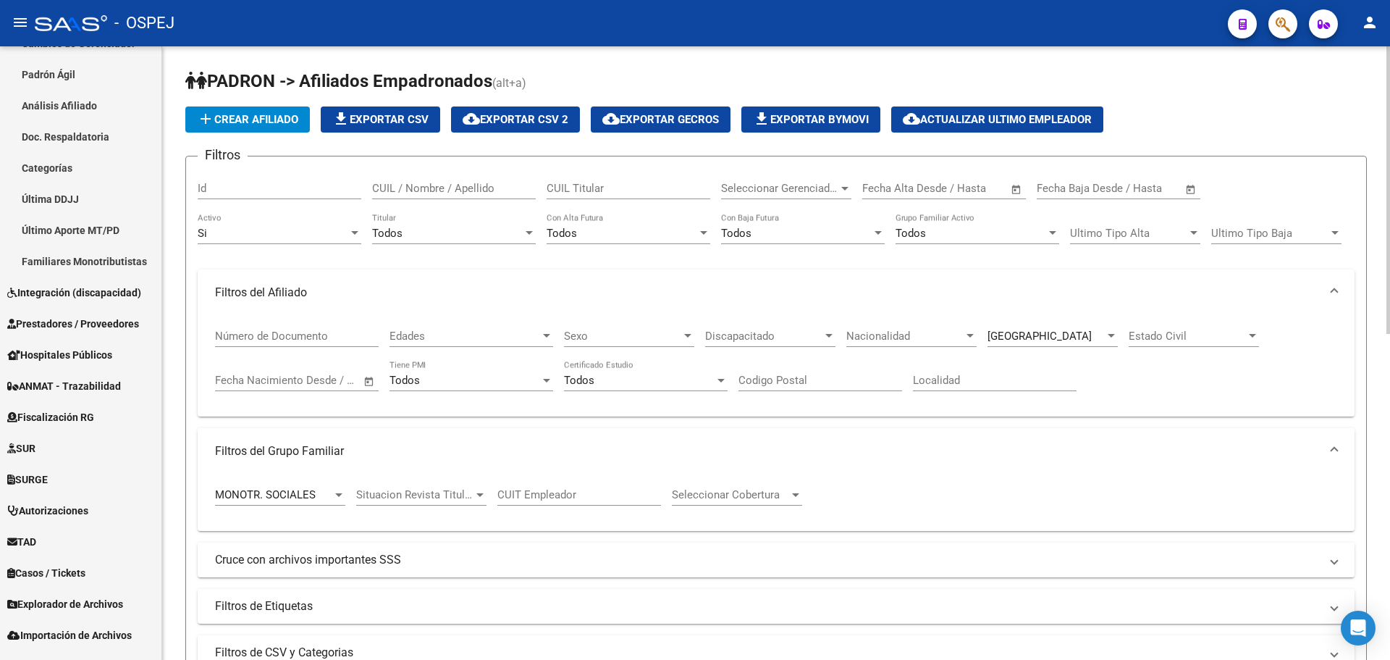
click at [1015, 339] on span "[GEOGRAPHIC_DATA]" at bounding box center [1040, 335] width 104 height 13
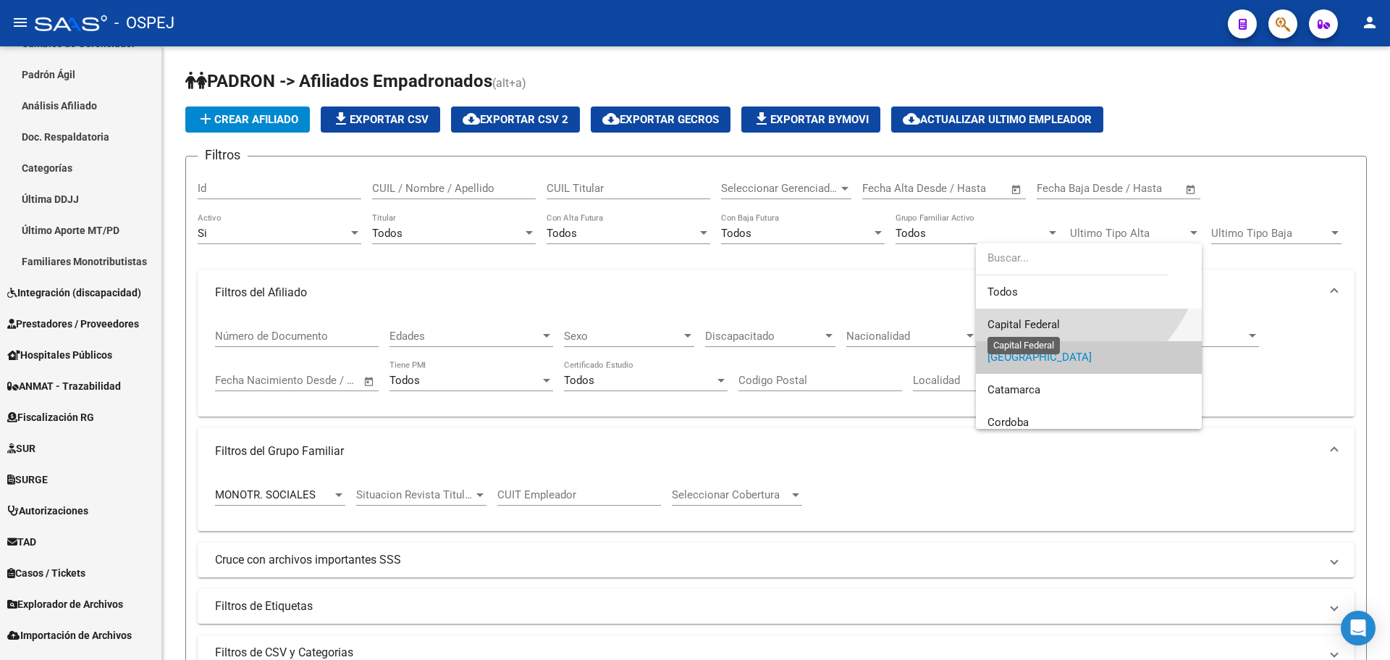
click at [1051, 319] on span "Capital Federal" at bounding box center [1024, 324] width 72 height 13
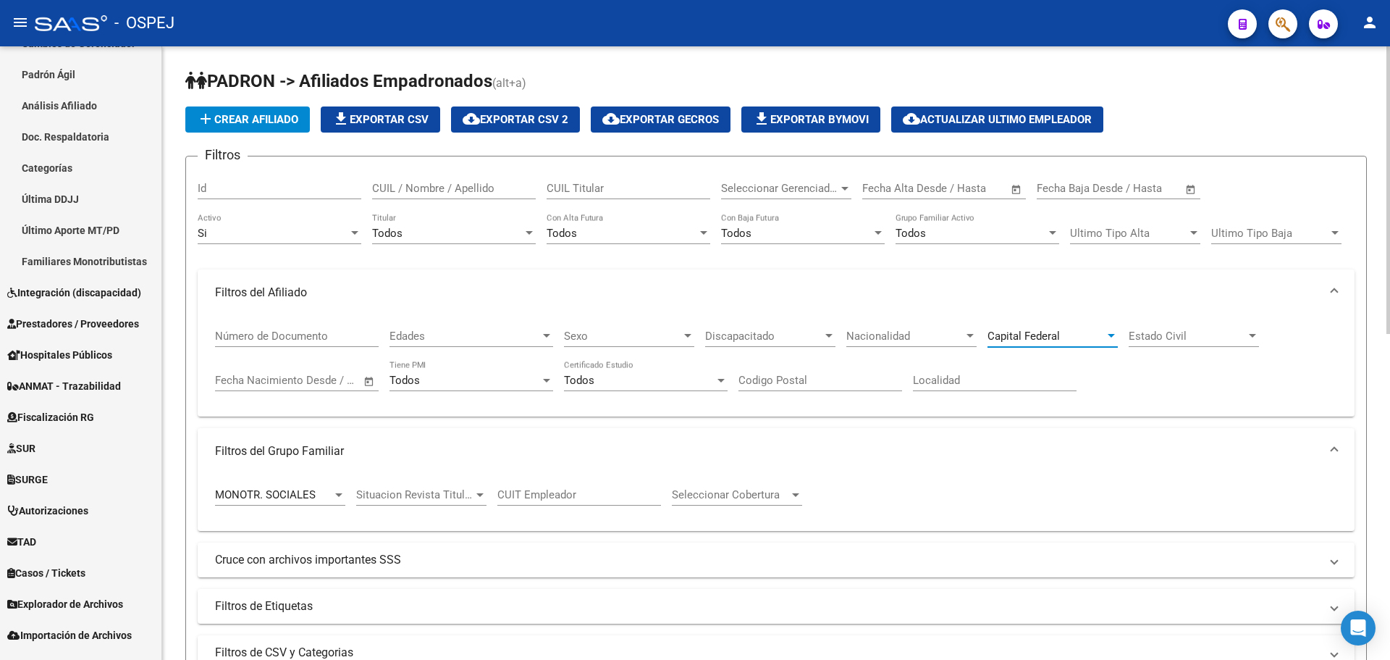
scroll to position [434, 0]
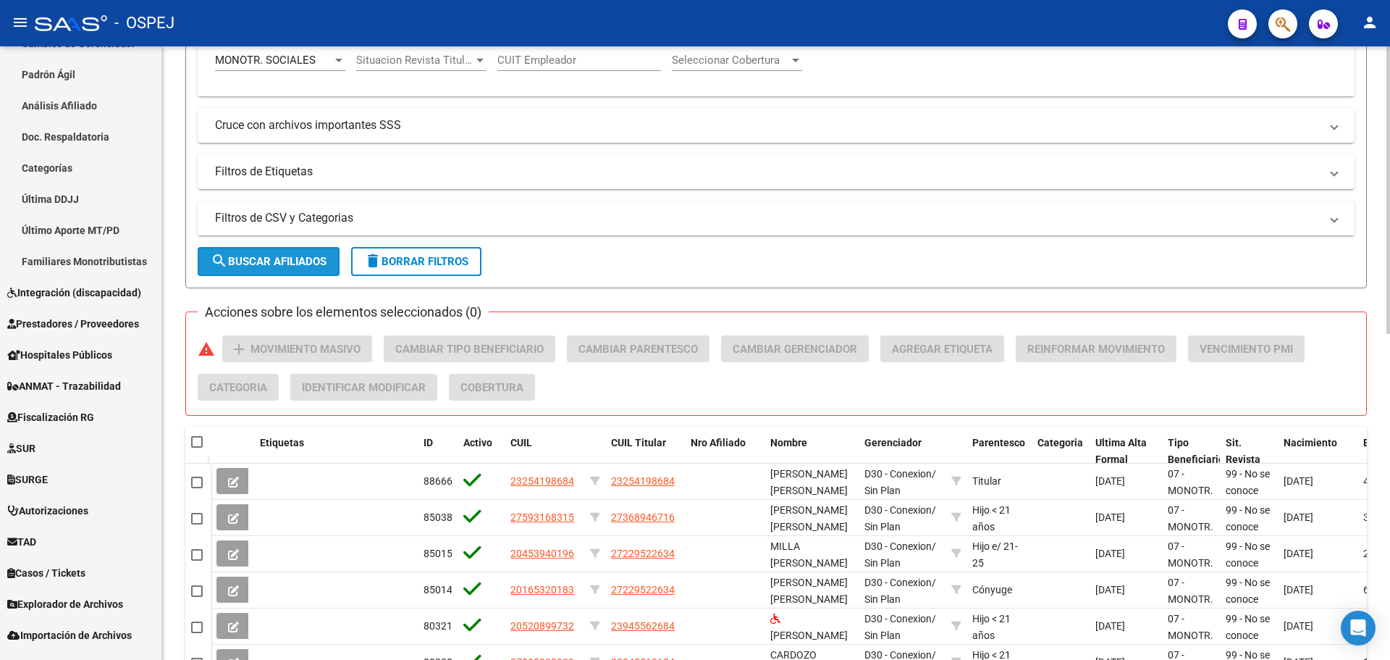
click at [259, 249] on button "search Buscar Afiliados" at bounding box center [269, 261] width 142 height 29
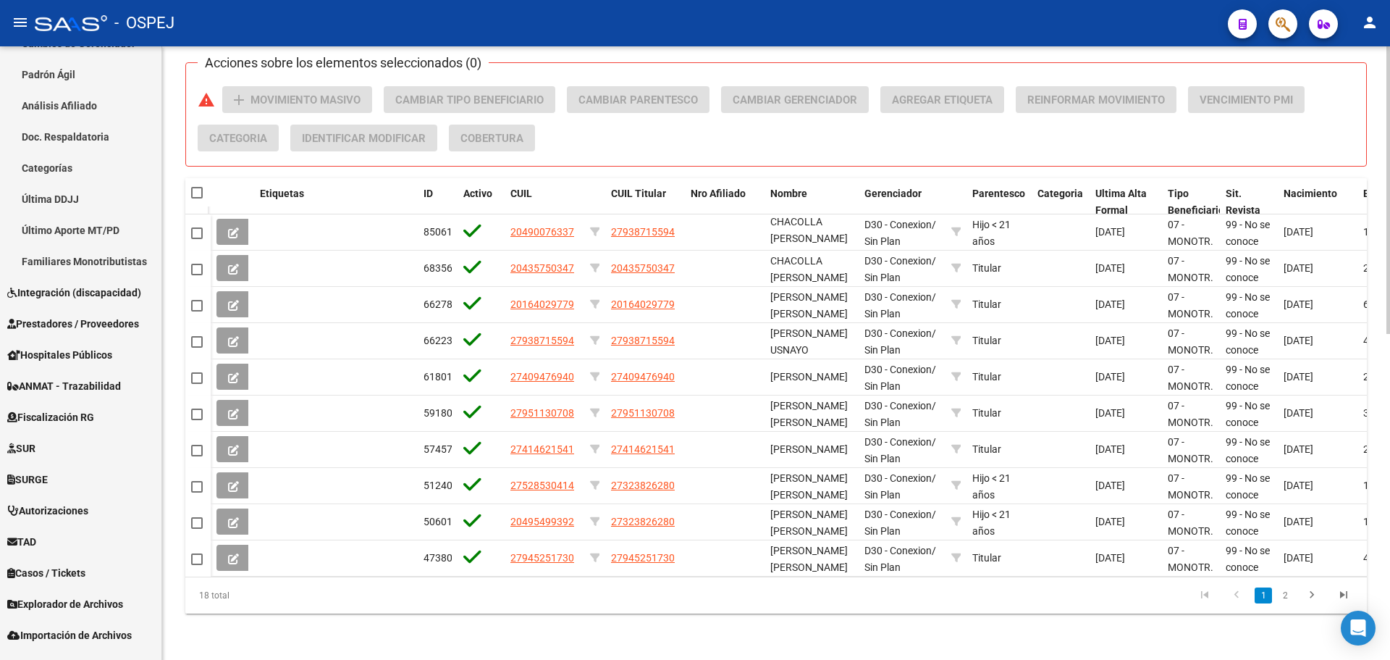
scroll to position [332, 0]
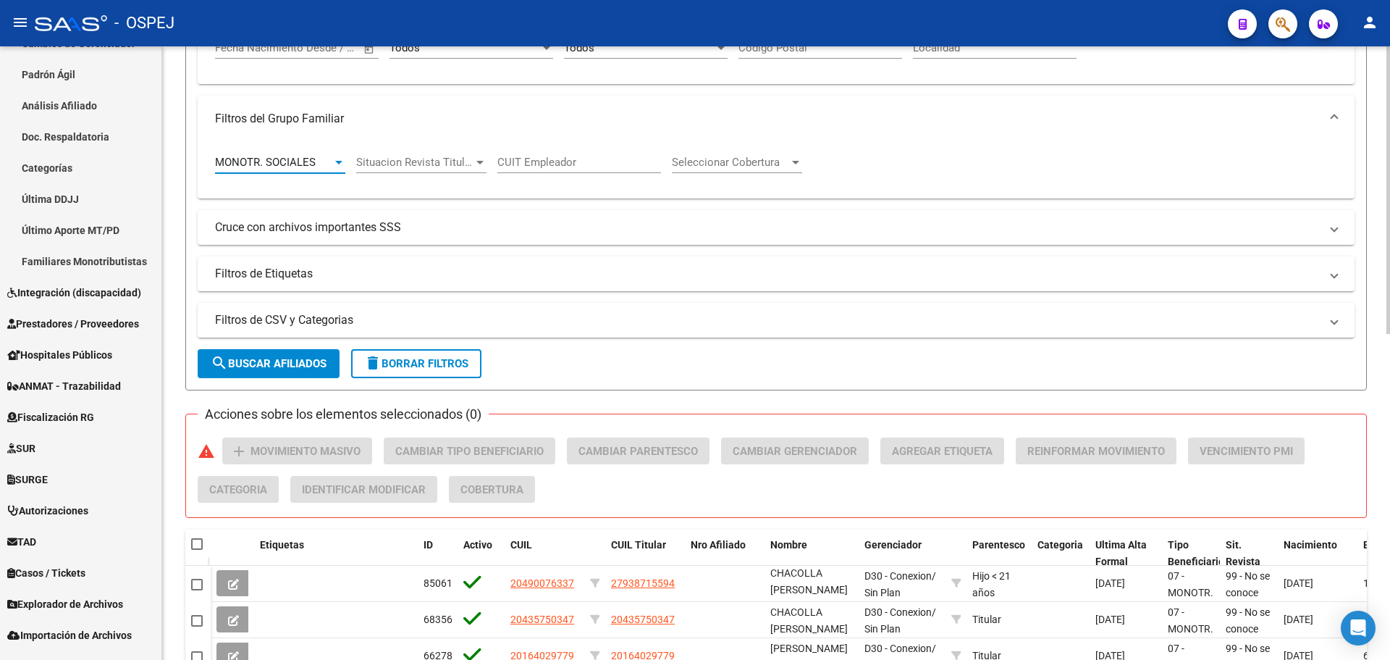
click at [318, 164] on div "MONOTR. SOCIALES" at bounding box center [273, 162] width 117 height 13
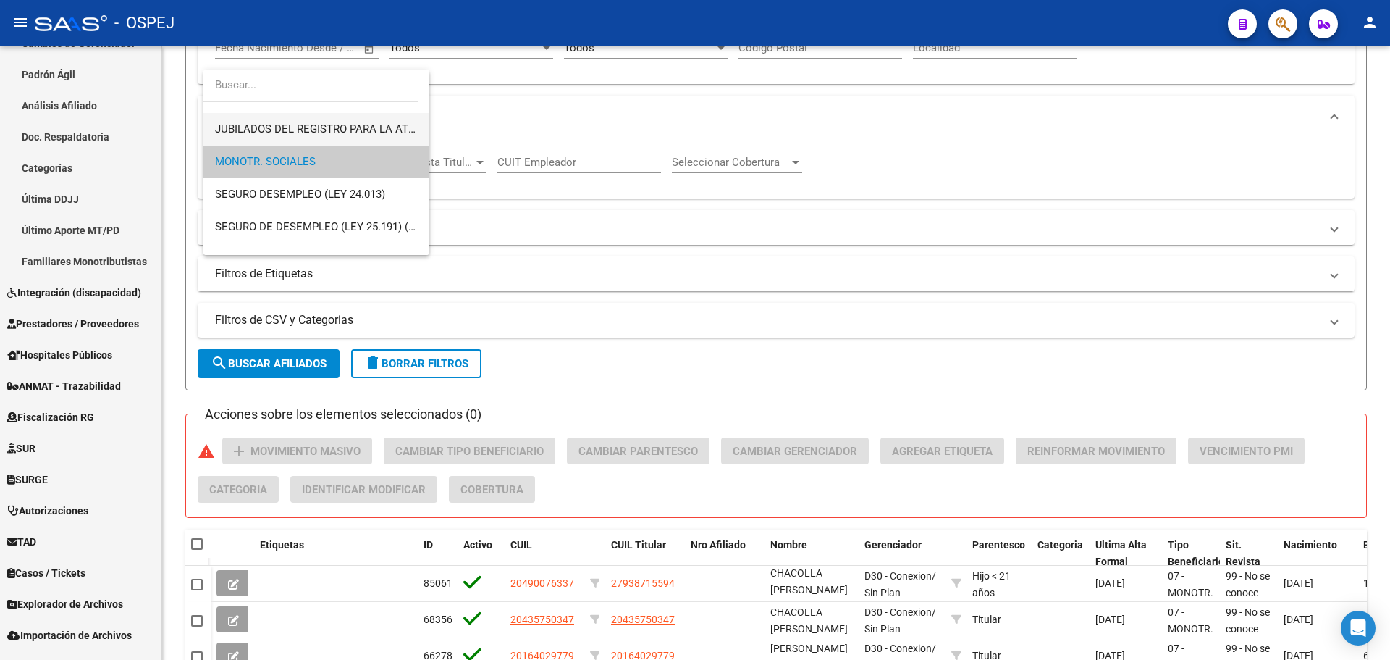
scroll to position [145, 0]
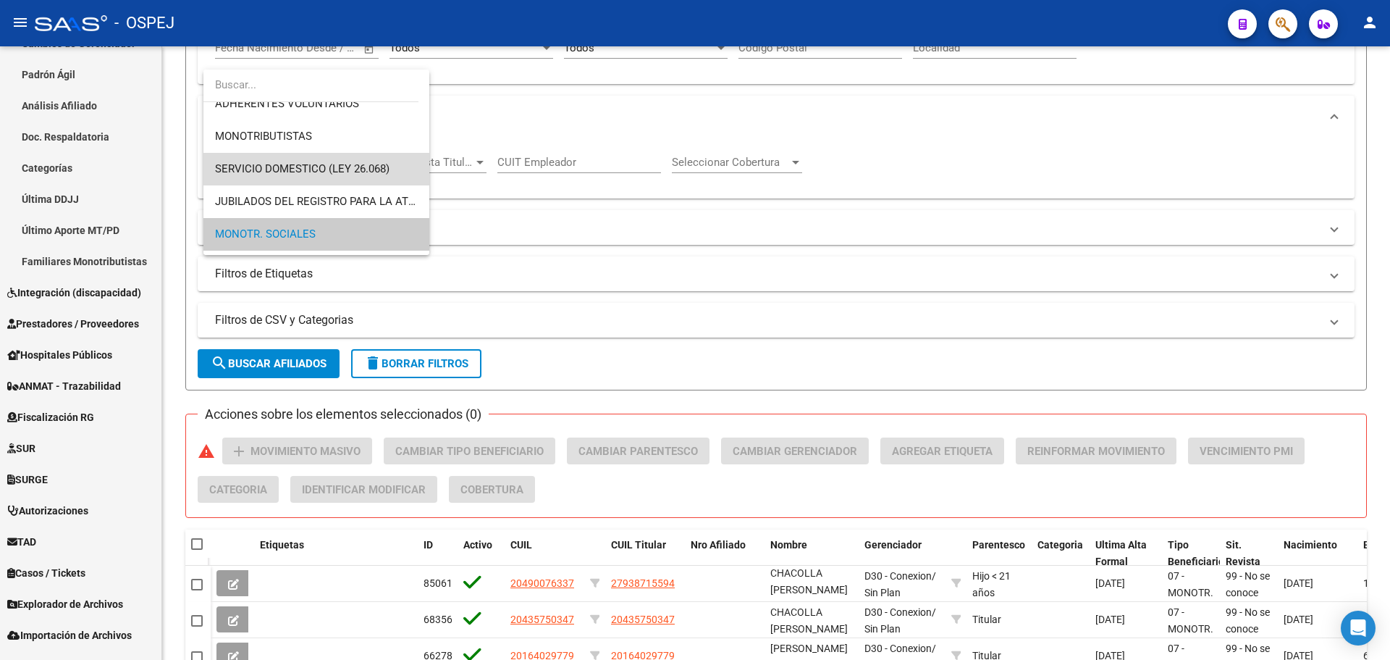
click at [364, 159] on span "SERVICIO DOMESTICO (LEY 26.068)" at bounding box center [316, 169] width 203 height 33
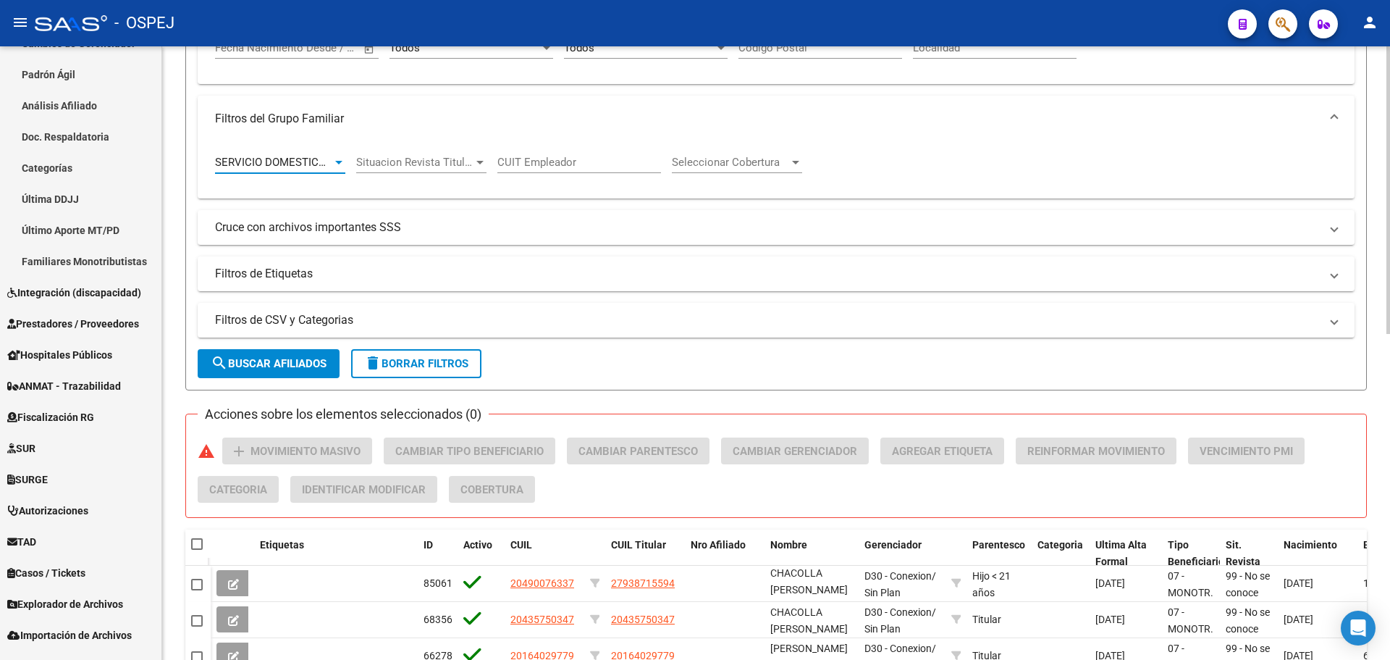
click at [277, 365] on span "search Buscar Afiliados" at bounding box center [269, 363] width 116 height 13
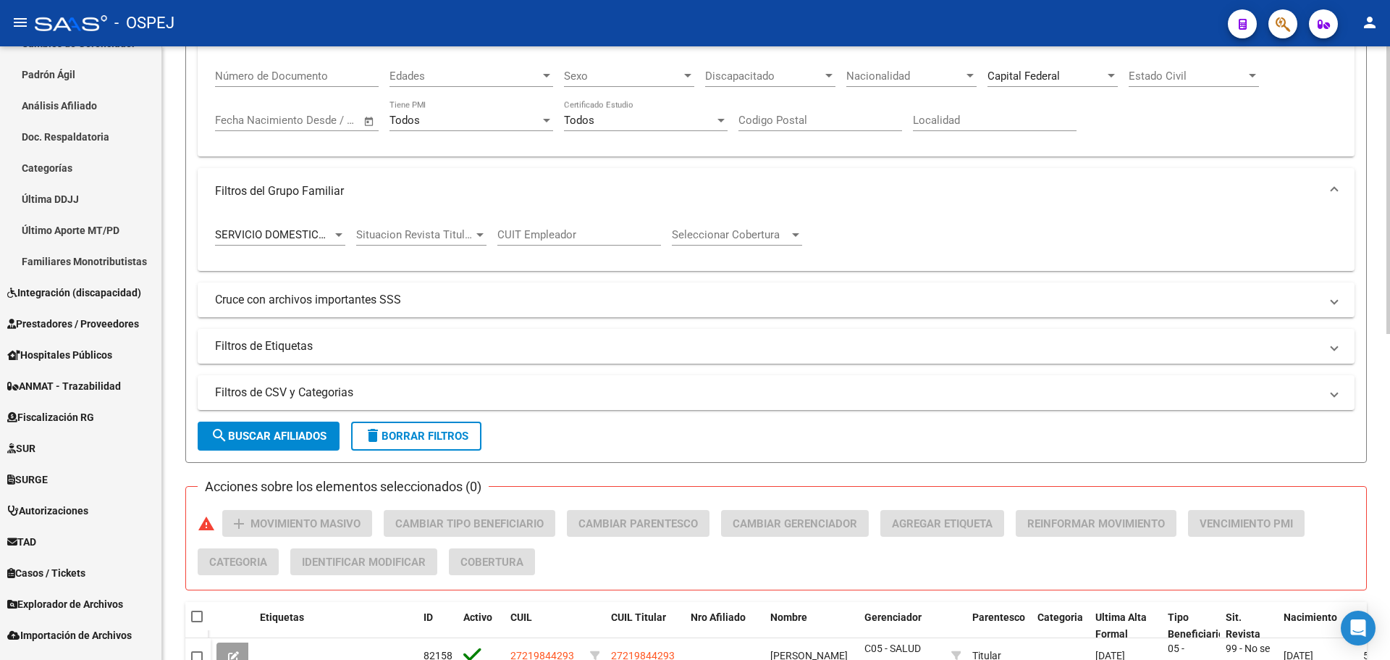
scroll to position [115, 0]
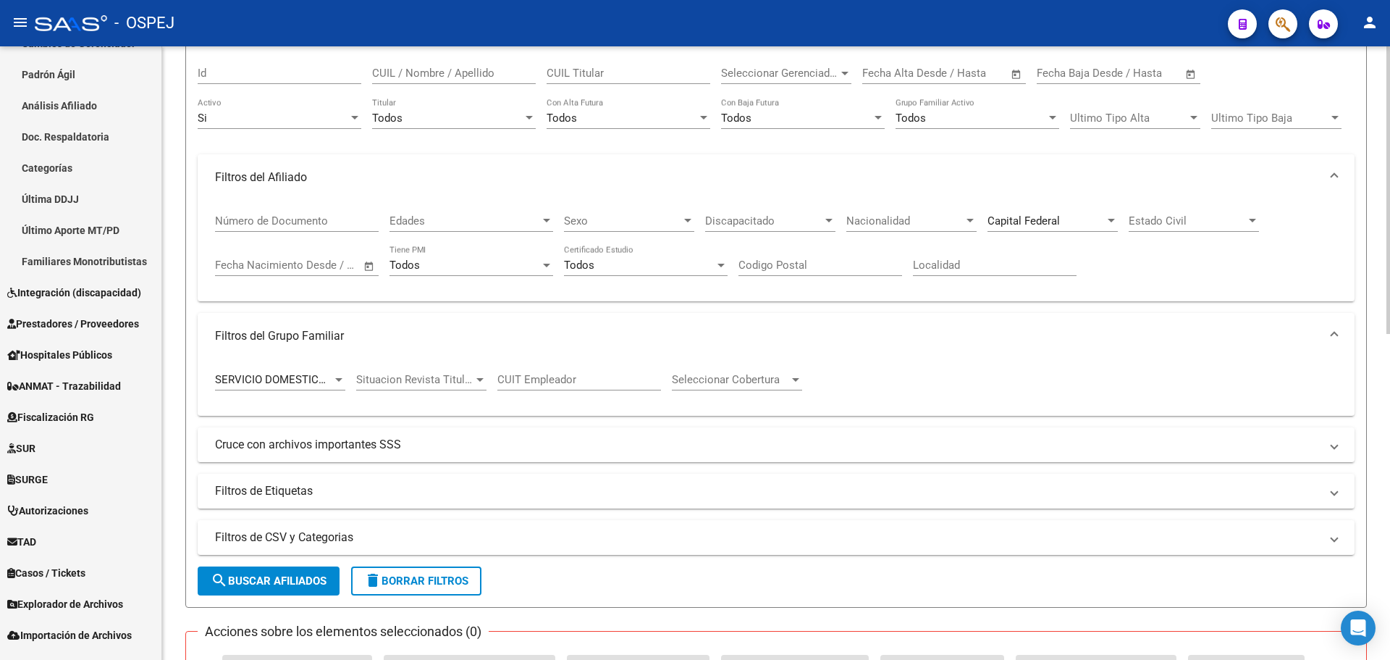
click at [1006, 229] on div "Capital [GEOGRAPHIC_DATA]" at bounding box center [1053, 216] width 130 height 31
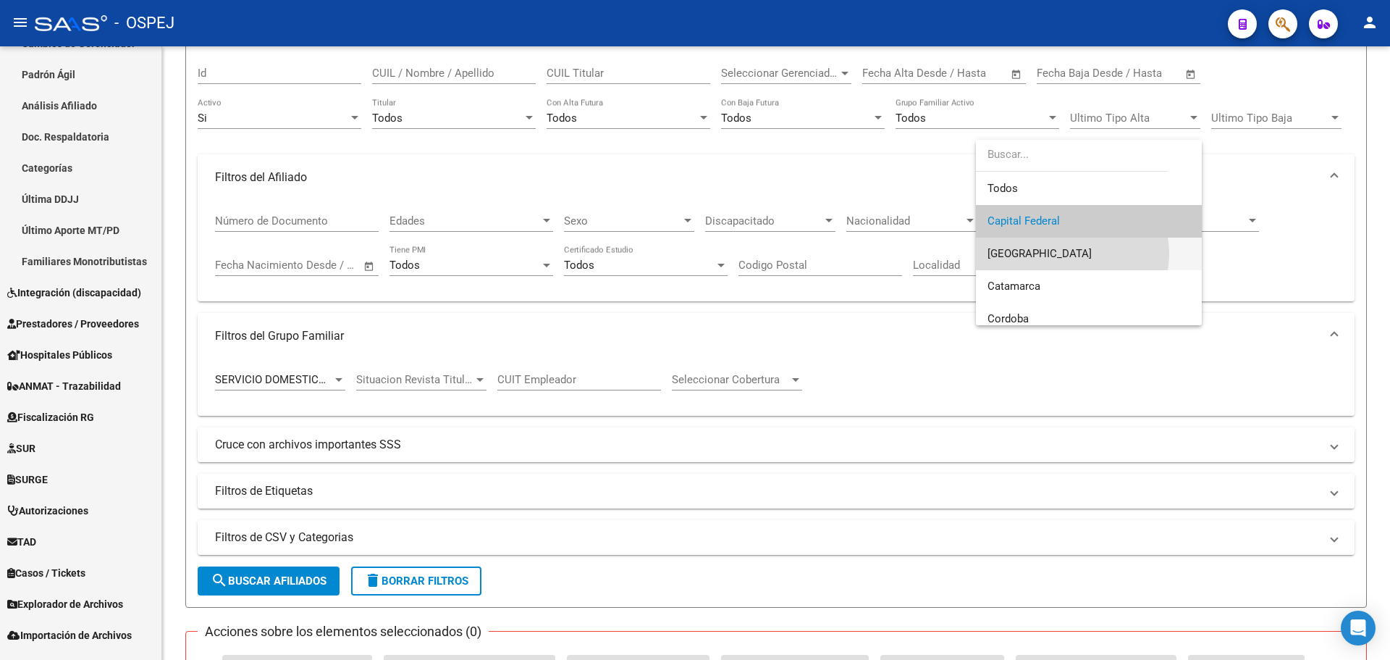
drag, startPoint x: 1069, startPoint y: 253, endPoint x: 854, endPoint y: 316, distance: 223.2
click at [1068, 253] on span "[GEOGRAPHIC_DATA]" at bounding box center [1089, 253] width 203 height 33
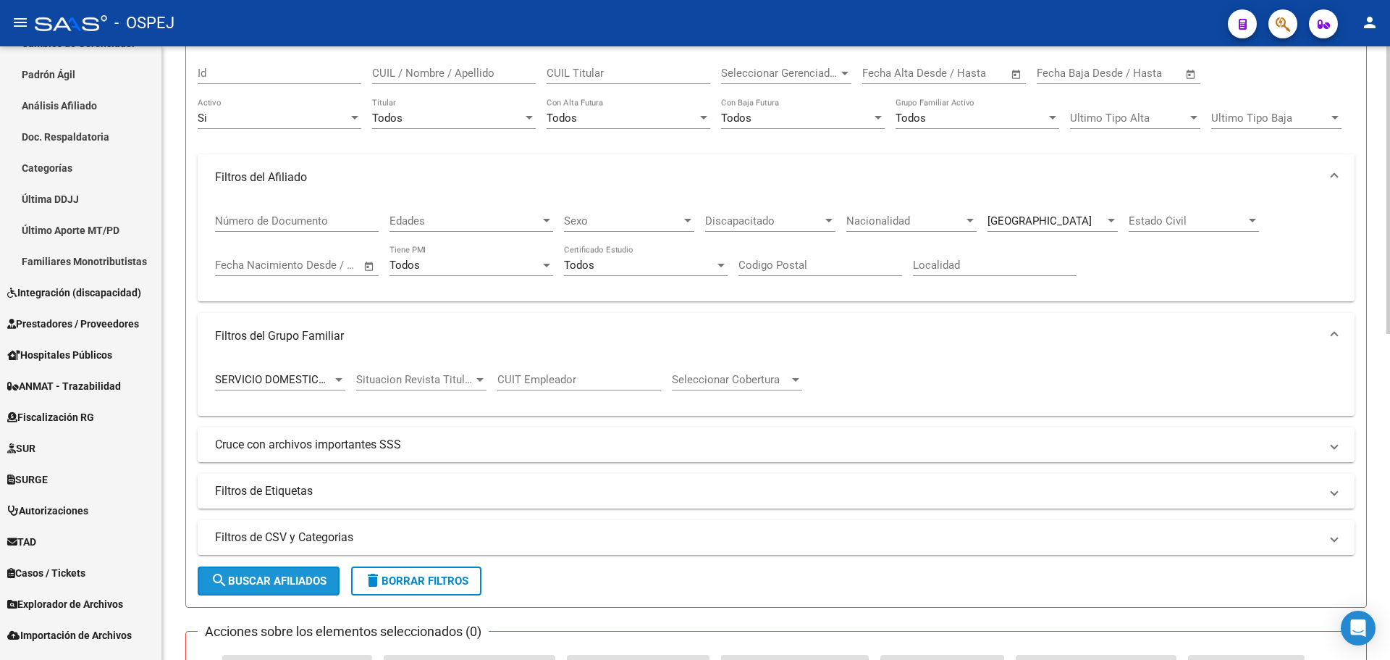
drag, startPoint x: 294, startPoint y: 575, endPoint x: 303, endPoint y: 579, distance: 9.4
click at [295, 575] on span "search Buscar Afiliados" at bounding box center [269, 580] width 116 height 13
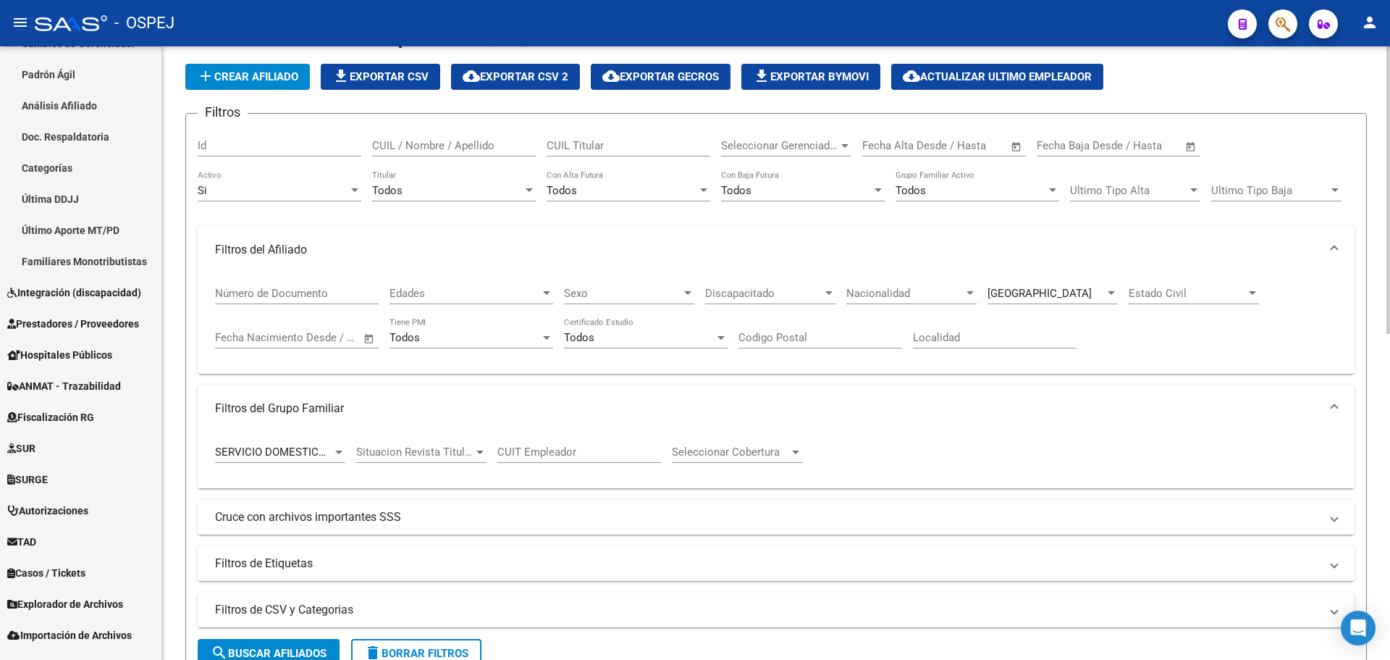
click at [1059, 292] on div "[GEOGRAPHIC_DATA]" at bounding box center [1046, 293] width 117 height 13
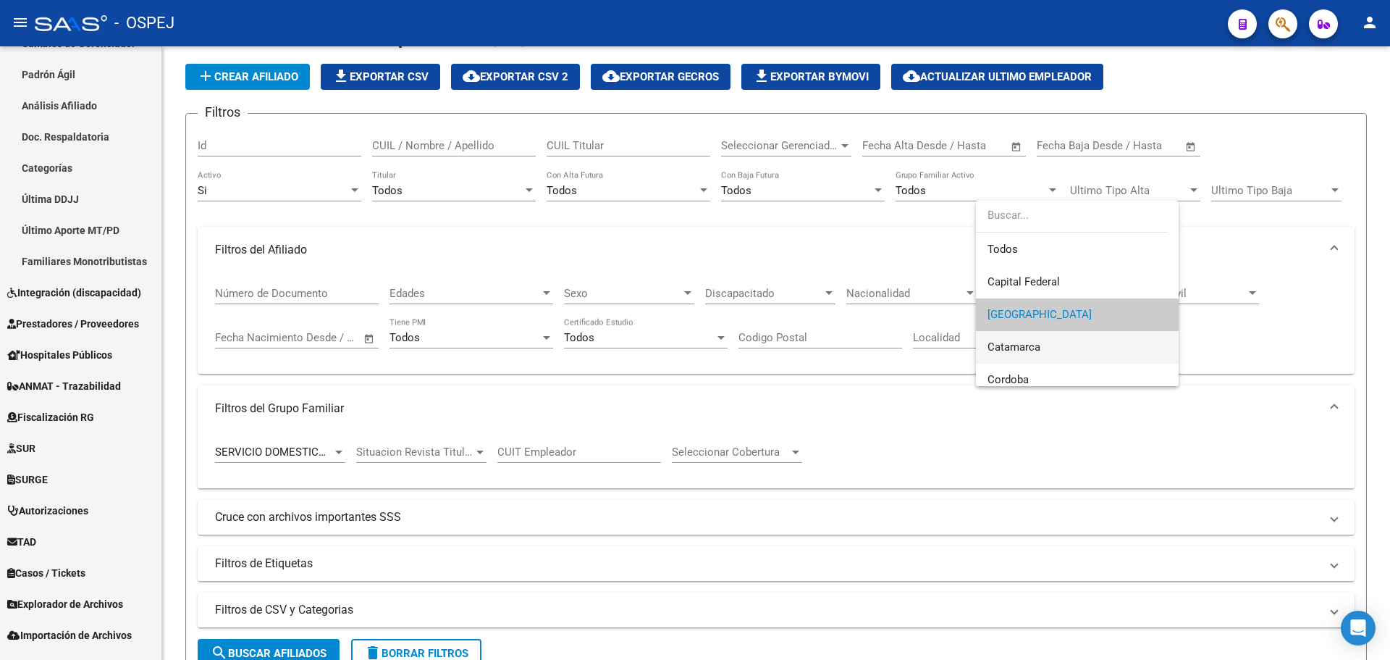
scroll to position [22, 0]
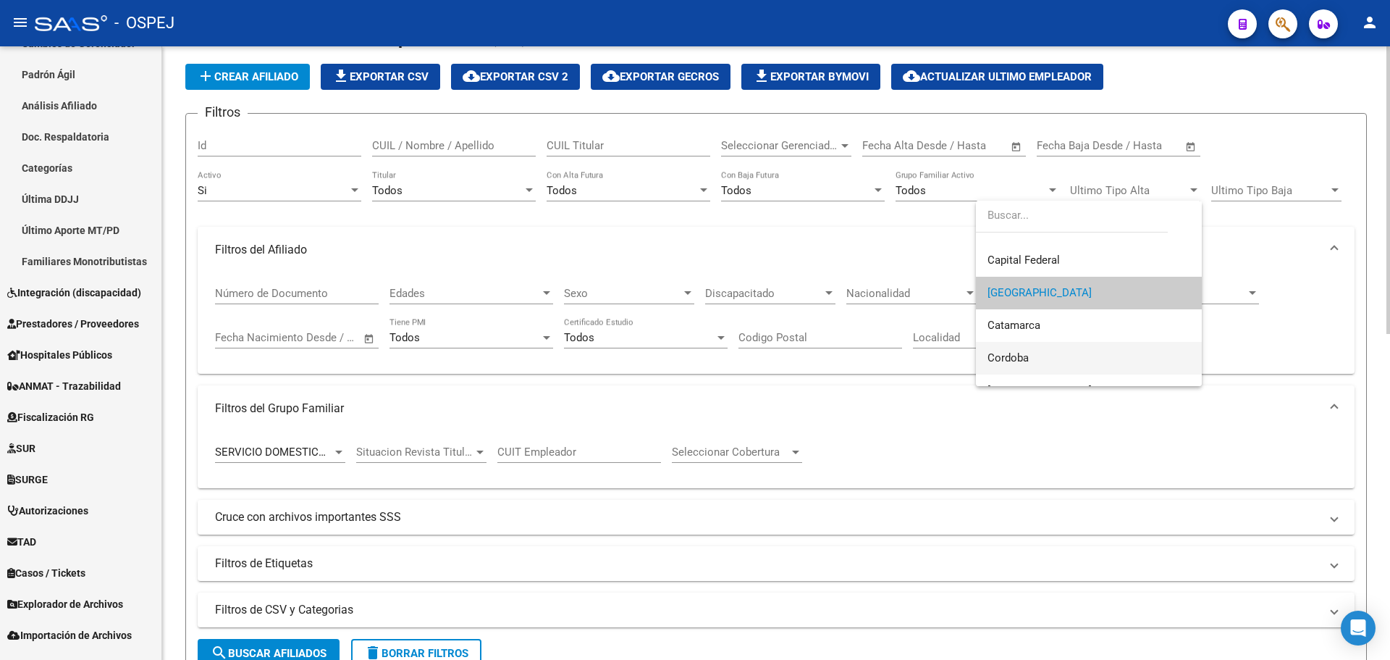
click at [1043, 353] on span "Cordoba" at bounding box center [1089, 358] width 203 height 33
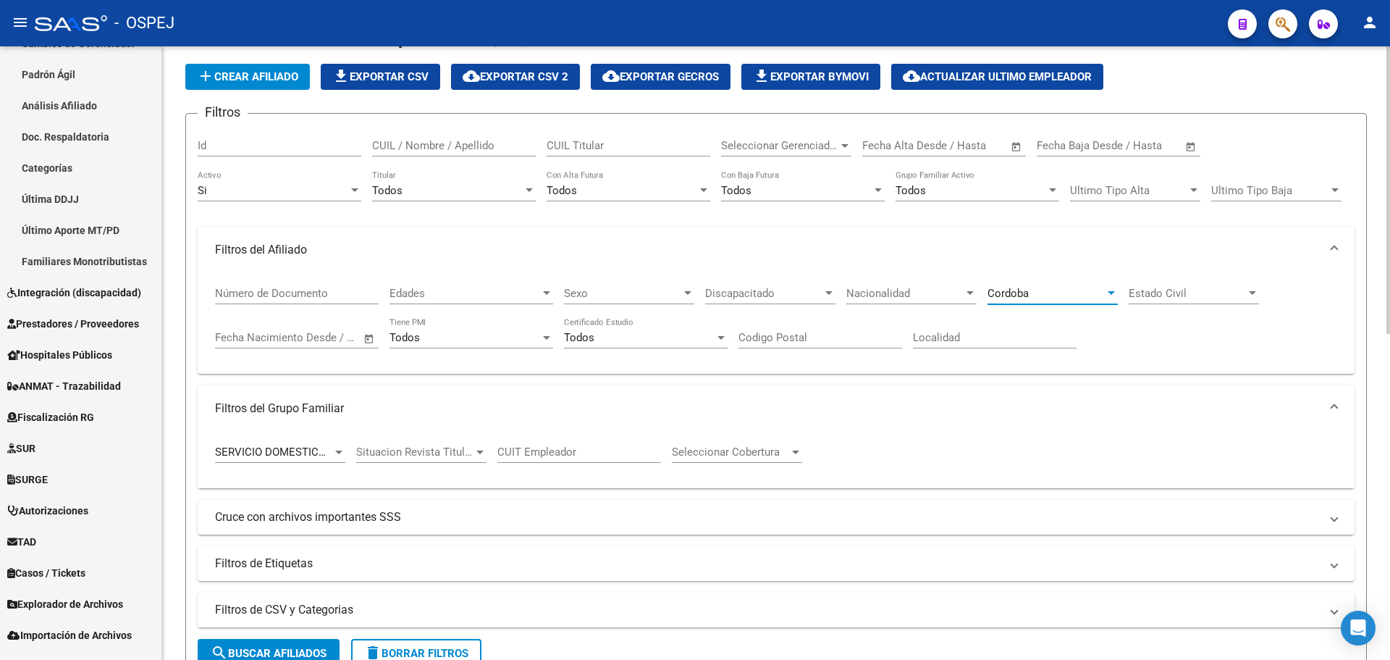
scroll to position [332, 0]
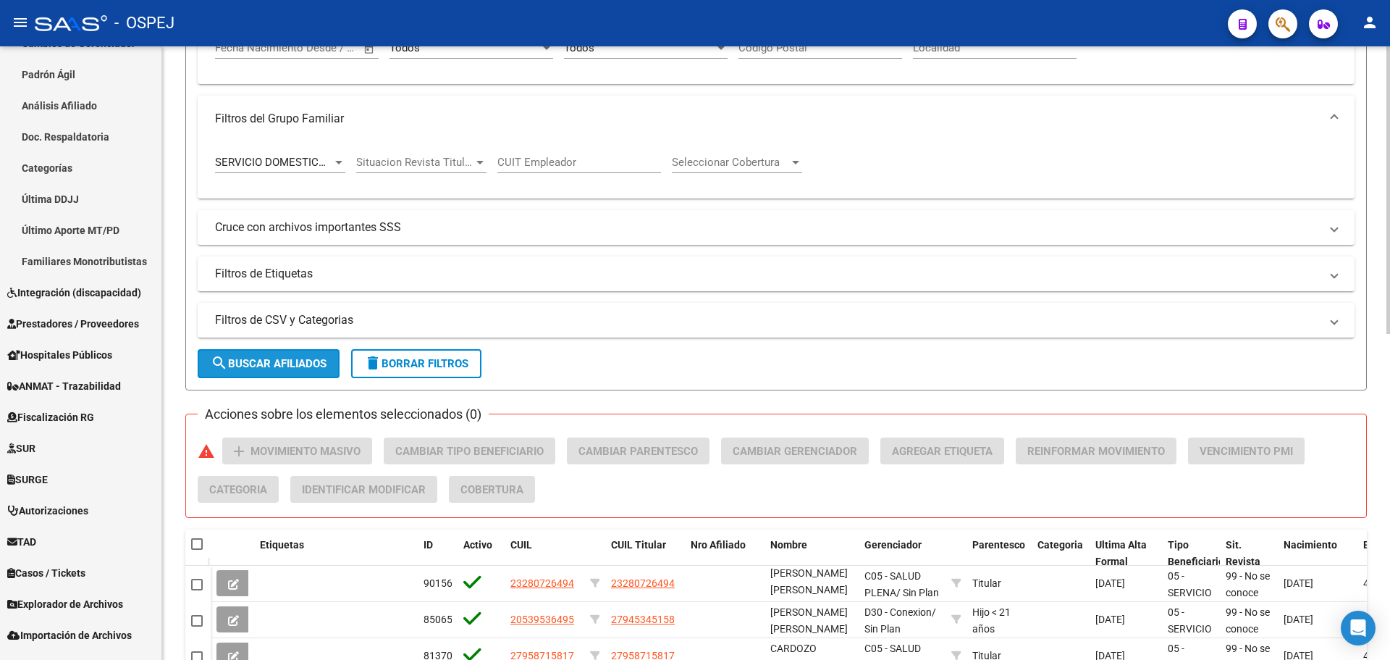
click at [280, 371] on button "search Buscar Afiliados" at bounding box center [269, 363] width 142 height 29
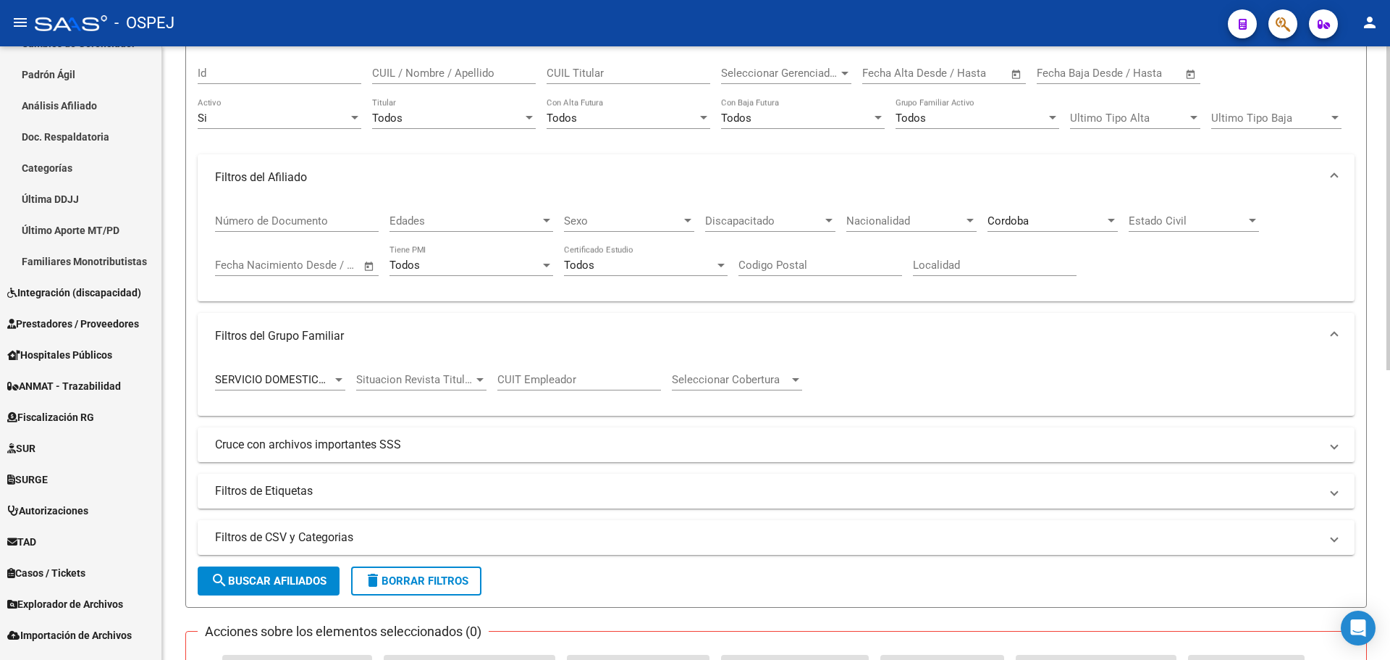
scroll to position [0, 0]
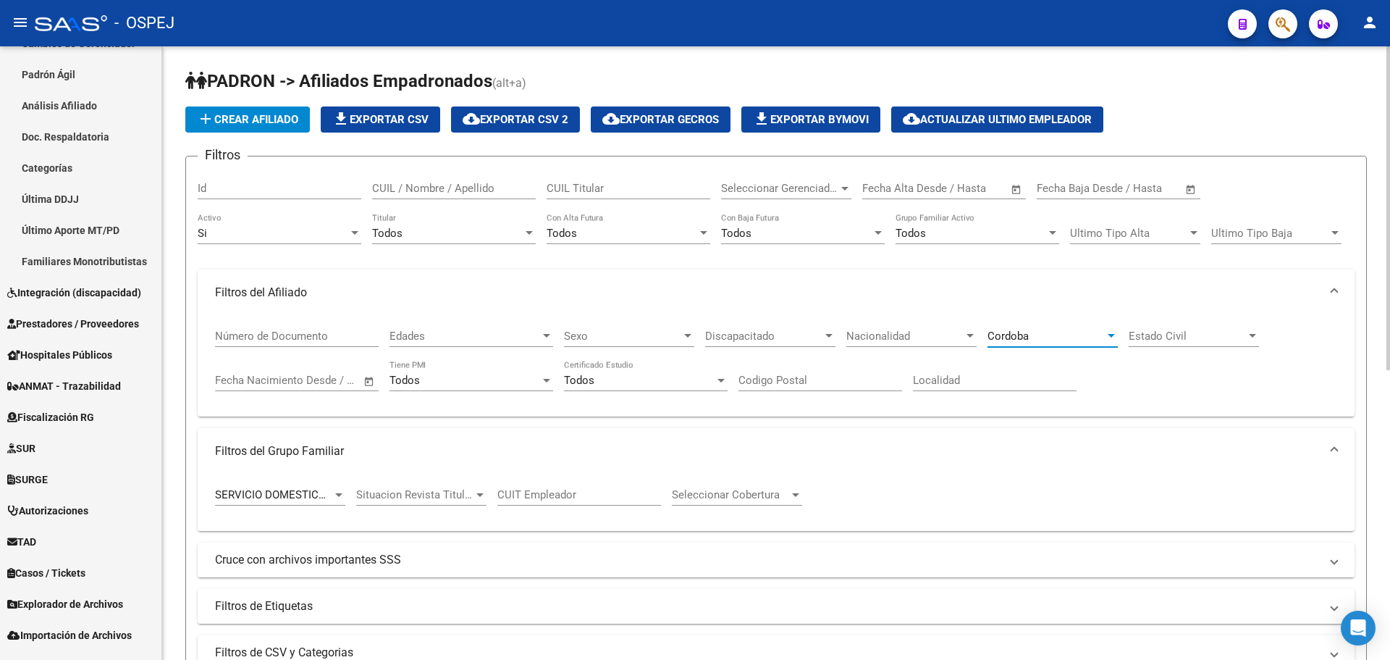
click at [1052, 335] on div "Cordoba" at bounding box center [1046, 335] width 117 height 13
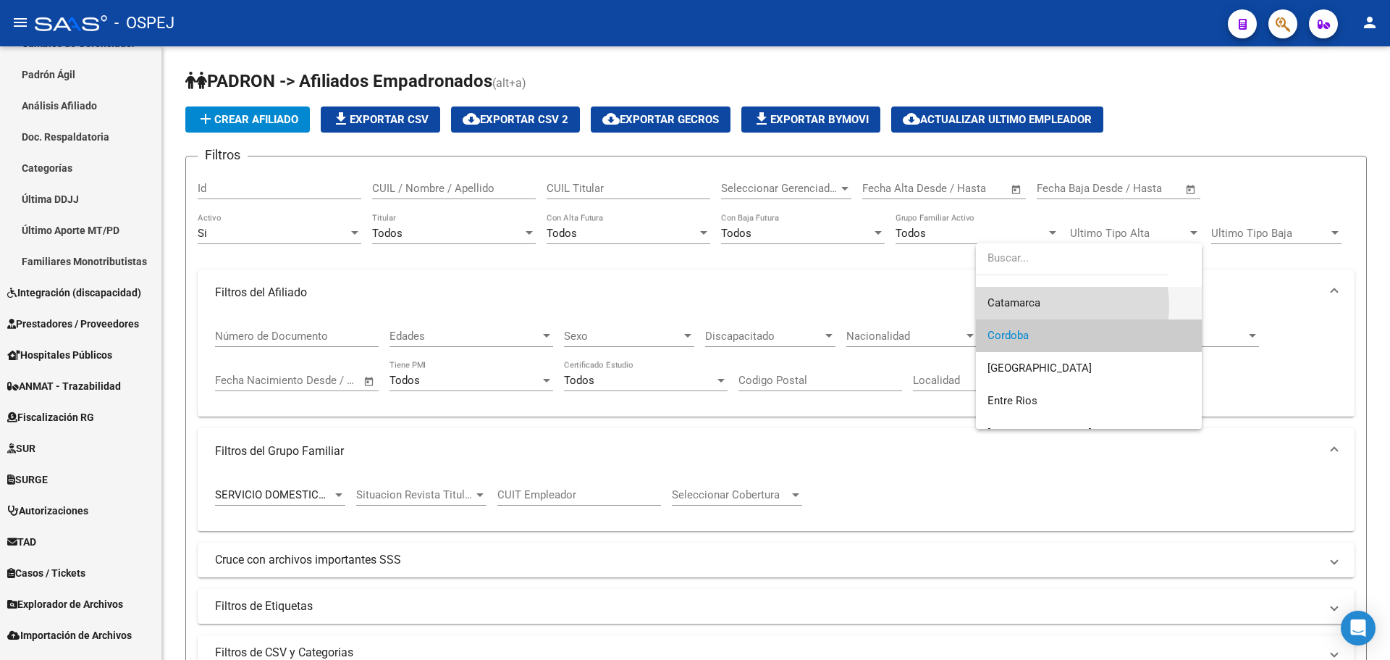
click at [1056, 306] on span "Catamarca" at bounding box center [1089, 303] width 203 height 33
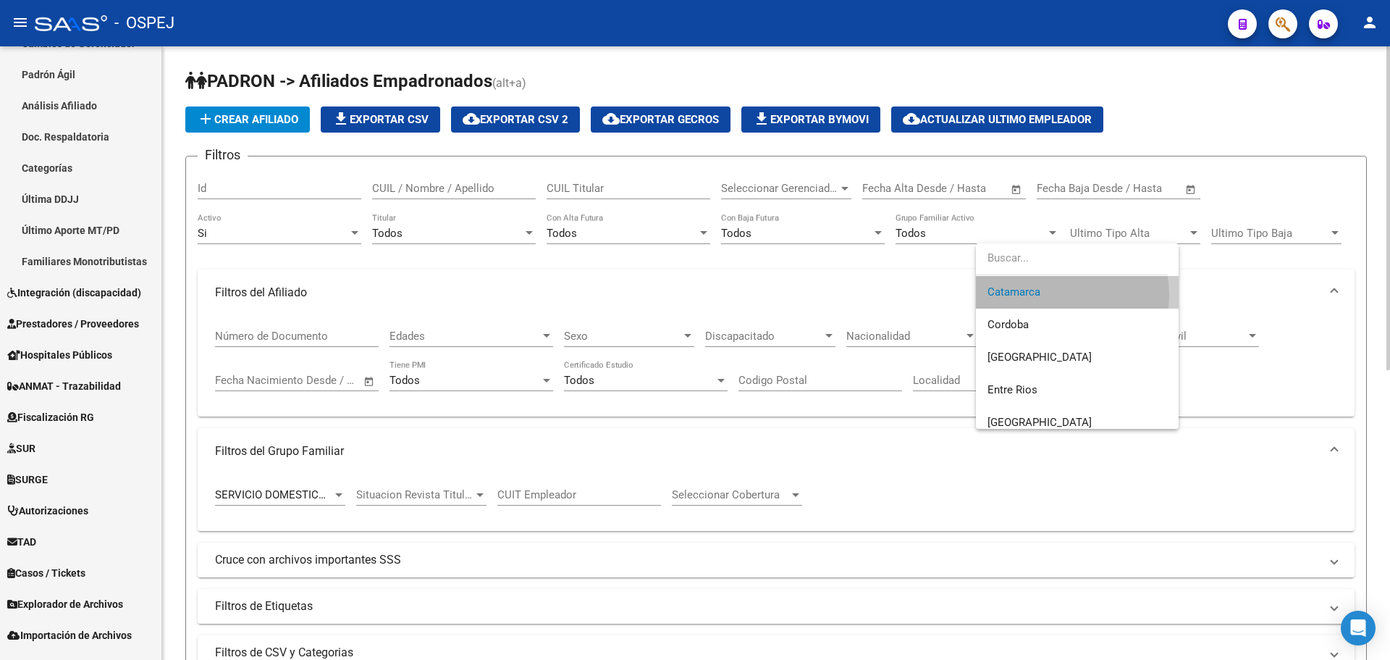
scroll to position [362, 0]
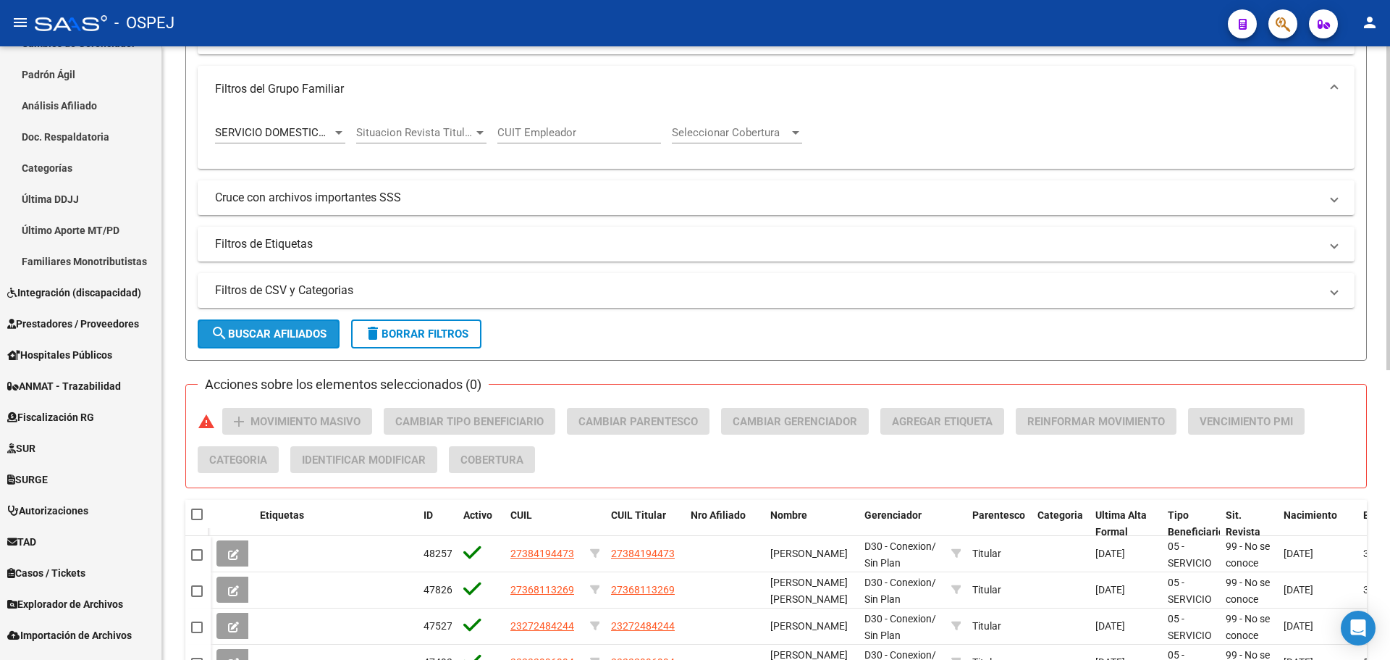
click at [248, 334] on span "search Buscar Afiliados" at bounding box center [269, 333] width 116 height 13
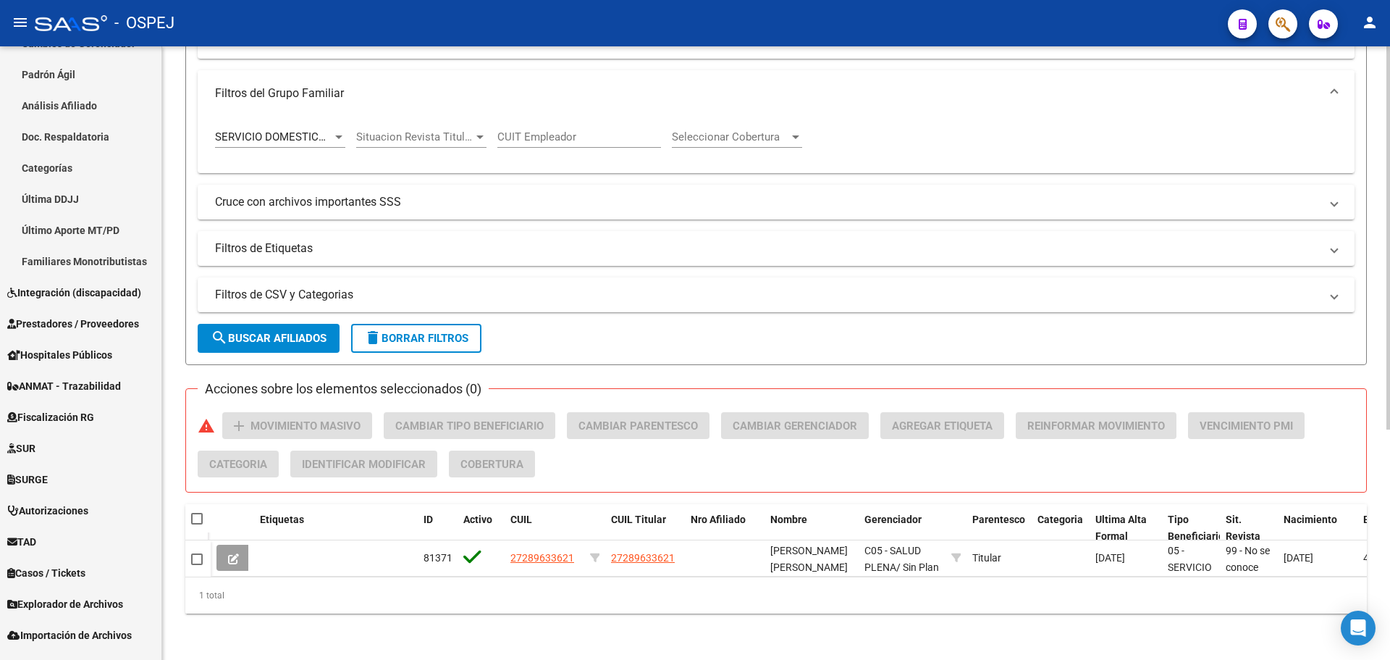
scroll to position [145, 0]
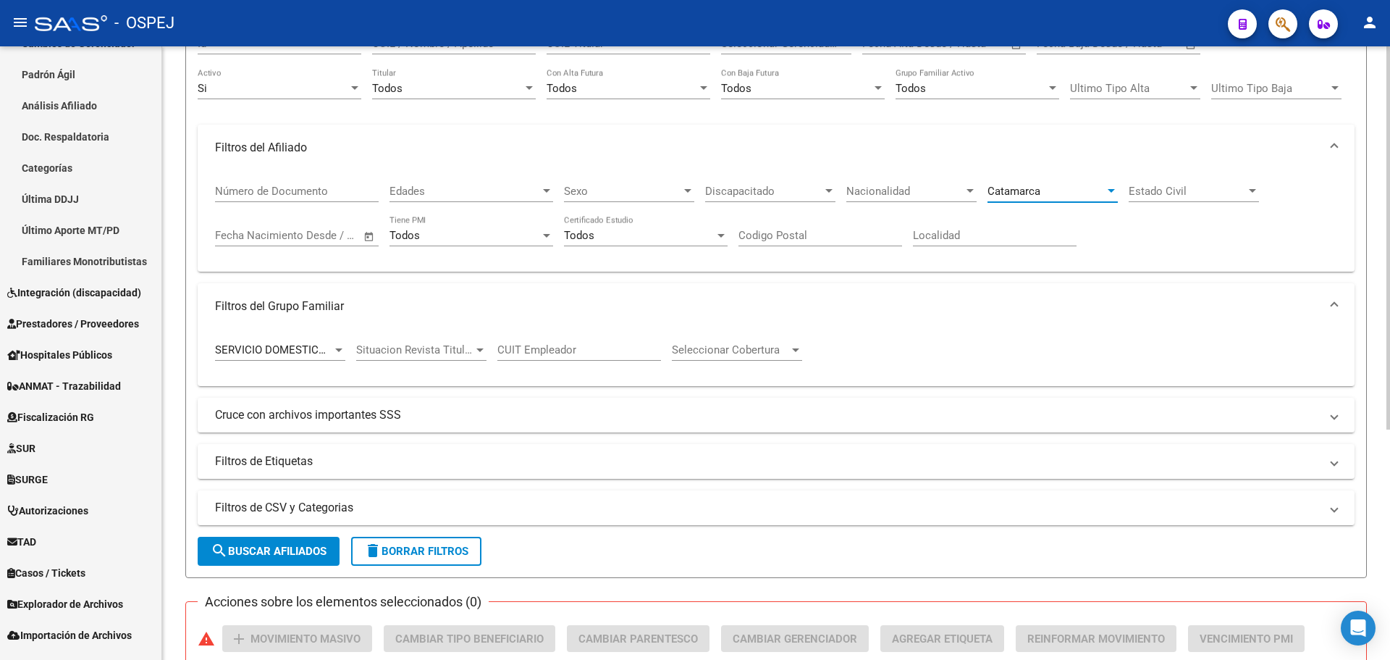
click at [1058, 197] on div "Catamarca" at bounding box center [1046, 191] width 117 height 13
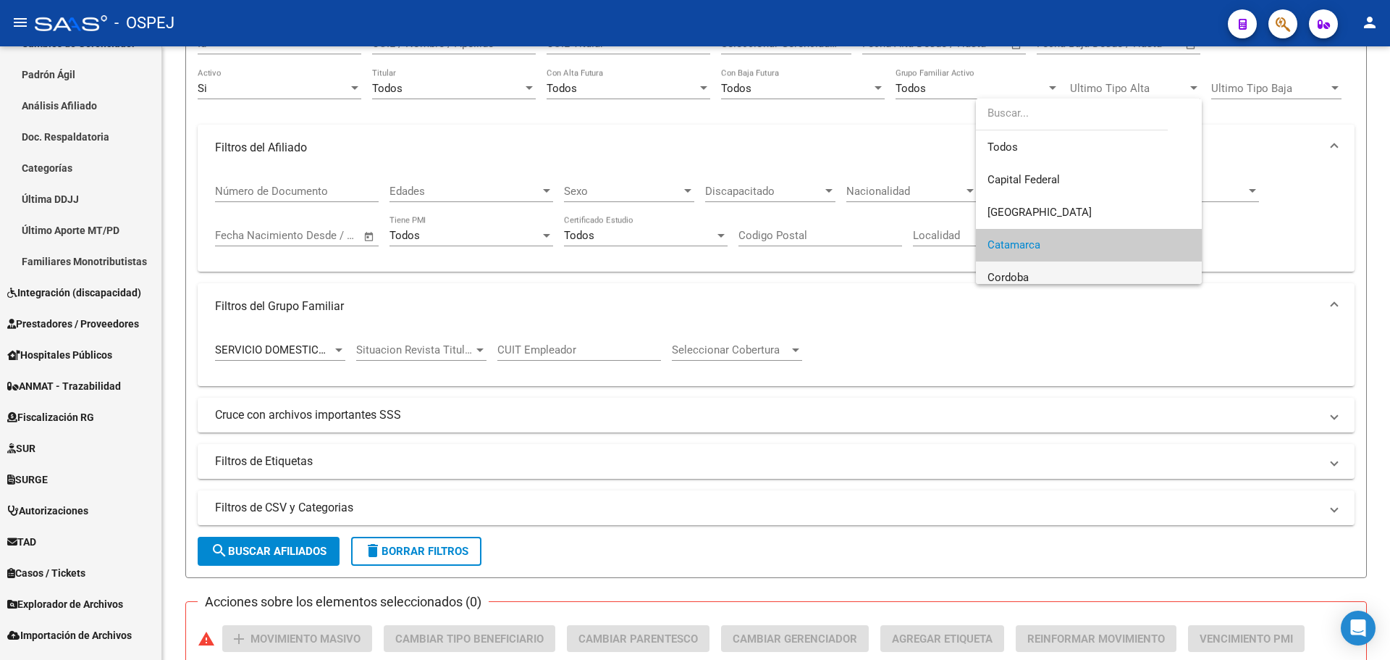
scroll to position [54, 0]
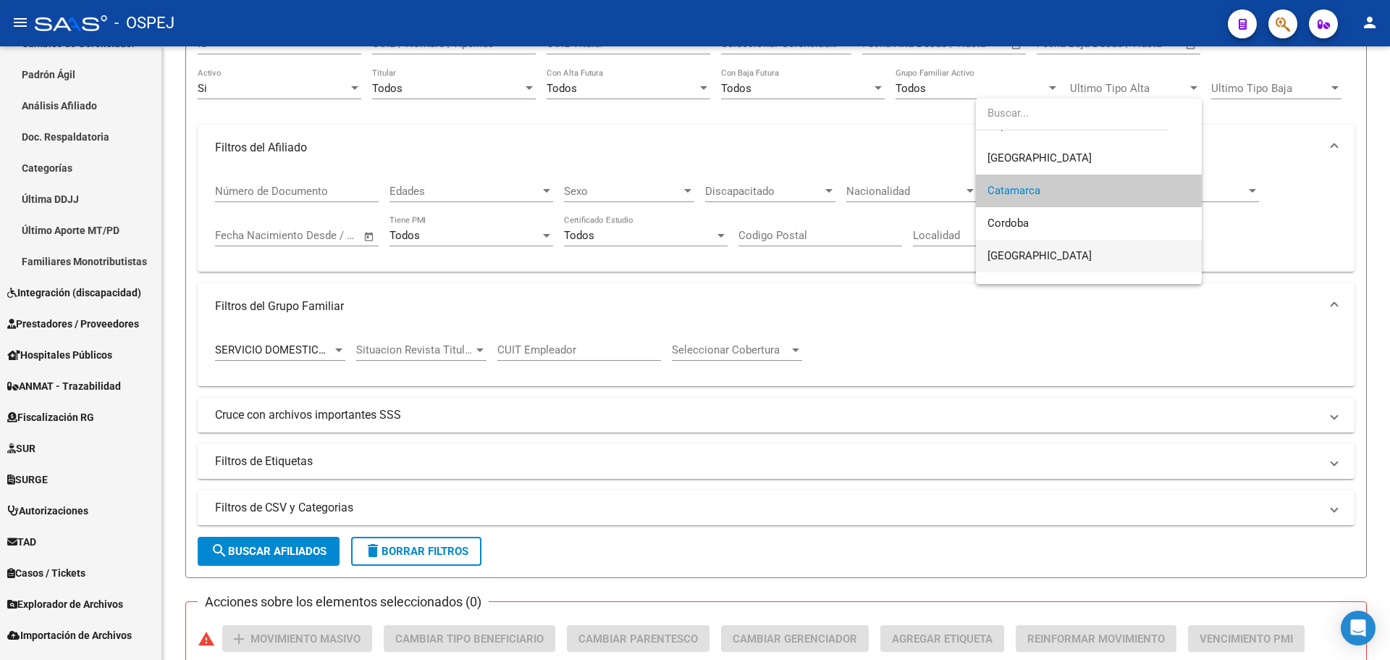
click at [1060, 258] on span "[GEOGRAPHIC_DATA]" at bounding box center [1089, 256] width 203 height 33
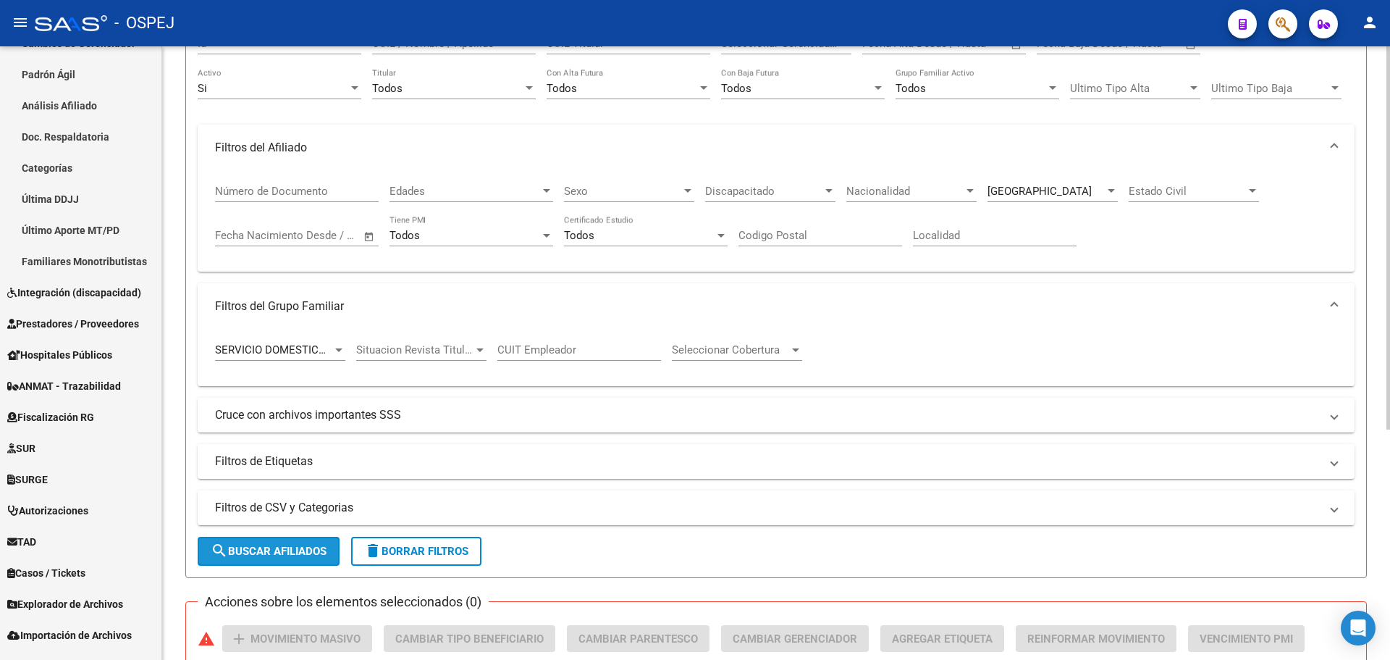
click at [273, 562] on button "search Buscar Afiliados" at bounding box center [269, 551] width 142 height 29
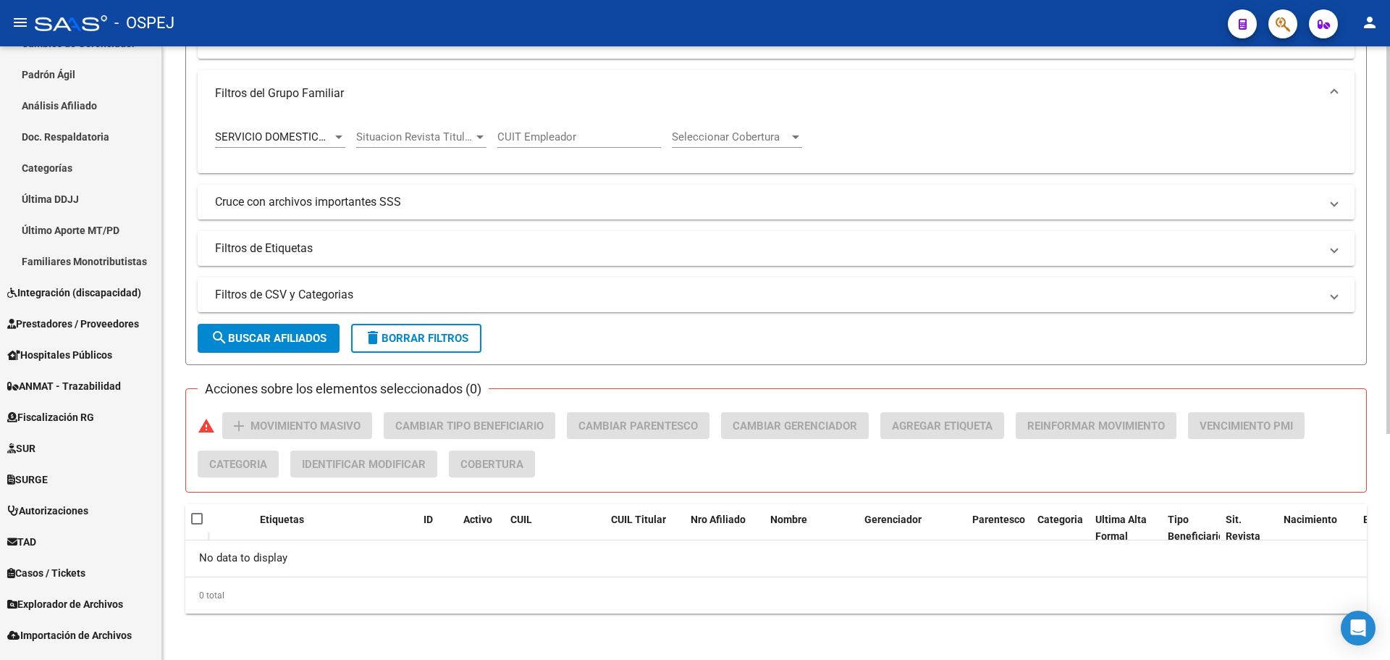
scroll to position [0, 0]
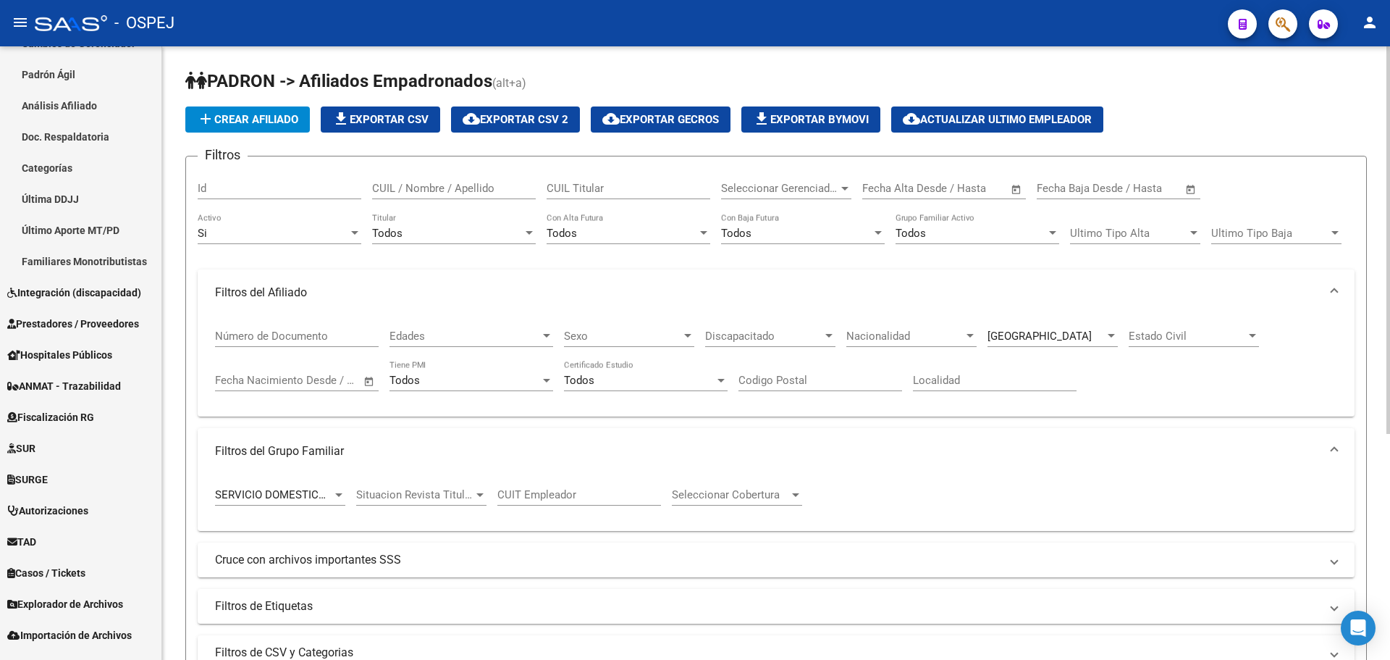
click at [1002, 336] on span "[GEOGRAPHIC_DATA]" at bounding box center [1040, 335] width 104 height 13
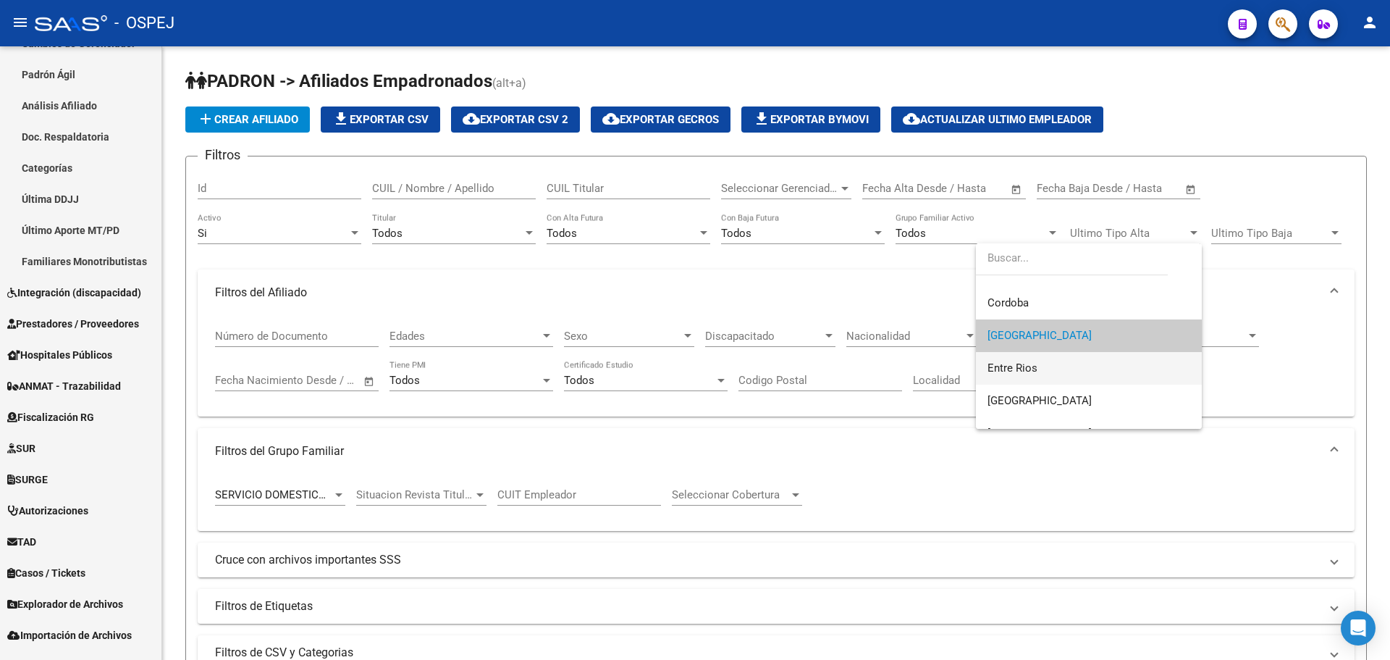
scroll to position [192, 0]
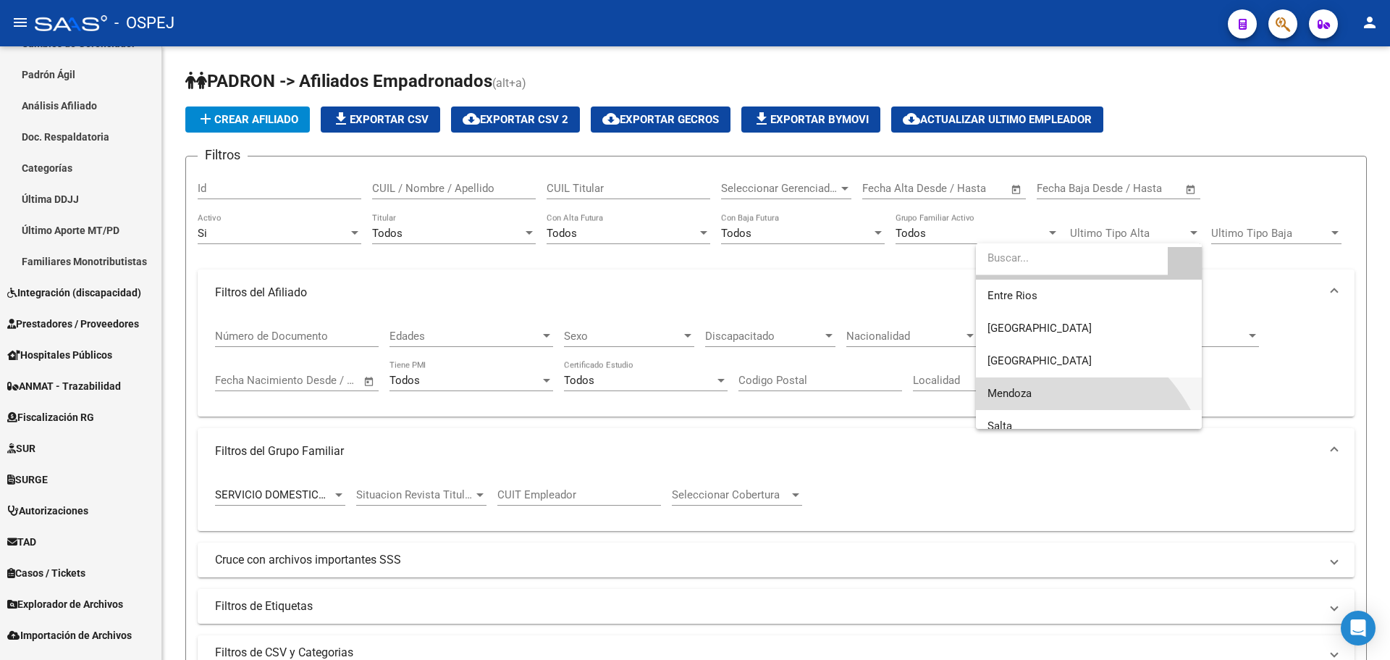
click at [1038, 395] on span "Mendoza" at bounding box center [1089, 393] width 203 height 33
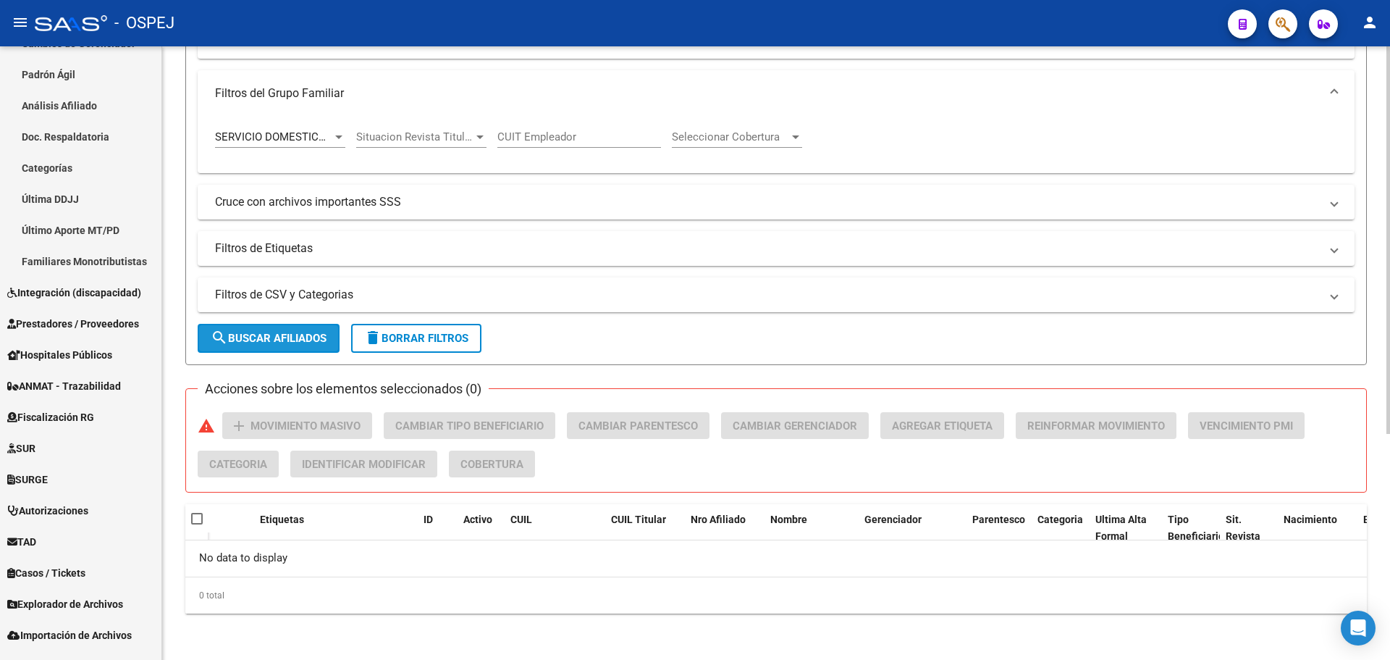
click at [247, 337] on span "search Buscar Afiliados" at bounding box center [269, 338] width 116 height 13
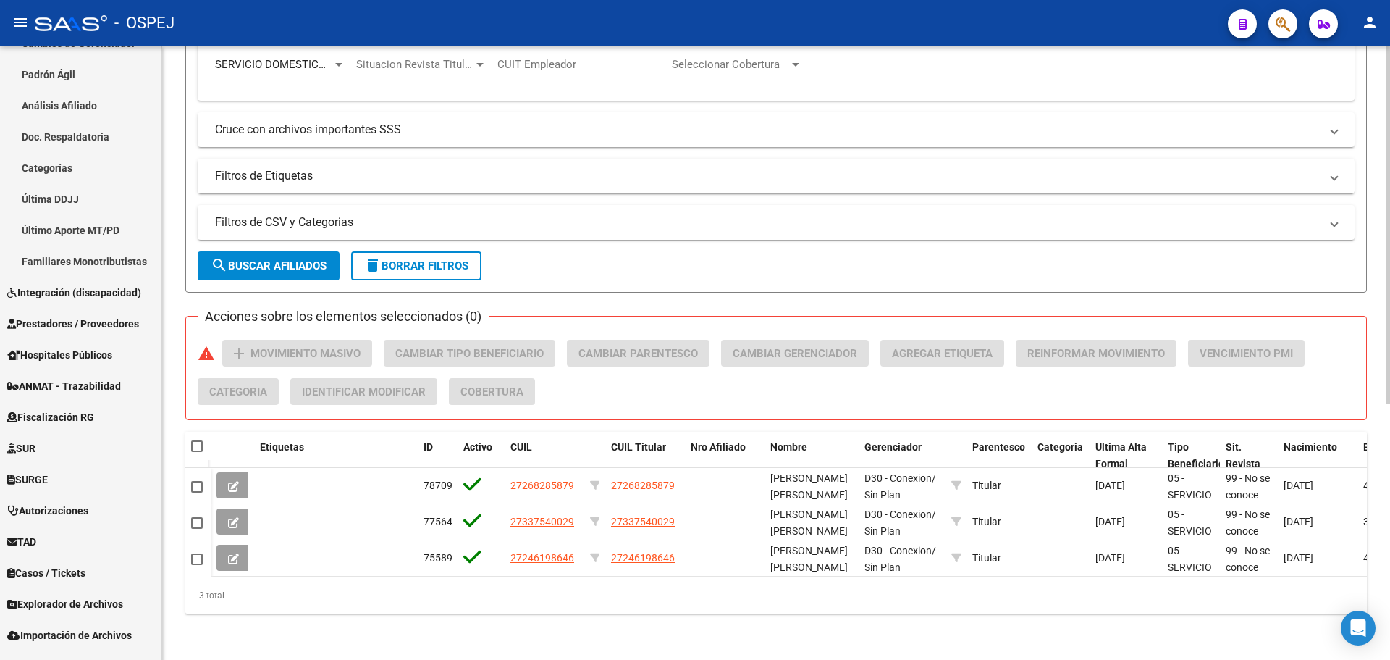
scroll to position [151, 0]
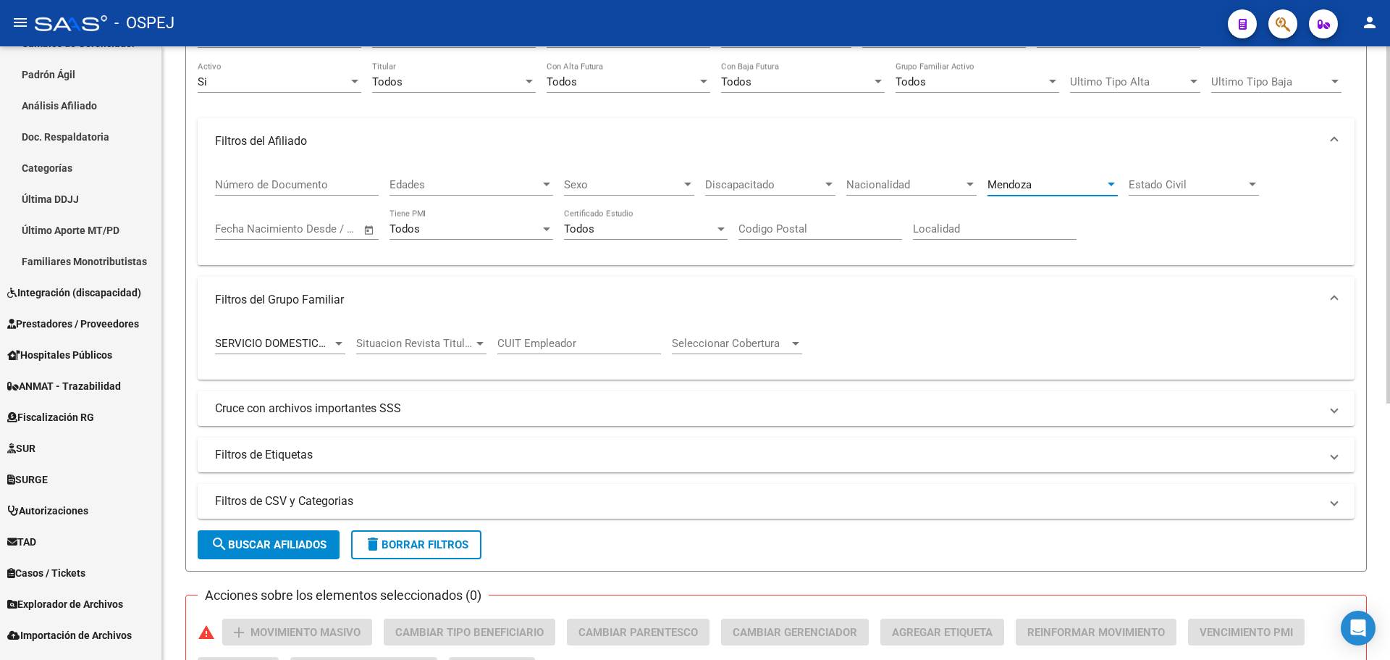
click at [1020, 183] on span "Mendoza" at bounding box center [1010, 184] width 44 height 13
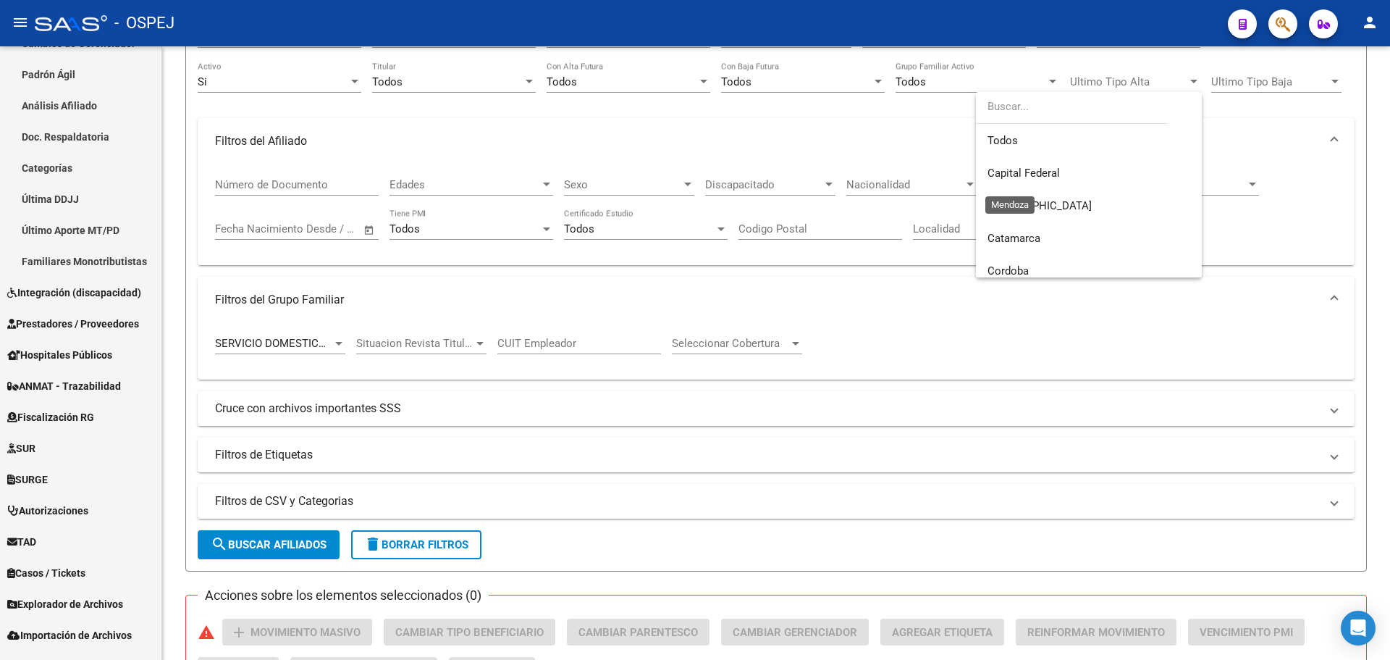
scroll to position [250, 0]
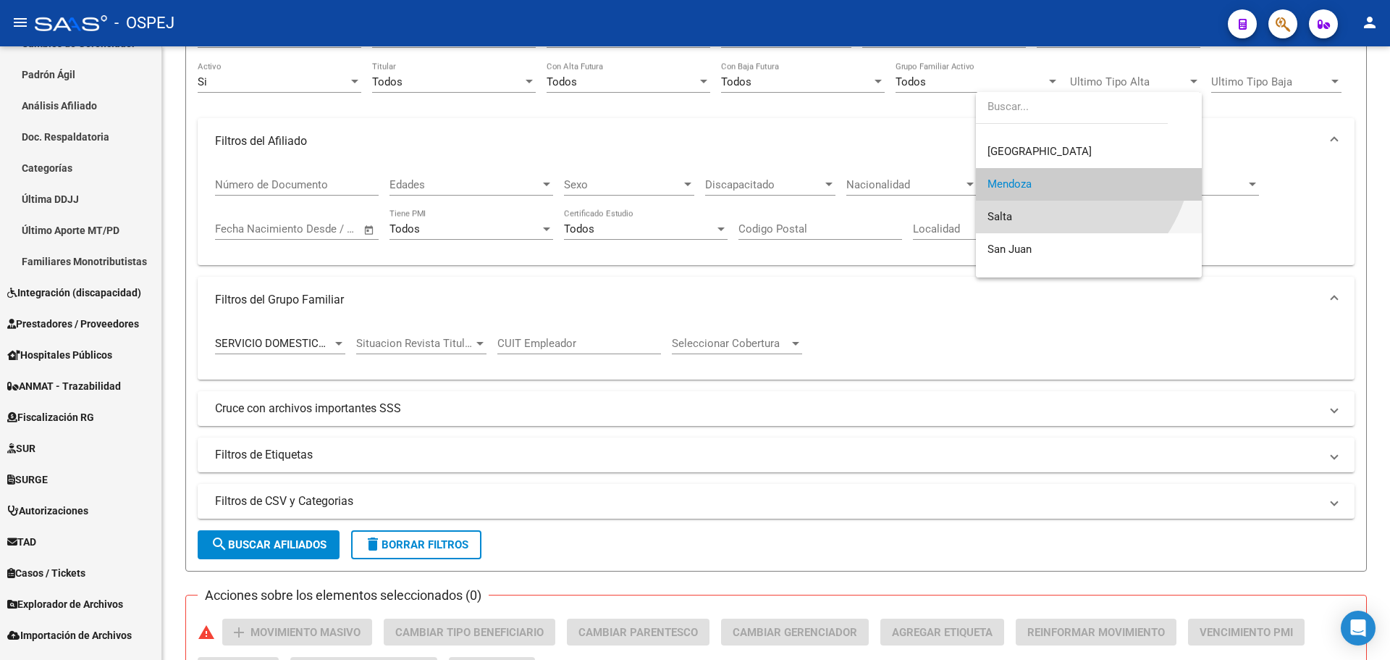
click at [1028, 223] on span "Salta" at bounding box center [1089, 217] width 203 height 33
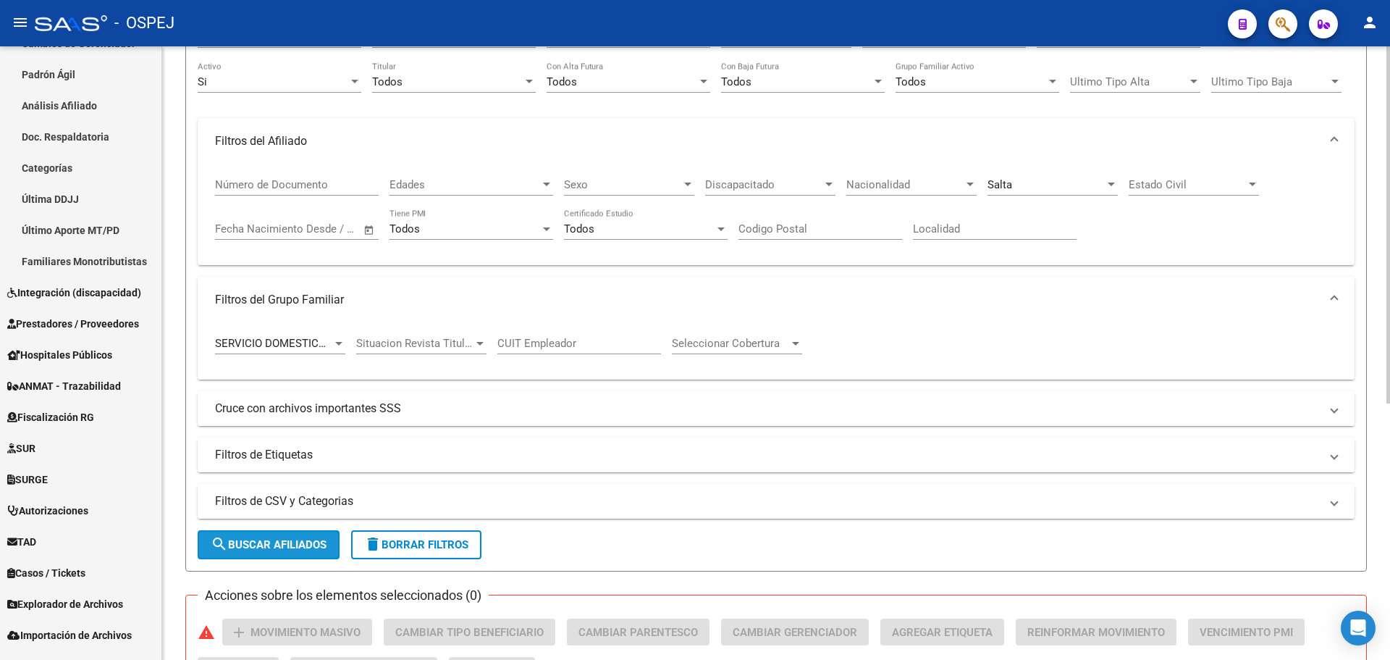
click at [296, 546] on span "search Buscar Afiliados" at bounding box center [269, 544] width 116 height 13
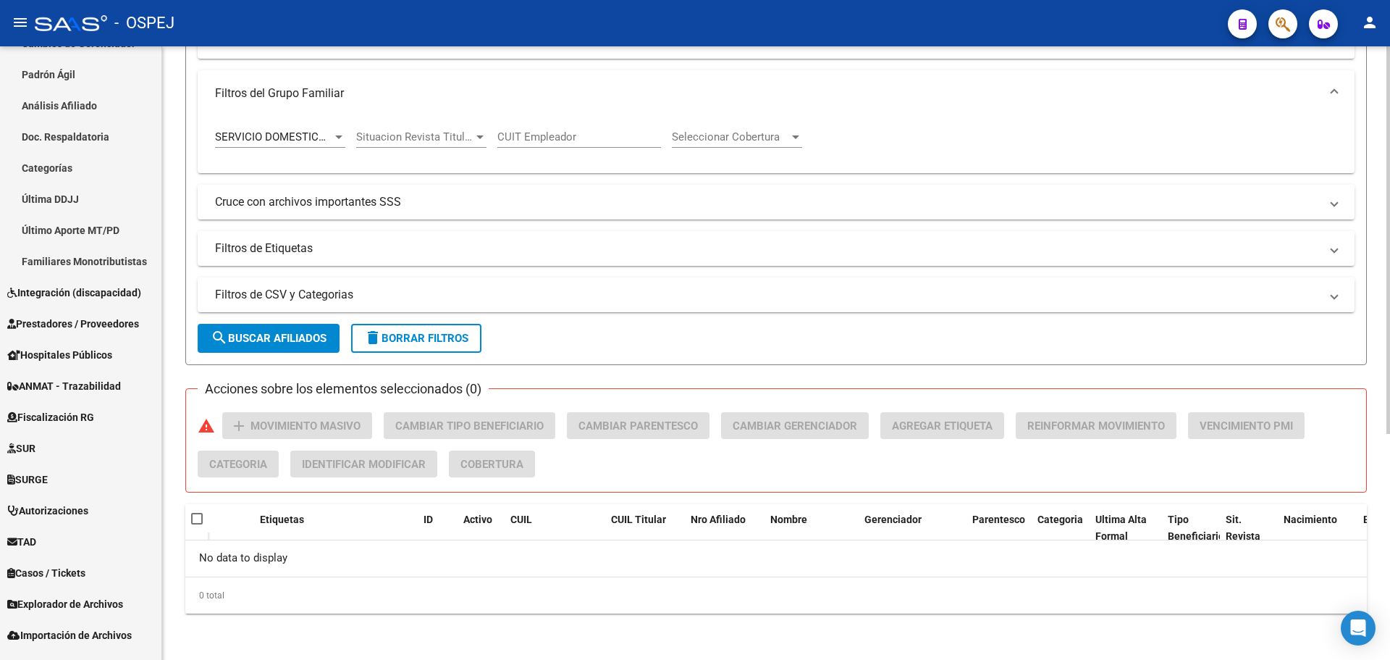
scroll to position [68, 0]
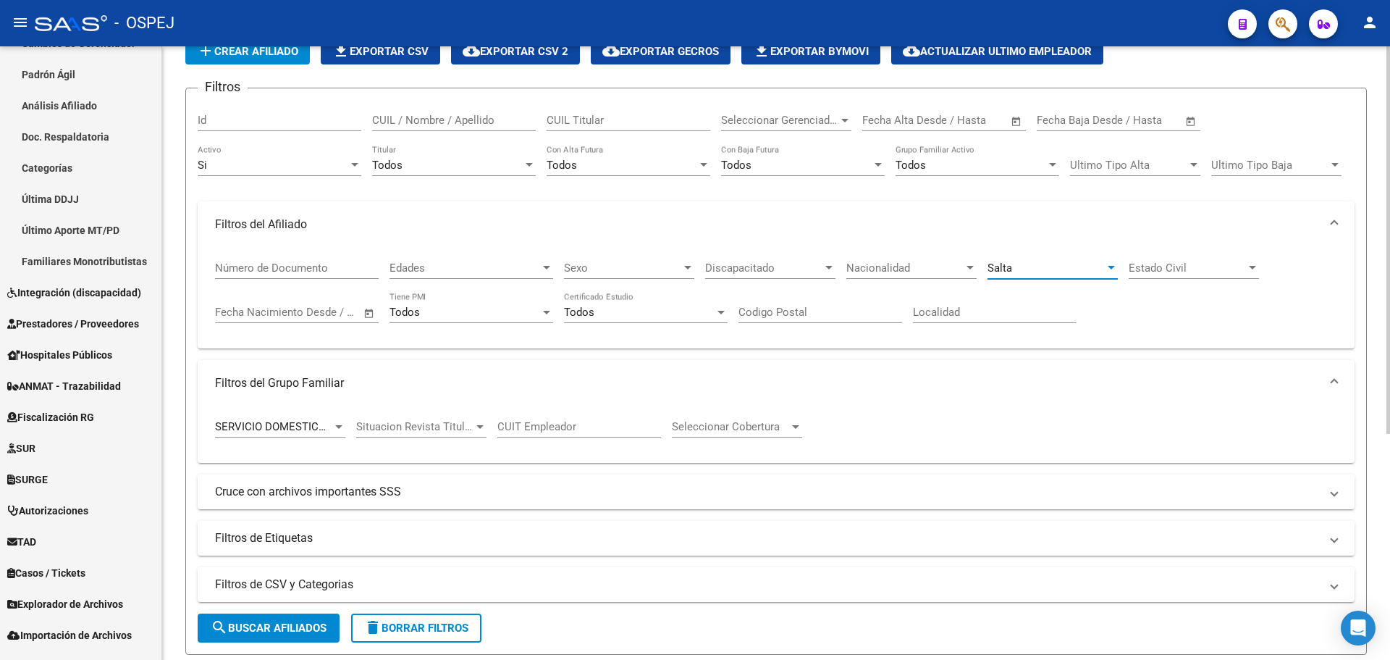
click at [1014, 272] on div "Salta" at bounding box center [1046, 267] width 117 height 13
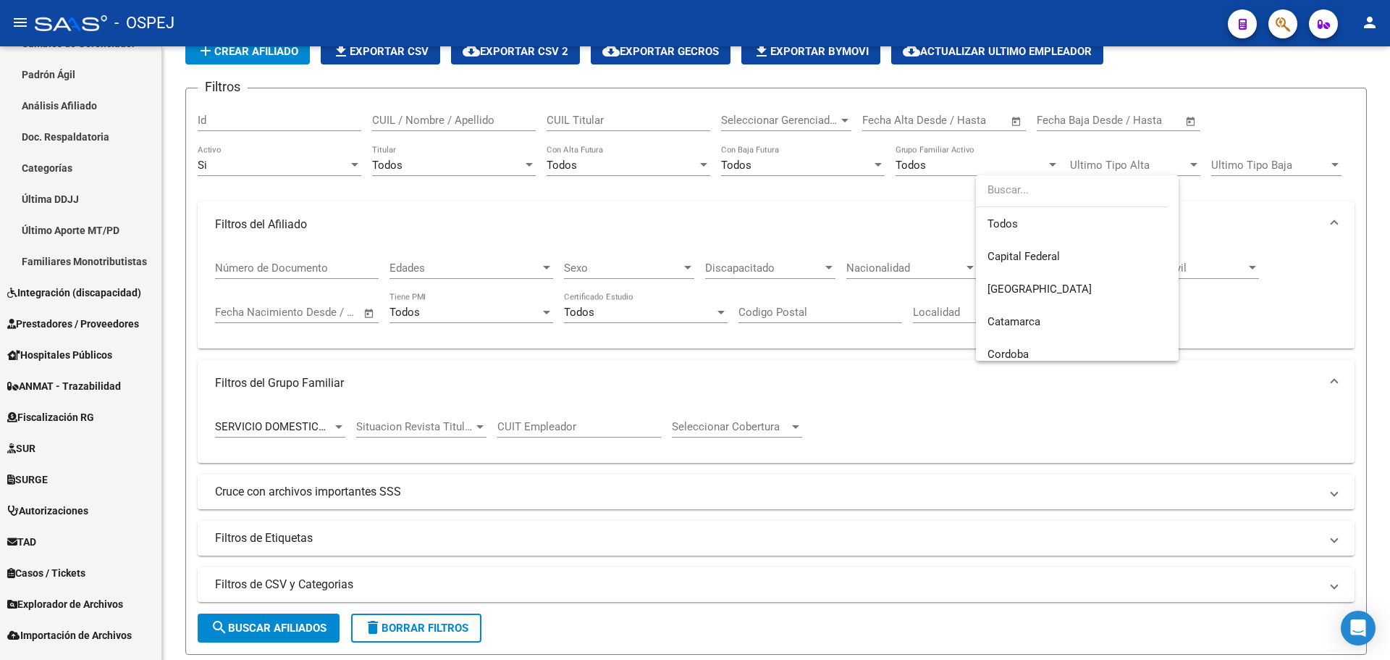
scroll to position [282, 0]
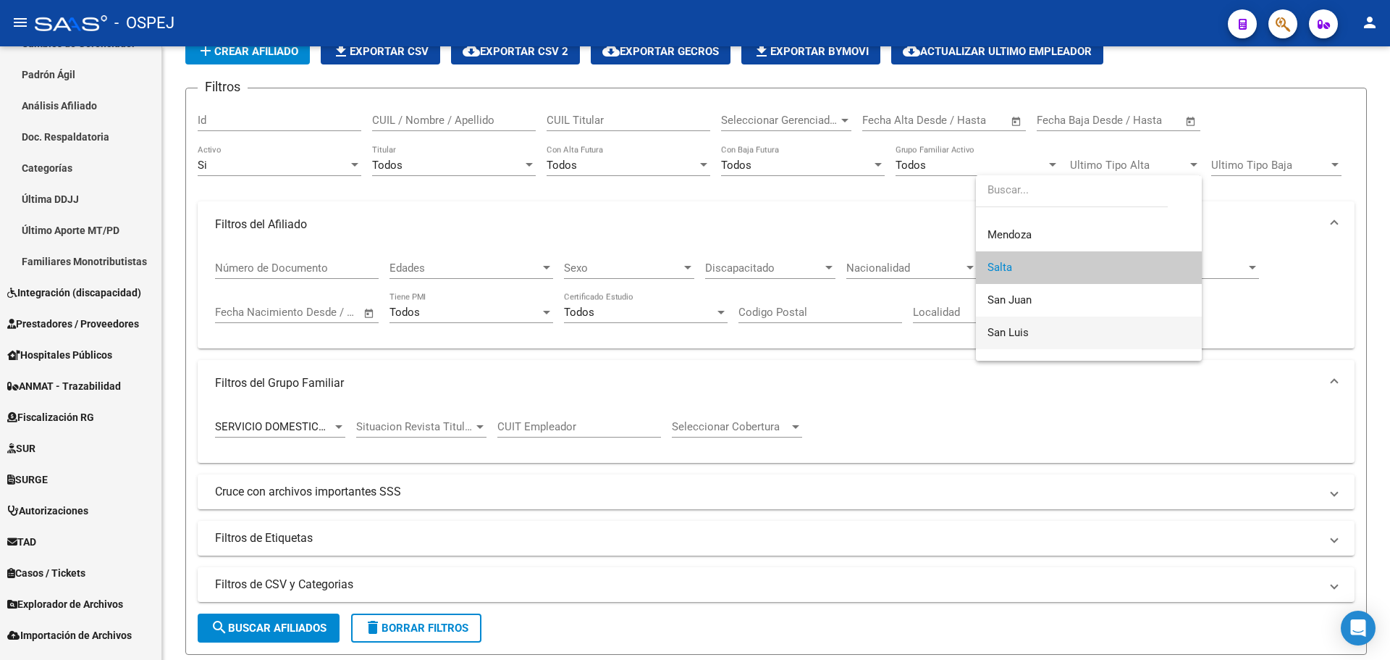
click at [1047, 341] on span "San Luis" at bounding box center [1089, 332] width 203 height 33
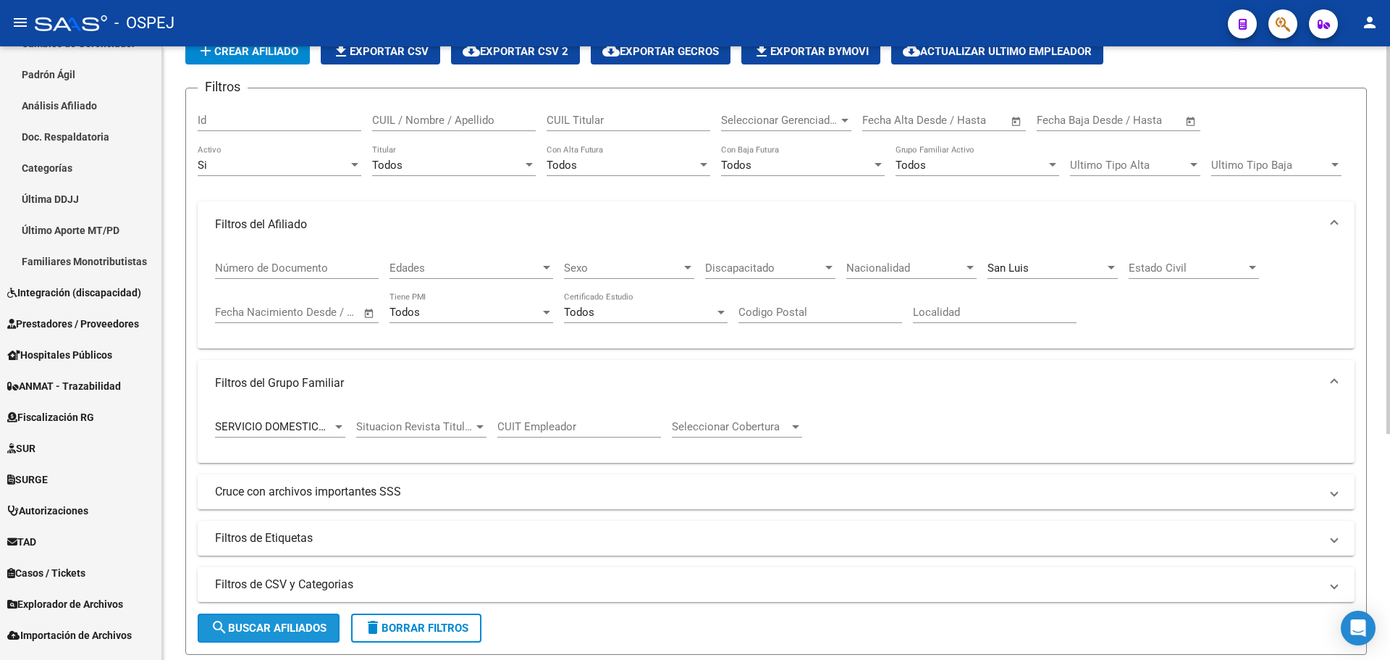
click at [266, 621] on span "search Buscar Afiliados" at bounding box center [269, 627] width 116 height 13
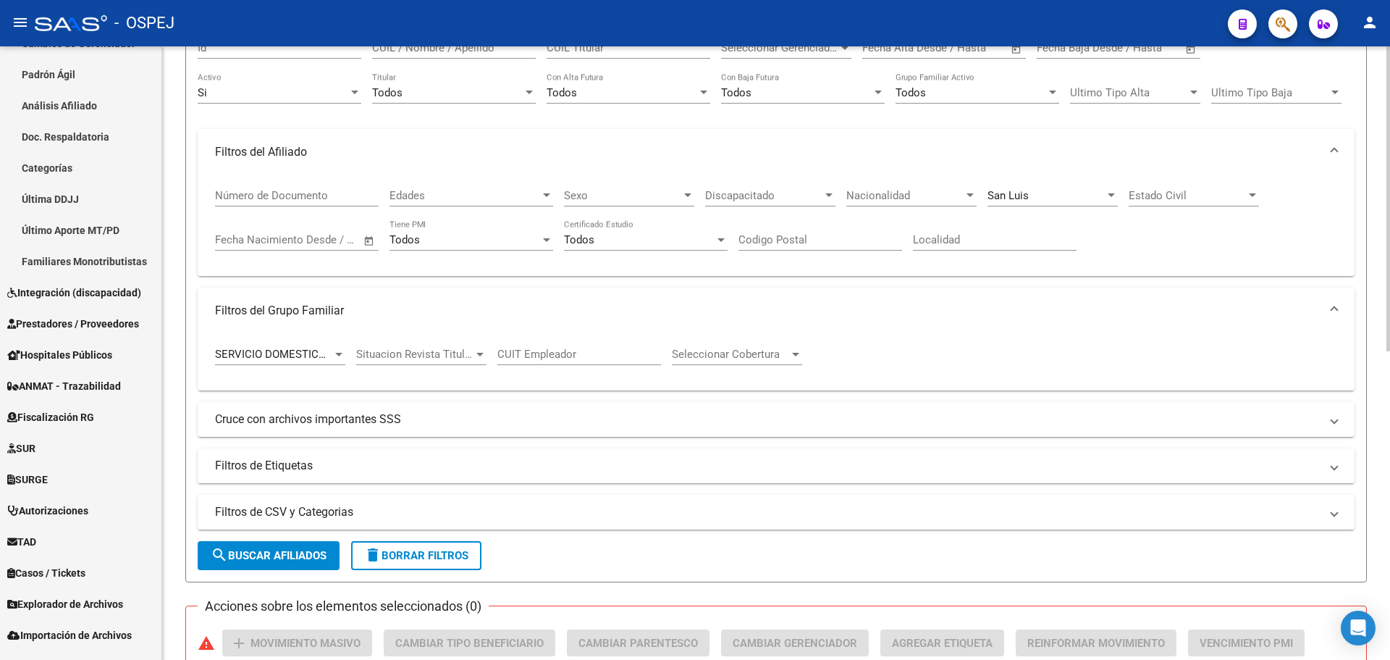
scroll to position [68, 0]
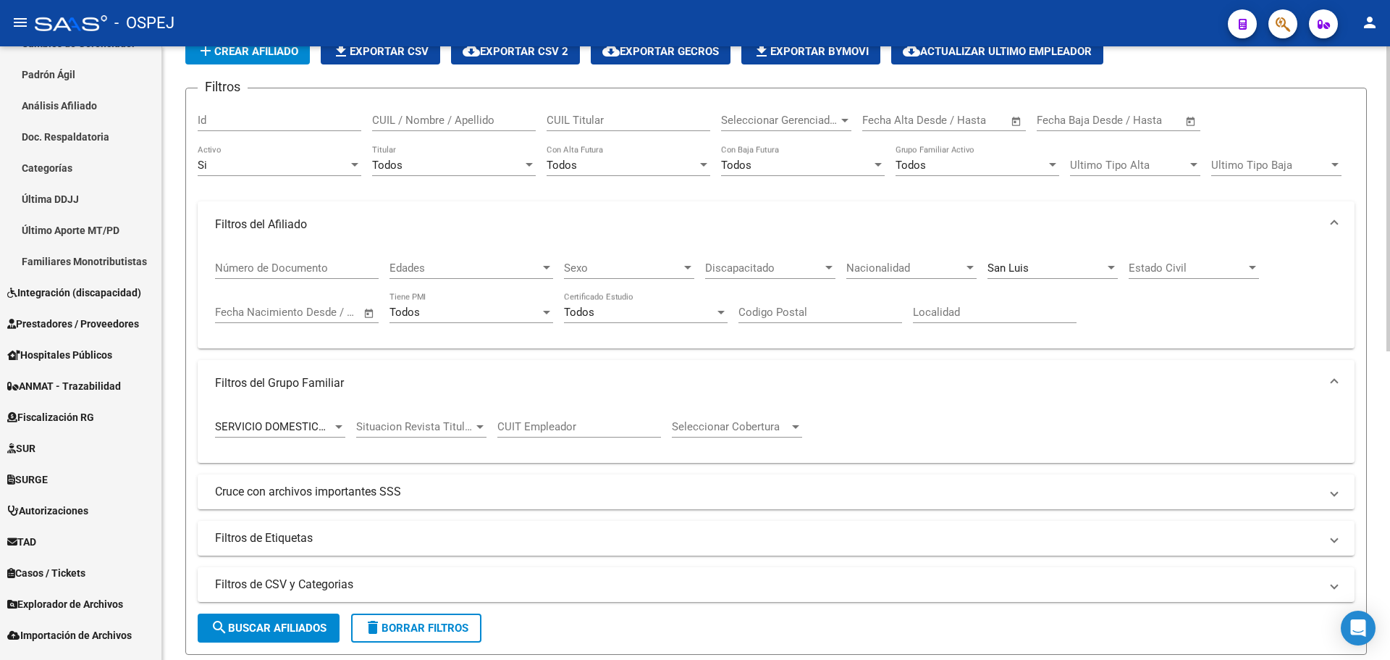
click at [1031, 275] on div "[GEOGRAPHIC_DATA][PERSON_NAME]" at bounding box center [1053, 263] width 130 height 31
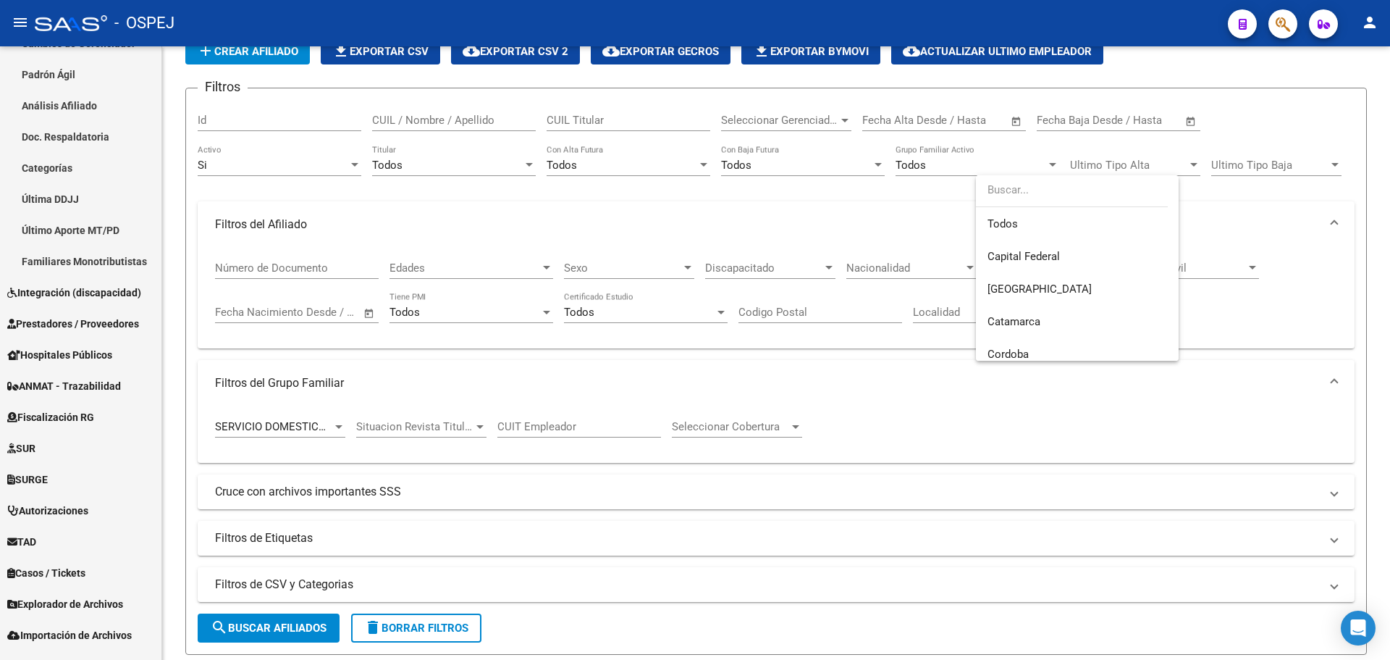
scroll to position [348, 0]
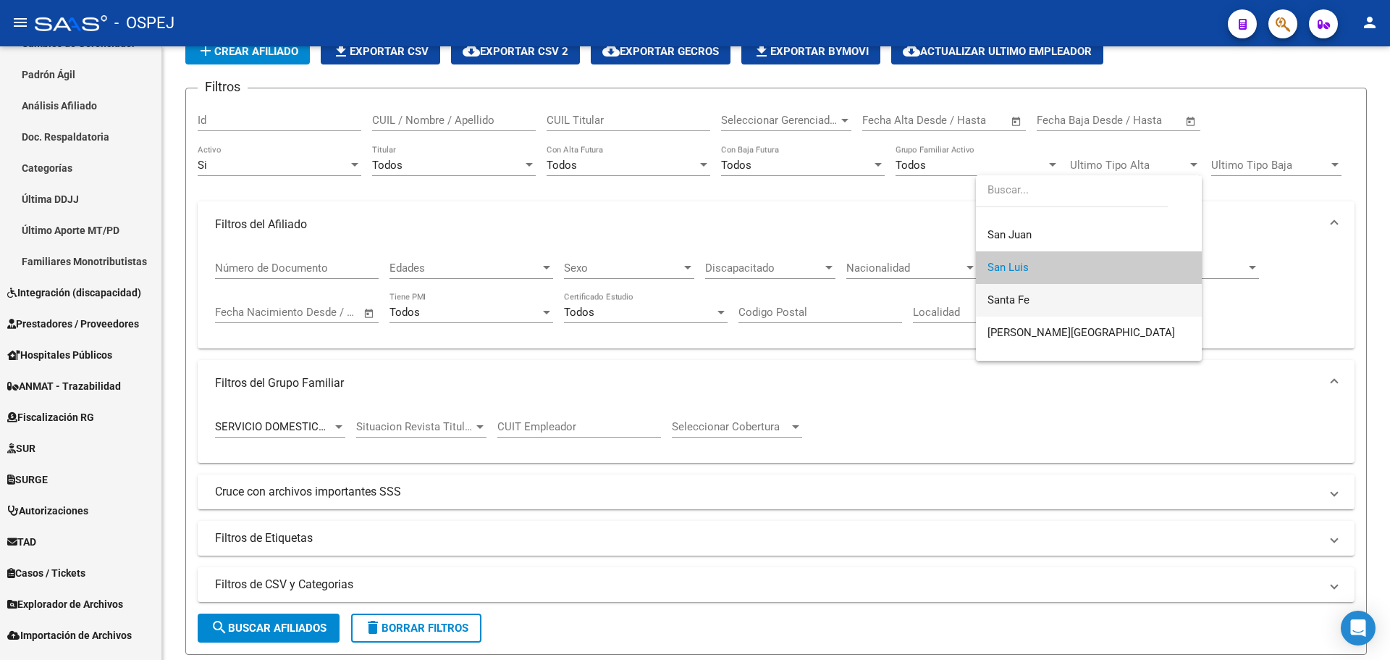
click at [1054, 296] on span "Santa Fe" at bounding box center [1089, 300] width 203 height 33
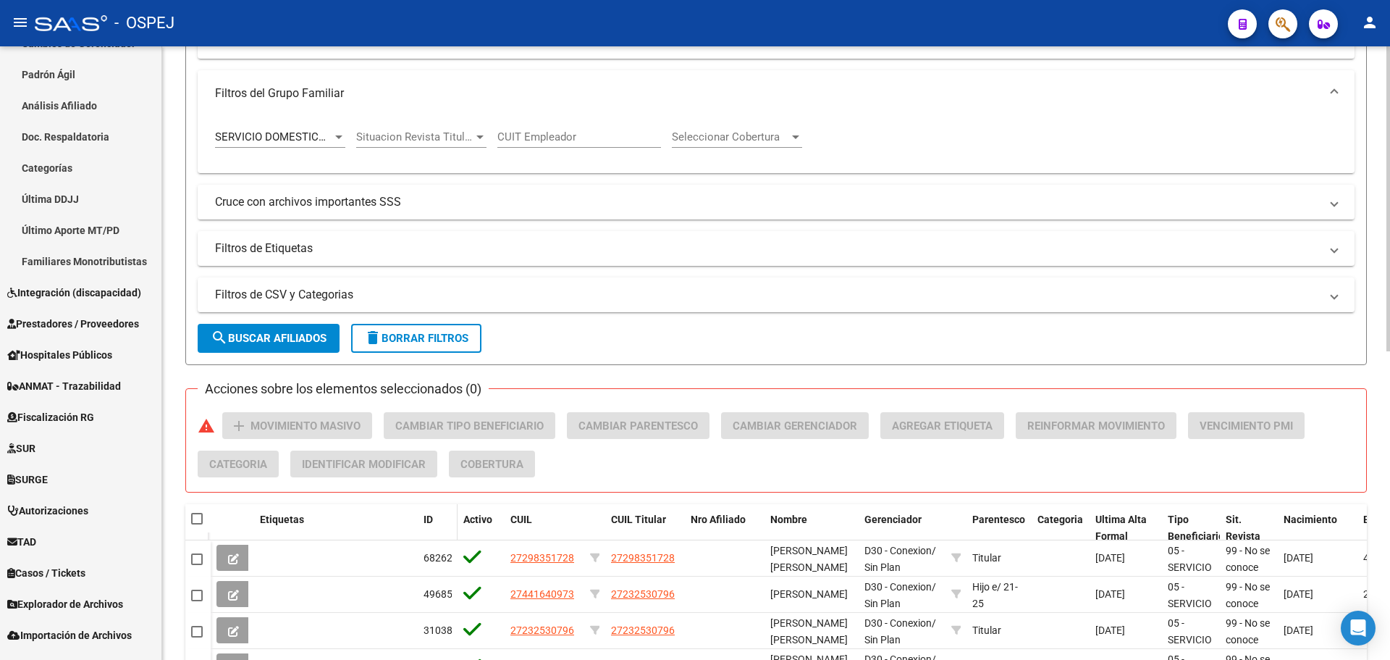
scroll to position [430, 0]
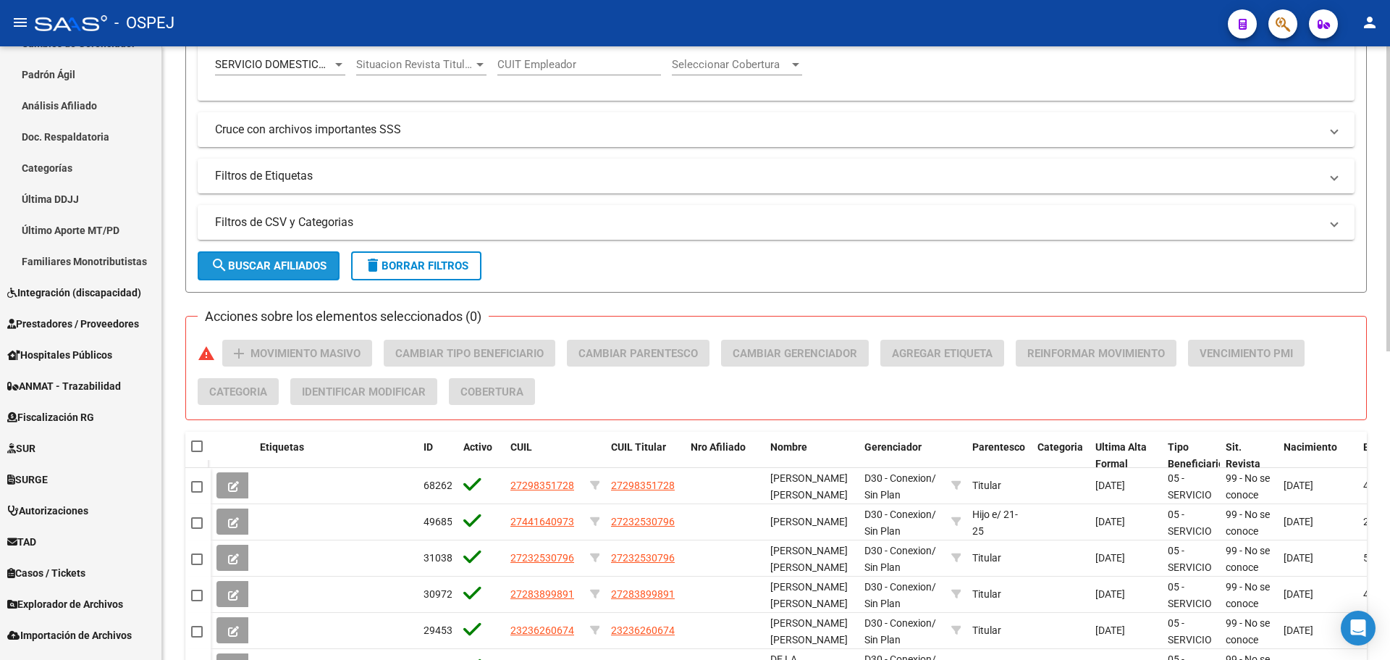
click at [302, 274] on button "search Buscar Afiliados" at bounding box center [269, 265] width 142 height 29
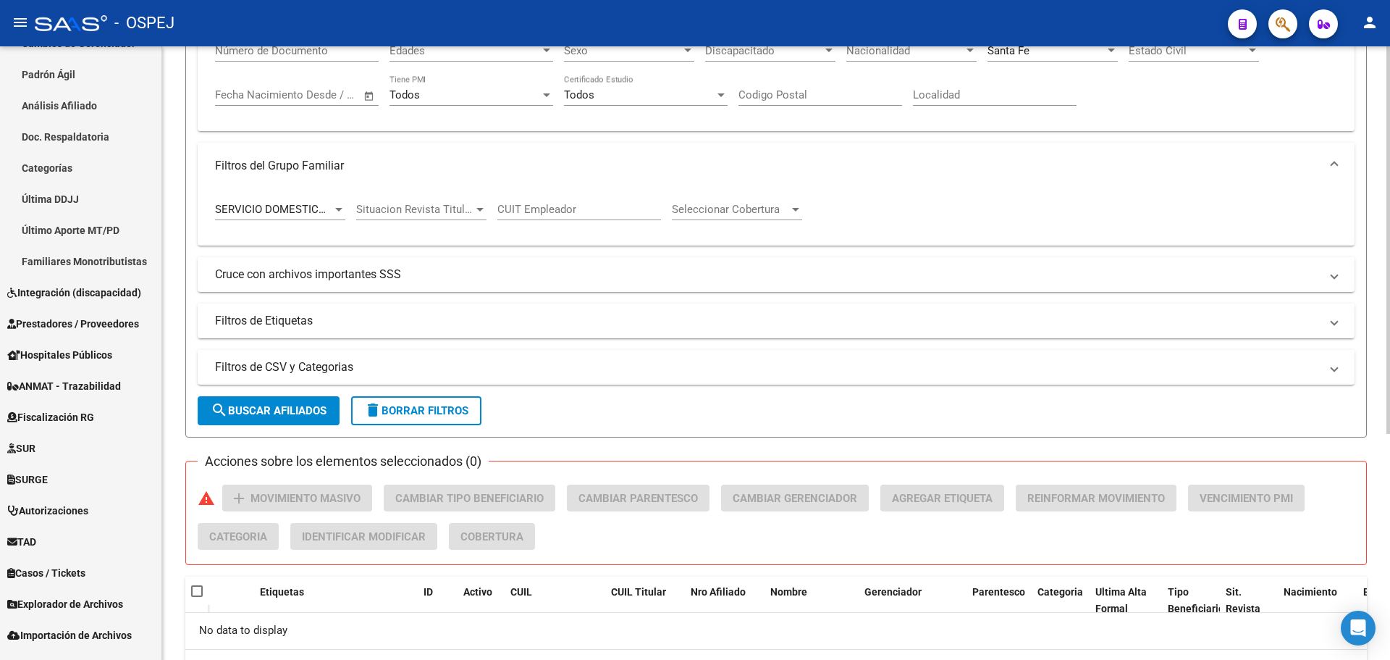
scroll to position [213, 0]
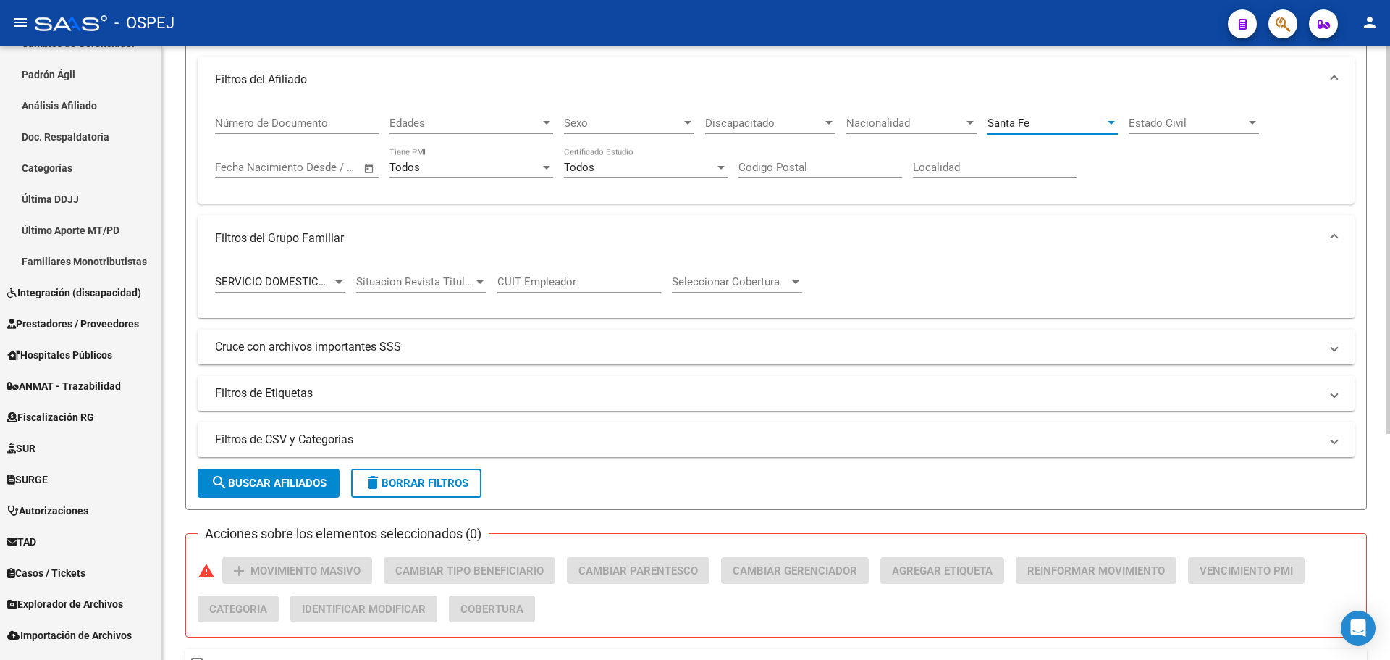
click at [1034, 125] on div "Santa Fe" at bounding box center [1046, 123] width 117 height 13
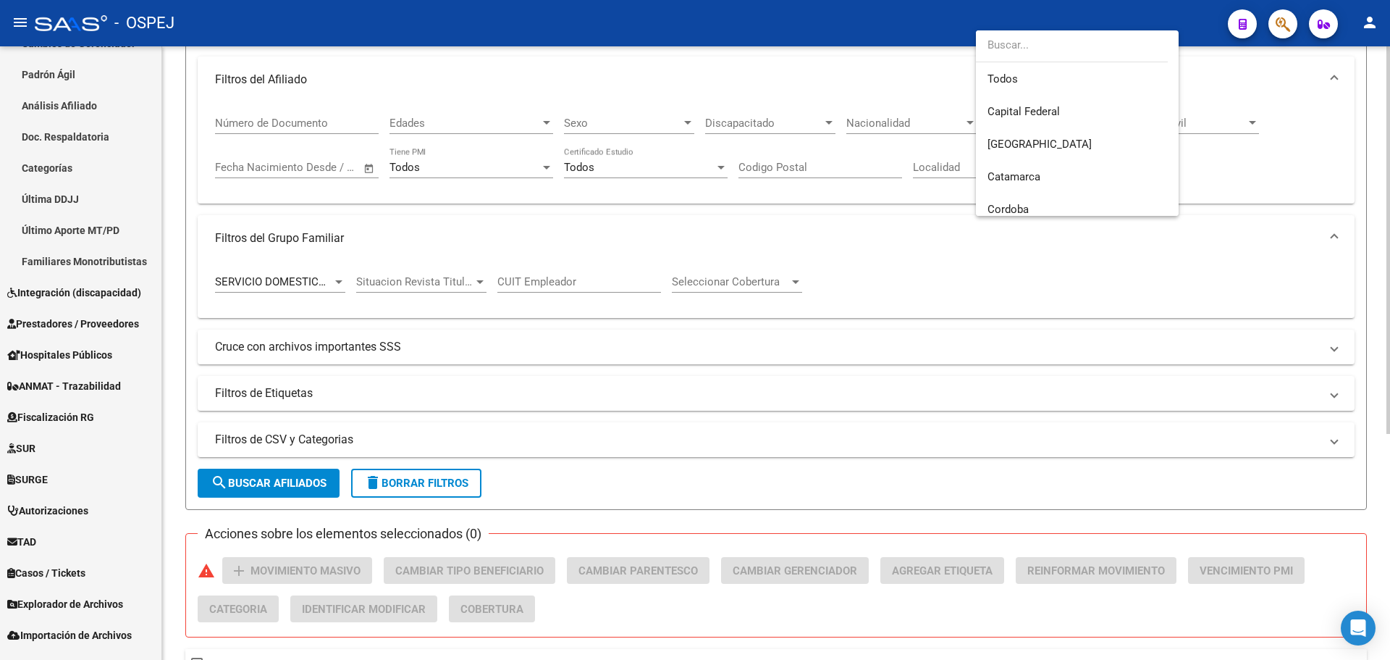
scroll to position [380, 0]
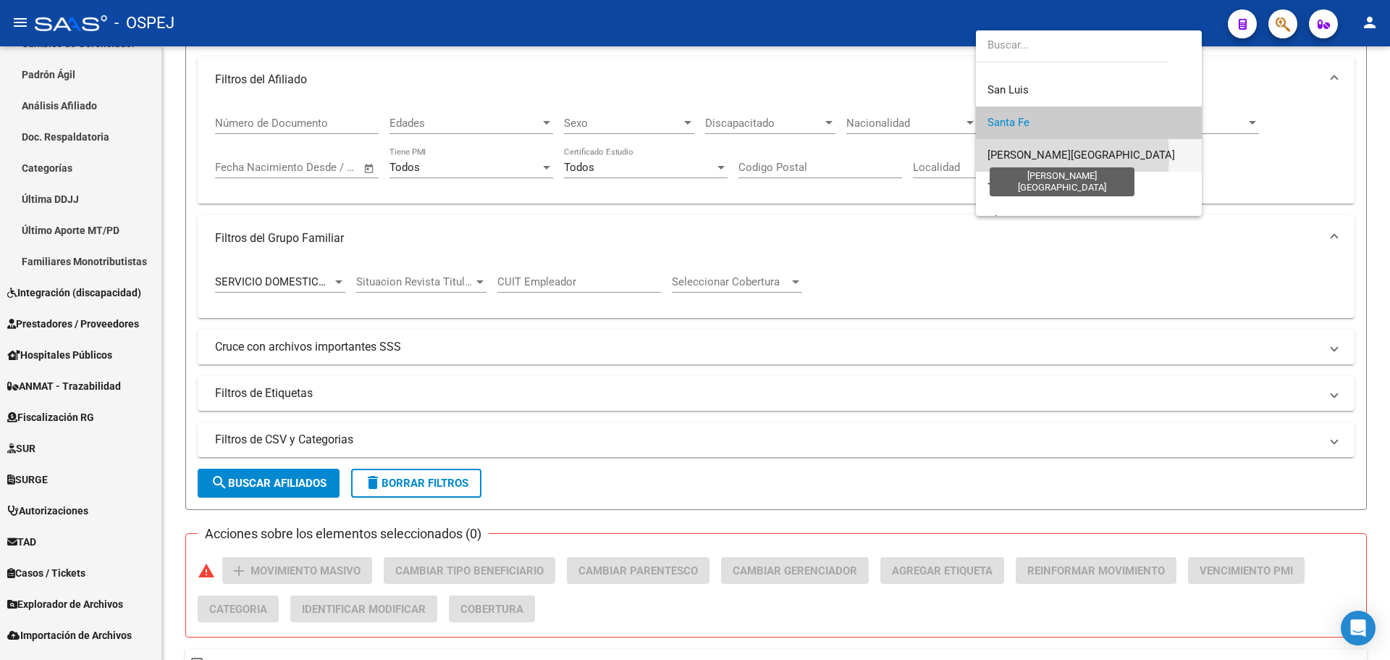
click at [1039, 156] on span "[PERSON_NAME][GEOGRAPHIC_DATA]" at bounding box center [1082, 154] width 188 height 13
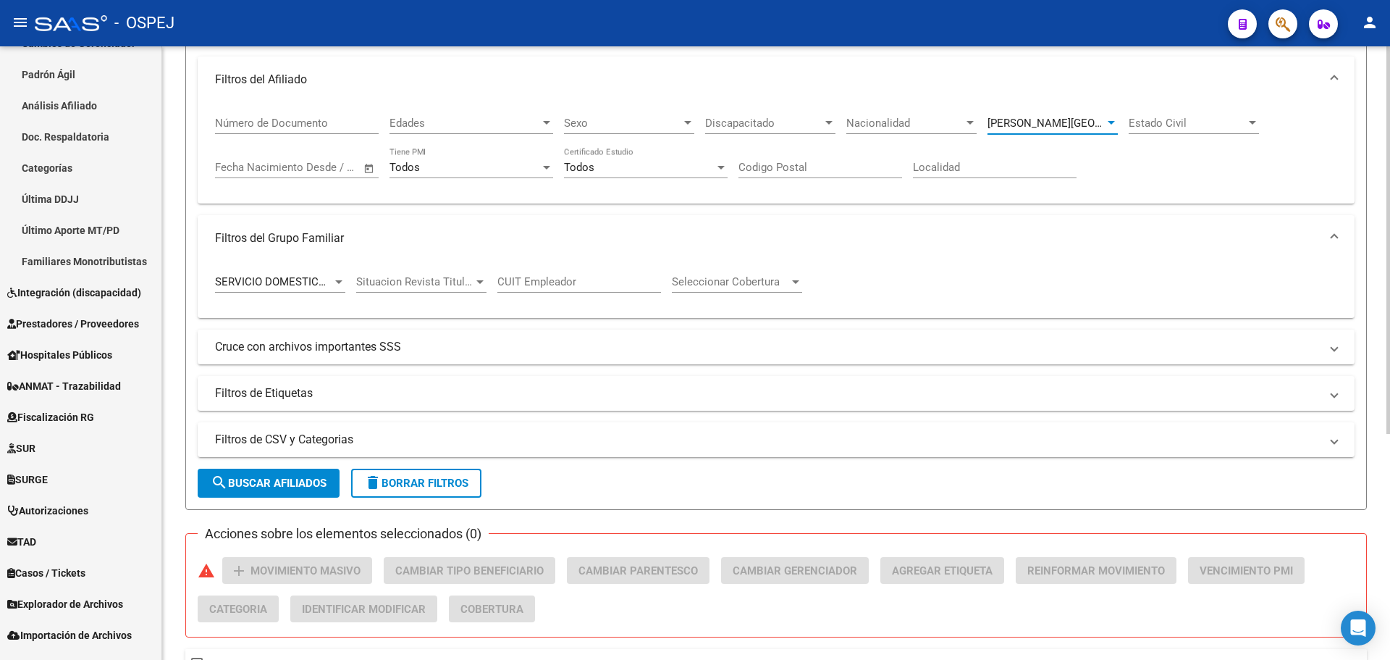
click at [275, 483] on span "search Buscar Afiliados" at bounding box center [269, 482] width 116 height 13
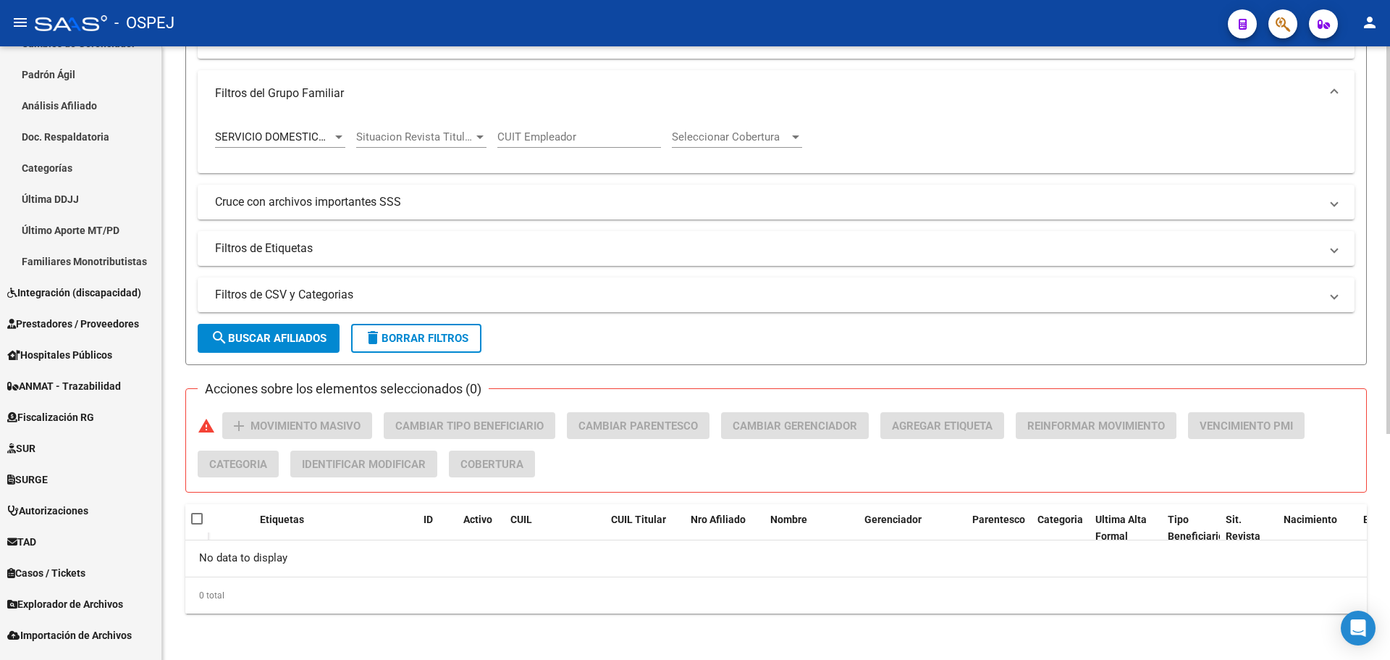
scroll to position [0, 0]
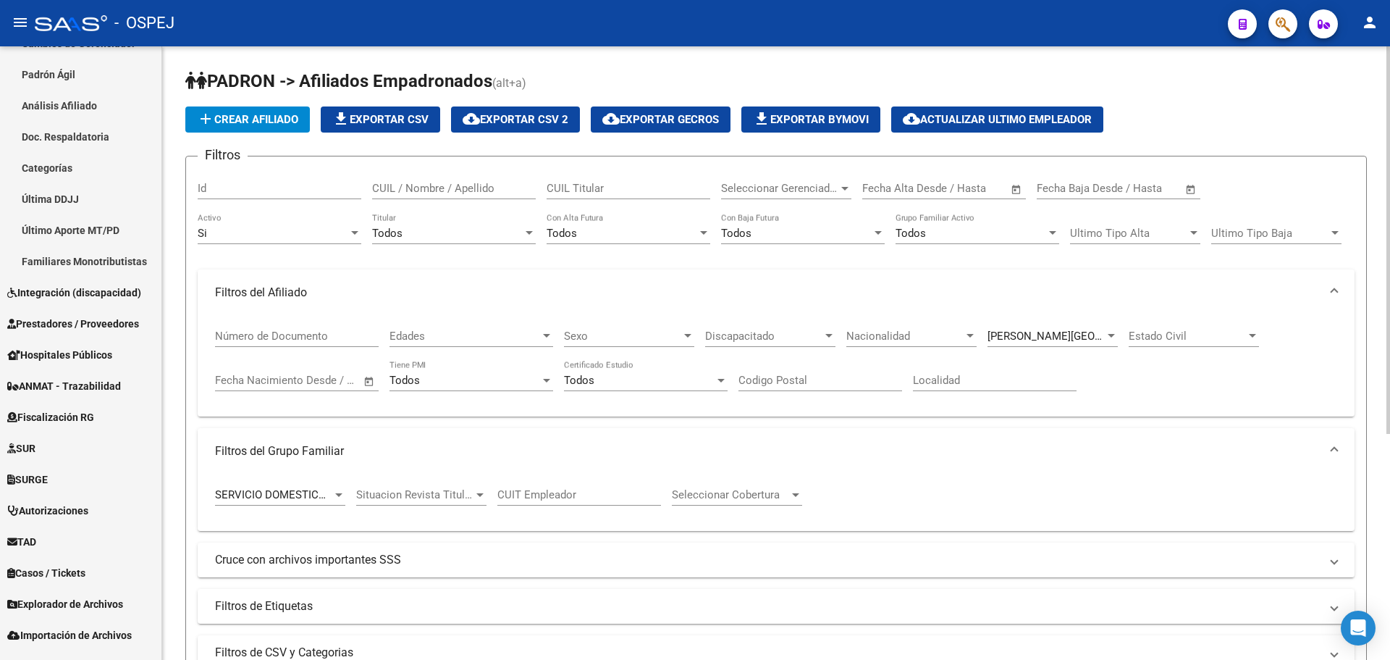
click at [1033, 337] on span "[PERSON_NAME][GEOGRAPHIC_DATA]" at bounding box center [1082, 335] width 188 height 13
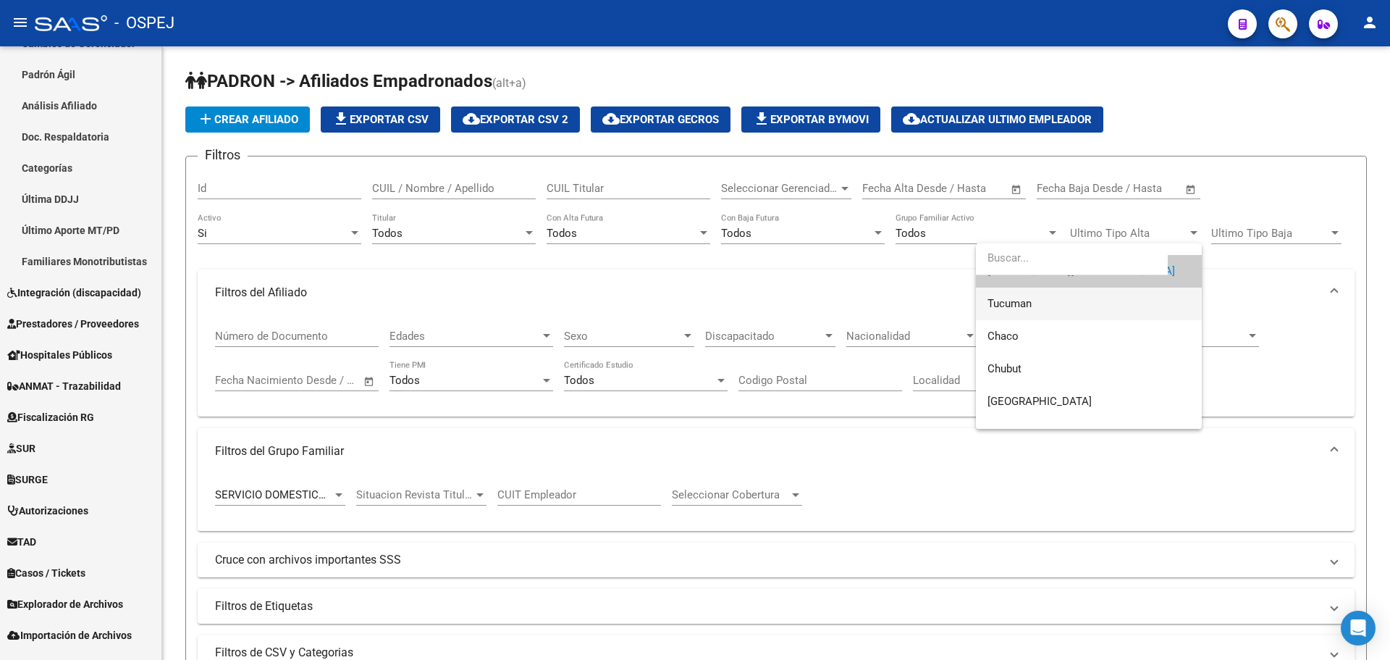
scroll to position [405, 0]
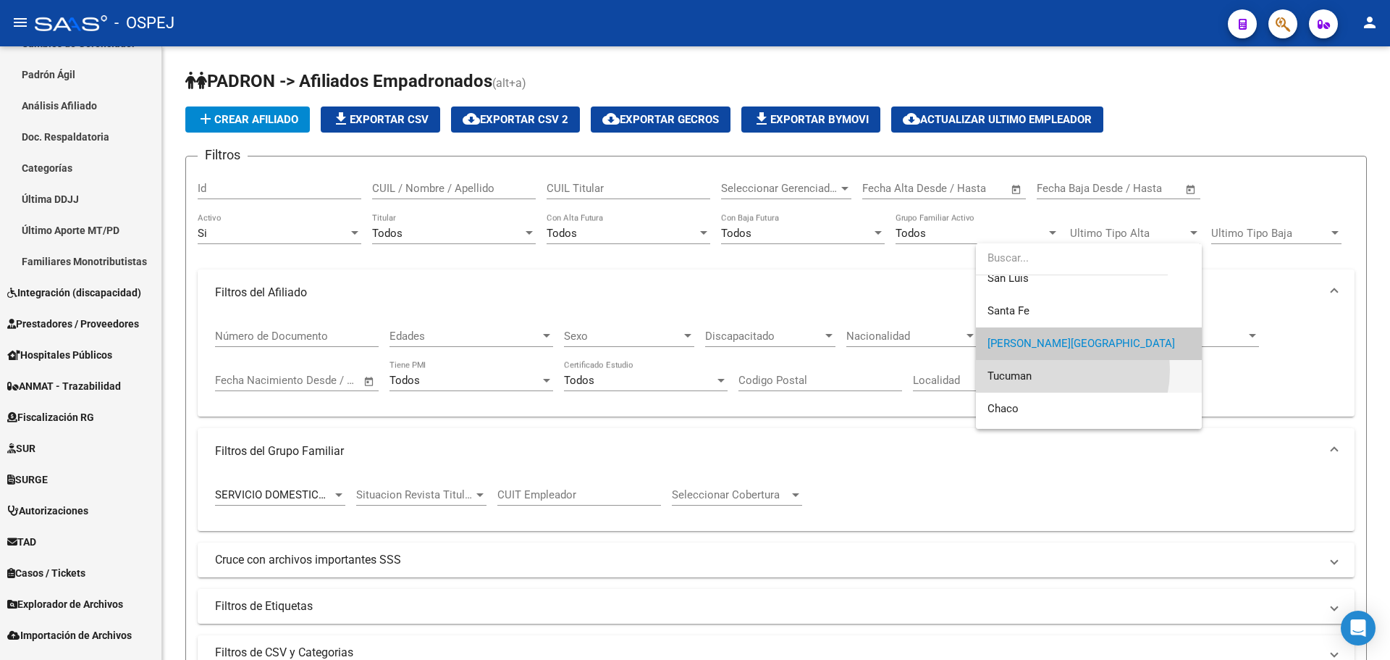
click at [1046, 369] on span "Tucuman" at bounding box center [1089, 376] width 203 height 33
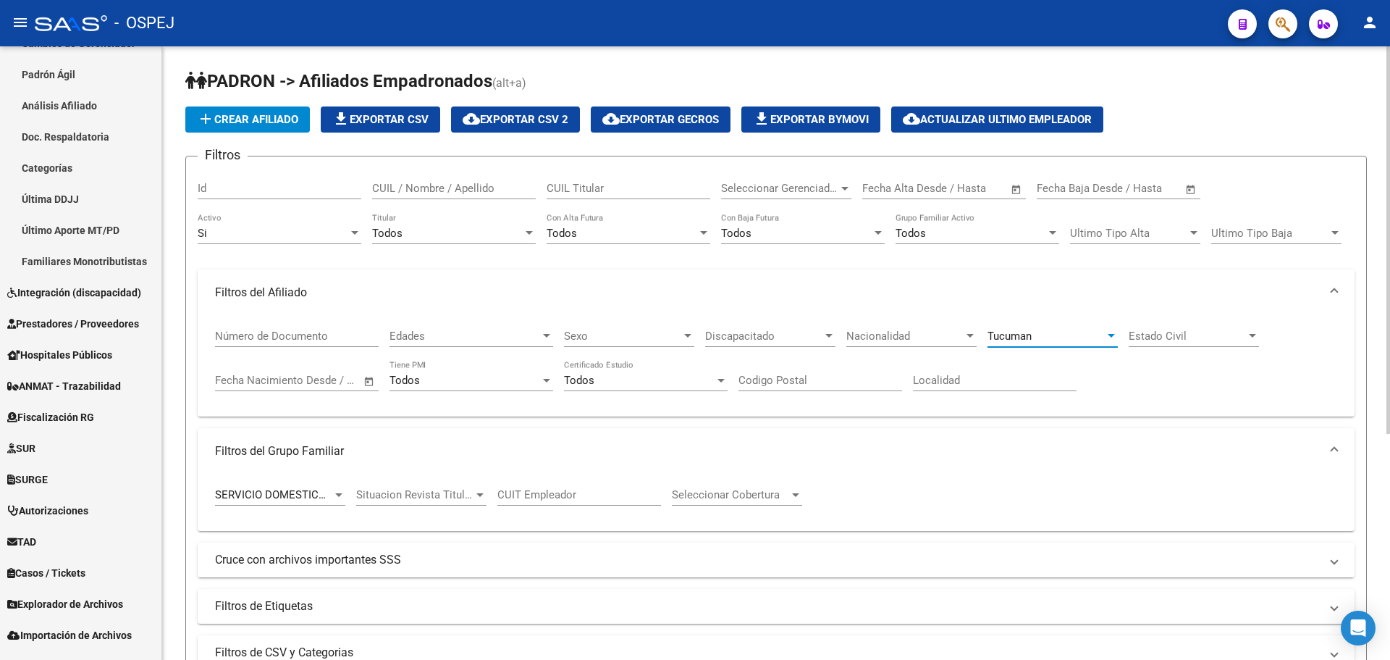
scroll to position [217, 0]
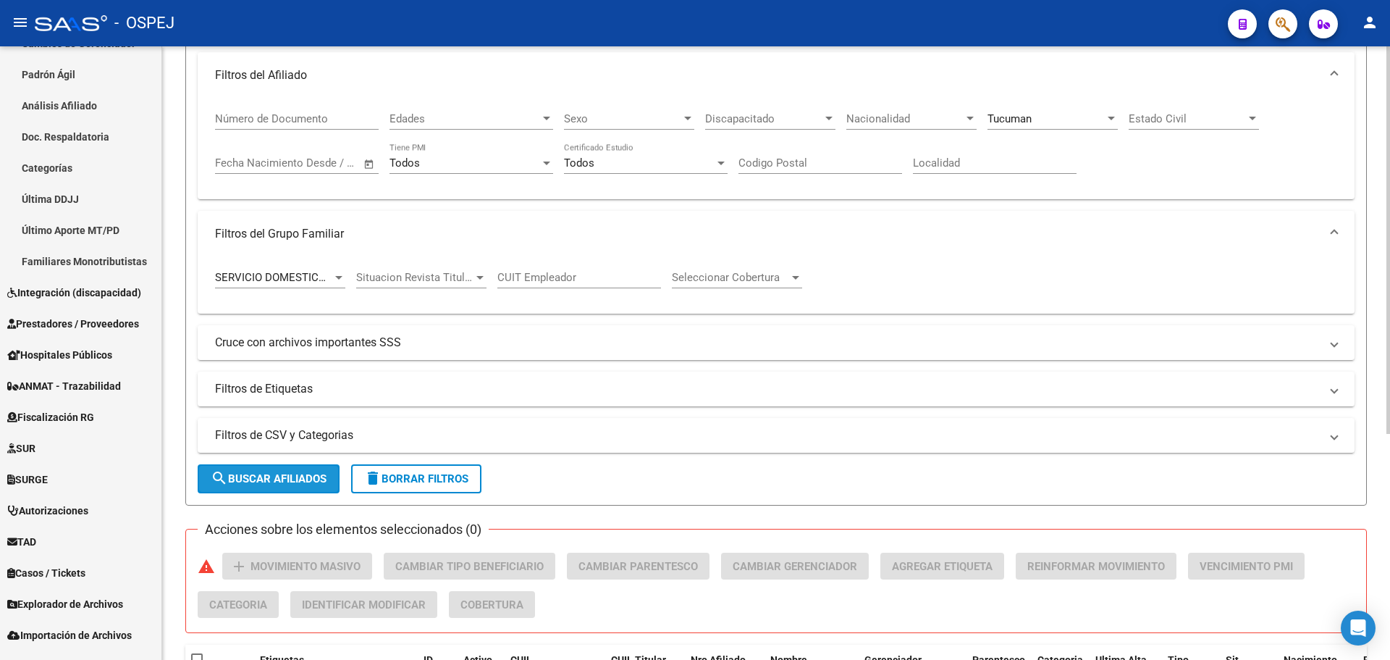
click at [296, 484] on span "search Buscar Afiliados" at bounding box center [269, 478] width 116 height 13
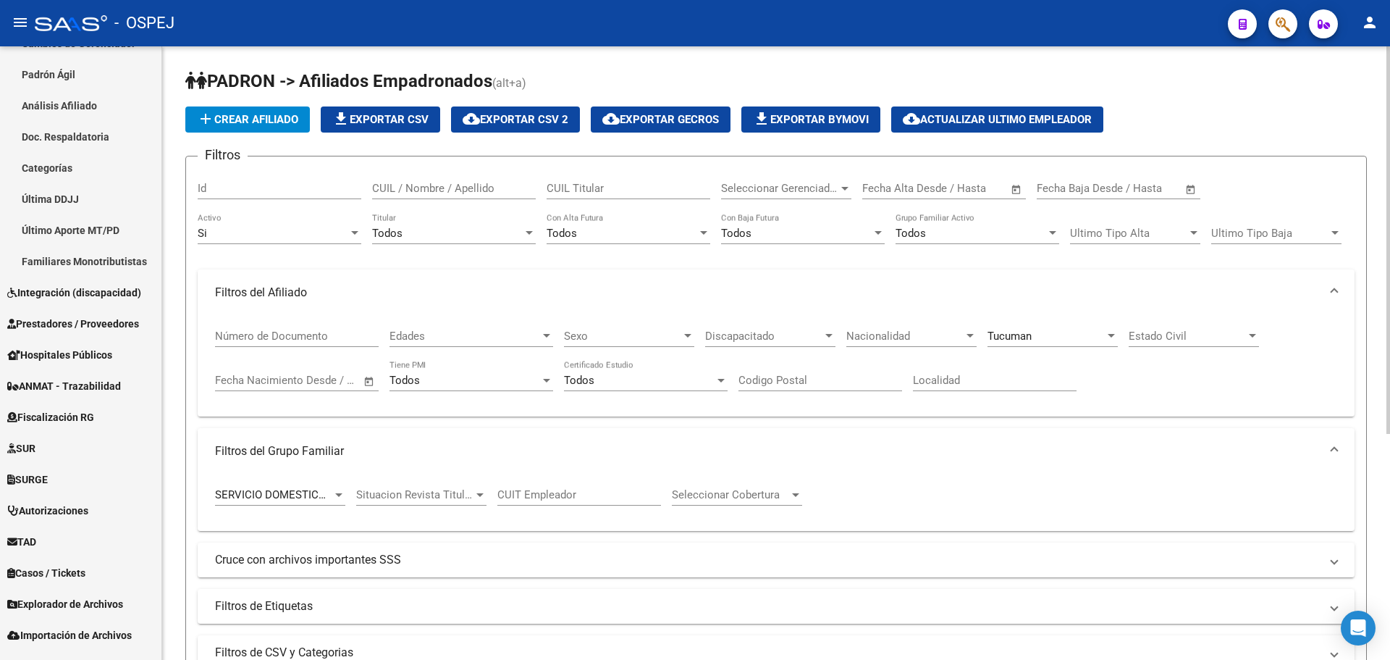
scroll to position [327, 0]
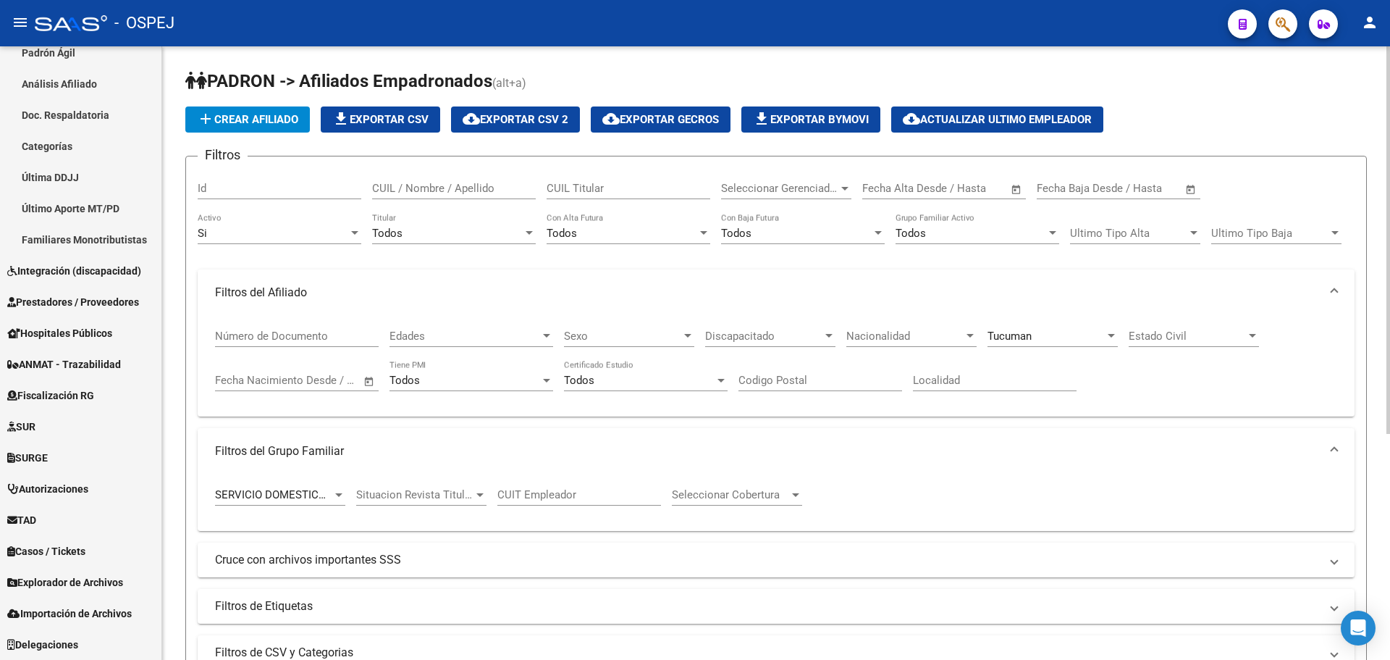
click at [261, 501] on div "SERVICIO DOMESTICO (LEY 26.068) Tipo Beneficiario Titular" at bounding box center [280, 489] width 130 height 31
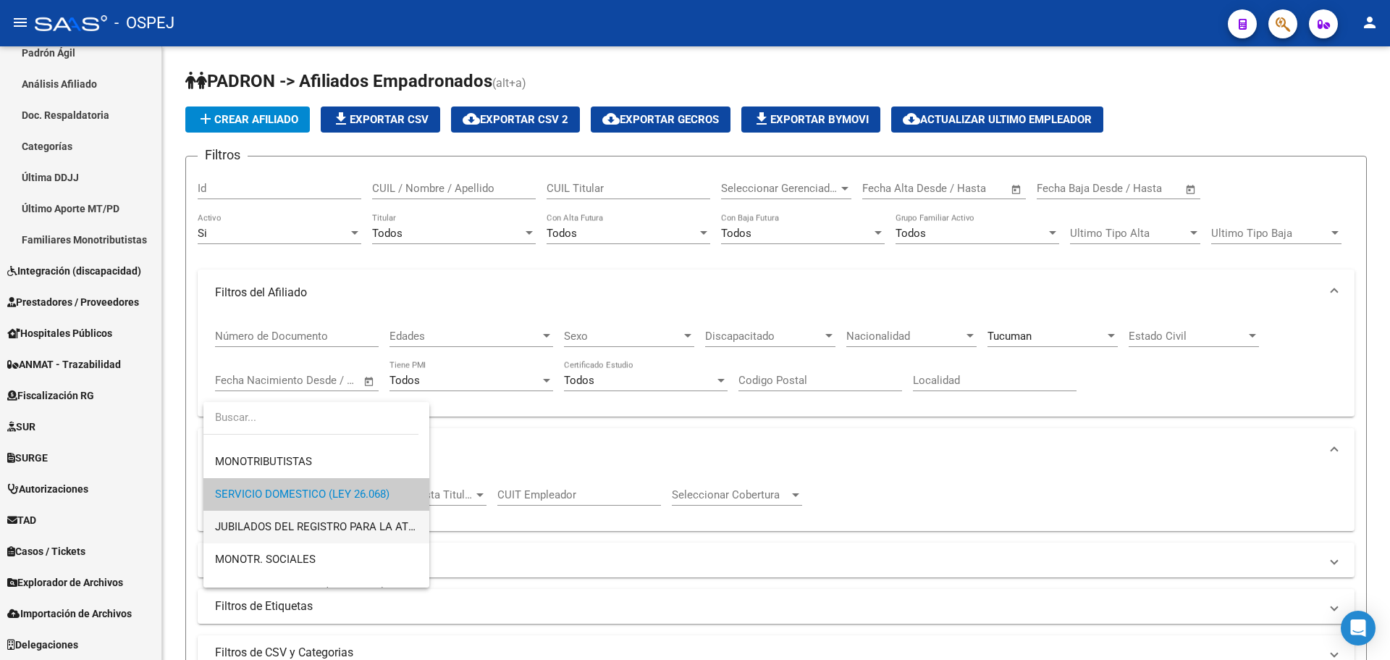
scroll to position [224, 0]
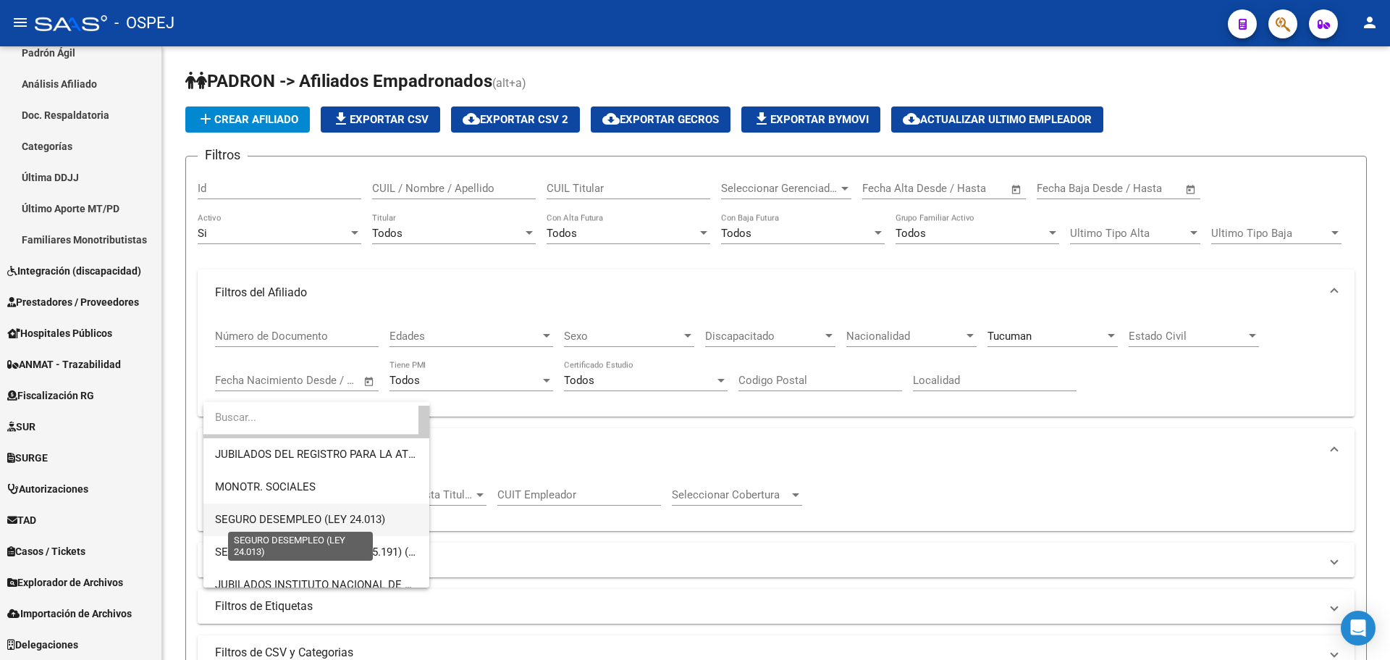
click at [327, 518] on span "SEGURO DESEMPLEO (LEY 24.013)" at bounding box center [300, 519] width 170 height 13
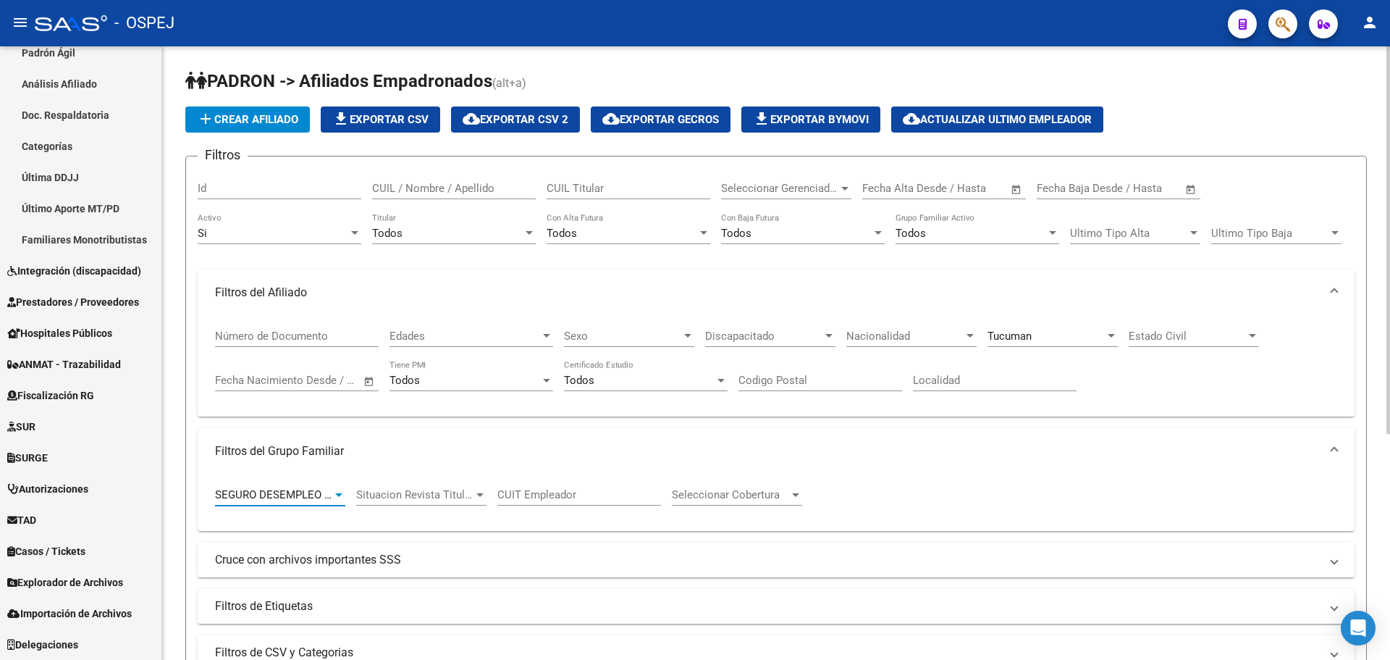
scroll to position [217, 0]
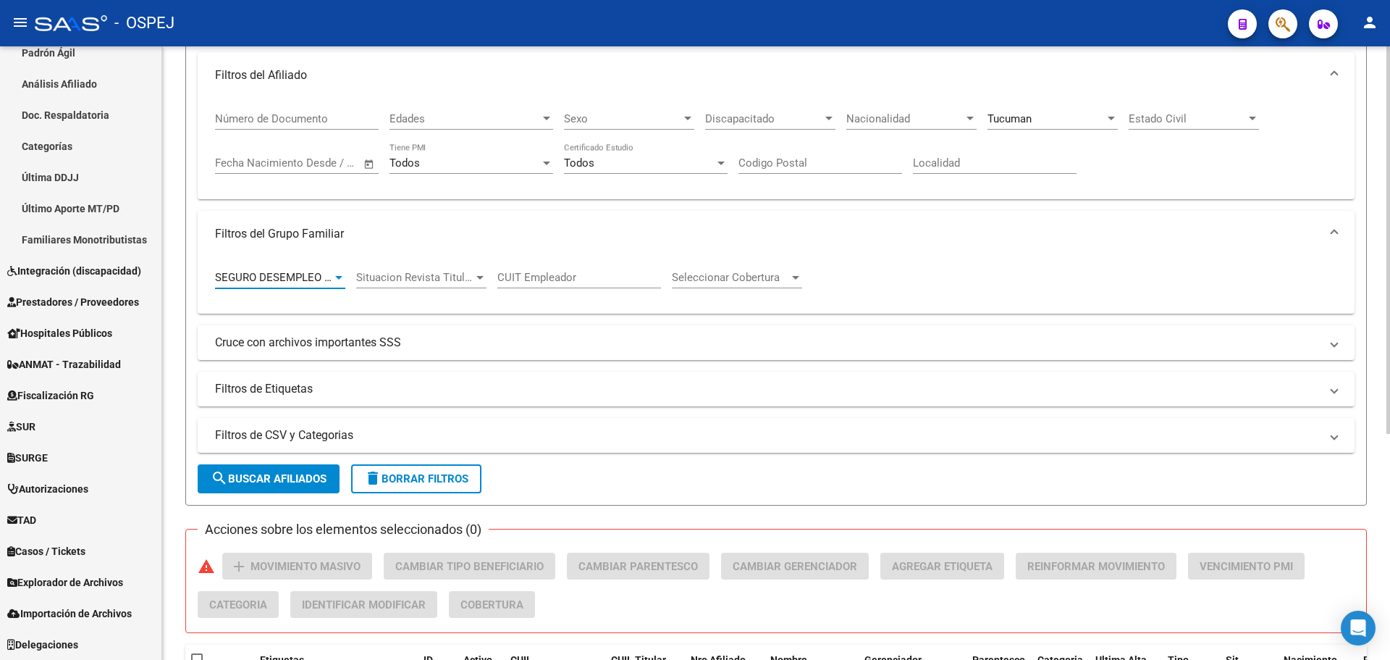
click at [301, 480] on span "search Buscar Afiliados" at bounding box center [269, 478] width 116 height 13
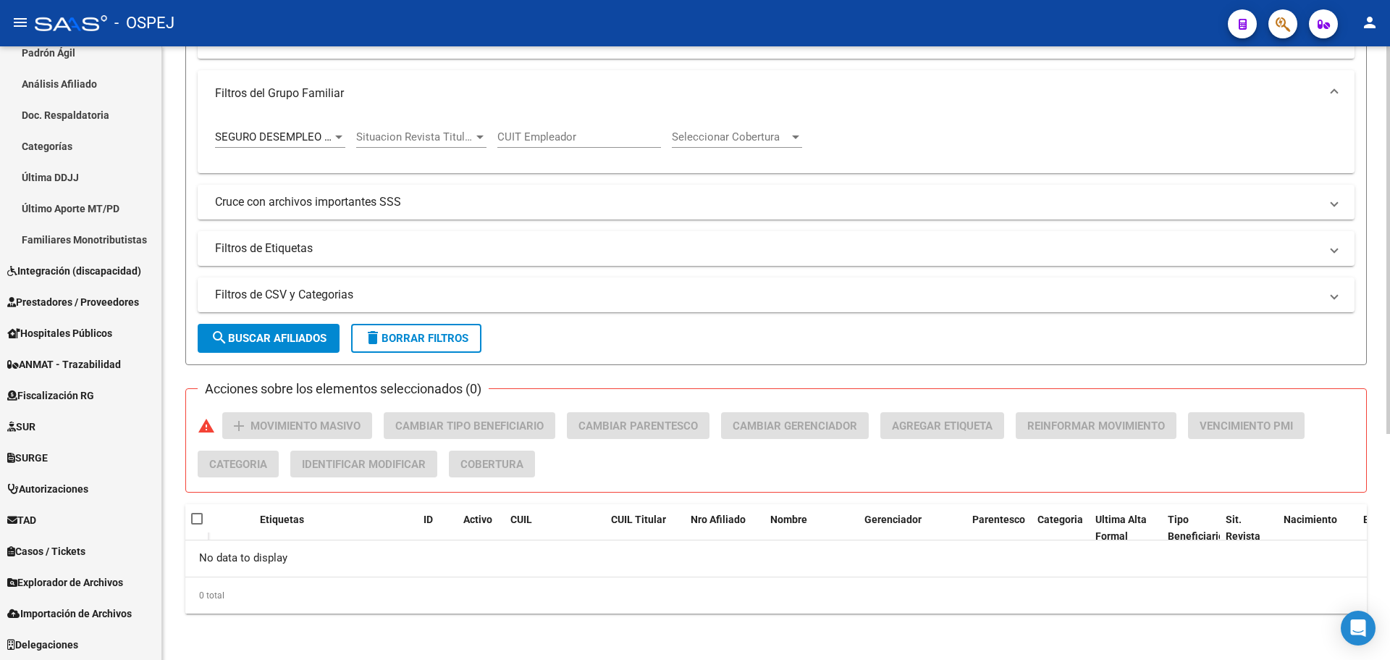
scroll to position [0, 0]
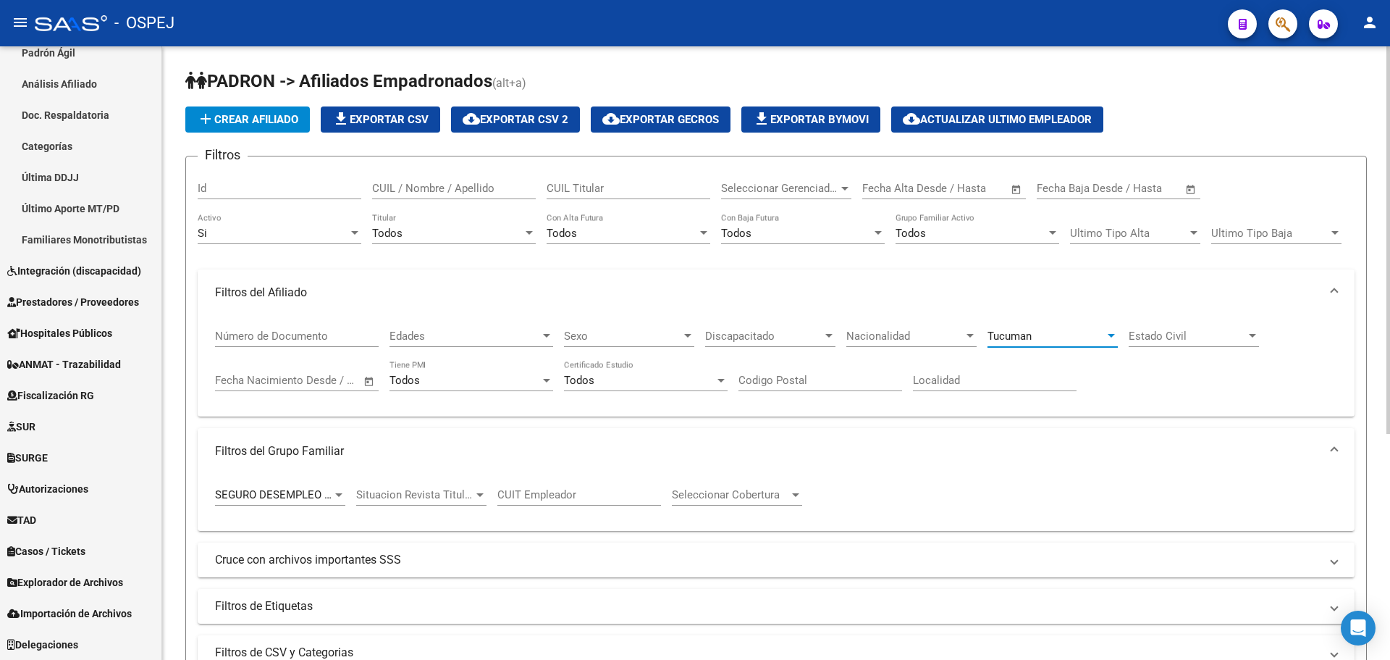
click at [1072, 335] on div "Tucuman" at bounding box center [1046, 335] width 117 height 13
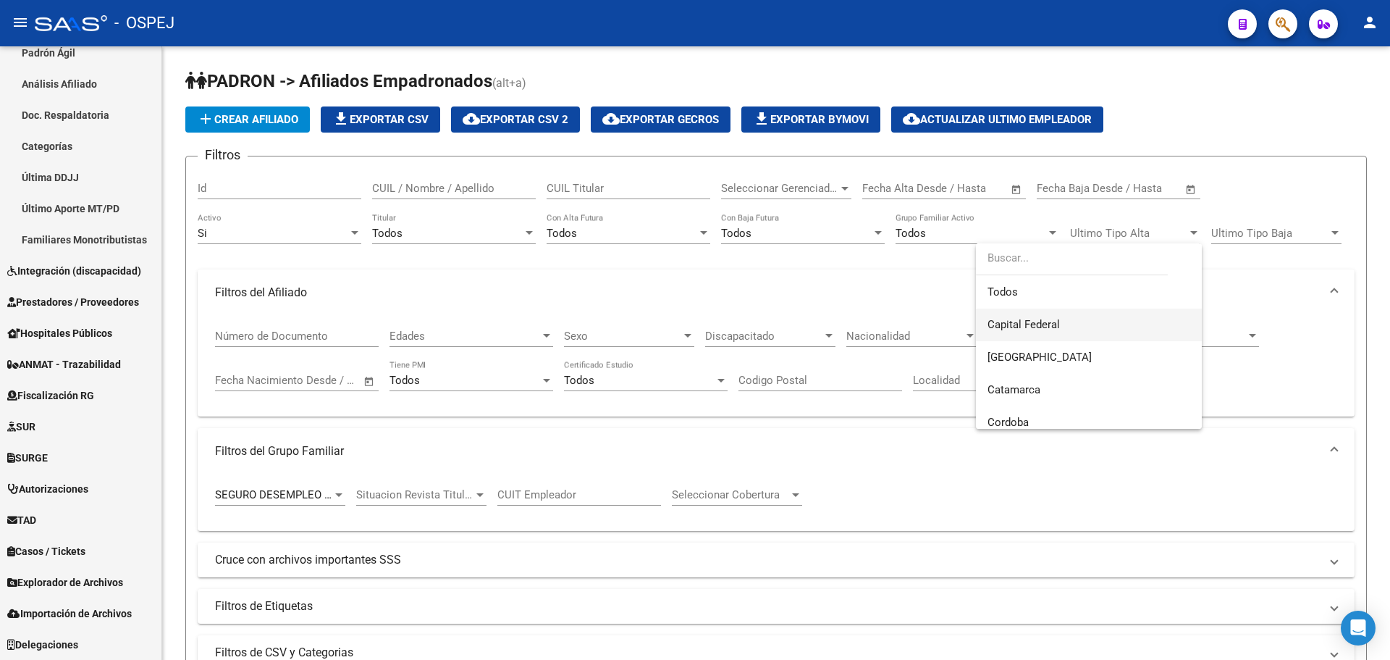
scroll to position [11, 0]
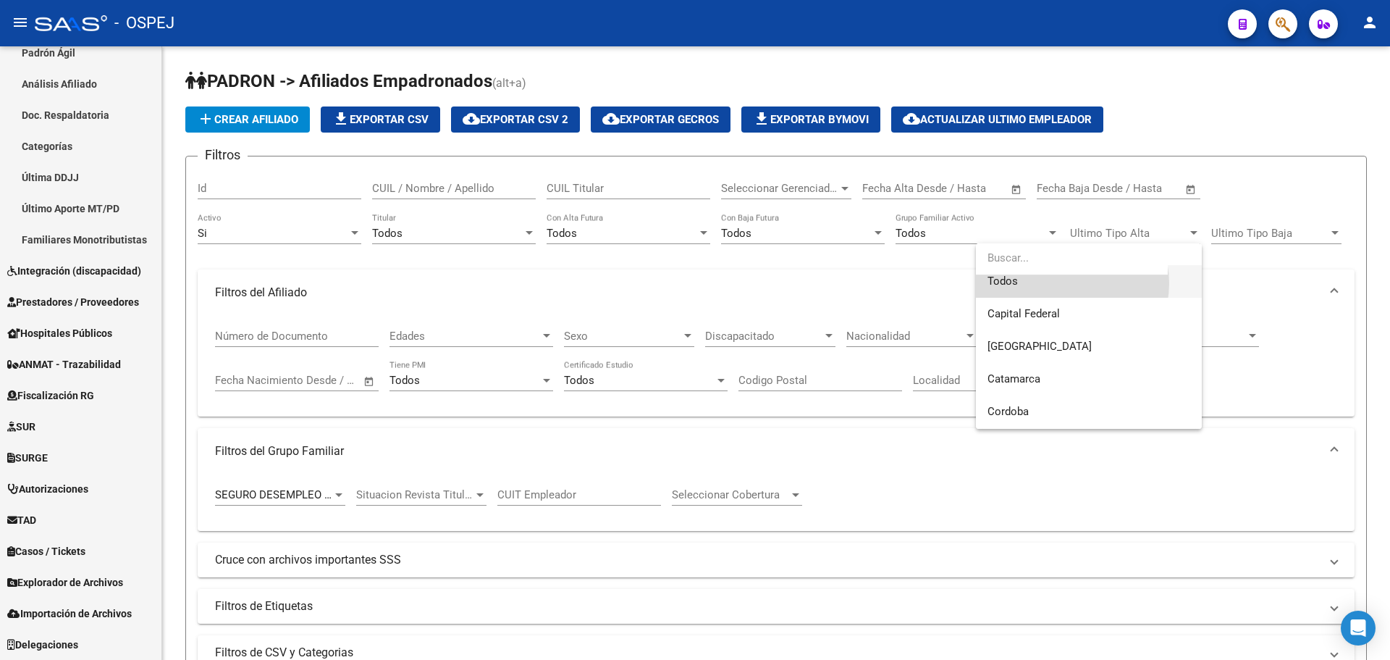
click at [1066, 283] on span "Todos" at bounding box center [1089, 281] width 203 height 33
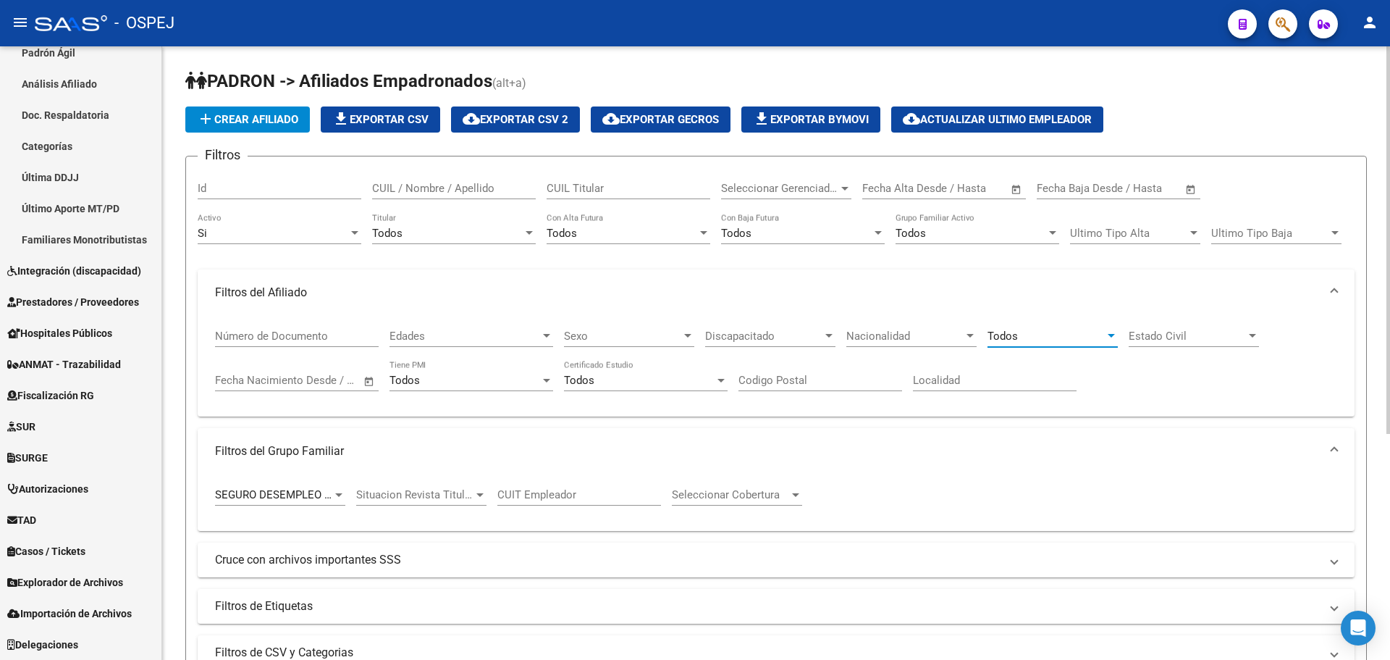
scroll to position [358, 0]
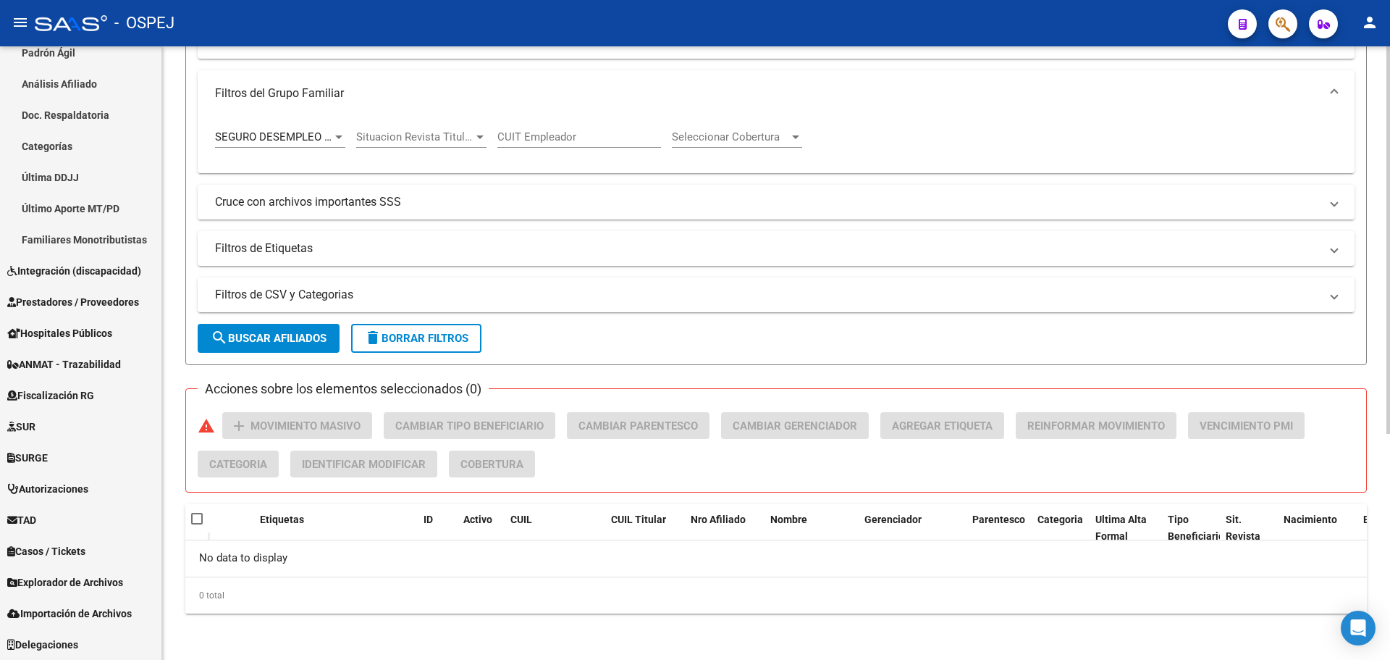
click at [303, 342] on span "search Buscar Afiliados" at bounding box center [269, 338] width 116 height 13
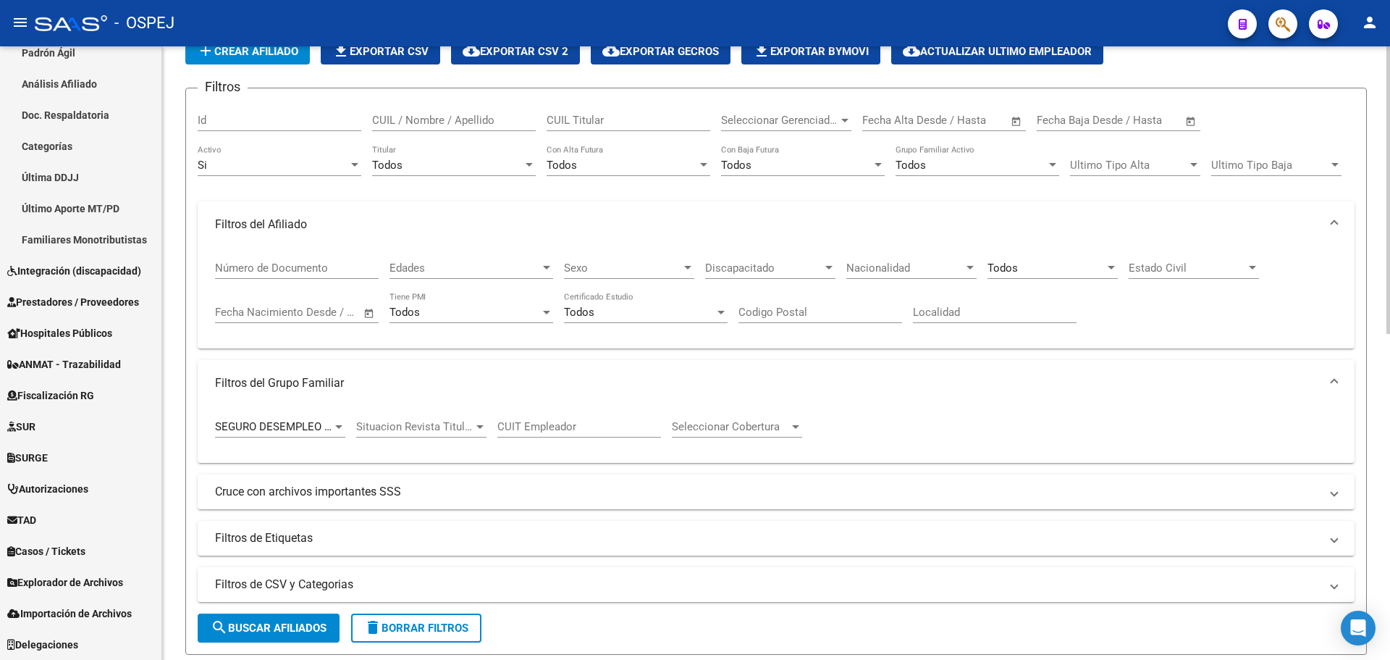
scroll to position [0, 0]
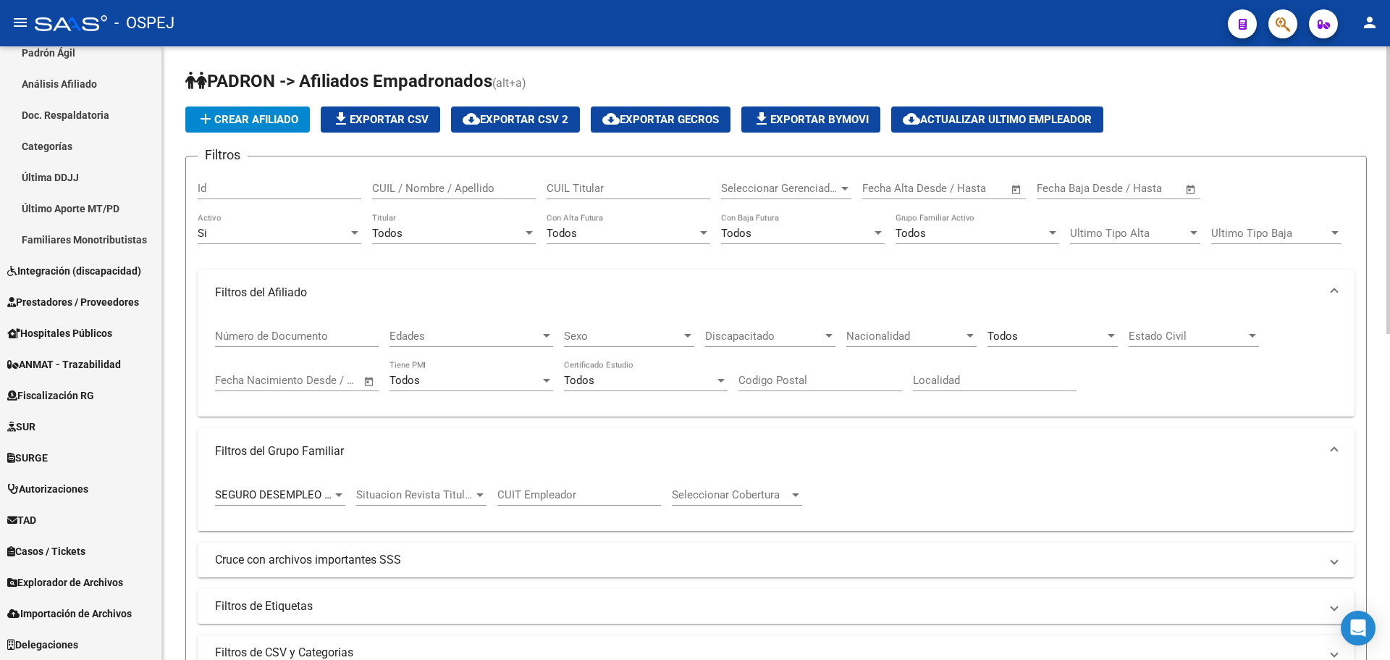
click at [1047, 333] on div "Todos" at bounding box center [1046, 335] width 117 height 13
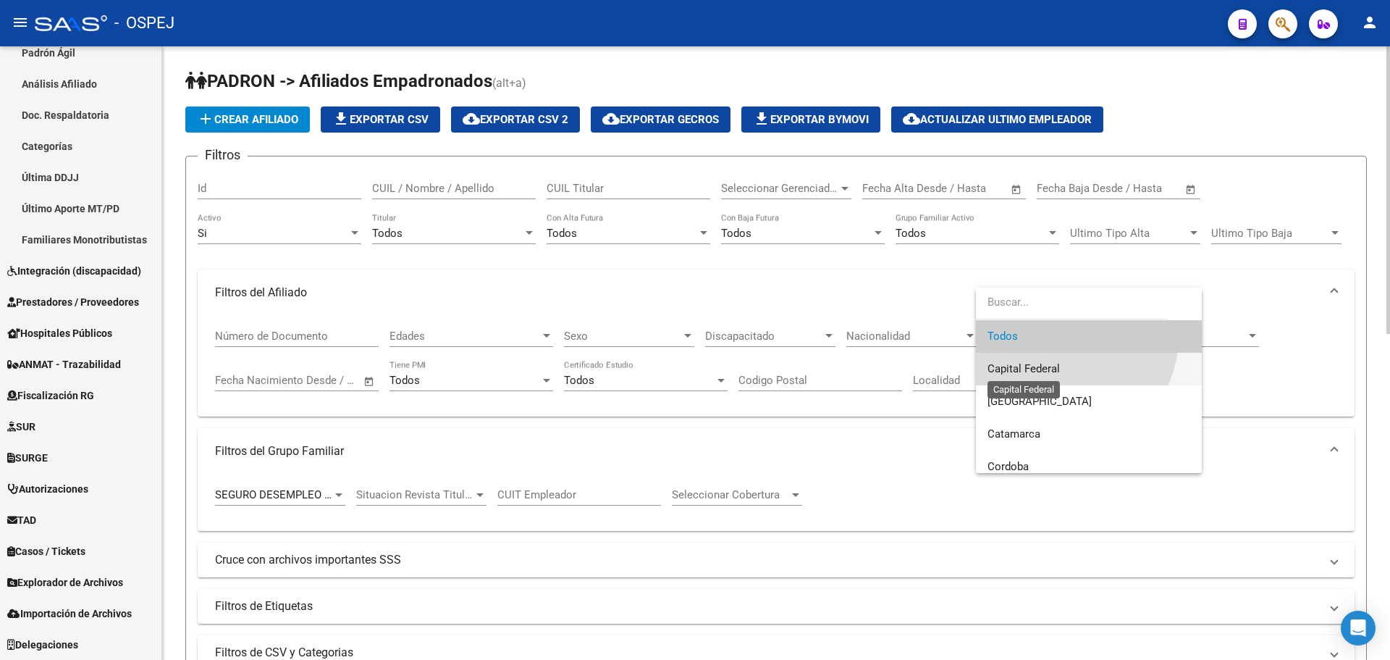
drag, startPoint x: 1048, startPoint y: 364, endPoint x: 973, endPoint y: 366, distance: 75.3
click at [1049, 364] on span "Capital Federal" at bounding box center [1024, 368] width 72 height 13
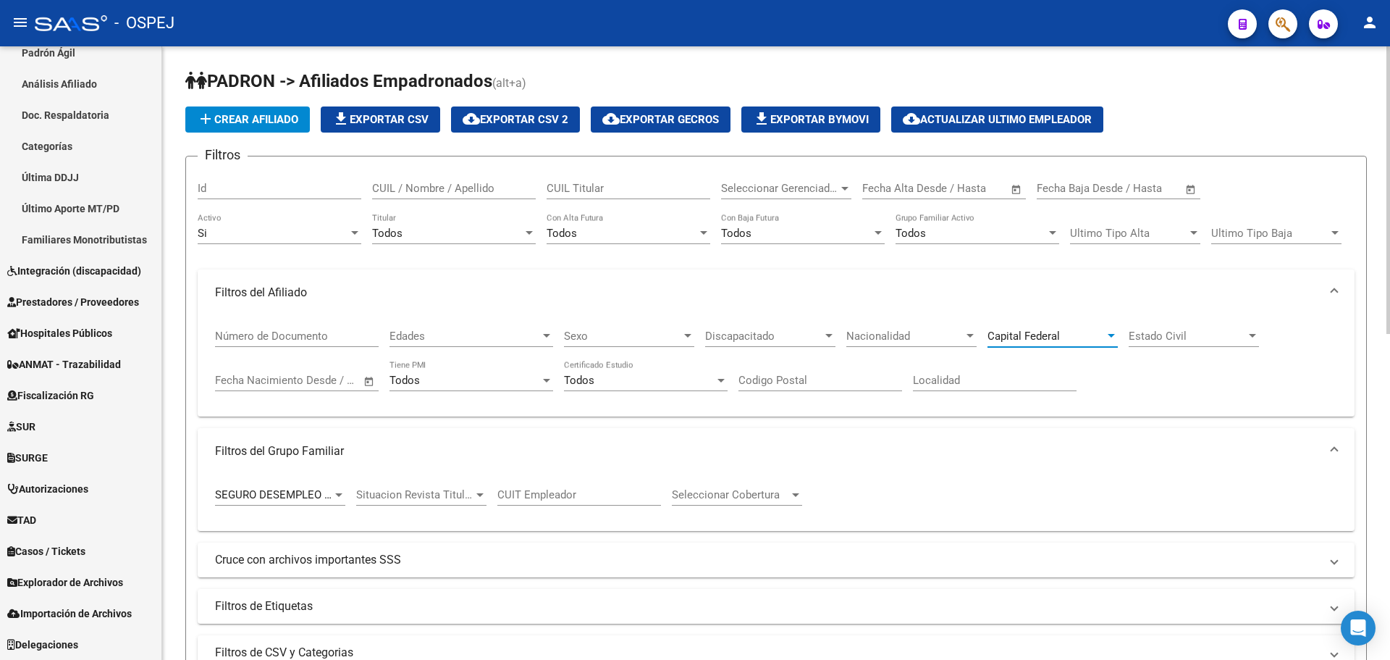
scroll to position [362, 0]
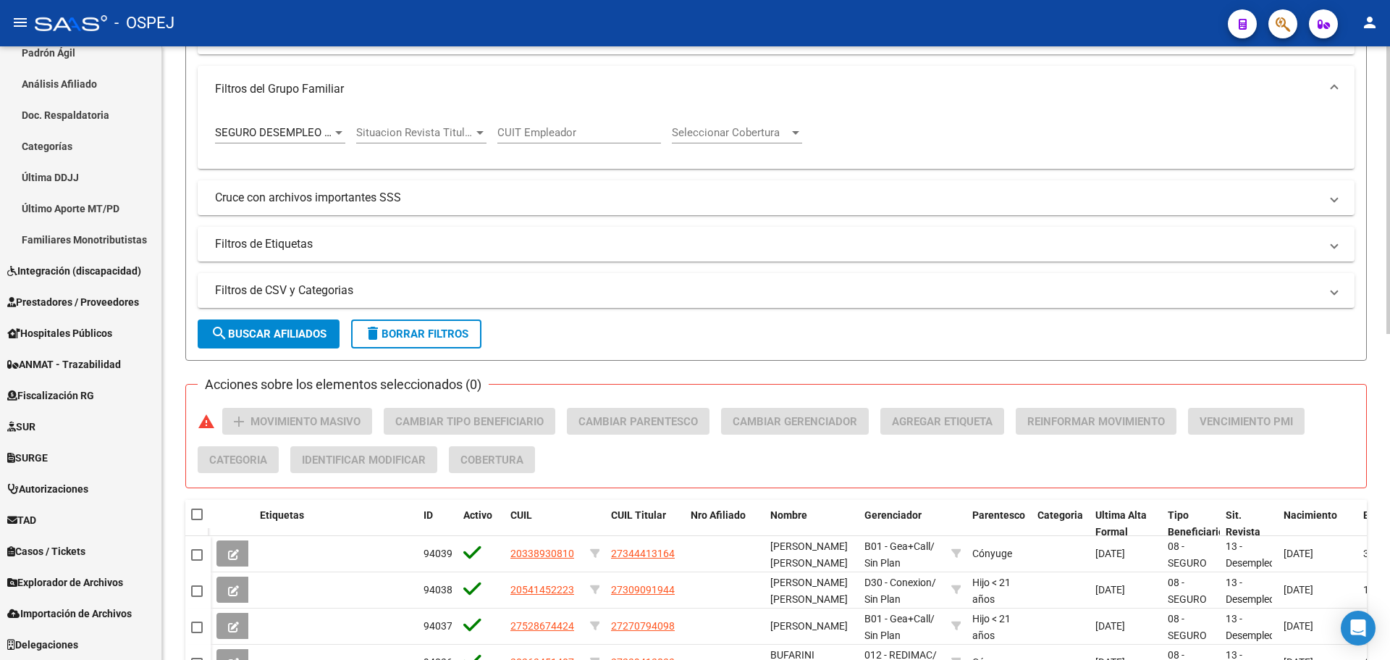
drag, startPoint x: 296, startPoint y: 325, endPoint x: 321, endPoint y: 324, distance: 24.6
click at [297, 325] on button "search Buscar Afiliados" at bounding box center [269, 333] width 142 height 29
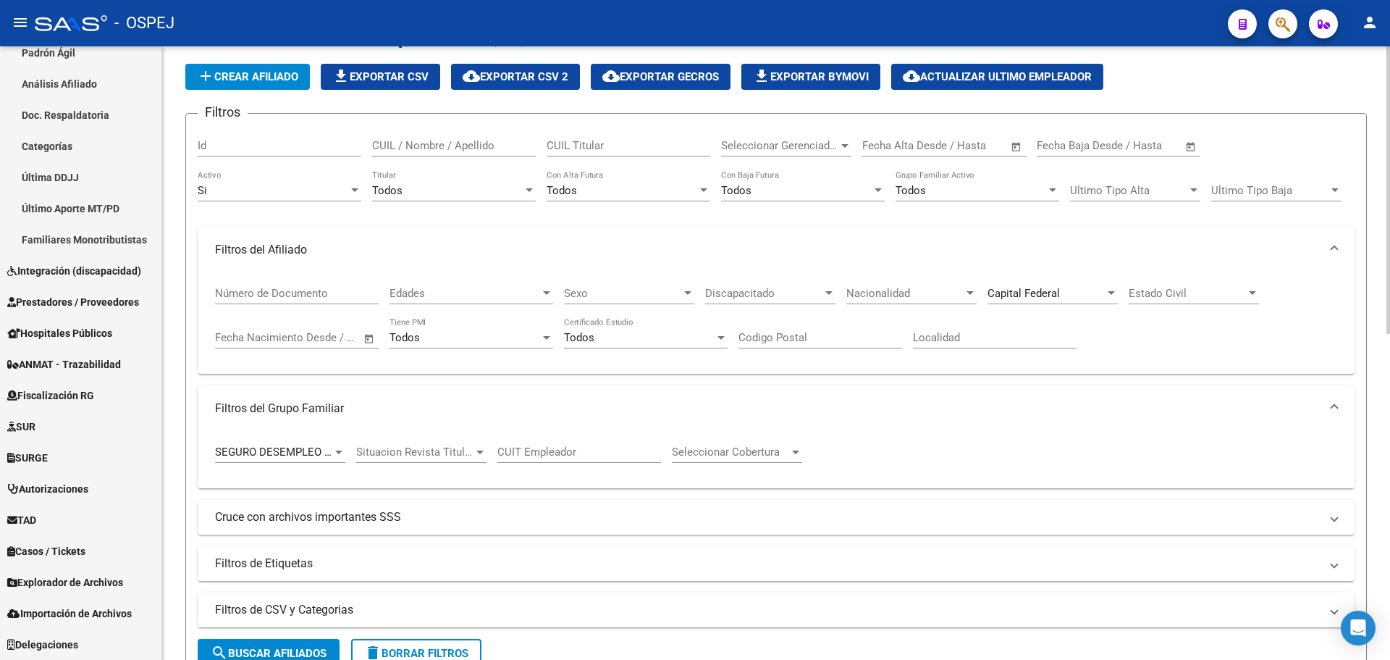
scroll to position [0, 0]
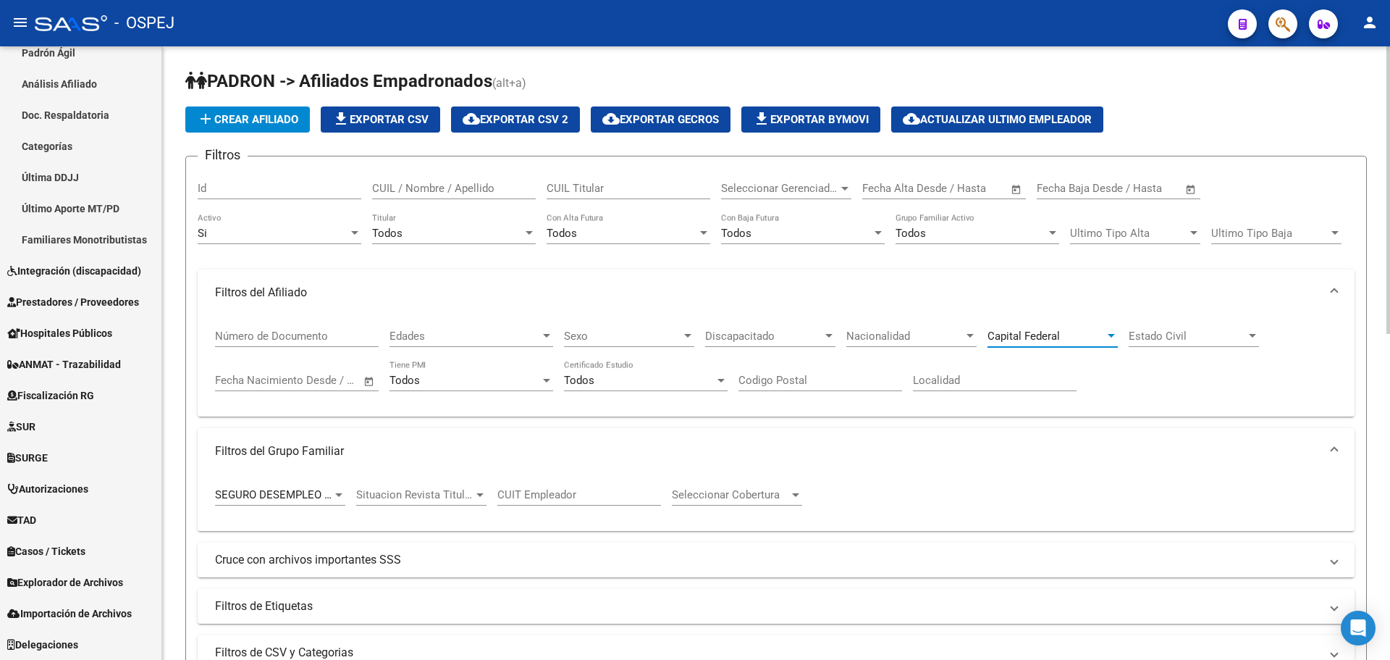
click at [1054, 332] on span "Capital Federal" at bounding box center [1024, 335] width 72 height 13
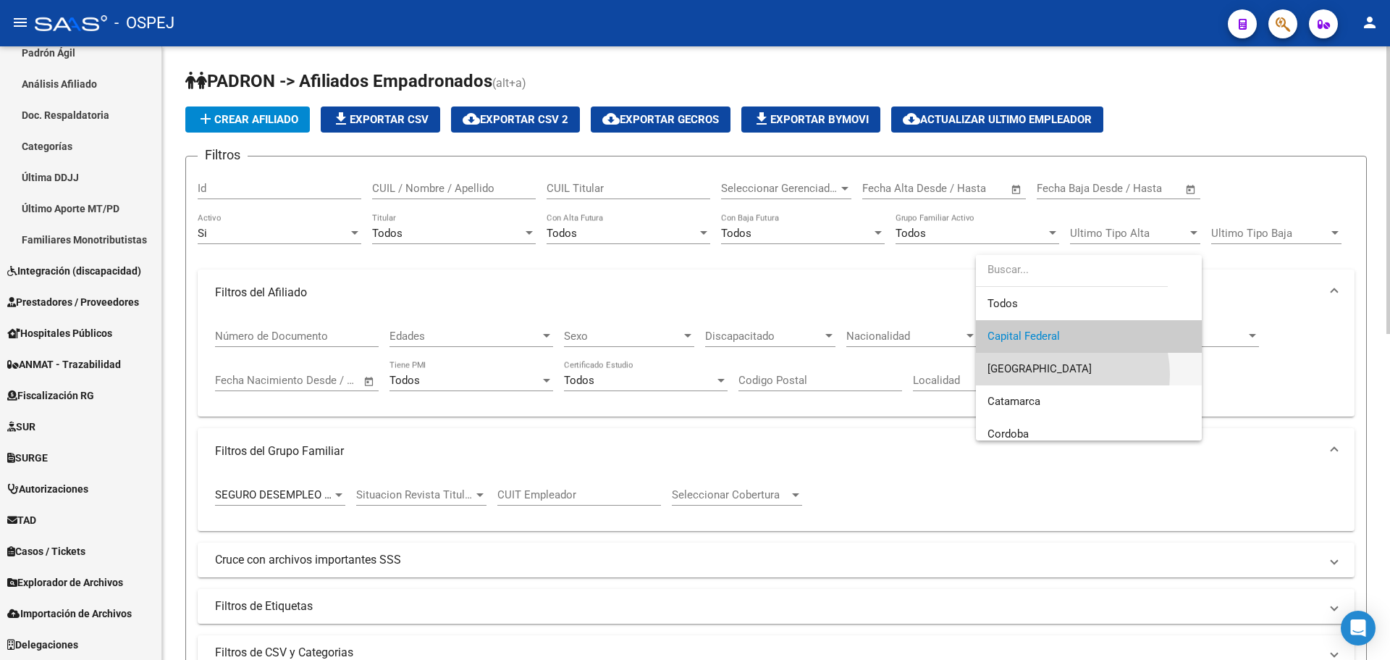
drag, startPoint x: 1057, startPoint y: 374, endPoint x: 990, endPoint y: 373, distance: 67.4
click at [1057, 374] on span "[GEOGRAPHIC_DATA]" at bounding box center [1089, 369] width 203 height 33
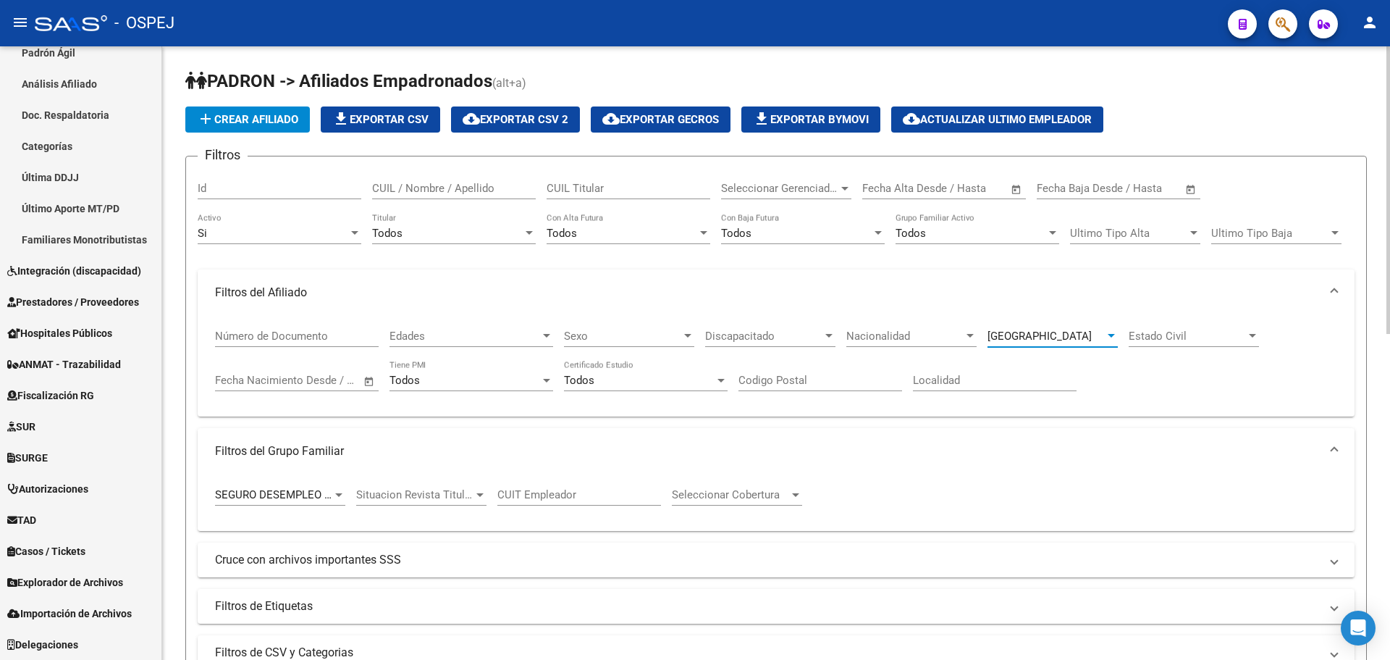
scroll to position [362, 0]
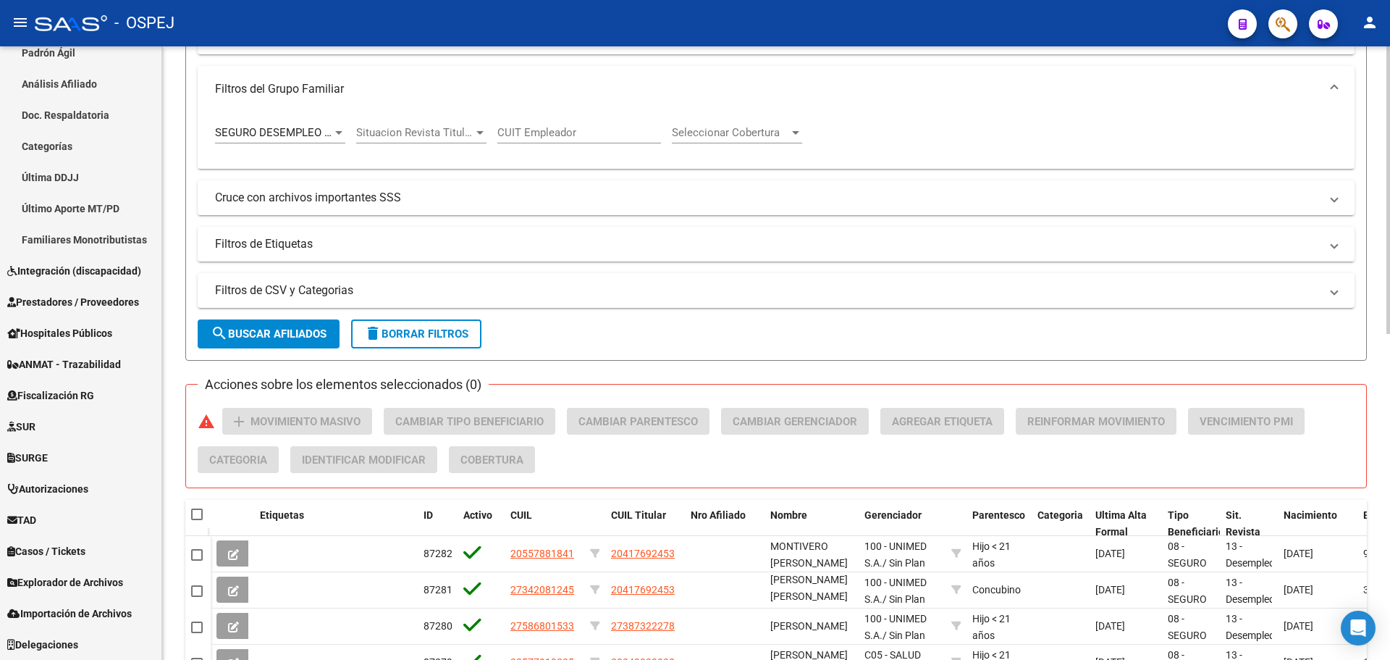
click at [291, 343] on button "search Buscar Afiliados" at bounding box center [269, 333] width 142 height 29
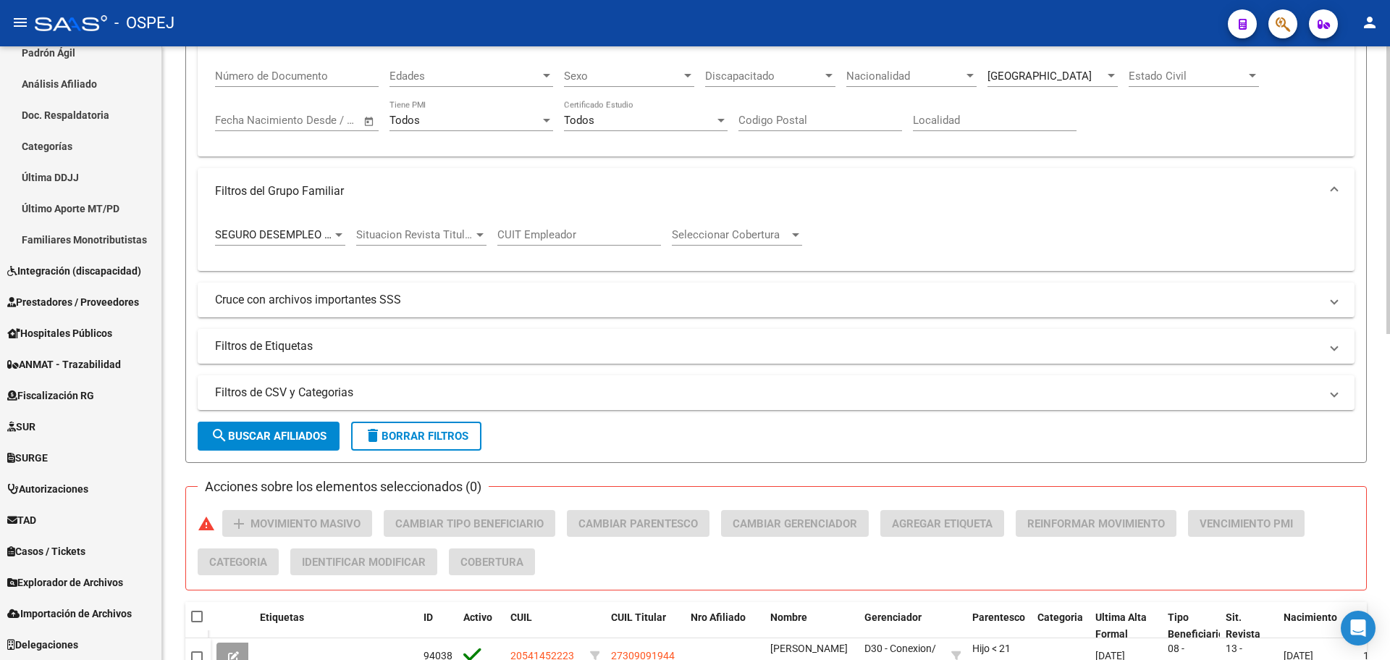
scroll to position [115, 0]
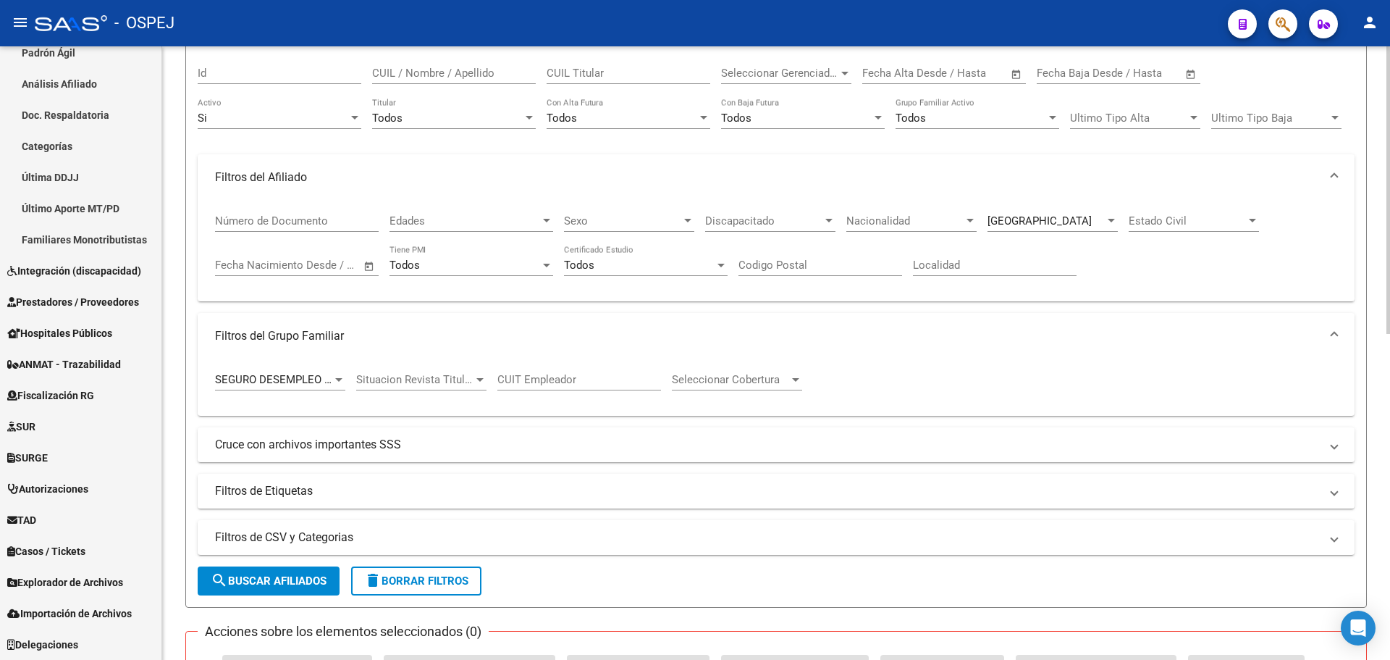
click at [1073, 212] on div "[GEOGRAPHIC_DATA]" at bounding box center [1053, 216] width 130 height 31
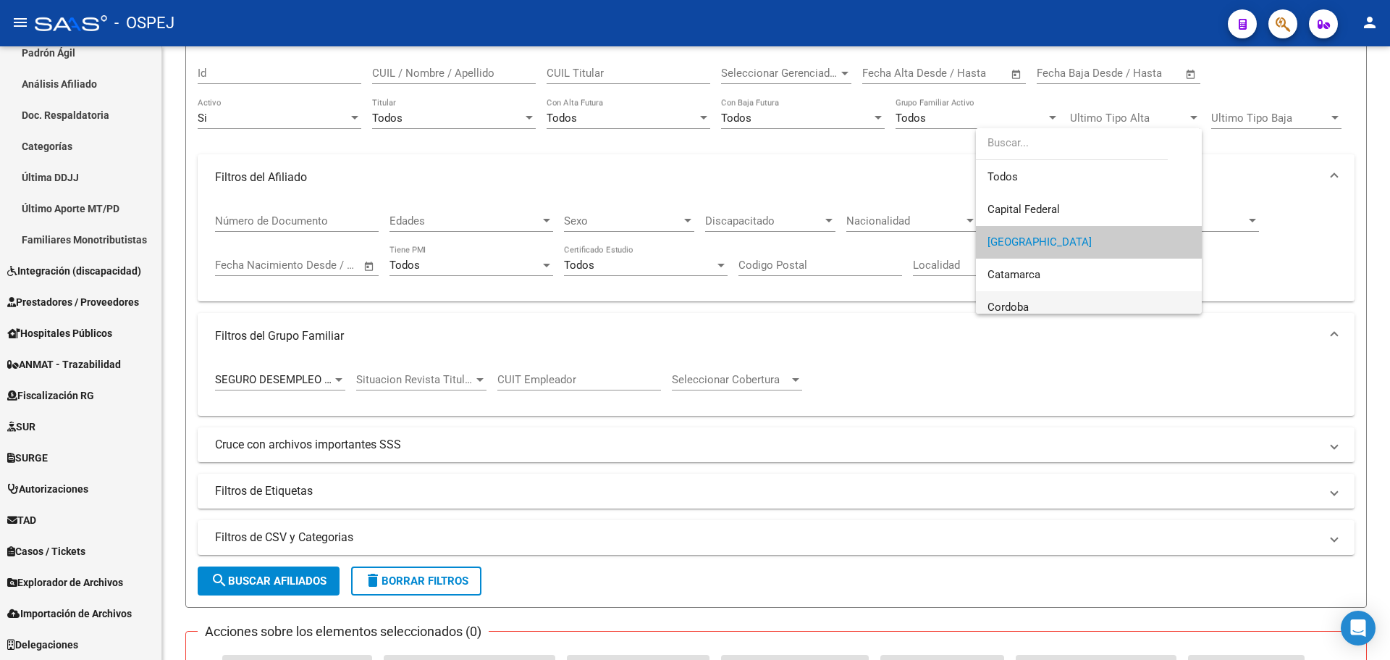
scroll to position [22, 0]
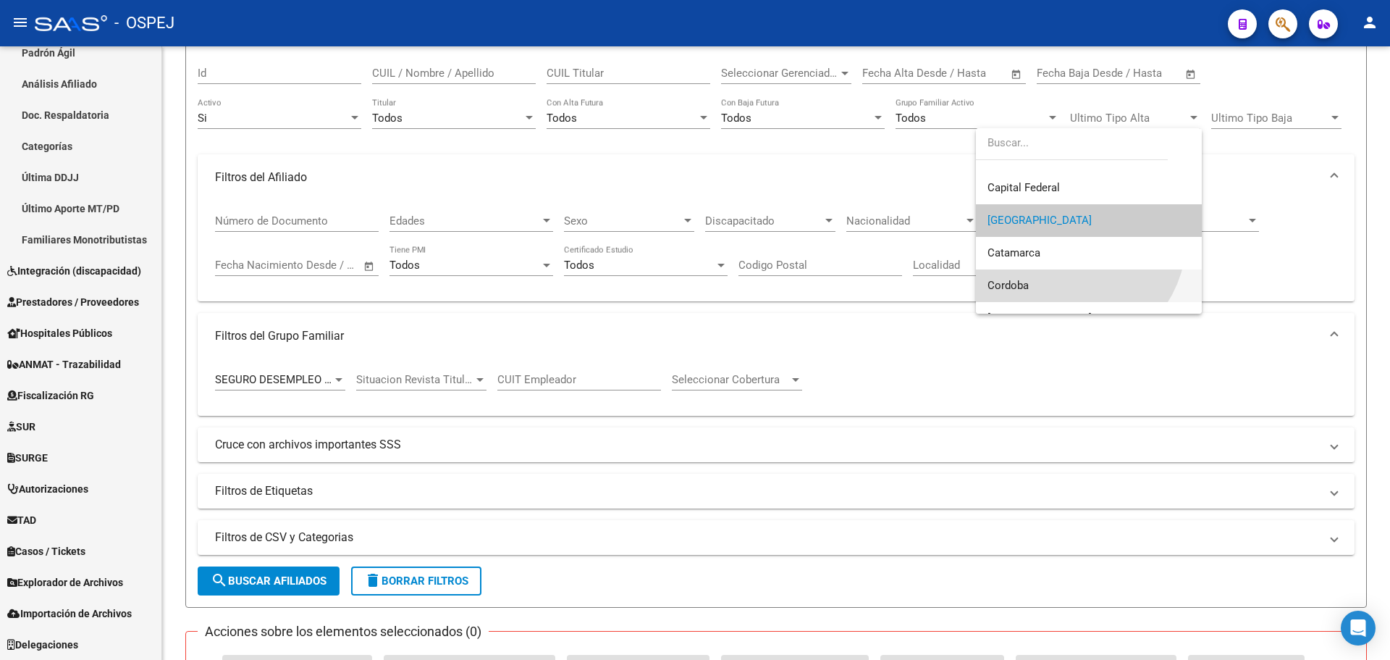
drag, startPoint x: 1064, startPoint y: 277, endPoint x: 844, endPoint y: 277, distance: 220.1
click at [1064, 277] on span "Cordoba" at bounding box center [1089, 285] width 203 height 33
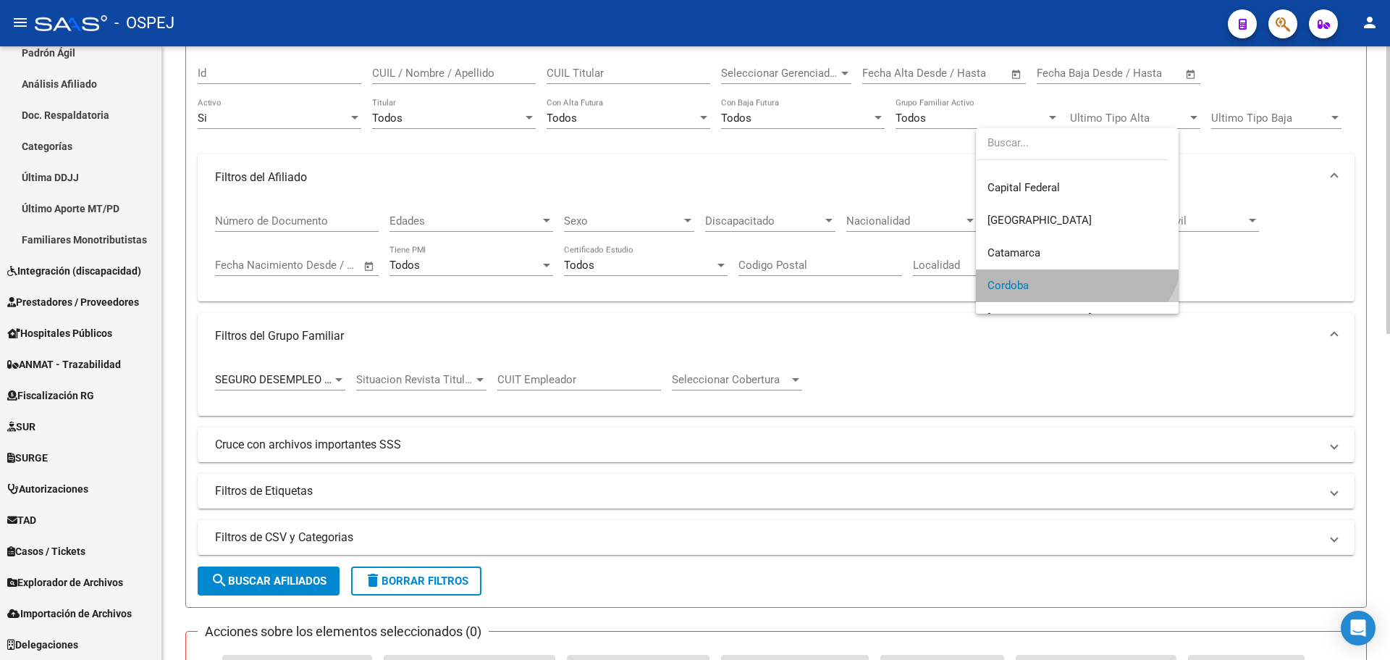
scroll to position [405, 0]
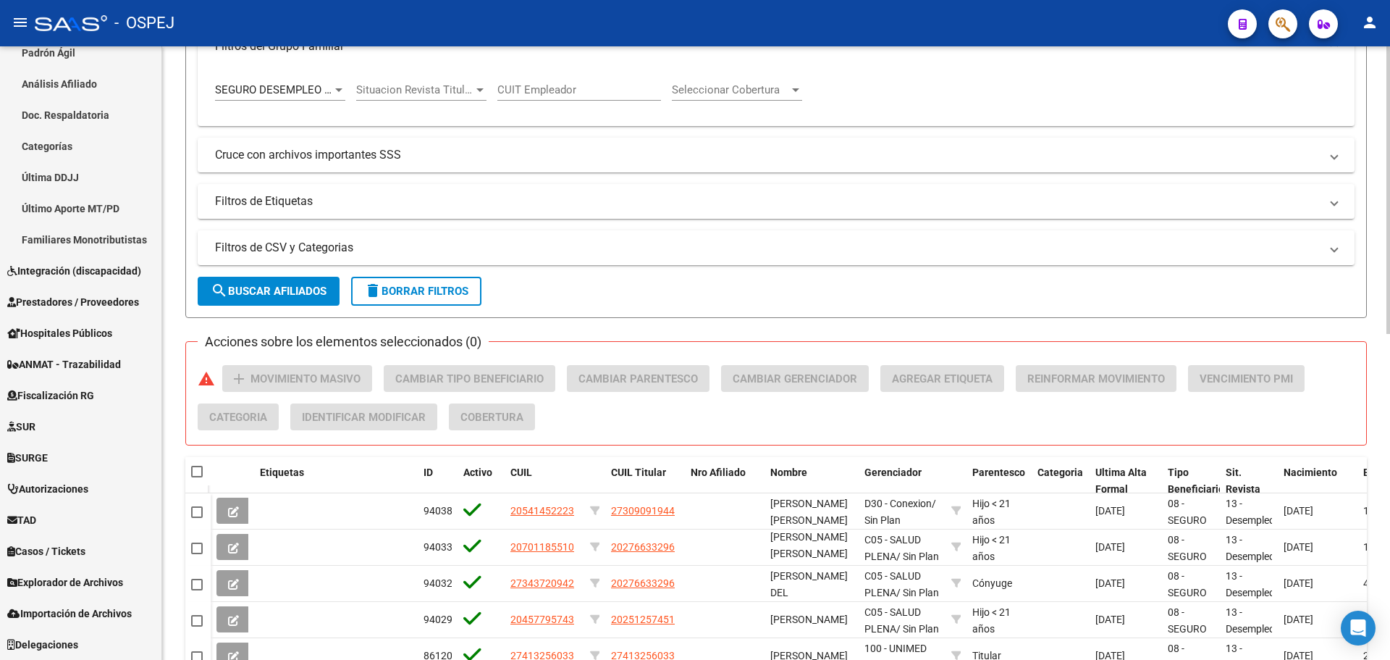
drag, startPoint x: 235, startPoint y: 266, endPoint x: 237, endPoint y: 294, distance: 28.3
click at [235, 274] on form "Filtros Id CUIL / Nombre / Apellido CUIL Titular Seleccionar Gerenciador Selecc…" at bounding box center [776, 34] width 1182 height 567
drag, startPoint x: 237, startPoint y: 294, endPoint x: 274, endPoint y: 306, distance: 38.7
click at [244, 294] on span "search Buscar Afiliados" at bounding box center [269, 291] width 116 height 13
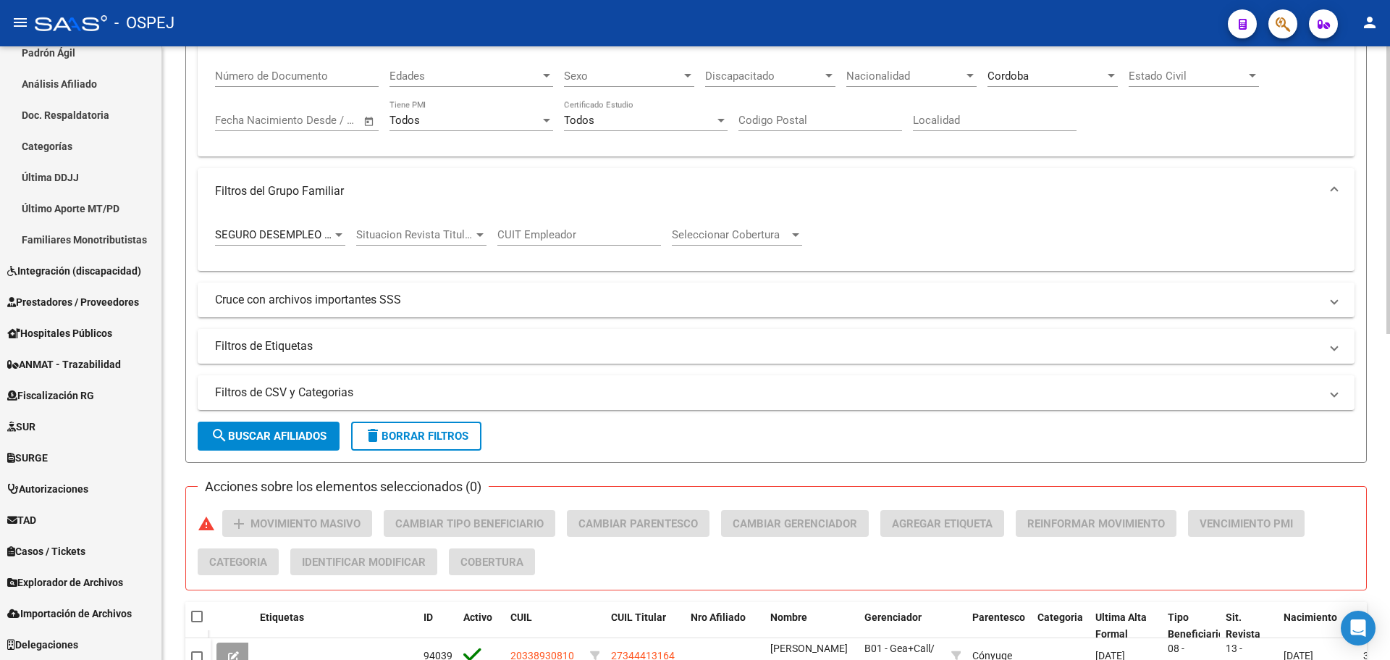
scroll to position [43, 0]
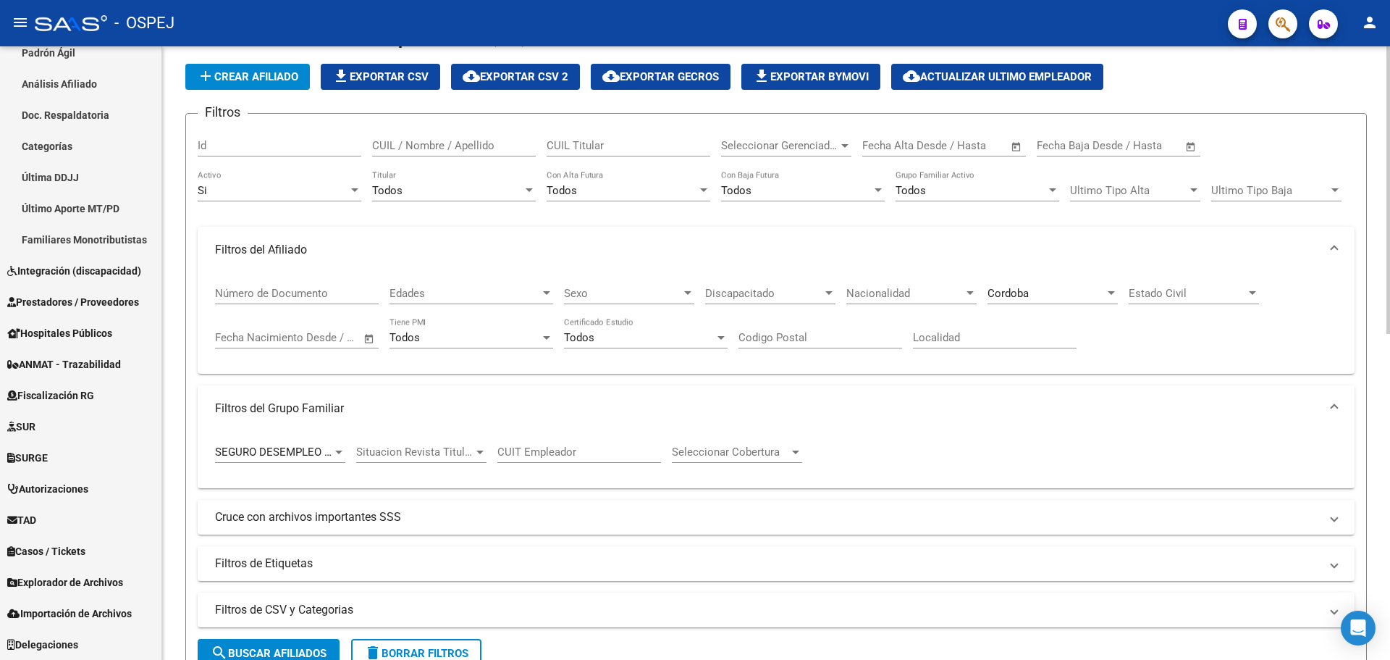
click at [1039, 295] on div "Cordoba" at bounding box center [1046, 293] width 117 height 13
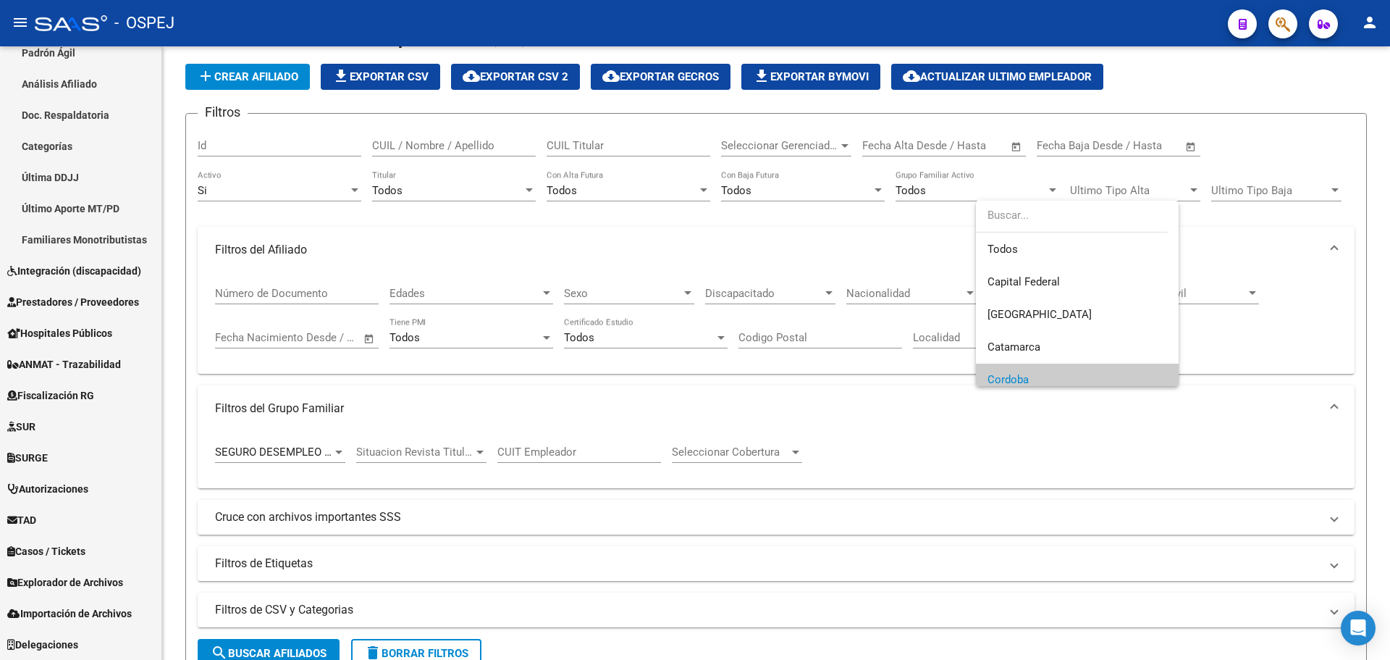
scroll to position [87, 0]
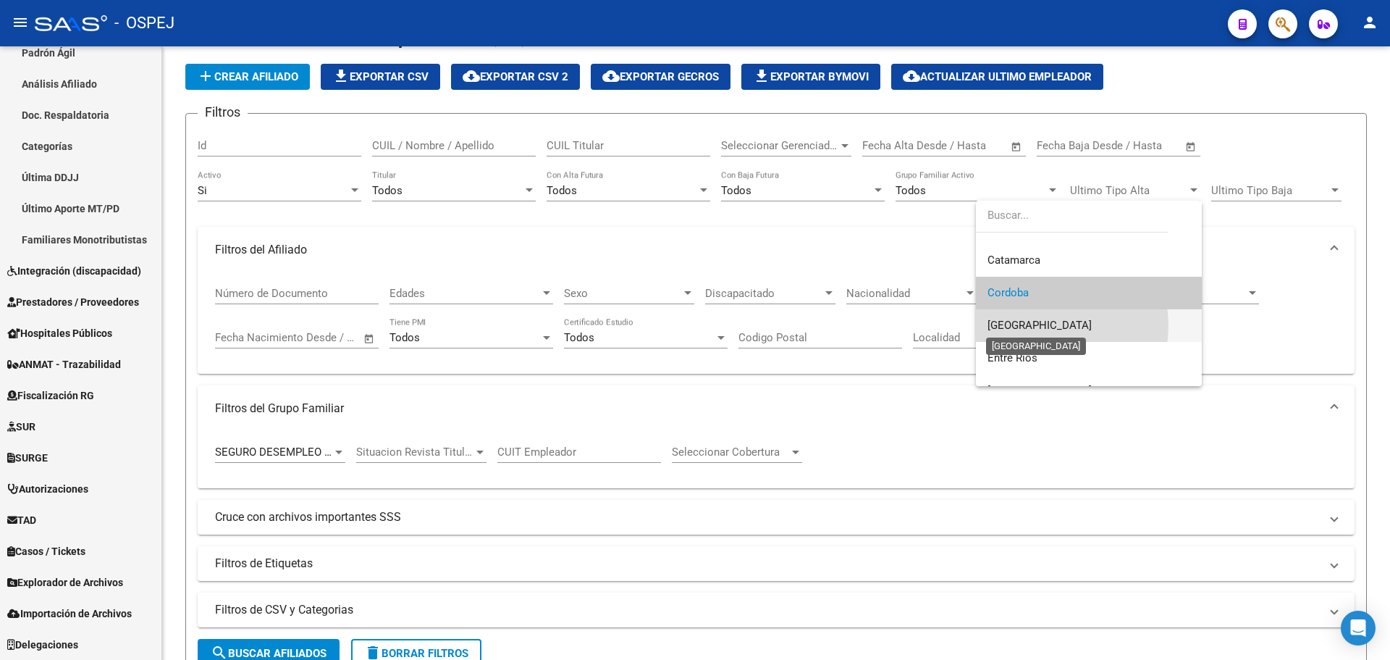
click at [1038, 325] on span "[GEOGRAPHIC_DATA]" at bounding box center [1040, 325] width 104 height 13
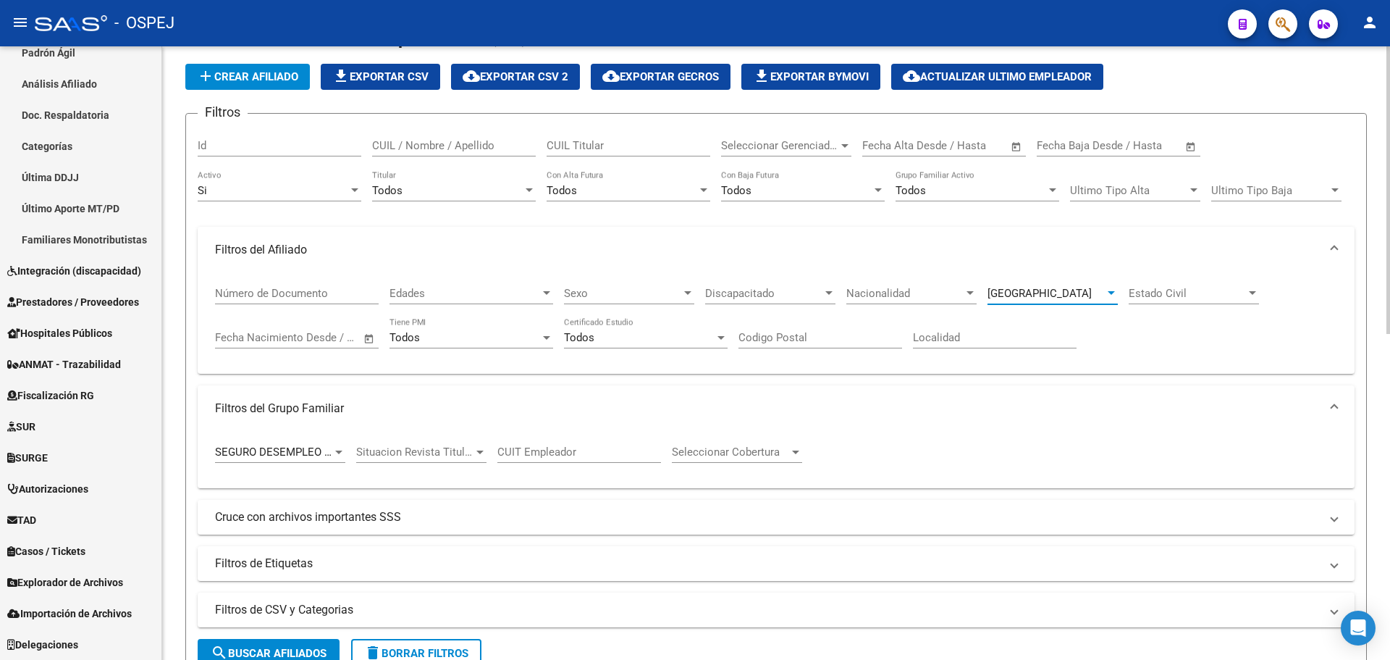
scroll to position [188, 0]
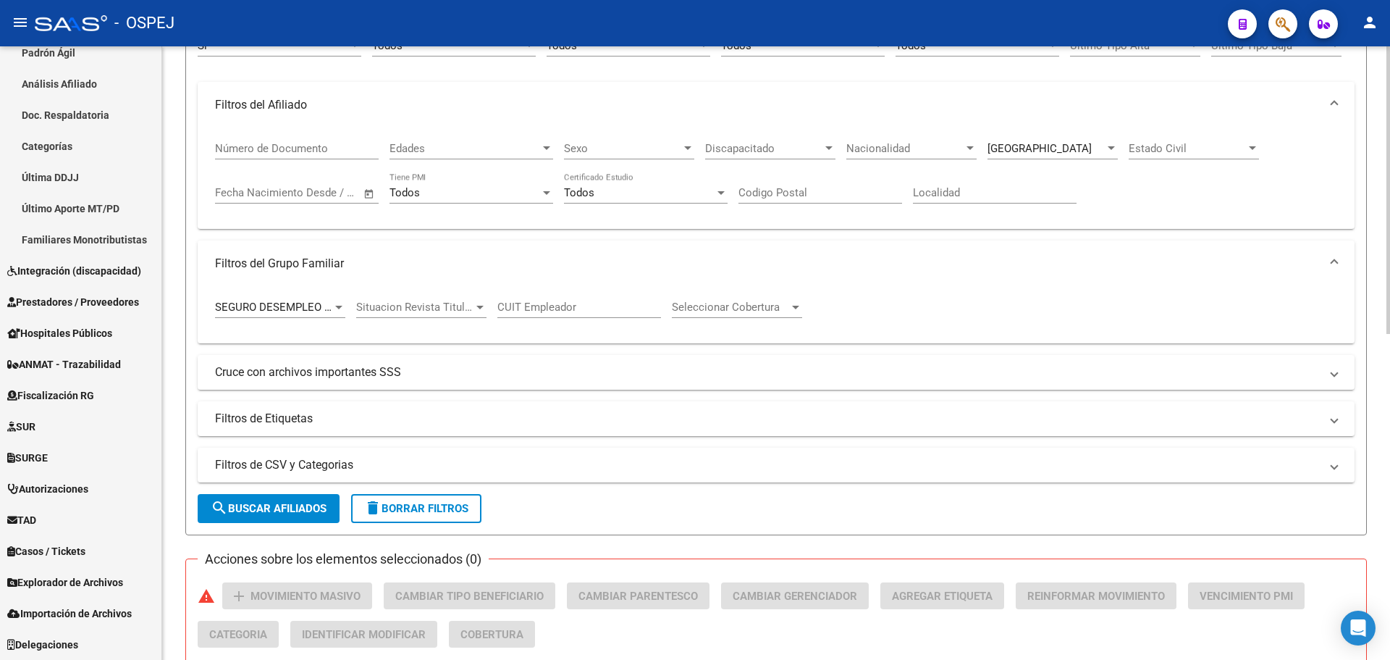
drag, startPoint x: 270, startPoint y: 525, endPoint x: 269, endPoint y: 514, distance: 11.0
click at [269, 518] on form "Filtros Id CUIL / Nombre / Apellido CUIL Titular Seleccionar Gerenciador Selecc…" at bounding box center [776, 251] width 1182 height 567
drag, startPoint x: 269, startPoint y: 514, endPoint x: 631, endPoint y: 428, distance: 372.9
click at [273, 513] on span "search Buscar Afiliados" at bounding box center [269, 508] width 116 height 13
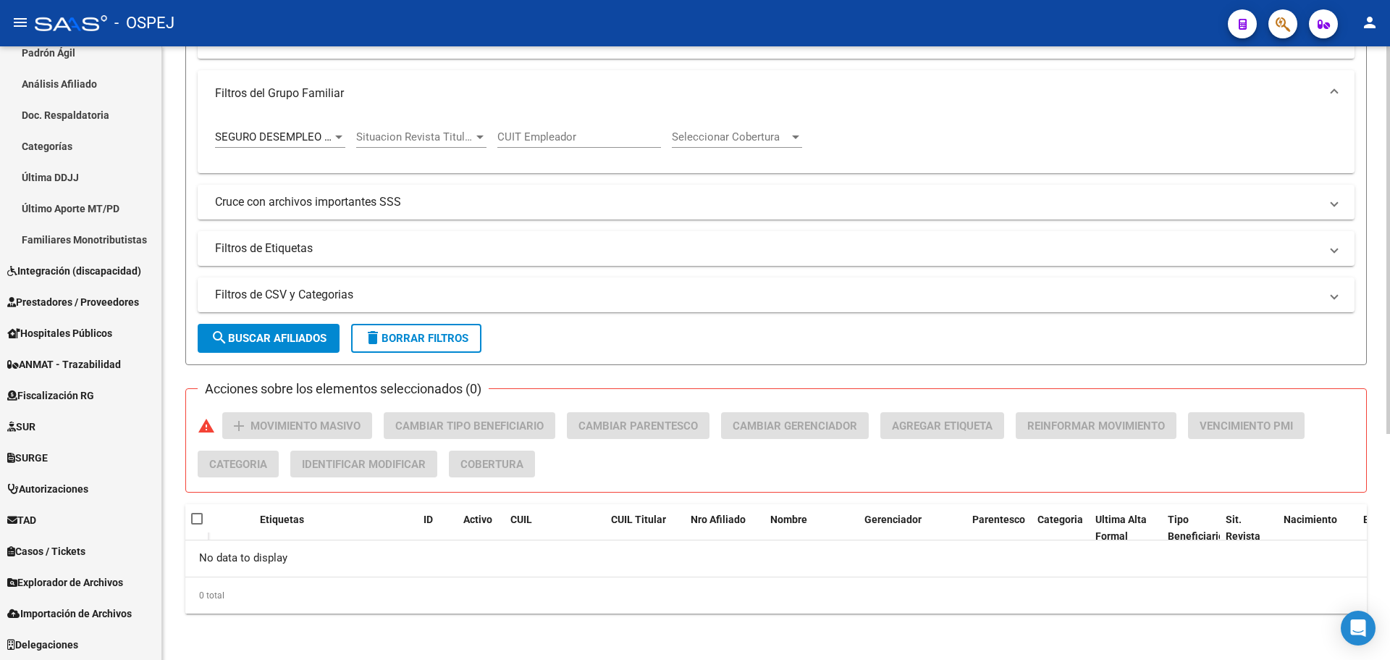
scroll to position [140, 0]
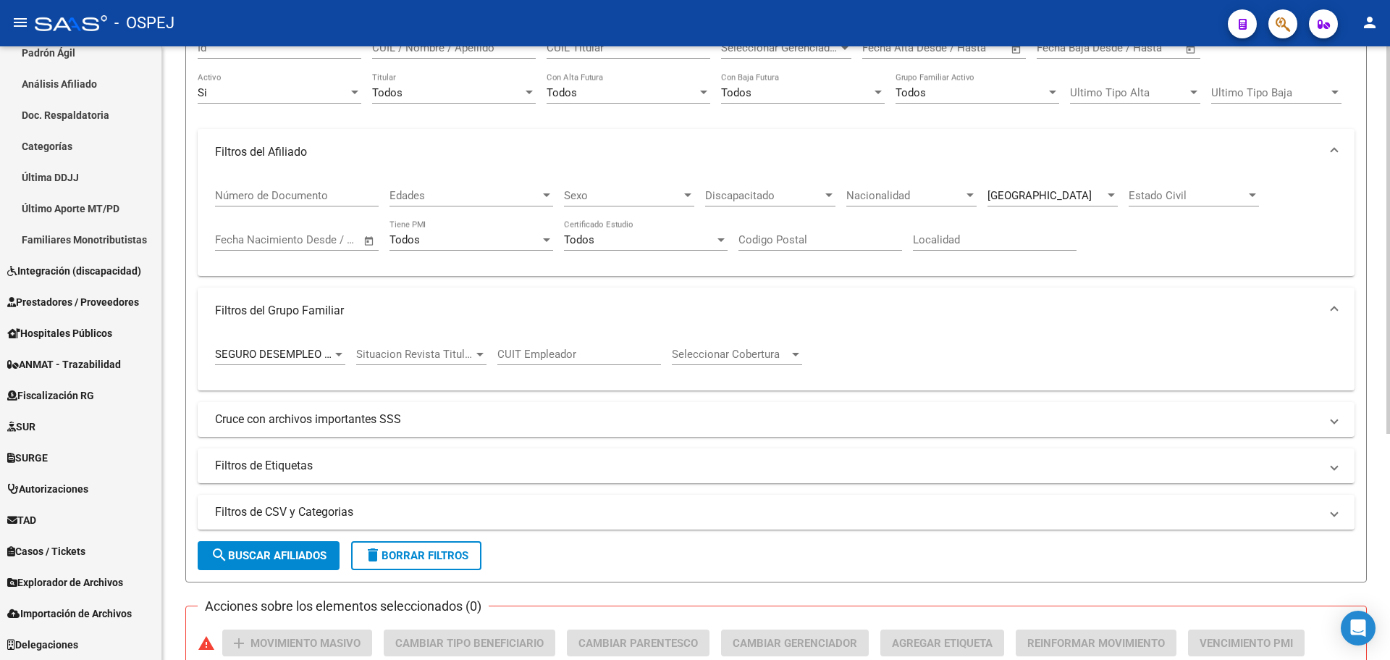
click at [1035, 201] on span "[GEOGRAPHIC_DATA]" at bounding box center [1040, 195] width 104 height 13
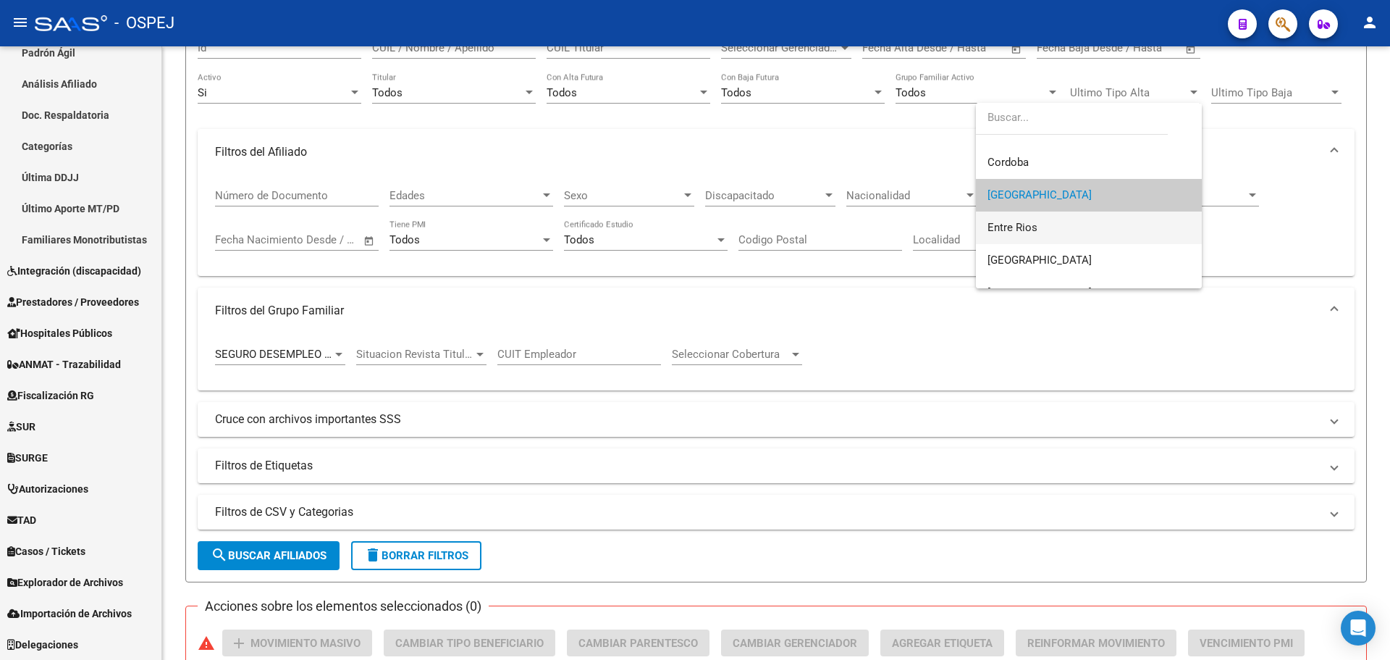
scroll to position [192, 0]
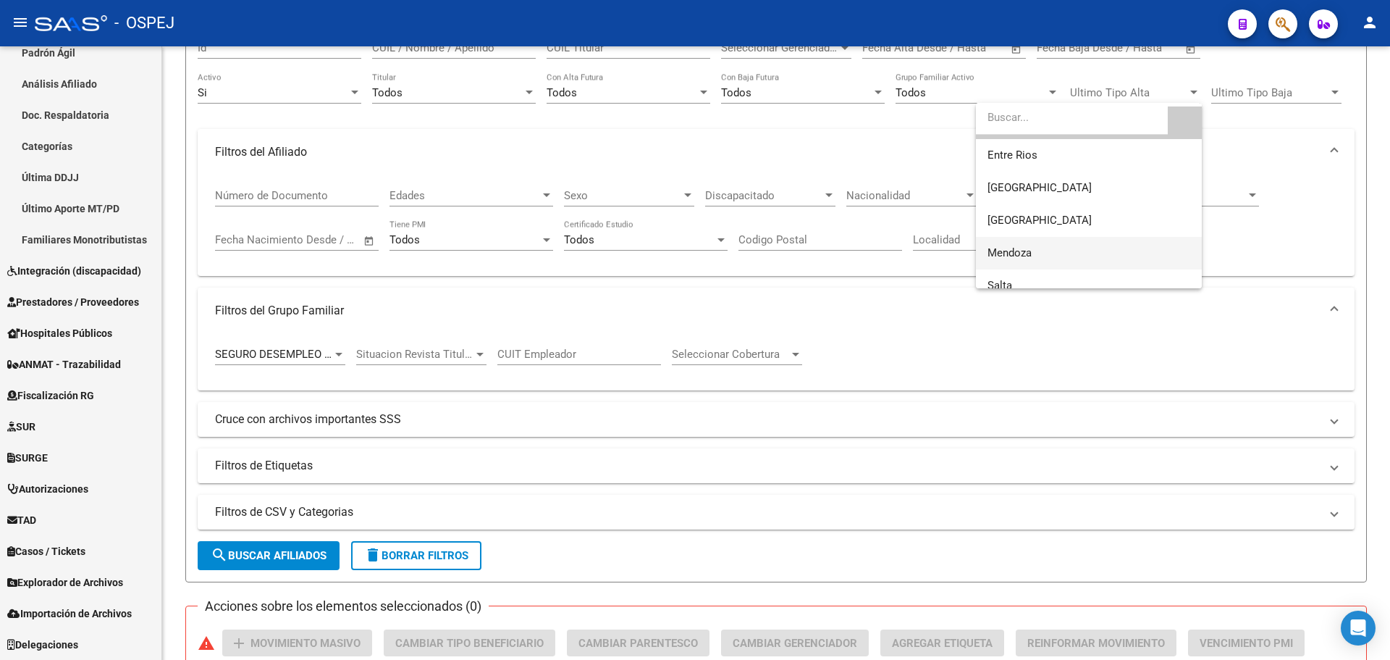
click at [1034, 254] on span "Mendoza" at bounding box center [1089, 253] width 203 height 33
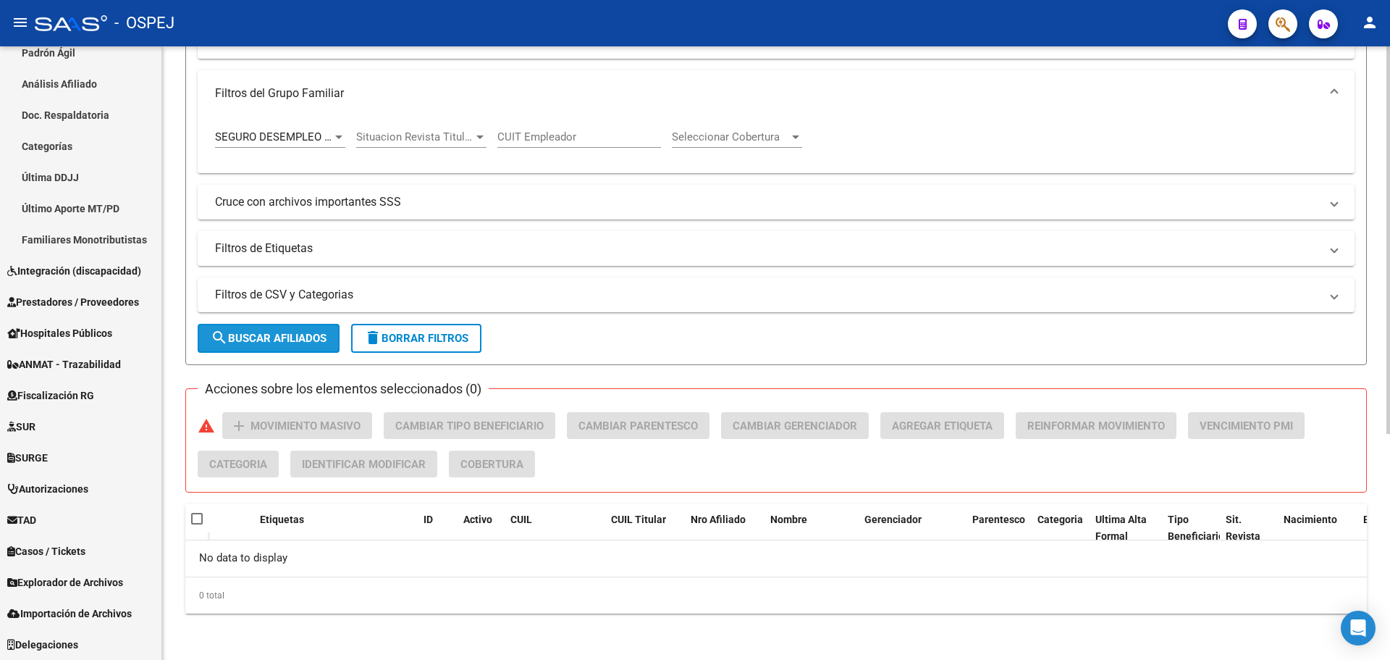
click at [293, 348] on button "search Buscar Afiliados" at bounding box center [269, 338] width 142 height 29
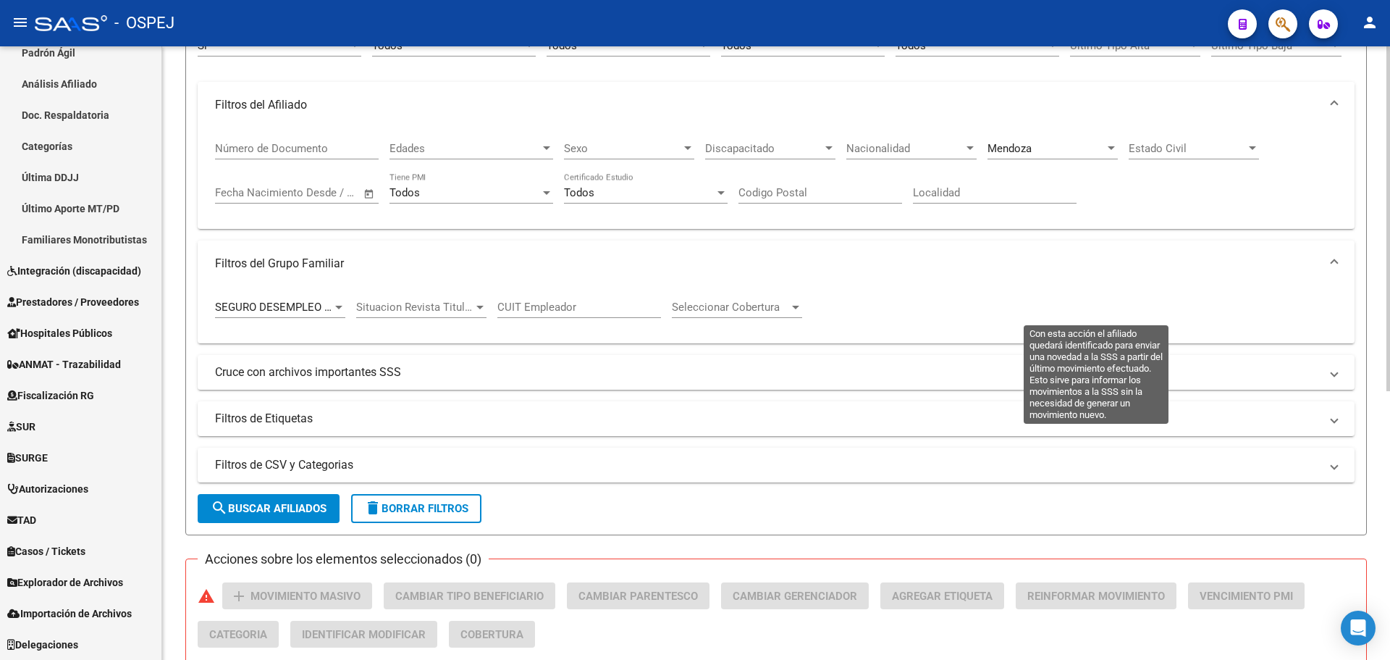
scroll to position [115, 0]
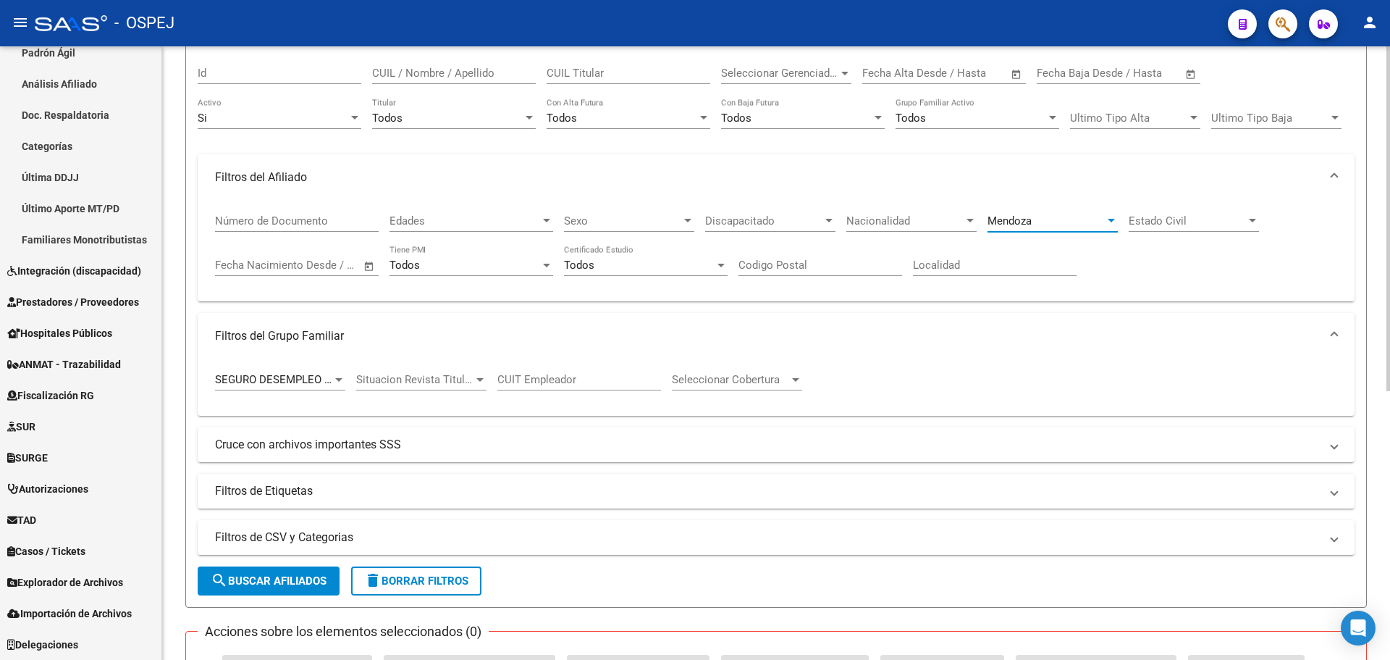
click at [1024, 216] on span "Mendoza" at bounding box center [1010, 220] width 44 height 13
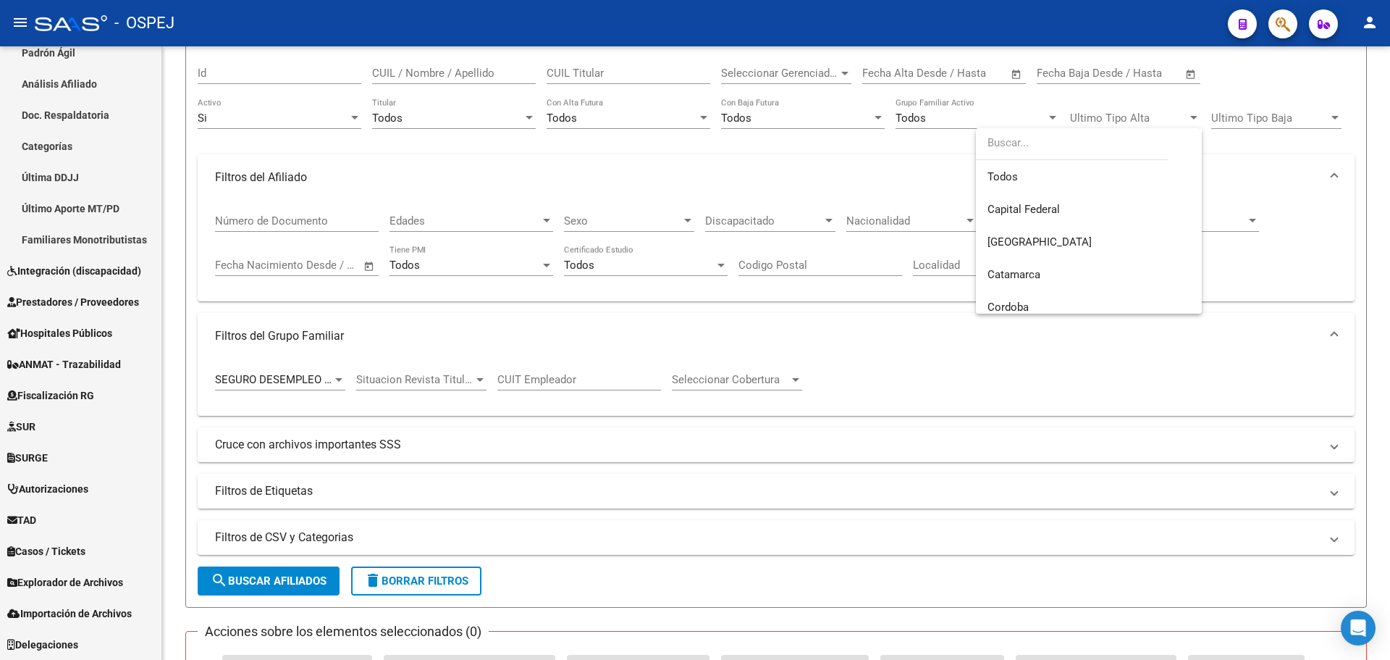
scroll to position [250, 0]
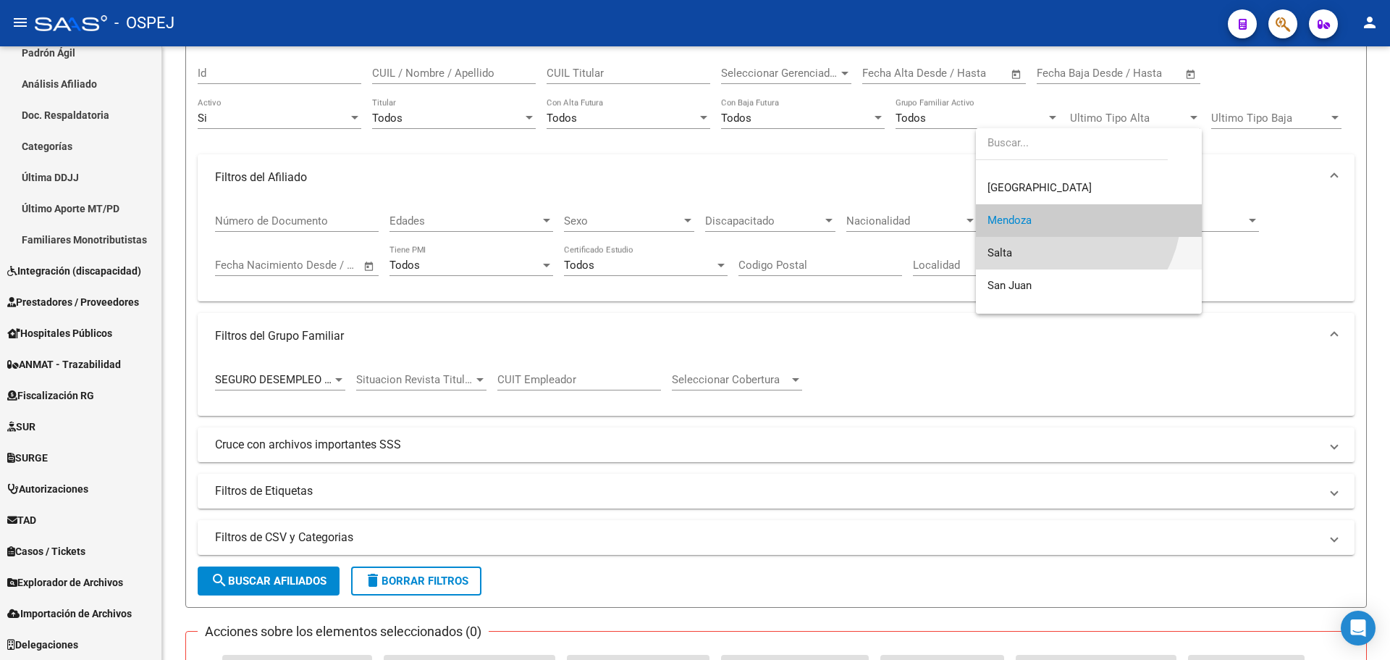
click at [1055, 254] on span "Salta" at bounding box center [1089, 253] width 203 height 33
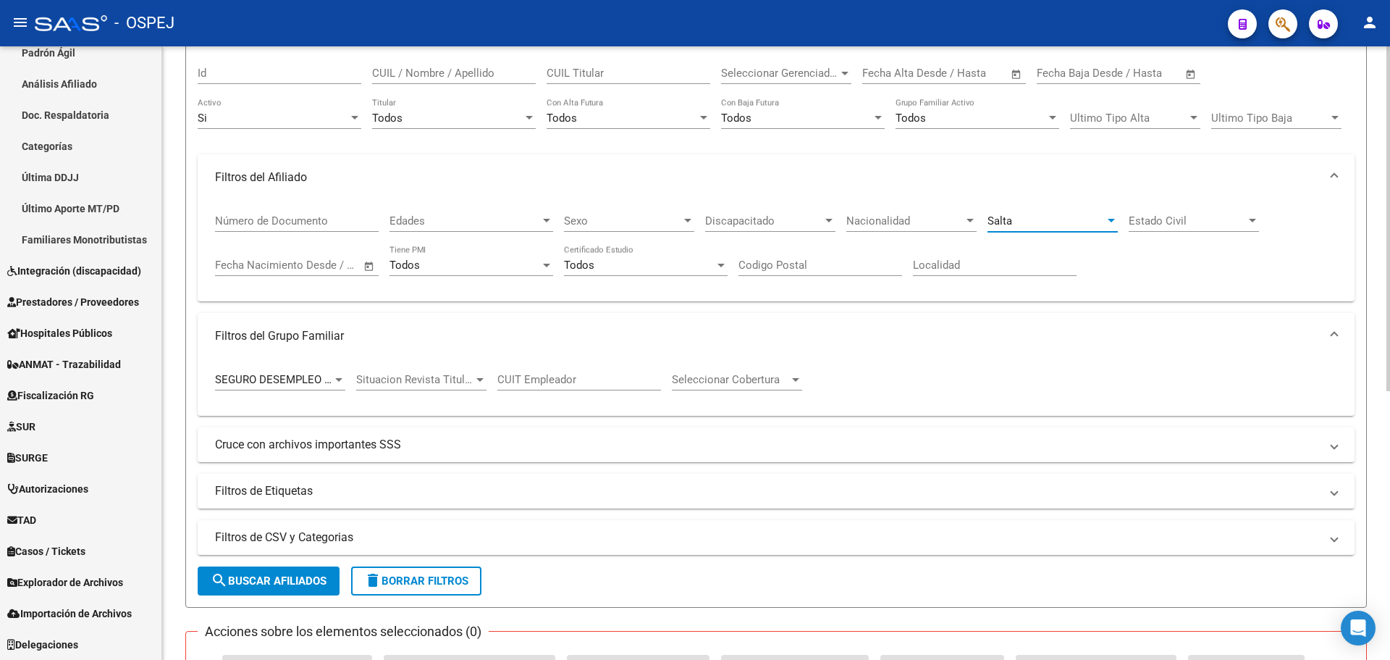
click at [266, 573] on button "search Buscar Afiliados" at bounding box center [269, 580] width 142 height 29
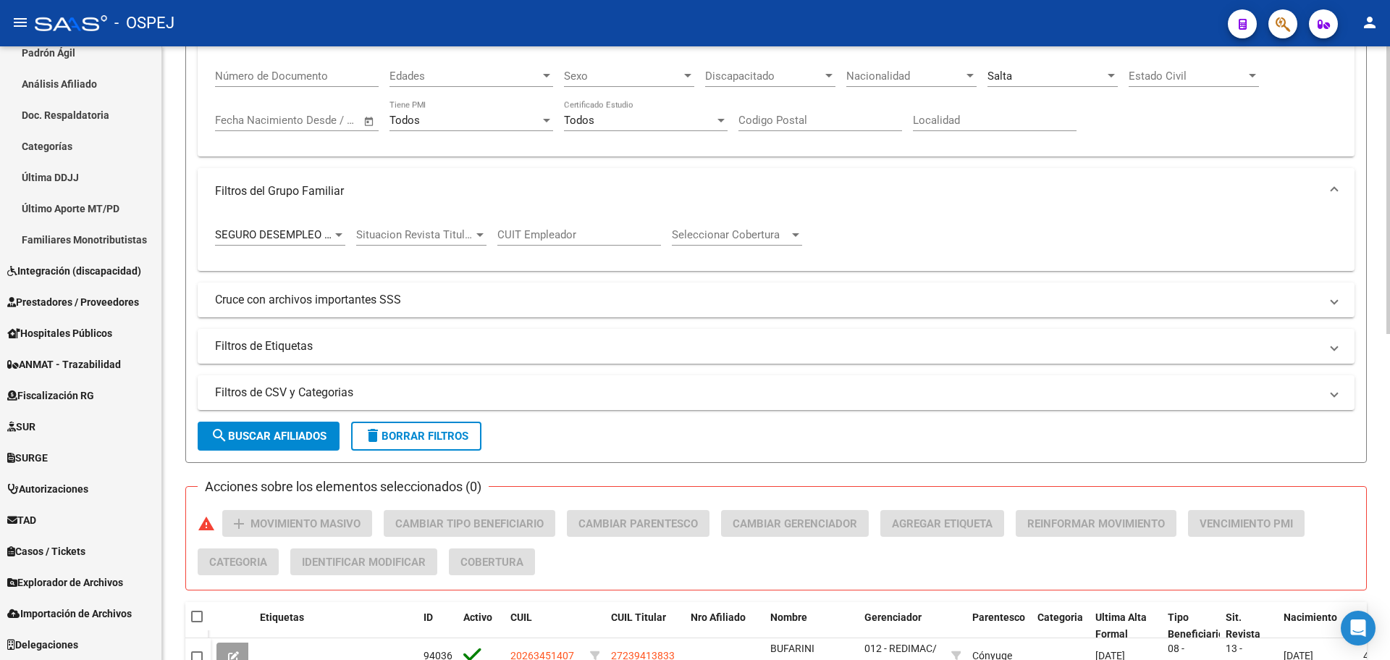
scroll to position [0, 0]
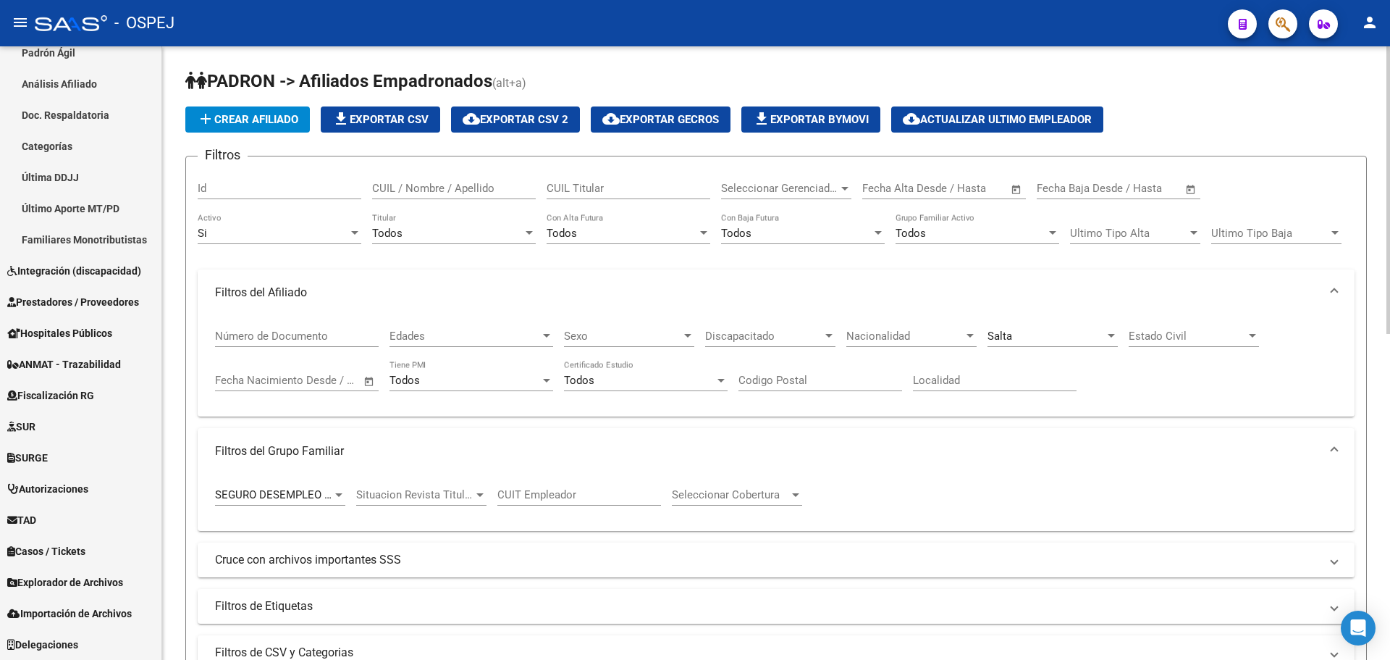
click at [1056, 334] on div "Salta" at bounding box center [1046, 335] width 117 height 13
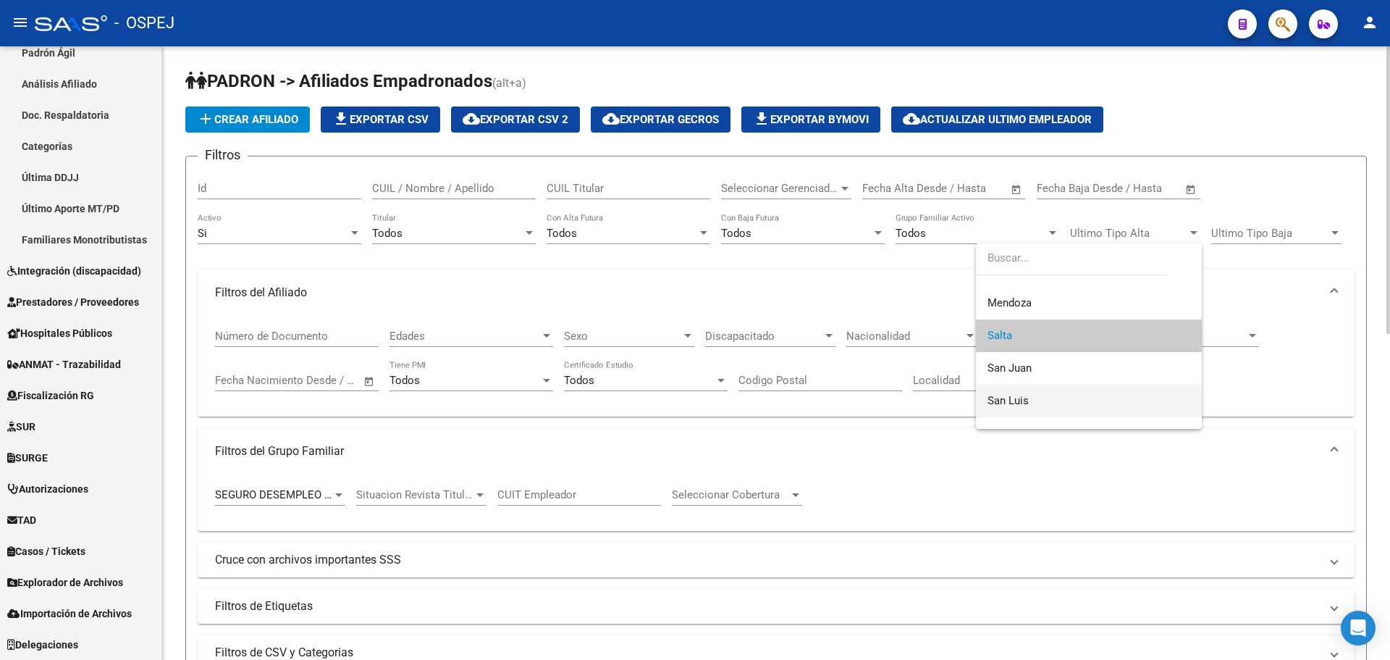
drag, startPoint x: 1045, startPoint y: 397, endPoint x: 1021, endPoint y: 381, distance: 28.7
click at [1045, 396] on span "San Luis" at bounding box center [1089, 400] width 203 height 33
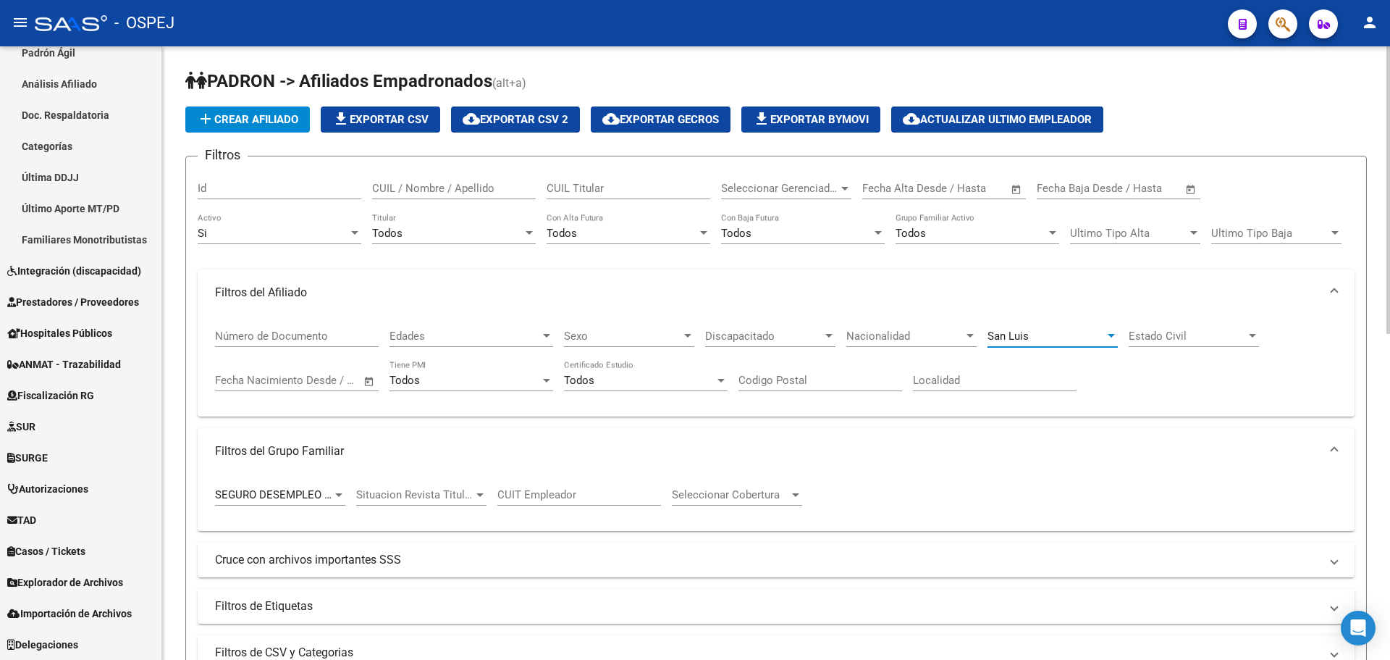
scroll to position [434, 0]
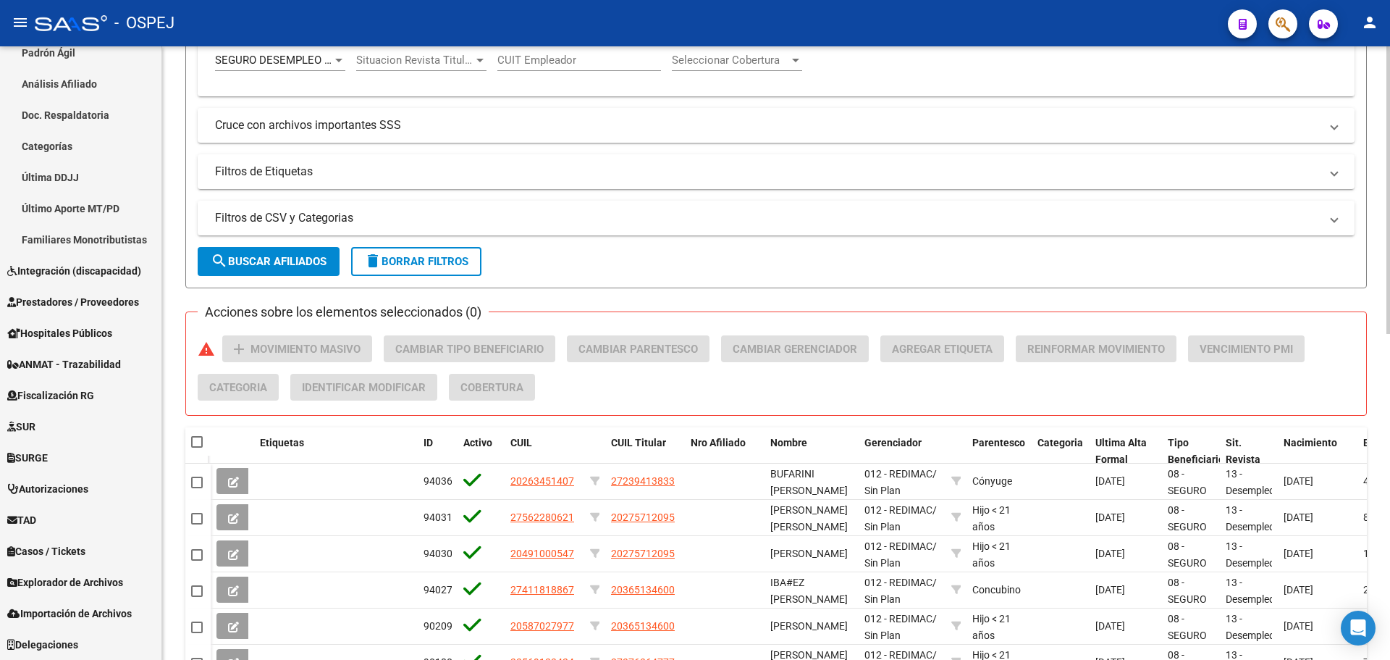
click at [294, 255] on span "search Buscar Afiliados" at bounding box center [269, 261] width 116 height 13
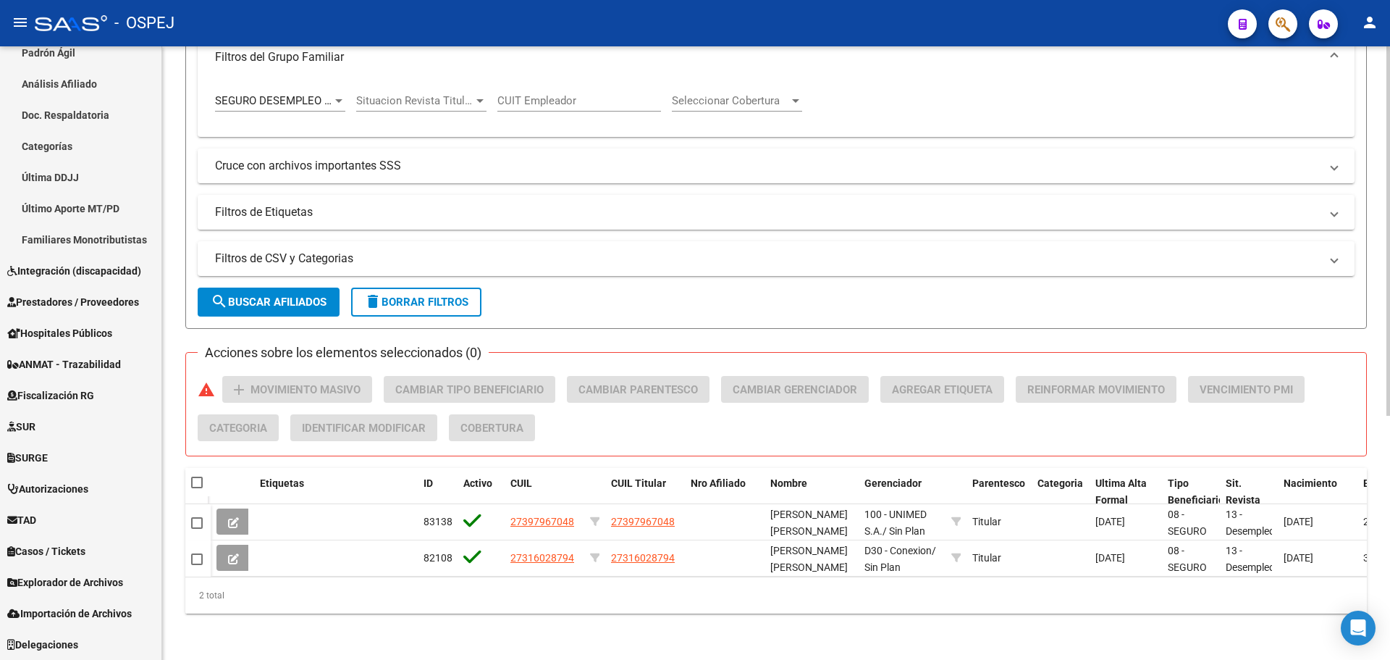
scroll to position [0, 0]
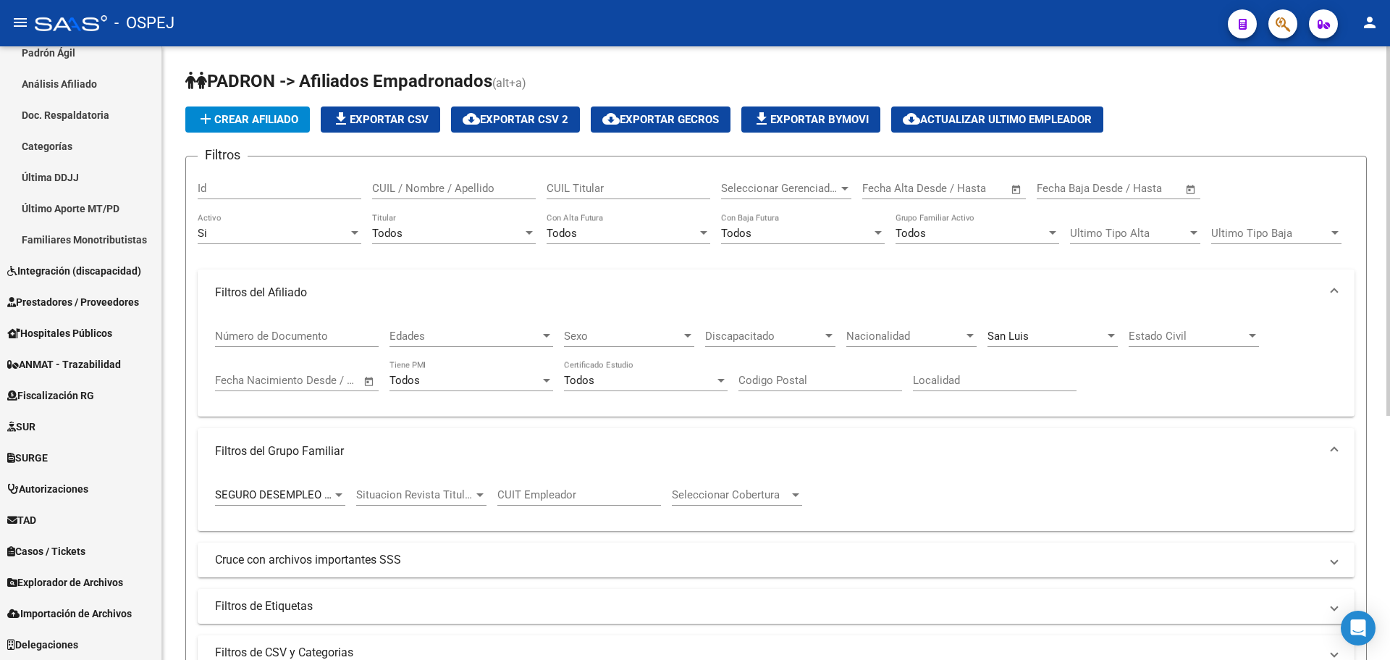
click at [1031, 321] on div "[GEOGRAPHIC_DATA][PERSON_NAME]" at bounding box center [1053, 331] width 130 height 31
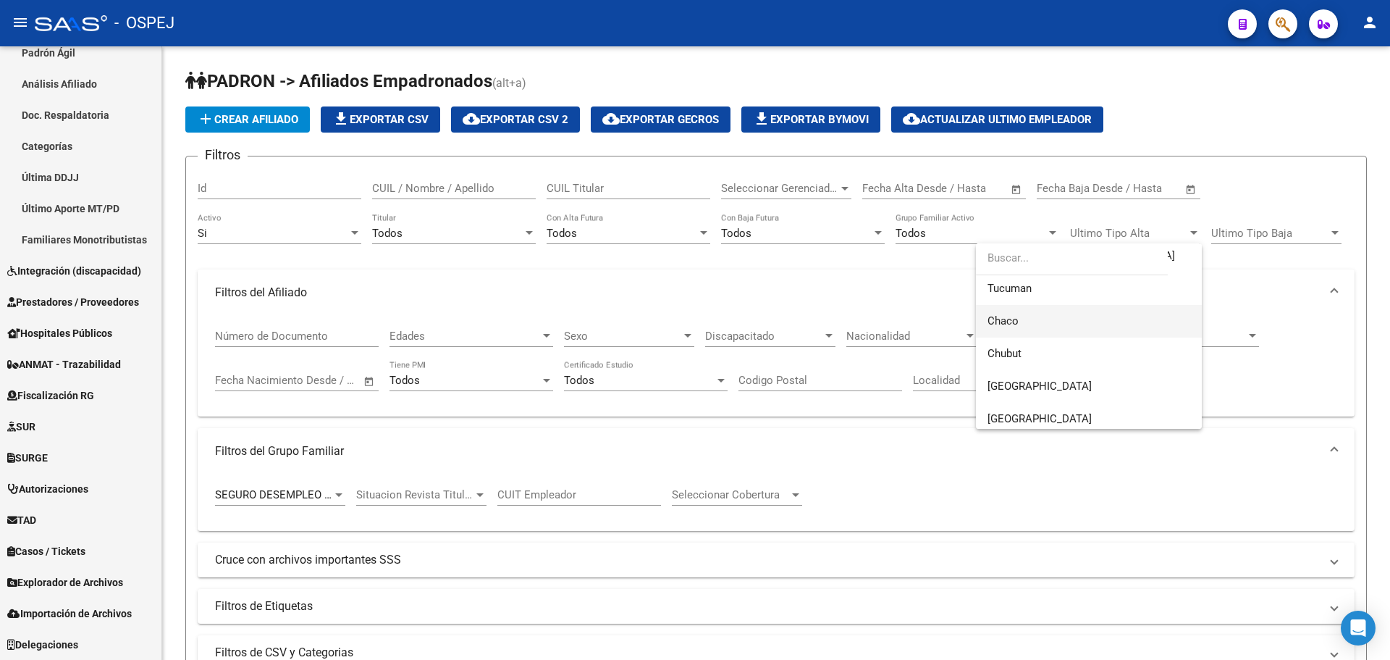
scroll to position [420, 0]
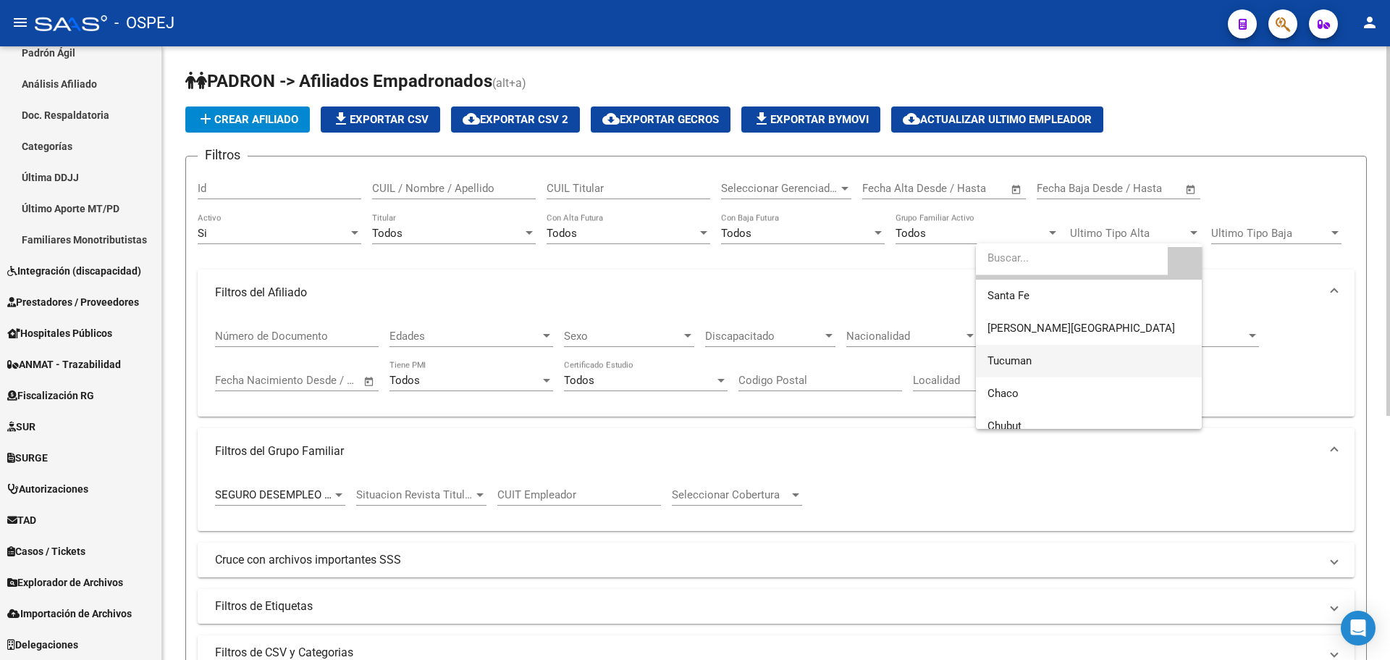
drag, startPoint x: 1044, startPoint y: 374, endPoint x: 1030, endPoint y: 368, distance: 15.9
click at [1045, 371] on span "Tucuman" at bounding box center [1089, 361] width 203 height 33
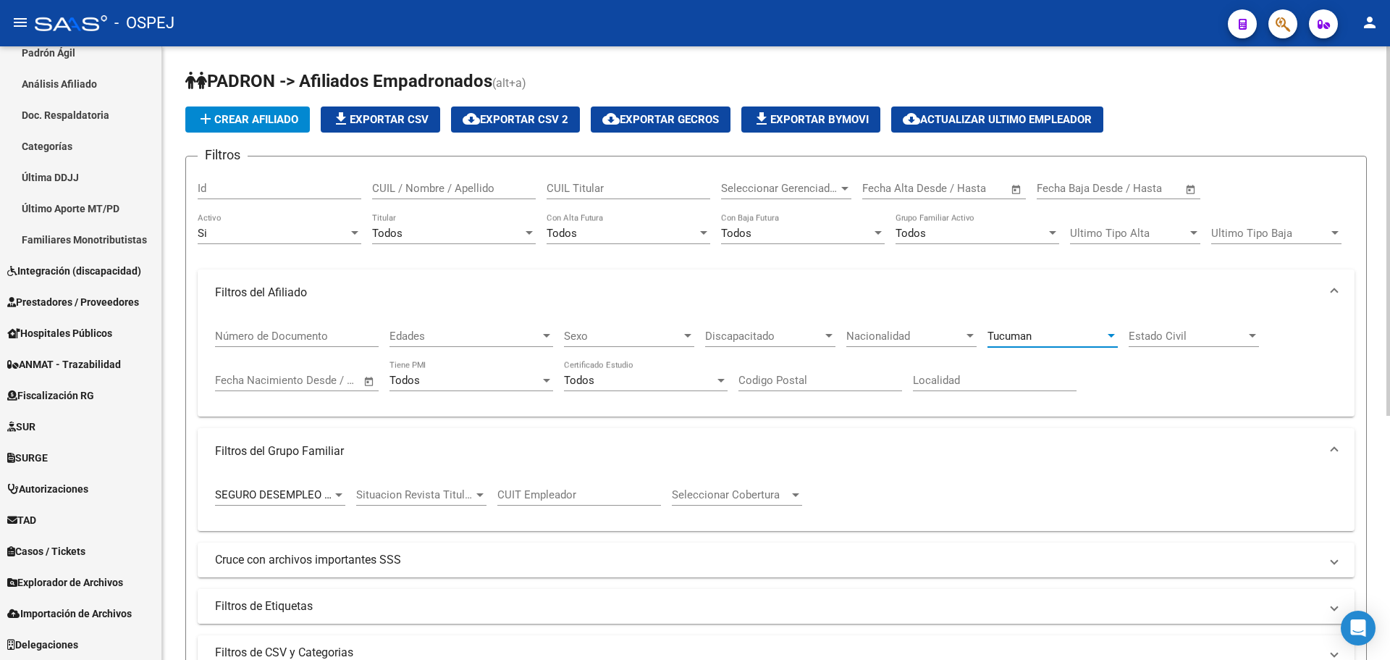
scroll to position [290, 0]
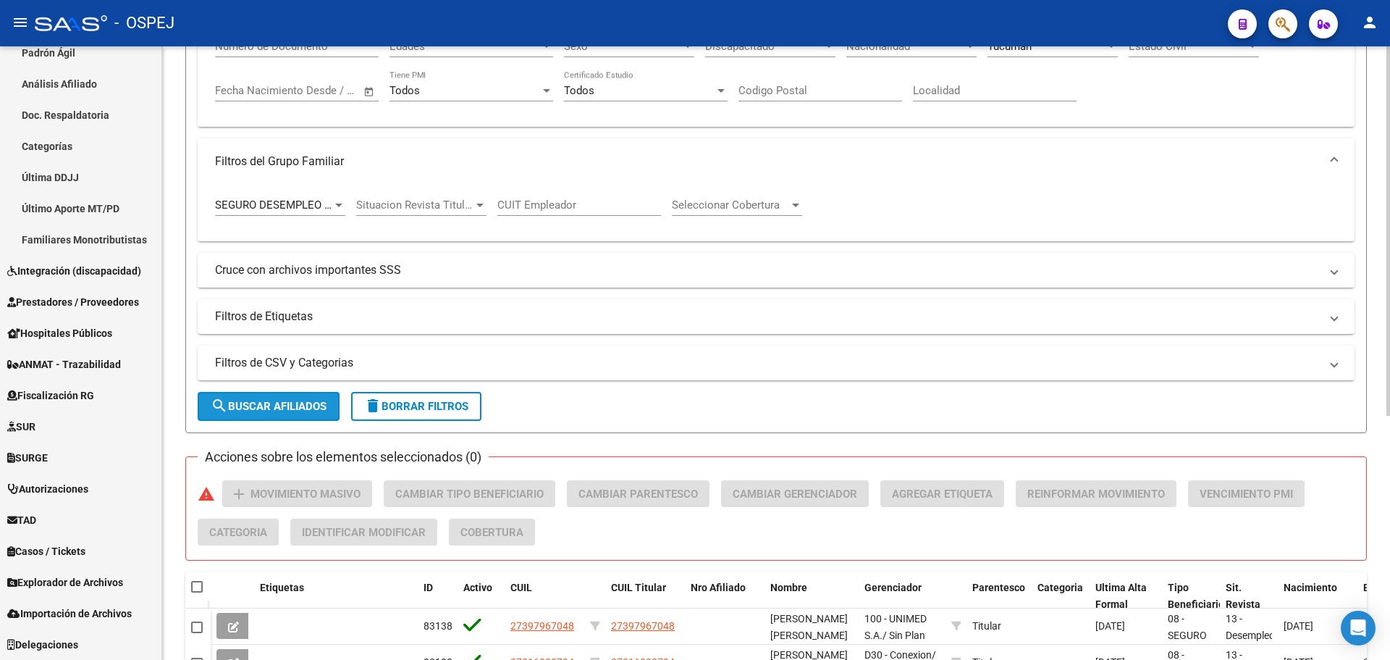
click at [327, 403] on span "search Buscar Afiliados" at bounding box center [269, 406] width 116 height 13
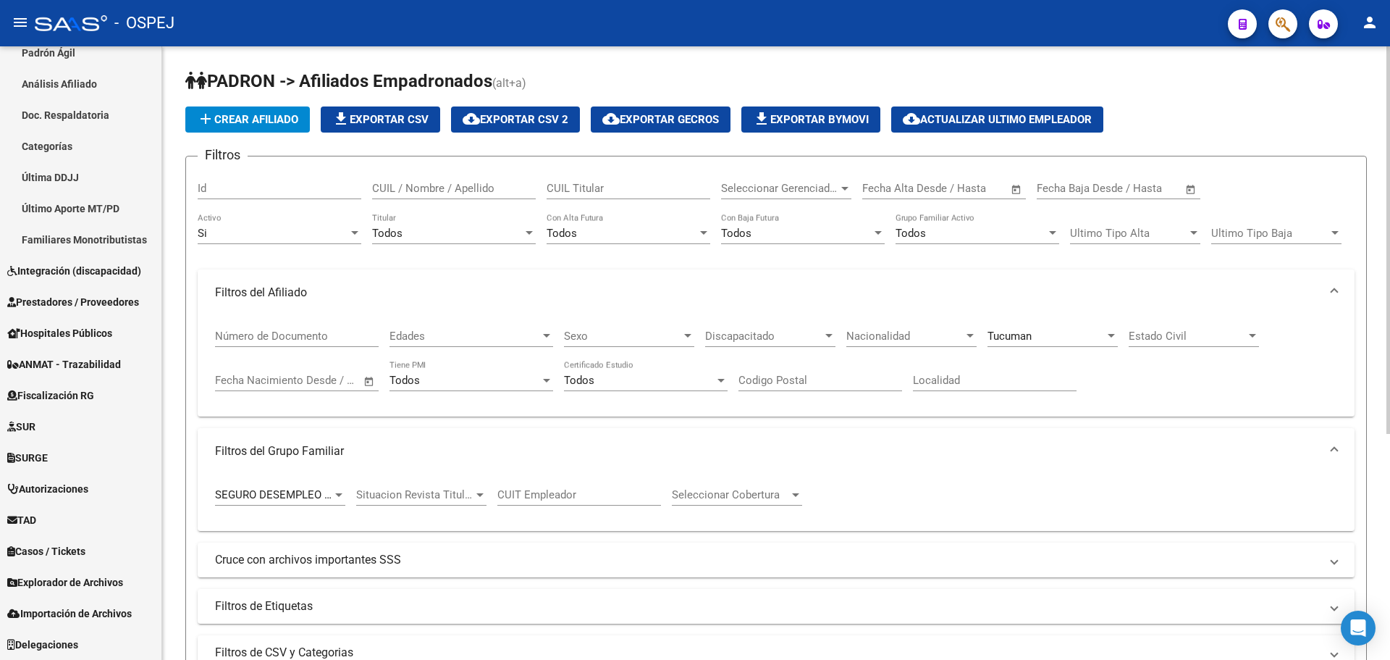
scroll to position [217, 0]
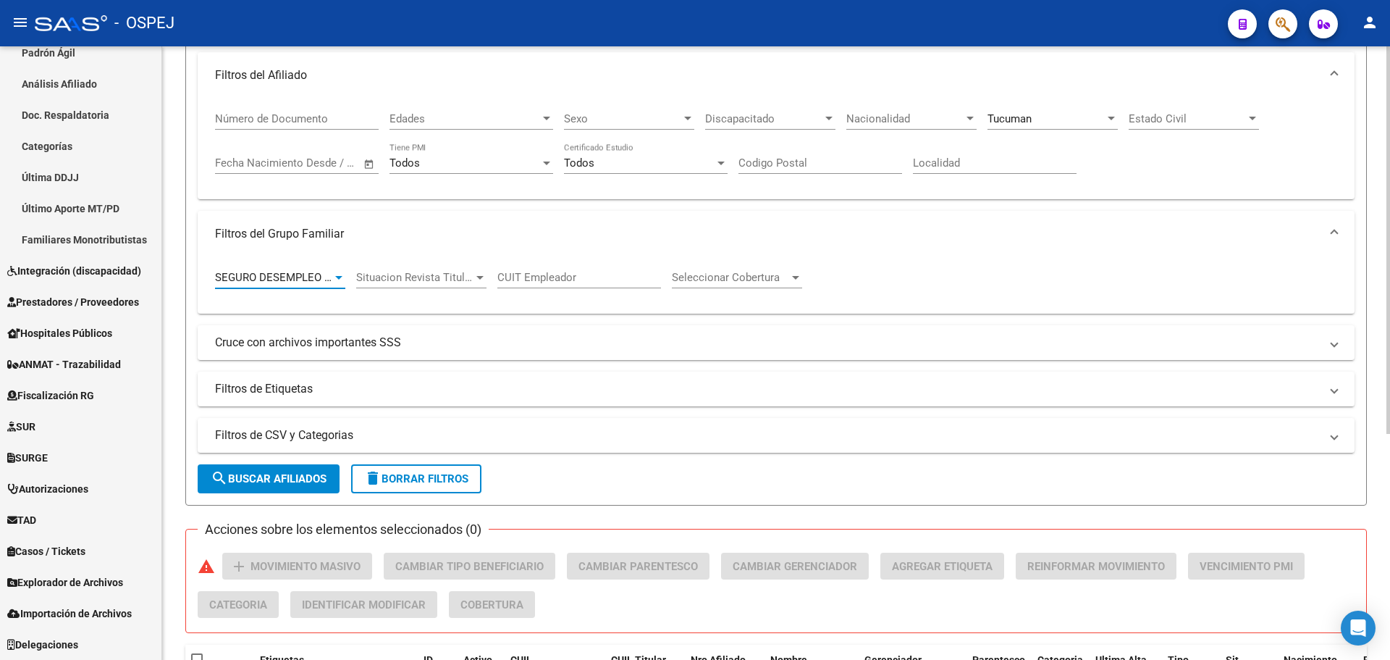
click at [289, 279] on span "SEGURO DESEMPLEO (LEY 24.013)" at bounding box center [300, 277] width 170 height 13
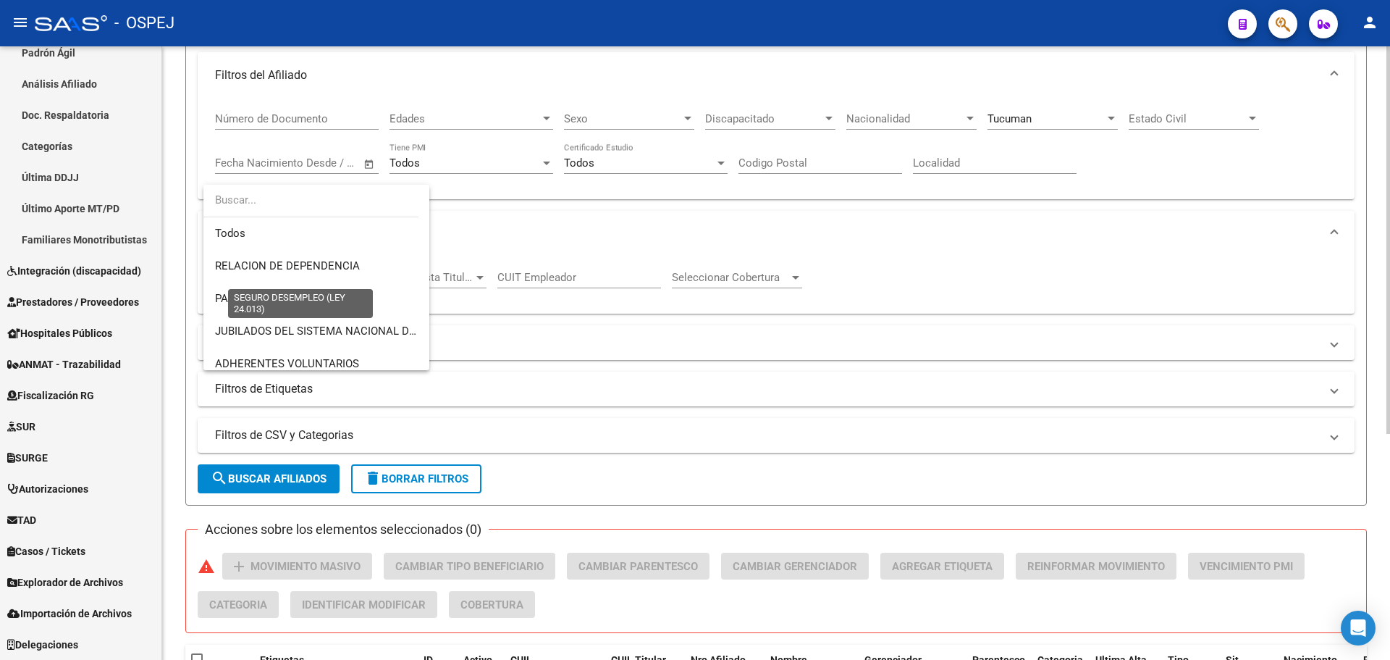
scroll to position [0, 0]
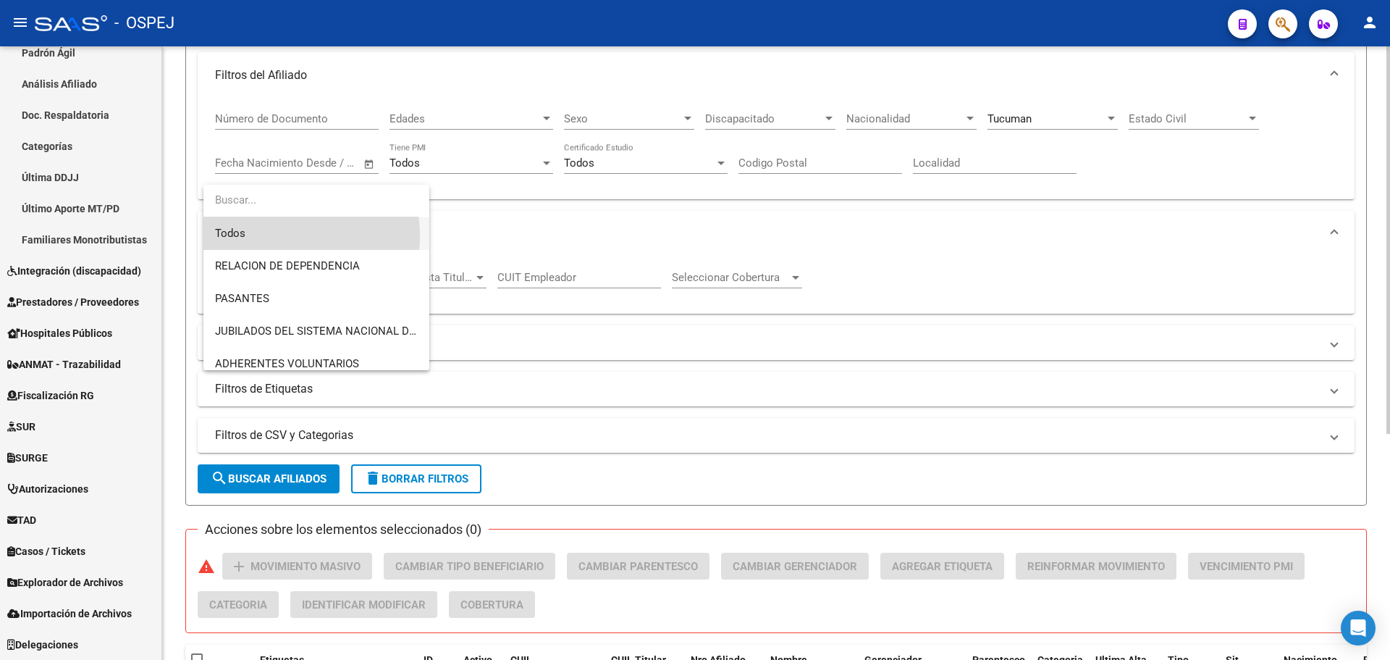
drag, startPoint x: 269, startPoint y: 236, endPoint x: 336, endPoint y: 542, distance: 312.7
click at [269, 238] on span "Todos" at bounding box center [316, 233] width 203 height 33
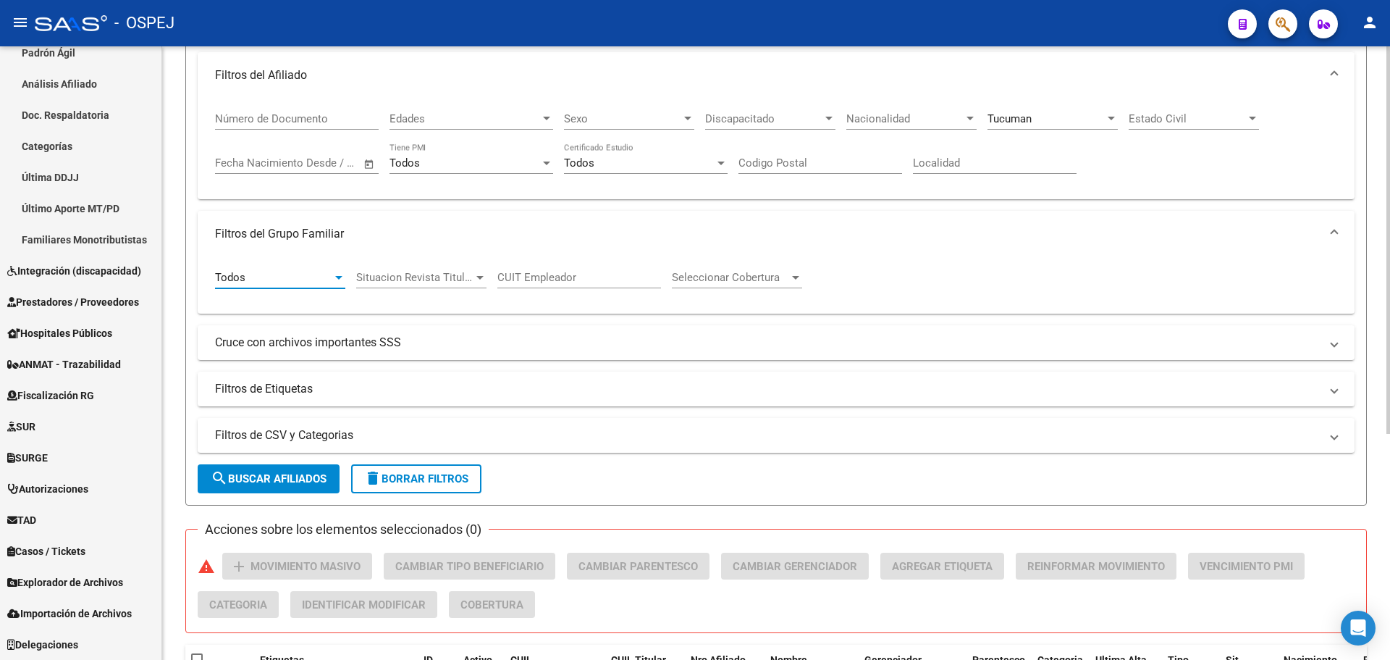
click at [298, 489] on button "search Buscar Afiliados" at bounding box center [269, 478] width 142 height 29
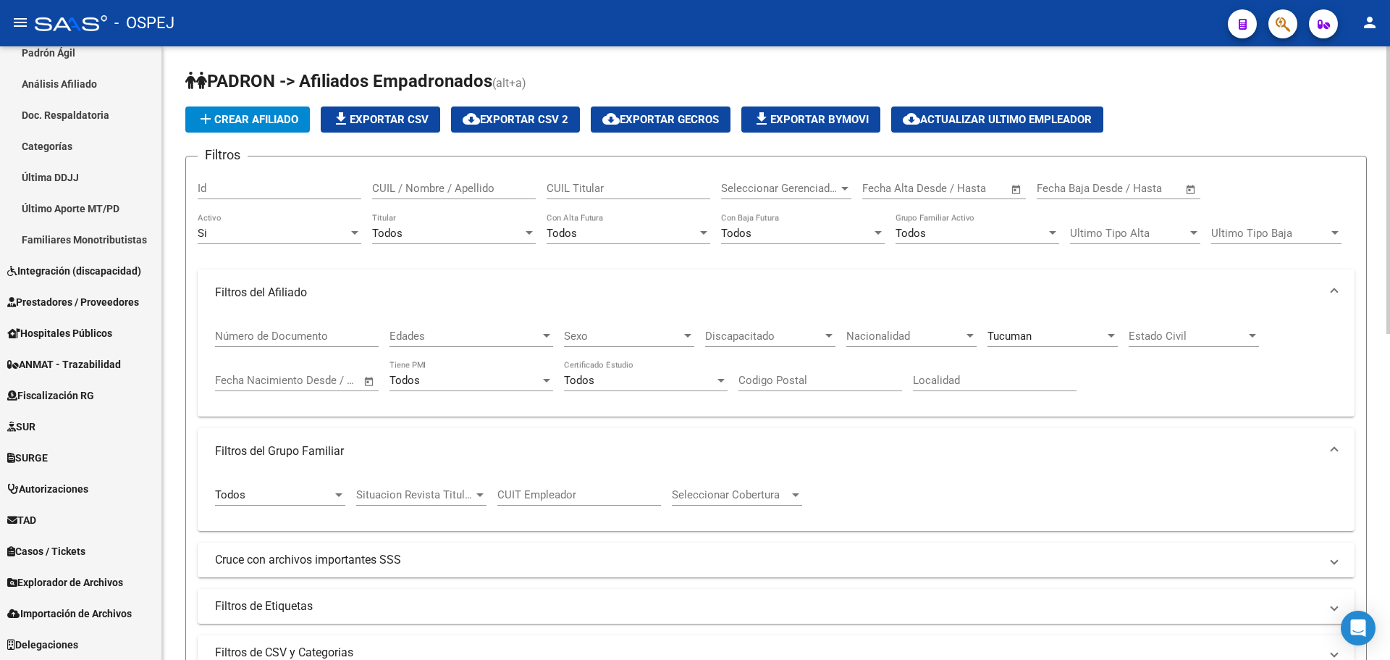
click at [1030, 341] on span "Tucuman" at bounding box center [1010, 335] width 44 height 13
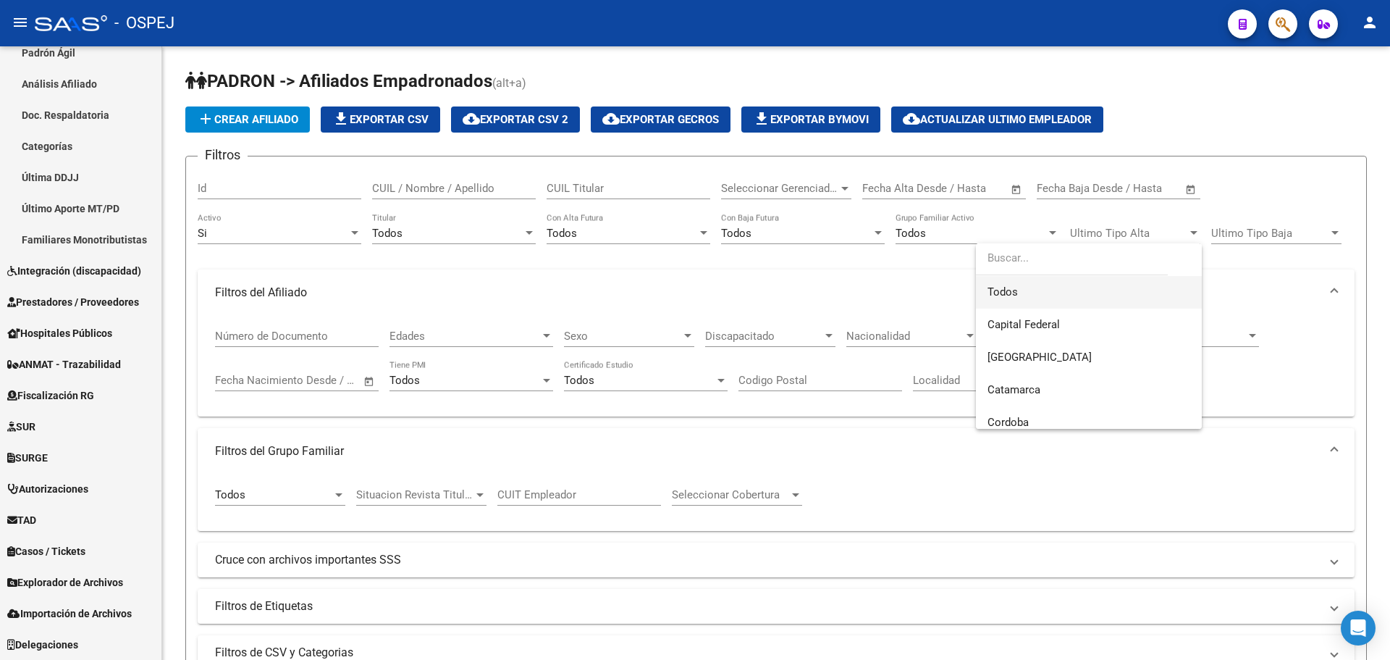
click at [994, 300] on span "Todos" at bounding box center [1089, 292] width 203 height 33
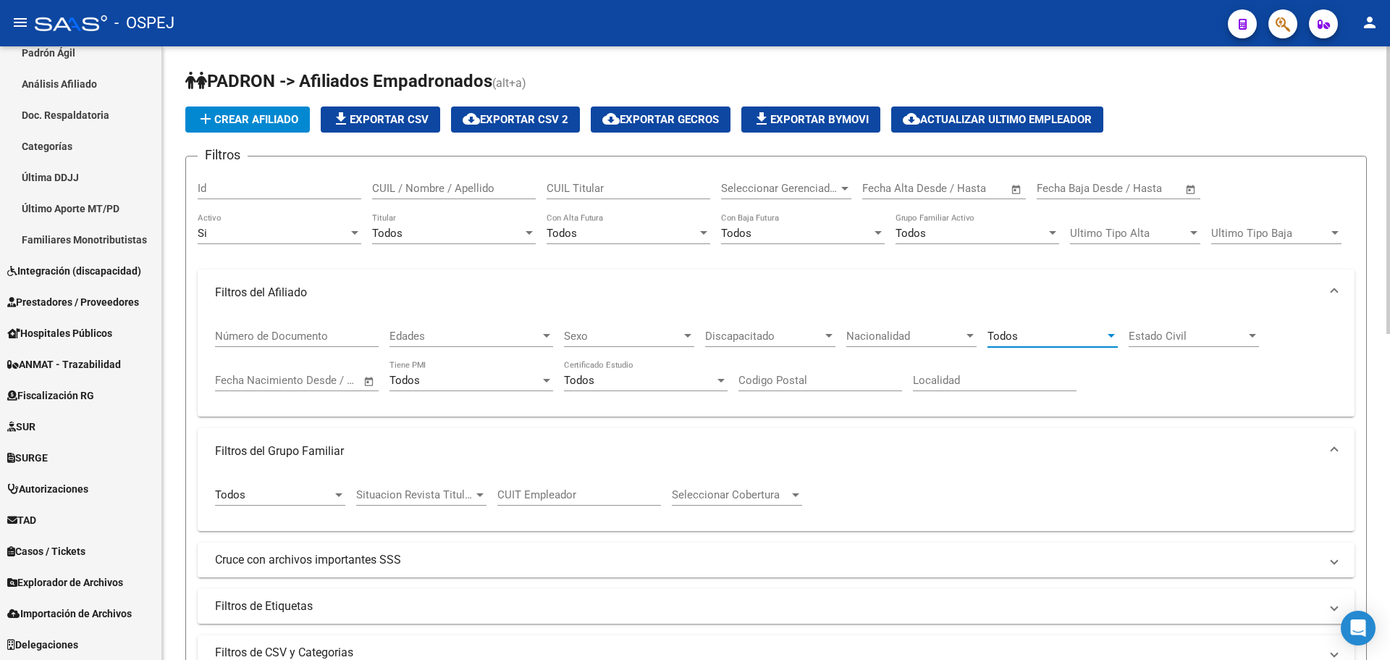
scroll to position [434, 0]
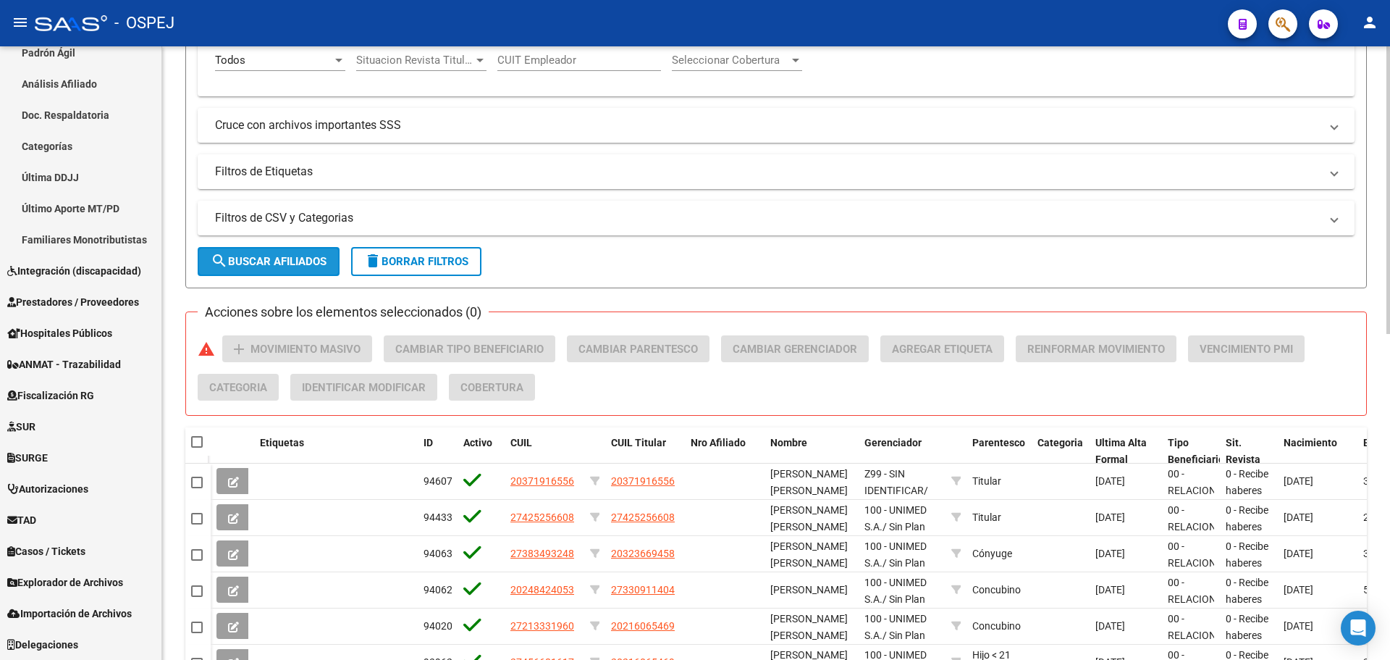
click at [314, 249] on button "search Buscar Afiliados" at bounding box center [269, 261] width 142 height 29
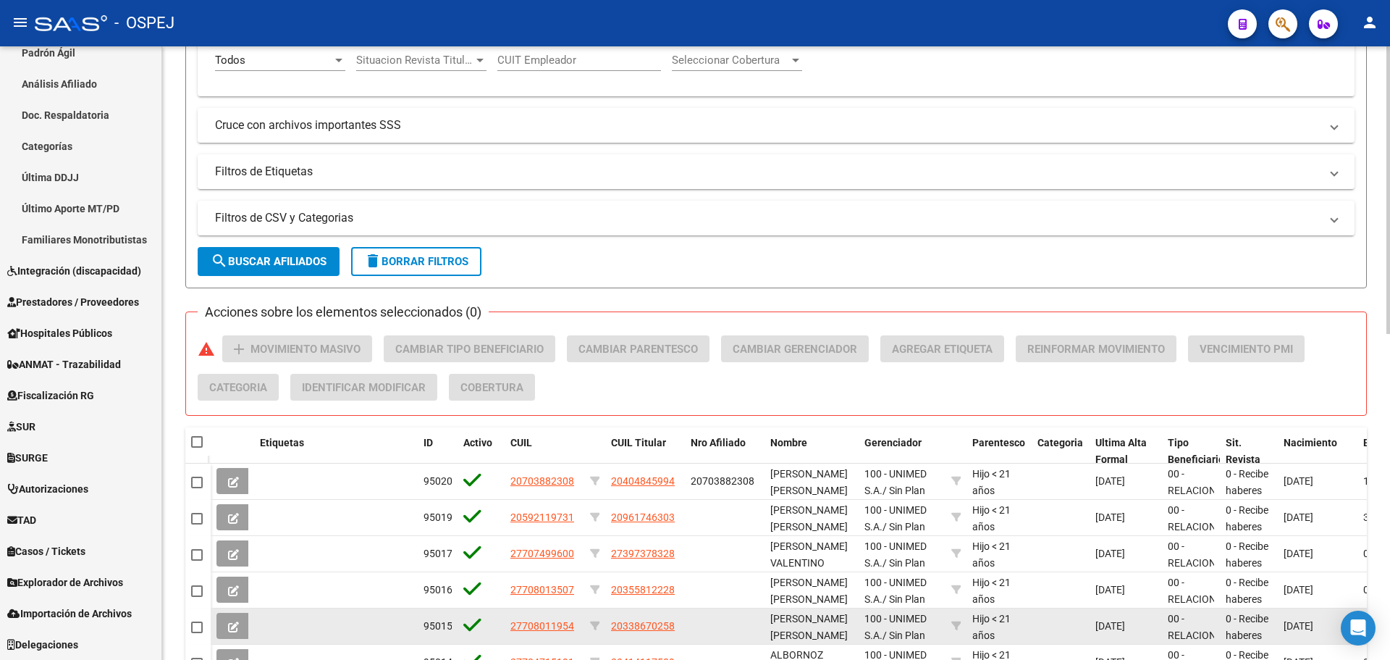
scroll to position [694, 0]
